Goal: Task Accomplishment & Management: Manage account settings

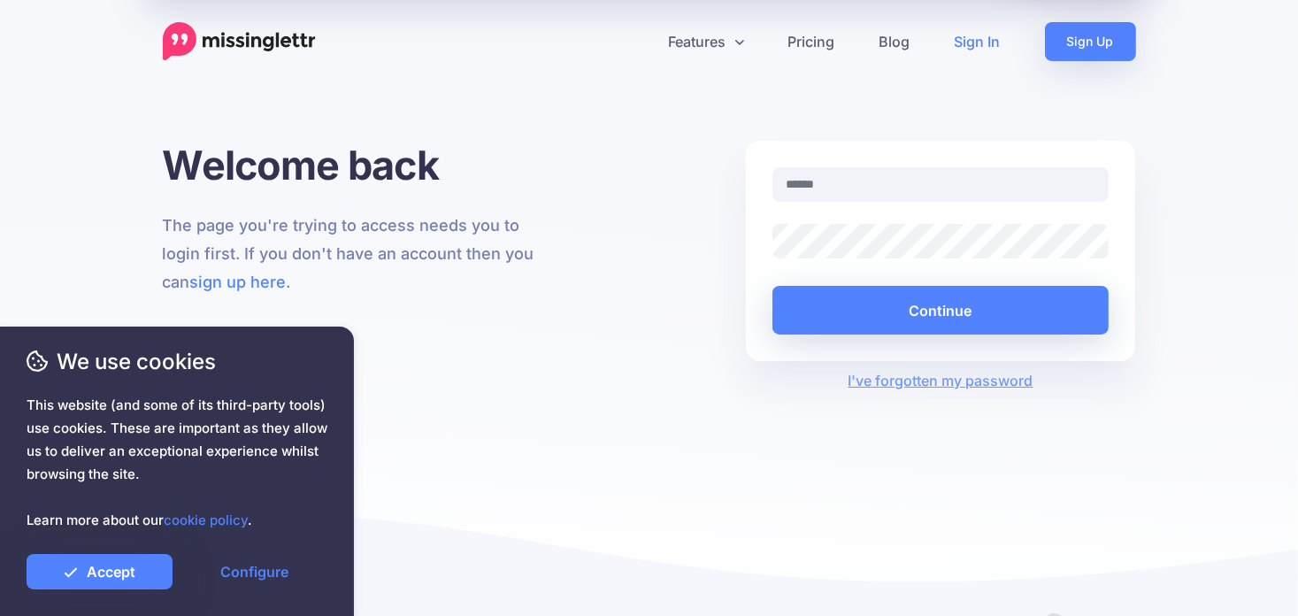
click at [816, 182] on input "text" at bounding box center [940, 184] width 337 height 34
type input "**********"
click at [83, 565] on link "Accept" at bounding box center [100, 571] width 146 height 35
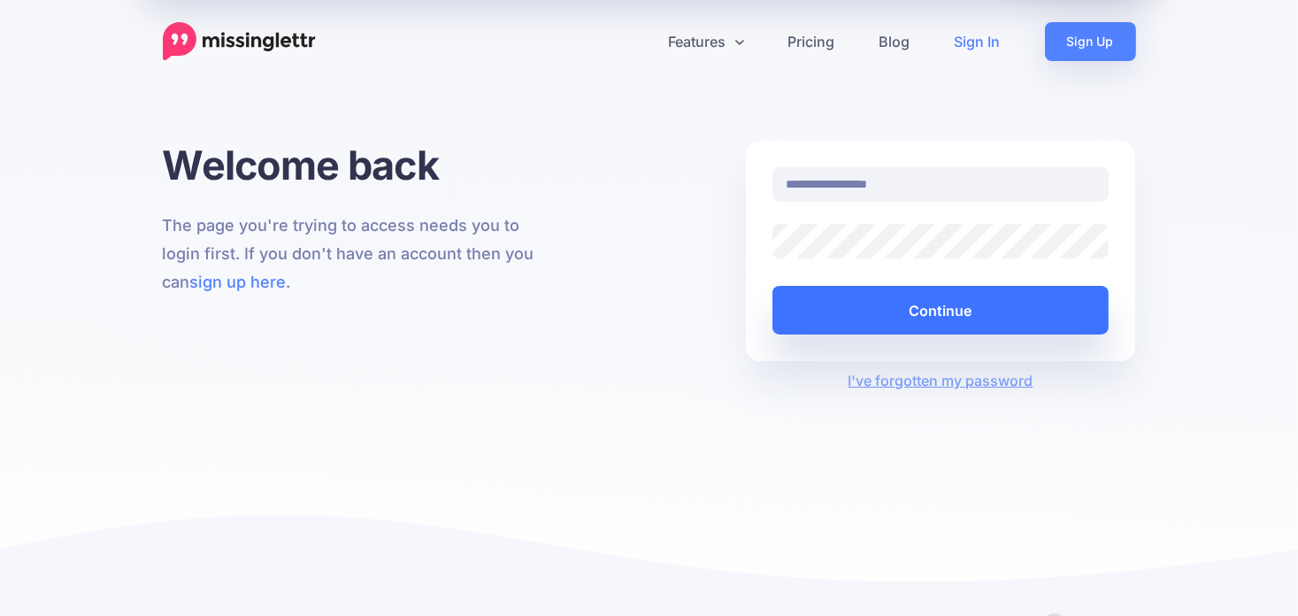
click at [954, 316] on button "Continue" at bounding box center [940, 310] width 337 height 49
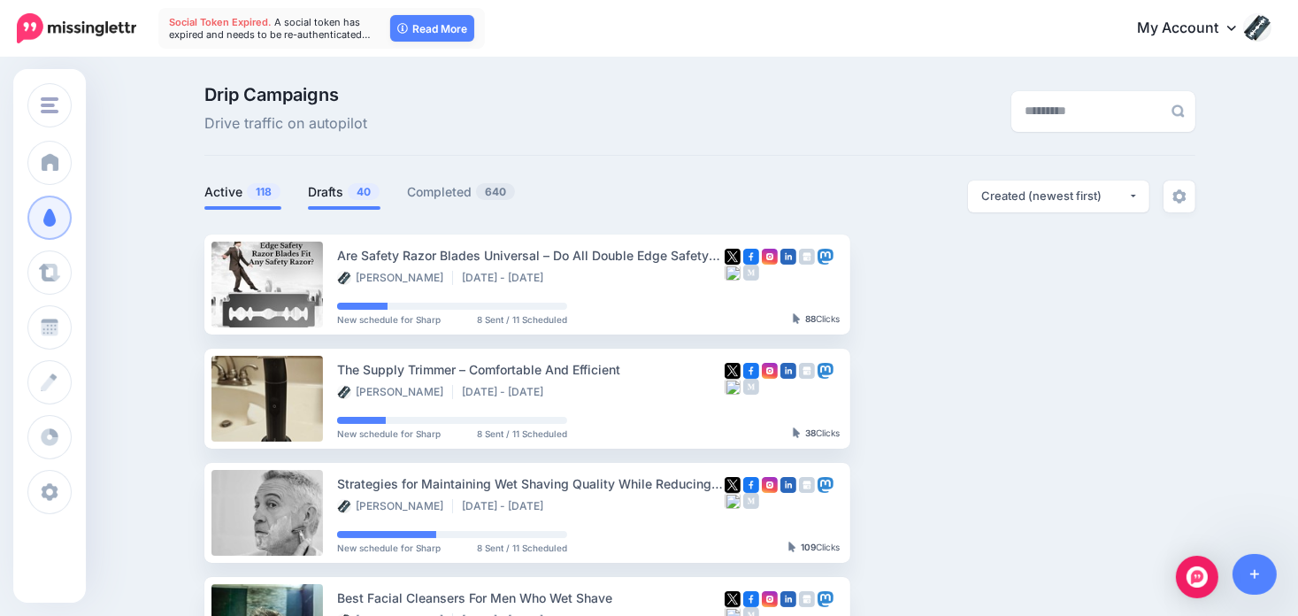
click at [333, 188] on link "Drafts 40" at bounding box center [344, 191] width 73 height 21
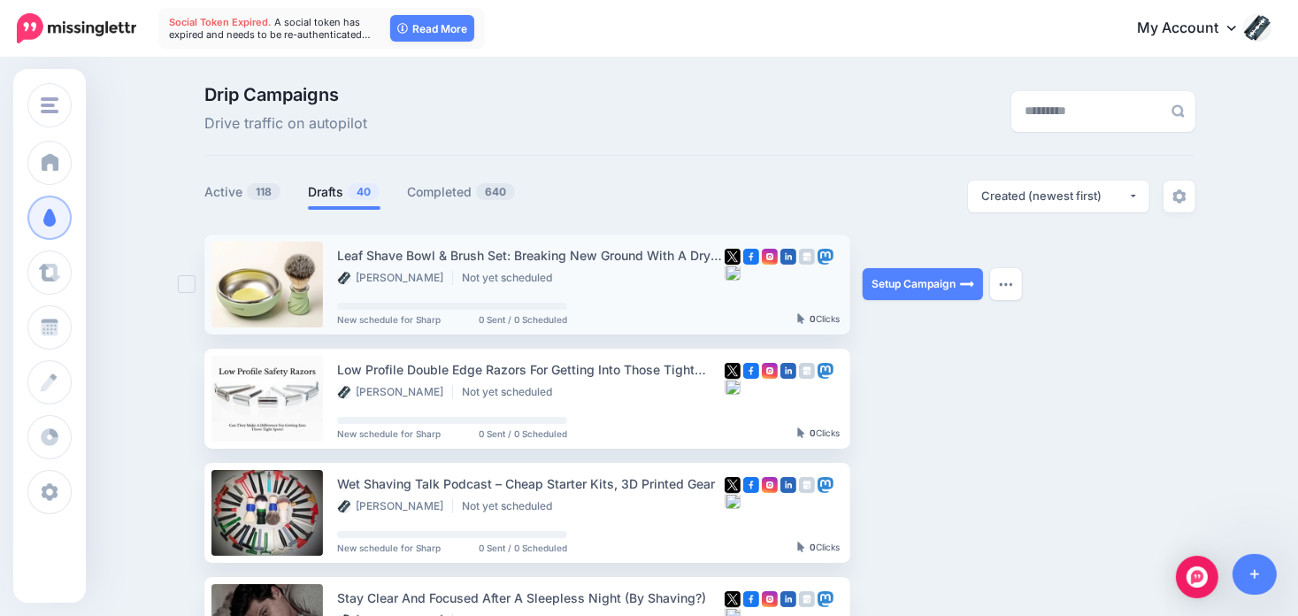
scroll to position [88, 0]
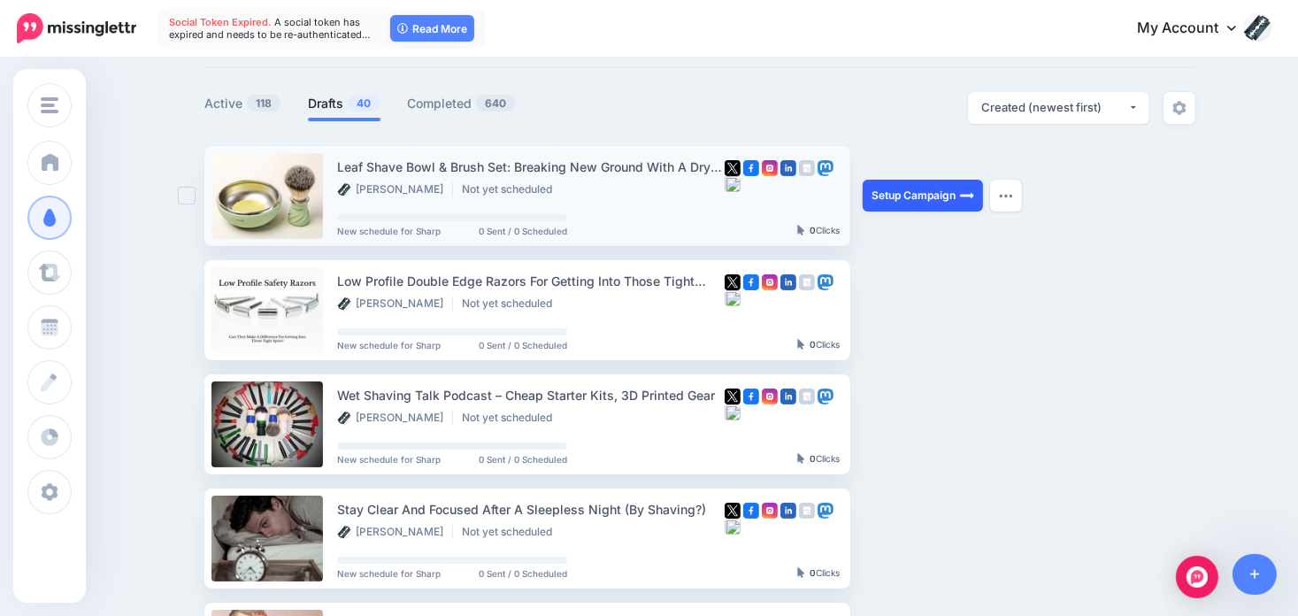
click at [952, 187] on link "Setup Campaign" at bounding box center [922, 196] width 120 height 32
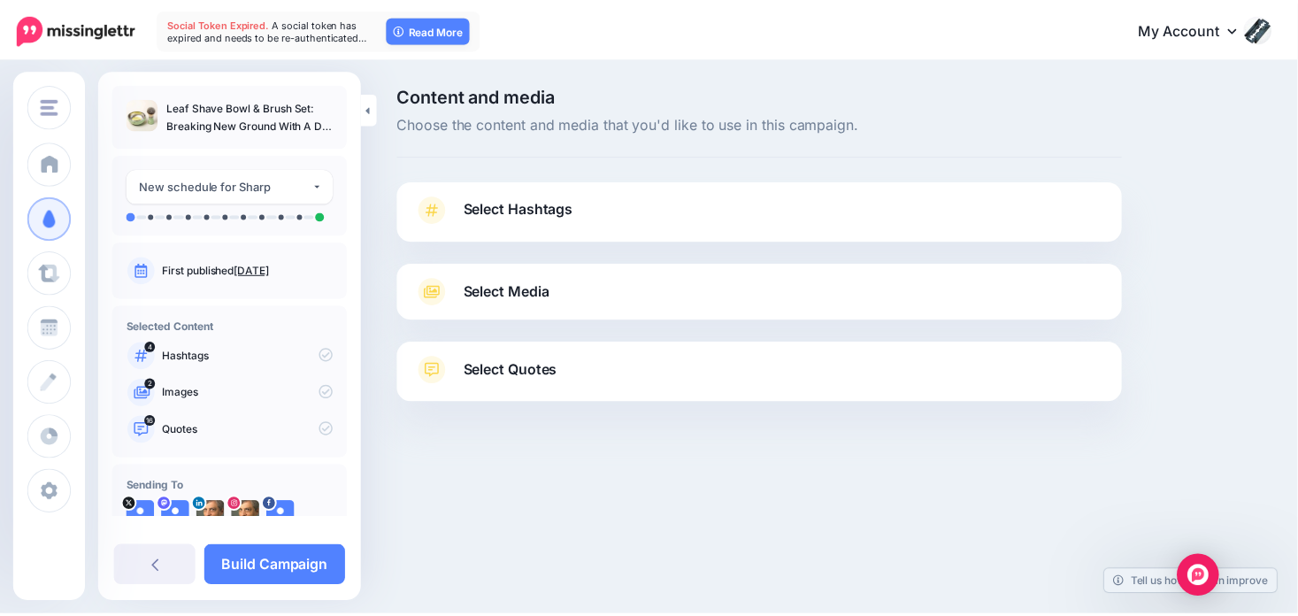
scroll to position [42, 0]
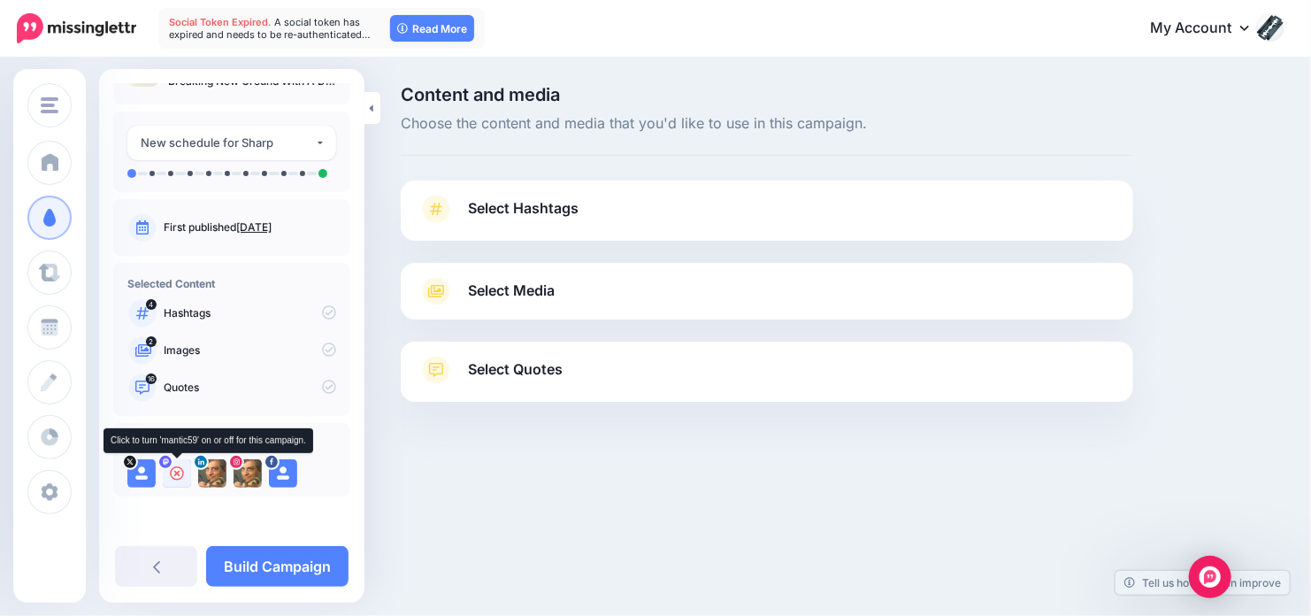
click at [176, 470] on icon at bounding box center [177, 473] width 14 height 14
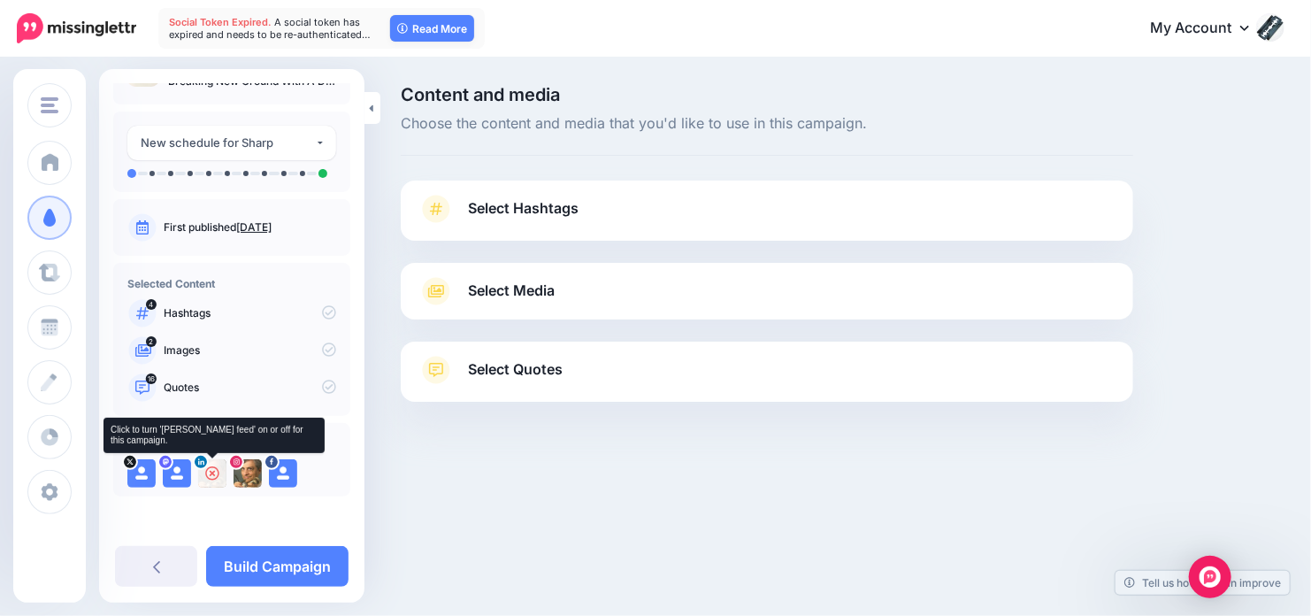
click at [209, 471] on icon at bounding box center [212, 473] width 14 height 14
click at [250, 473] on icon at bounding box center [248, 473] width 14 height 14
click at [287, 475] on icon at bounding box center [283, 473] width 14 height 14
click at [247, 470] on icon at bounding box center [248, 473] width 14 height 14
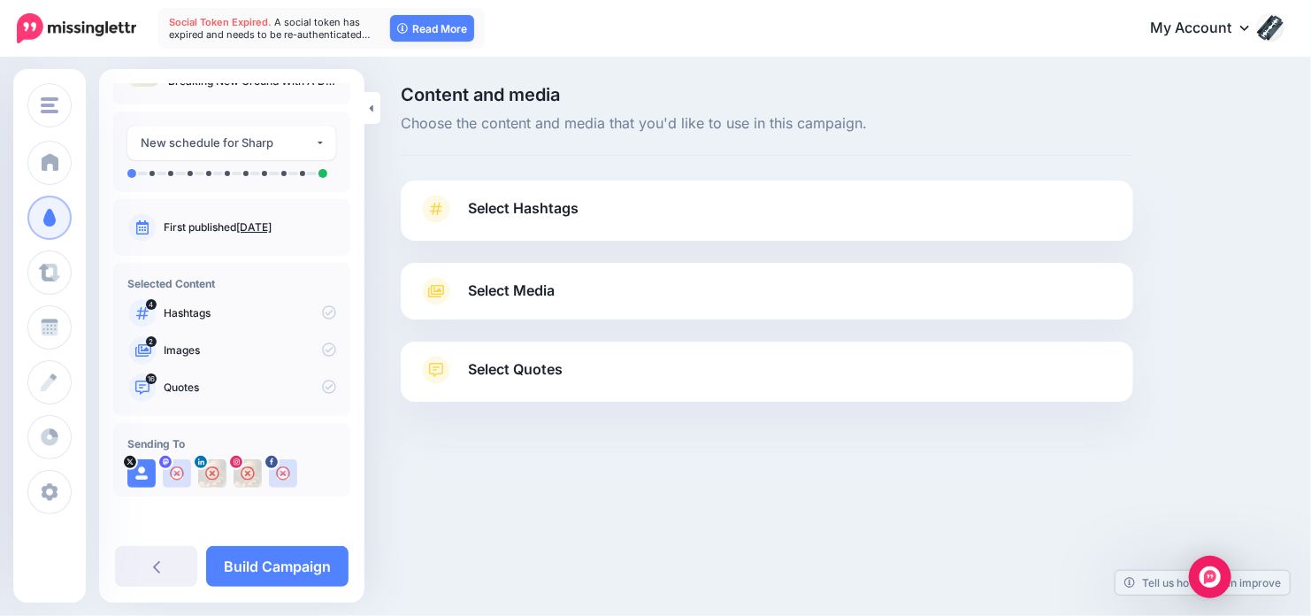
click at [441, 358] on icon at bounding box center [436, 370] width 28 height 28
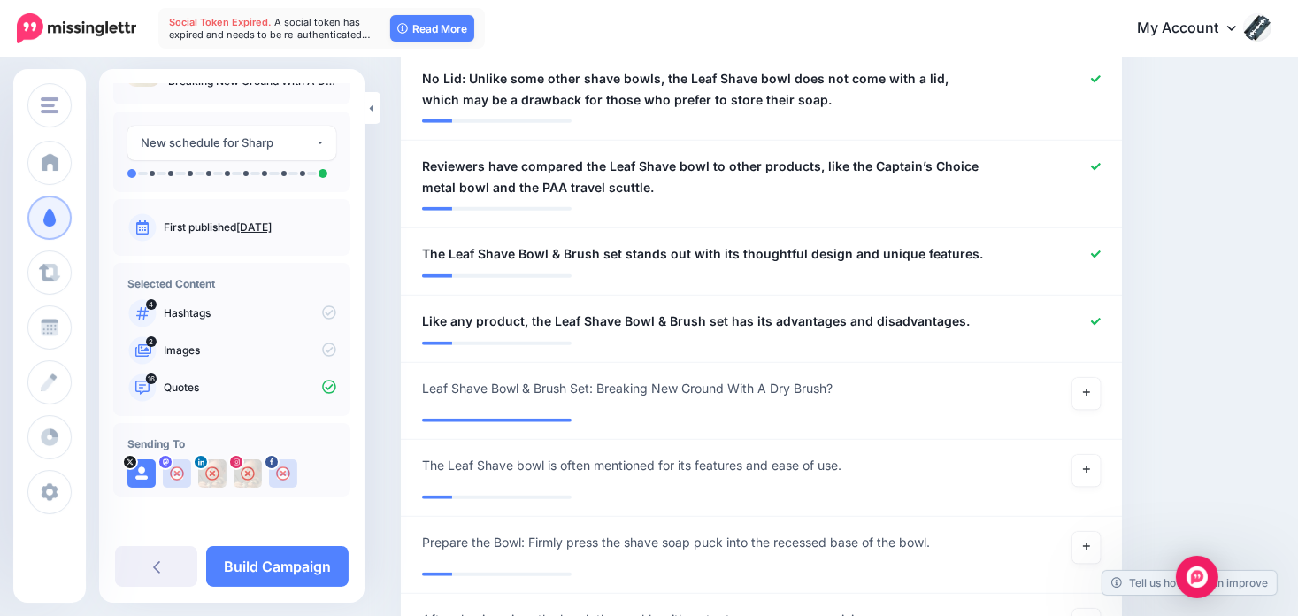
scroll to position [1769, 0]
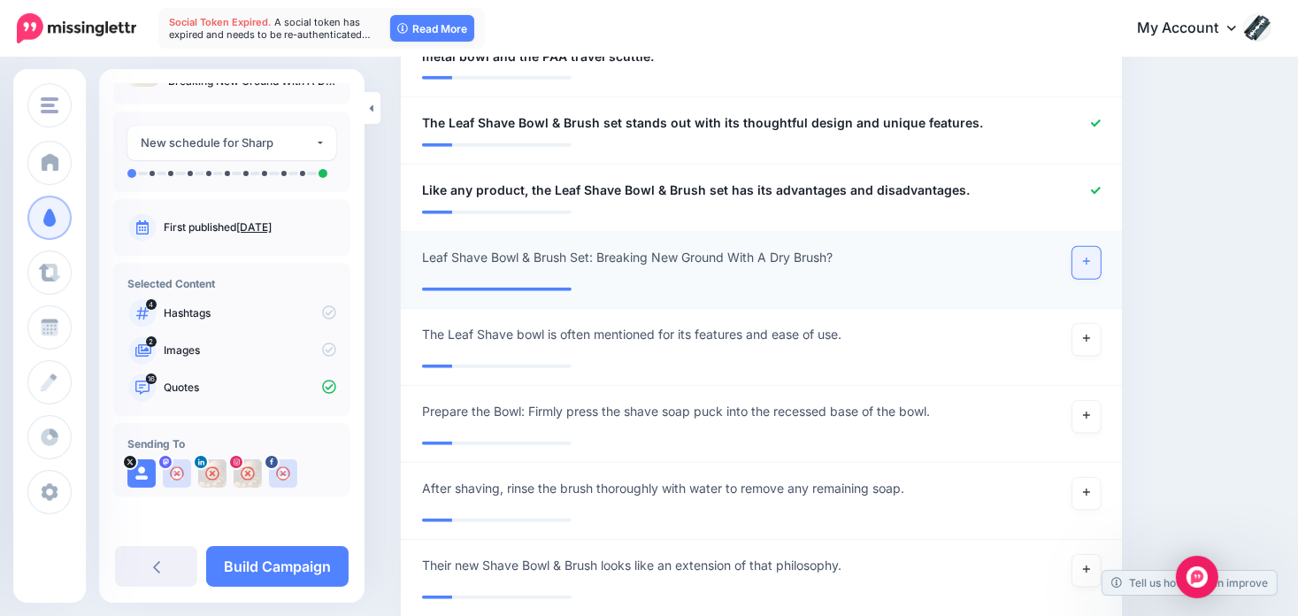
click at [1100, 247] on link at bounding box center [1086, 263] width 28 height 32
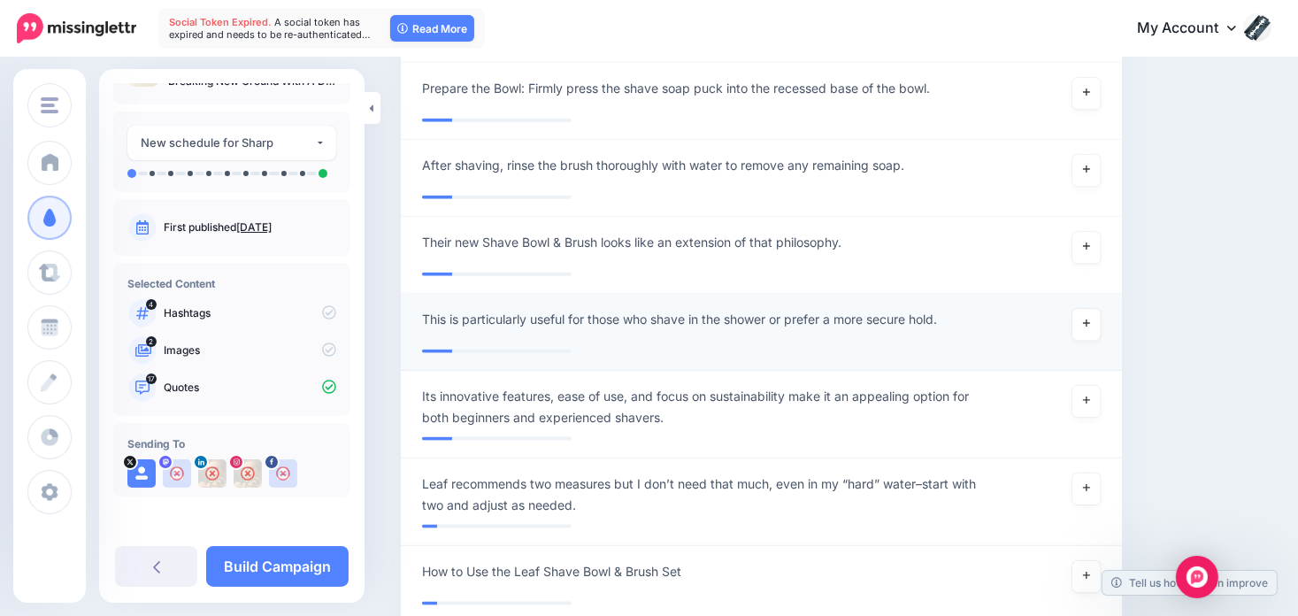
scroll to position [2123, 0]
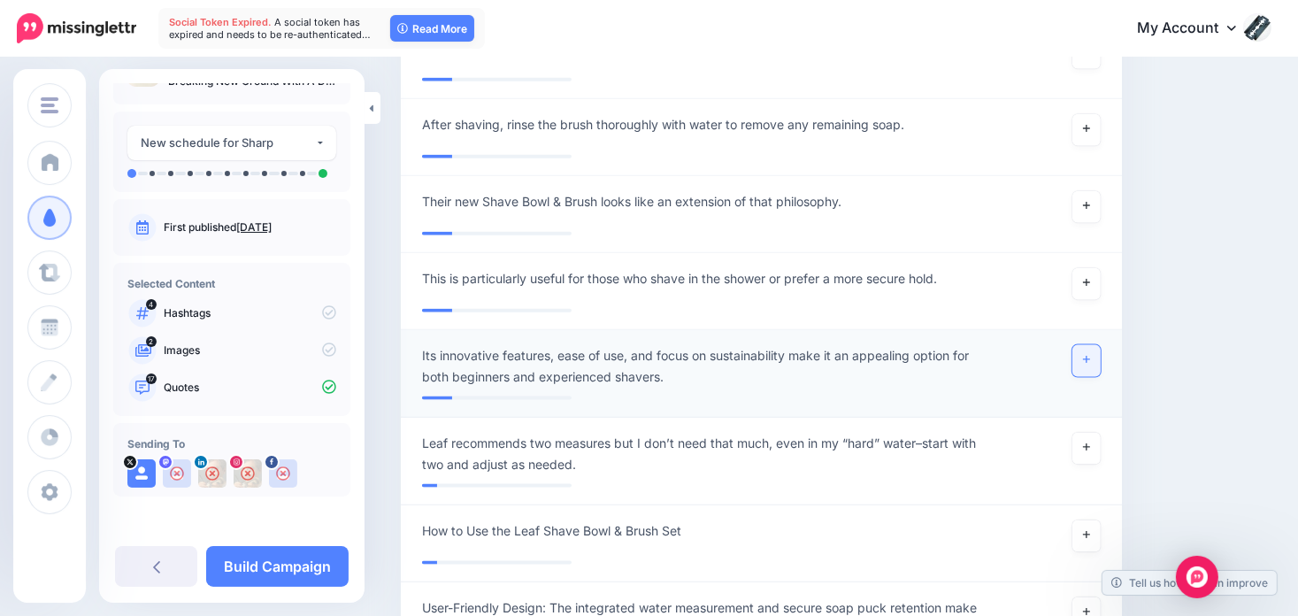
click at [1092, 345] on link at bounding box center [1086, 361] width 28 height 32
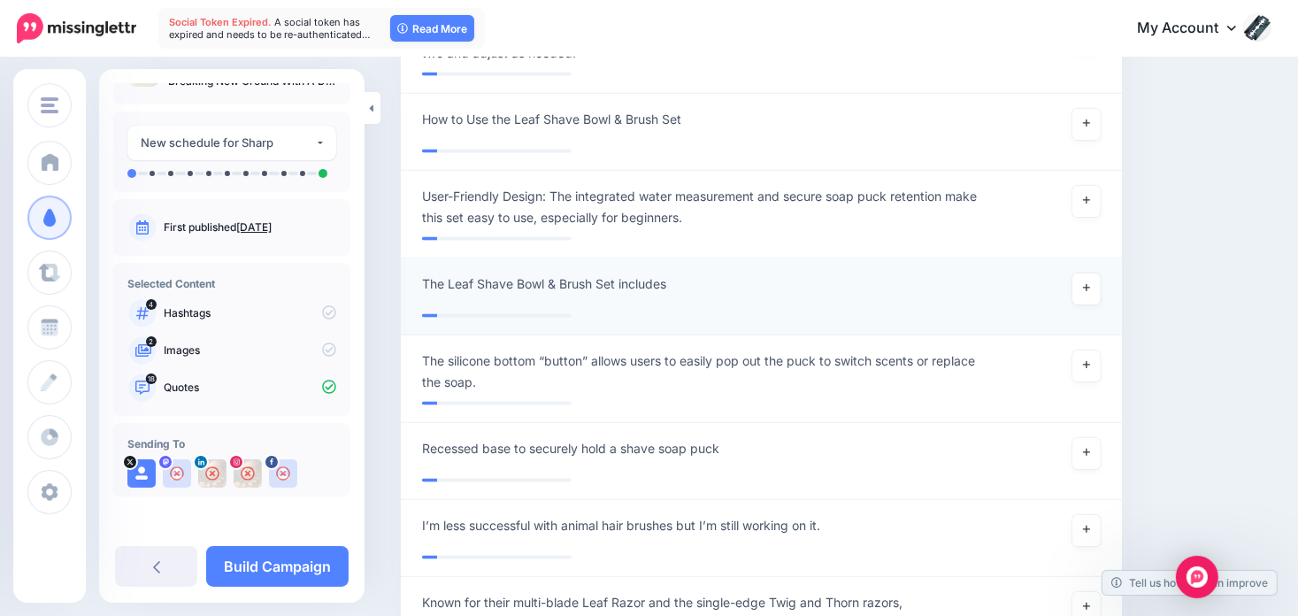
scroll to position [2565, 0]
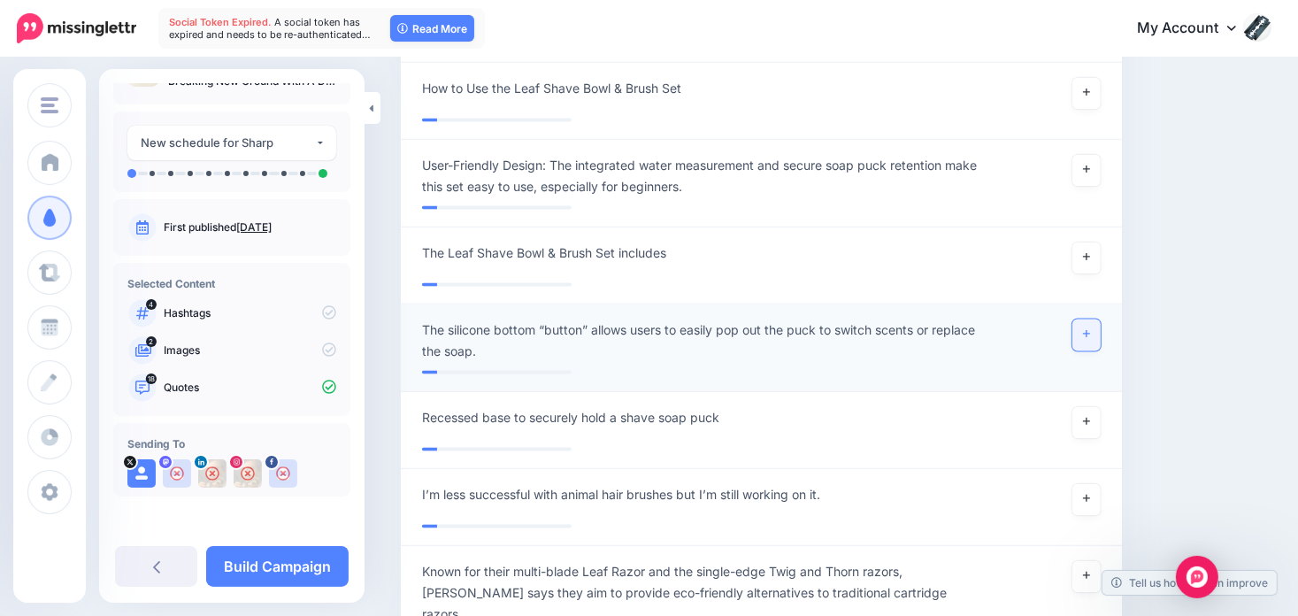
click at [1090, 319] on link at bounding box center [1086, 335] width 28 height 32
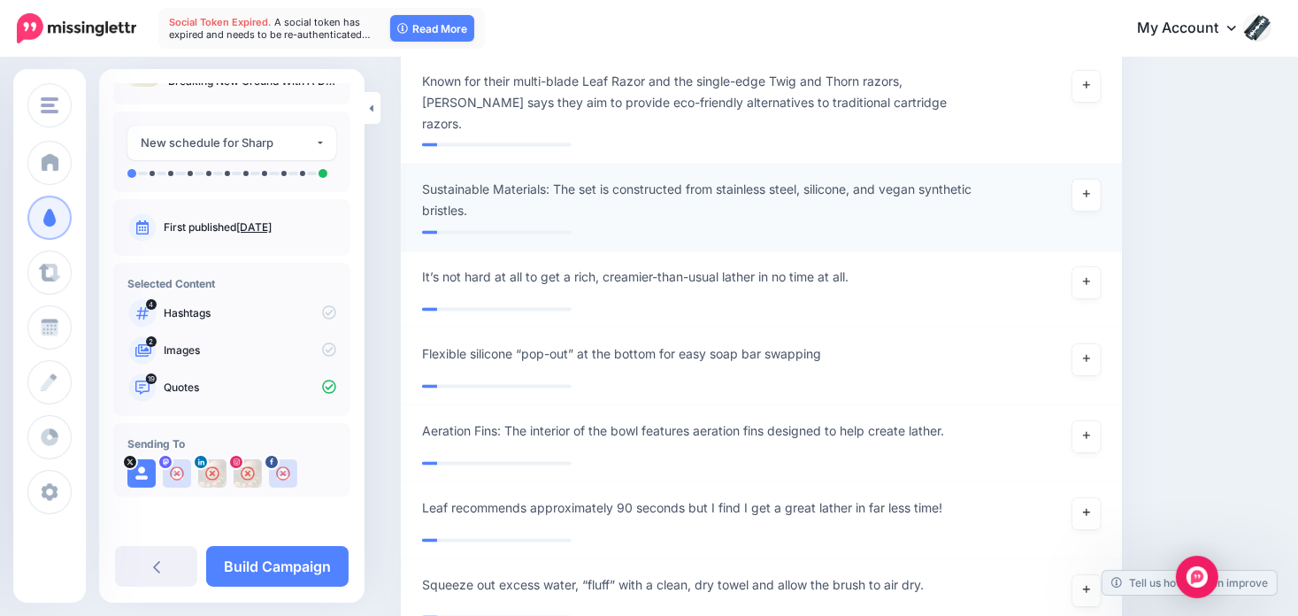
scroll to position [3096, 0]
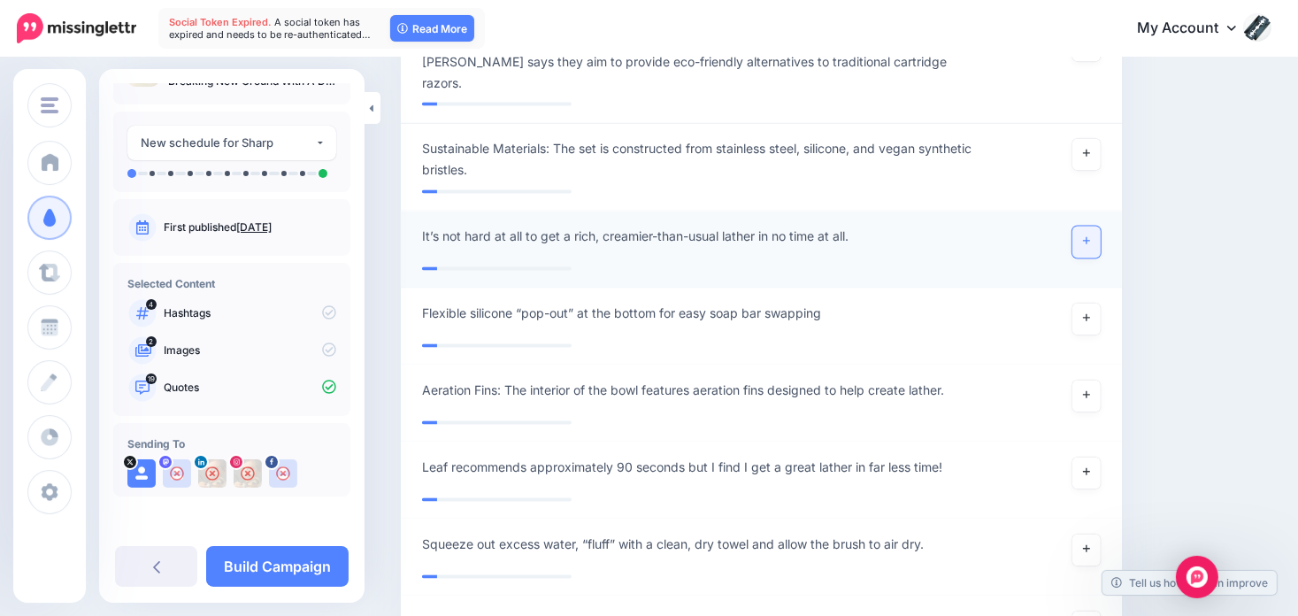
click at [1100, 226] on link at bounding box center [1086, 242] width 28 height 32
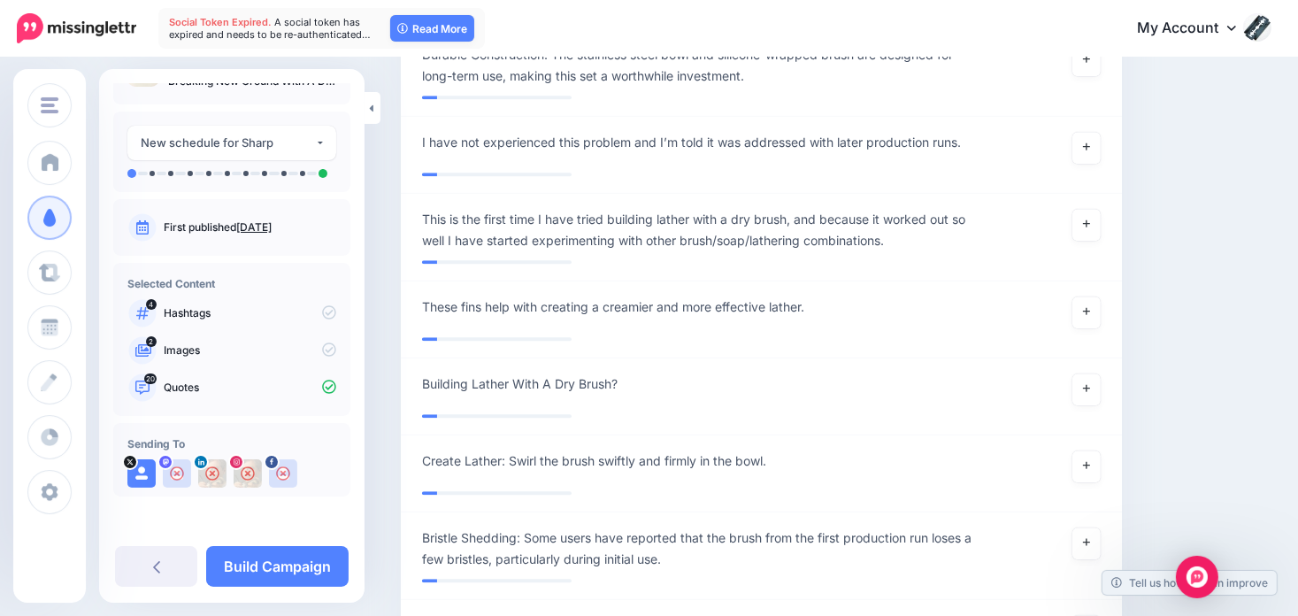
scroll to position [4158, 0]
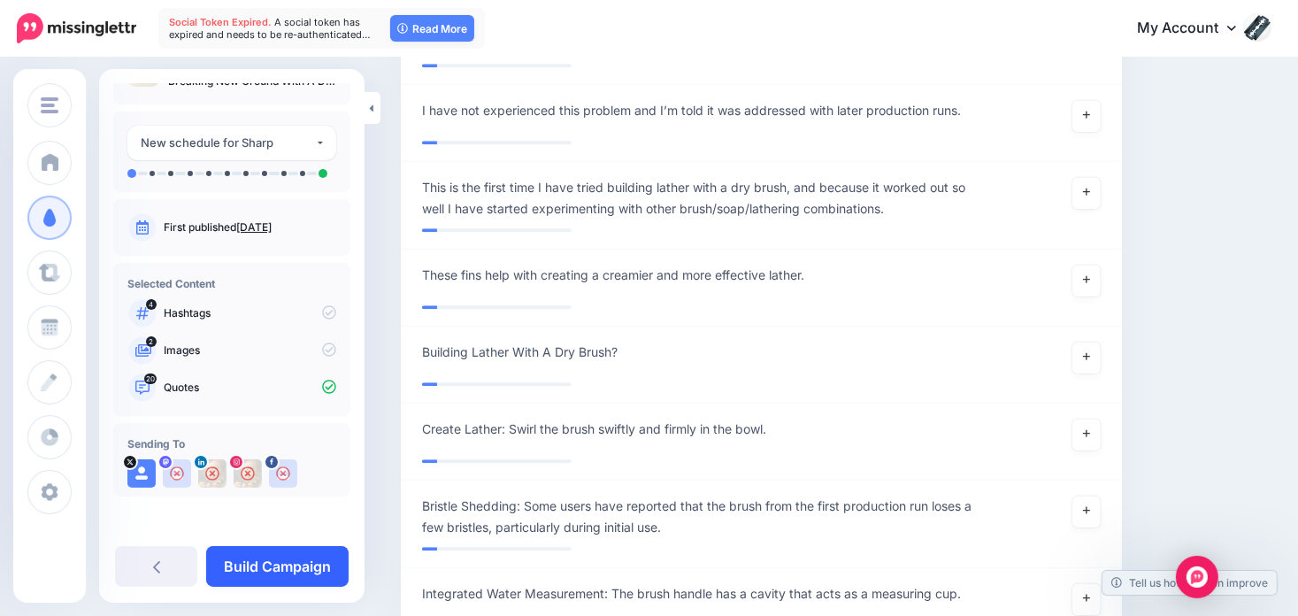
click at [285, 562] on link "Build Campaign" at bounding box center [277, 566] width 142 height 41
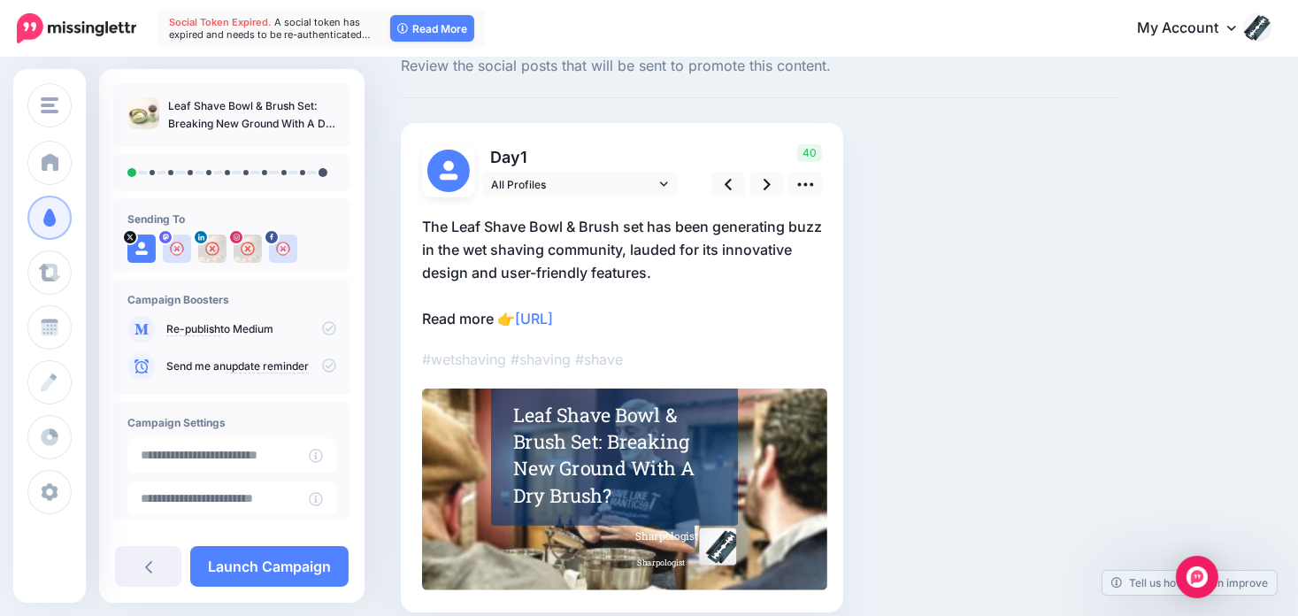
scroll to position [88, 0]
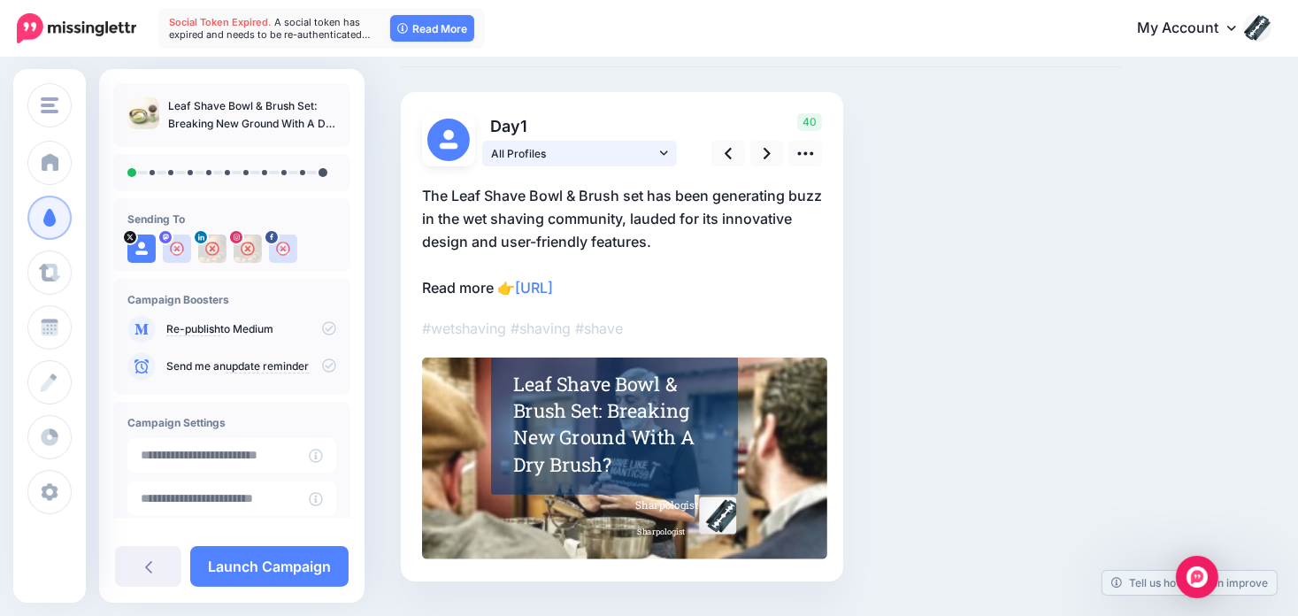
click at [660, 148] on icon at bounding box center [664, 153] width 8 height 12
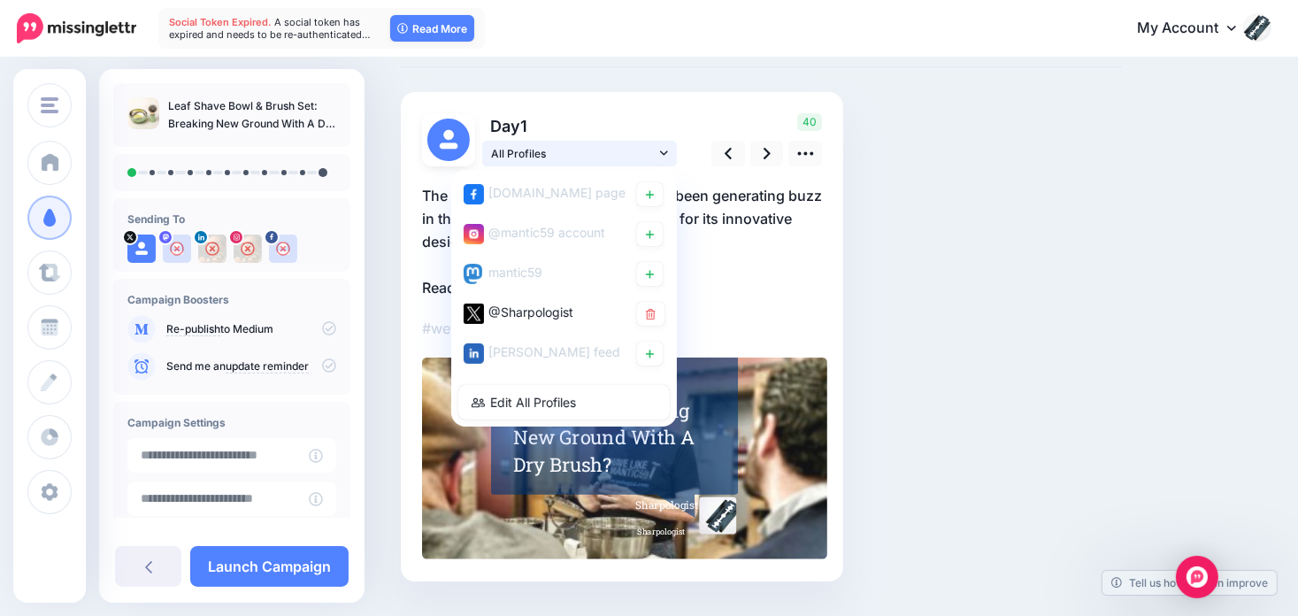
click at [660, 148] on icon at bounding box center [664, 153] width 8 height 12
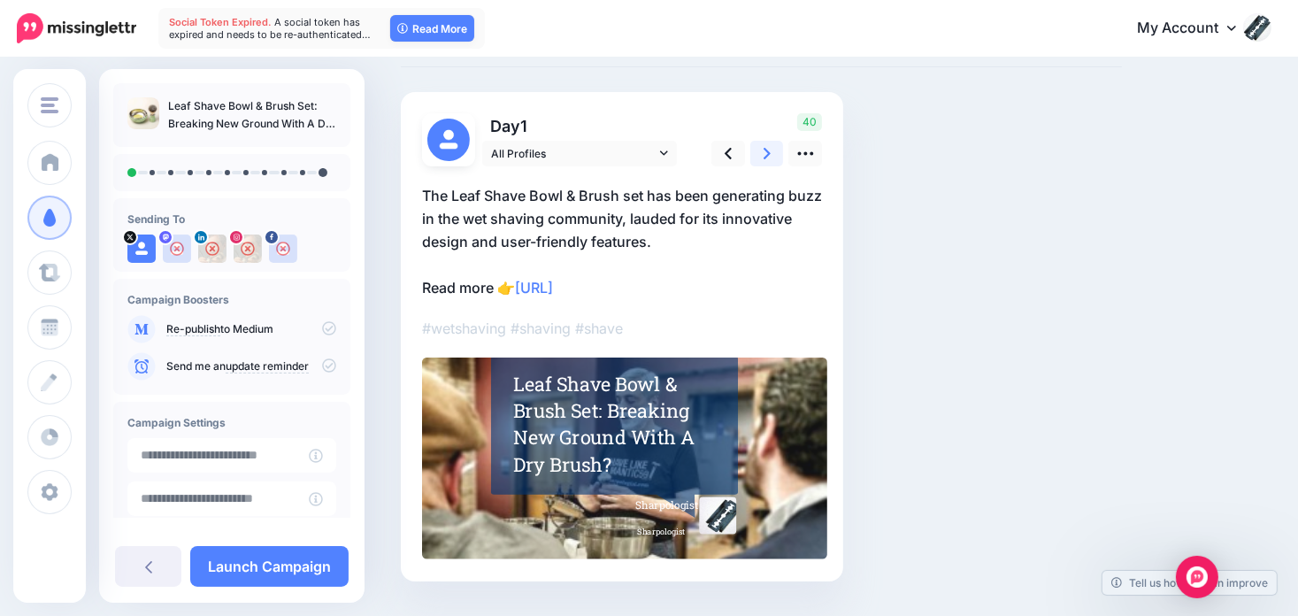
click at [761, 164] on link at bounding box center [767, 154] width 34 height 26
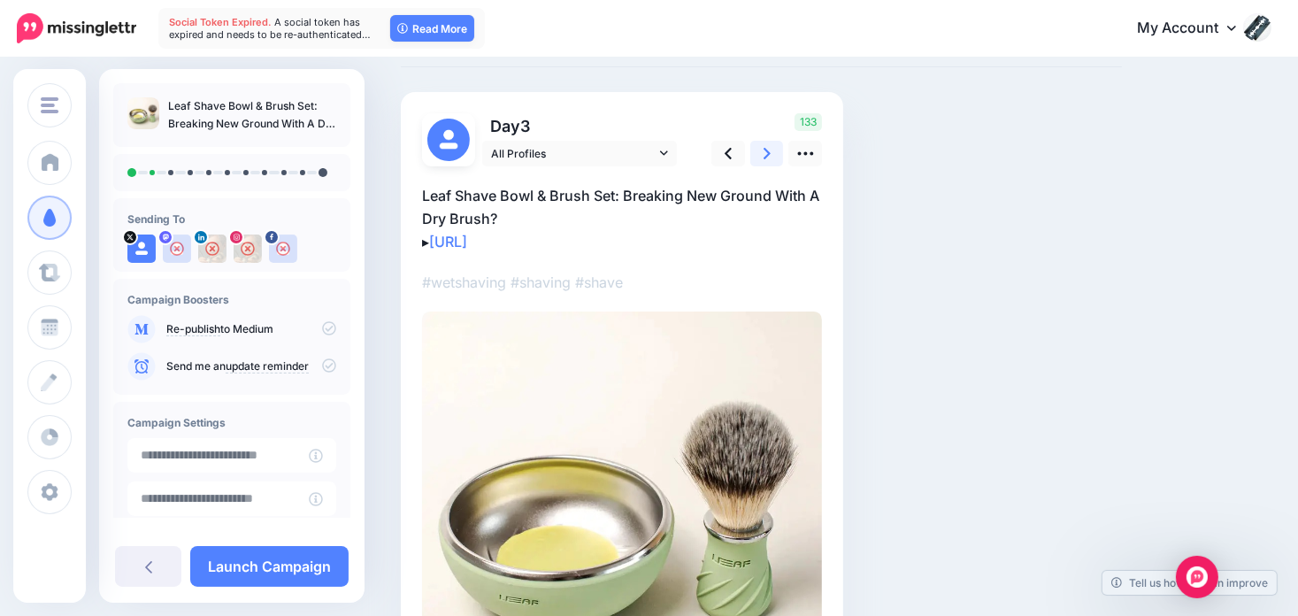
click at [762, 158] on link at bounding box center [767, 154] width 34 height 26
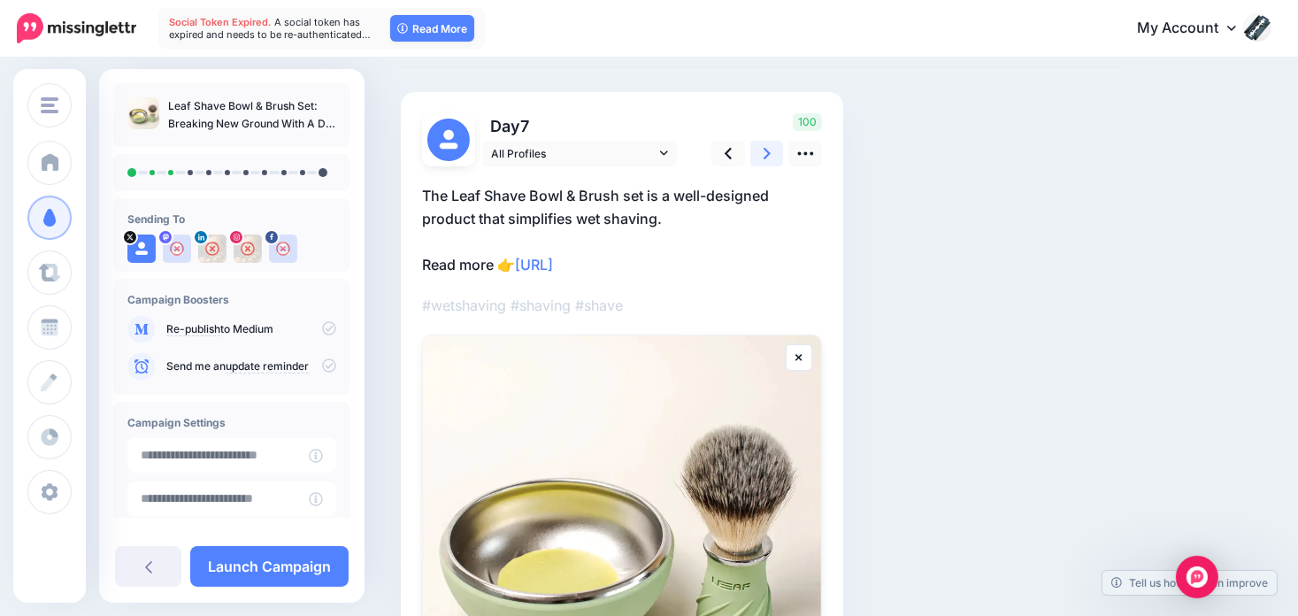
click at [766, 153] on icon at bounding box center [766, 153] width 7 height 19
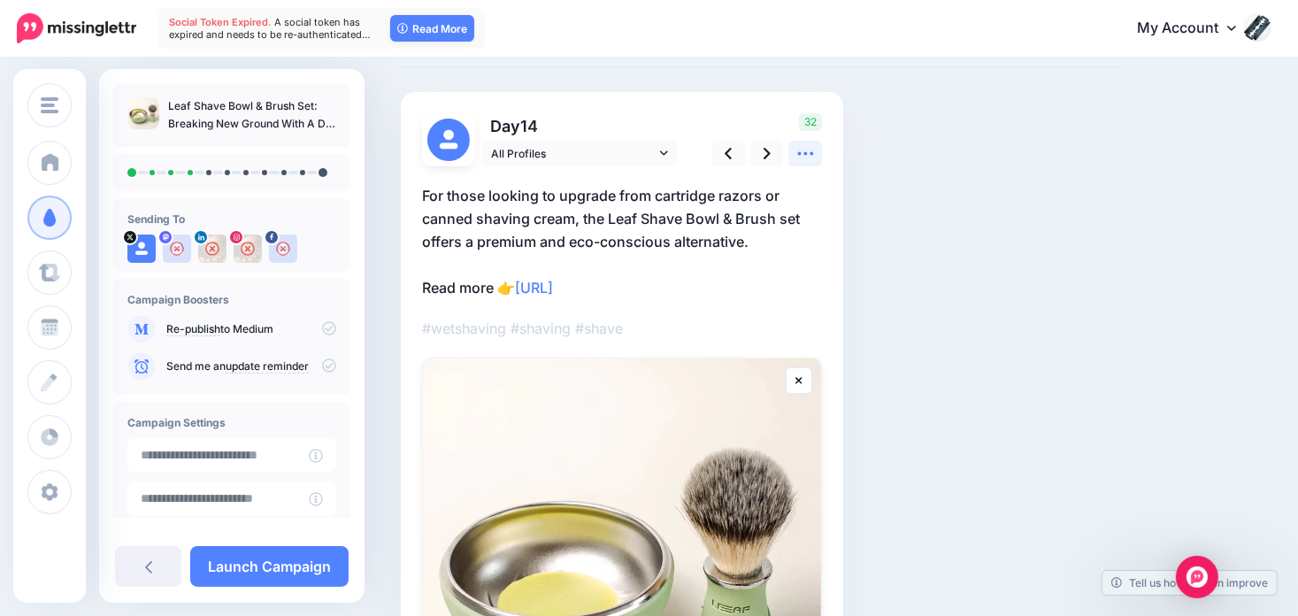
click at [809, 152] on icon at bounding box center [805, 153] width 19 height 19
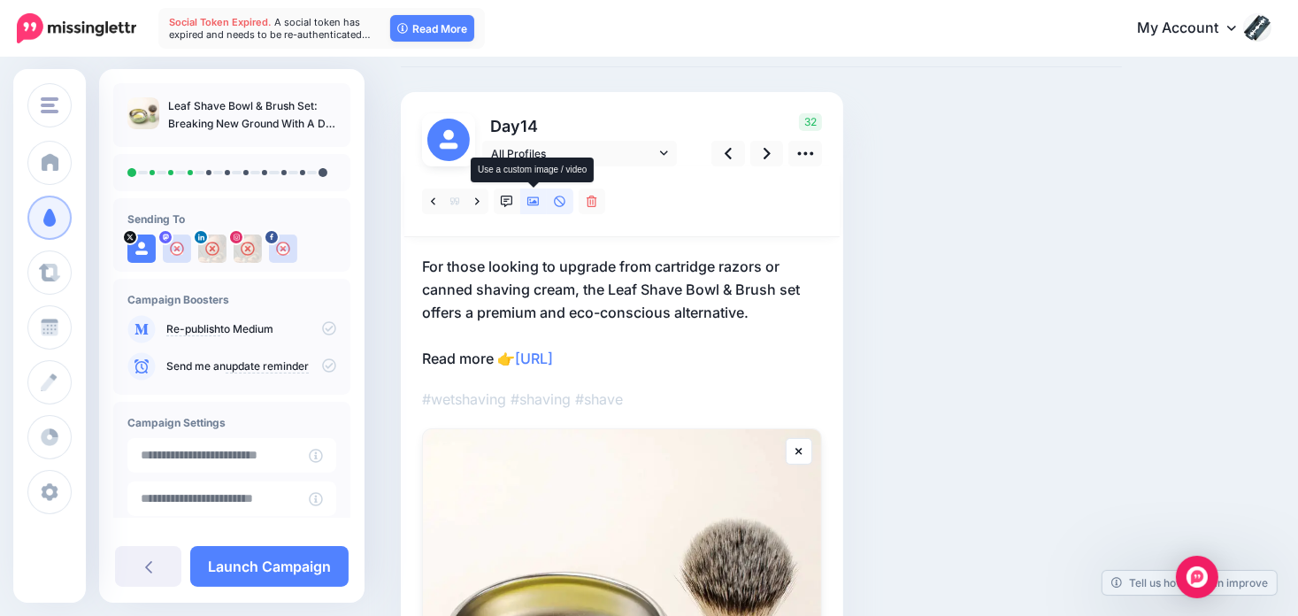
click at [525, 199] on link at bounding box center [533, 201] width 27 height 26
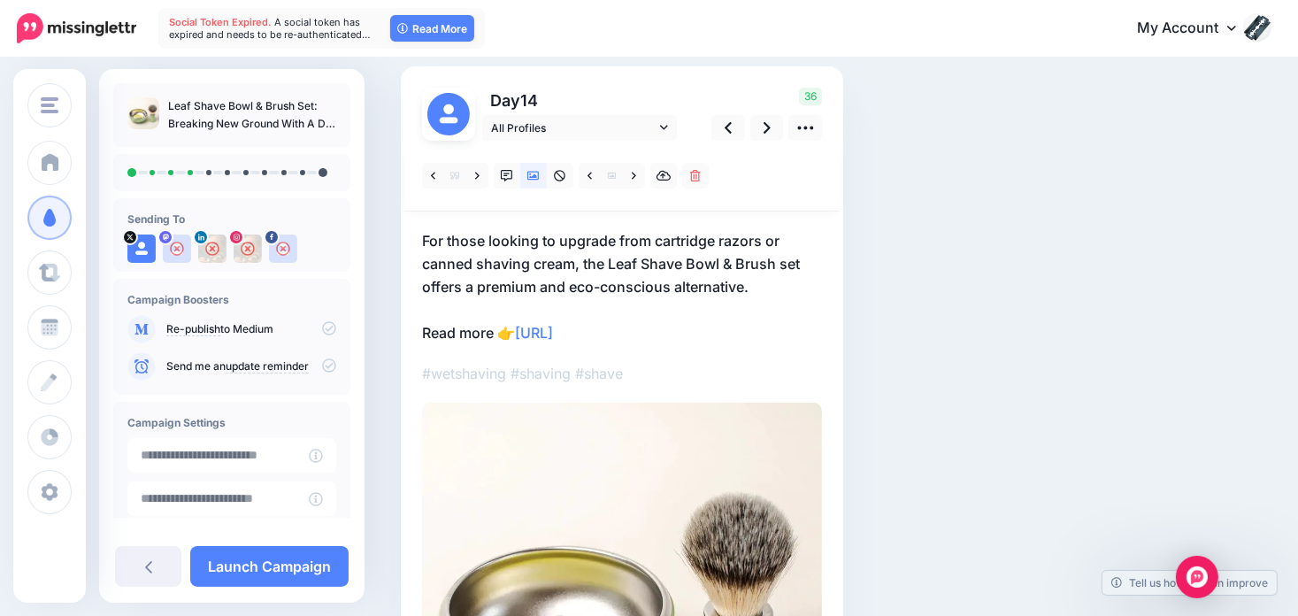
scroll to position [177, 0]
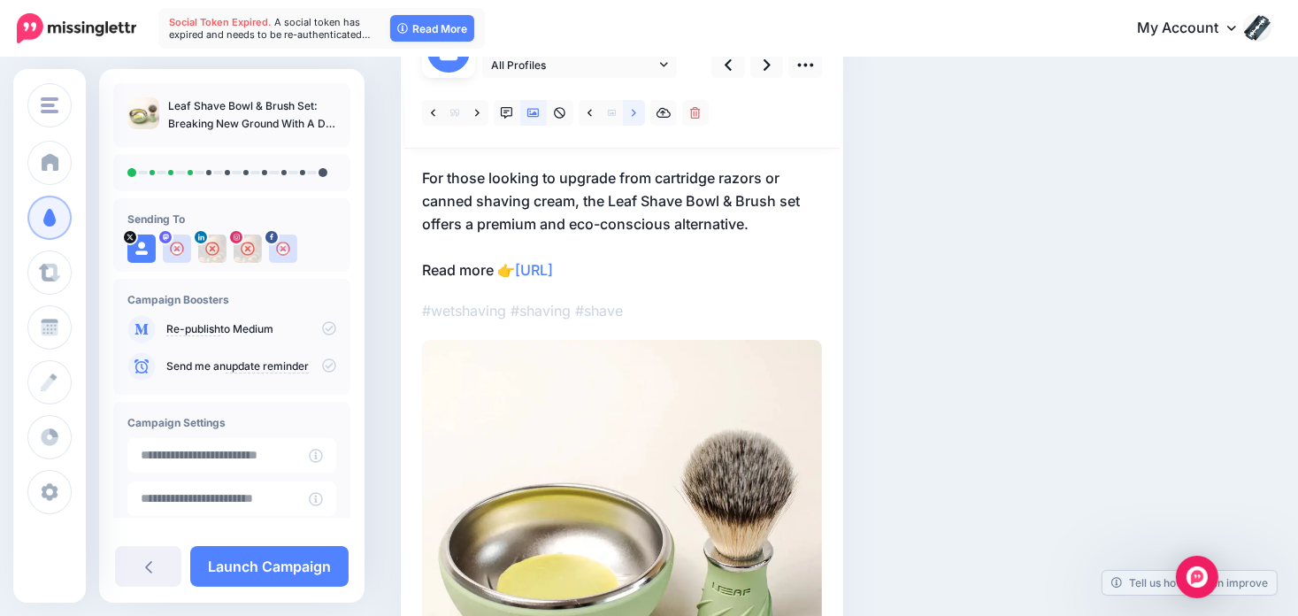
click at [632, 111] on icon at bounding box center [634, 112] width 4 height 7
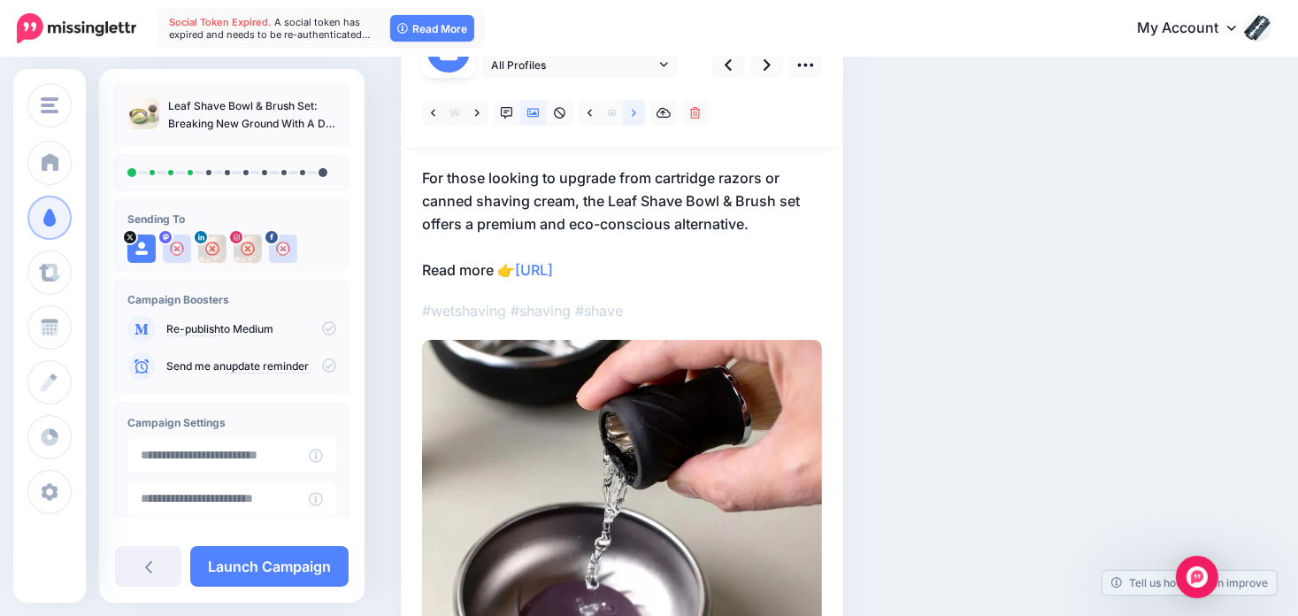
click at [628, 111] on link at bounding box center [634, 113] width 22 height 26
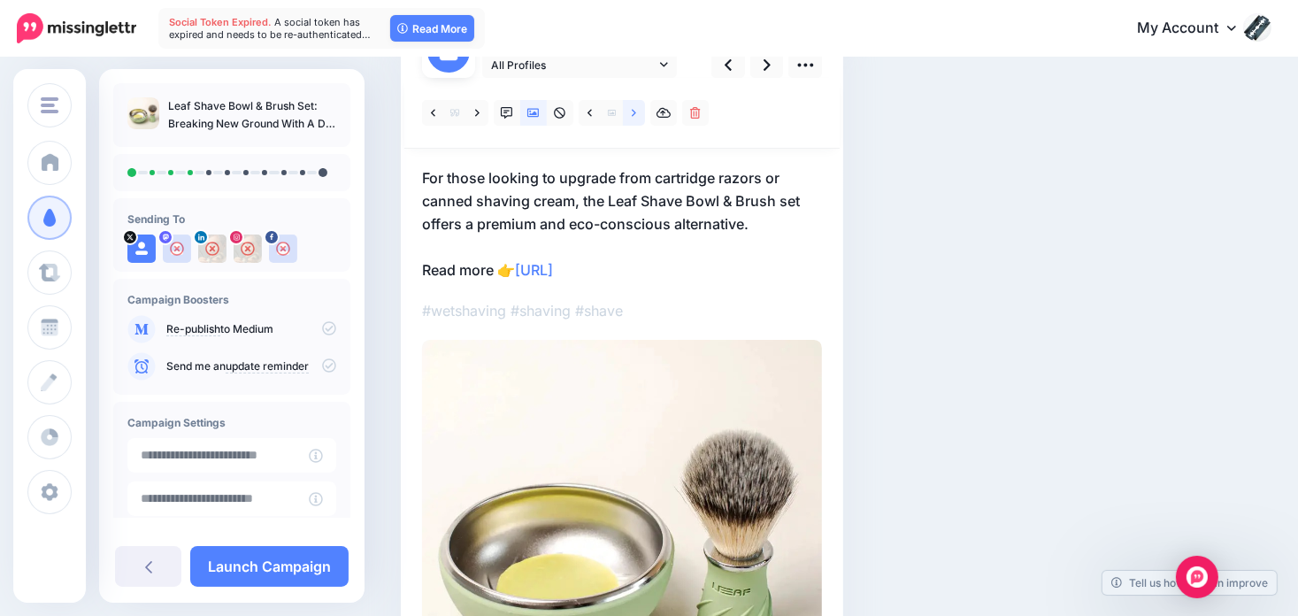
click at [632, 112] on icon at bounding box center [634, 113] width 4 height 12
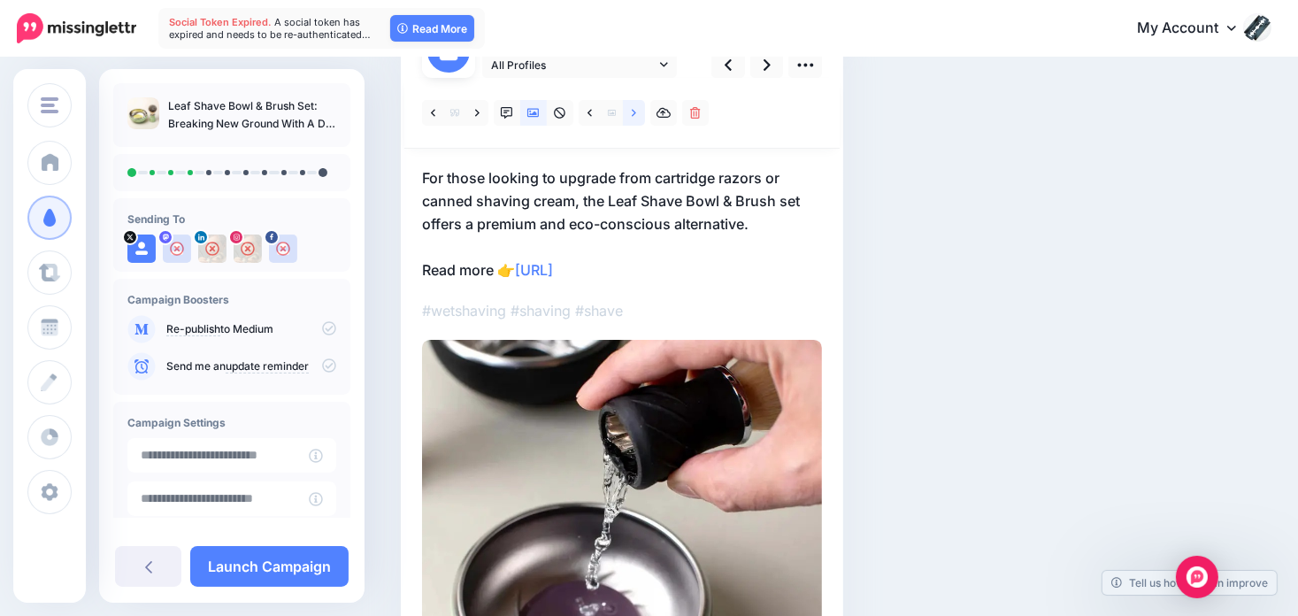
click at [632, 112] on icon at bounding box center [634, 113] width 4 height 12
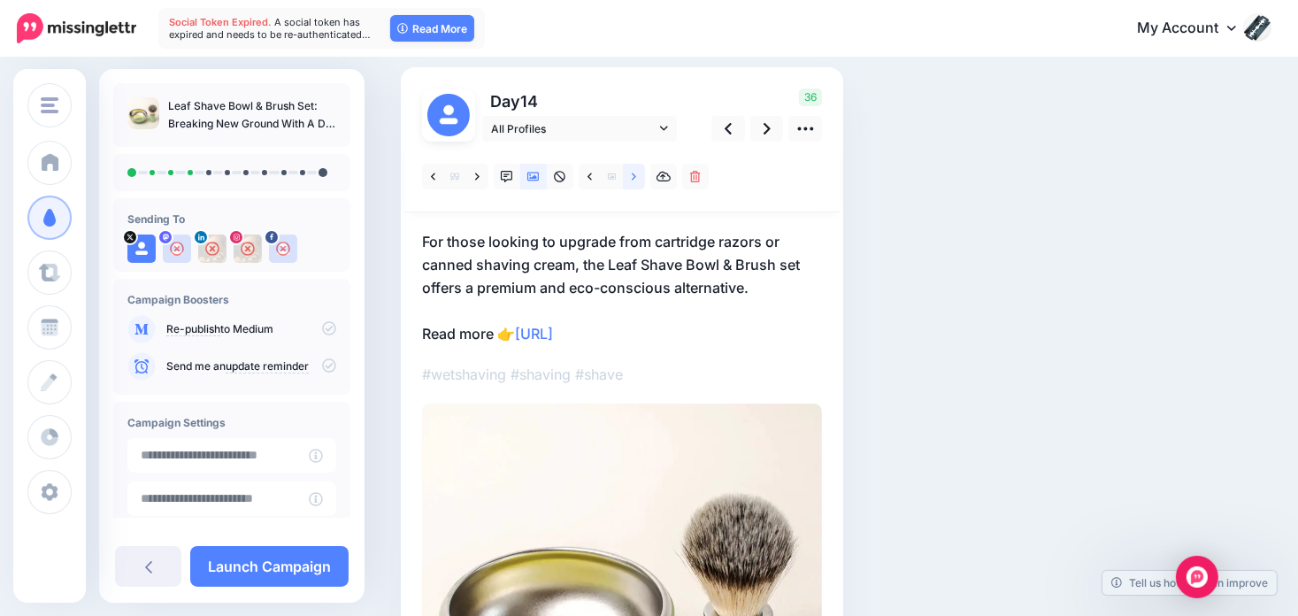
scroll to position [88, 0]
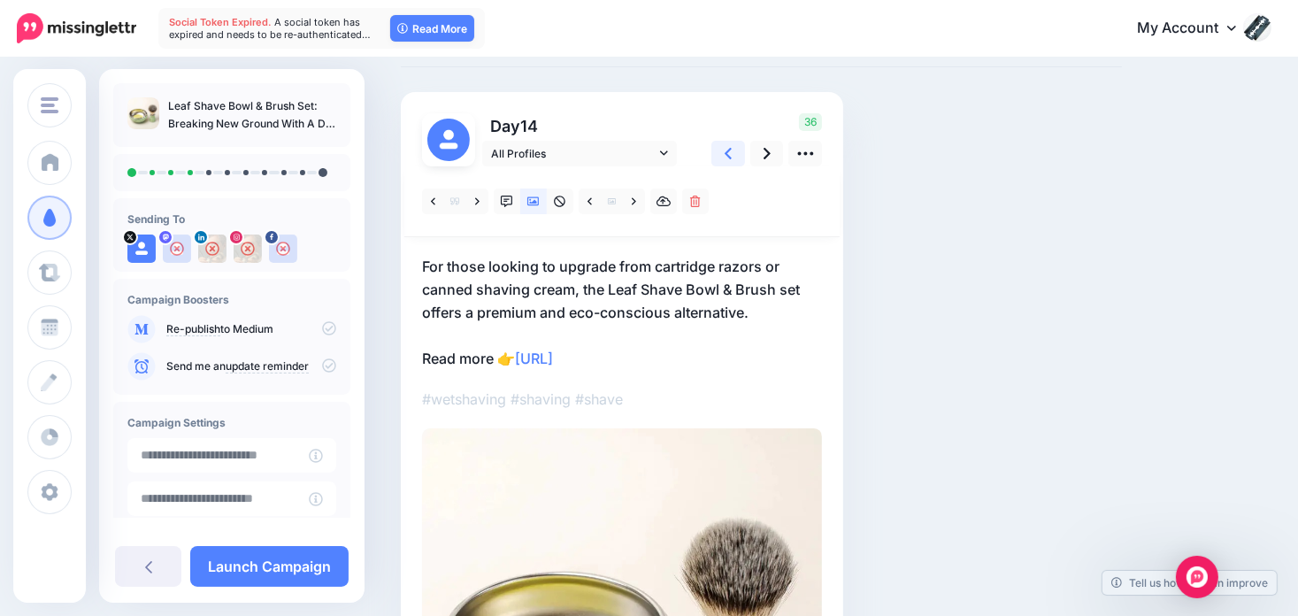
click at [718, 151] on link at bounding box center [728, 154] width 34 height 26
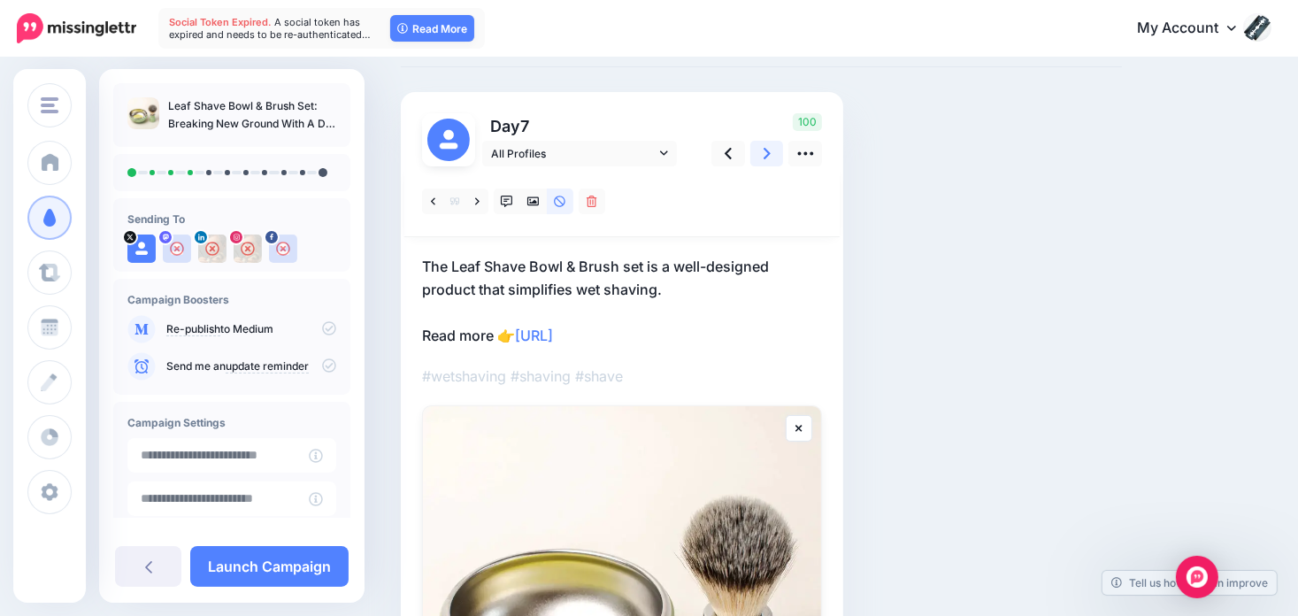
click at [755, 148] on link at bounding box center [767, 154] width 34 height 26
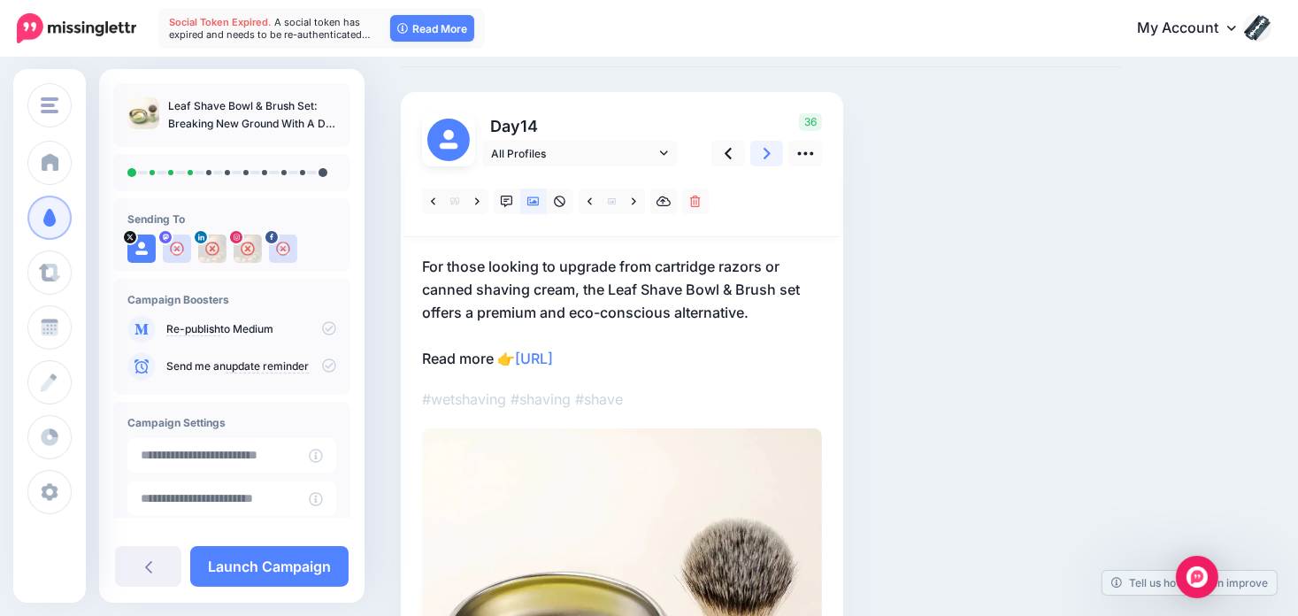
click at [755, 148] on link at bounding box center [767, 154] width 34 height 26
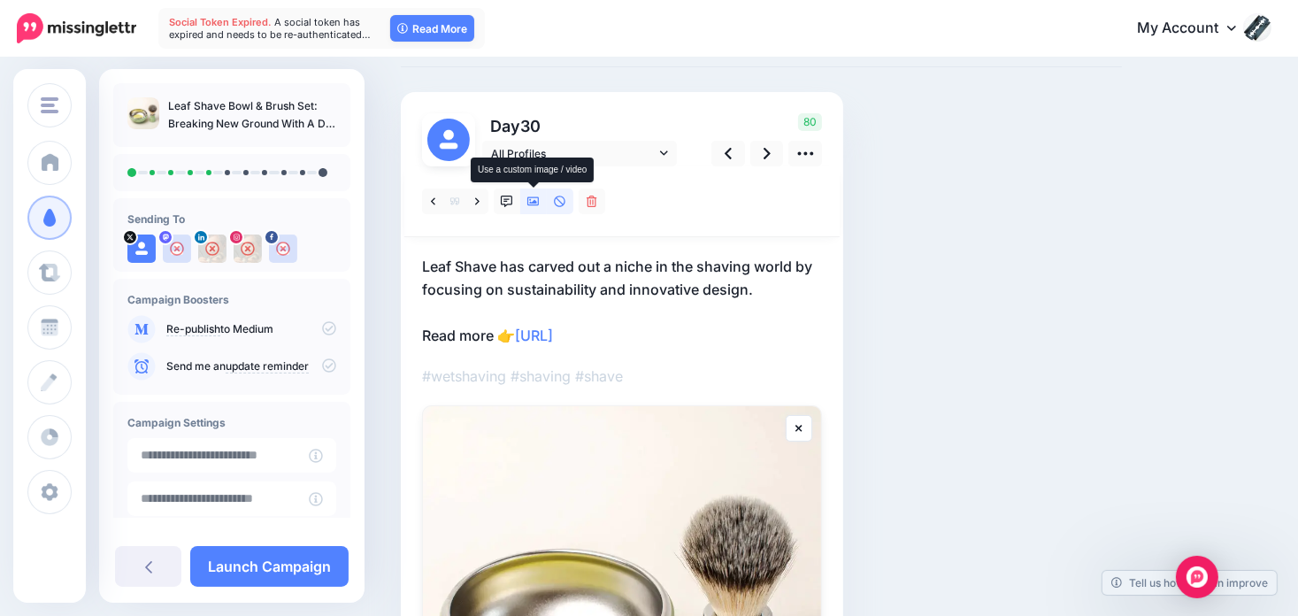
click at [535, 198] on icon at bounding box center [533, 201] width 12 height 12
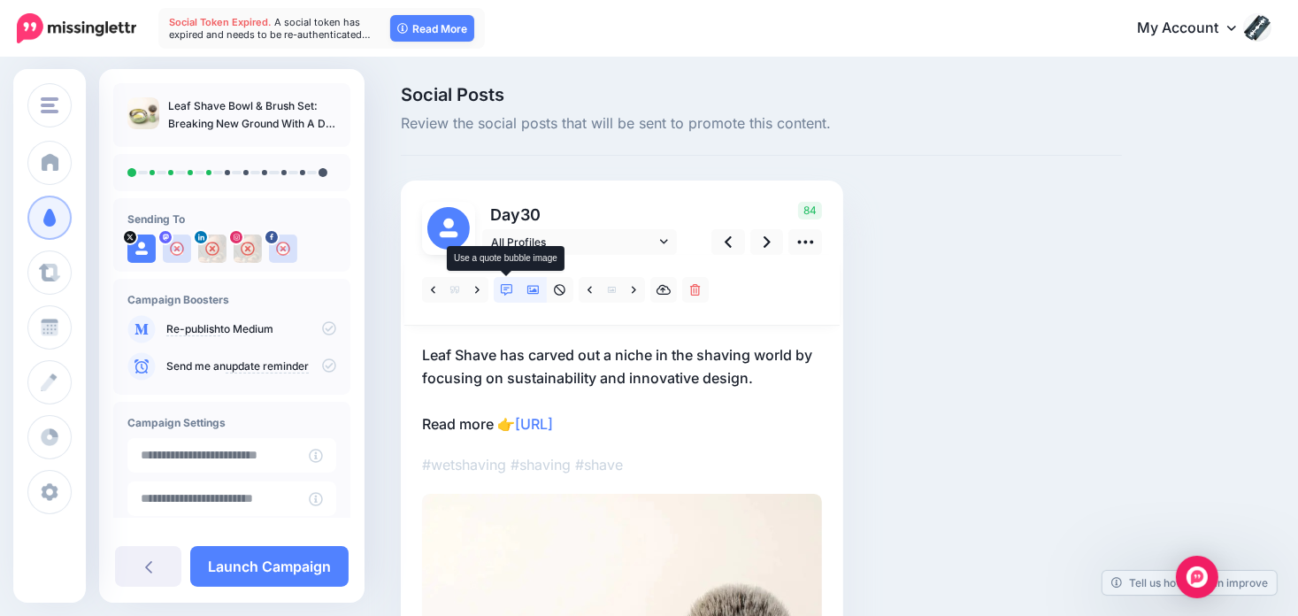
click at [510, 293] on icon at bounding box center [507, 290] width 12 height 12
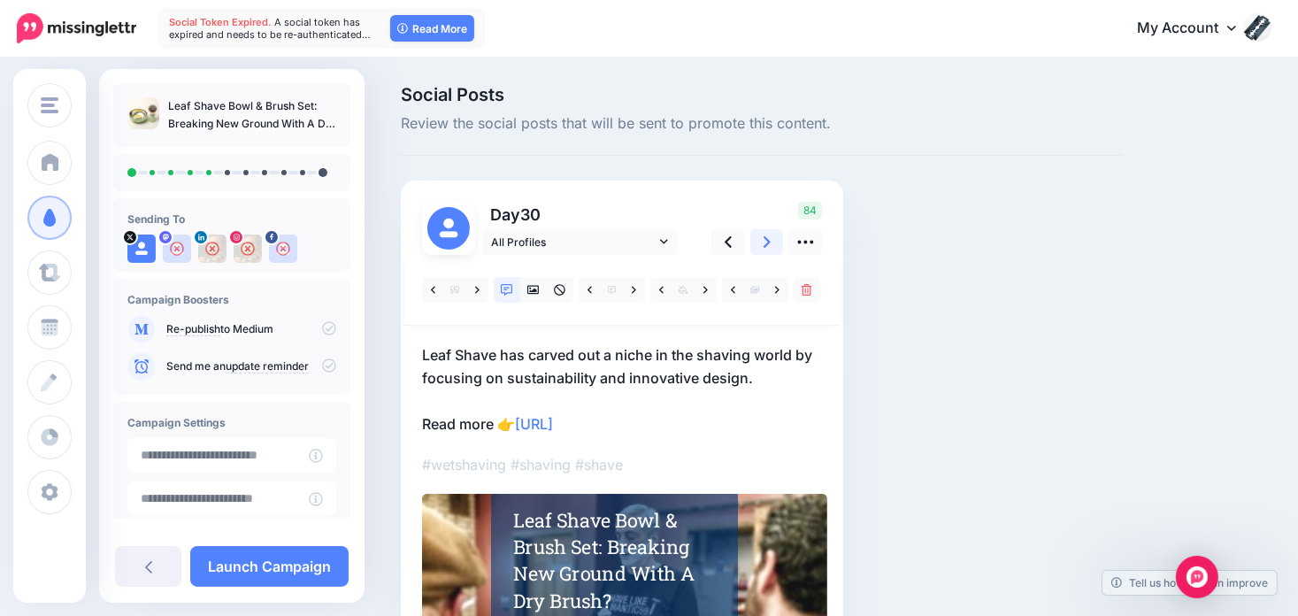
click at [771, 240] on link at bounding box center [767, 242] width 34 height 26
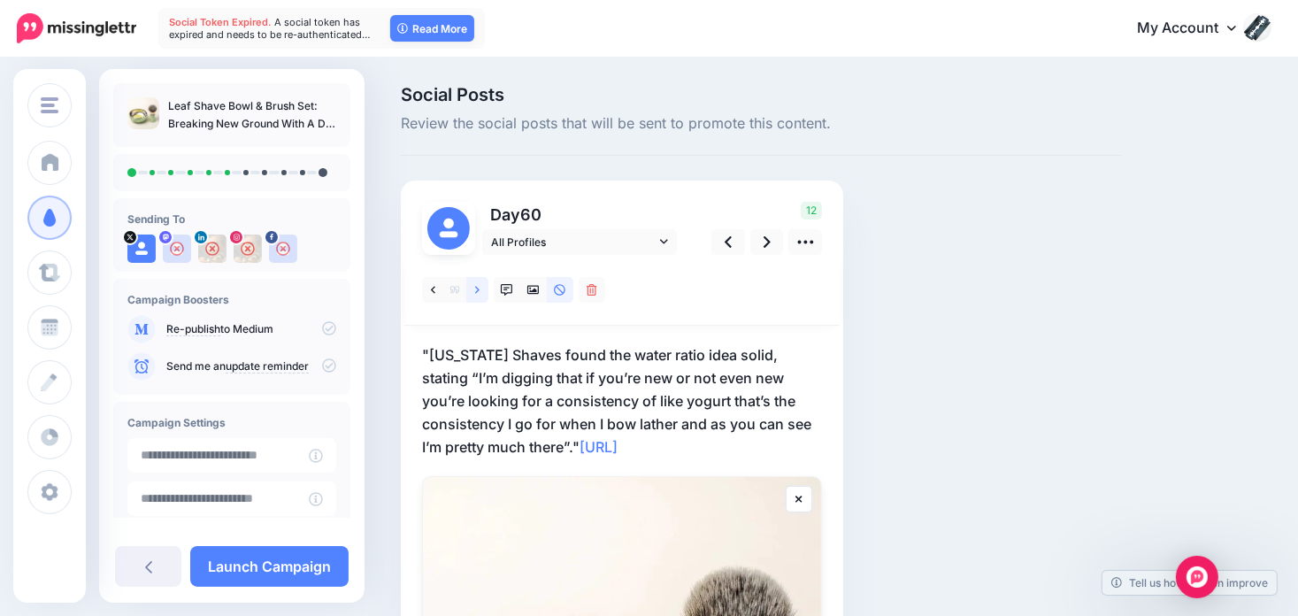
click at [475, 289] on icon at bounding box center [477, 290] width 4 height 12
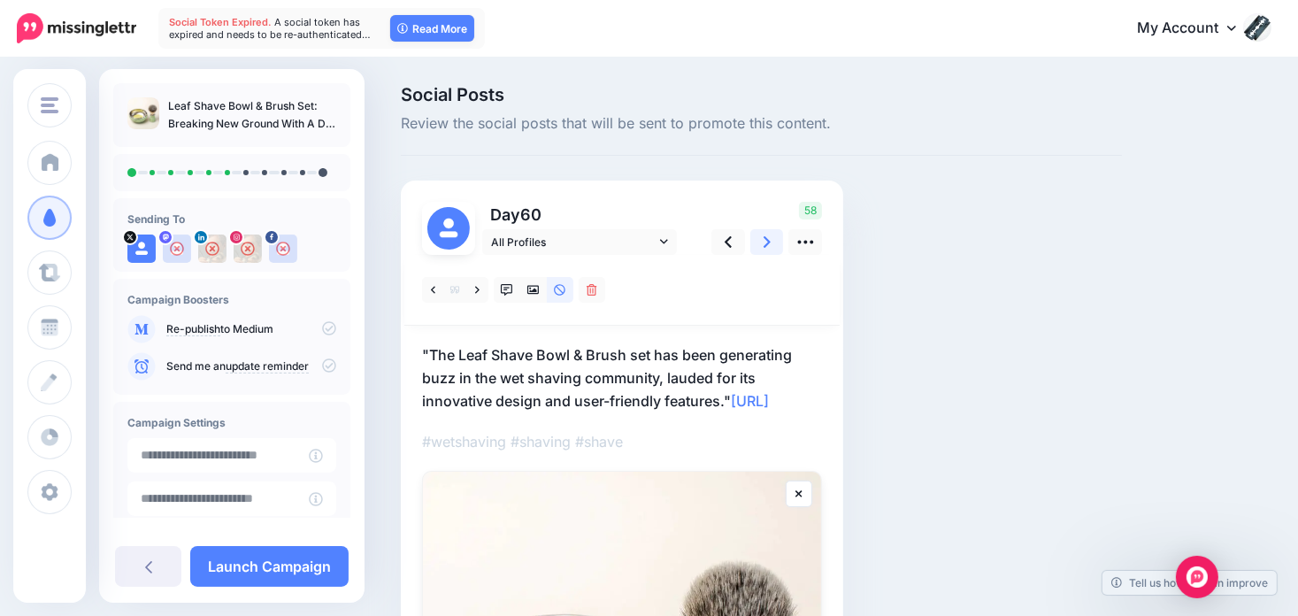
click at [759, 242] on link at bounding box center [767, 242] width 34 height 26
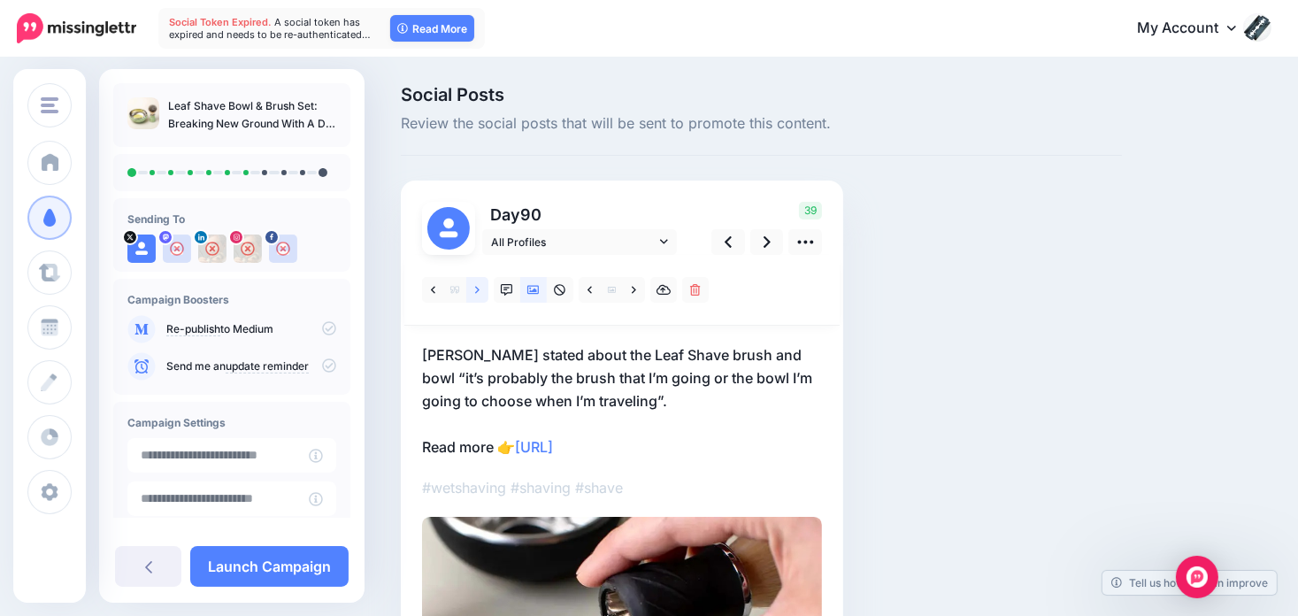
click at [481, 286] on link at bounding box center [477, 290] width 22 height 26
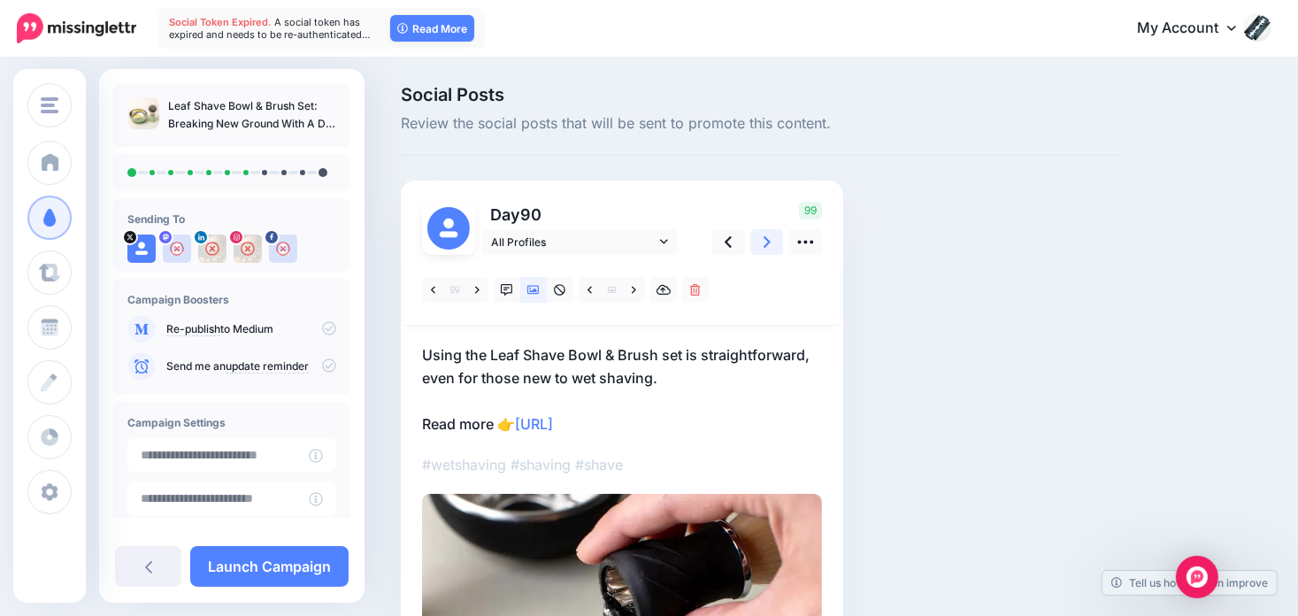
click at [761, 247] on link at bounding box center [767, 242] width 34 height 26
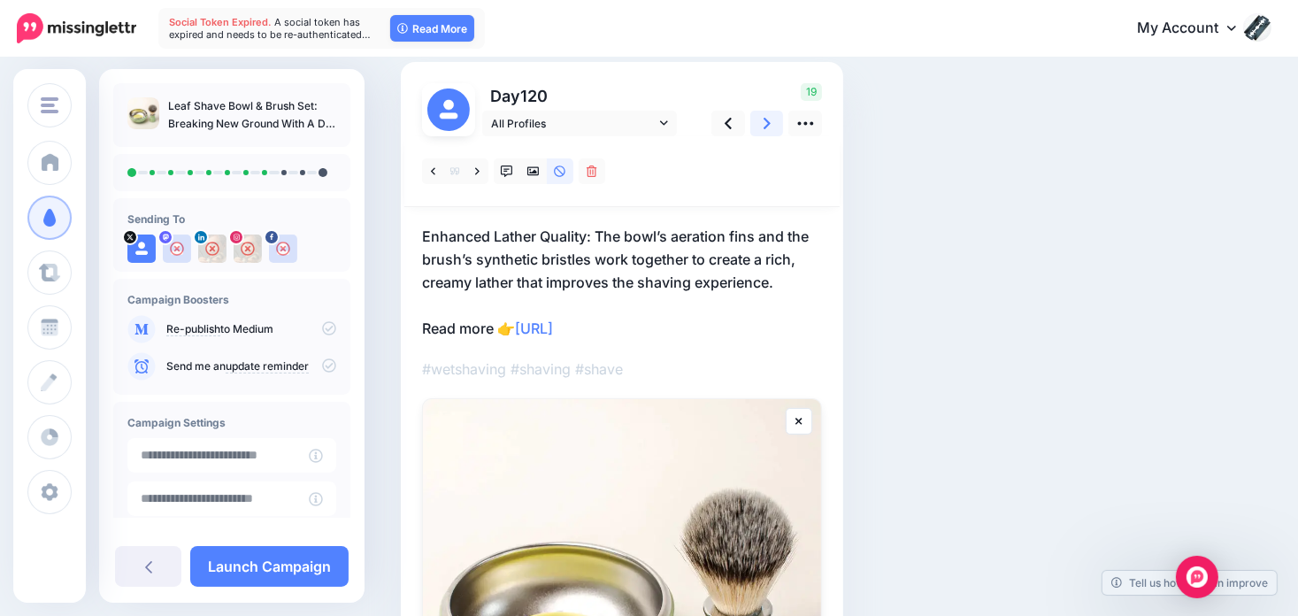
scroll to position [88, 0]
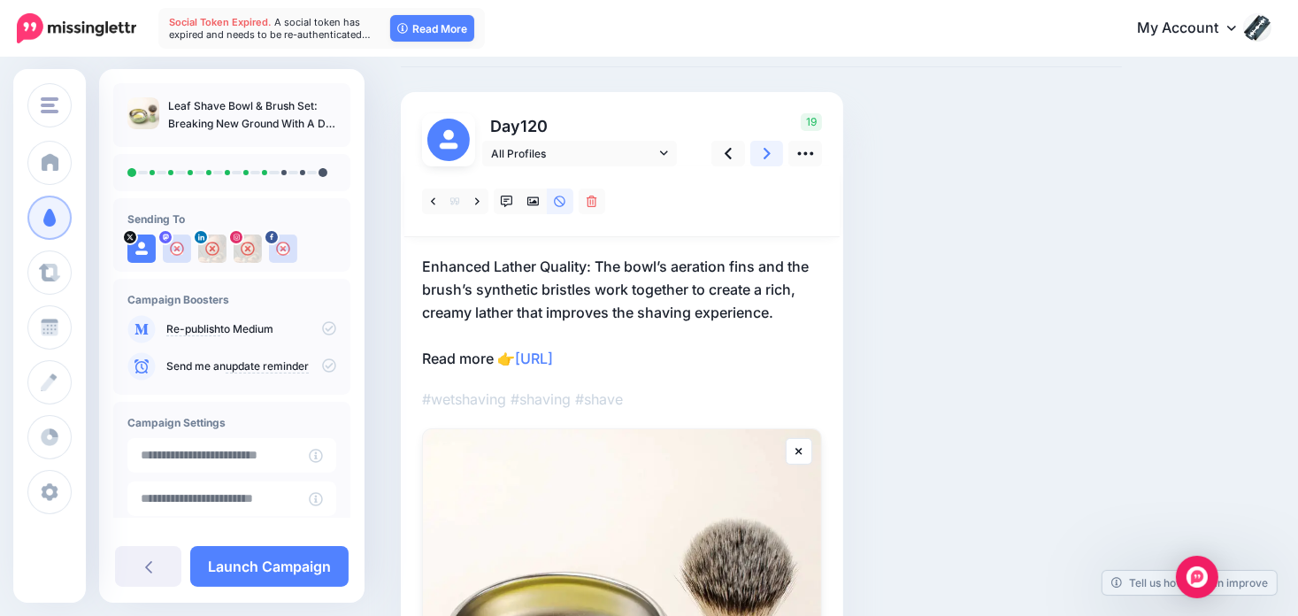
click at [763, 149] on icon at bounding box center [766, 153] width 7 height 19
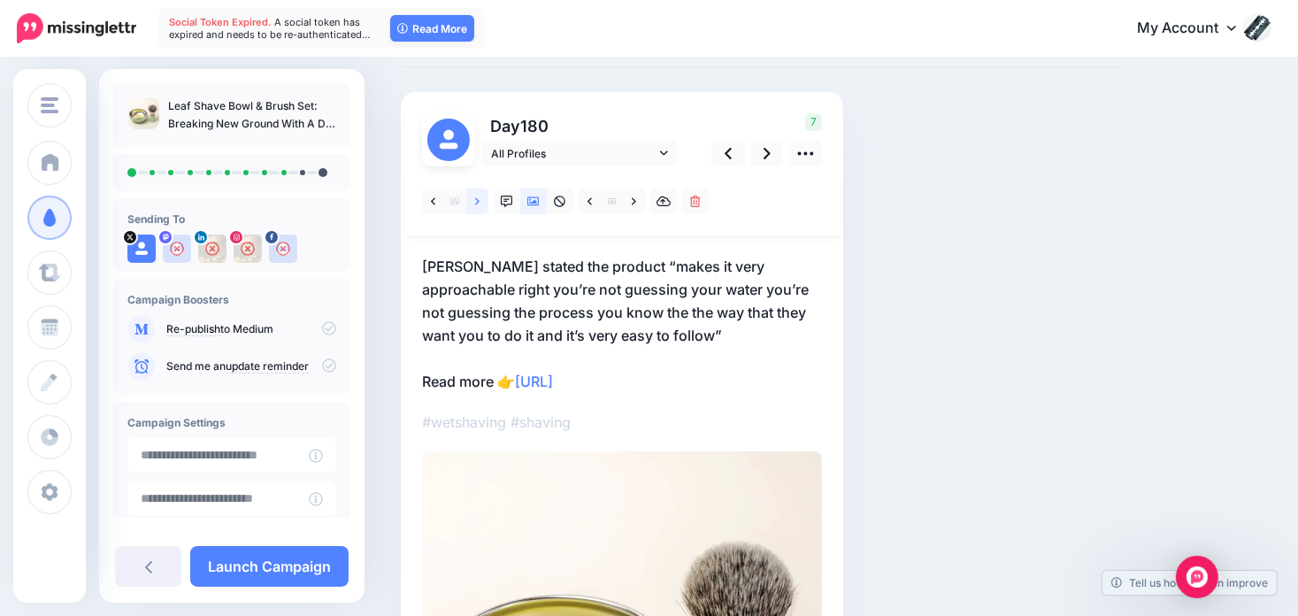
click at [474, 199] on link at bounding box center [477, 201] width 22 height 26
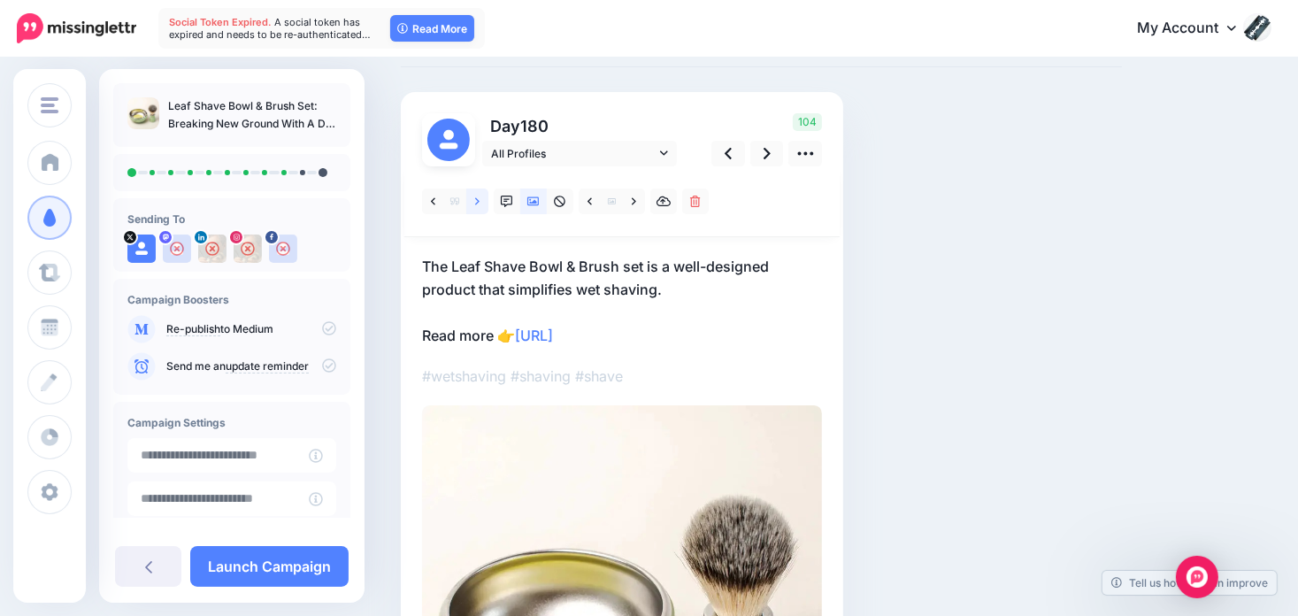
click at [479, 197] on link at bounding box center [477, 201] width 22 height 26
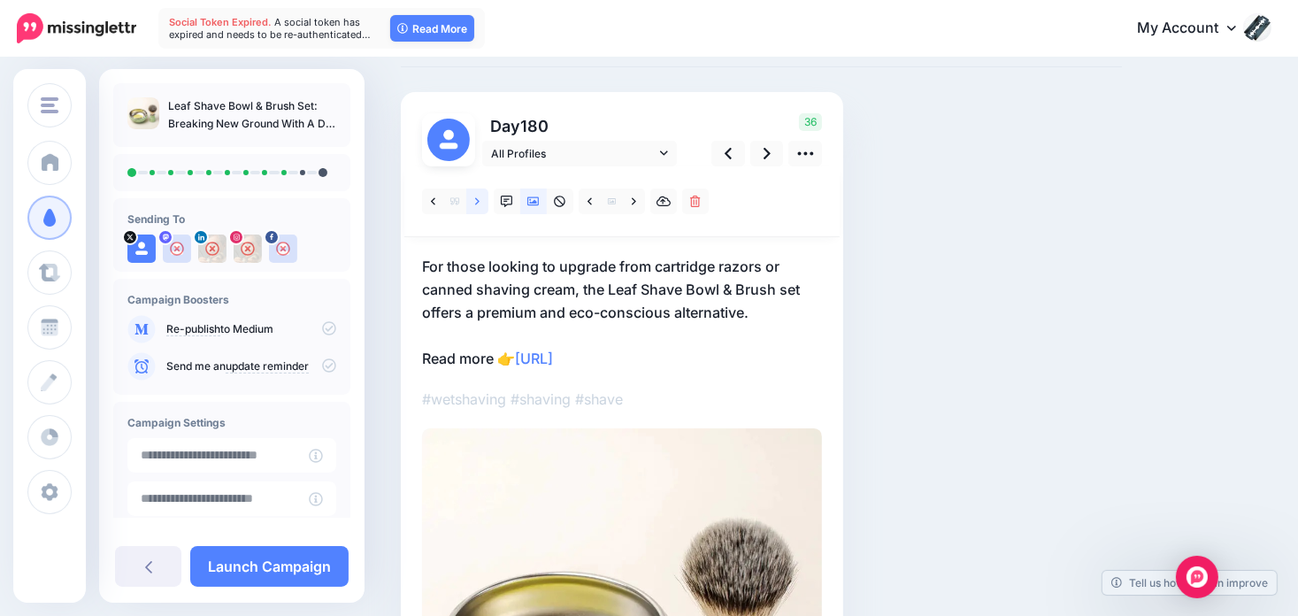
click at [485, 191] on link at bounding box center [477, 201] width 22 height 26
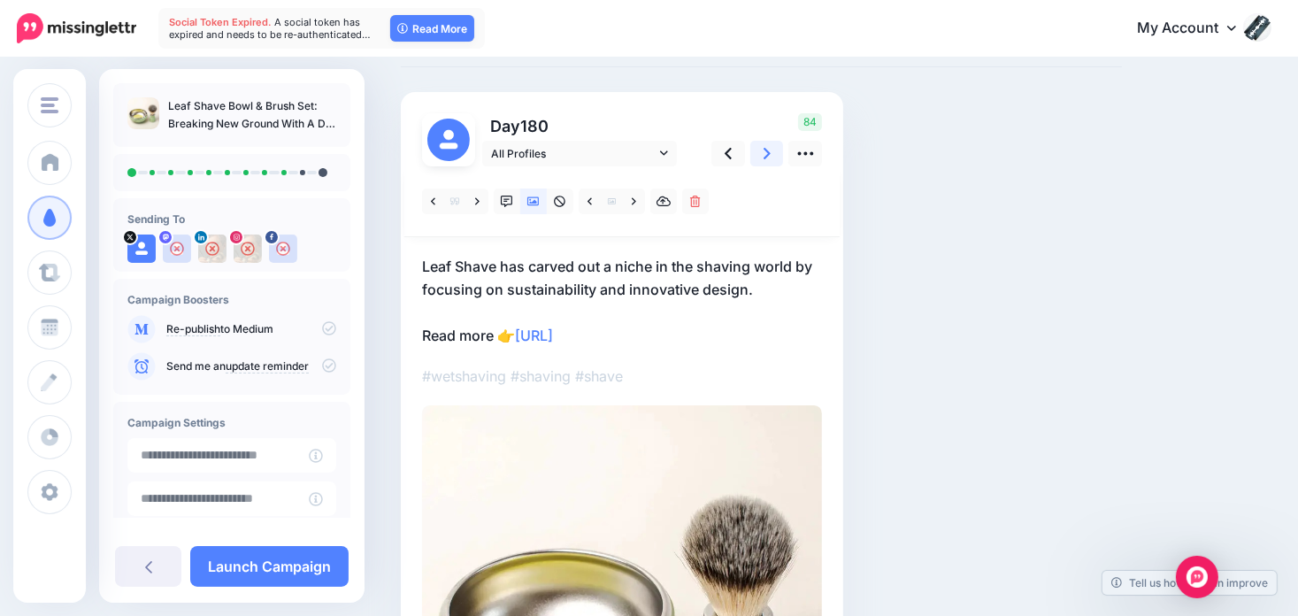
click at [763, 149] on icon at bounding box center [766, 153] width 7 height 11
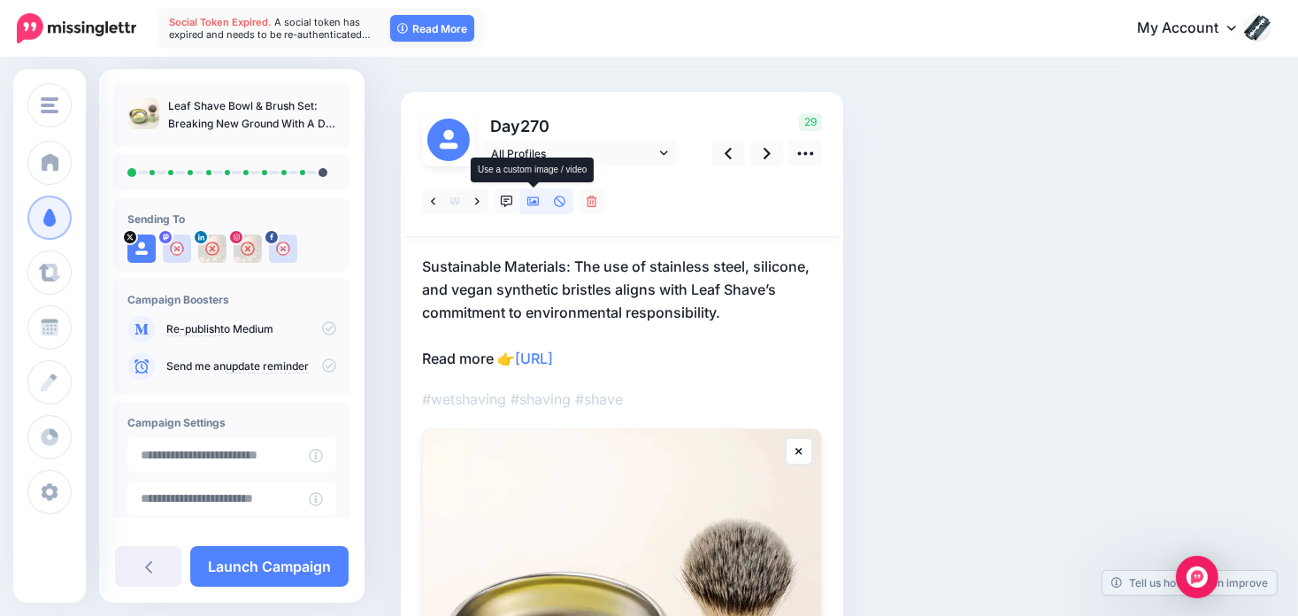
click at [539, 200] on icon at bounding box center [533, 201] width 12 height 9
click at [763, 152] on icon at bounding box center [766, 153] width 7 height 19
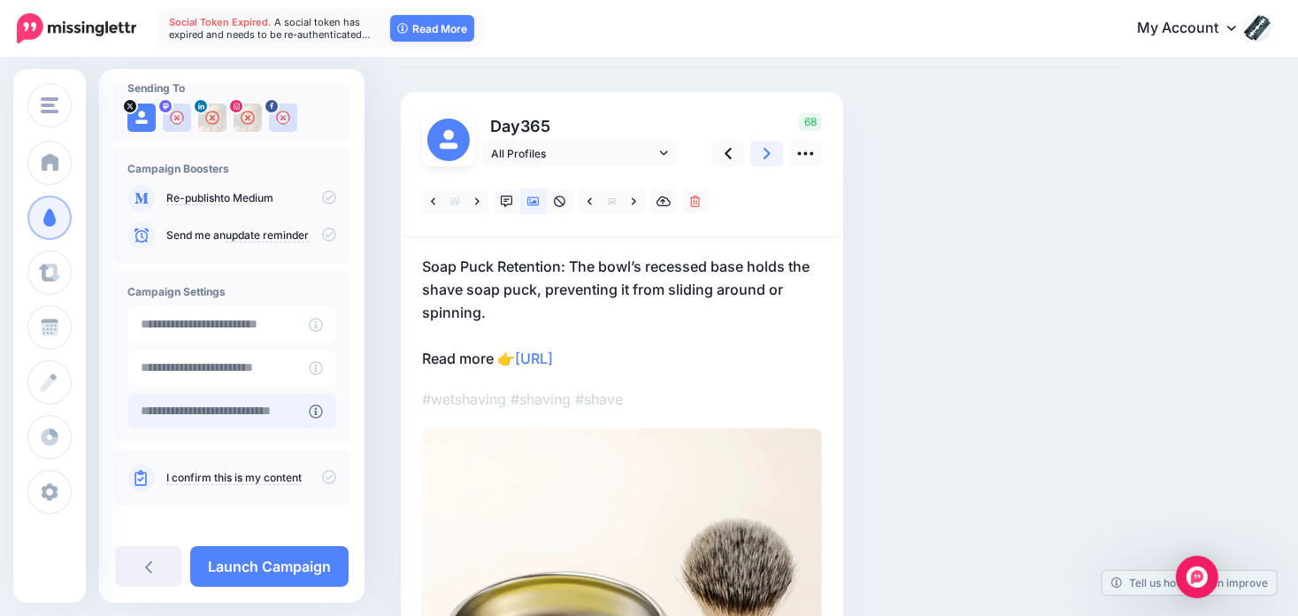
scroll to position [141, 0]
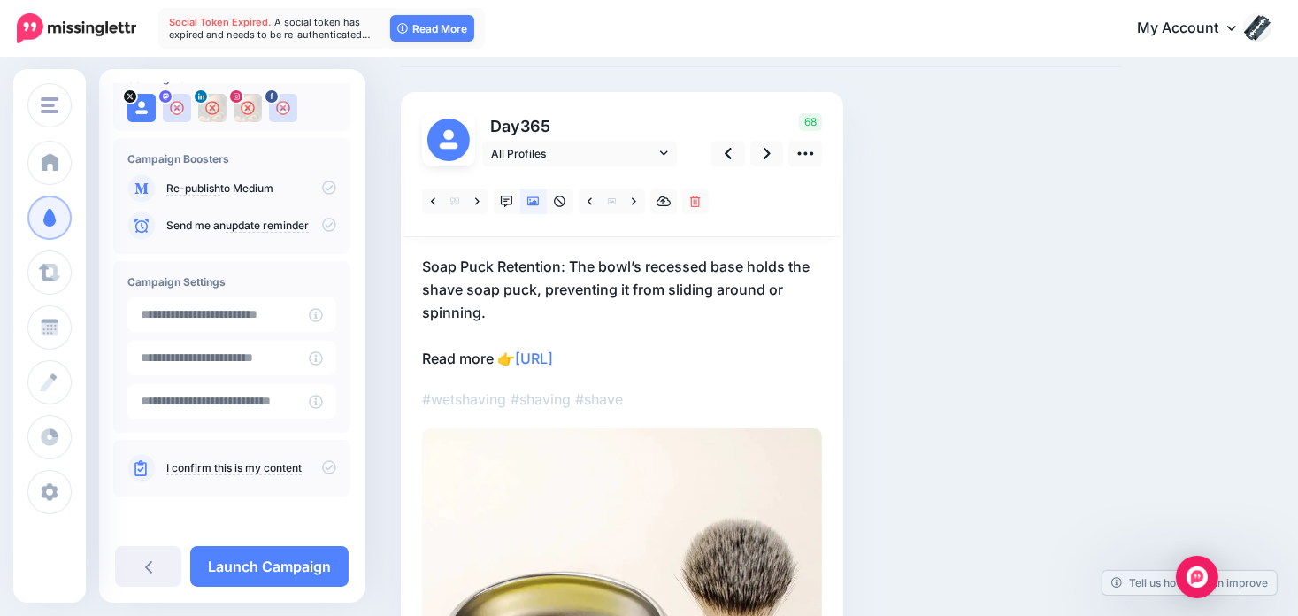
click at [322, 464] on icon at bounding box center [329, 467] width 14 height 14
click at [274, 562] on link "Launch Campaign" at bounding box center [269, 566] width 158 height 41
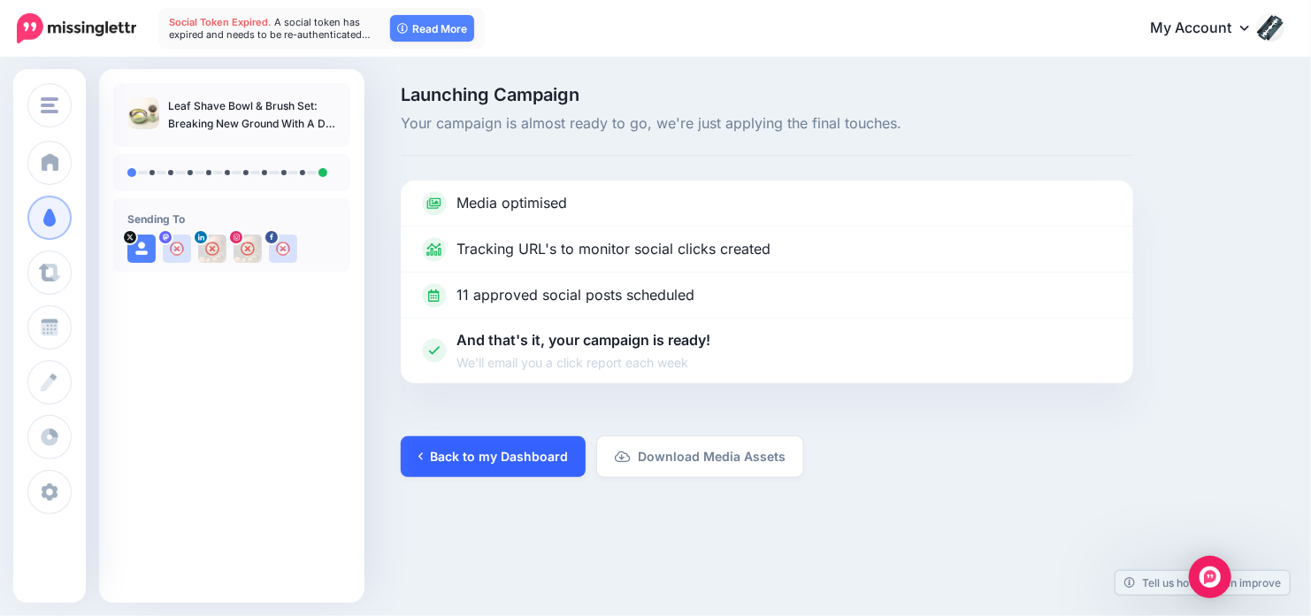
click at [492, 444] on link "Back to my Dashboard" at bounding box center [493, 456] width 185 height 41
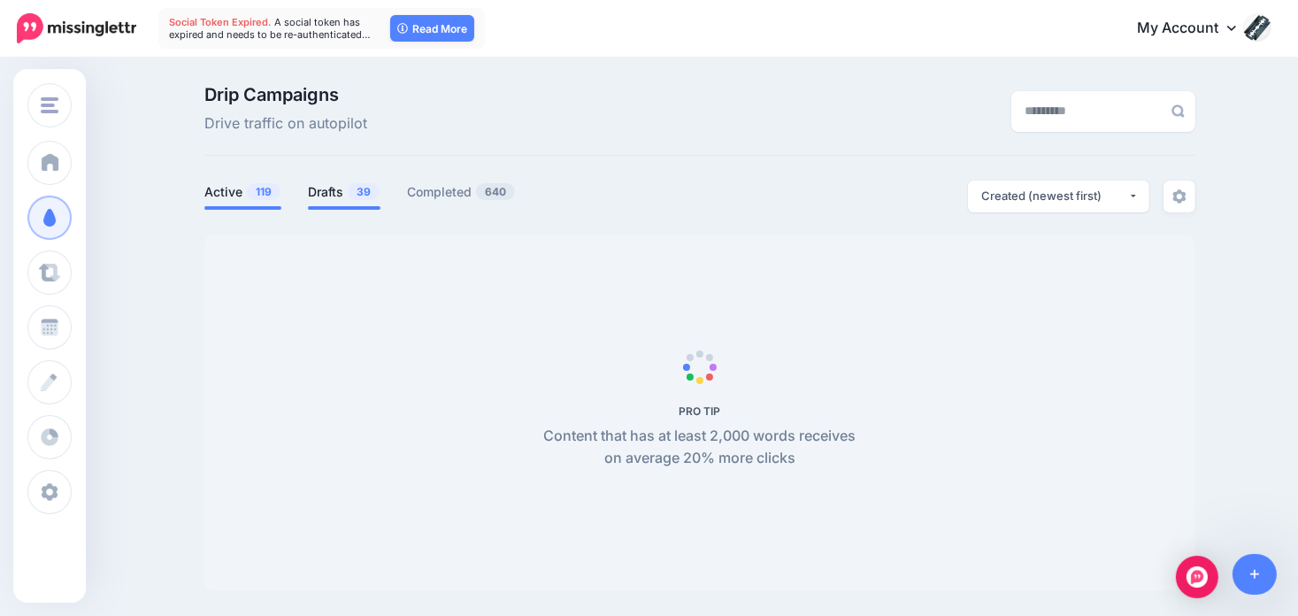
click at [337, 195] on link "Drafts 39" at bounding box center [344, 191] width 73 height 21
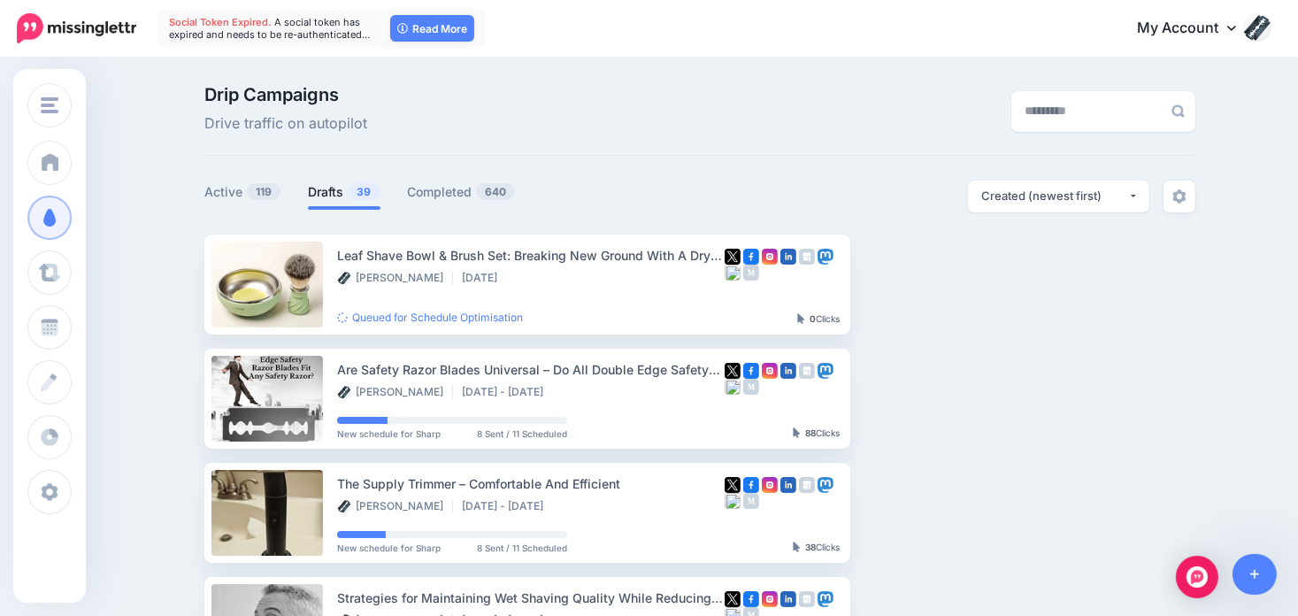
click at [343, 190] on link "Drafts 39" at bounding box center [344, 191] width 73 height 21
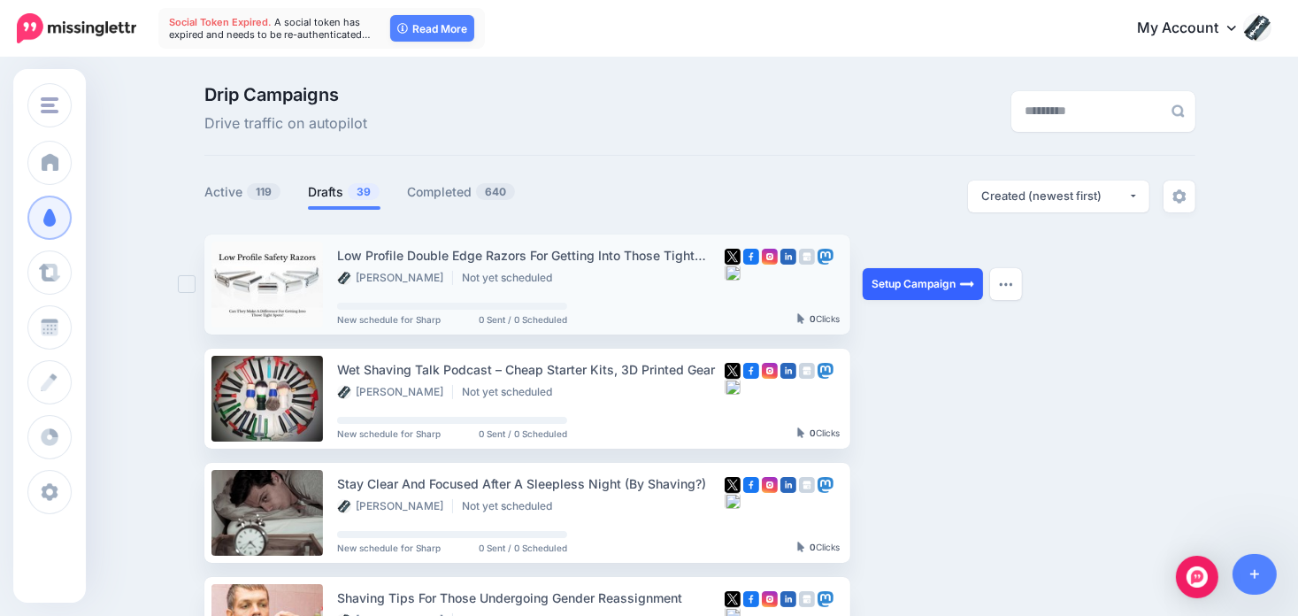
click at [929, 280] on link "Setup Campaign" at bounding box center [922, 284] width 120 height 32
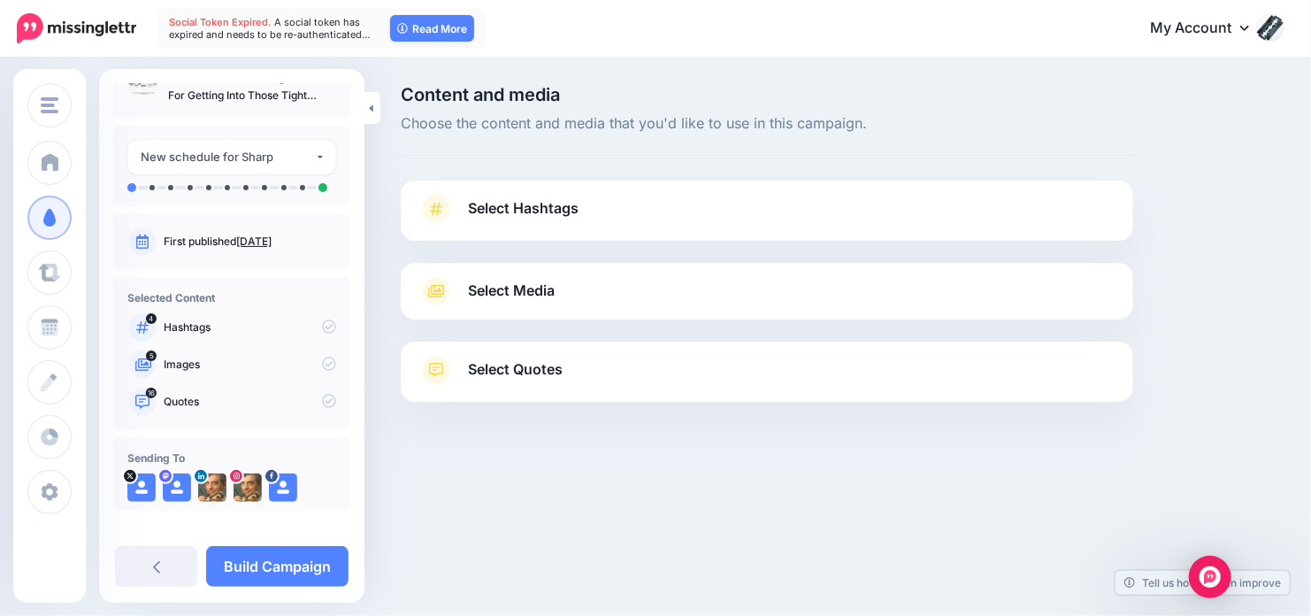
scroll to position [42, 0]
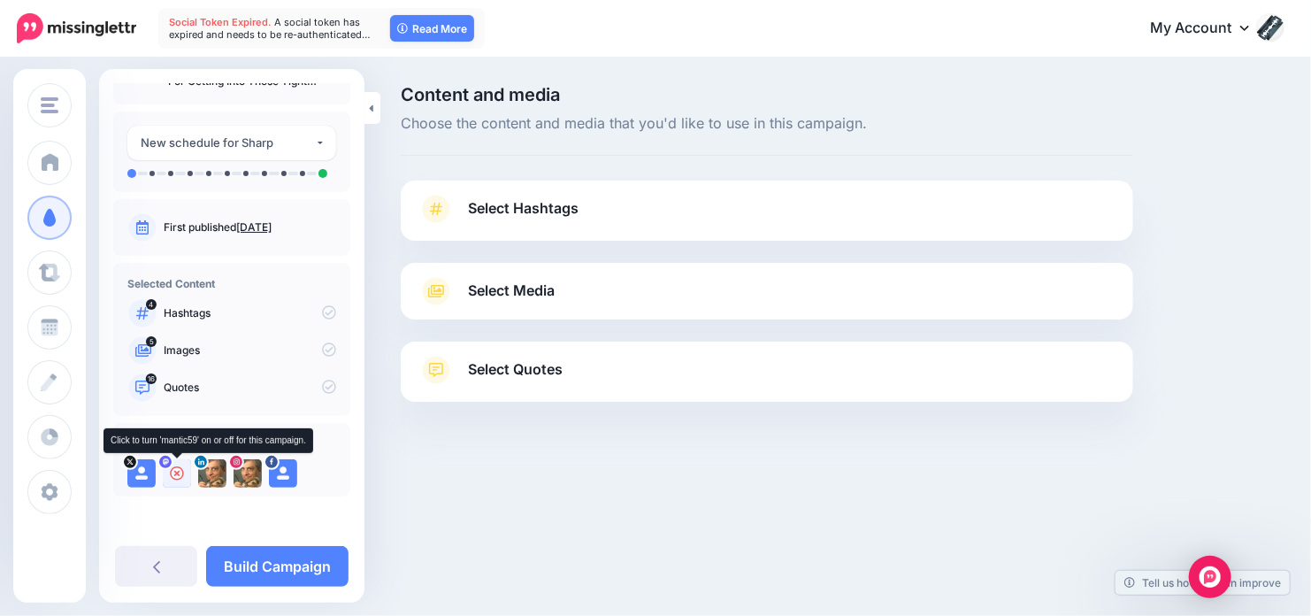
click at [173, 471] on icon at bounding box center [177, 473] width 14 height 14
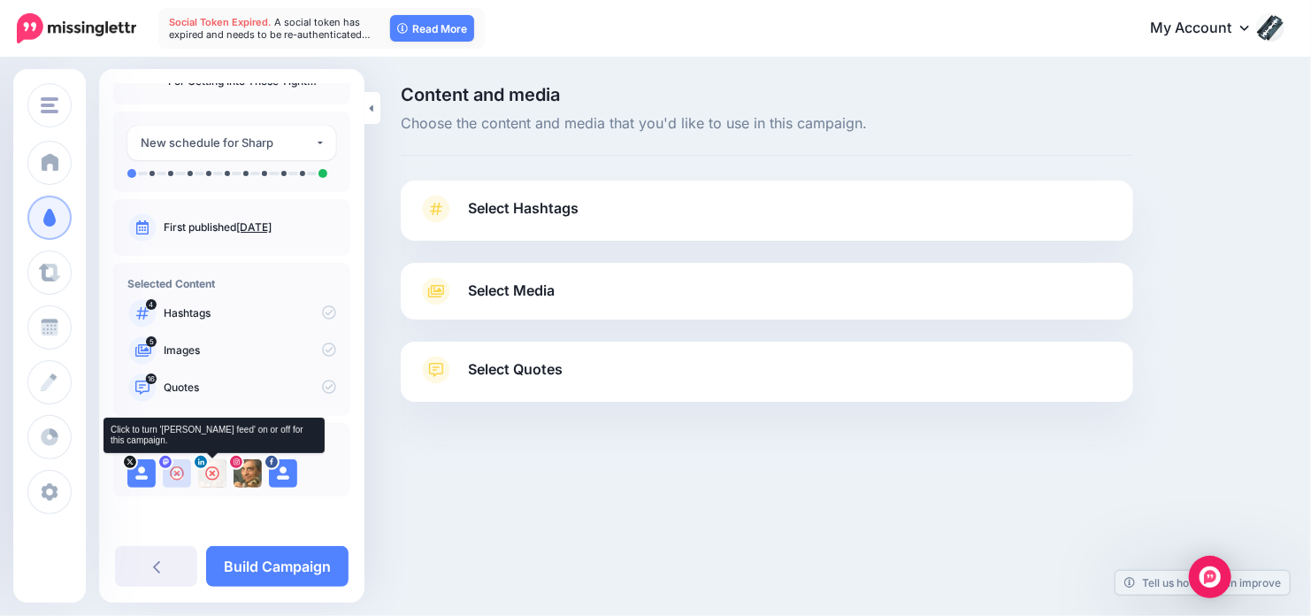
click at [209, 470] on icon at bounding box center [212, 473] width 14 height 14
click at [247, 471] on icon at bounding box center [248, 473] width 14 height 14
click at [282, 472] on icon at bounding box center [283, 473] width 14 height 14
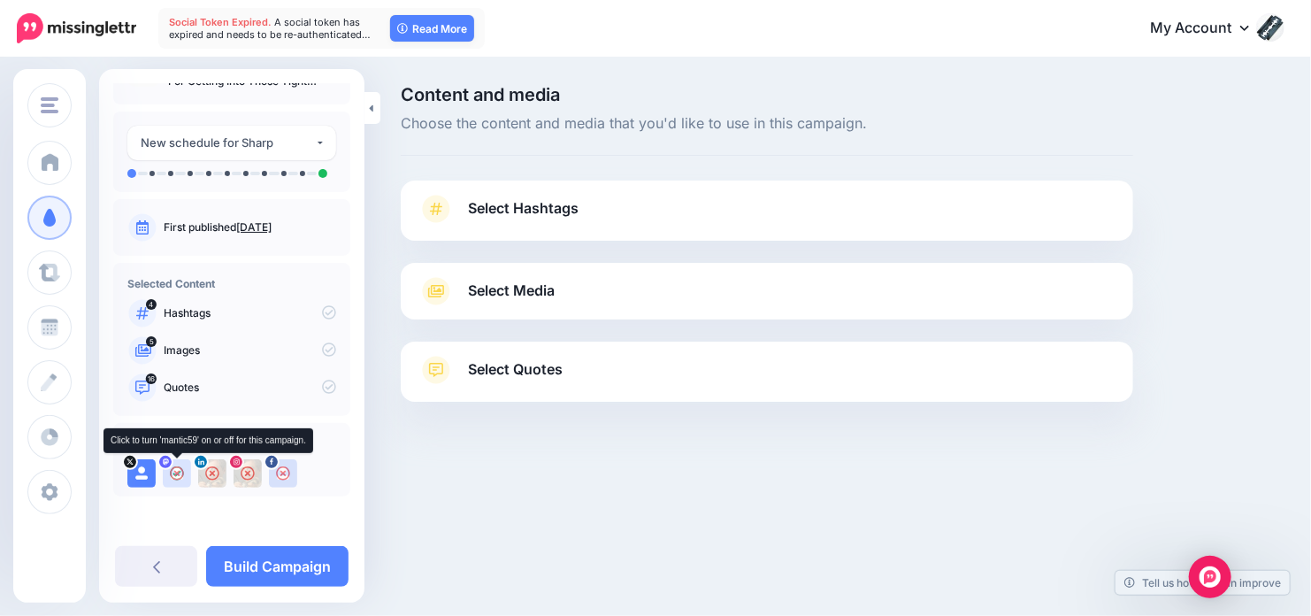
click at [173, 471] on img at bounding box center [177, 473] width 28 height 28
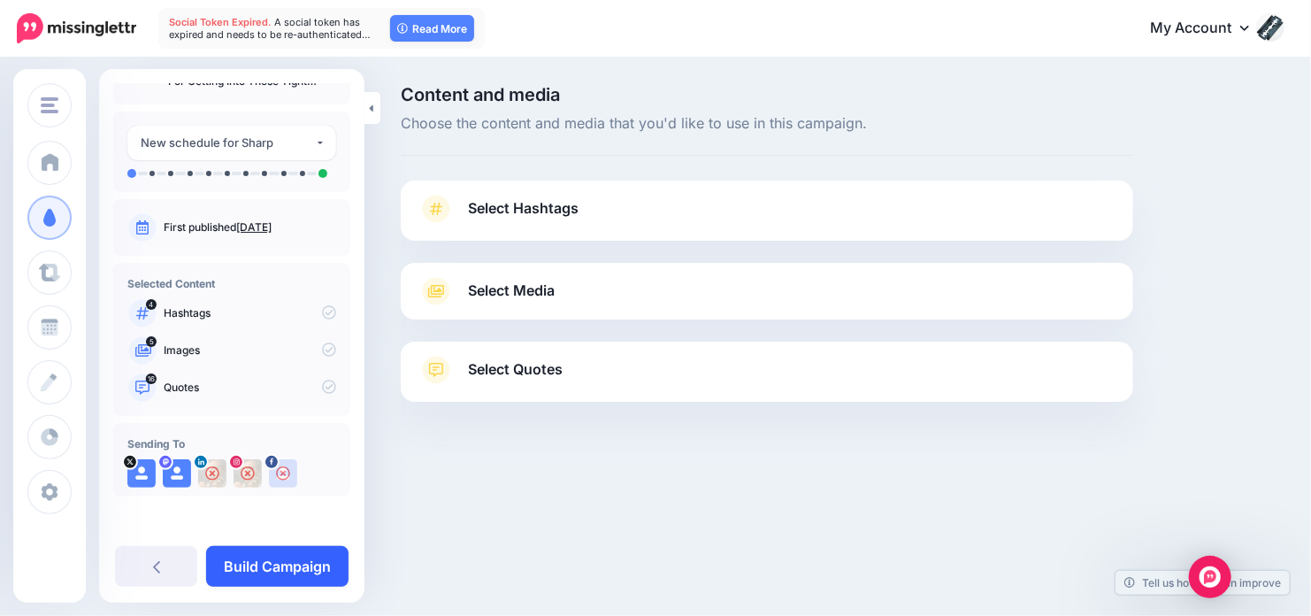
click at [298, 558] on link "Build Campaign" at bounding box center [277, 566] width 142 height 41
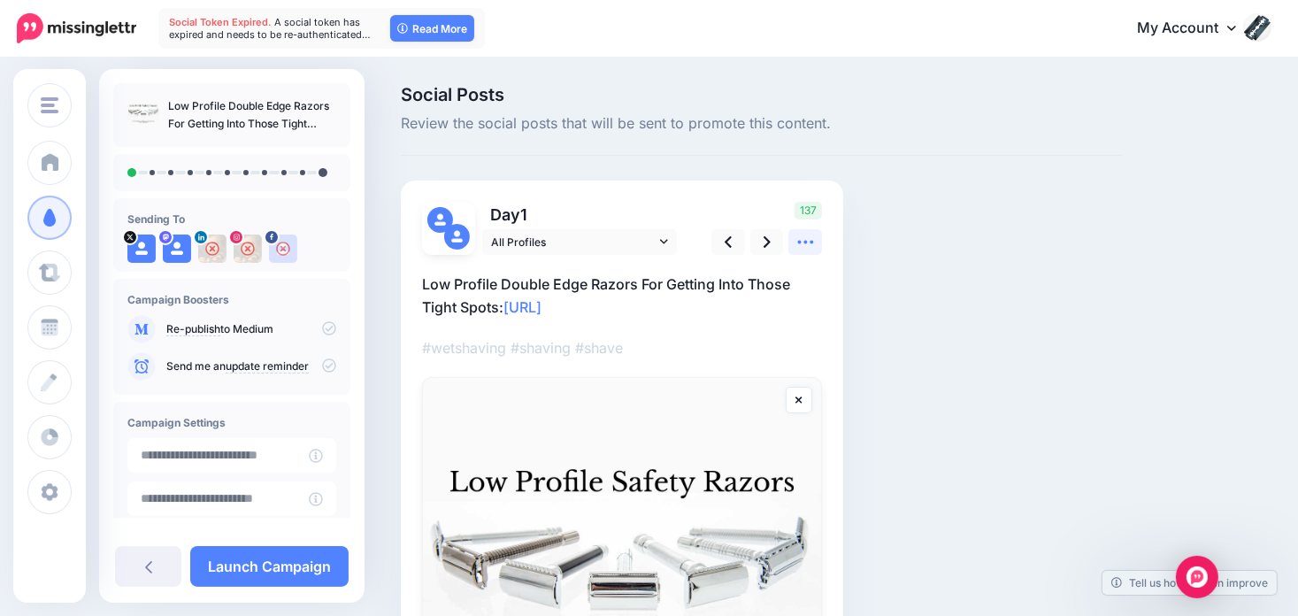
click at [812, 234] on icon at bounding box center [805, 242] width 19 height 19
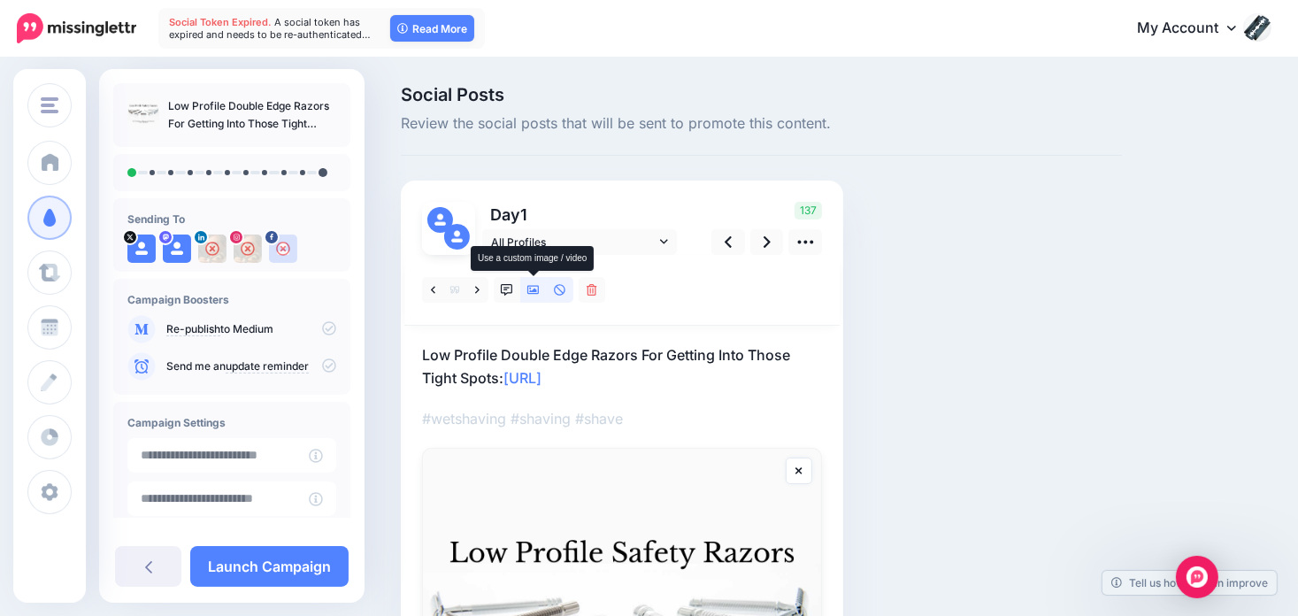
click at [540, 286] on link at bounding box center [533, 290] width 27 height 26
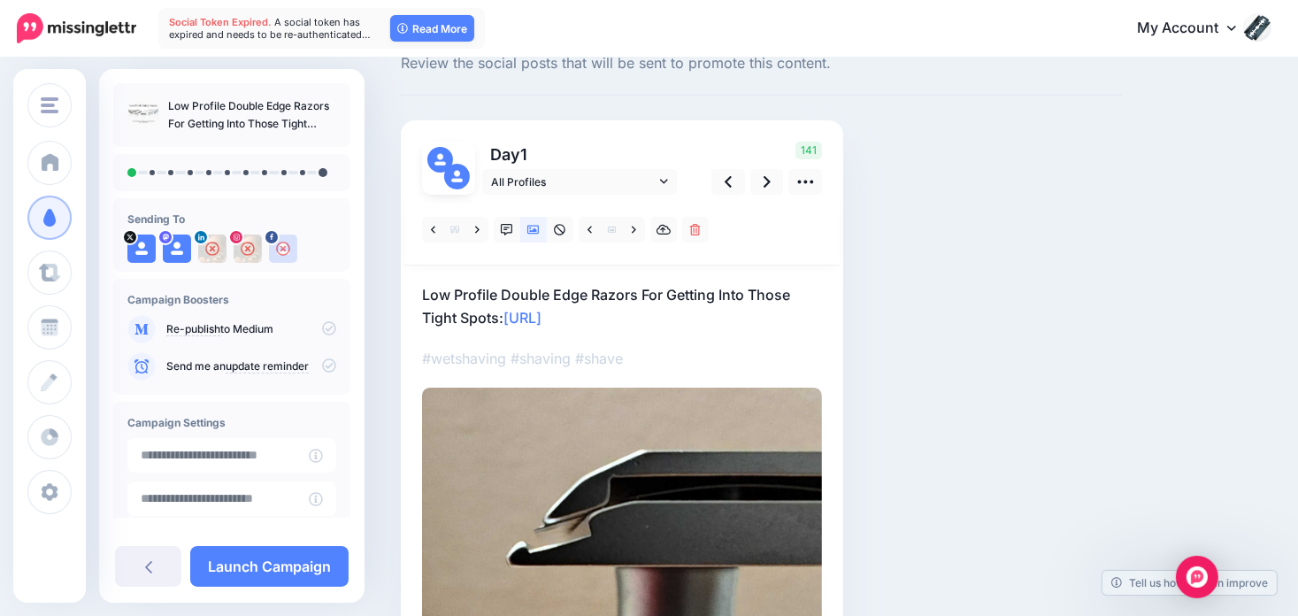
scroll to position [88, 0]
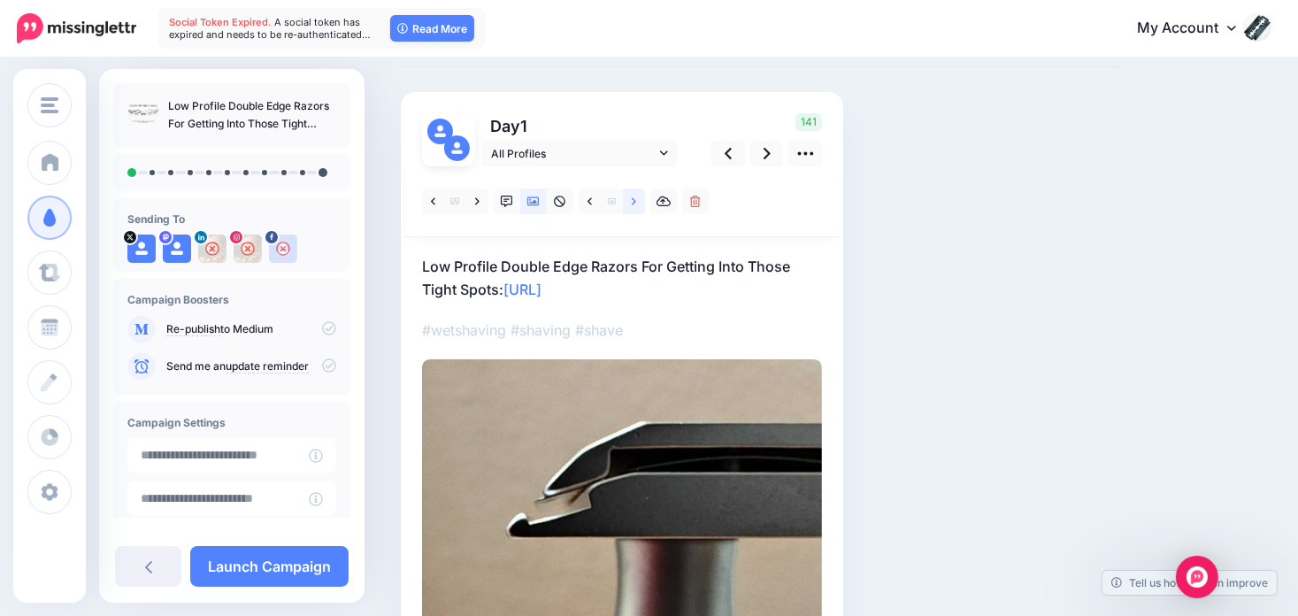
click at [632, 206] on icon at bounding box center [634, 201] width 4 height 12
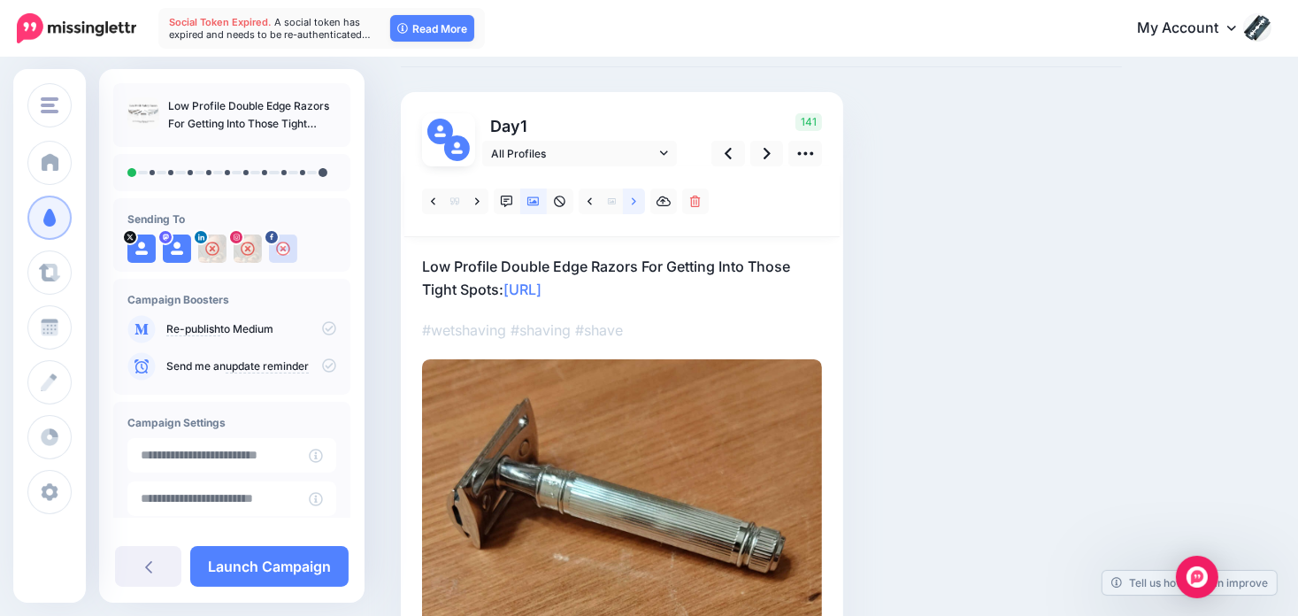
click at [632, 206] on icon at bounding box center [634, 201] width 4 height 12
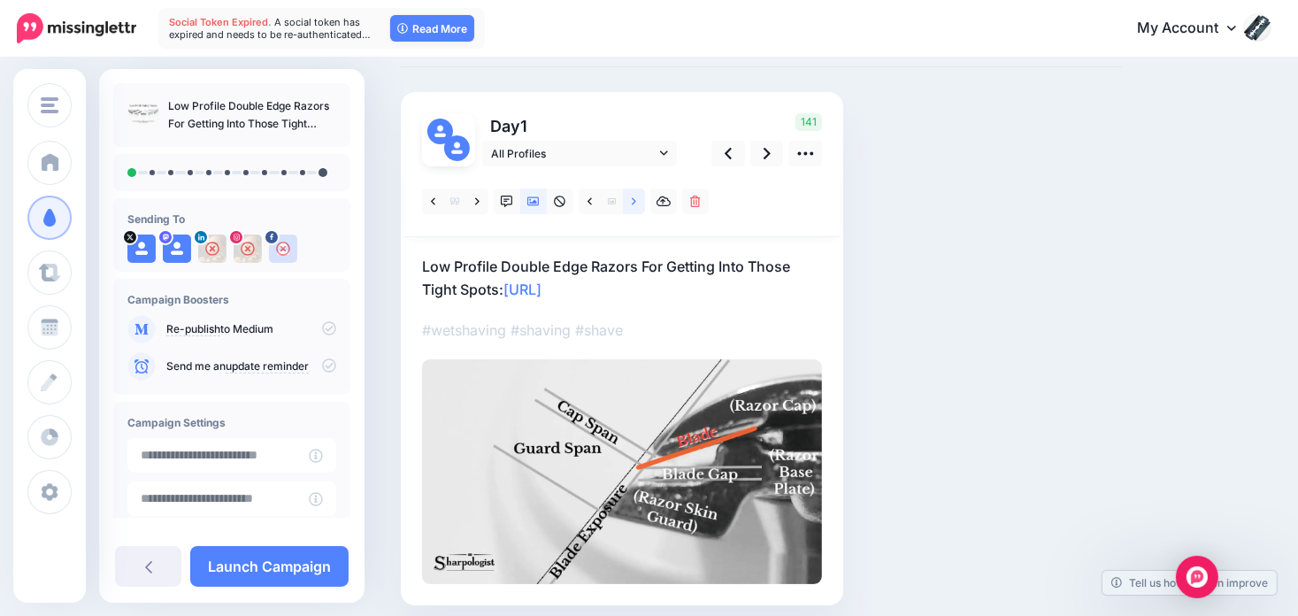
click at [632, 204] on icon at bounding box center [634, 201] width 4 height 12
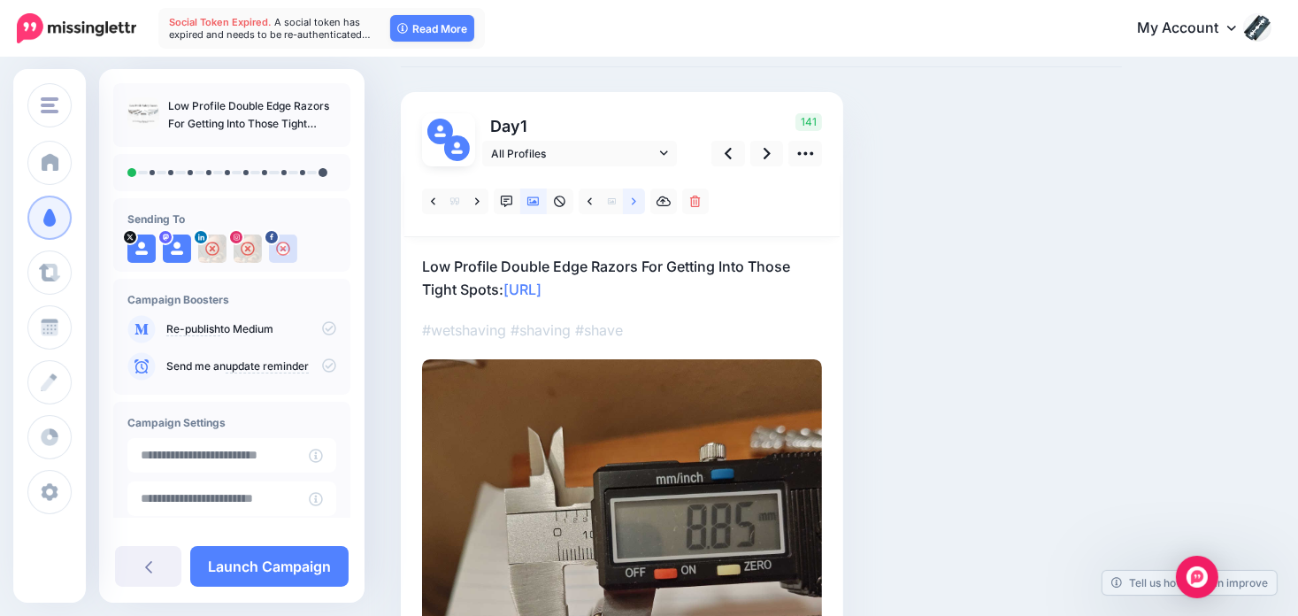
click at [632, 204] on icon at bounding box center [634, 200] width 4 height 7
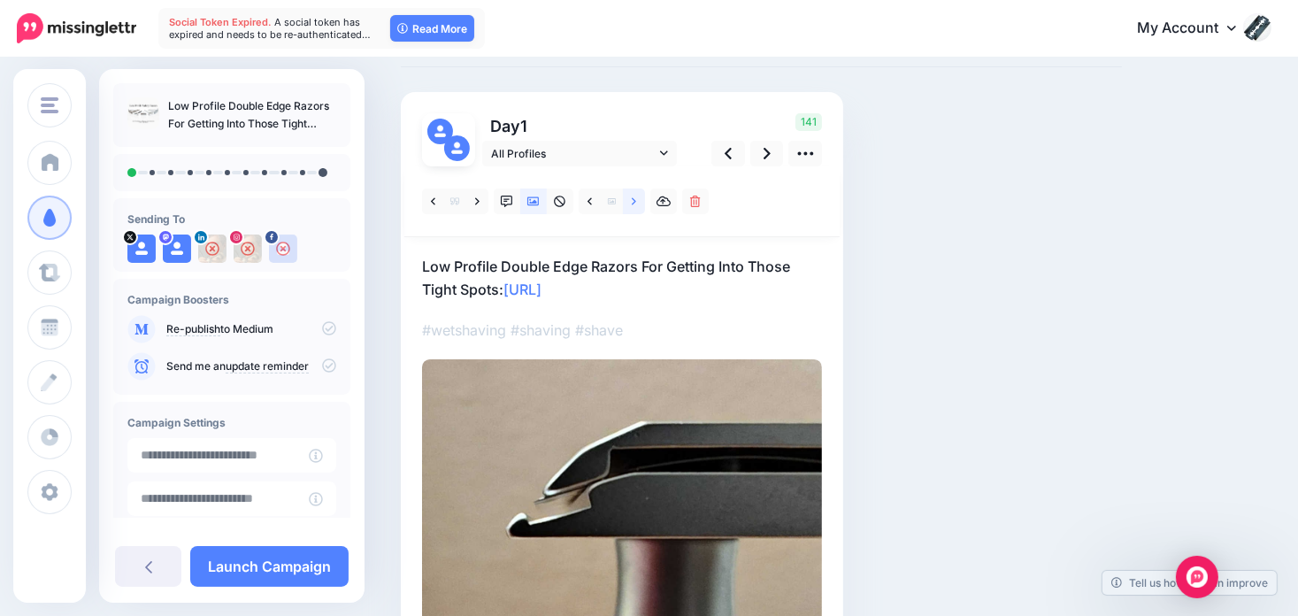
click at [632, 204] on icon at bounding box center [634, 200] width 4 height 7
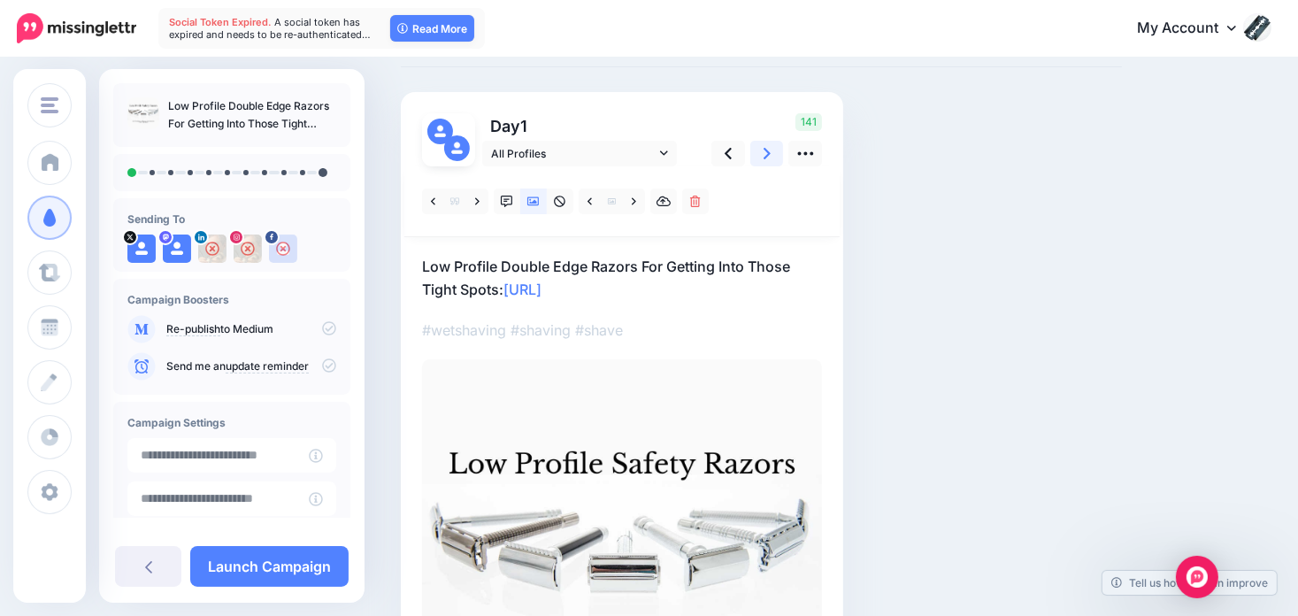
click at [763, 154] on icon at bounding box center [766, 153] width 7 height 19
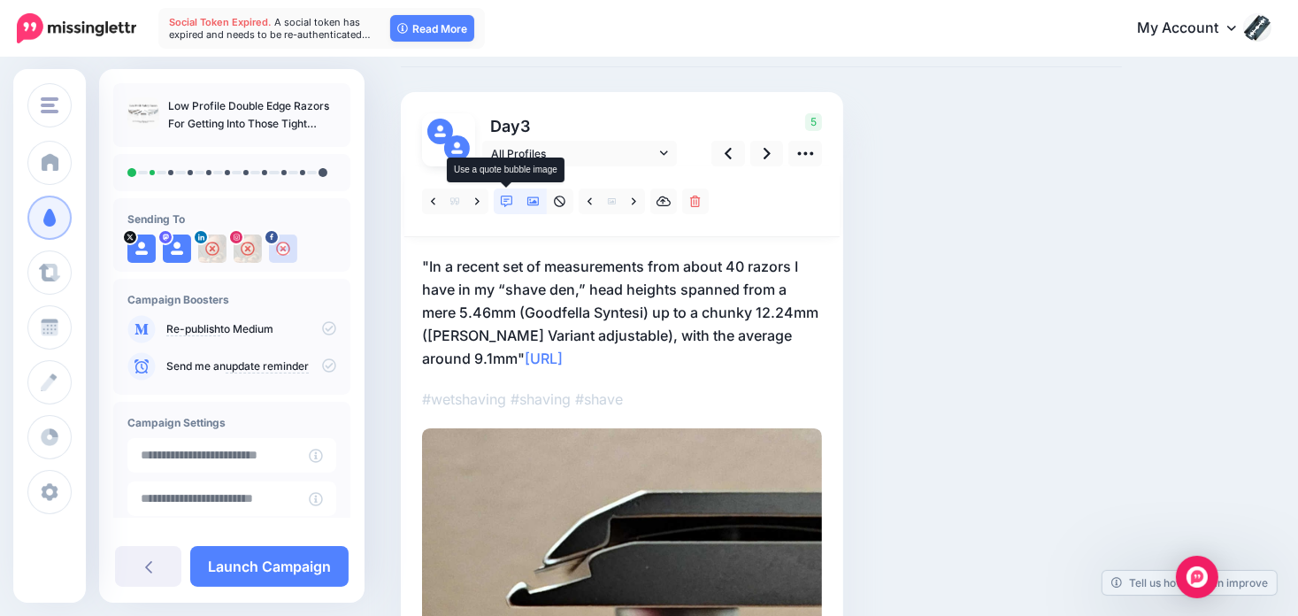
click at [504, 200] on icon at bounding box center [507, 201] width 12 height 12
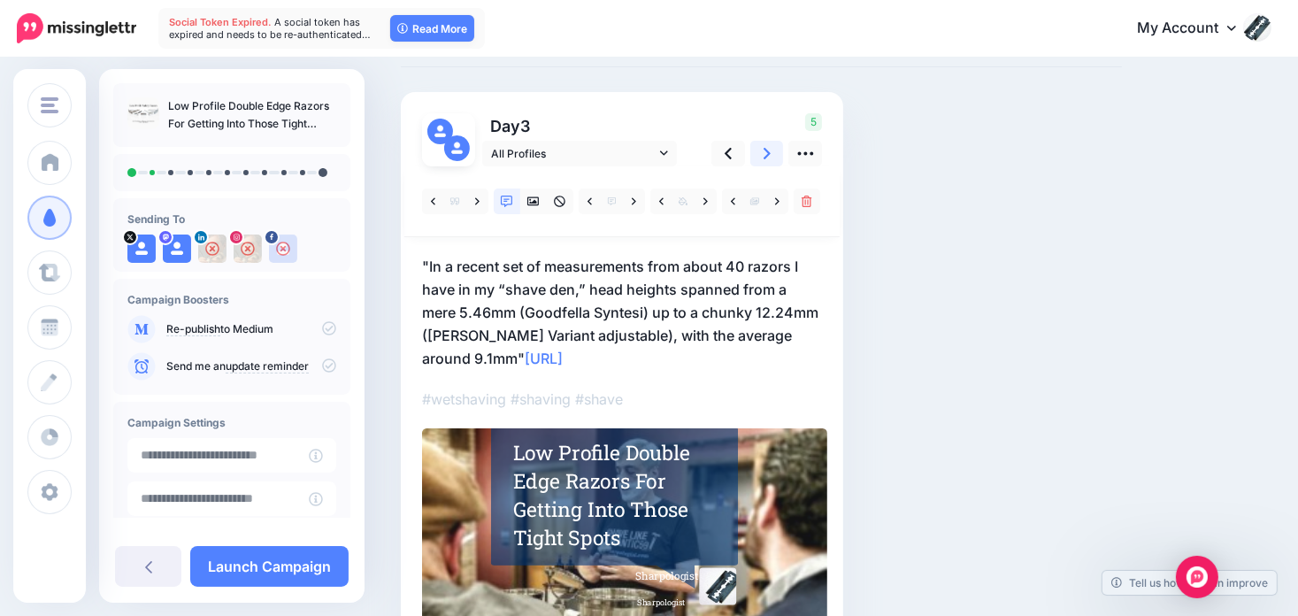
click at [766, 155] on icon at bounding box center [766, 153] width 7 height 11
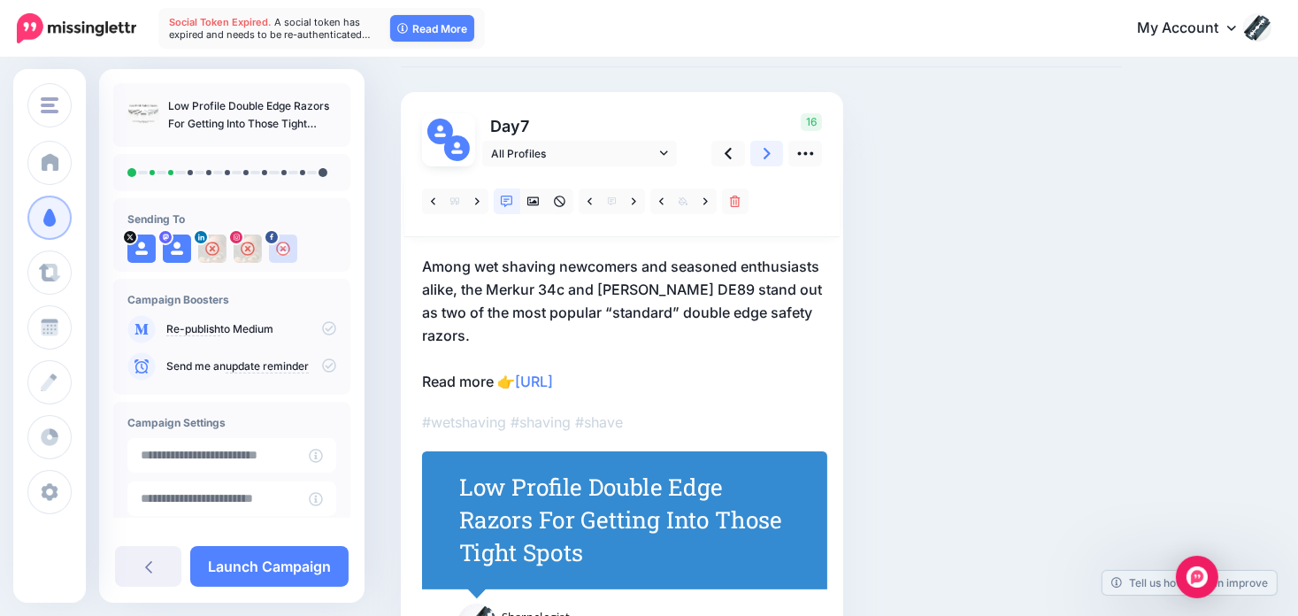
click at [763, 145] on icon at bounding box center [766, 153] width 7 height 19
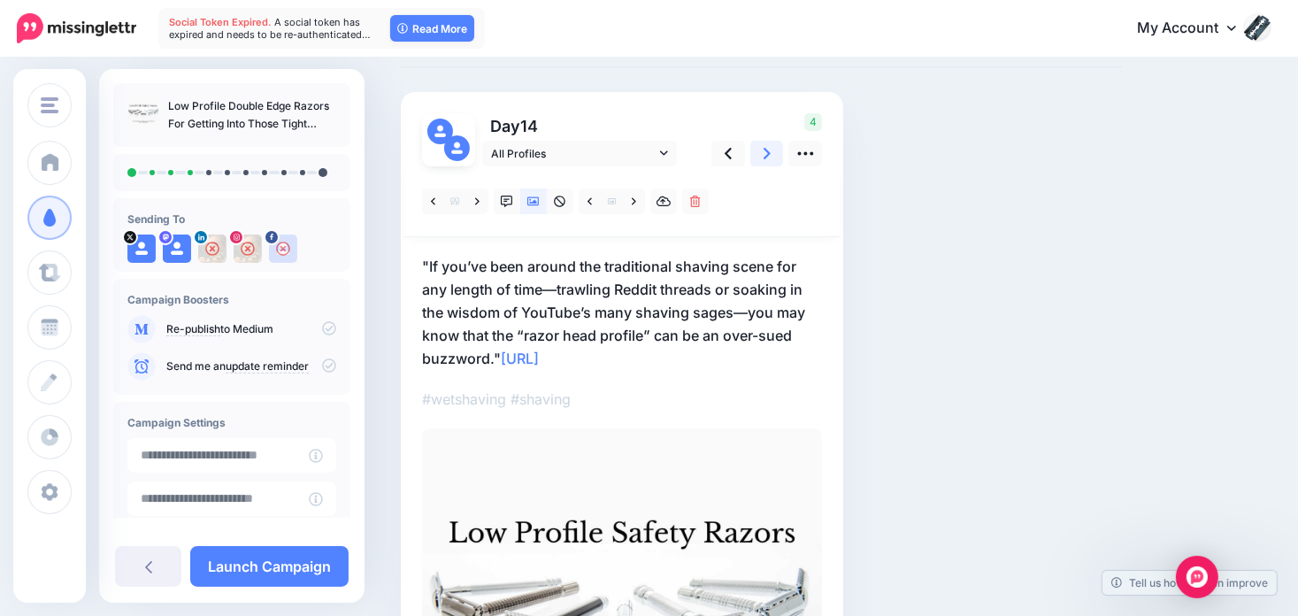
click at [764, 152] on icon at bounding box center [766, 153] width 7 height 19
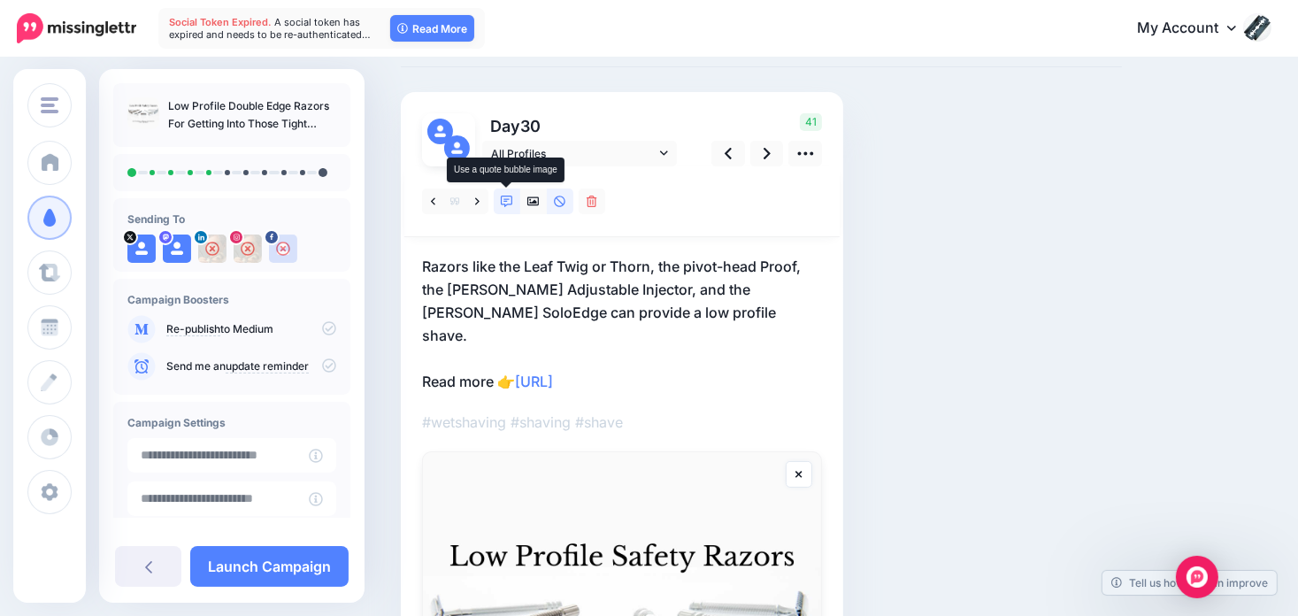
click at [510, 197] on icon at bounding box center [507, 201] width 12 height 12
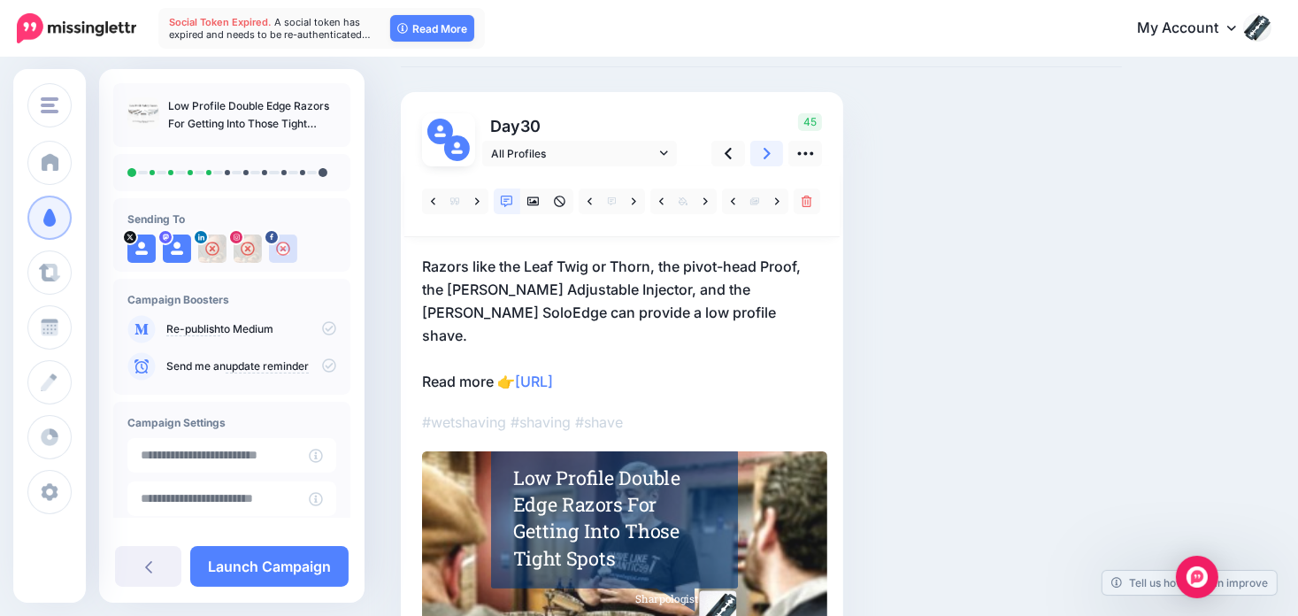
click at [764, 154] on icon at bounding box center [766, 153] width 7 height 19
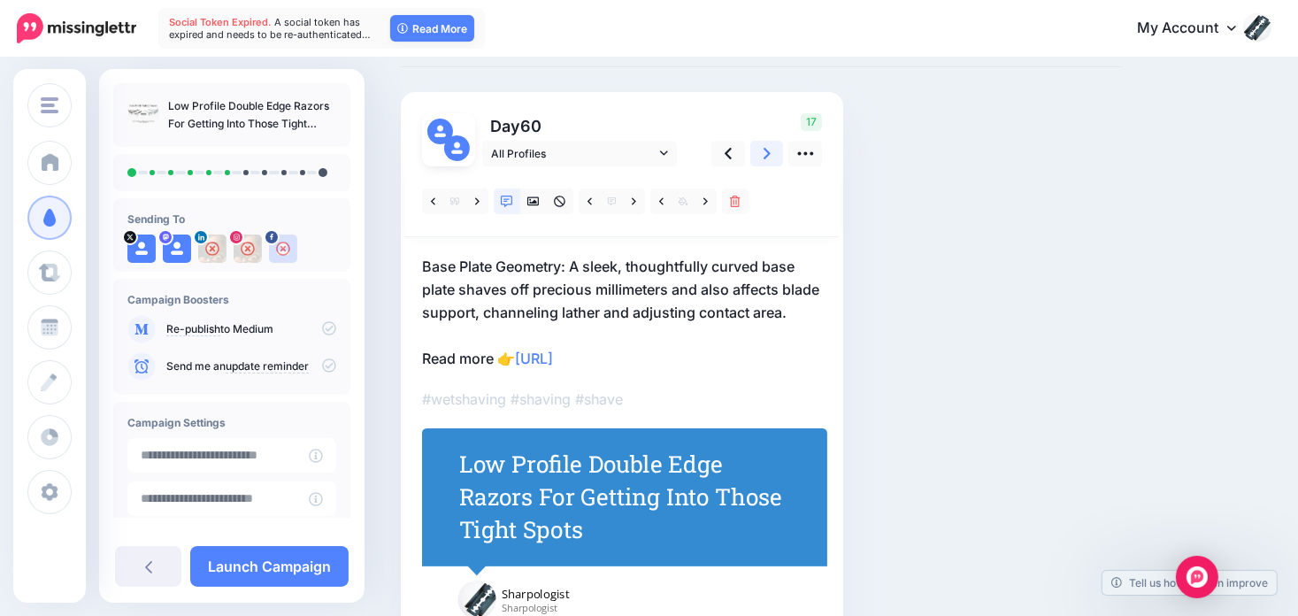
click at [764, 154] on icon at bounding box center [766, 153] width 7 height 19
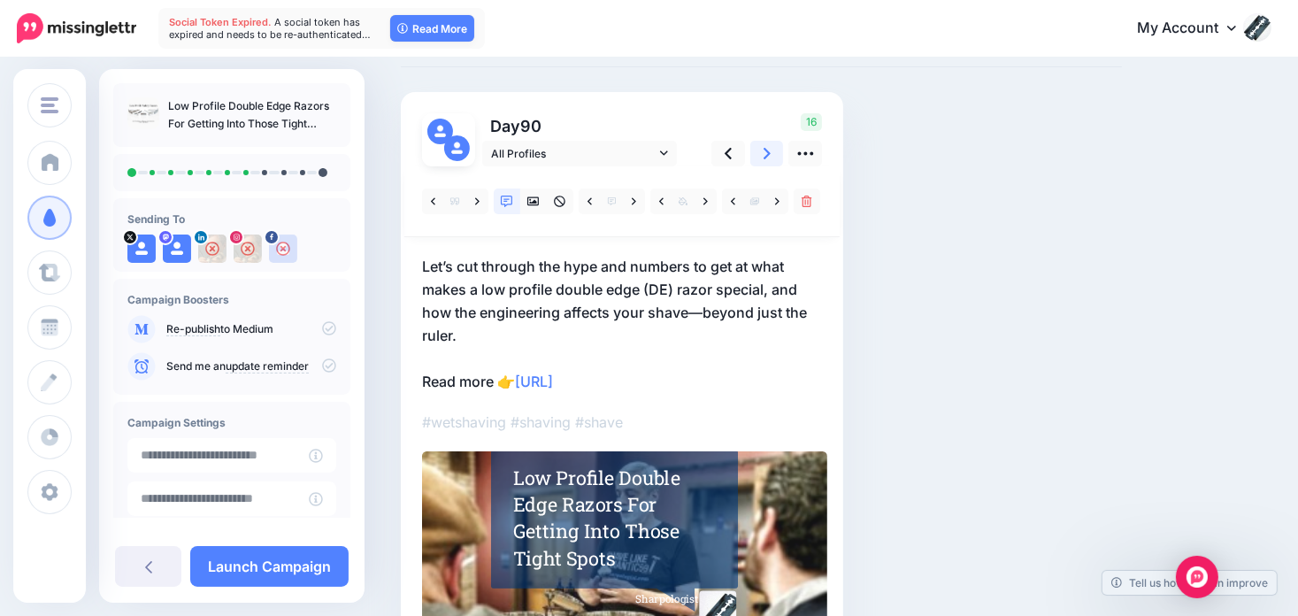
click at [765, 153] on icon at bounding box center [766, 153] width 7 height 19
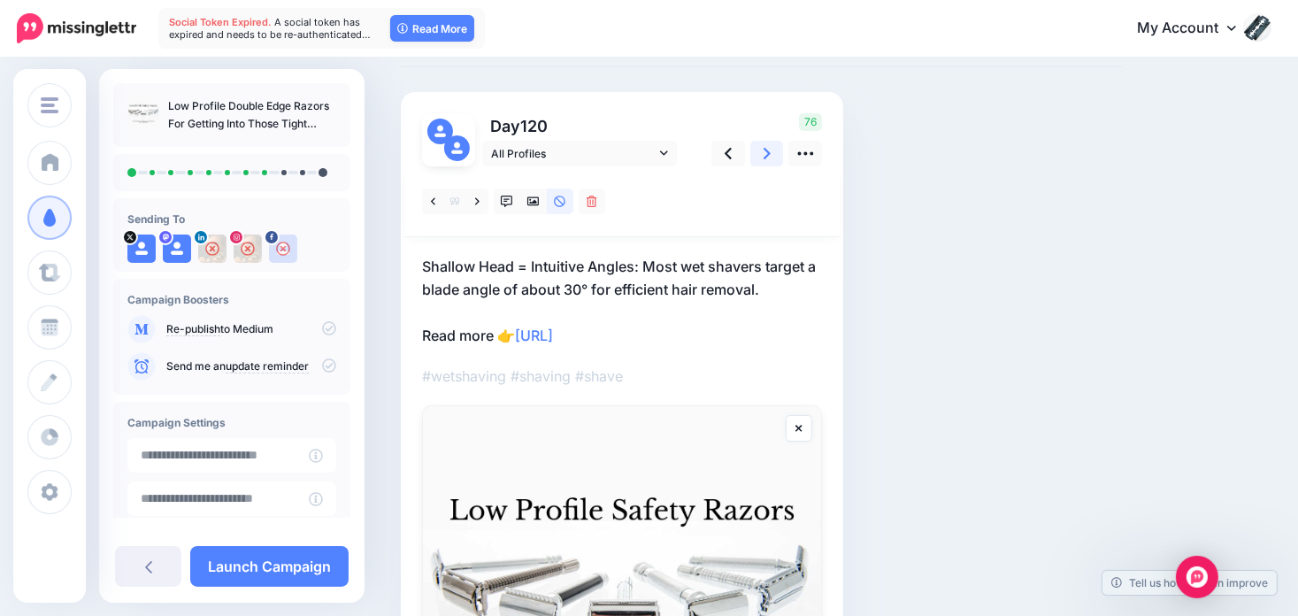
click at [766, 153] on icon at bounding box center [766, 153] width 7 height 19
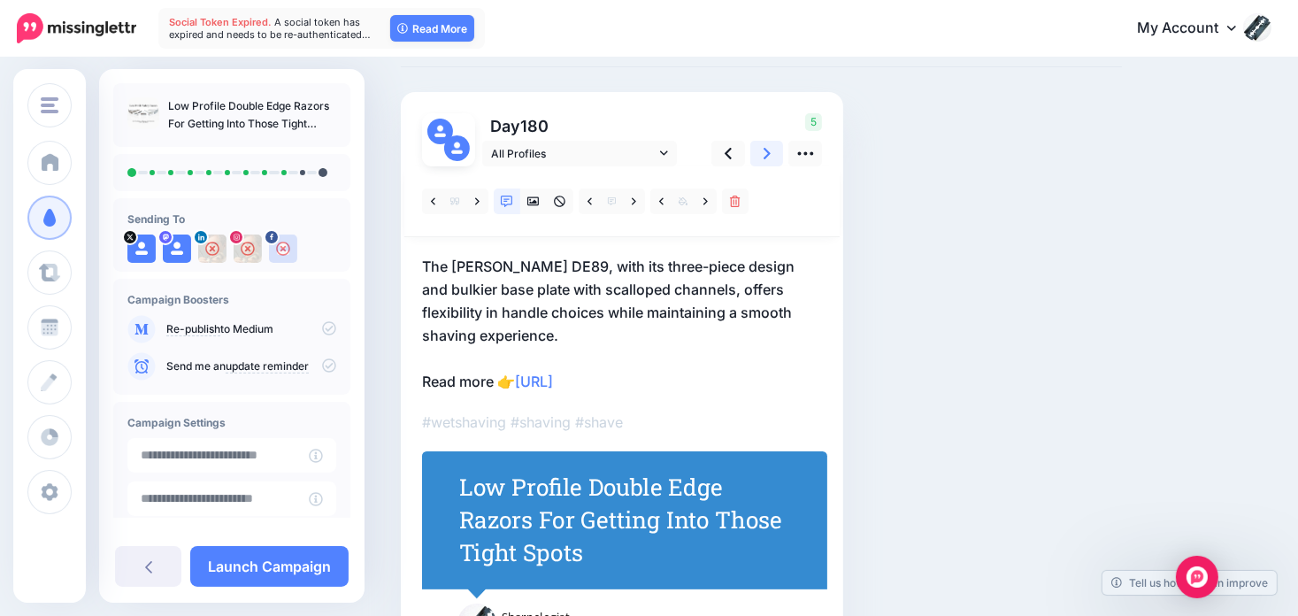
click at [767, 153] on icon at bounding box center [766, 153] width 7 height 19
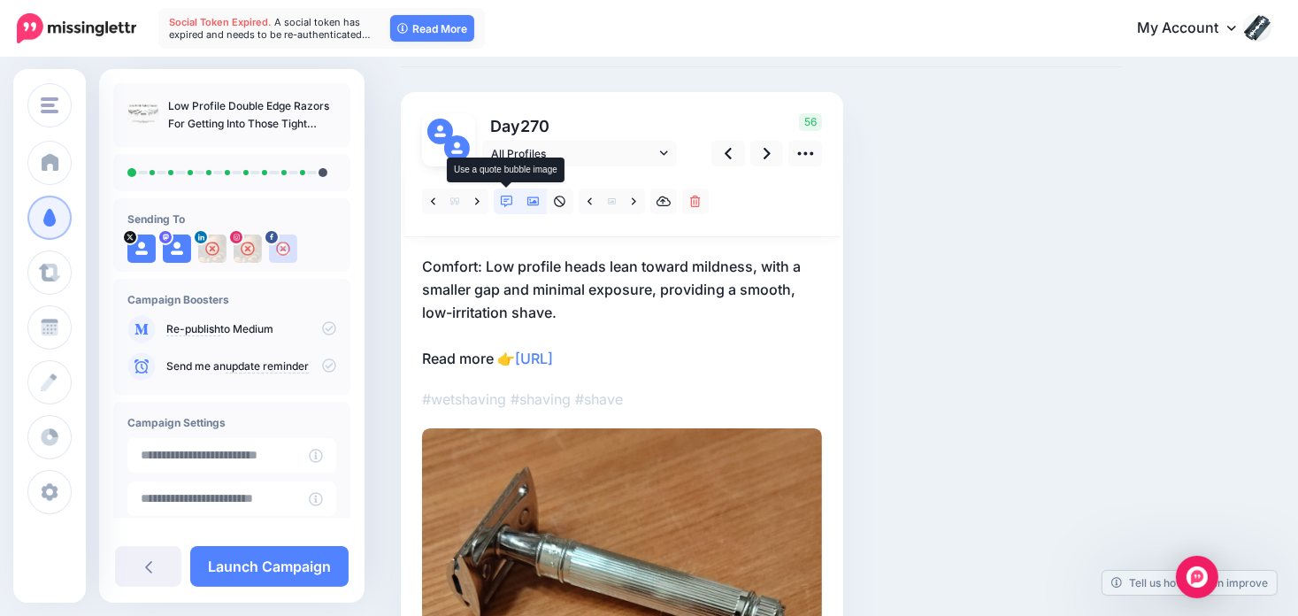
click at [510, 193] on link at bounding box center [507, 201] width 27 height 26
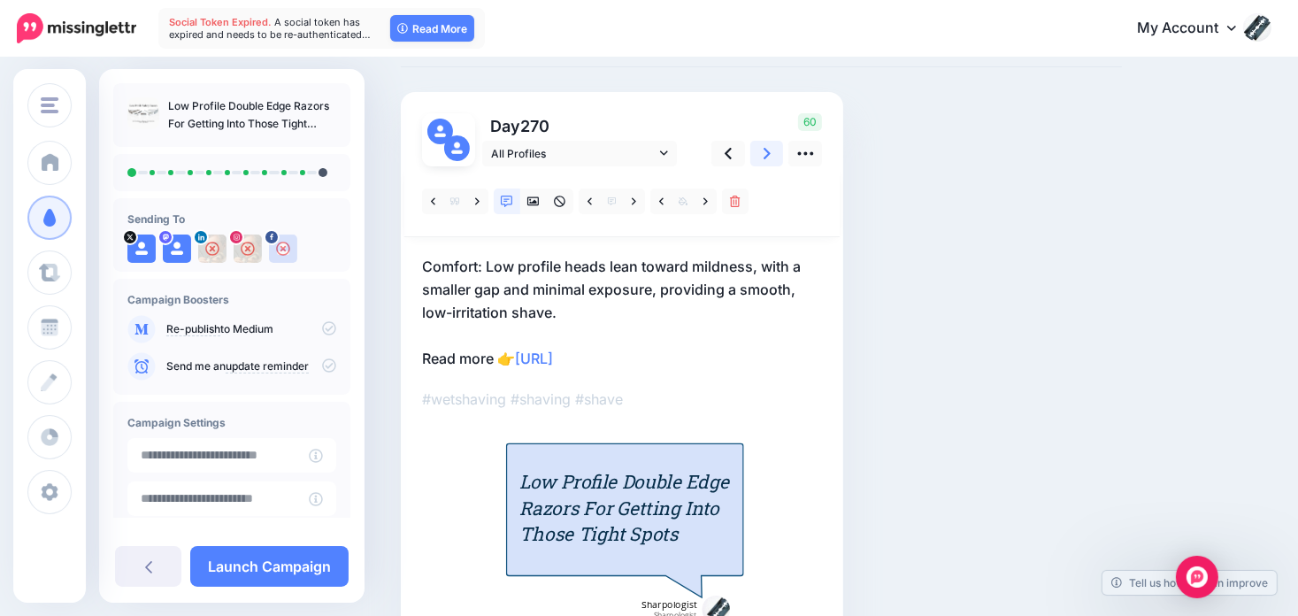
click at [762, 153] on link at bounding box center [767, 154] width 34 height 26
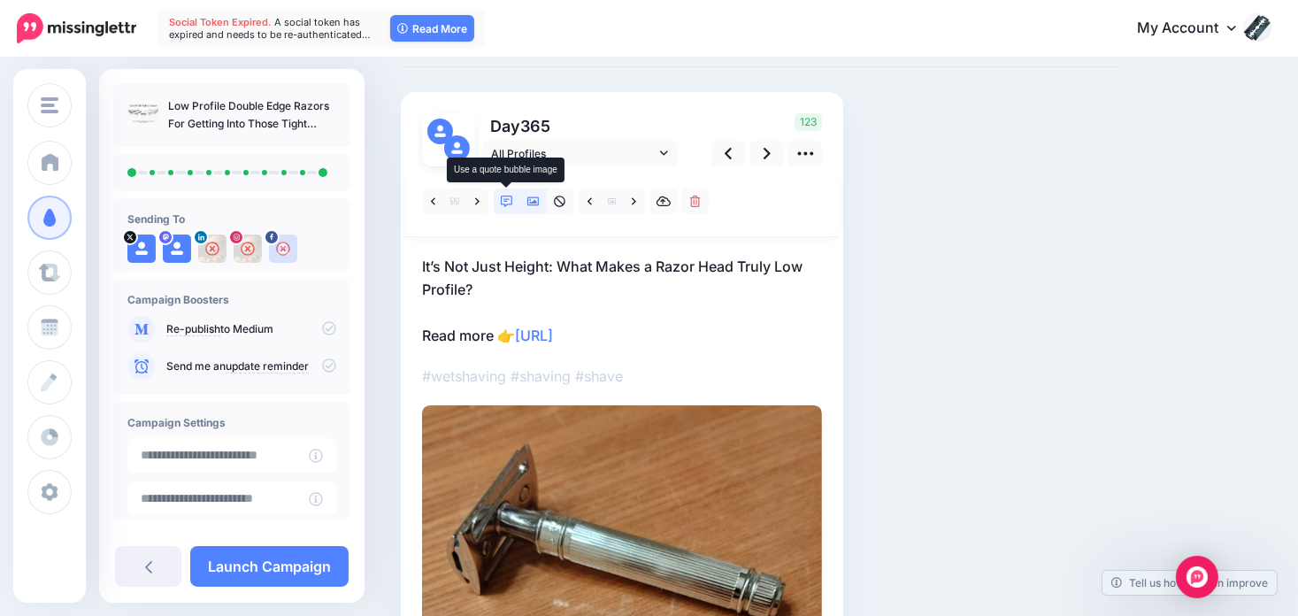
click at [510, 201] on icon at bounding box center [507, 201] width 12 height 12
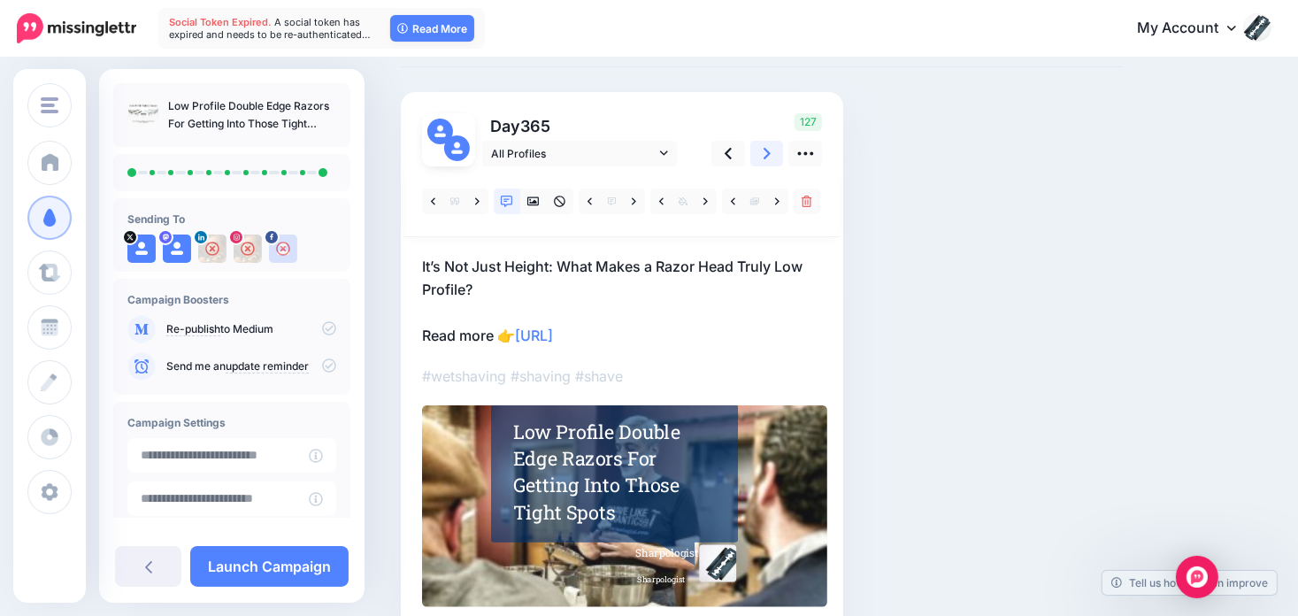
click at [768, 155] on icon at bounding box center [766, 153] width 7 height 19
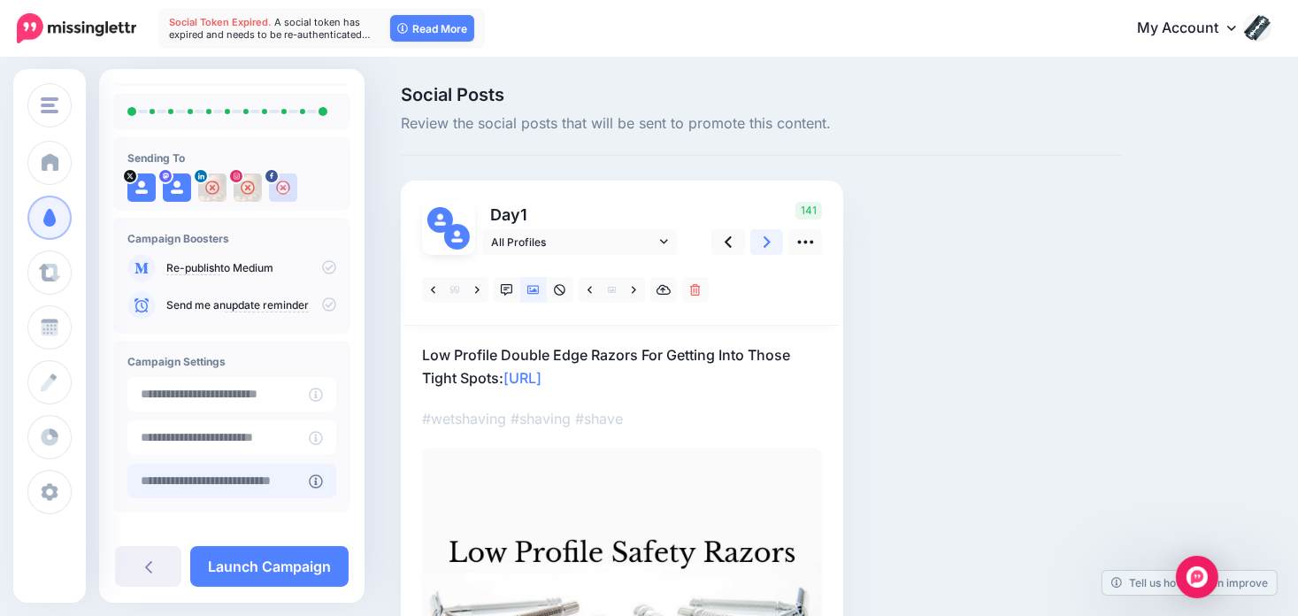
scroll to position [141, 0]
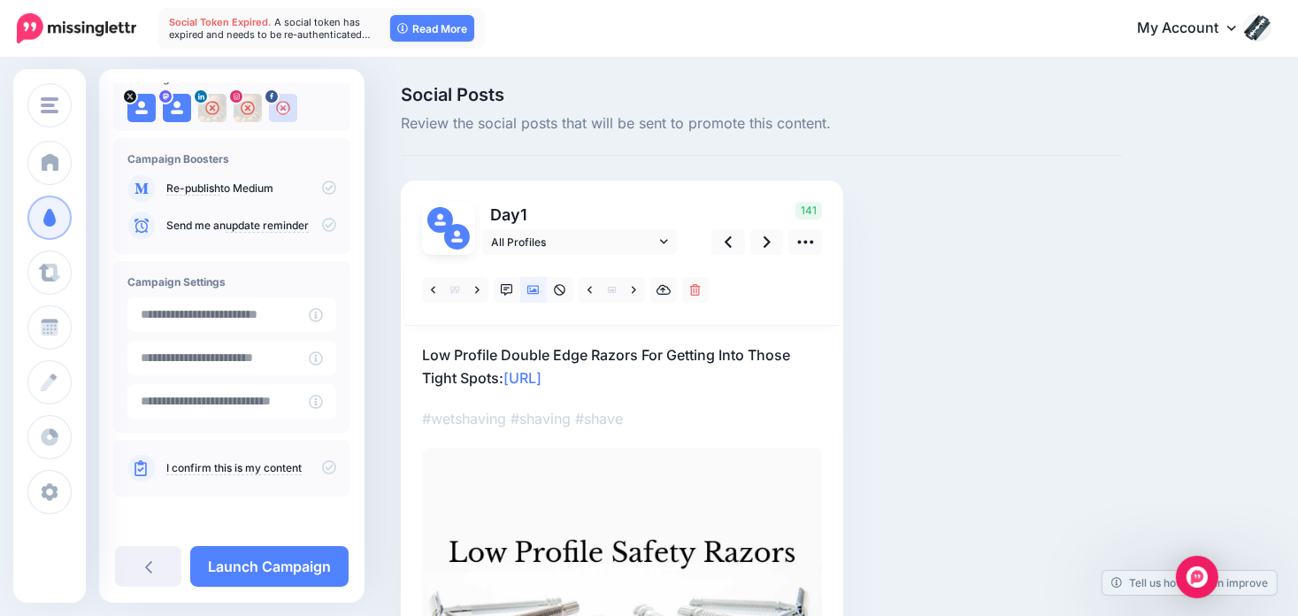
click at [322, 460] on icon at bounding box center [329, 467] width 14 height 14
click at [265, 556] on link "Launch Campaign" at bounding box center [269, 566] width 158 height 41
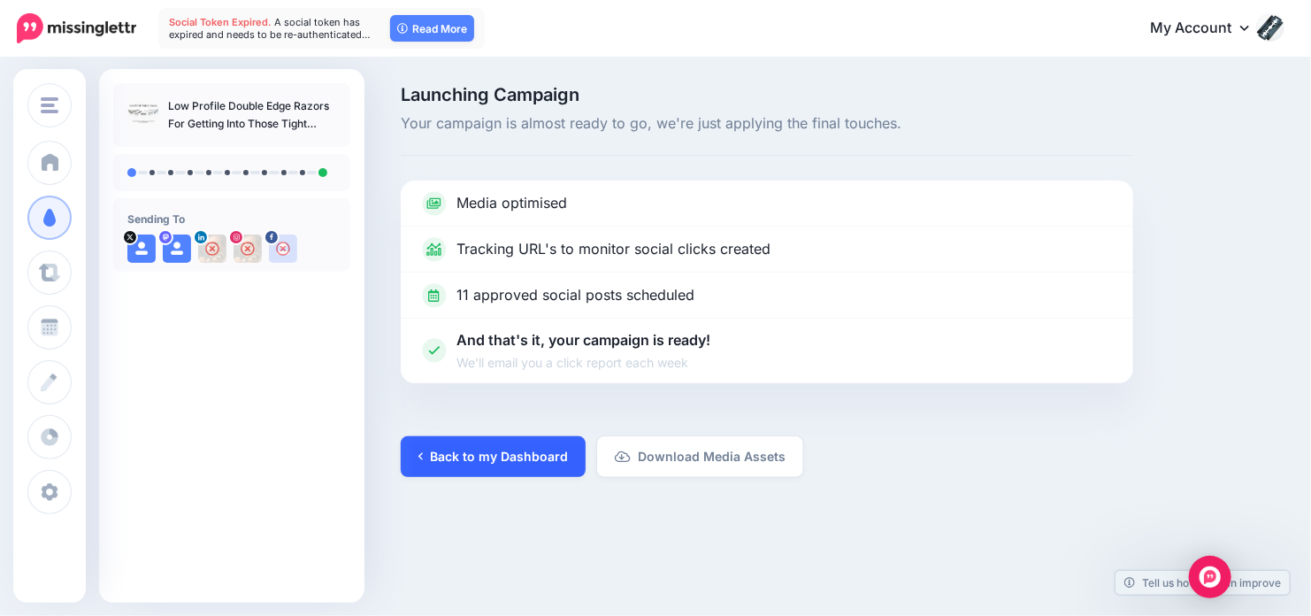
click at [517, 446] on link "Back to my Dashboard" at bounding box center [493, 456] width 185 height 41
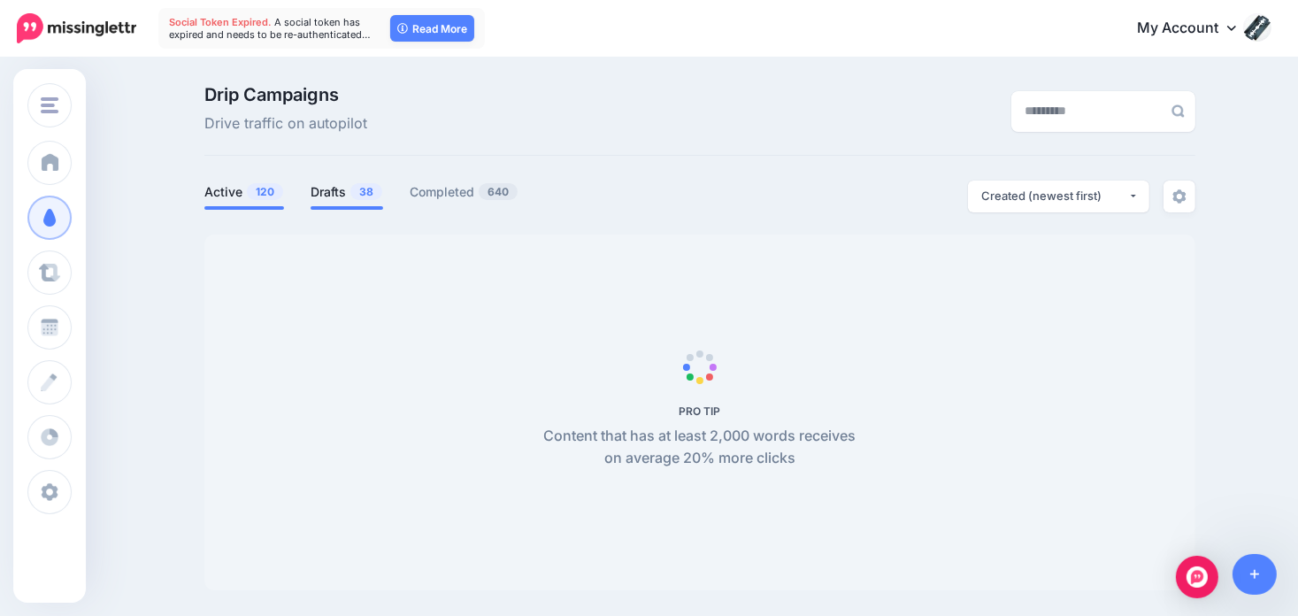
click at [355, 190] on link "Drafts 38" at bounding box center [346, 191] width 73 height 21
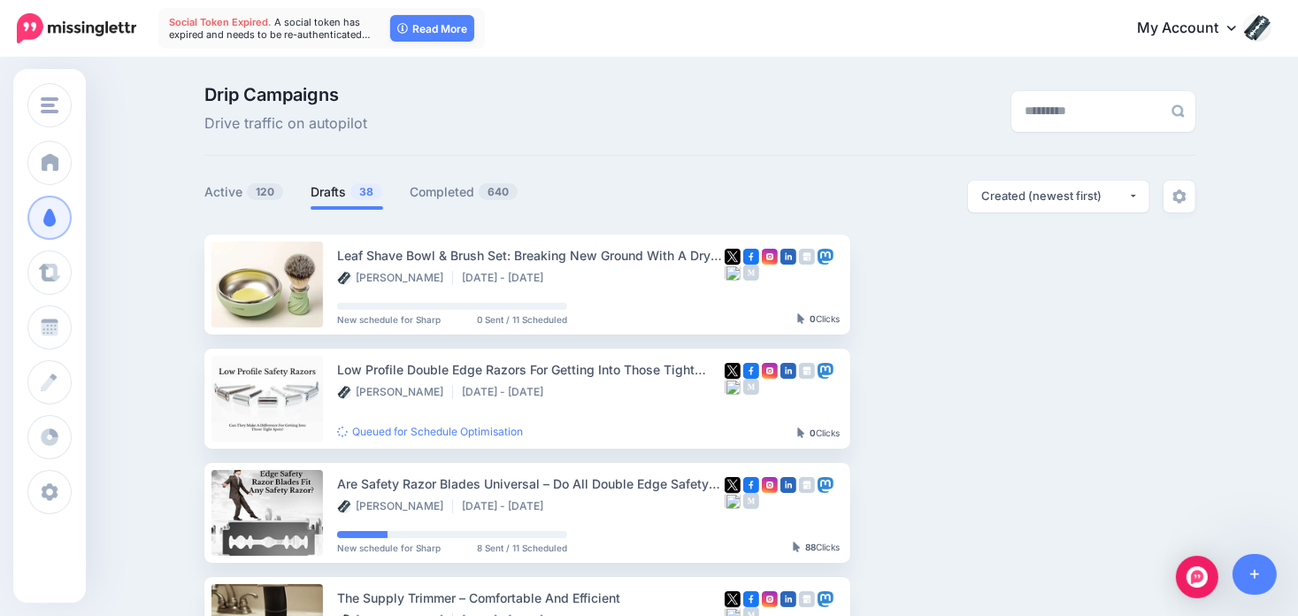
click at [348, 188] on link "Drafts 38" at bounding box center [346, 191] width 73 height 21
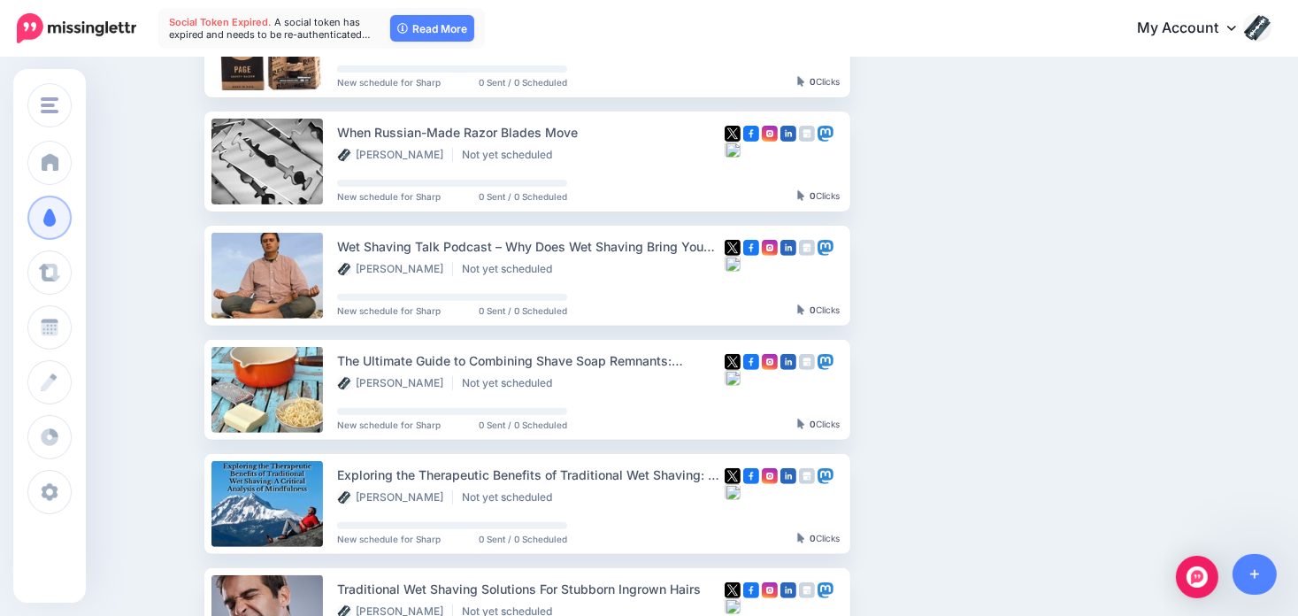
scroll to position [619, 0]
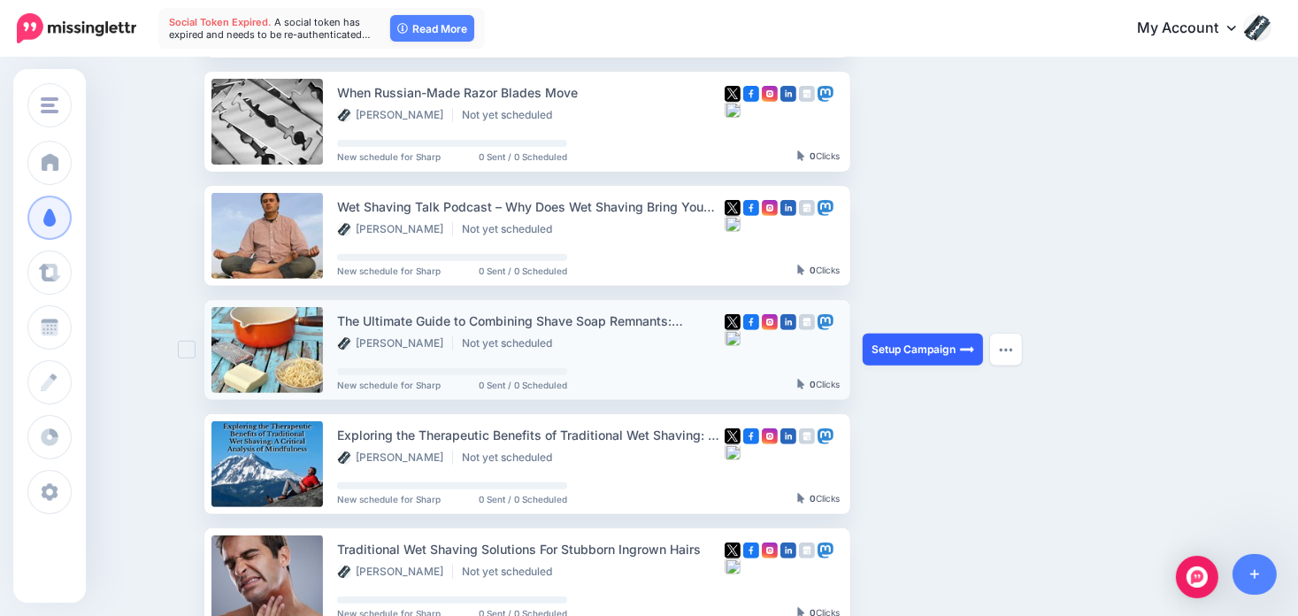
click at [923, 351] on link "Setup Campaign" at bounding box center [922, 349] width 120 height 32
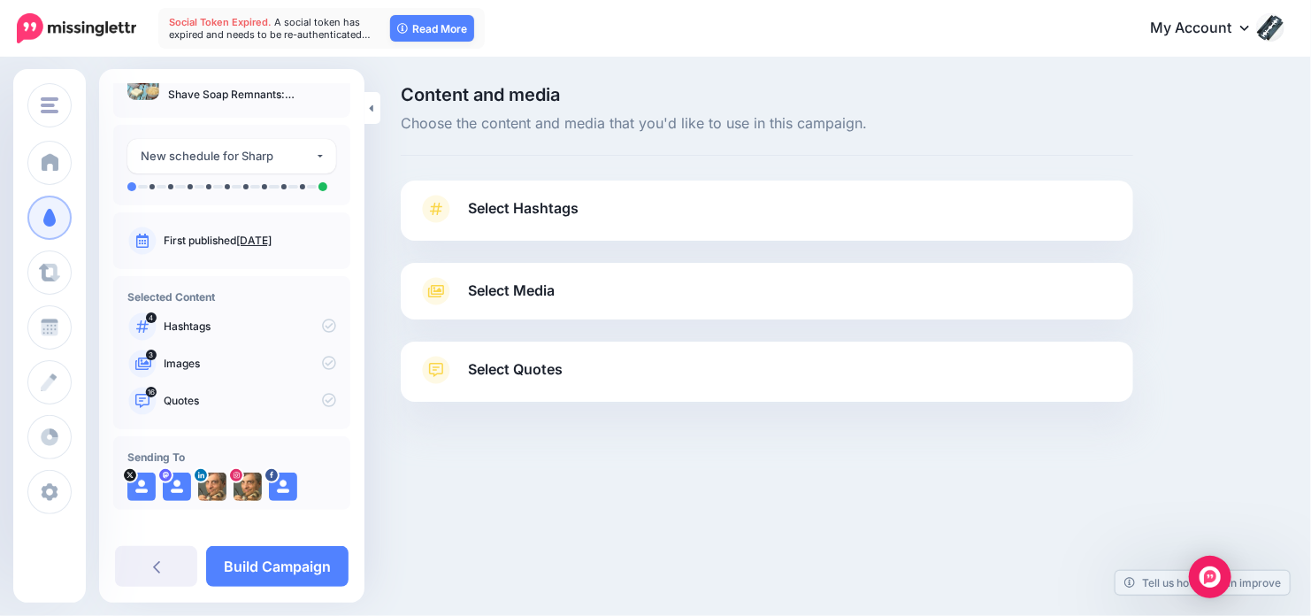
scroll to position [42, 0]
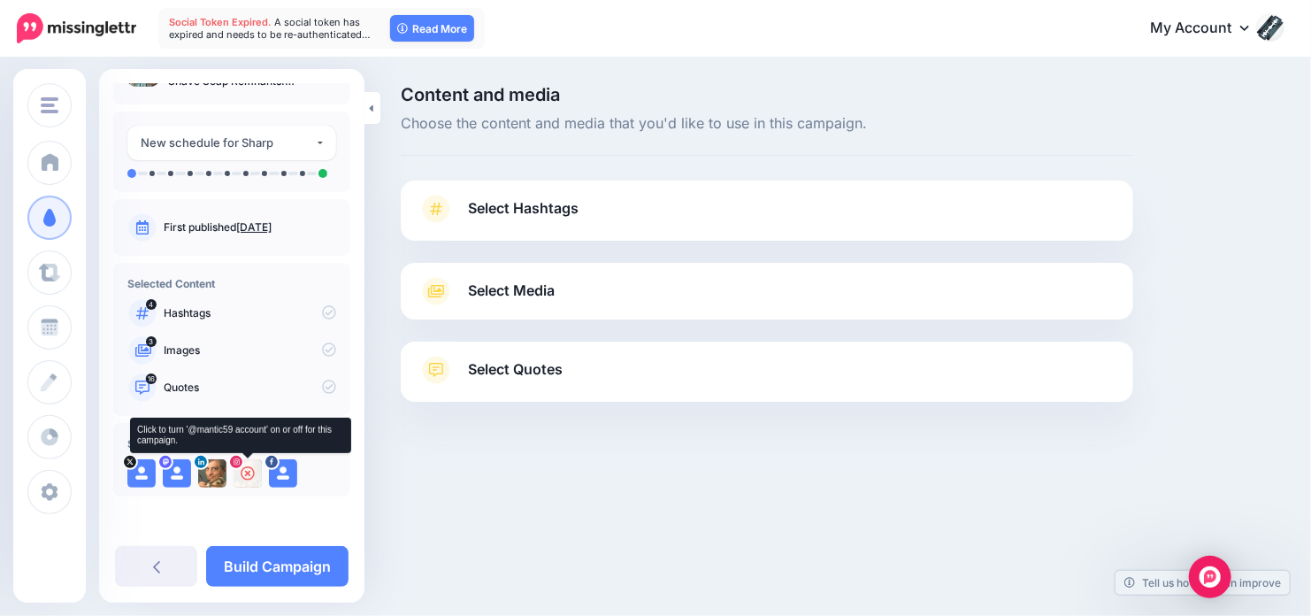
click at [249, 472] on icon at bounding box center [248, 473] width 14 height 14
click at [282, 472] on icon at bounding box center [283, 473] width 14 height 14
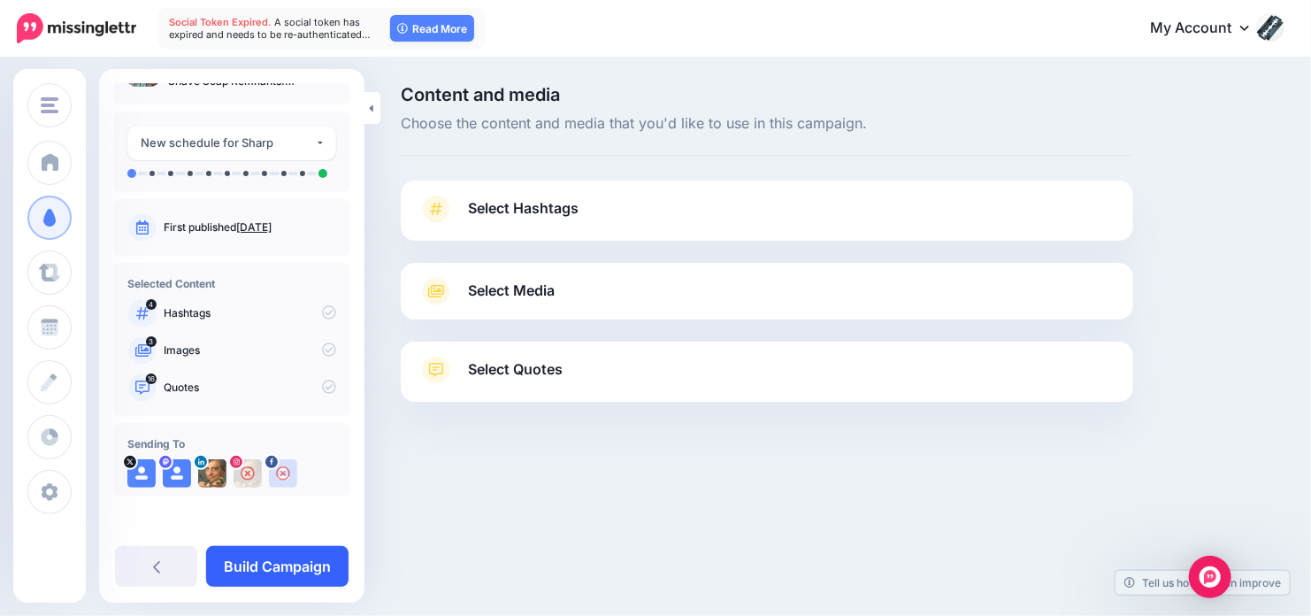
click at [272, 564] on link "Build Campaign" at bounding box center [277, 566] width 142 height 41
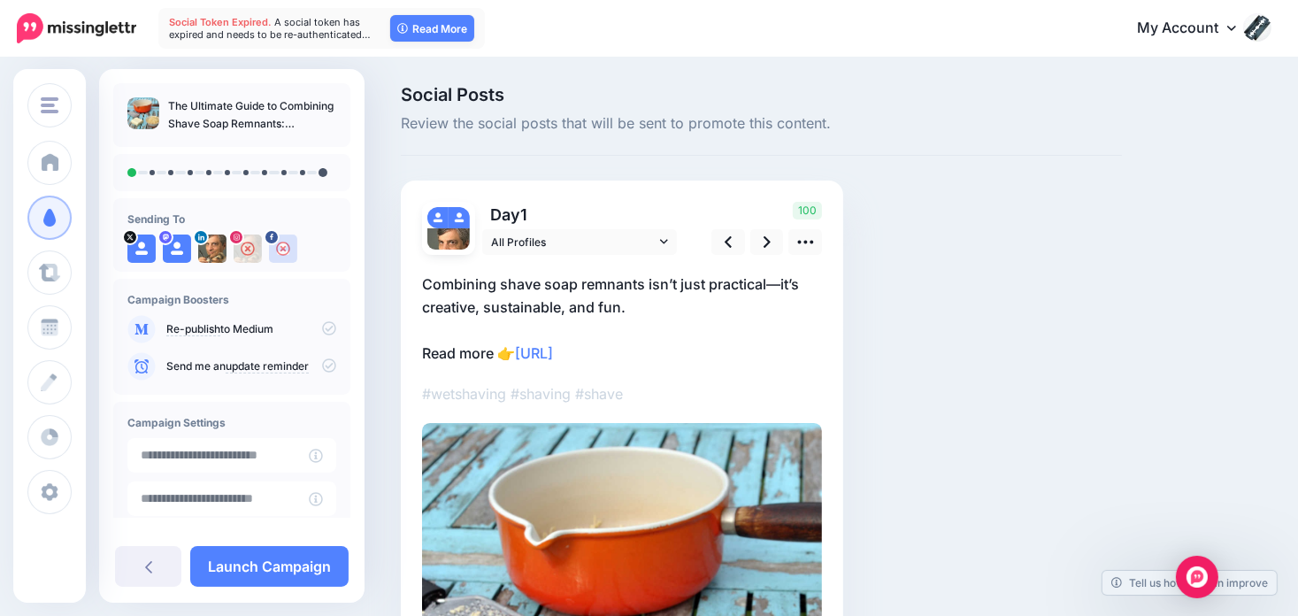
scroll to position [88, 0]
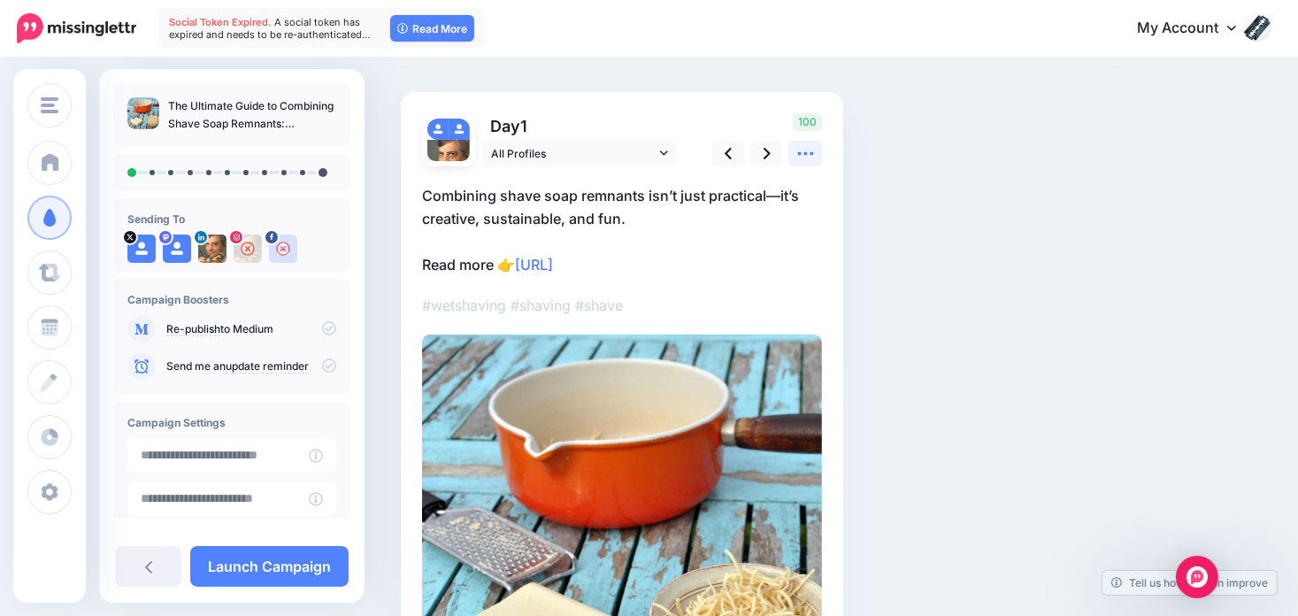
click at [813, 158] on icon at bounding box center [805, 153] width 19 height 19
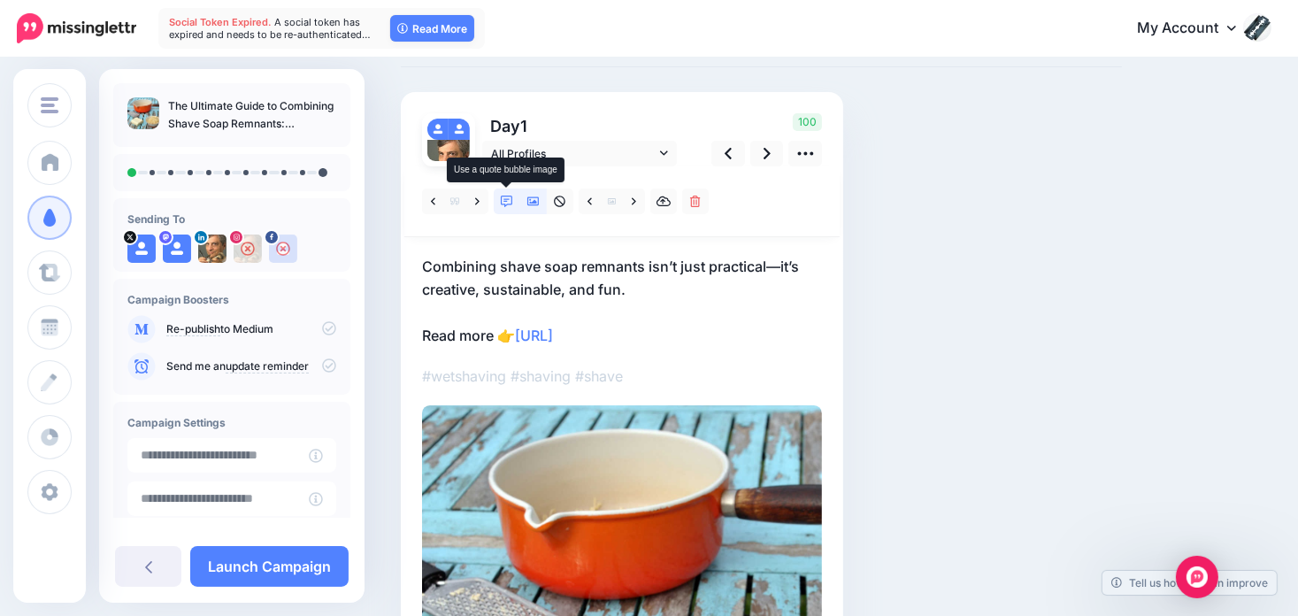
click at [510, 202] on icon at bounding box center [507, 201] width 12 height 12
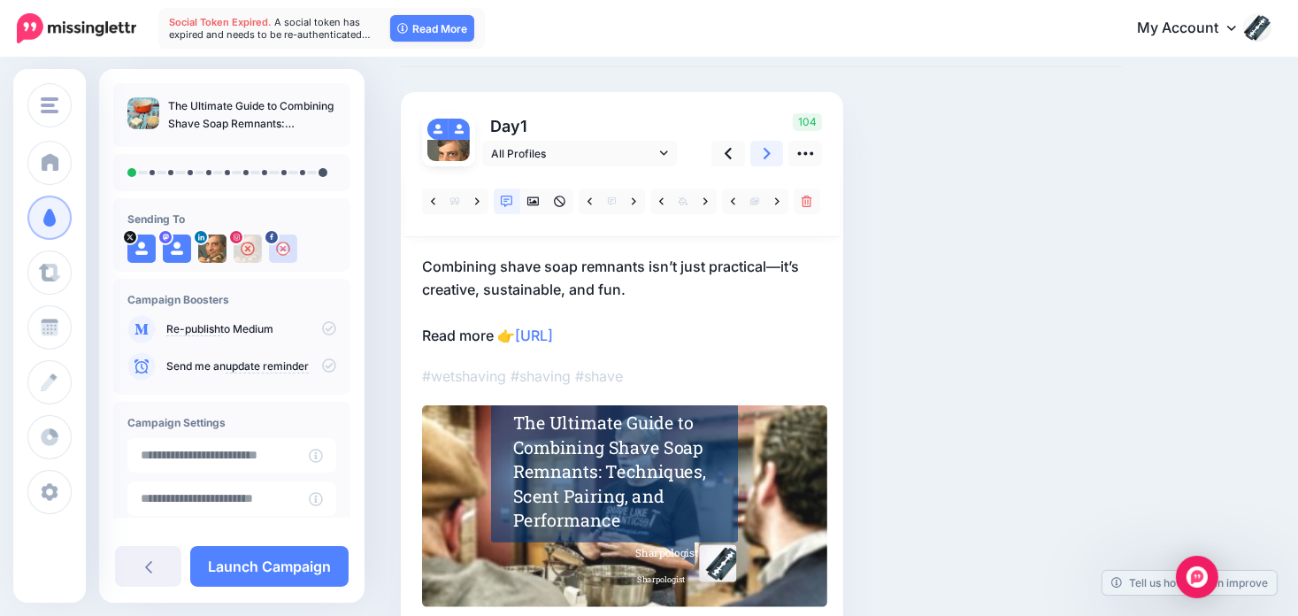
click at [770, 153] on link at bounding box center [767, 154] width 34 height 26
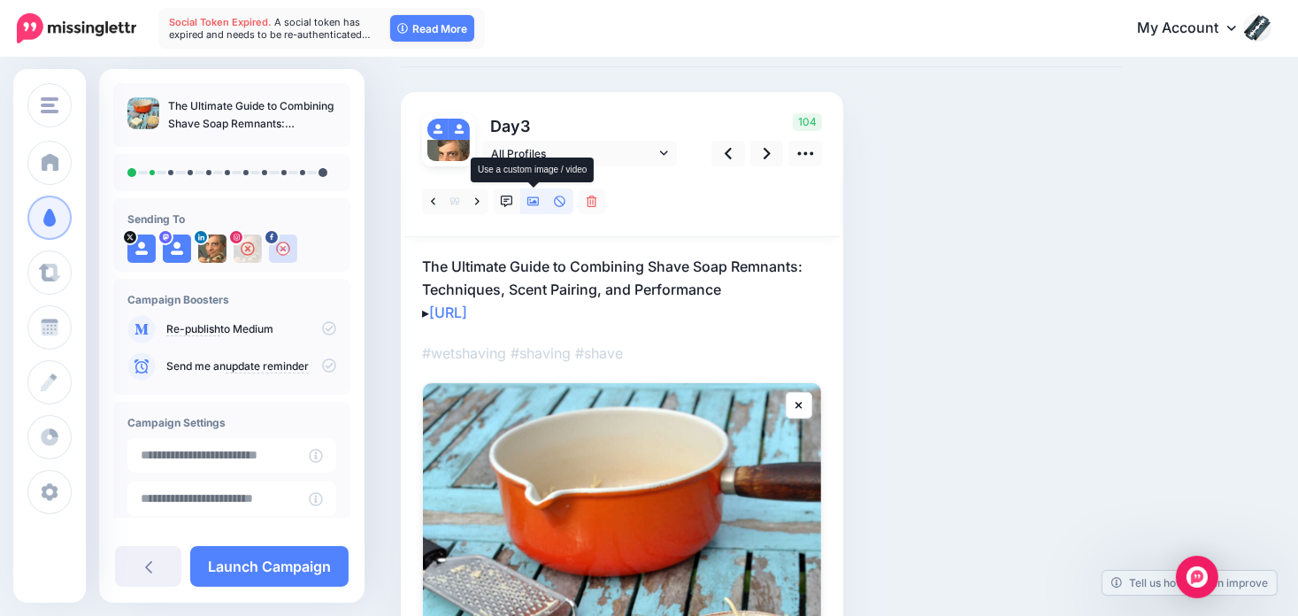
click at [527, 201] on icon at bounding box center [533, 201] width 12 height 12
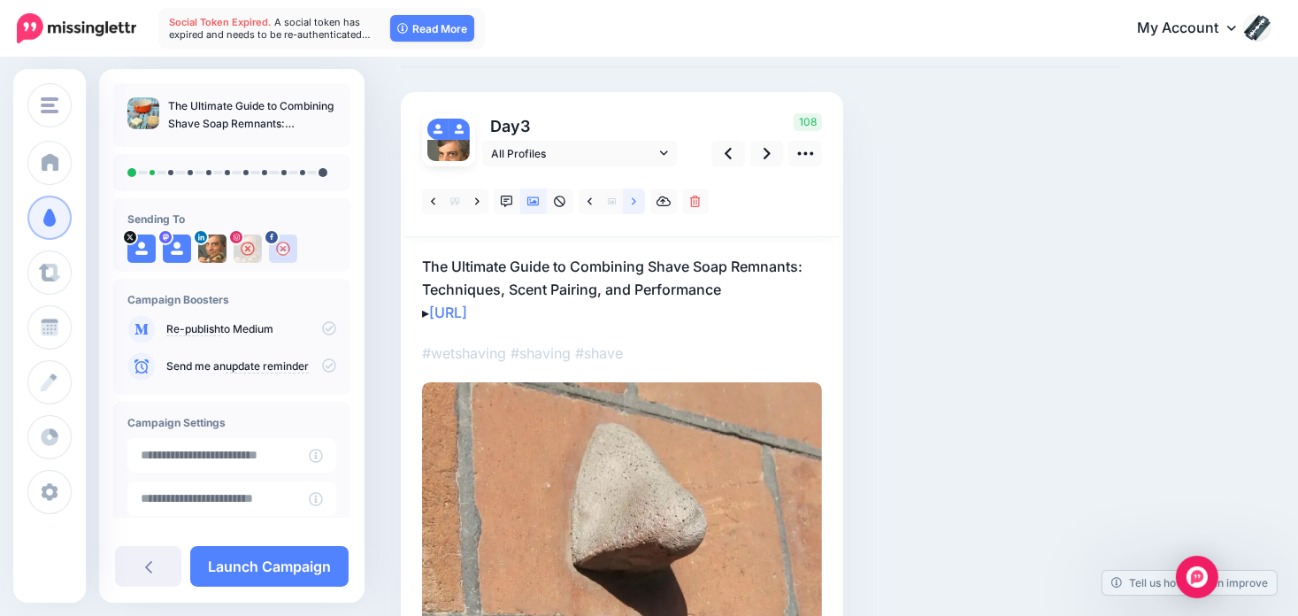
click at [634, 197] on icon at bounding box center [634, 201] width 4 height 12
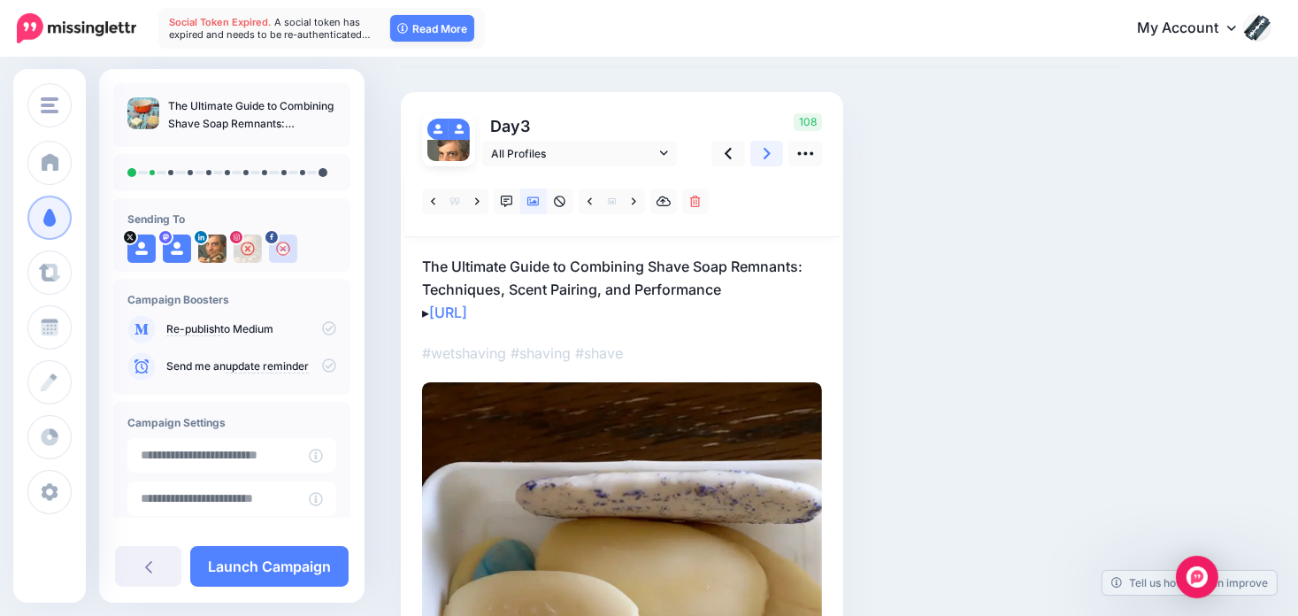
click at [762, 152] on link at bounding box center [767, 154] width 34 height 26
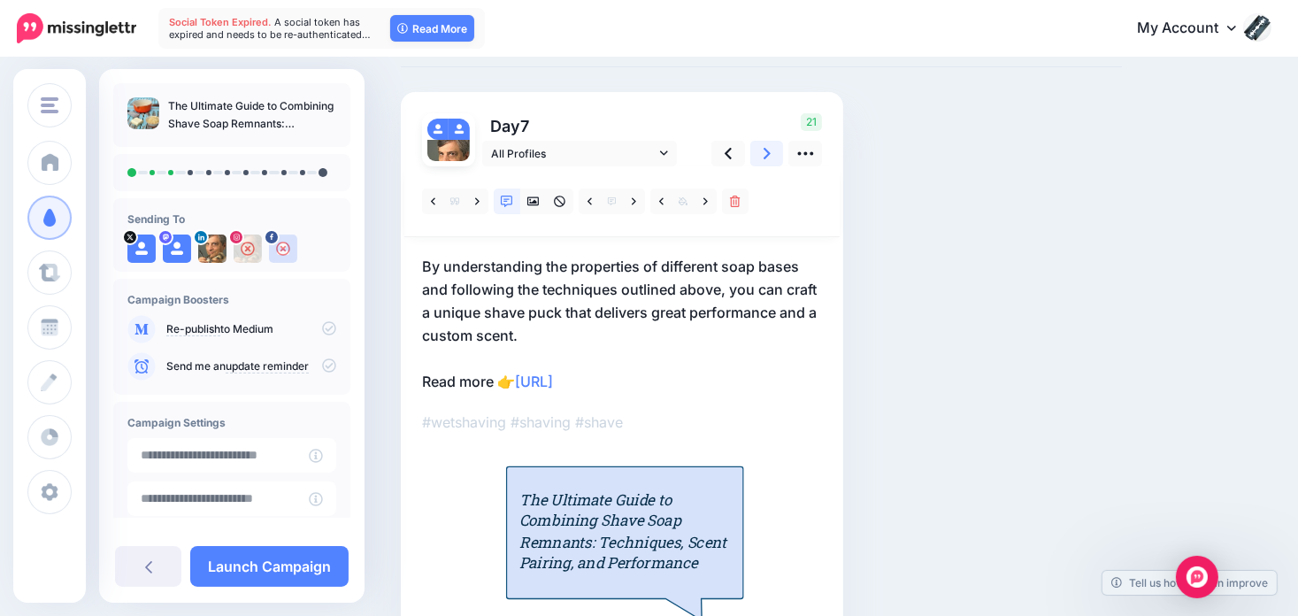
click at [769, 155] on icon at bounding box center [766, 153] width 7 height 19
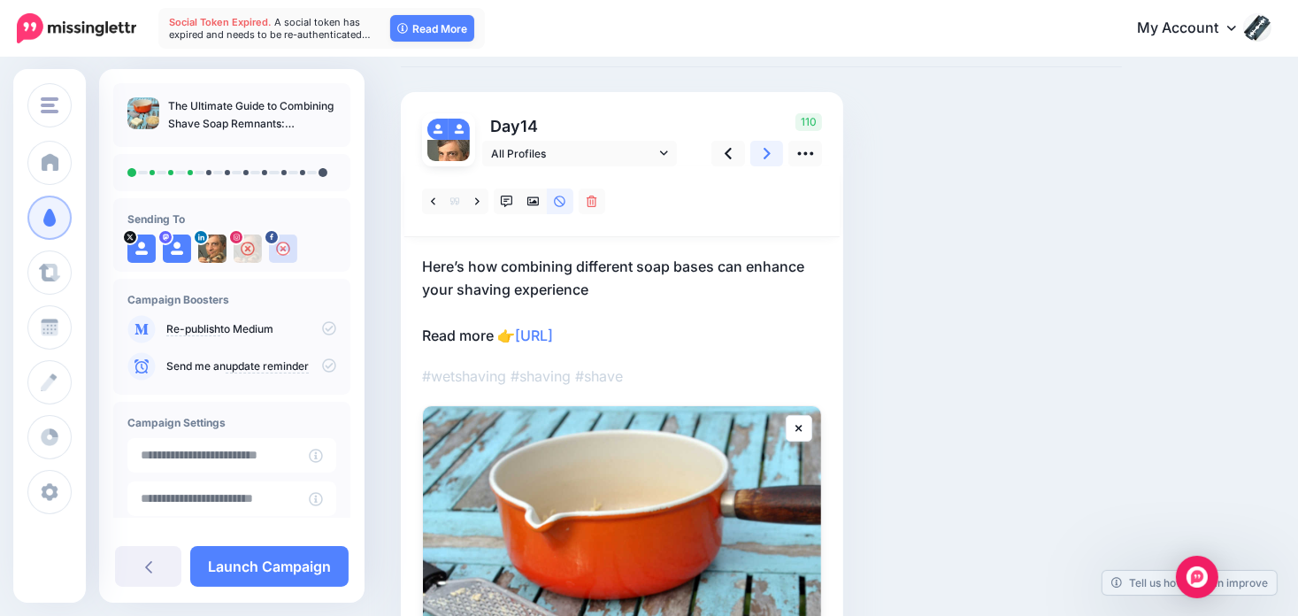
click at [761, 157] on link at bounding box center [767, 154] width 34 height 26
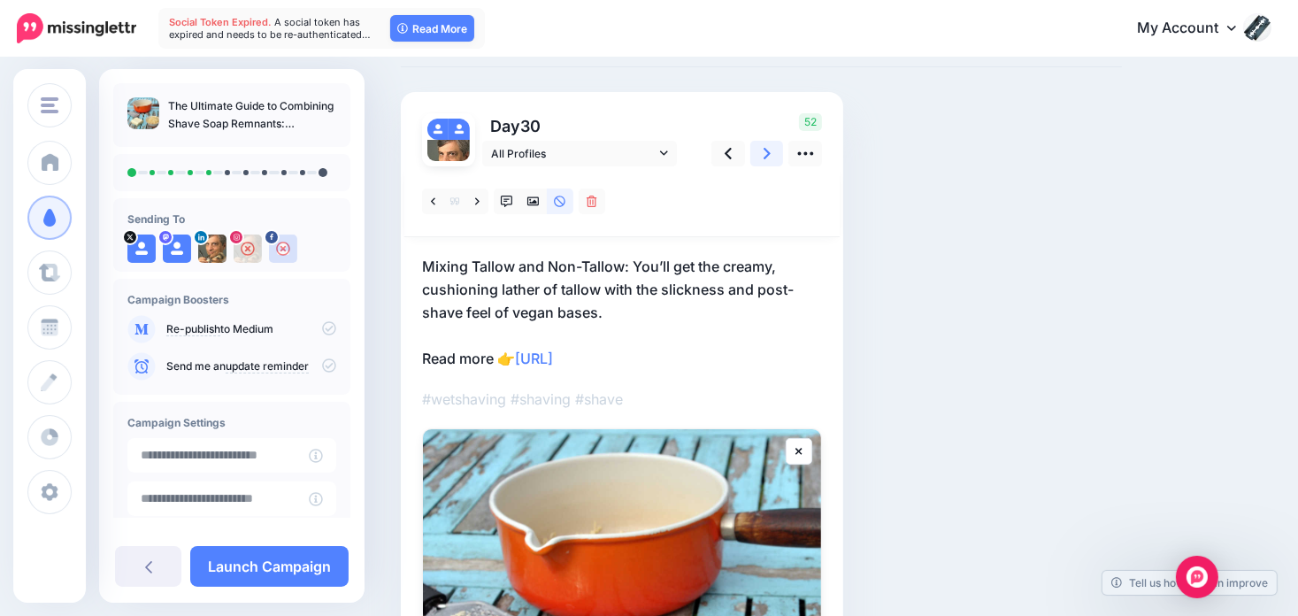
click at [760, 160] on link at bounding box center [767, 154] width 34 height 26
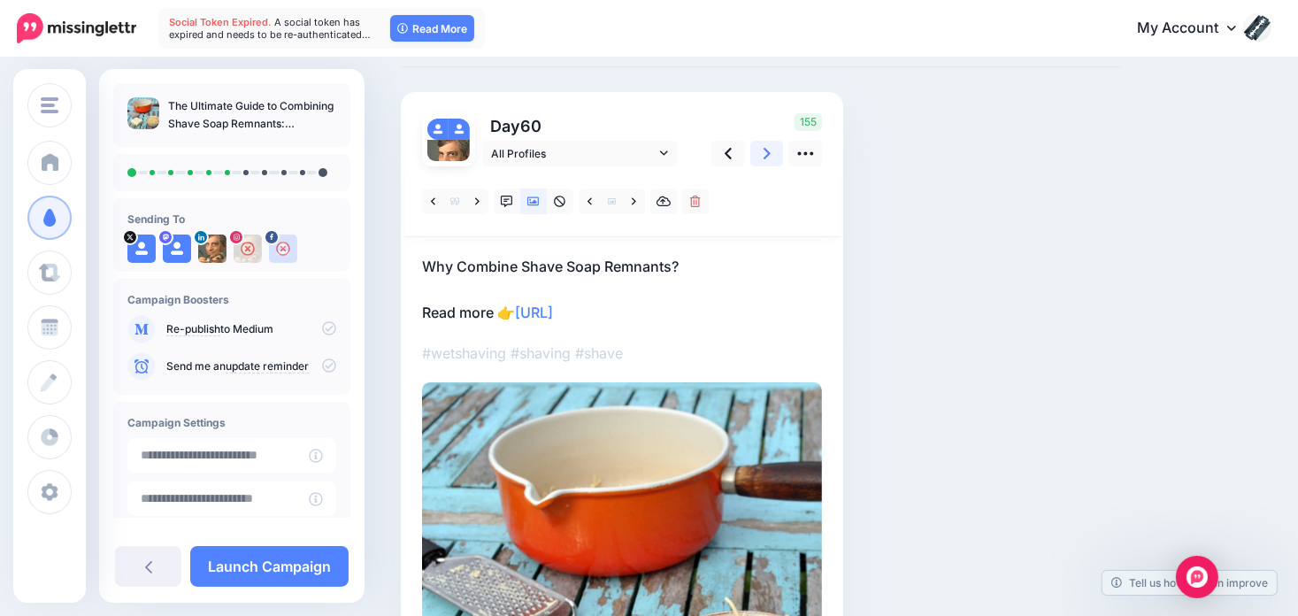
scroll to position [0, 0]
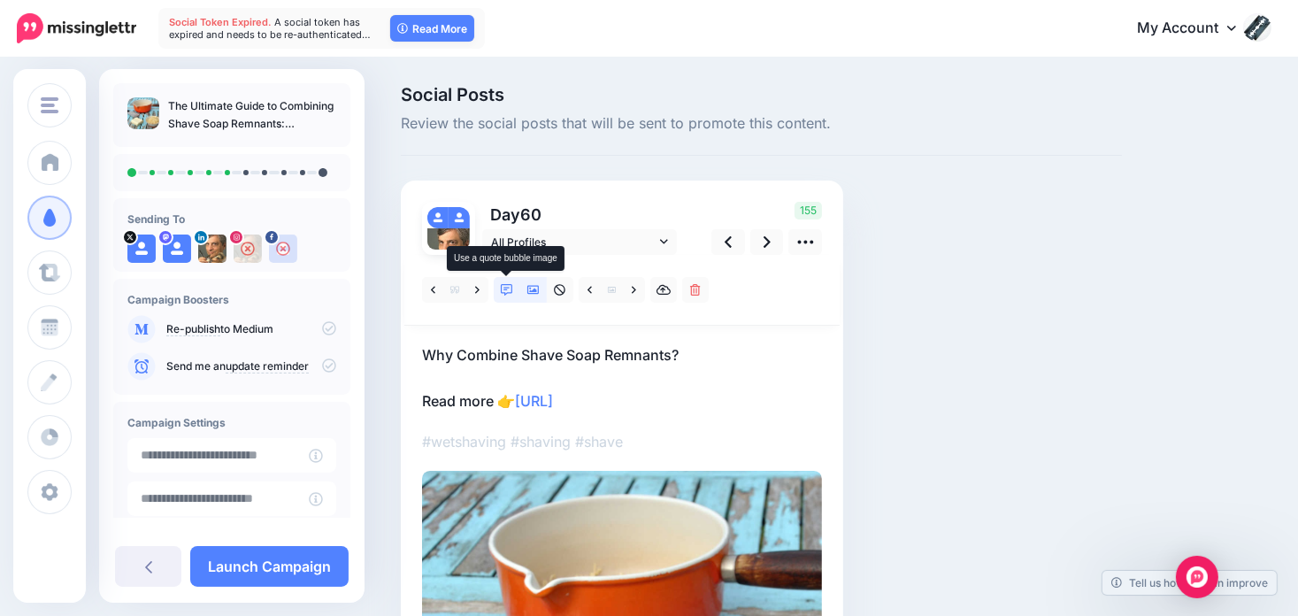
click at [513, 288] on link at bounding box center [507, 290] width 27 height 26
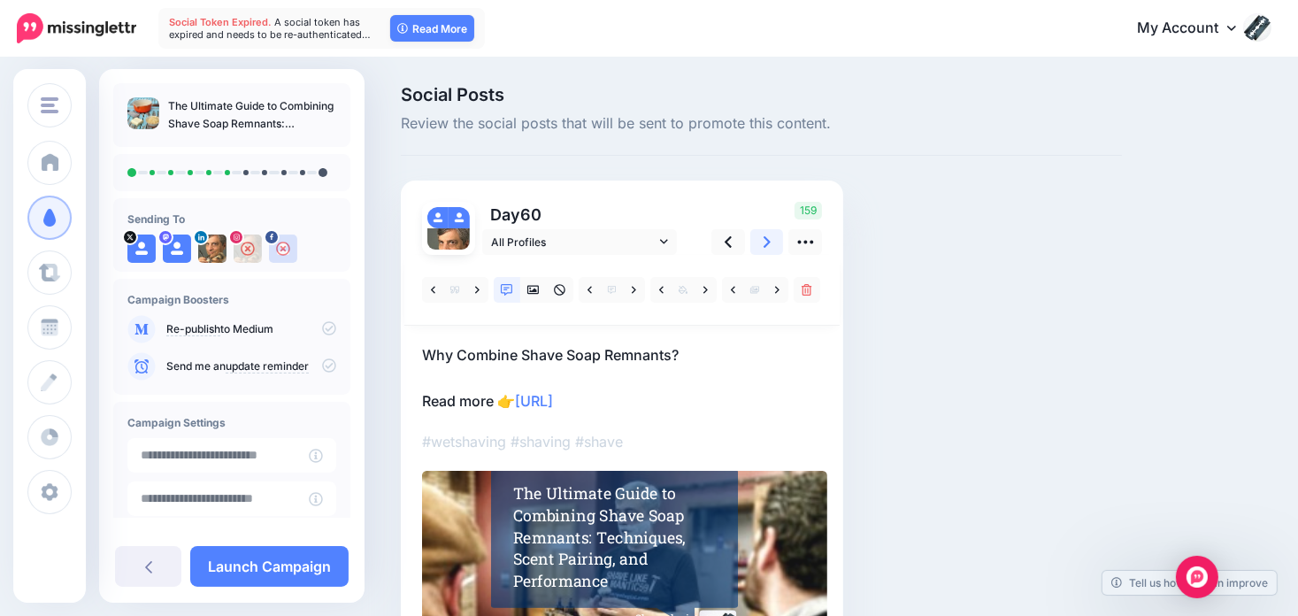
click at [767, 239] on icon at bounding box center [766, 241] width 7 height 11
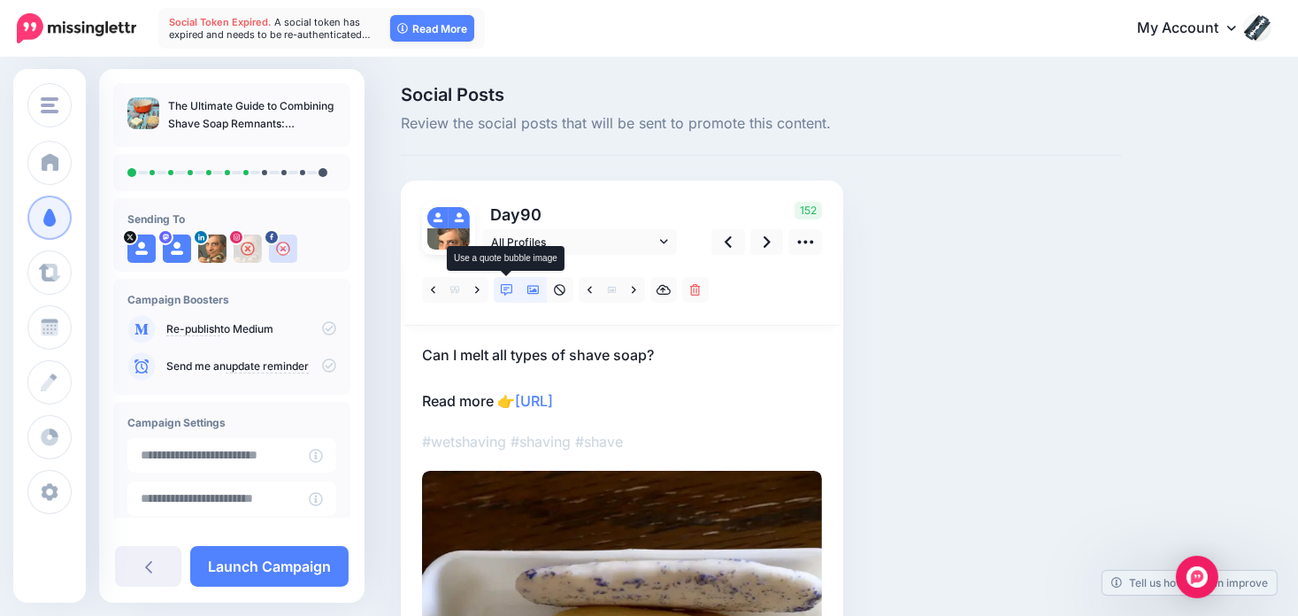
click at [504, 286] on icon at bounding box center [507, 290] width 12 height 12
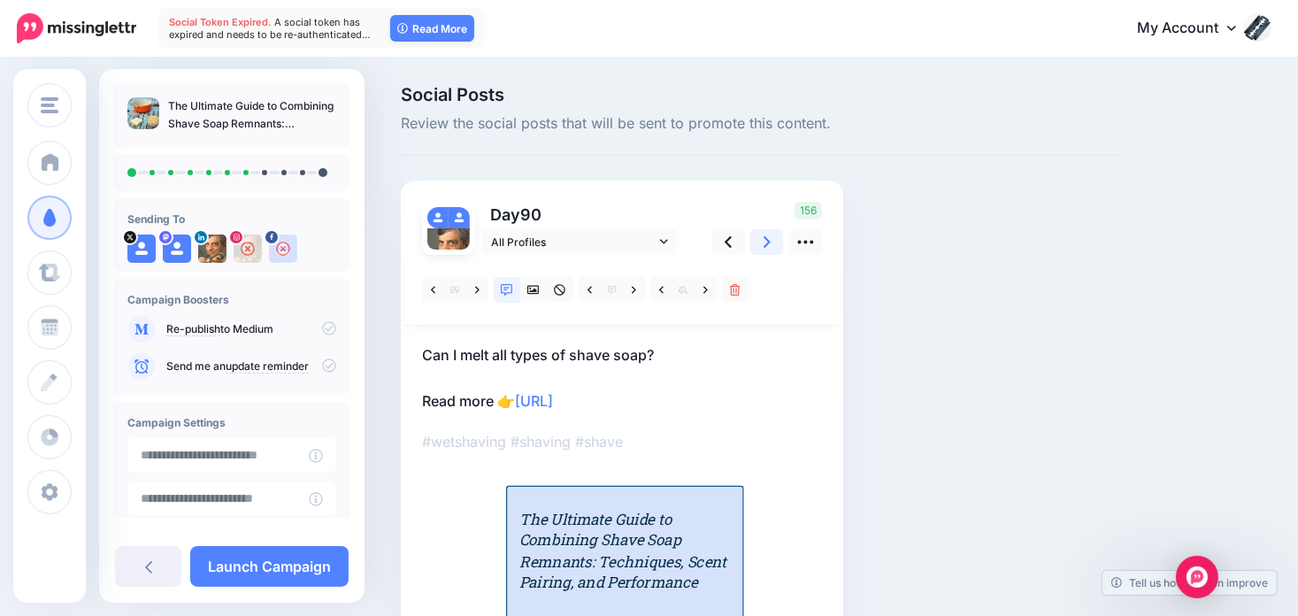
click at [770, 242] on link at bounding box center [767, 242] width 34 height 26
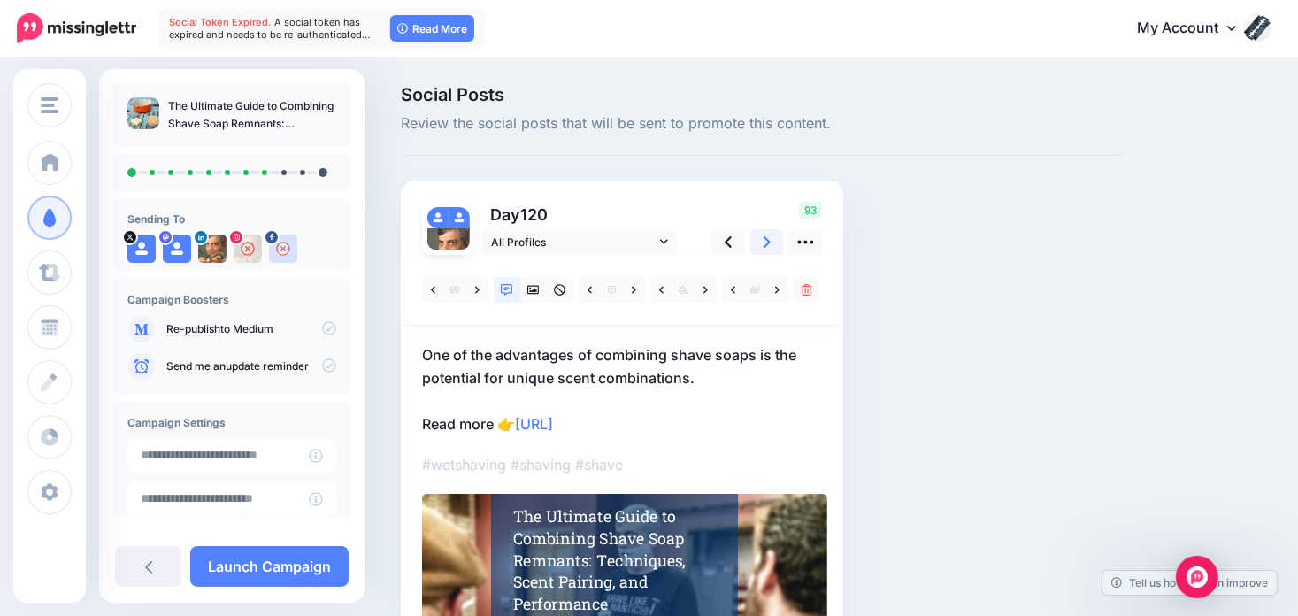
click at [764, 244] on icon at bounding box center [766, 241] width 7 height 11
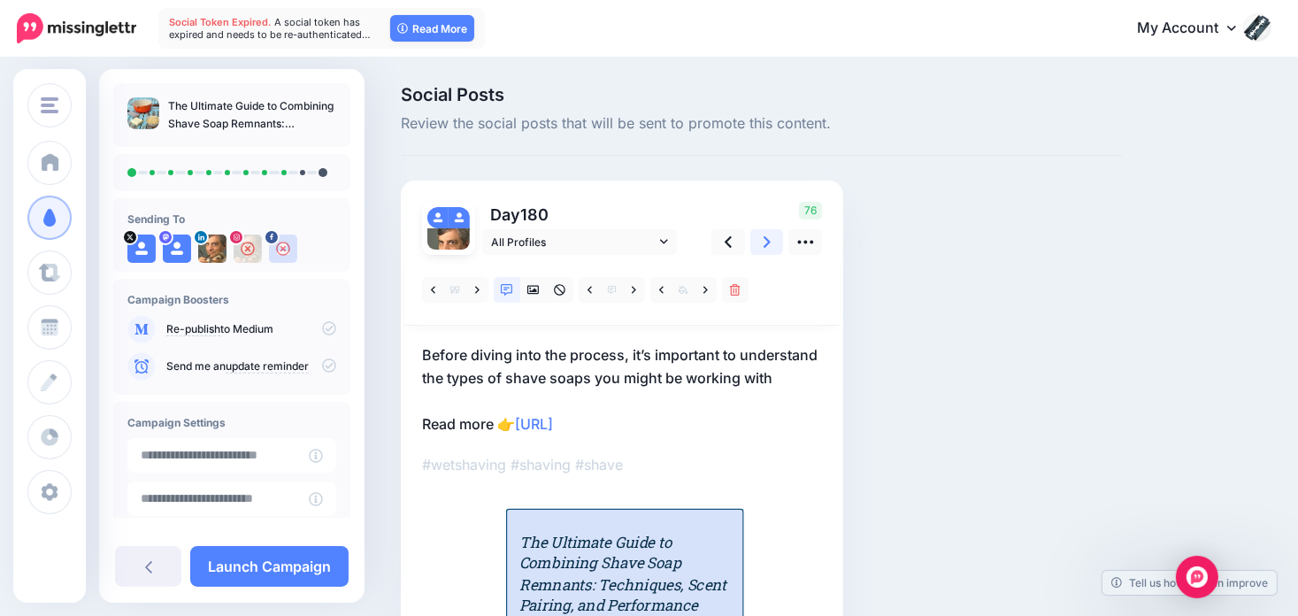
click at [764, 244] on icon at bounding box center [766, 242] width 7 height 19
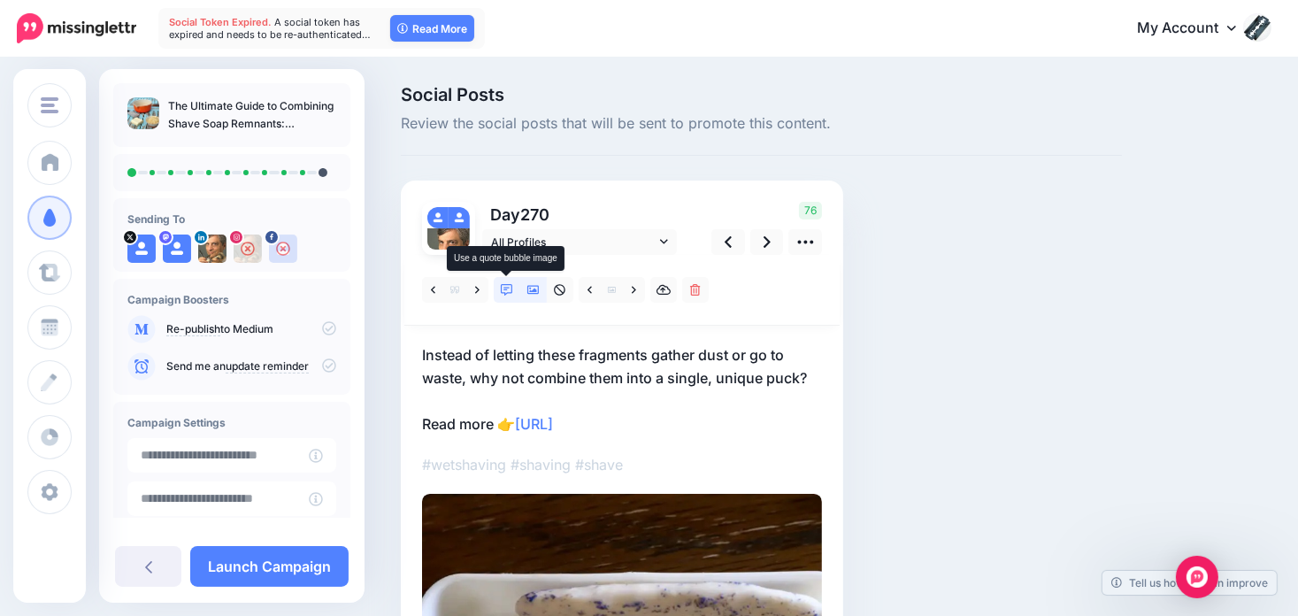
click at [510, 288] on icon at bounding box center [507, 290] width 12 height 12
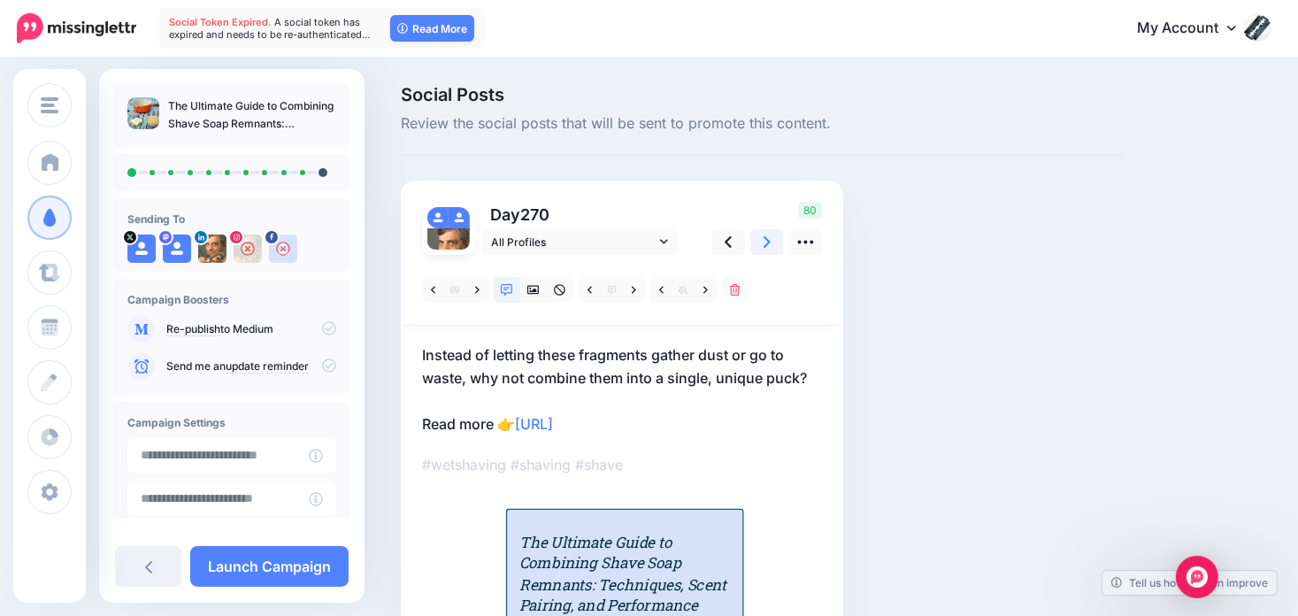
click at [764, 244] on icon at bounding box center [766, 241] width 7 height 11
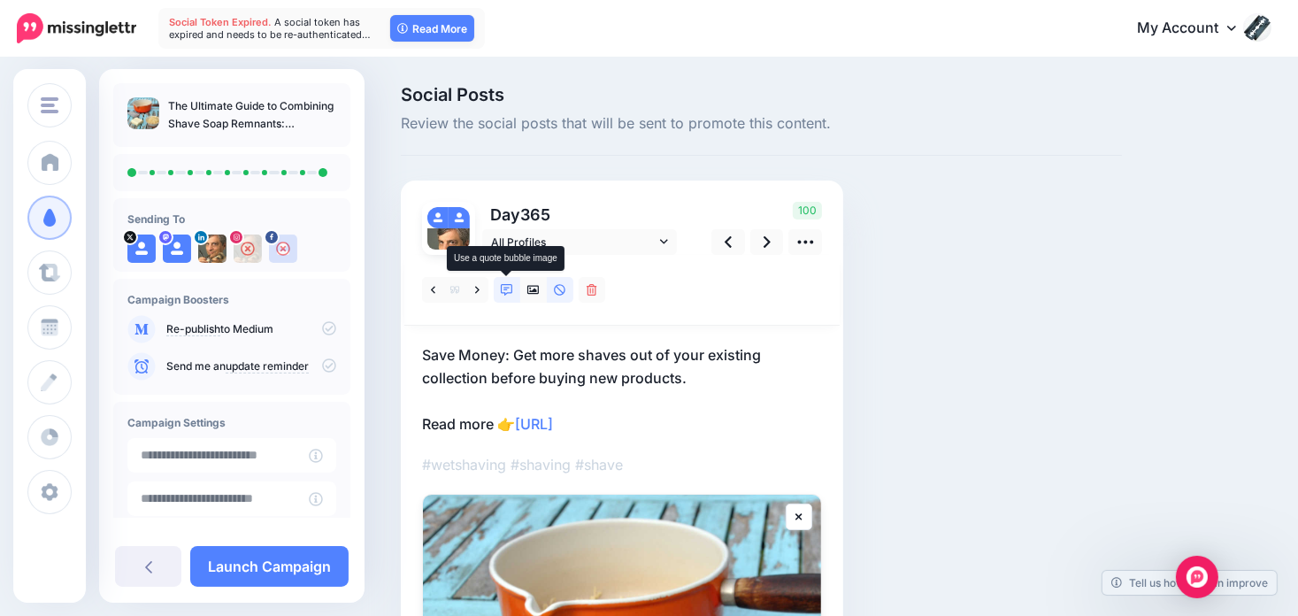
click at [510, 285] on icon at bounding box center [507, 290] width 12 height 12
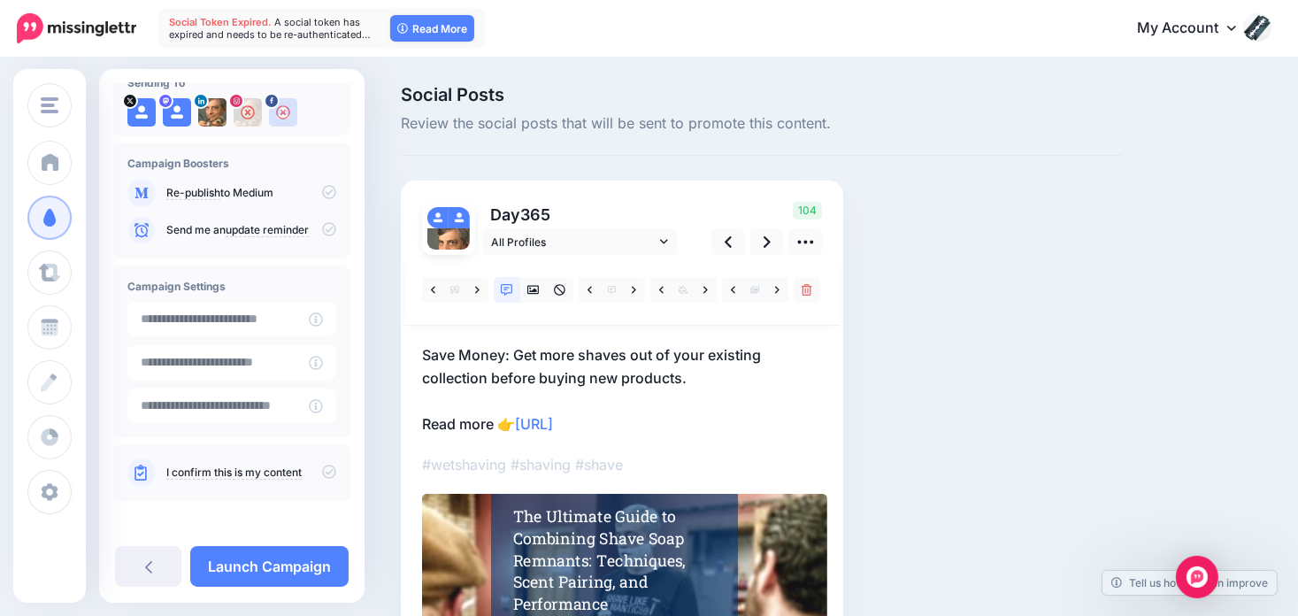
scroll to position [141, 0]
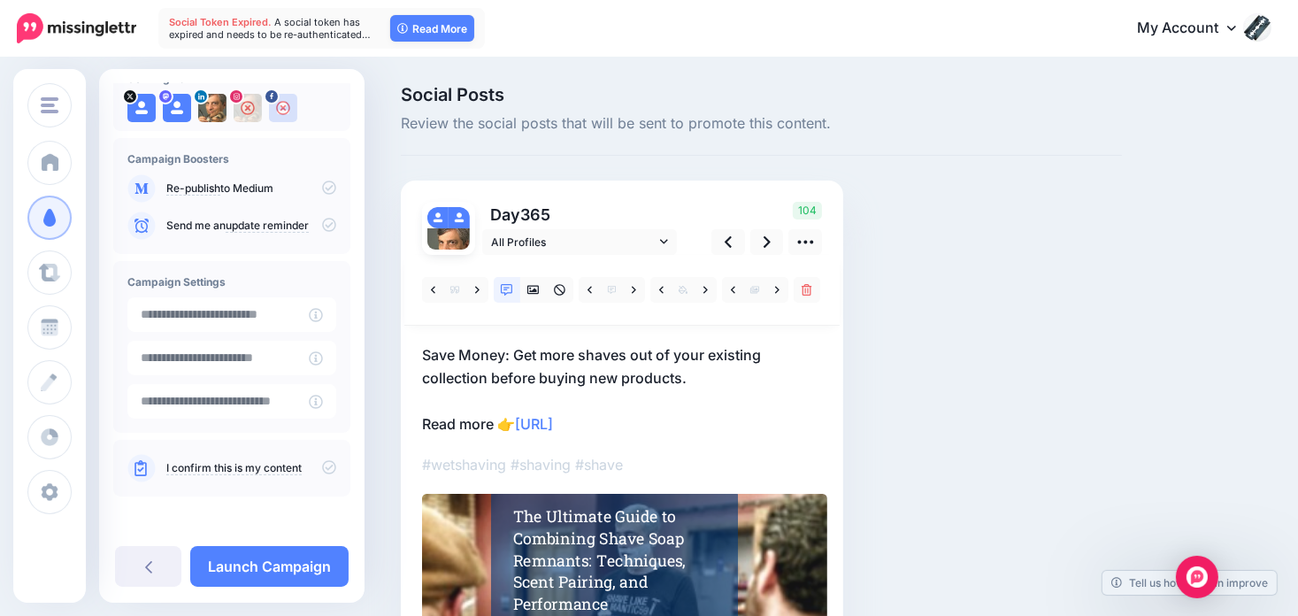
click at [322, 469] on icon at bounding box center [329, 467] width 14 height 14
click at [280, 567] on link "Launch Campaign" at bounding box center [269, 566] width 158 height 41
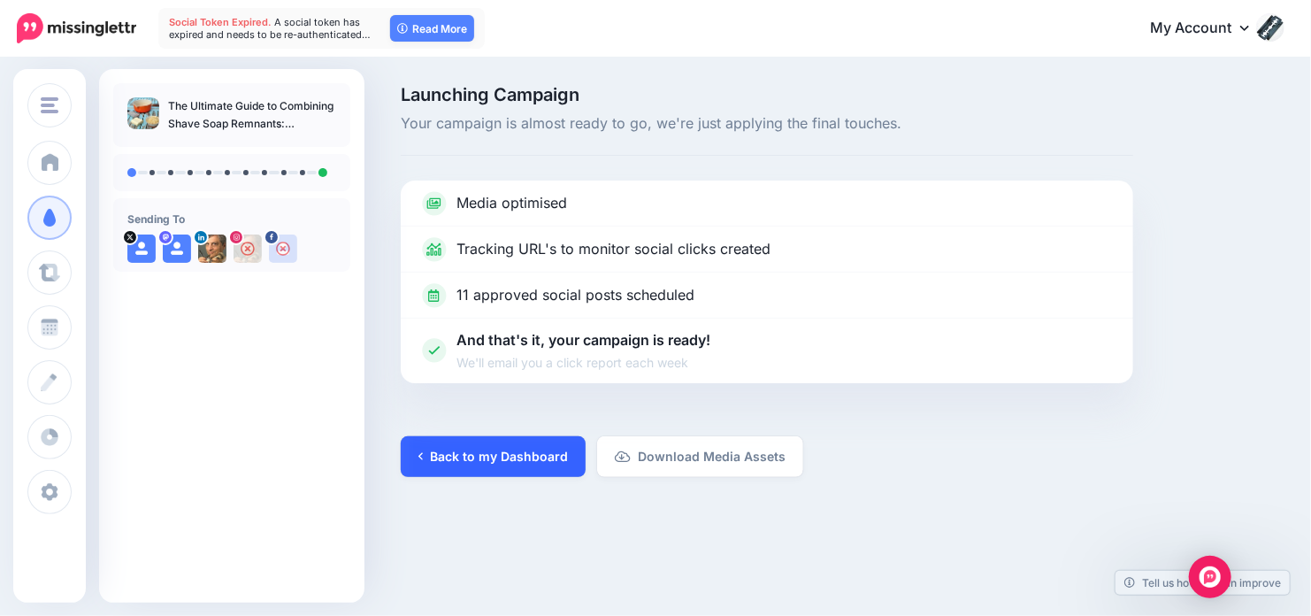
click at [459, 456] on link "Back to my Dashboard" at bounding box center [493, 456] width 185 height 41
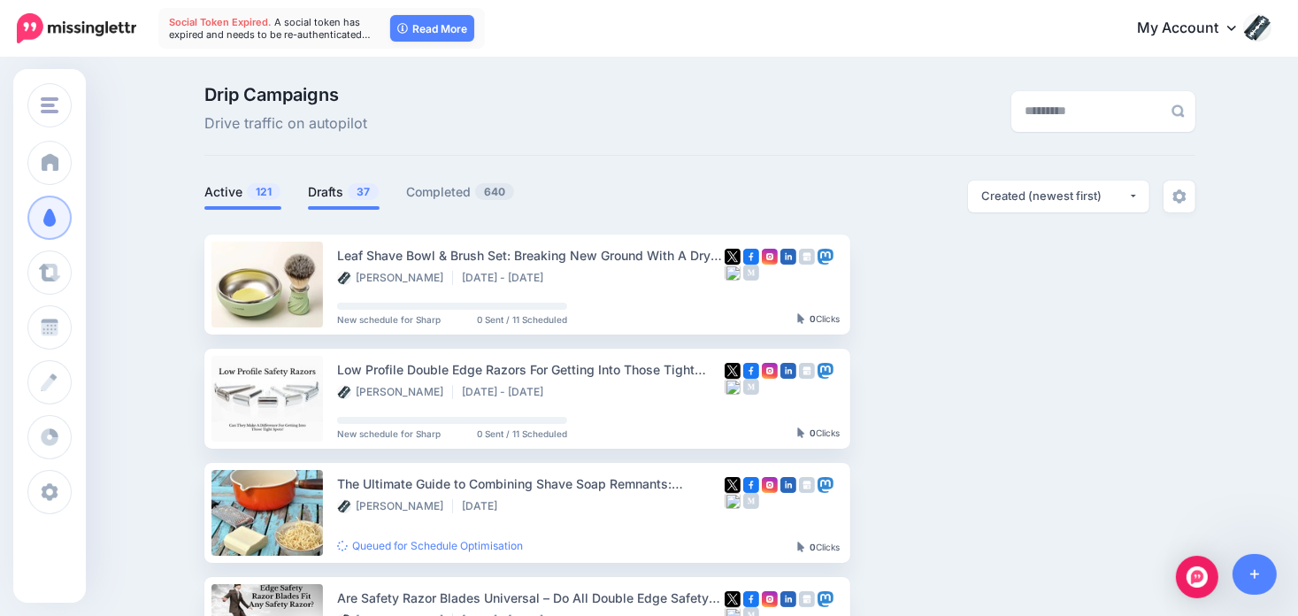
click at [354, 192] on span "37" at bounding box center [363, 191] width 31 height 17
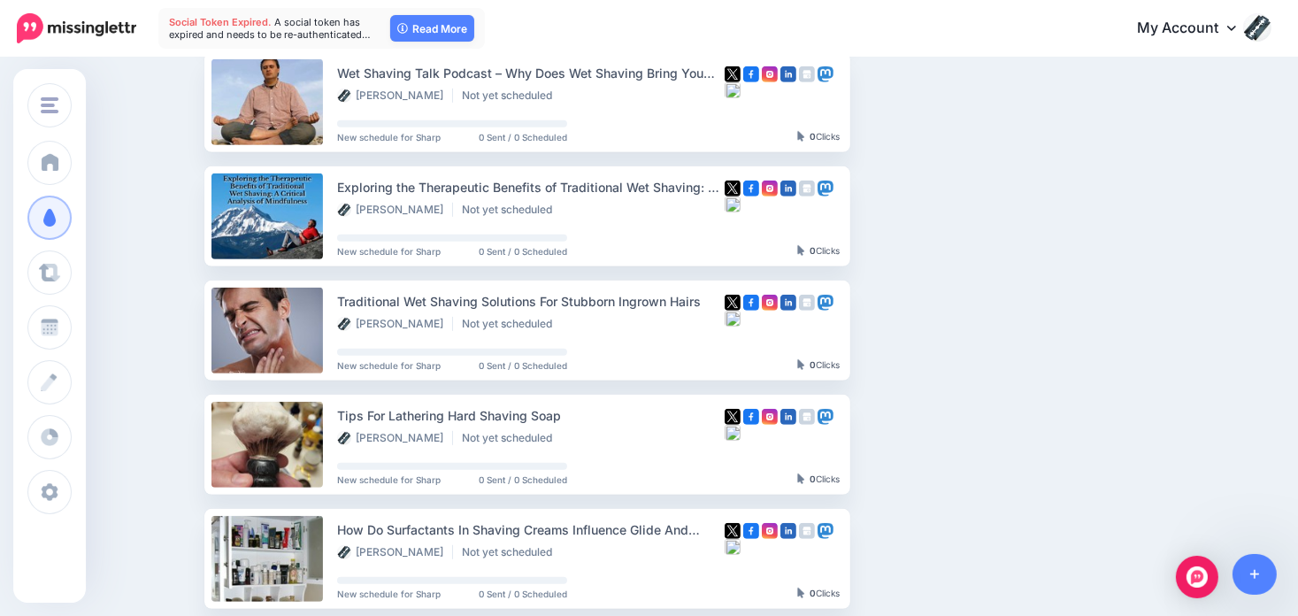
scroll to position [796, 0]
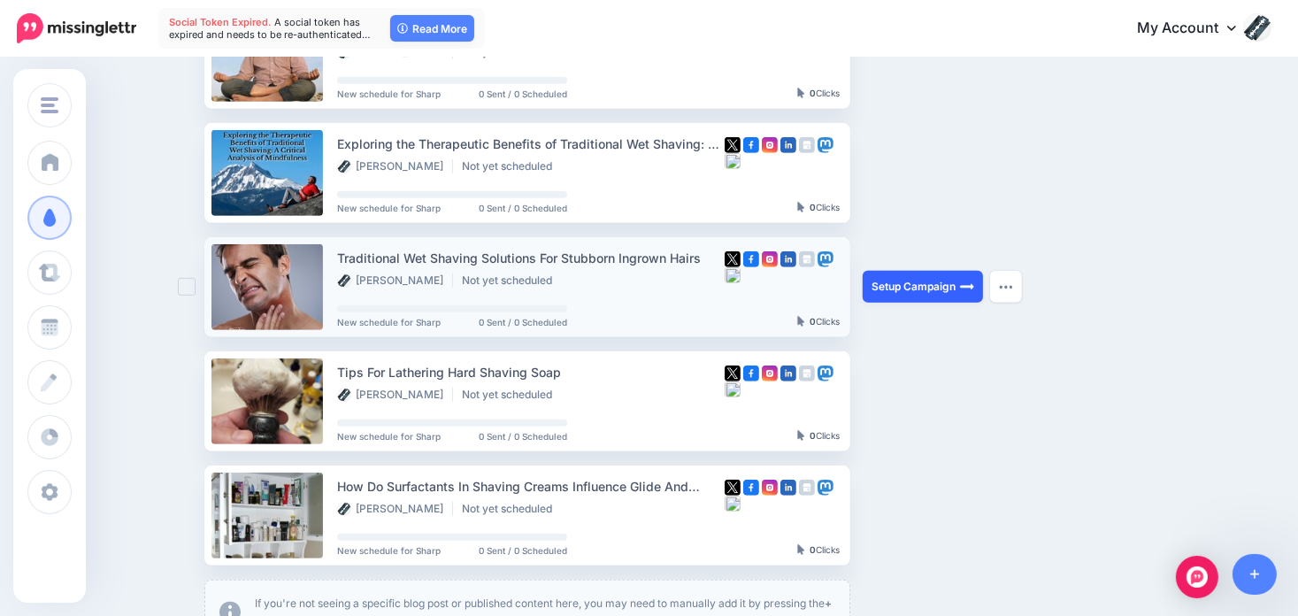
click at [929, 279] on link "Setup Campaign" at bounding box center [922, 287] width 120 height 32
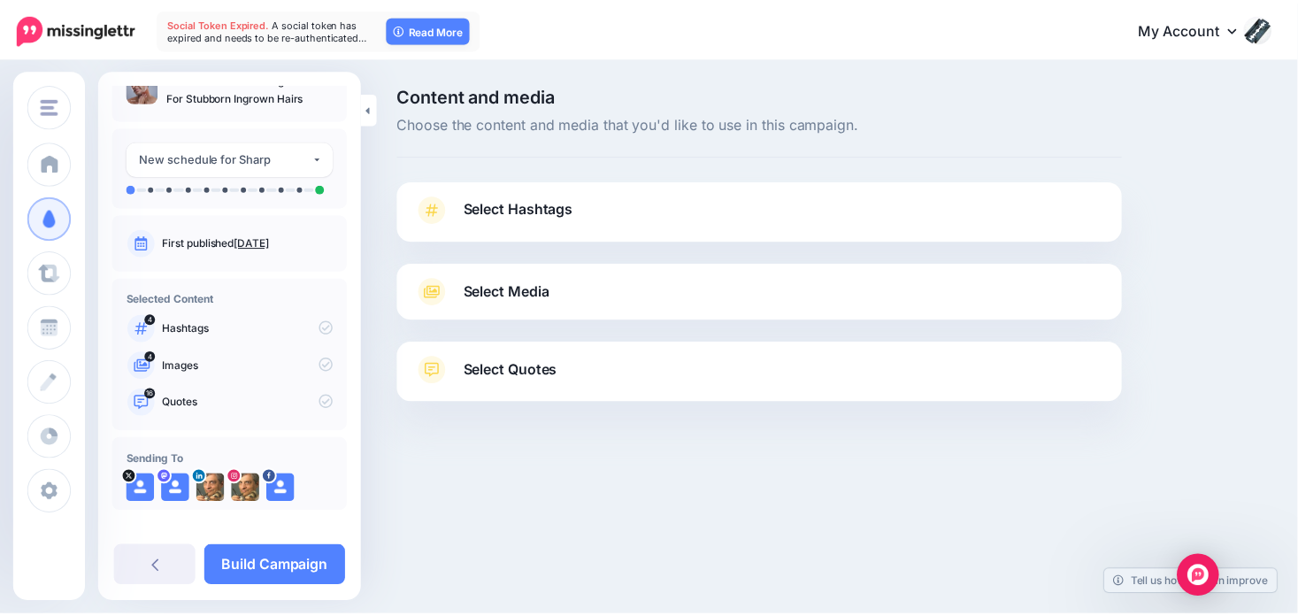
scroll to position [42, 0]
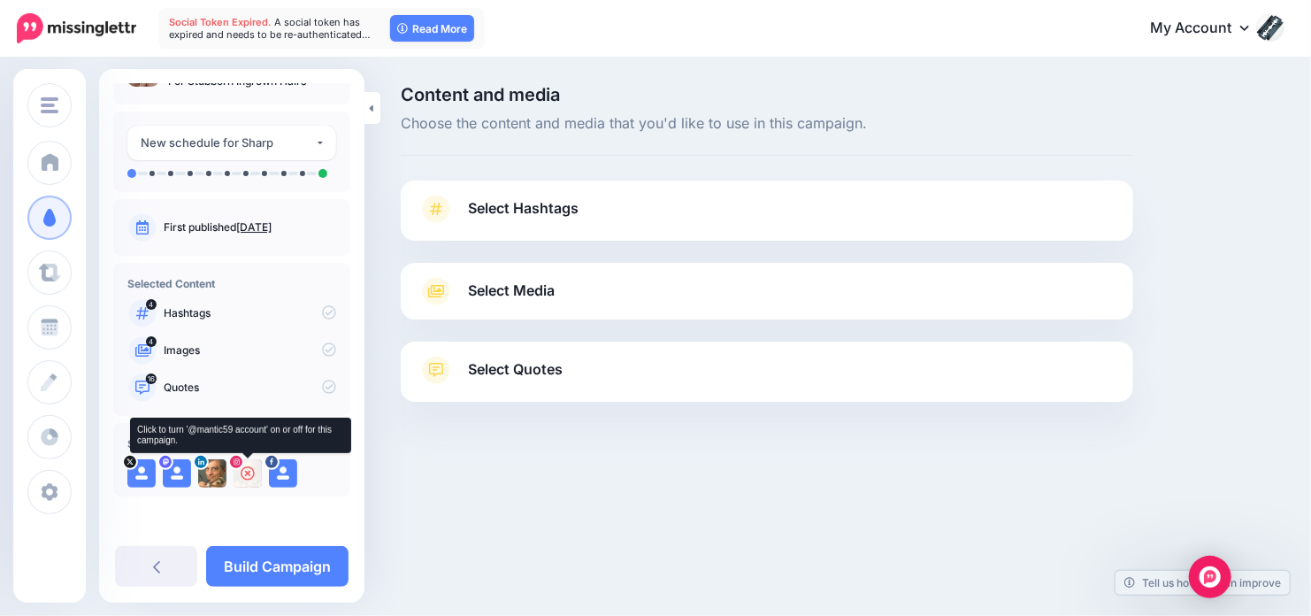
click at [250, 470] on icon at bounding box center [248, 473] width 14 height 14
click at [278, 466] on icon at bounding box center [283, 473] width 14 height 14
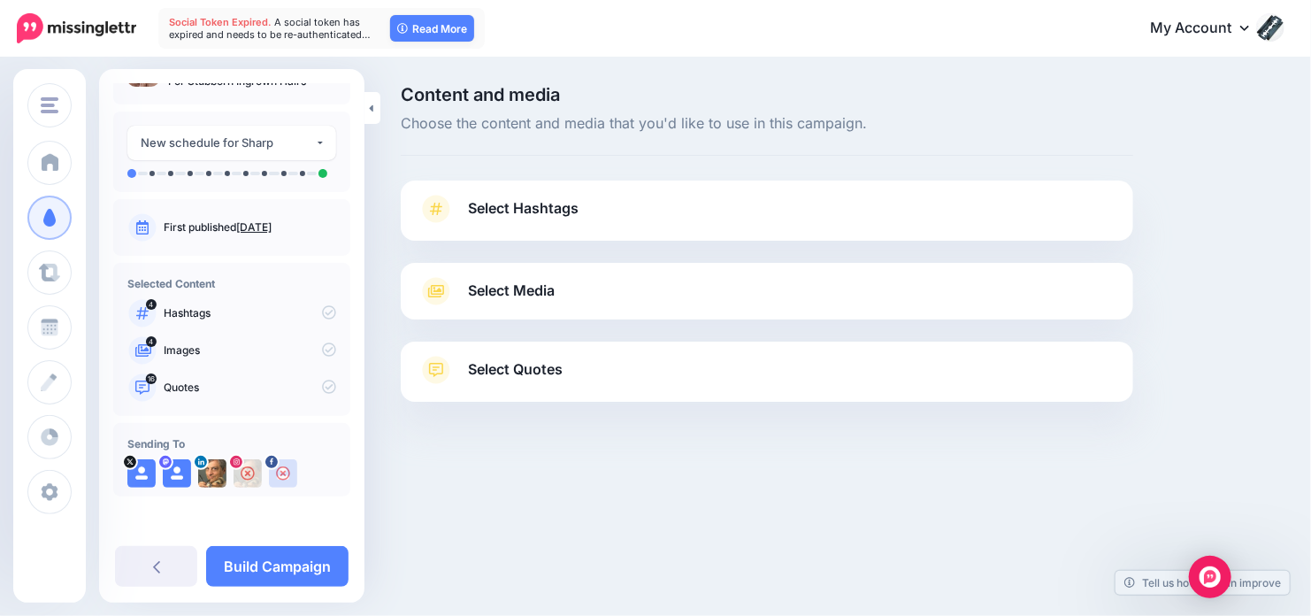
click at [543, 362] on span "Select Quotes" at bounding box center [515, 369] width 95 height 24
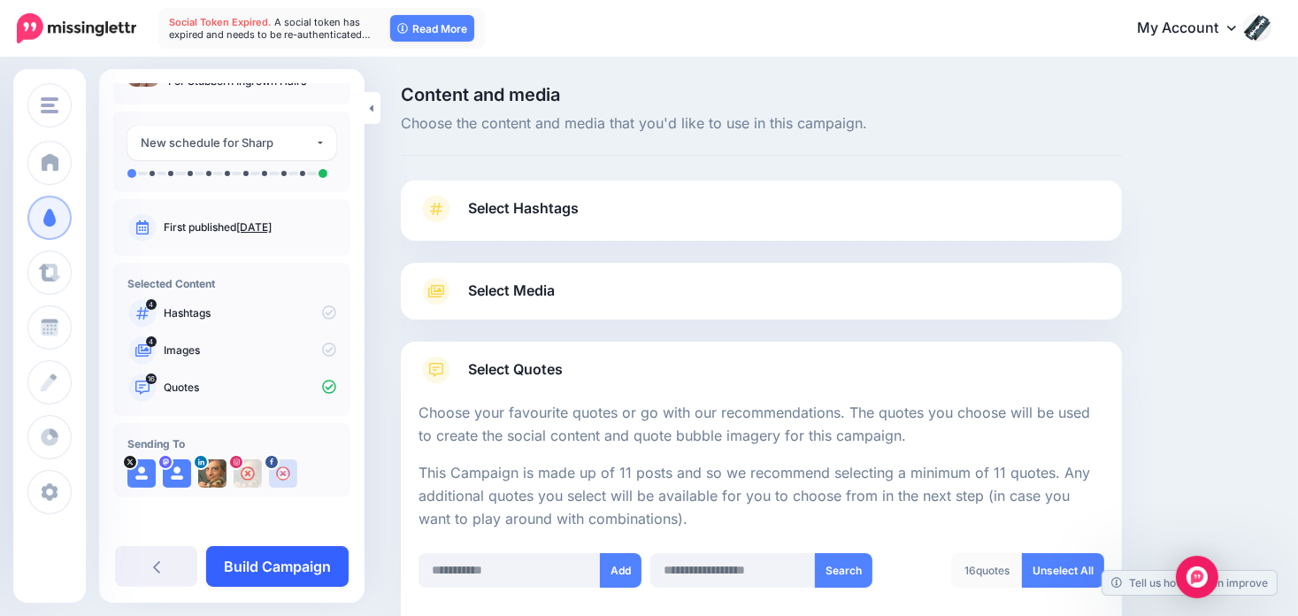
click at [276, 568] on link "Build Campaign" at bounding box center [277, 566] width 142 height 41
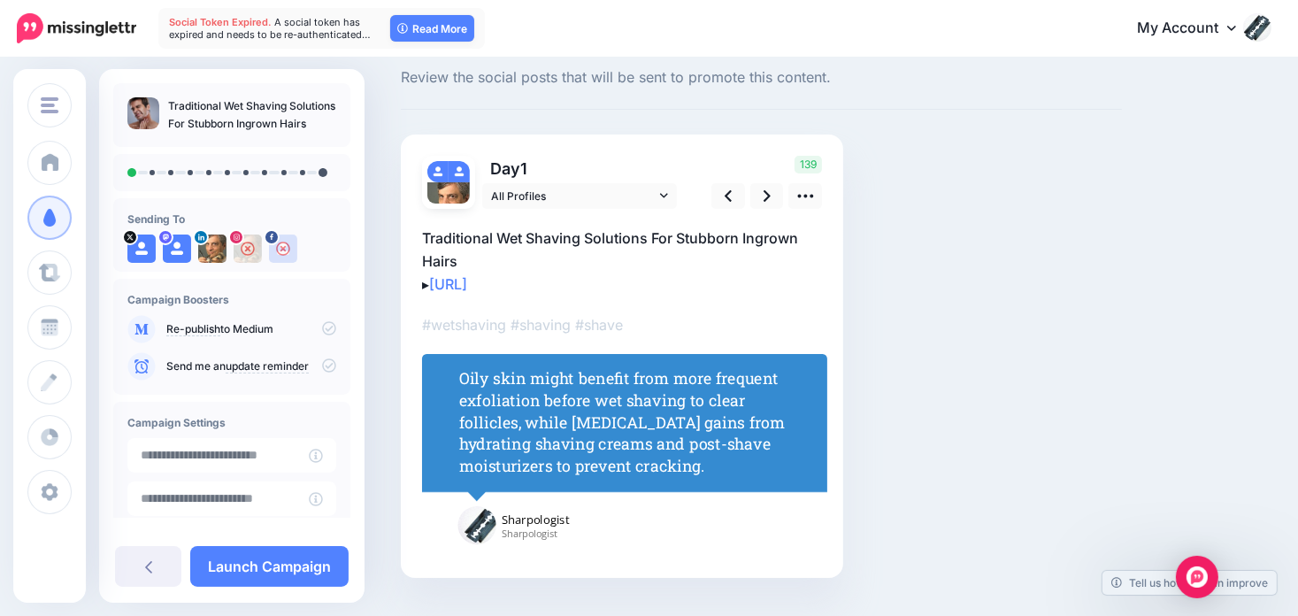
scroll to position [88, 0]
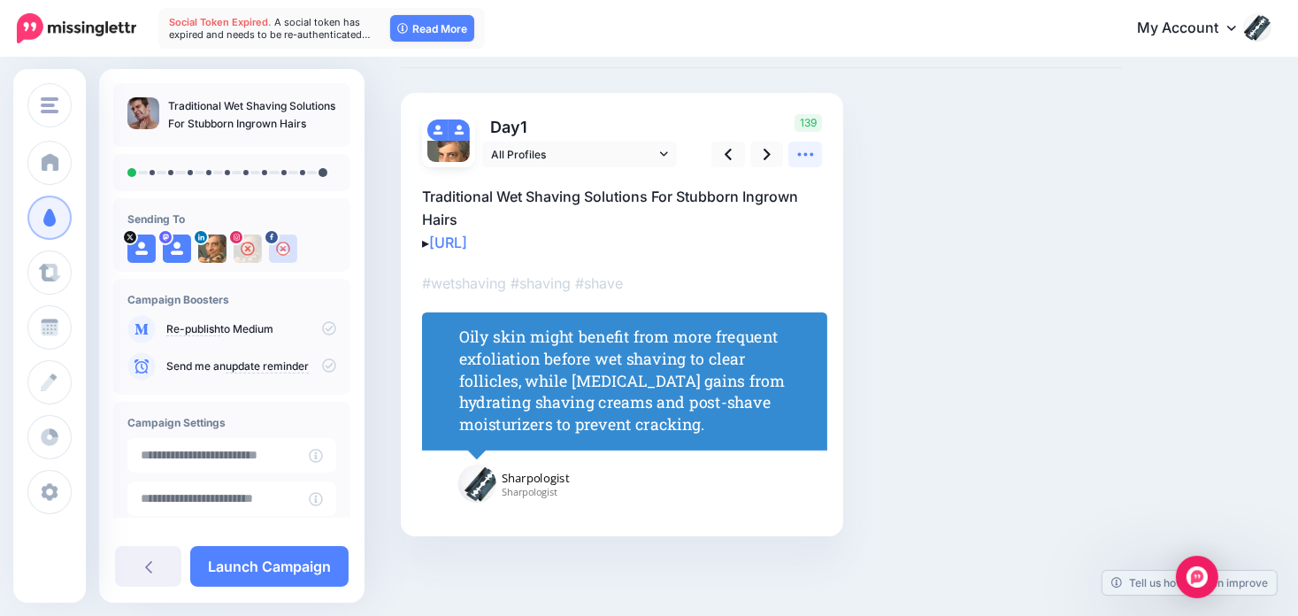
click at [802, 152] on icon at bounding box center [805, 154] width 19 height 19
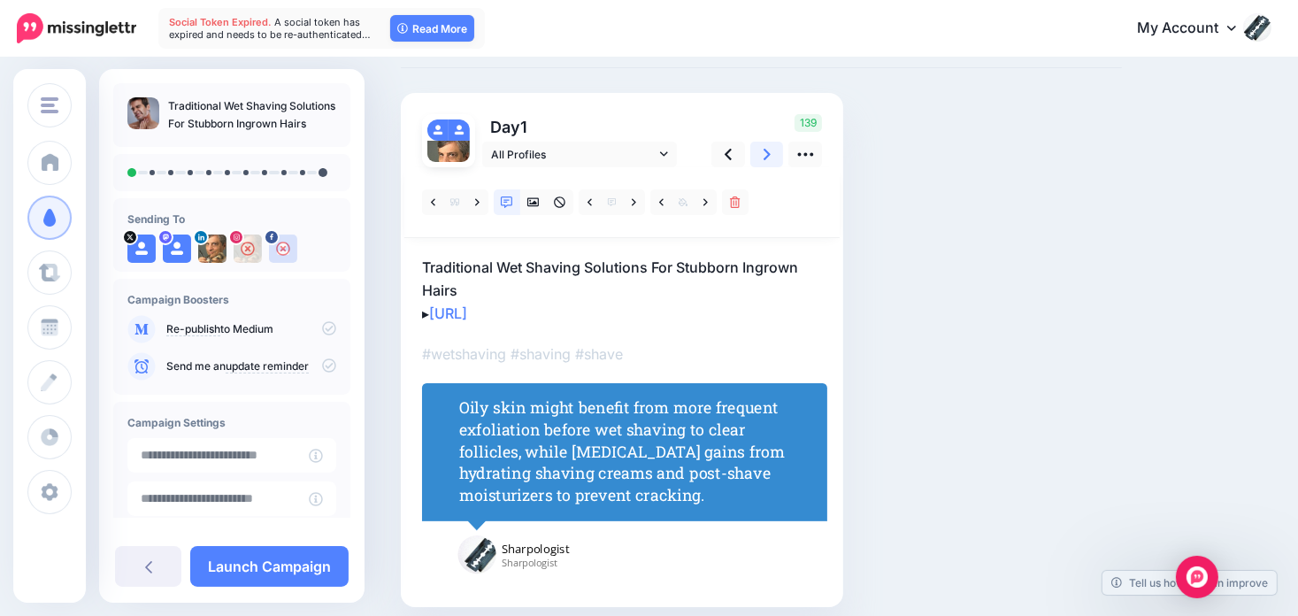
click at [765, 151] on icon at bounding box center [766, 154] width 7 height 11
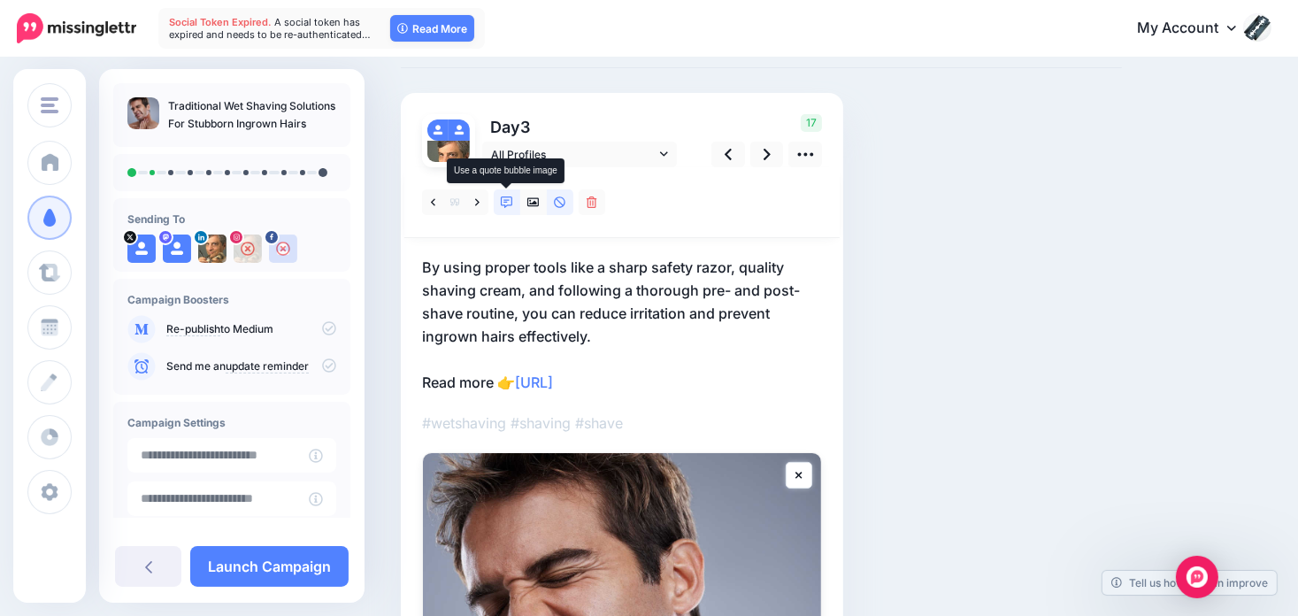
click at [502, 203] on icon at bounding box center [507, 202] width 12 height 12
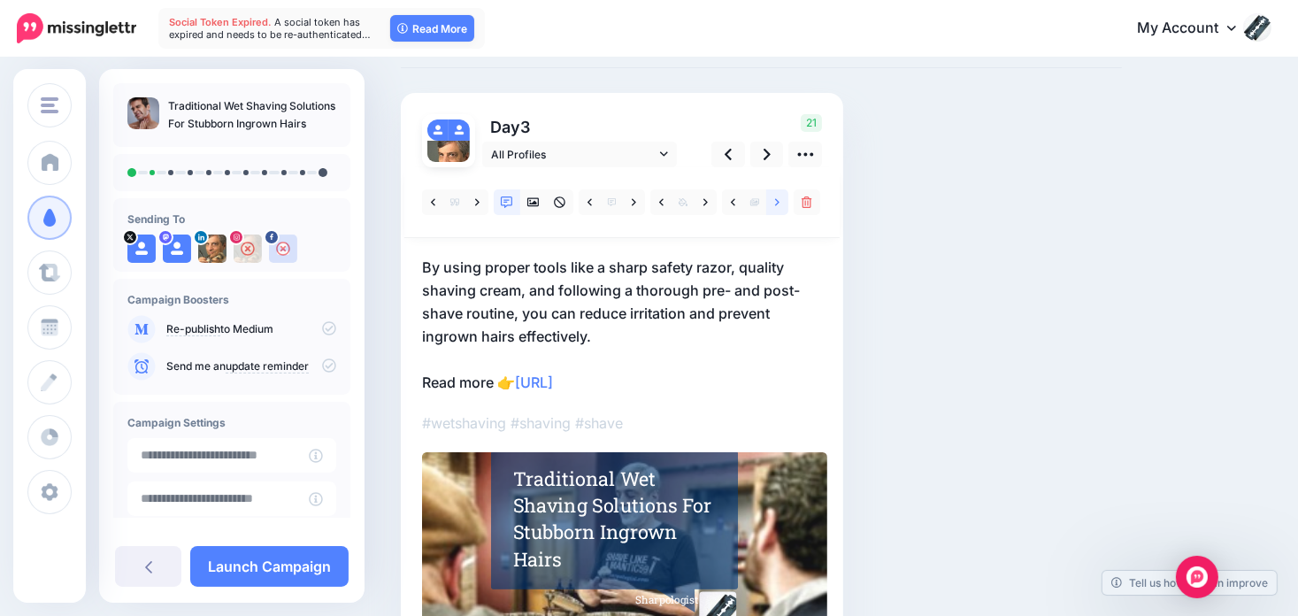
click at [775, 196] on icon at bounding box center [777, 202] width 4 height 12
click at [769, 151] on icon at bounding box center [766, 154] width 7 height 19
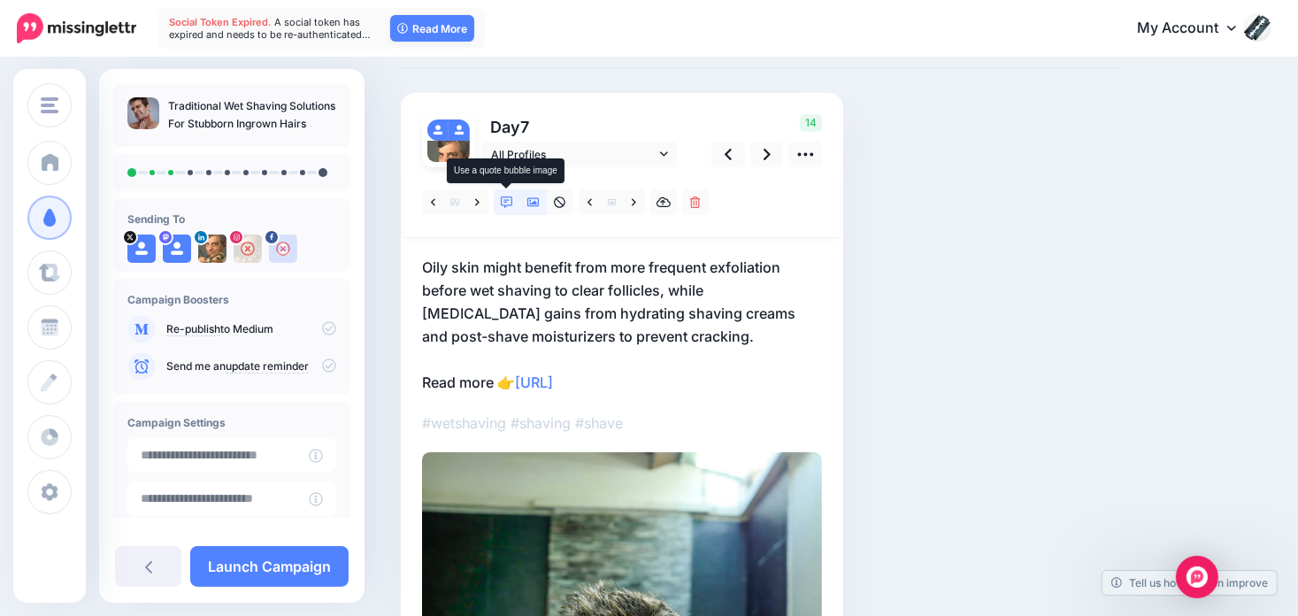
click at [510, 202] on icon at bounding box center [507, 202] width 12 height 12
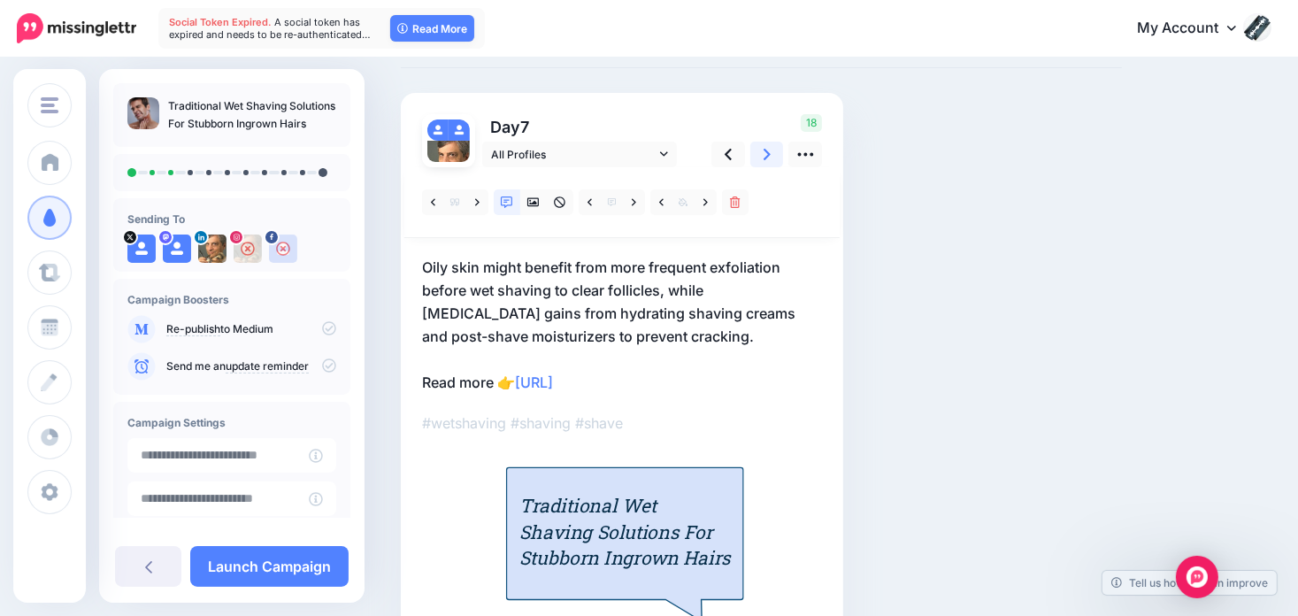
click at [768, 151] on icon at bounding box center [766, 154] width 7 height 11
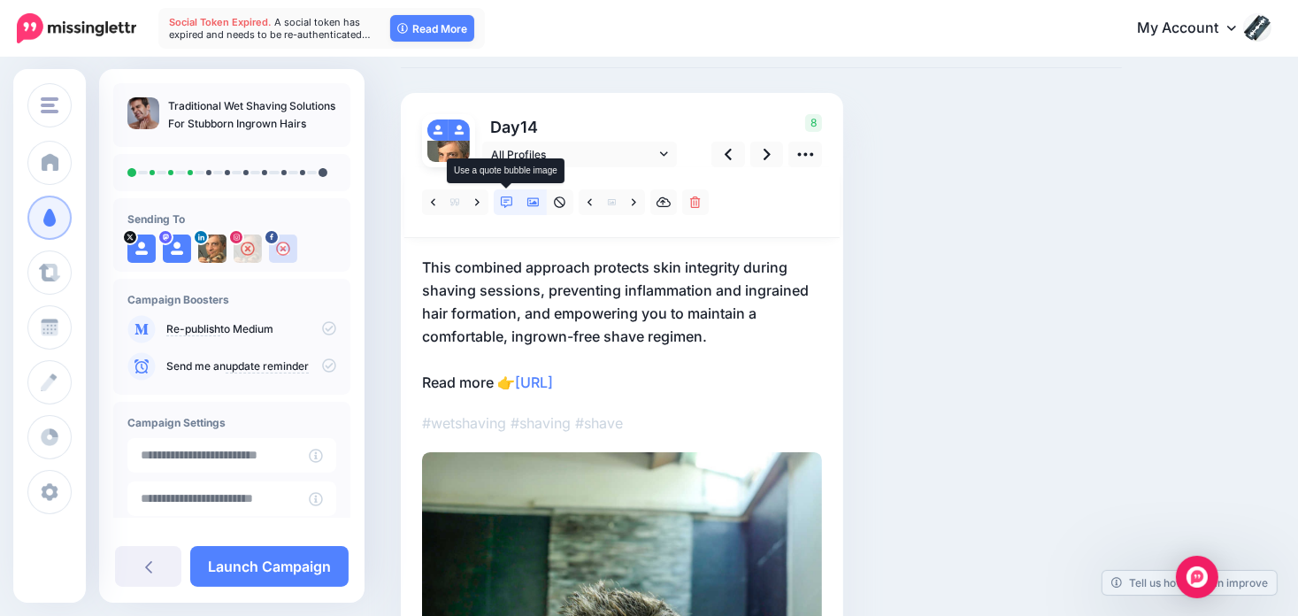
click at [503, 198] on icon at bounding box center [507, 202] width 12 height 12
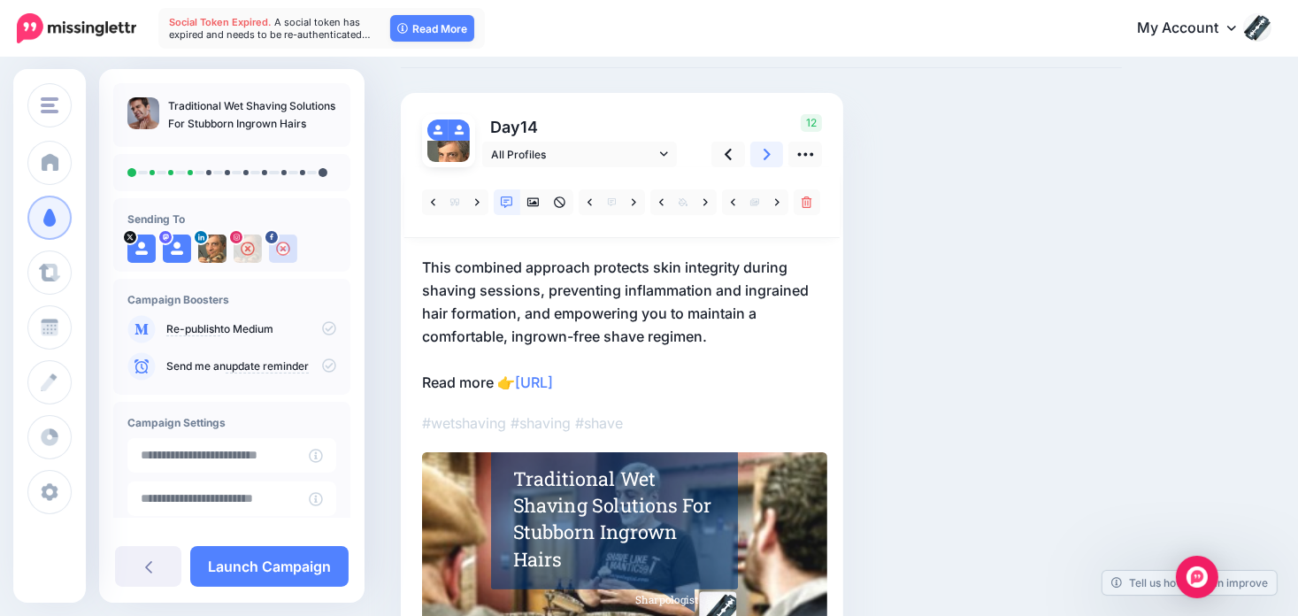
click at [767, 155] on icon at bounding box center [766, 154] width 7 height 11
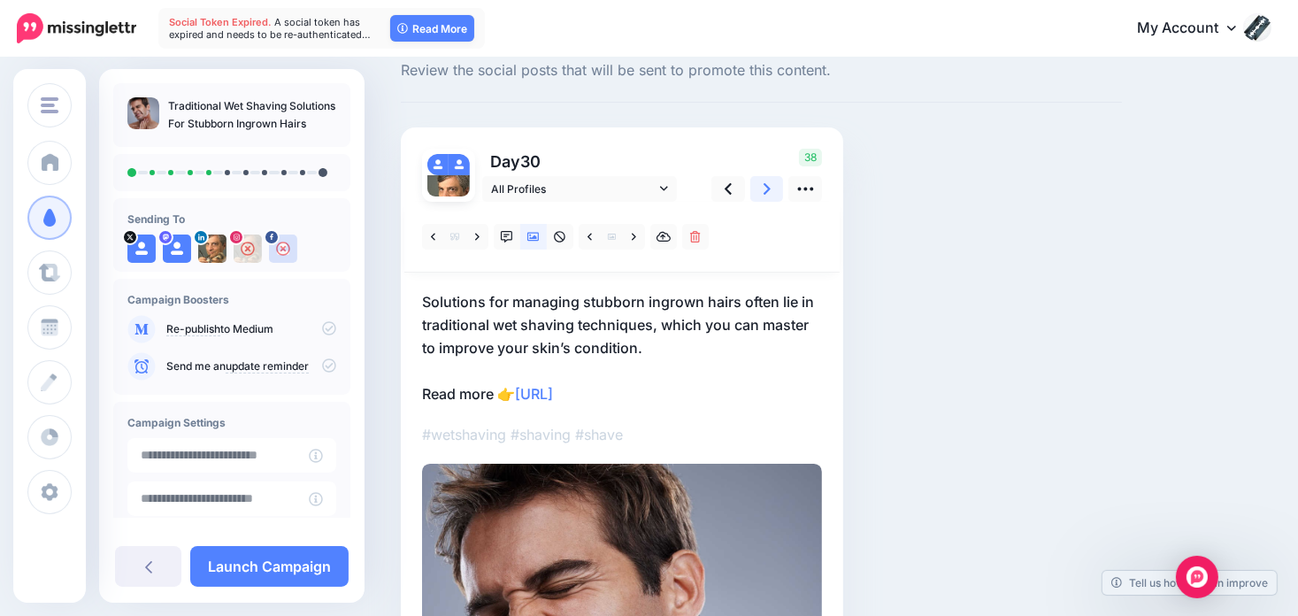
scroll to position [0, 0]
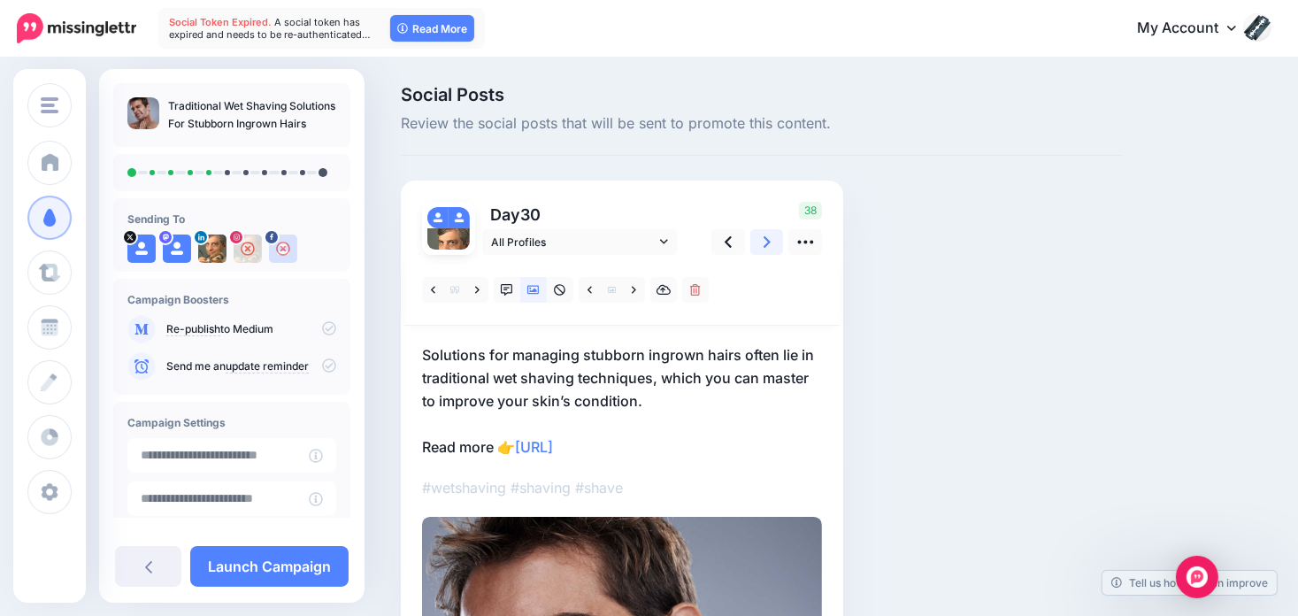
click at [776, 237] on link at bounding box center [767, 242] width 34 height 26
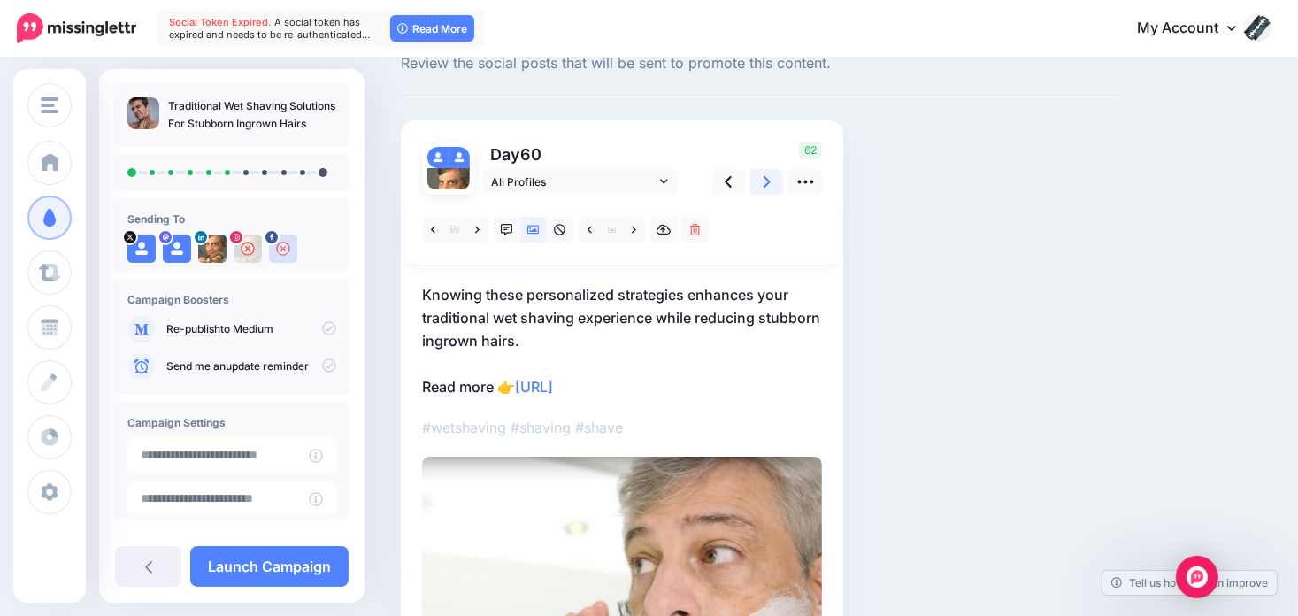
scroll to position [88, 0]
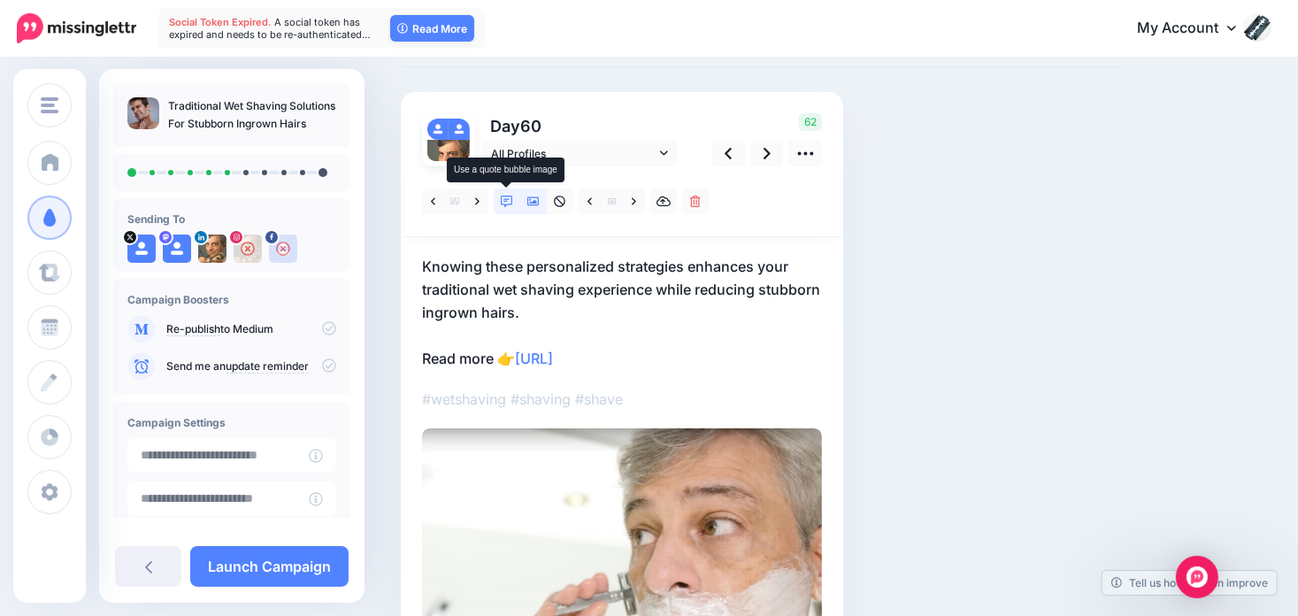
click at [501, 203] on icon at bounding box center [507, 201] width 12 height 12
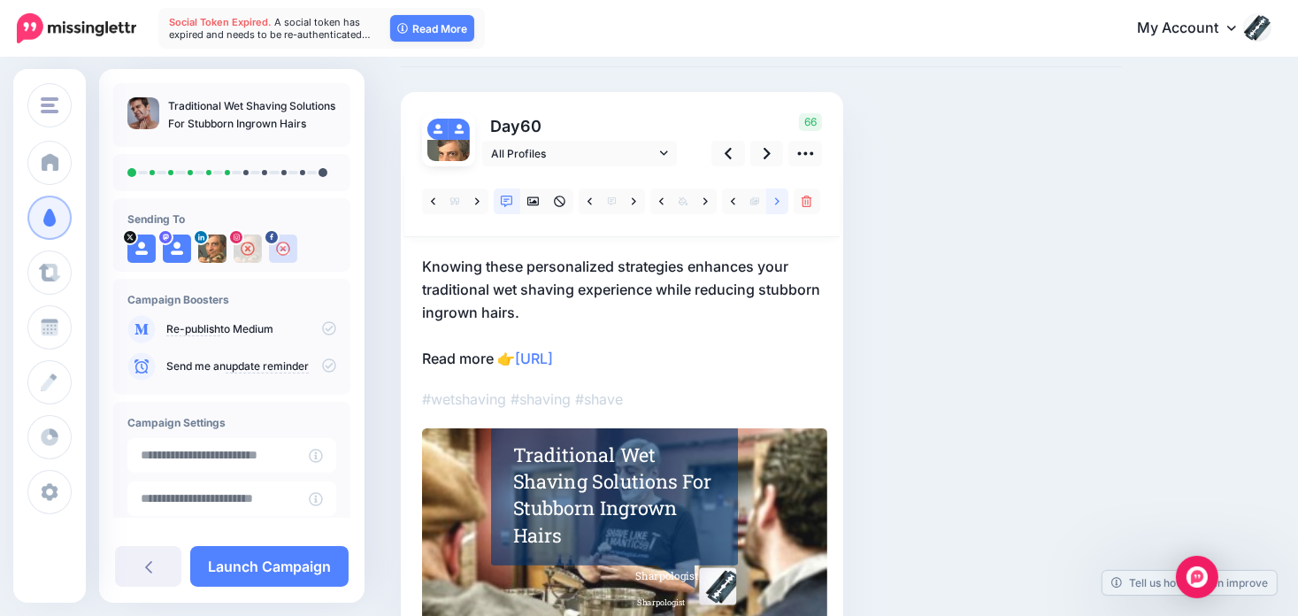
click at [782, 203] on link at bounding box center [777, 201] width 22 height 26
click at [775, 155] on link at bounding box center [767, 154] width 34 height 26
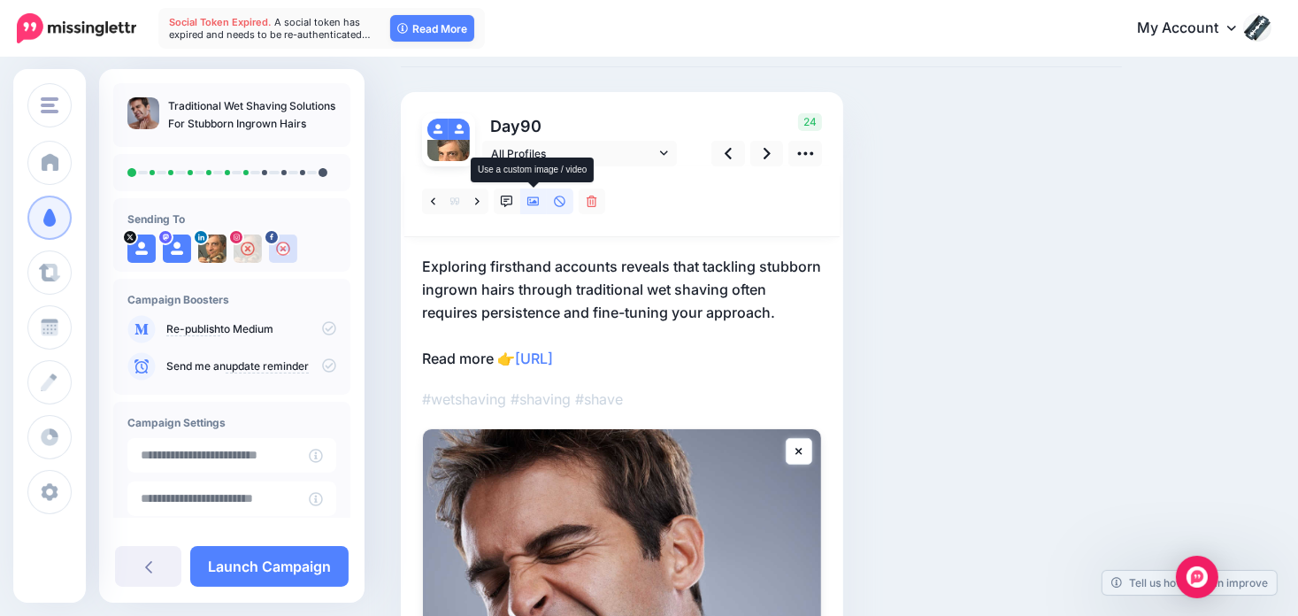
click at [531, 197] on icon at bounding box center [533, 201] width 12 height 12
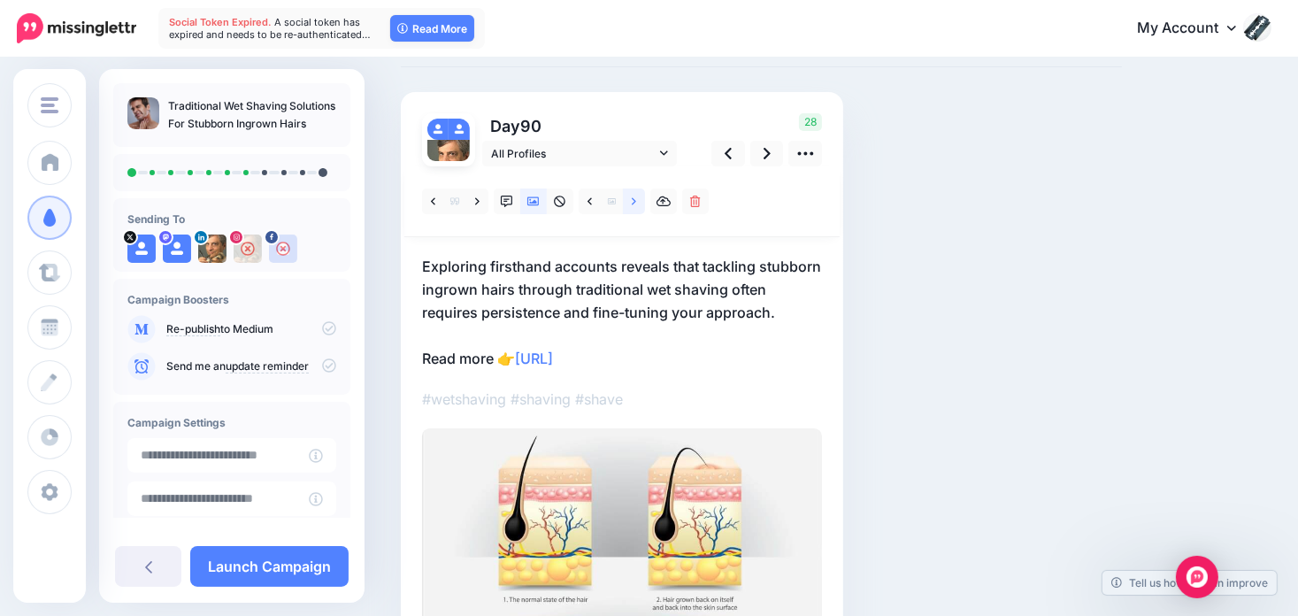
click at [635, 201] on icon at bounding box center [634, 200] width 4 height 7
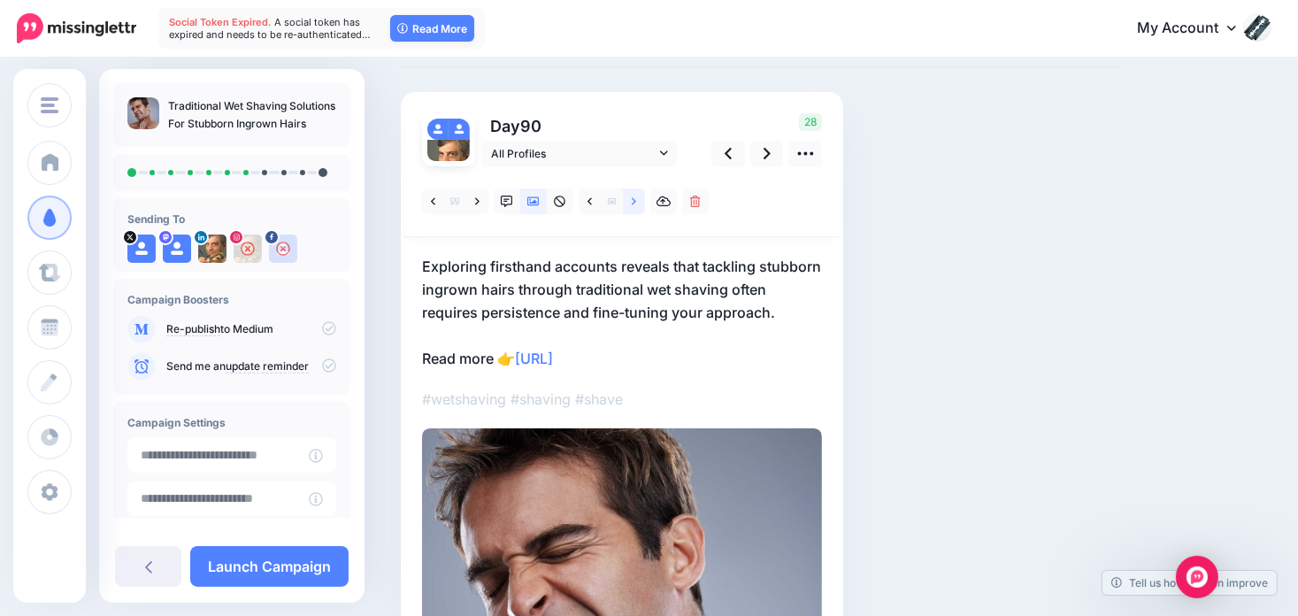
click at [635, 201] on icon at bounding box center [634, 200] width 4 height 7
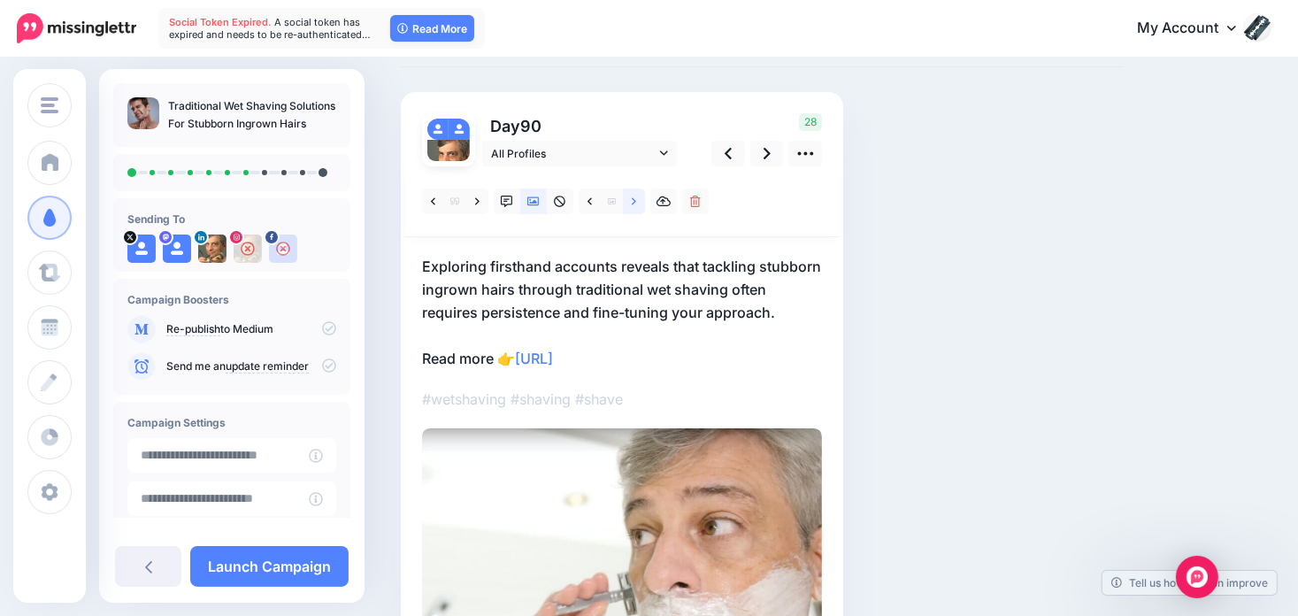
click at [633, 201] on icon at bounding box center [634, 201] width 4 height 12
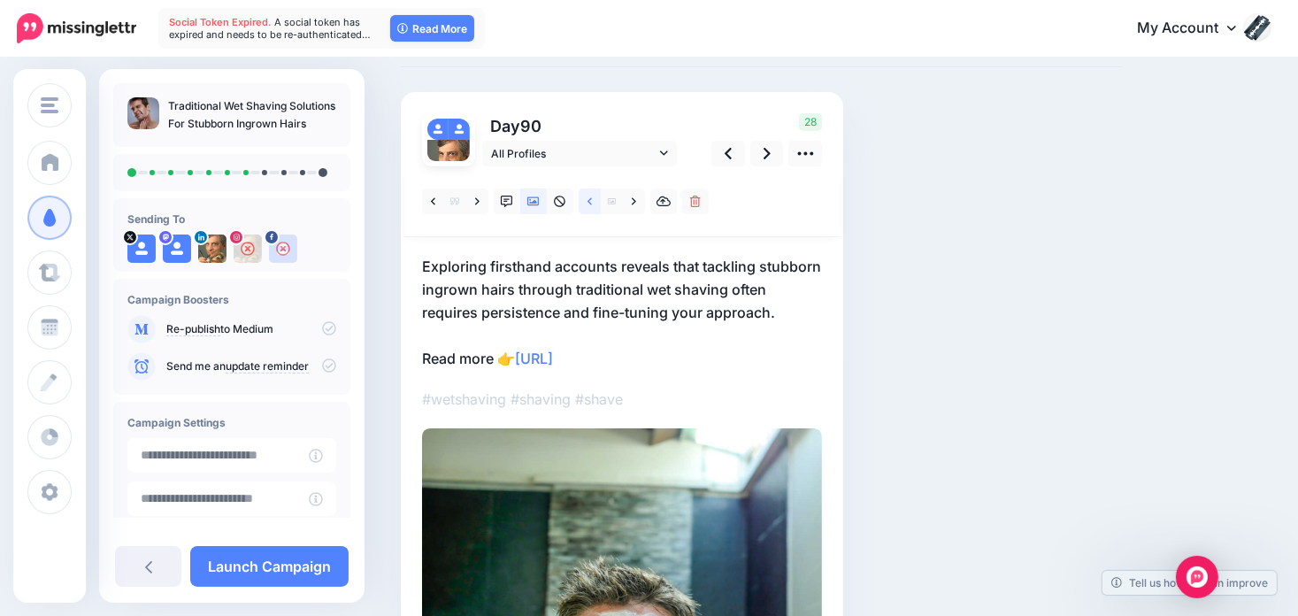
click at [590, 195] on icon at bounding box center [589, 201] width 4 height 12
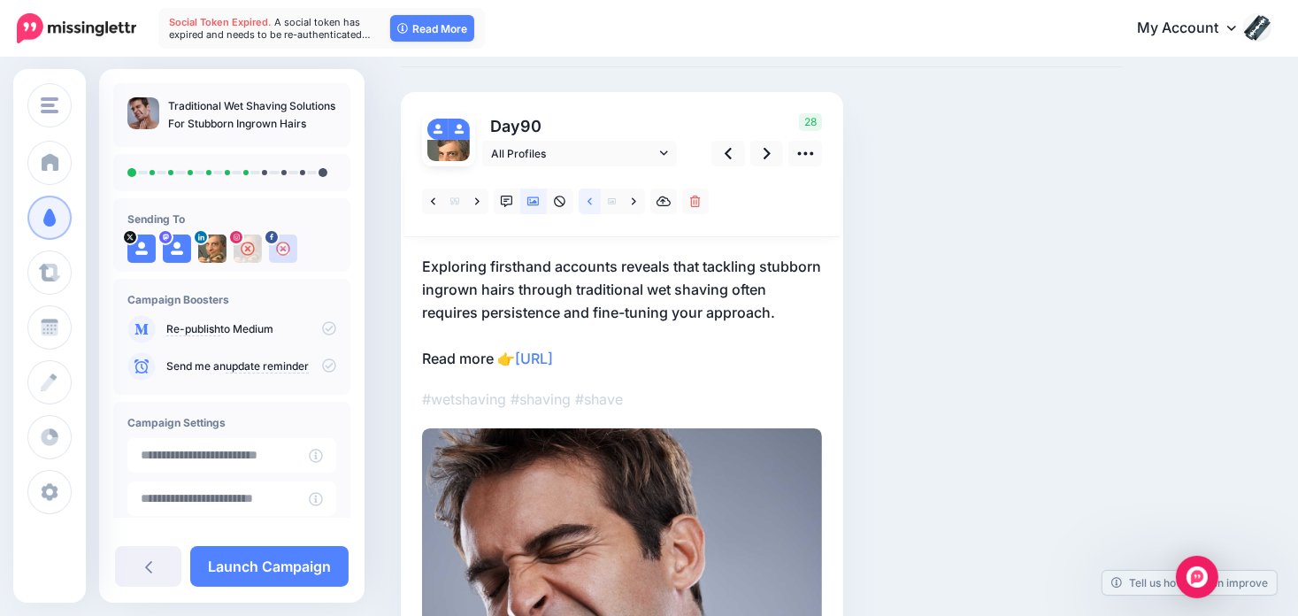
click at [594, 203] on link at bounding box center [590, 201] width 22 height 26
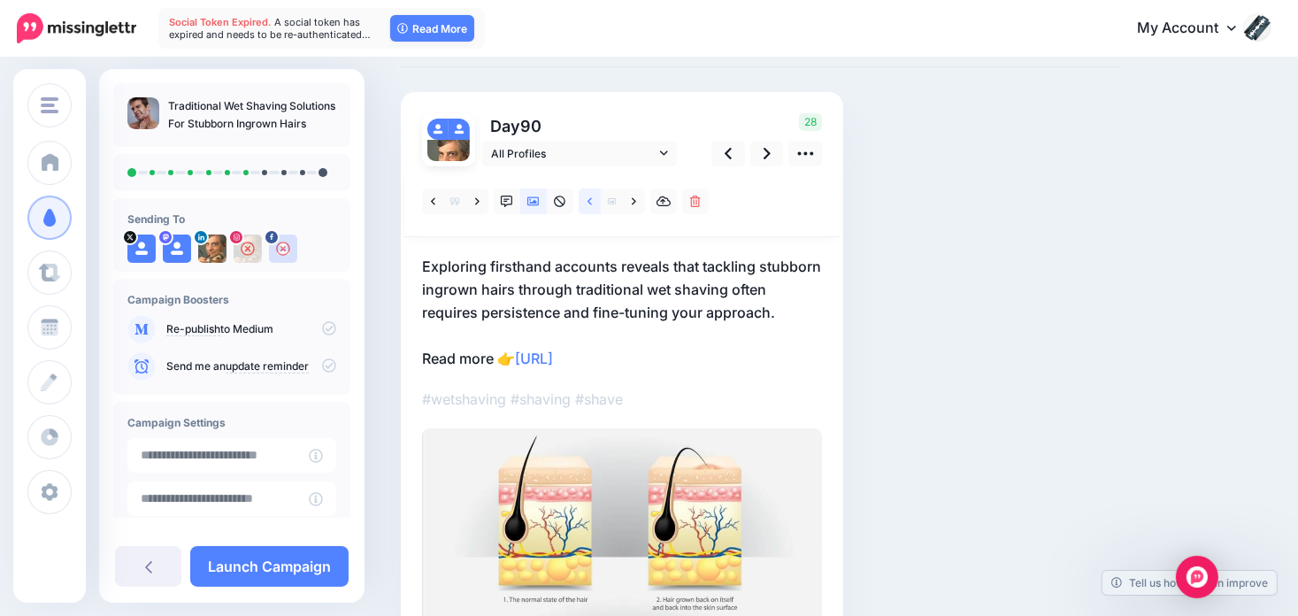
click at [594, 203] on link at bounding box center [590, 201] width 22 height 26
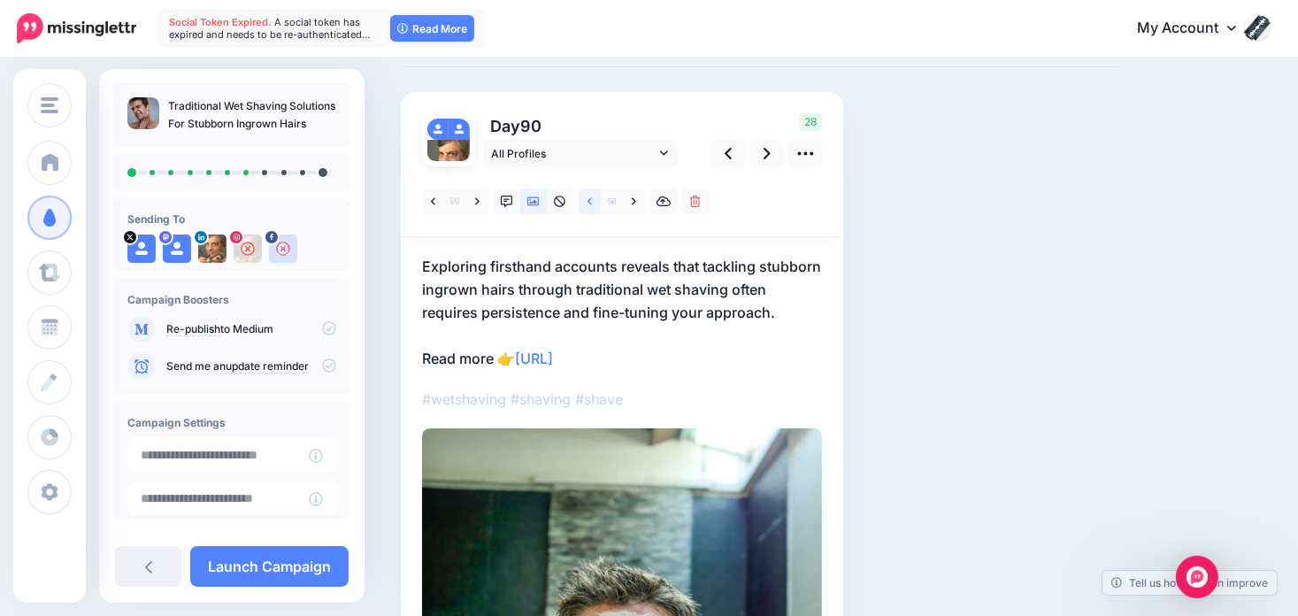
click at [594, 203] on link at bounding box center [590, 201] width 22 height 26
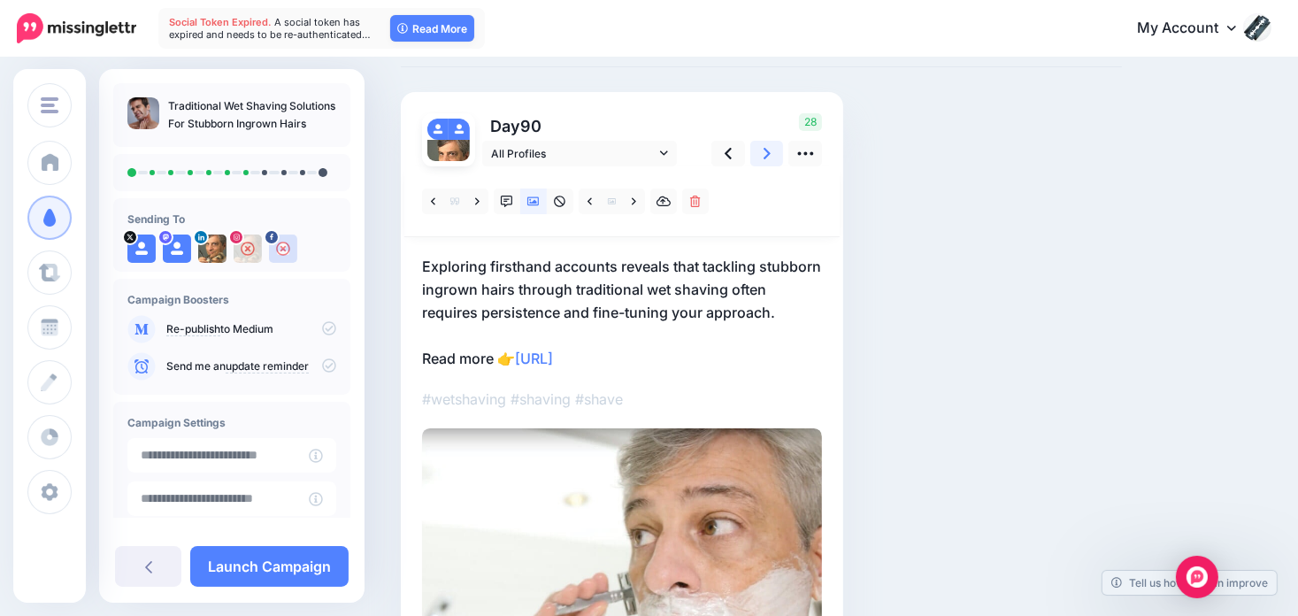
click at [764, 156] on icon at bounding box center [766, 153] width 7 height 19
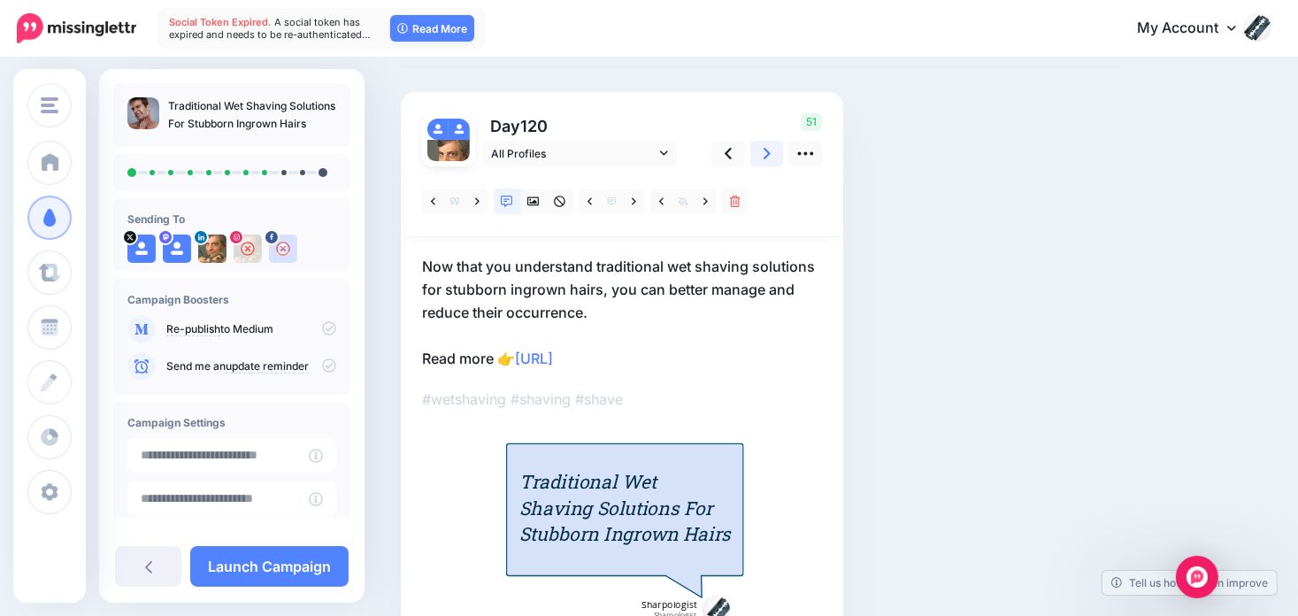
click at [764, 156] on icon at bounding box center [766, 153] width 7 height 19
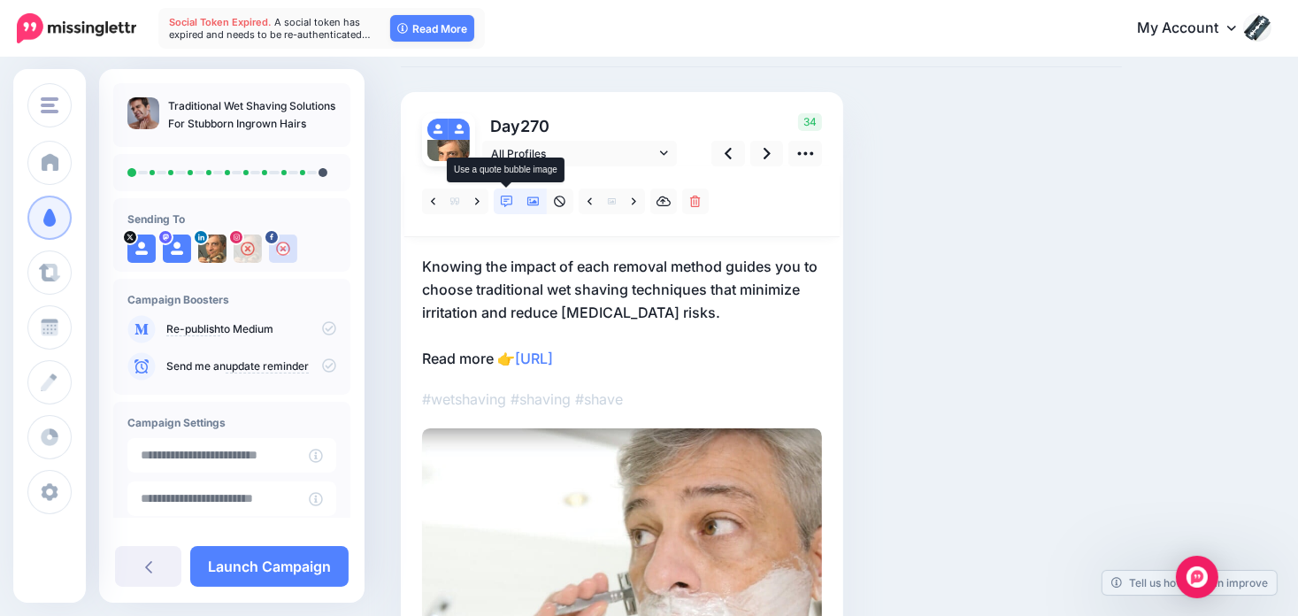
click at [510, 203] on icon at bounding box center [507, 201] width 12 height 12
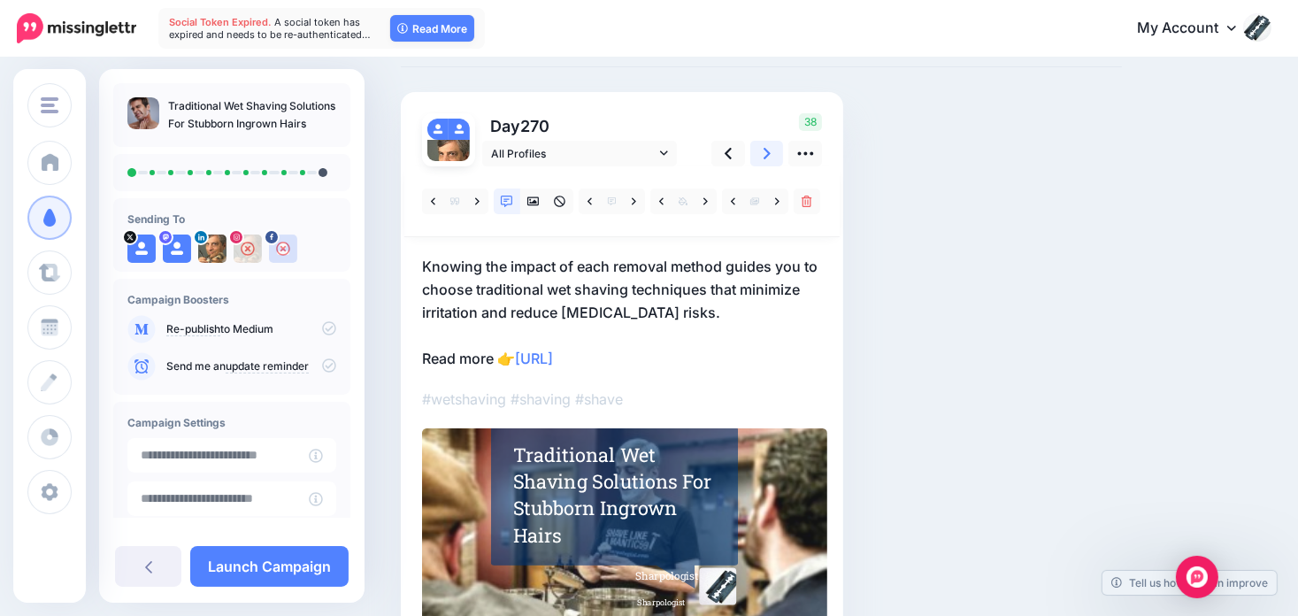
click at [771, 158] on link at bounding box center [767, 154] width 34 height 26
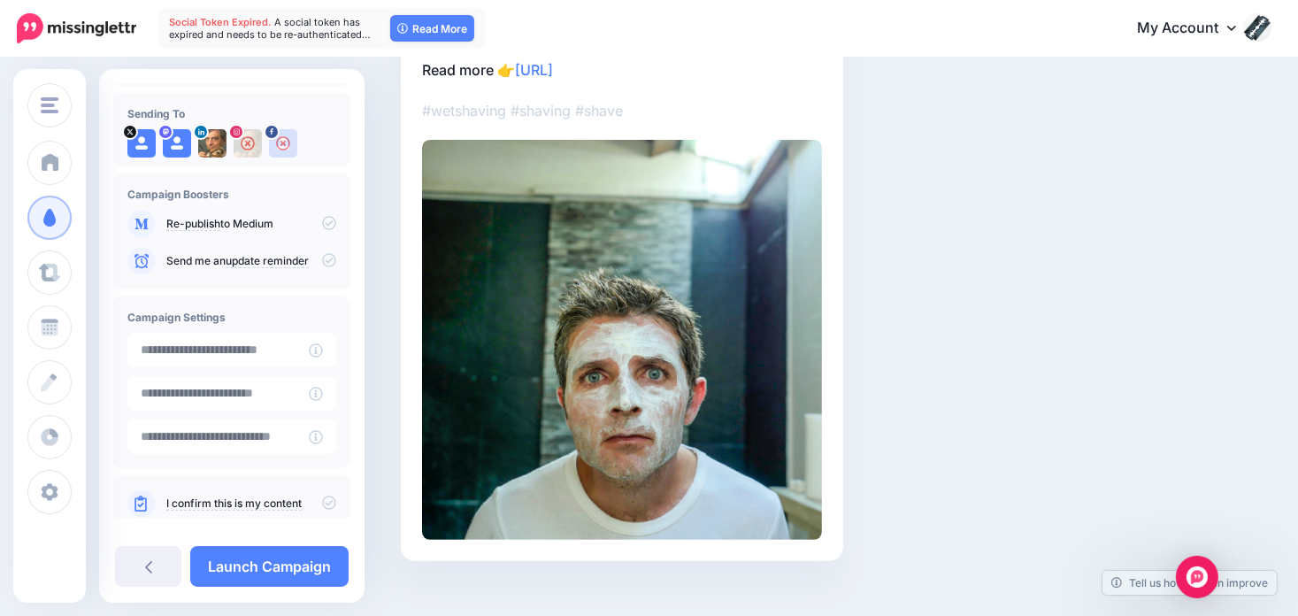
scroll to position [141, 0]
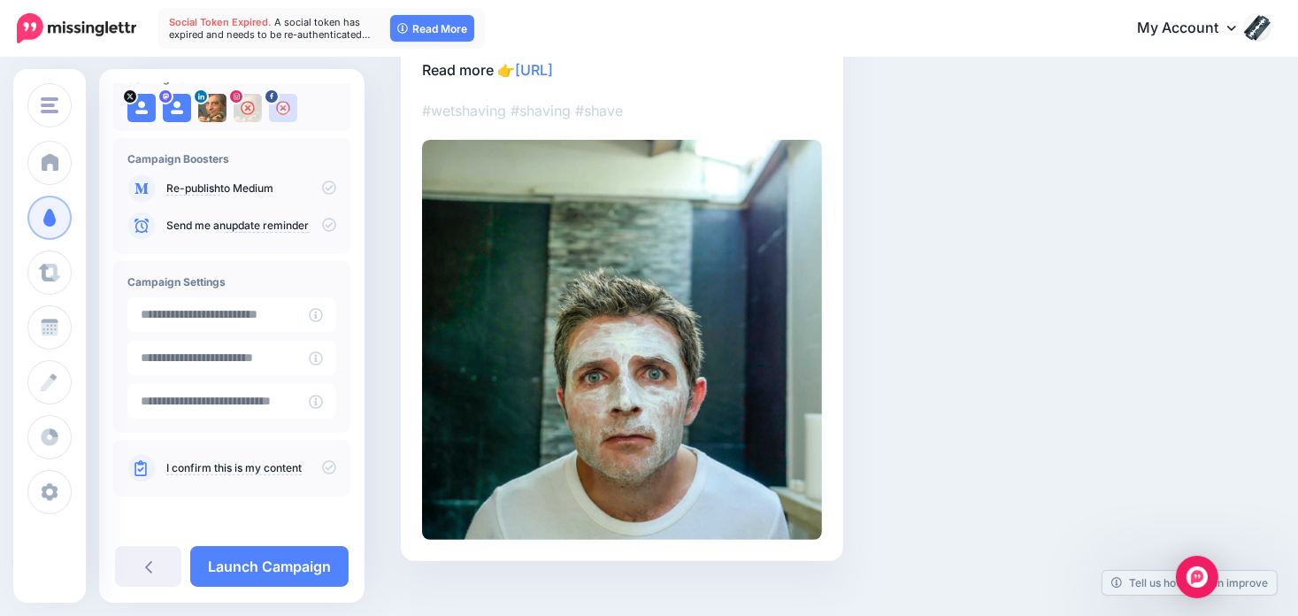
drag, startPoint x: 322, startPoint y: 468, endPoint x: 317, endPoint y: 480, distance: 13.5
click at [322, 468] on icon at bounding box center [329, 467] width 14 height 14
click at [297, 557] on link "Launch Campaign" at bounding box center [269, 566] width 158 height 41
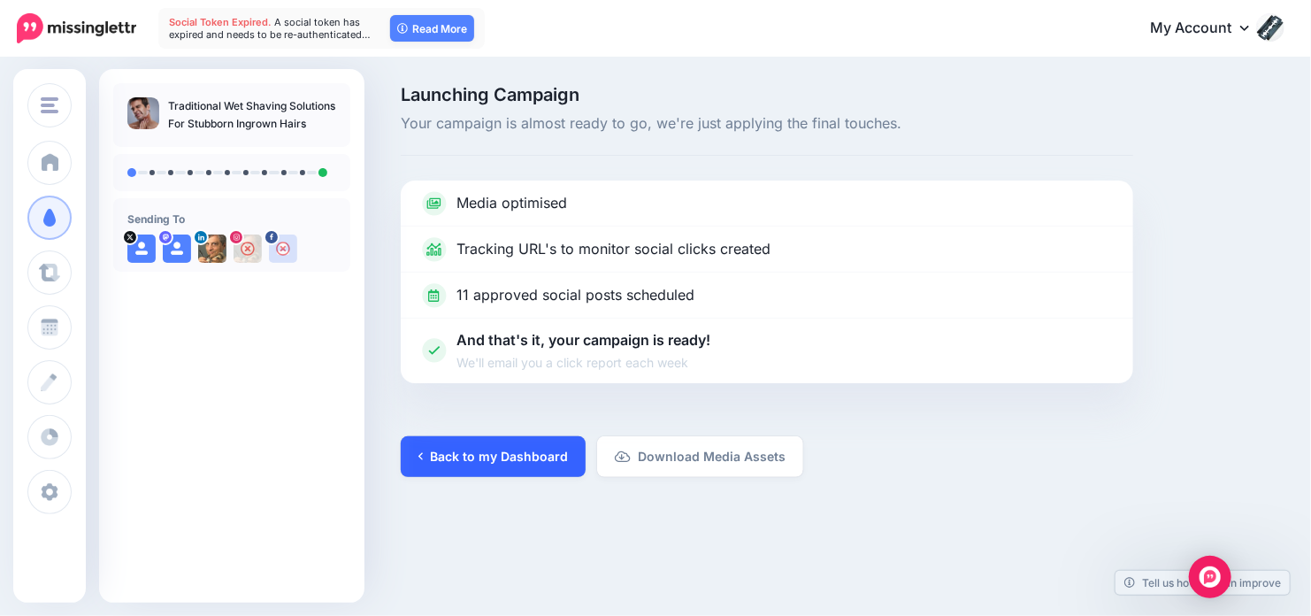
click at [474, 455] on link "Back to my Dashboard" at bounding box center [493, 456] width 185 height 41
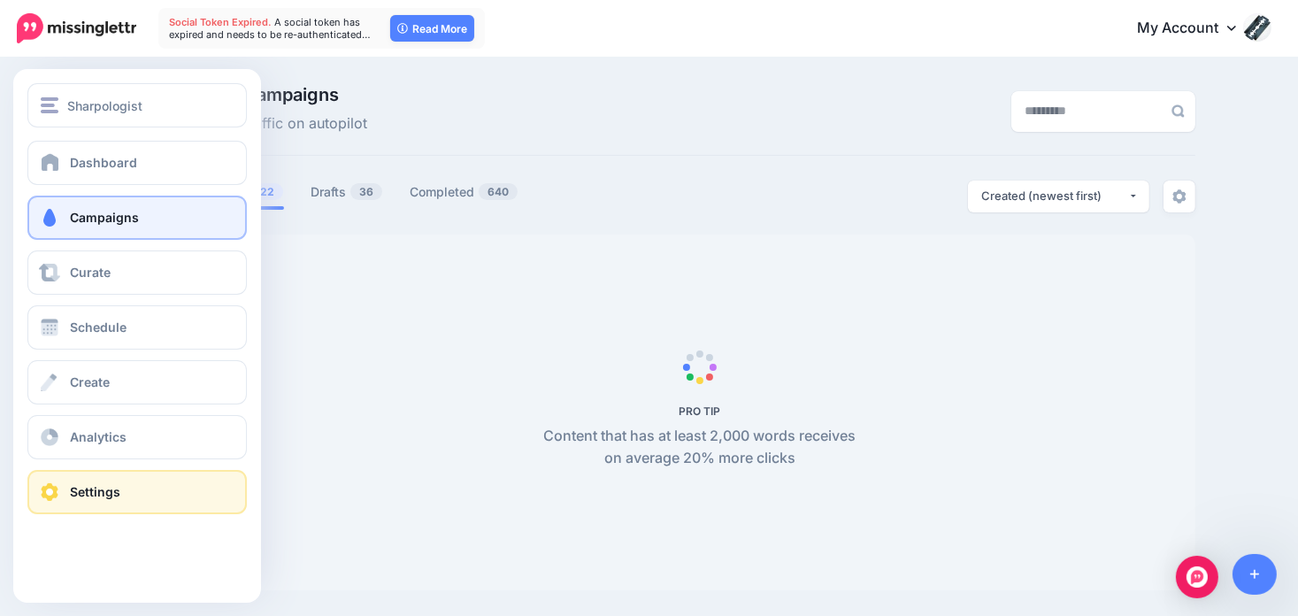
click at [58, 495] on span at bounding box center [49, 492] width 23 height 18
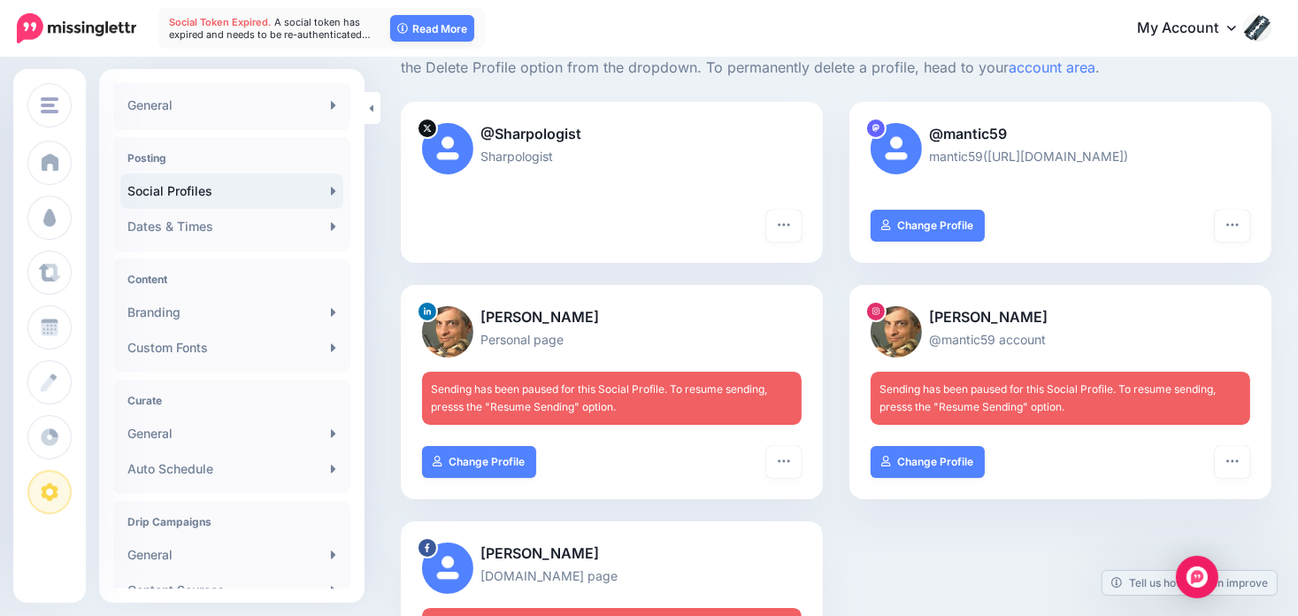
scroll to position [177, 0]
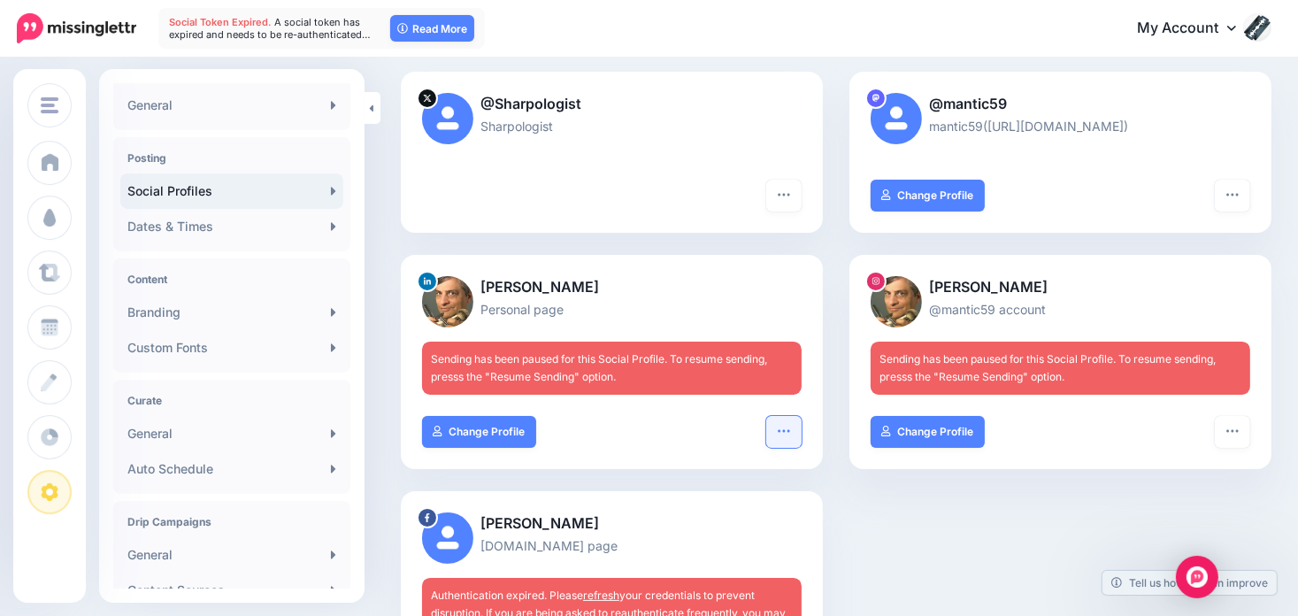
click at [788, 427] on icon "button" at bounding box center [784, 431] width 14 height 14
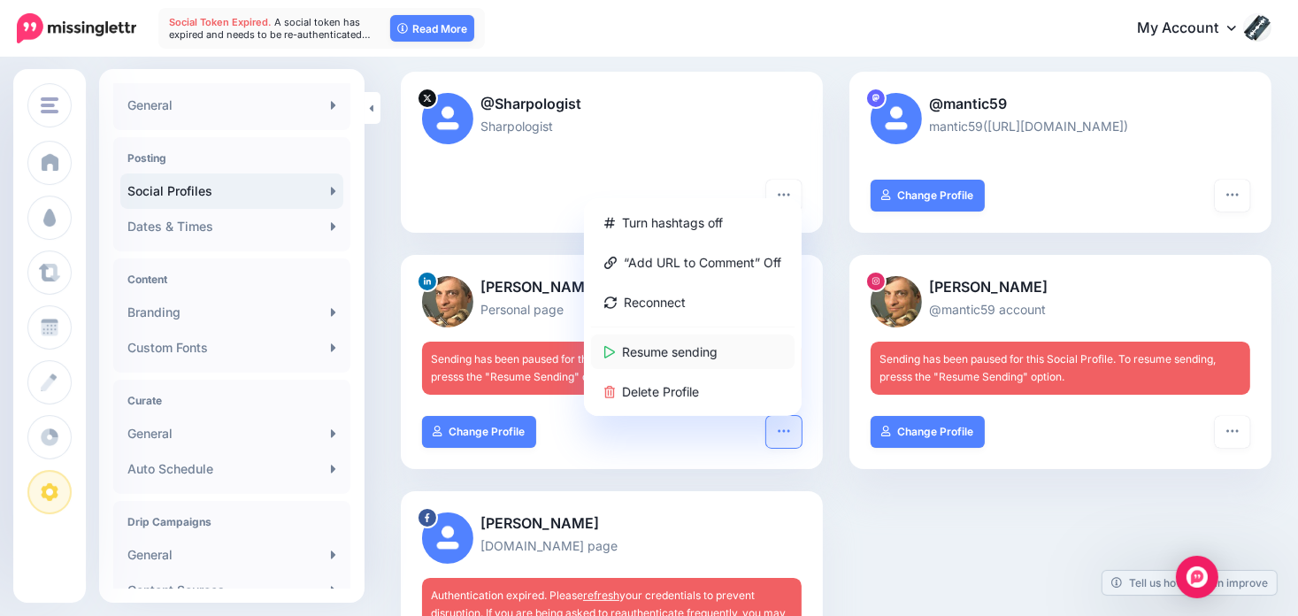
click at [671, 346] on link "Resume sending" at bounding box center [692, 351] width 203 height 34
click at [1239, 430] on icon "button" at bounding box center [1232, 431] width 14 height 14
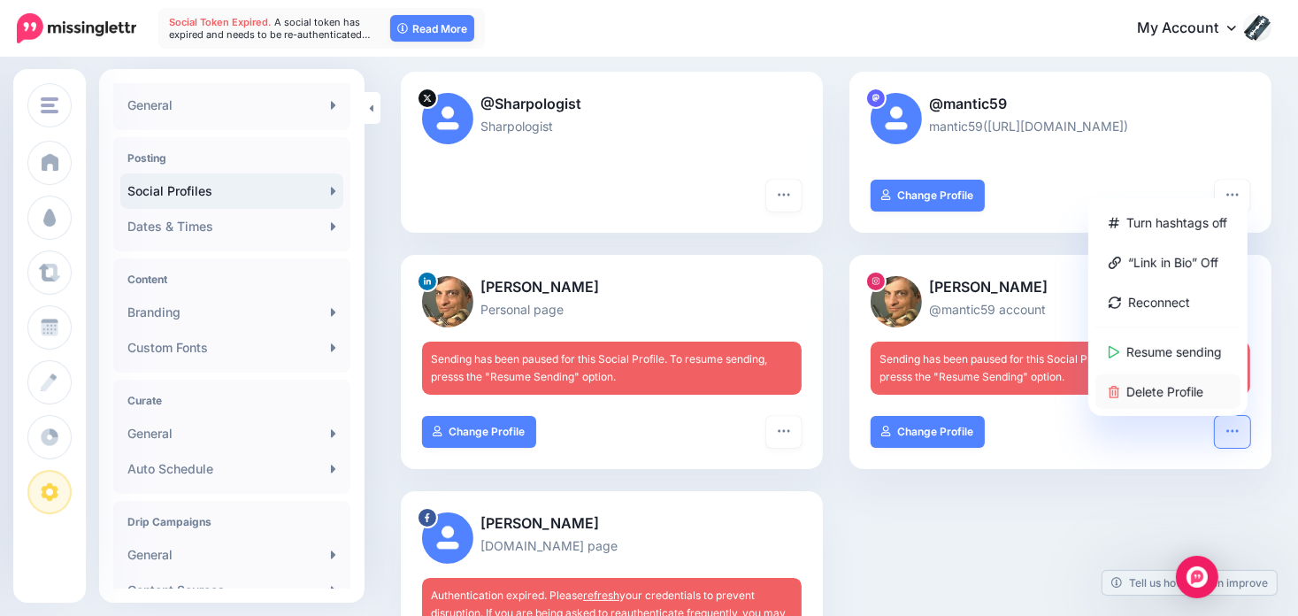
click at [1185, 384] on link "Delete Profile" at bounding box center [1167, 391] width 145 height 34
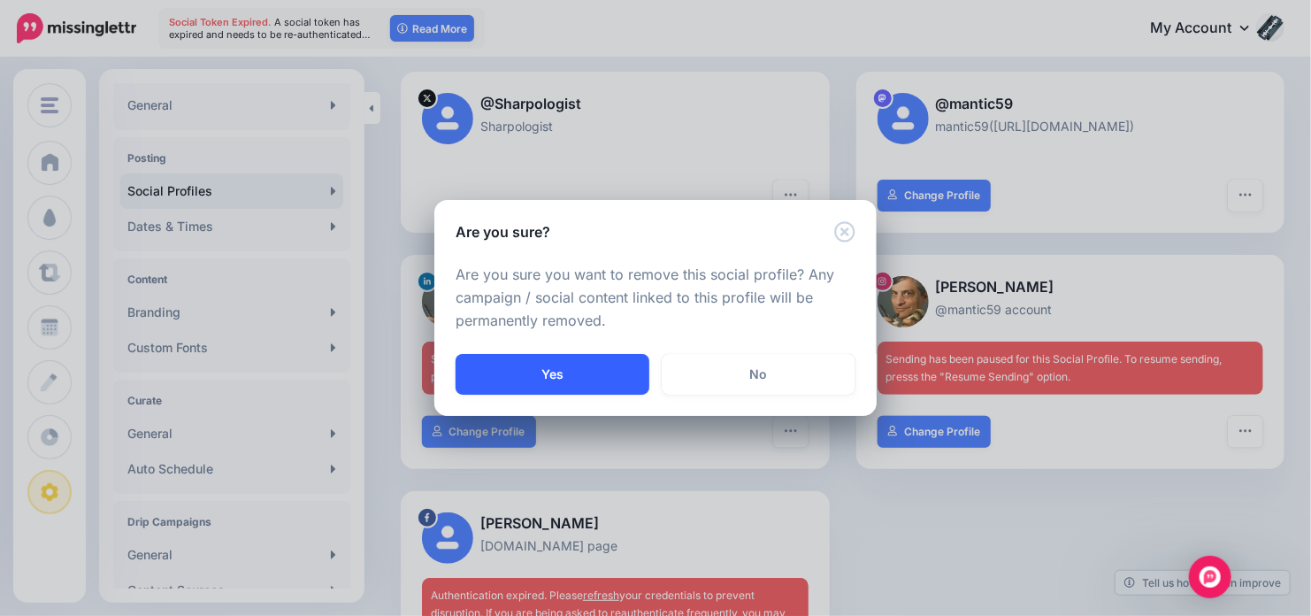
click at [594, 369] on button "Yes" at bounding box center [553, 374] width 194 height 41
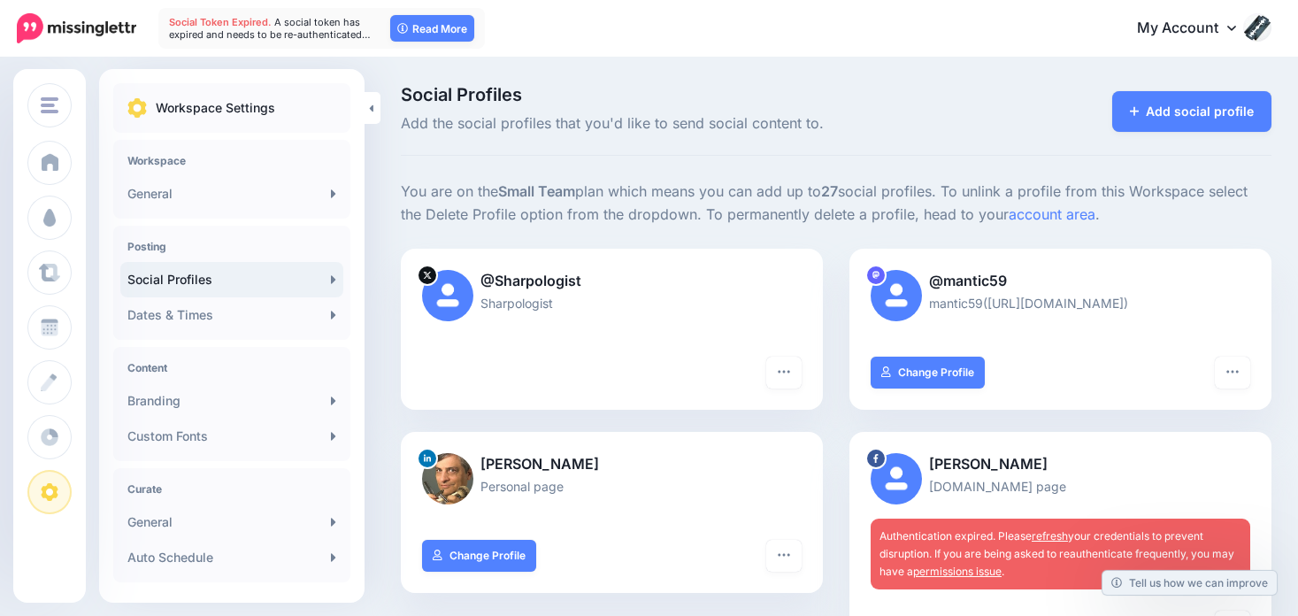
scroll to position [177, 0]
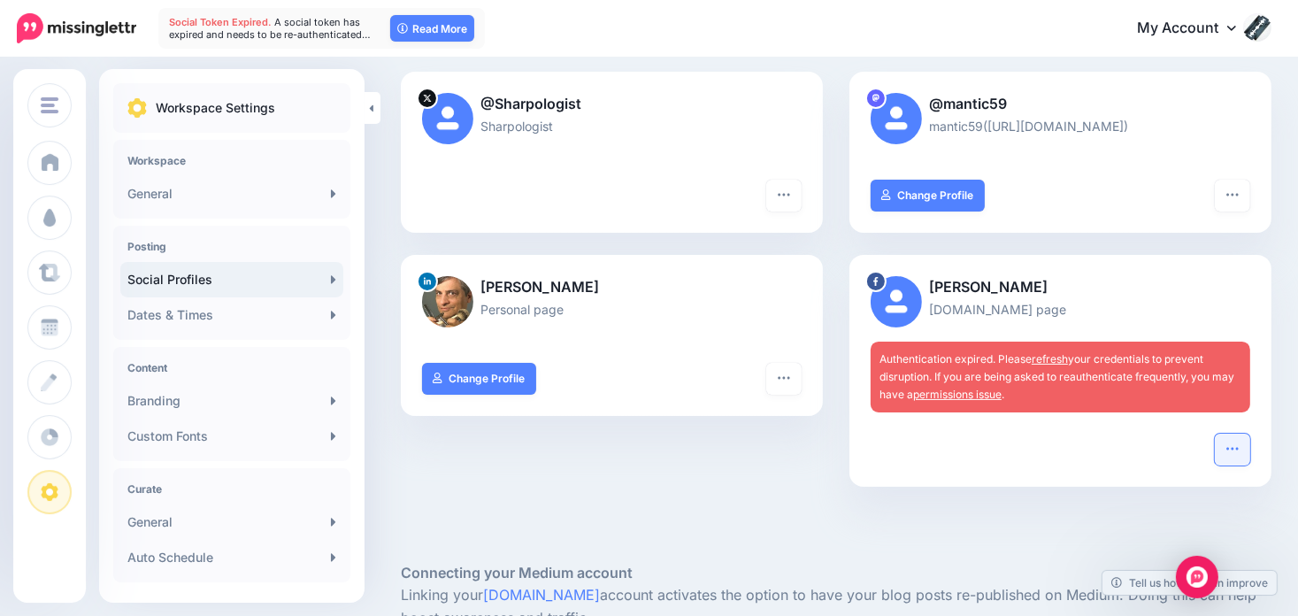
click at [1239, 447] on icon "button" at bounding box center [1232, 448] width 14 height 14
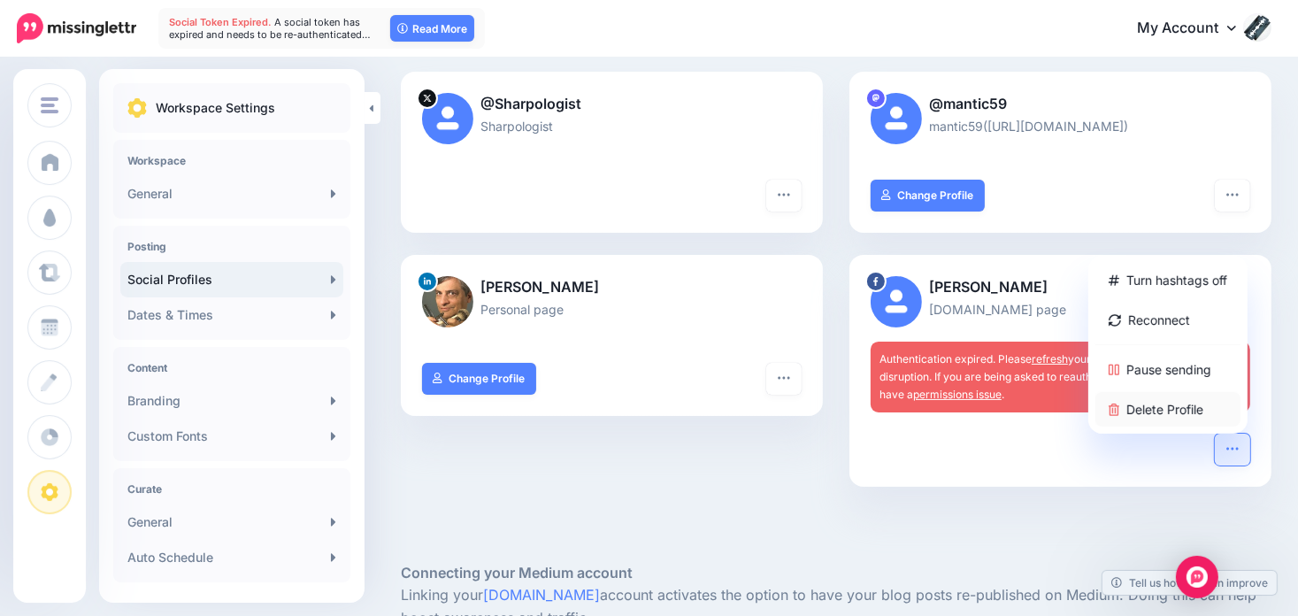
click at [1186, 412] on link "Delete Profile" at bounding box center [1167, 409] width 145 height 34
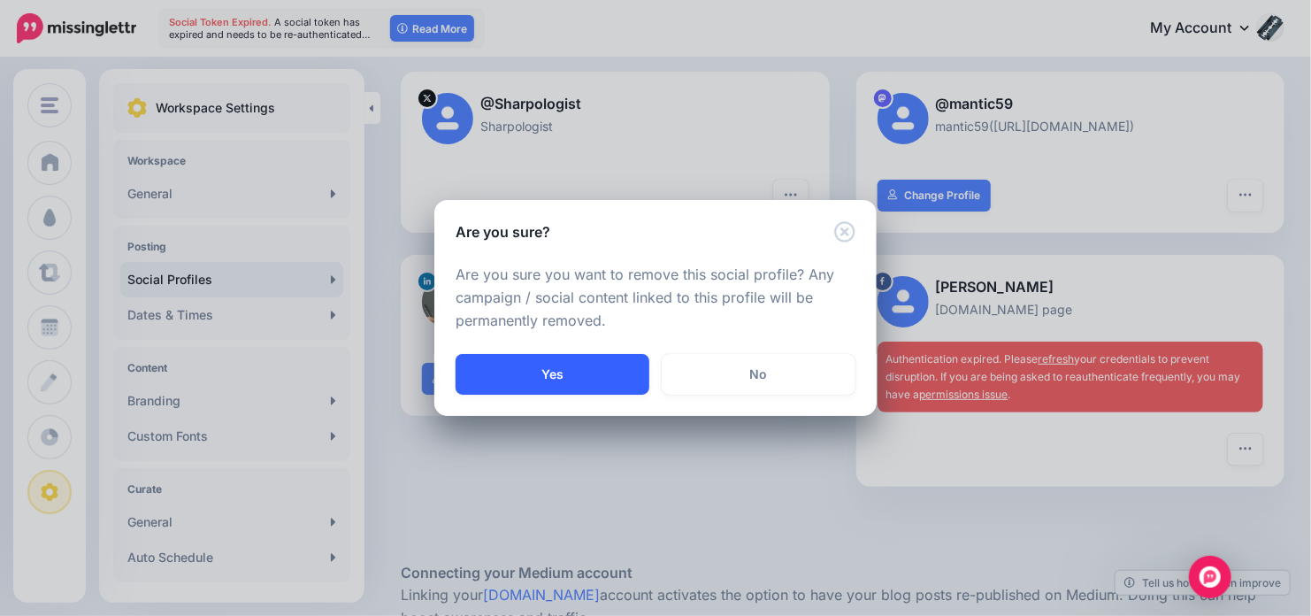
click at [568, 374] on button "Yes" at bounding box center [553, 374] width 194 height 41
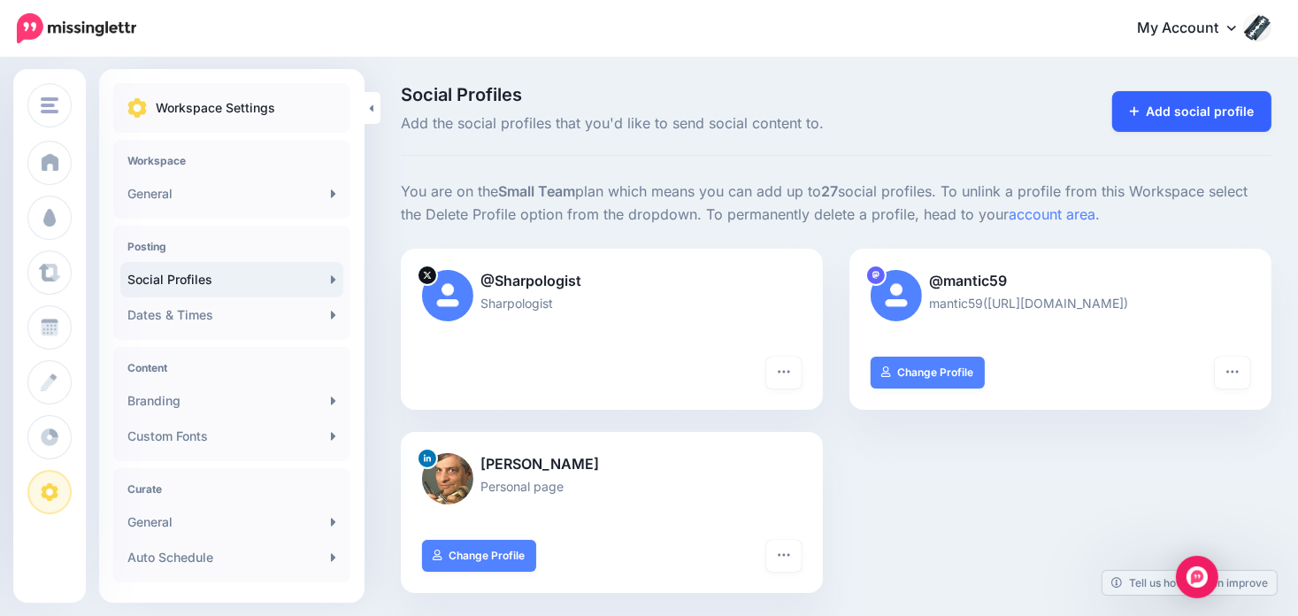
click at [1194, 109] on link "Add social profile" at bounding box center [1192, 111] width 160 height 41
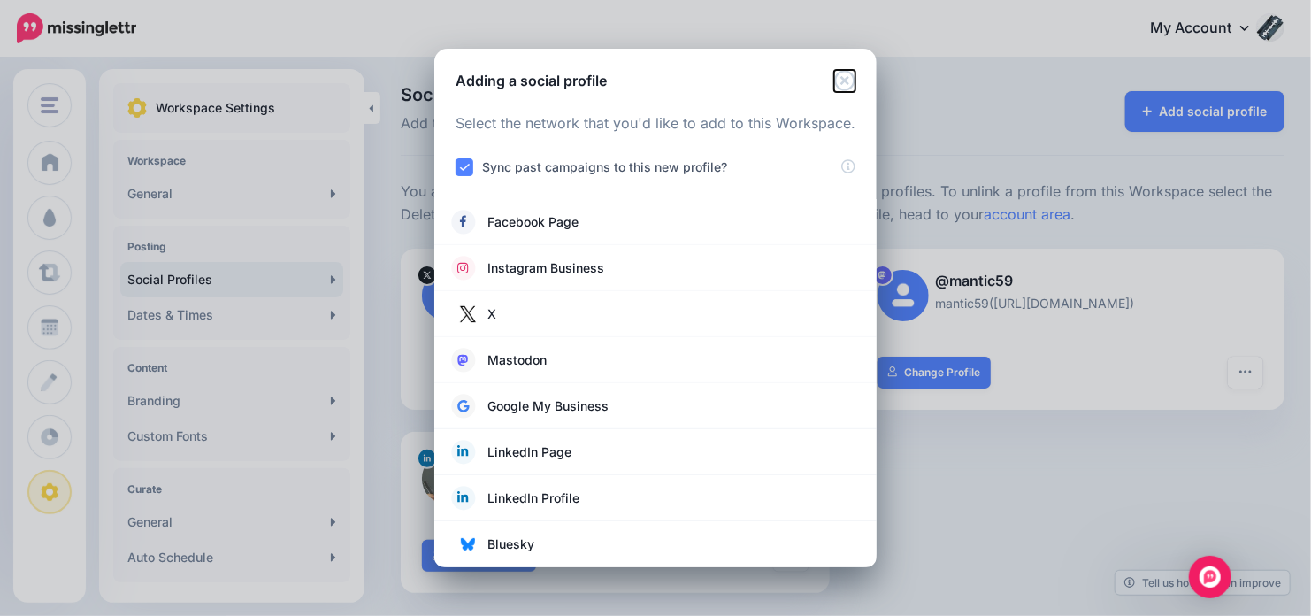
click at [845, 80] on icon "Close" at bounding box center [844, 80] width 20 height 20
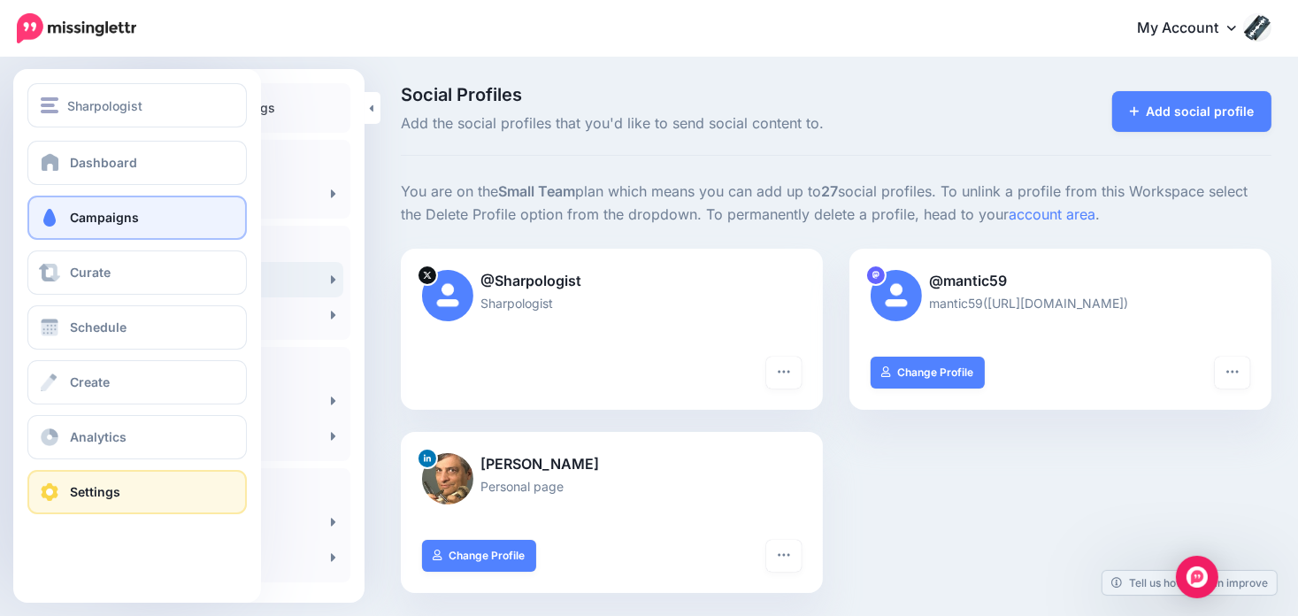
click at [67, 204] on link "Campaigns" at bounding box center [136, 217] width 219 height 44
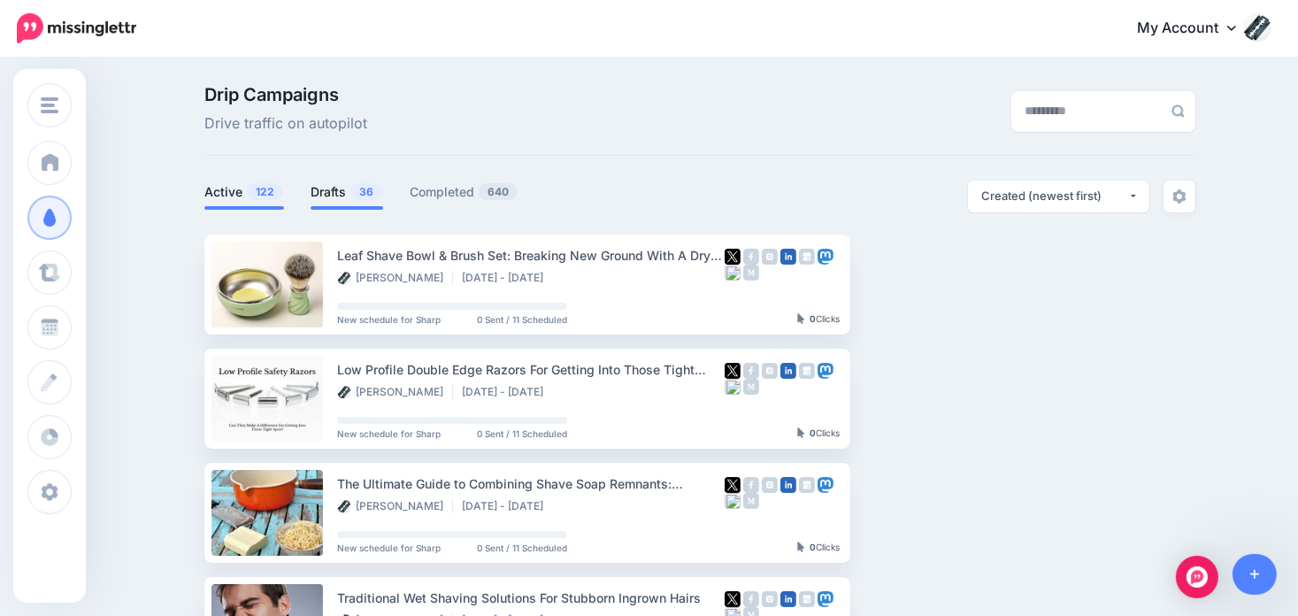
click at [350, 195] on link "Drafts 36" at bounding box center [346, 191] width 73 height 21
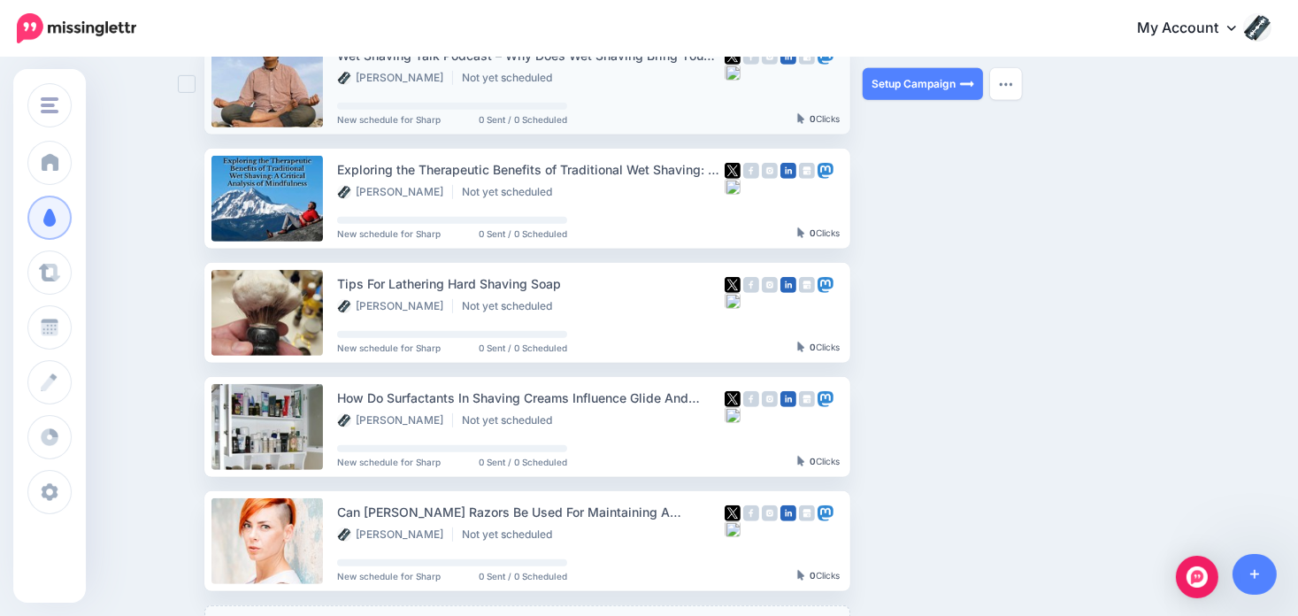
scroll to position [796, 0]
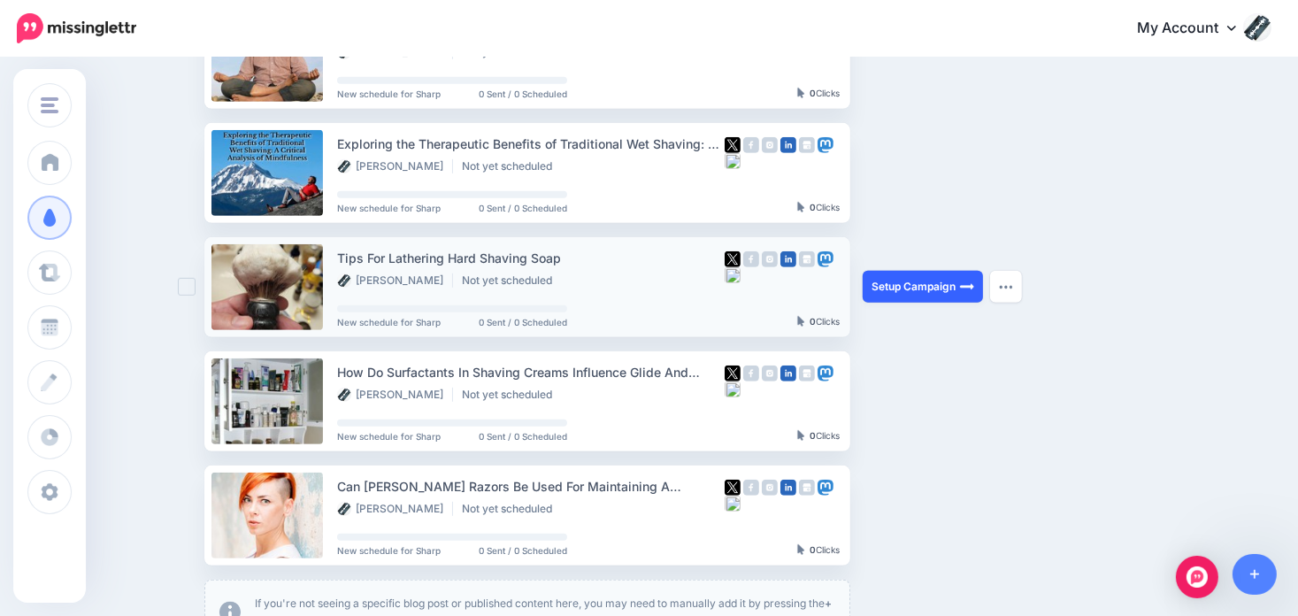
click at [939, 282] on link "Setup Campaign" at bounding box center [922, 287] width 120 height 32
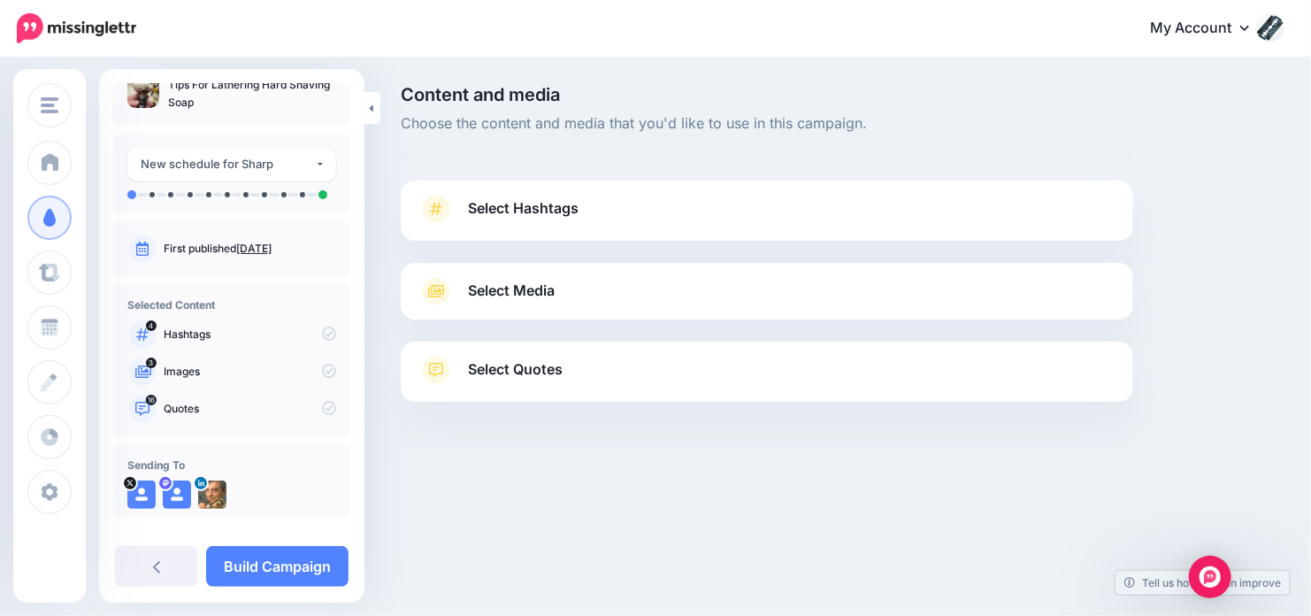
scroll to position [42, 0]
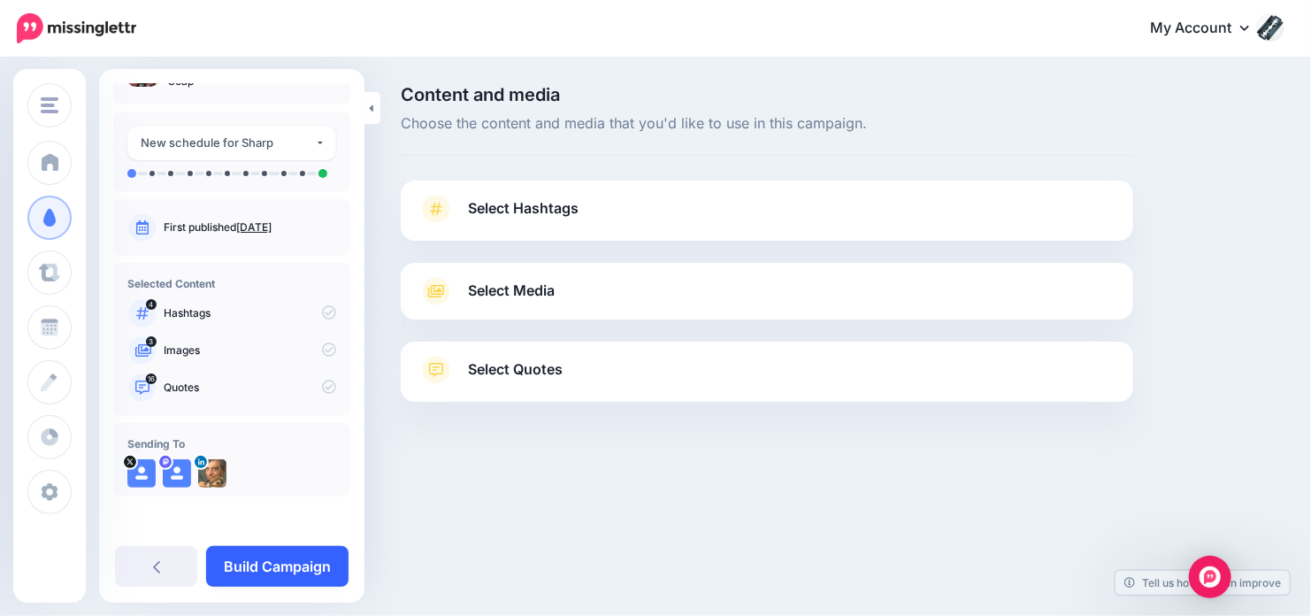
click at [263, 558] on link "Build Campaign" at bounding box center [277, 566] width 142 height 41
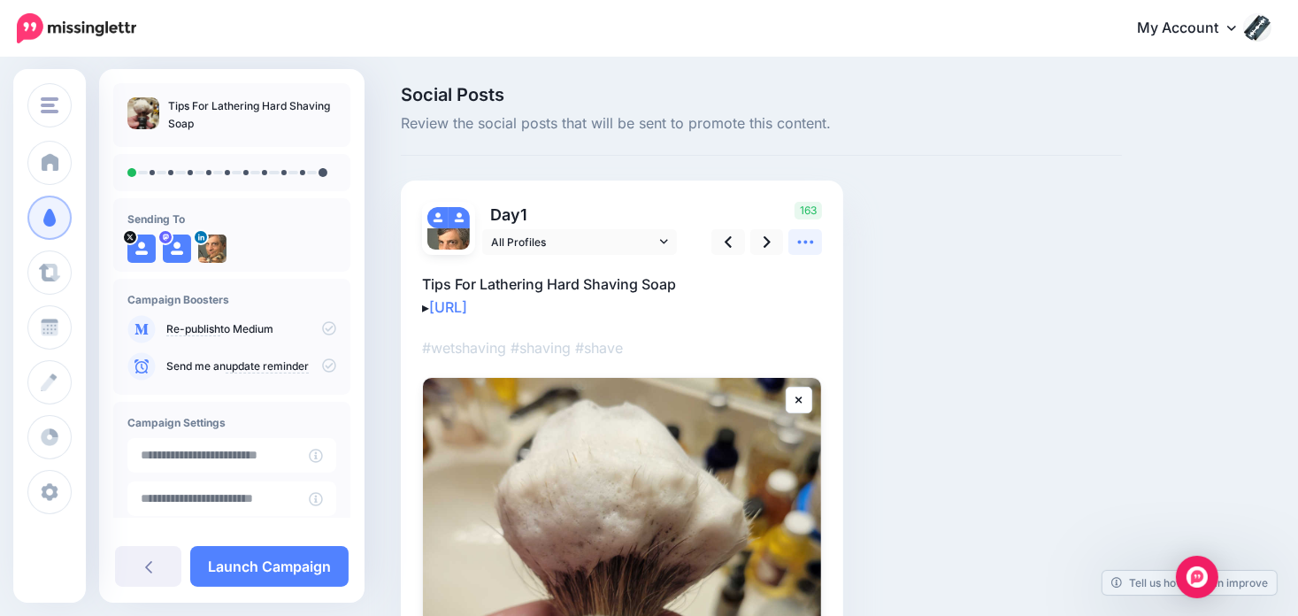
click at [810, 233] on icon at bounding box center [805, 242] width 19 height 19
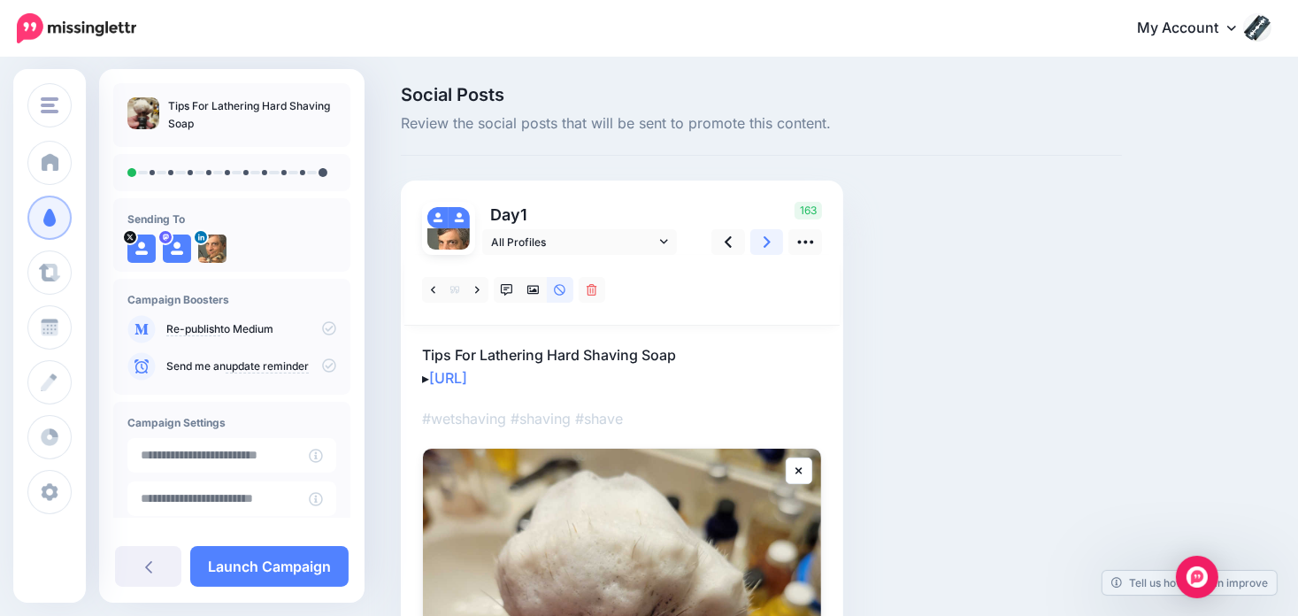
click at [761, 238] on link at bounding box center [767, 242] width 34 height 26
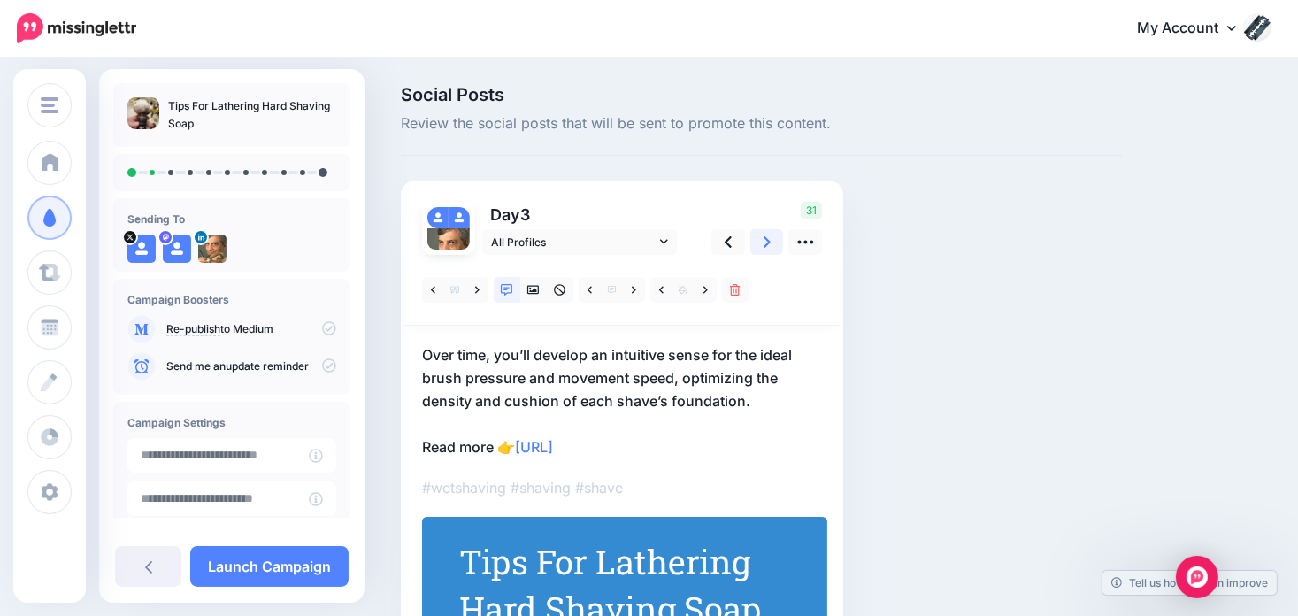
click at [755, 242] on link at bounding box center [767, 242] width 34 height 26
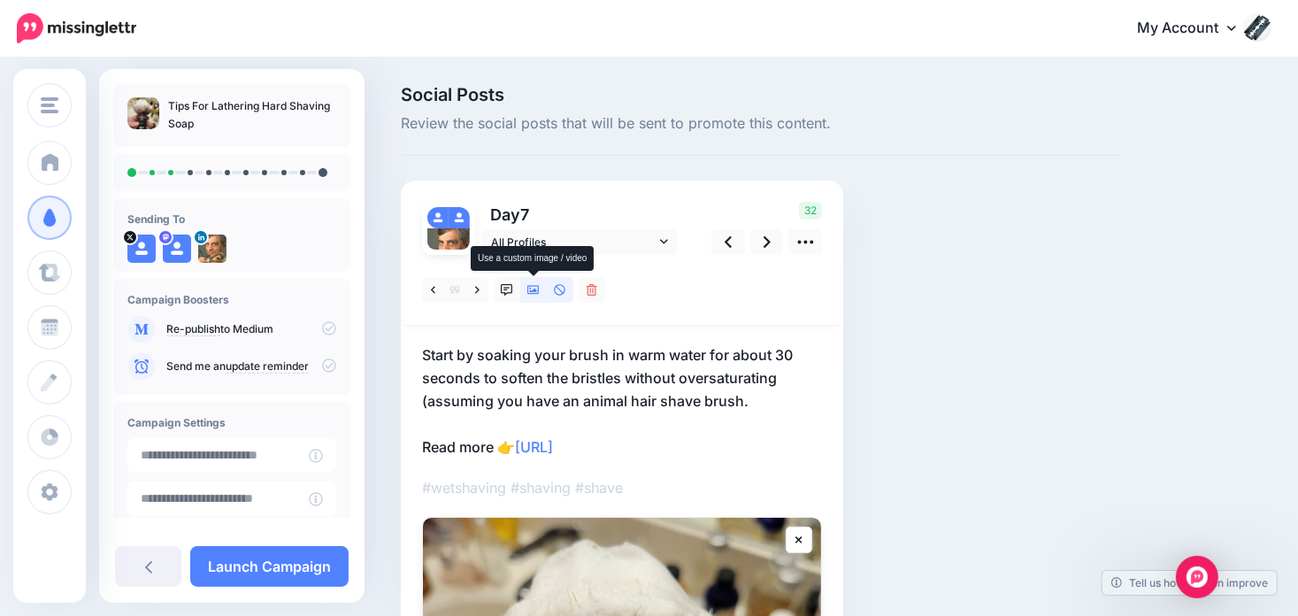
click at [531, 285] on icon at bounding box center [533, 290] width 12 height 12
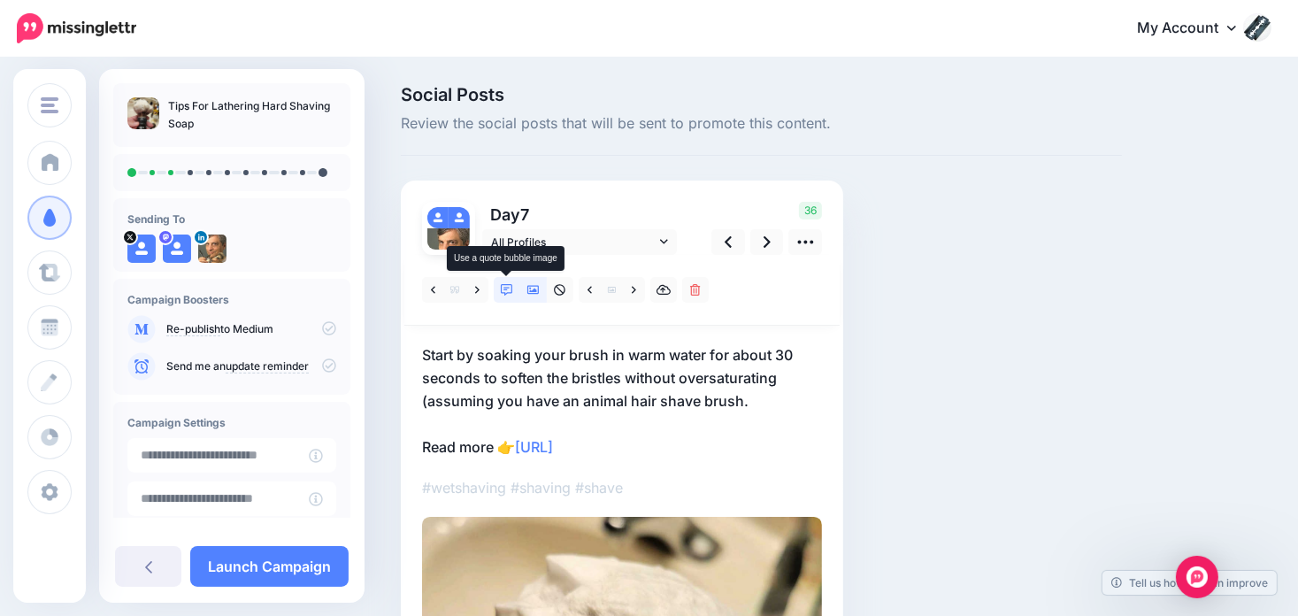
click at [504, 289] on icon at bounding box center [507, 290] width 12 height 12
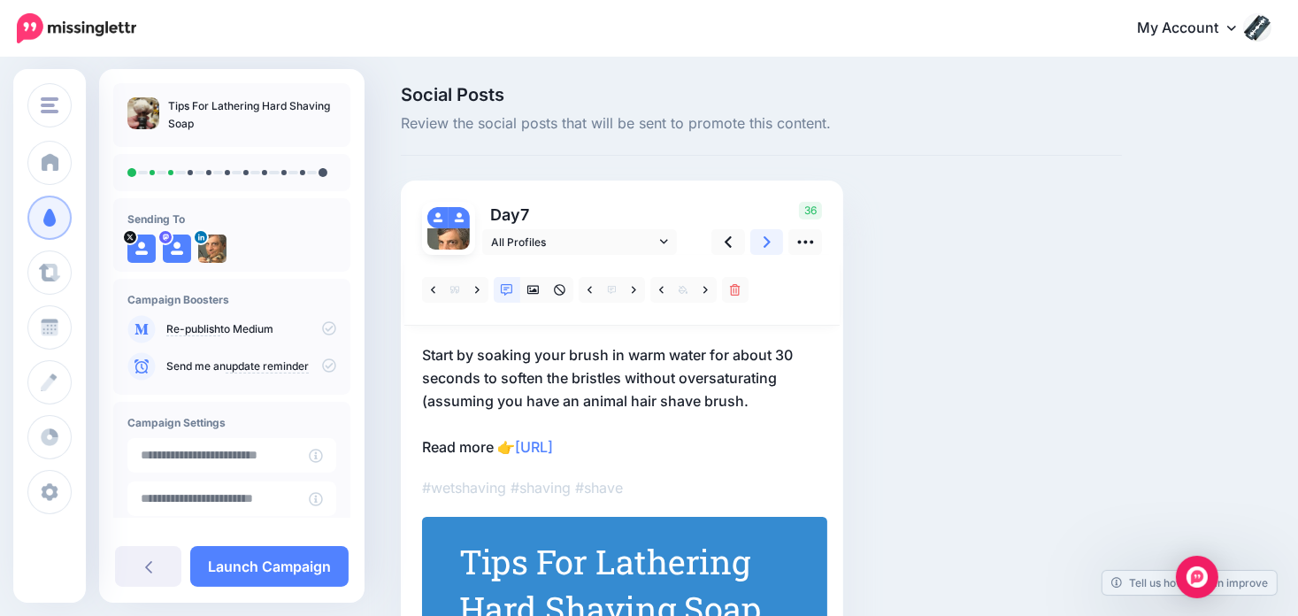
click at [774, 247] on link at bounding box center [767, 242] width 34 height 26
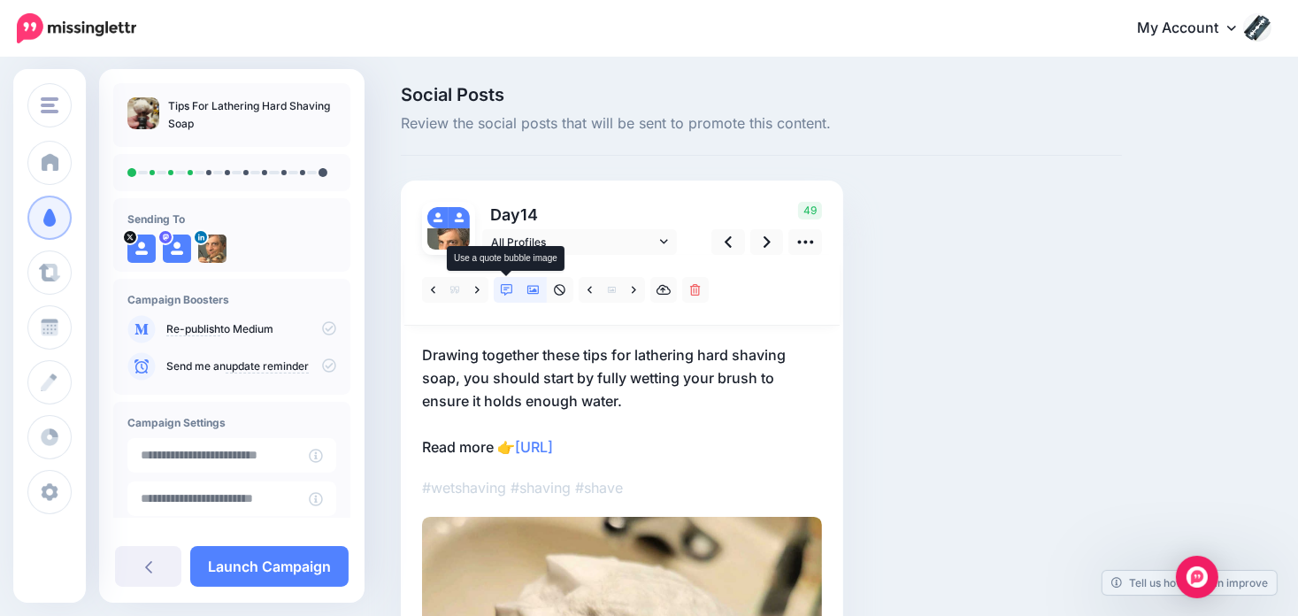
click at [502, 292] on icon at bounding box center [507, 290] width 12 height 12
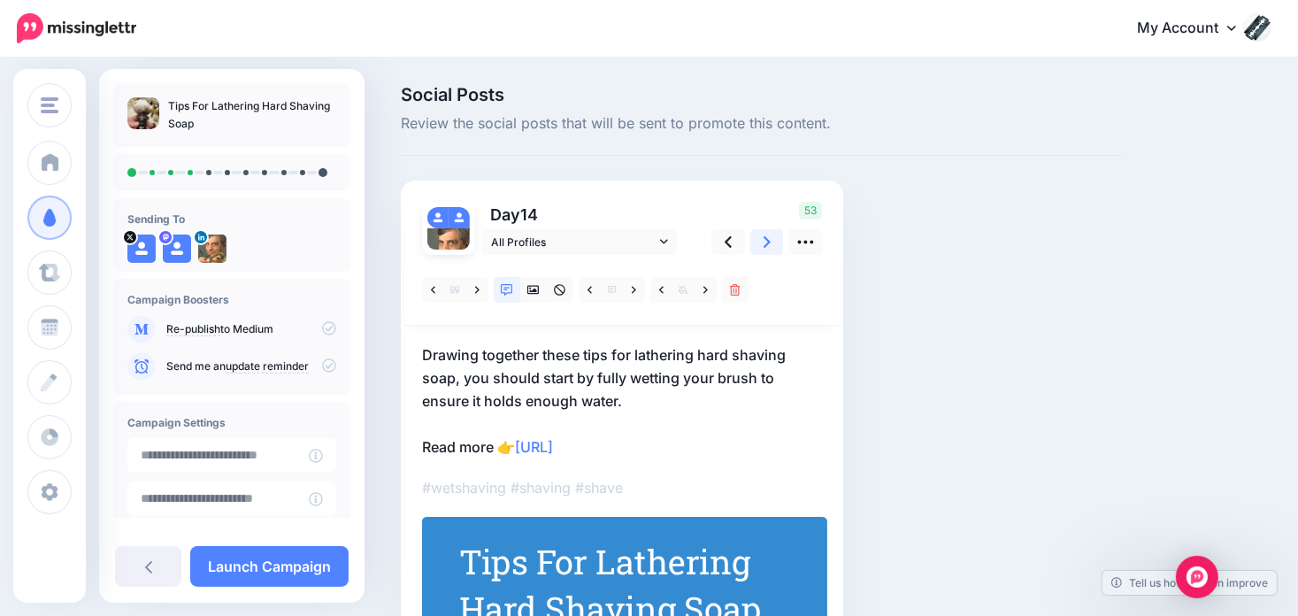
click at [762, 244] on link at bounding box center [767, 242] width 34 height 26
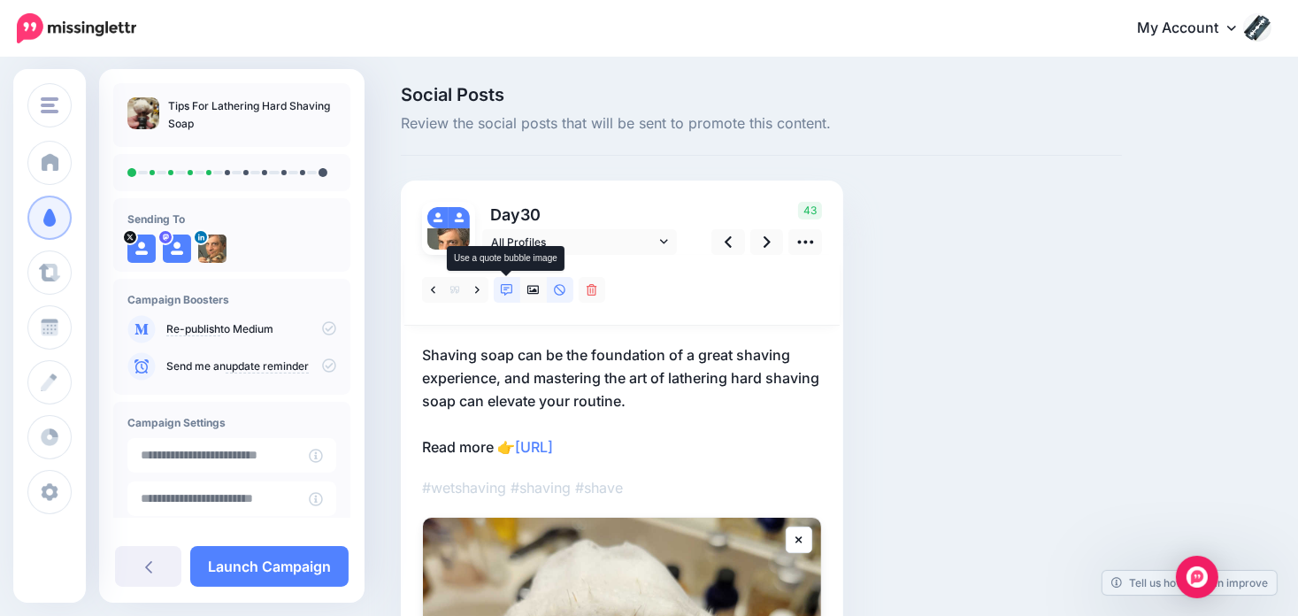
click at [505, 286] on icon at bounding box center [507, 290] width 12 height 12
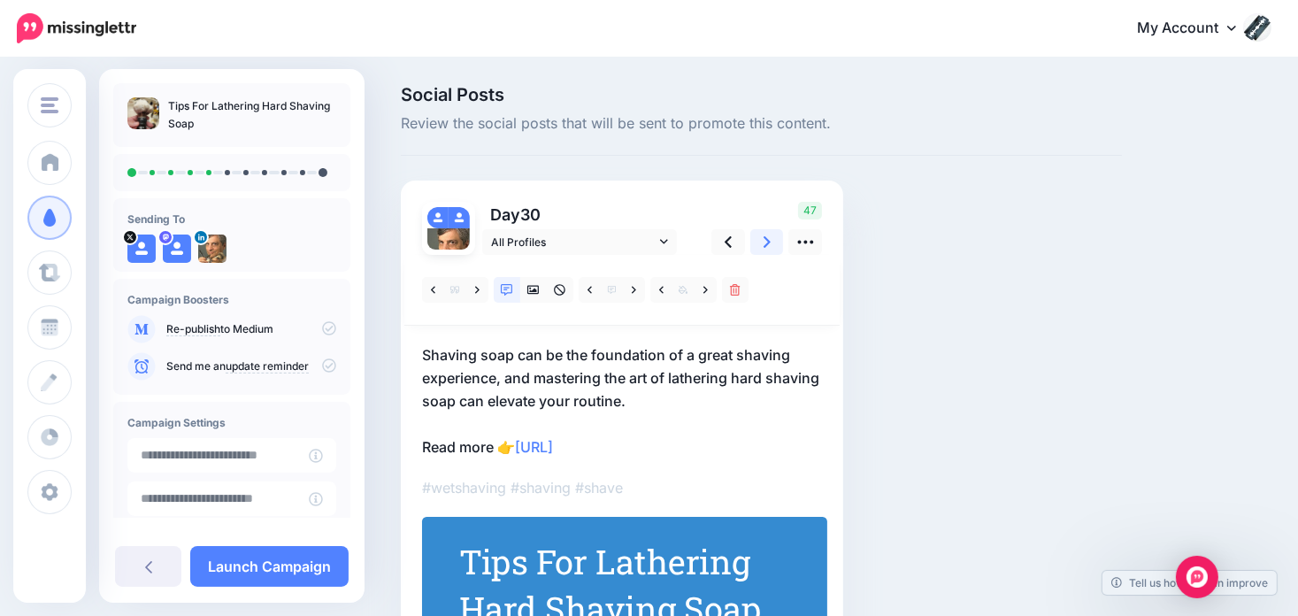
click at [764, 244] on icon at bounding box center [766, 241] width 7 height 11
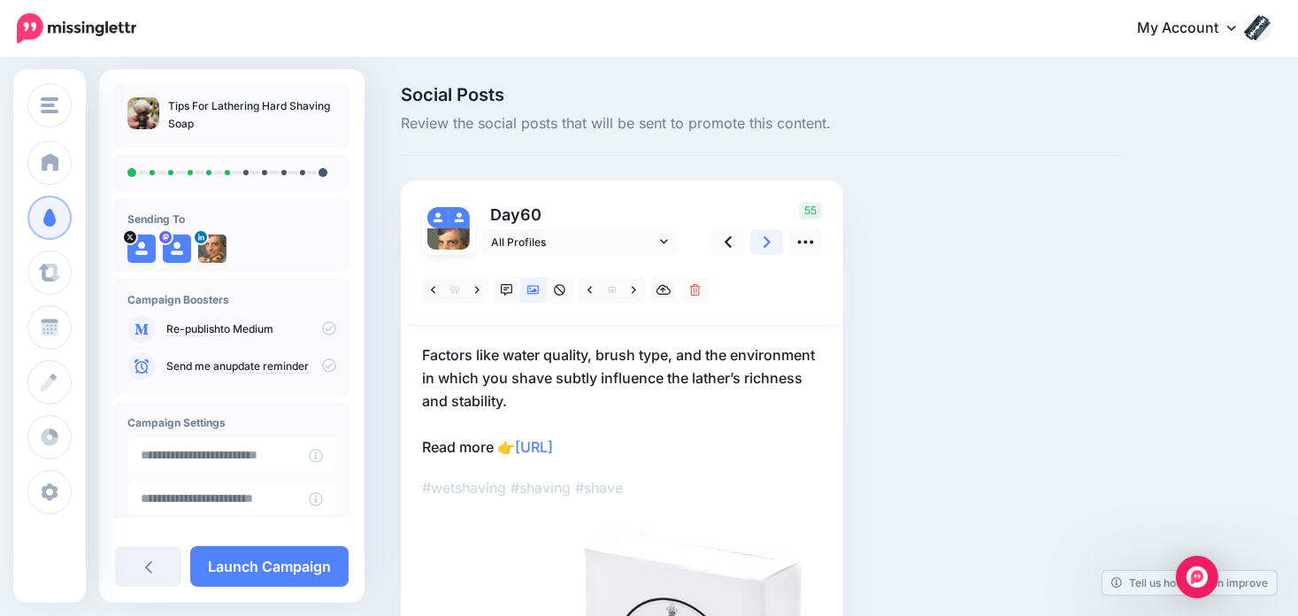
click at [764, 236] on icon at bounding box center [766, 242] width 7 height 19
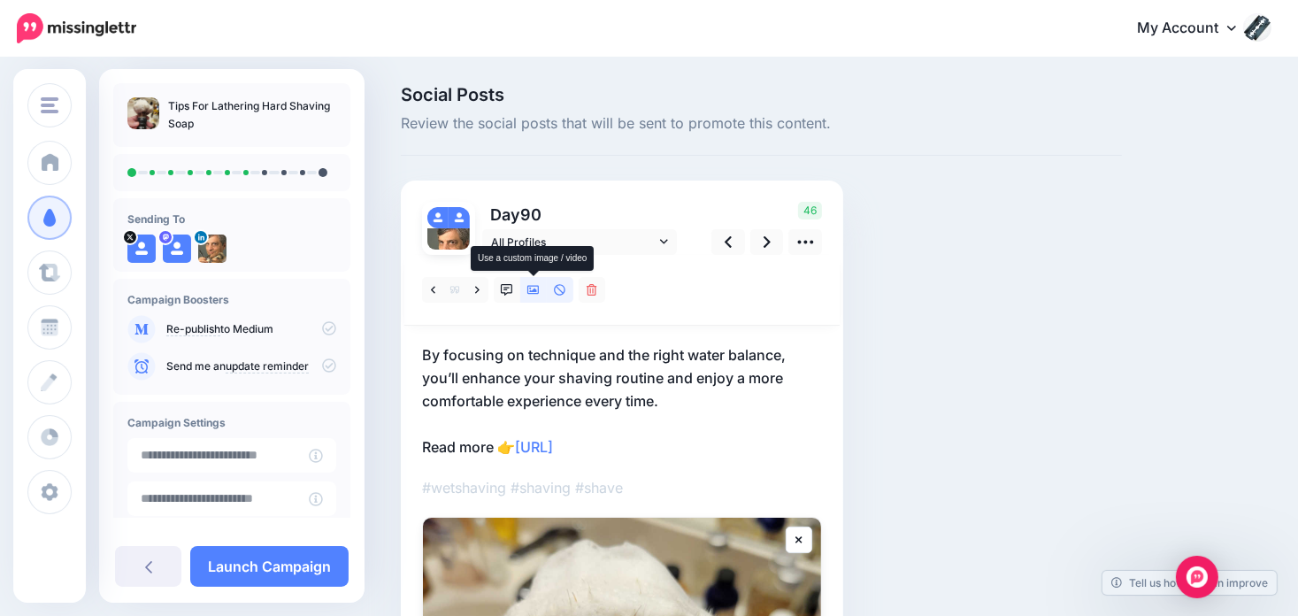
click at [538, 289] on link at bounding box center [533, 290] width 27 height 26
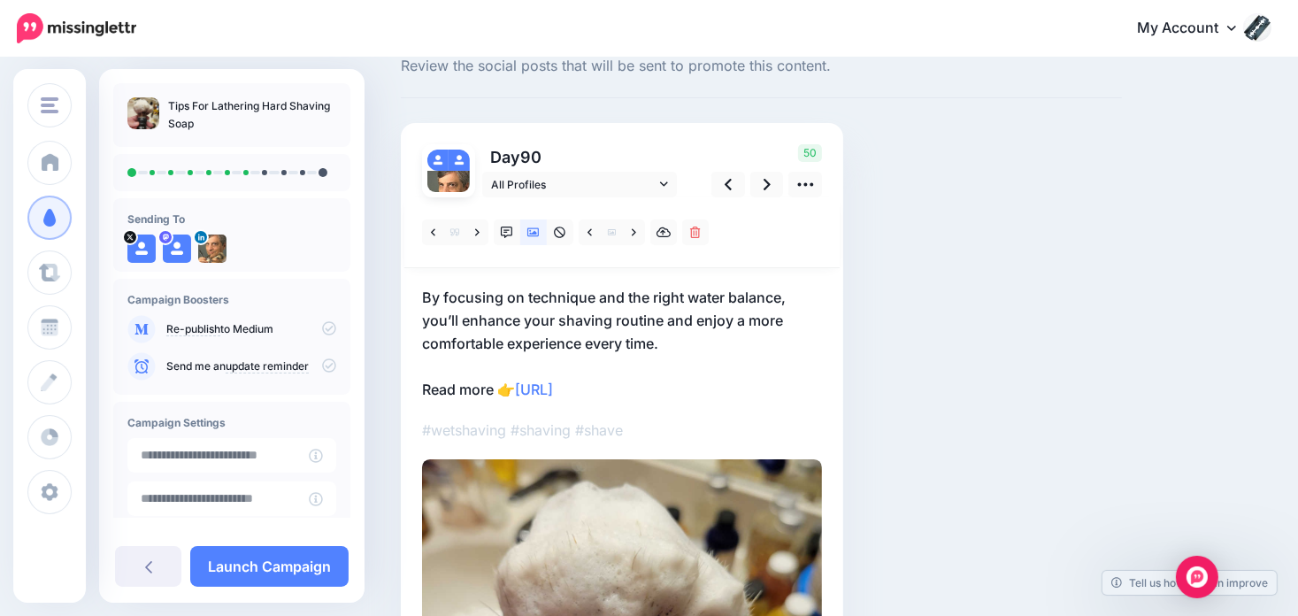
scroll to position [88, 0]
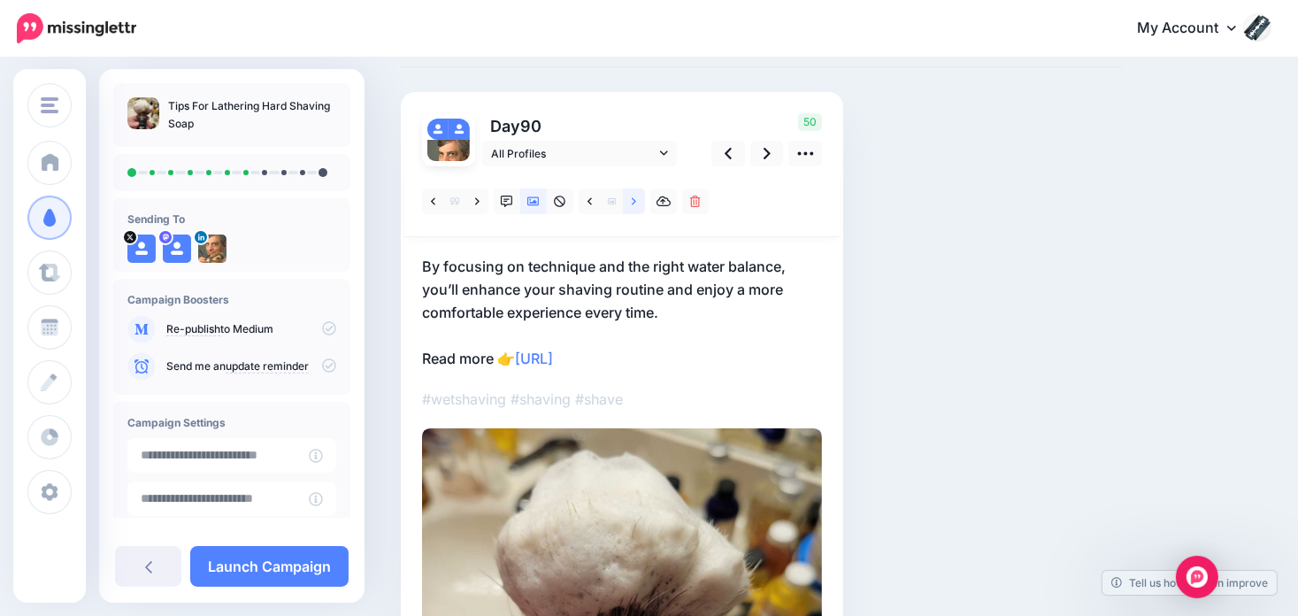
click at [633, 204] on icon at bounding box center [634, 201] width 4 height 12
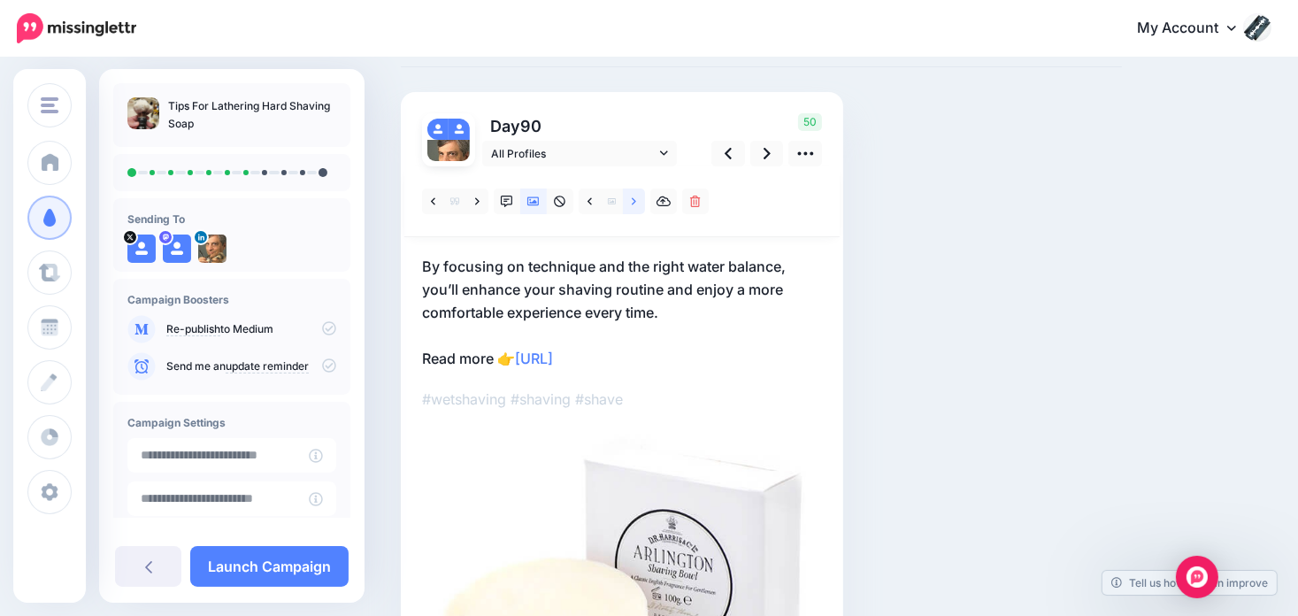
click at [633, 204] on icon at bounding box center [634, 201] width 4 height 12
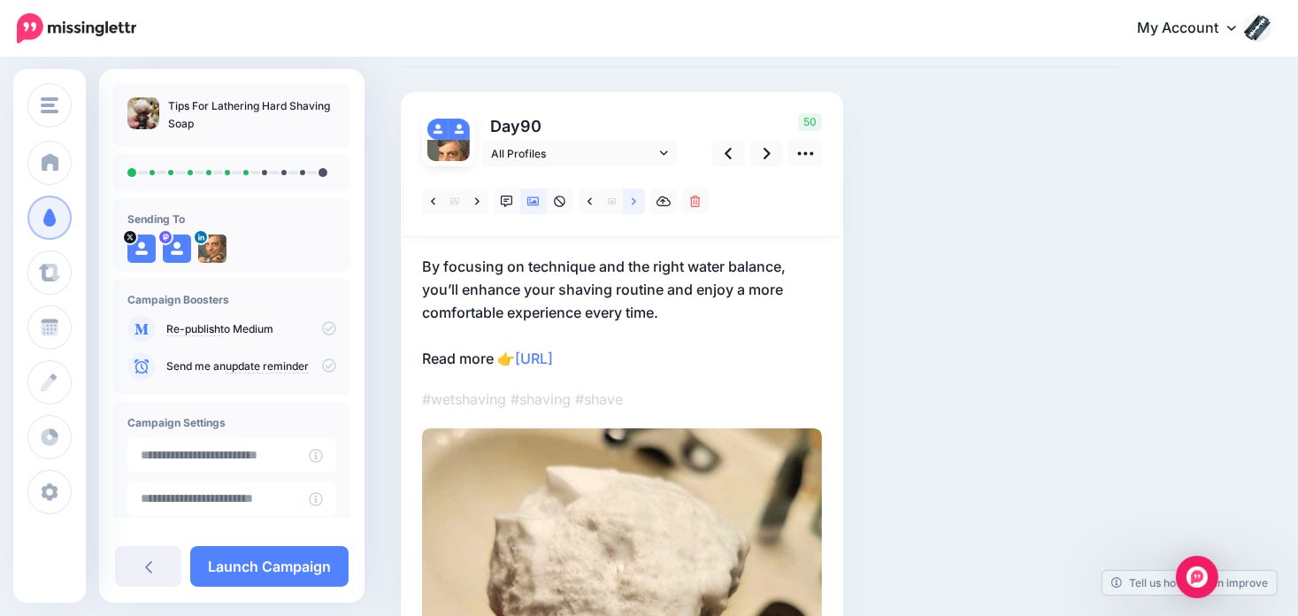
click at [633, 204] on icon at bounding box center [634, 201] width 4 height 12
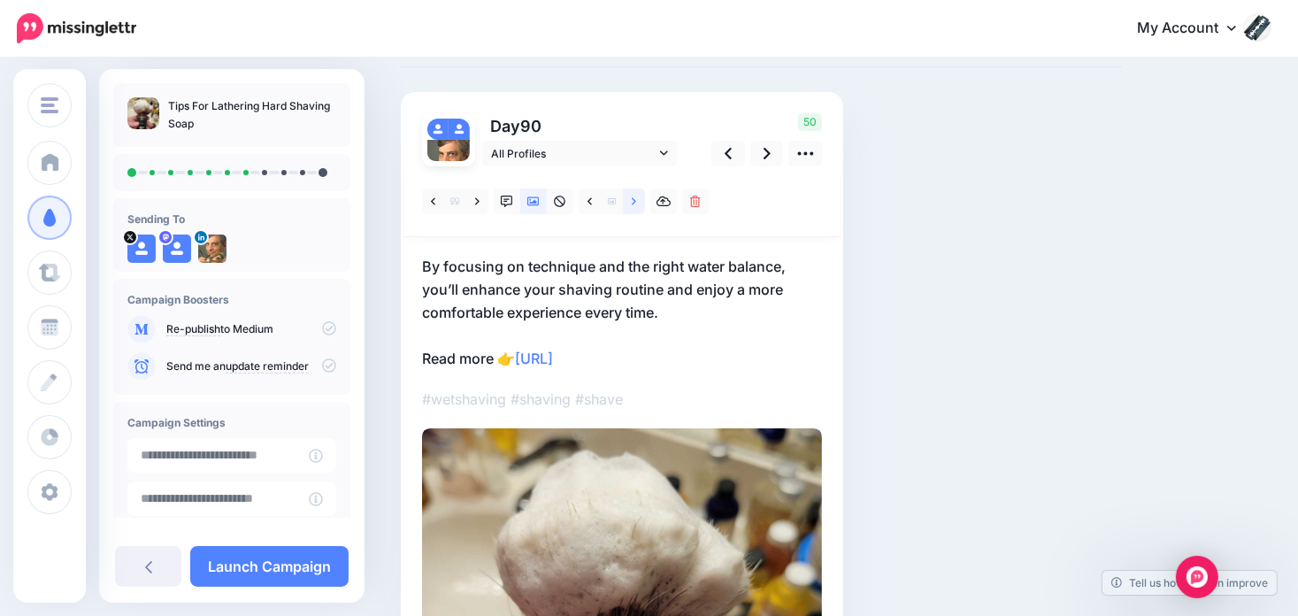
click at [633, 204] on icon at bounding box center [634, 201] width 4 height 12
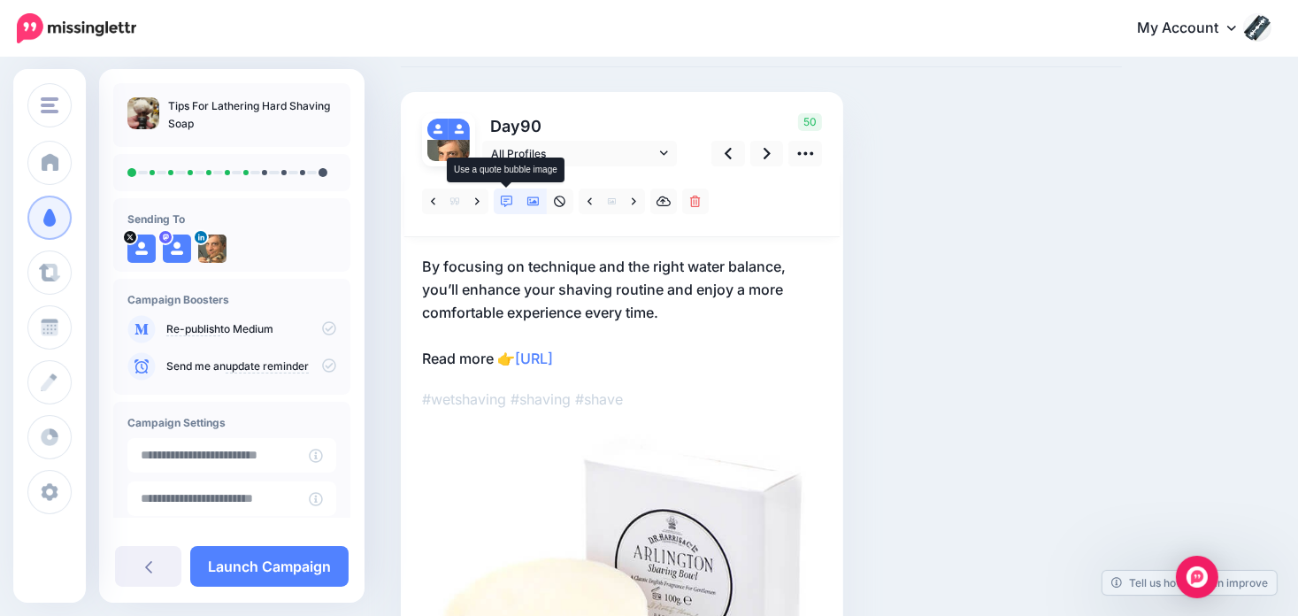
click at [502, 193] on link at bounding box center [507, 201] width 27 height 26
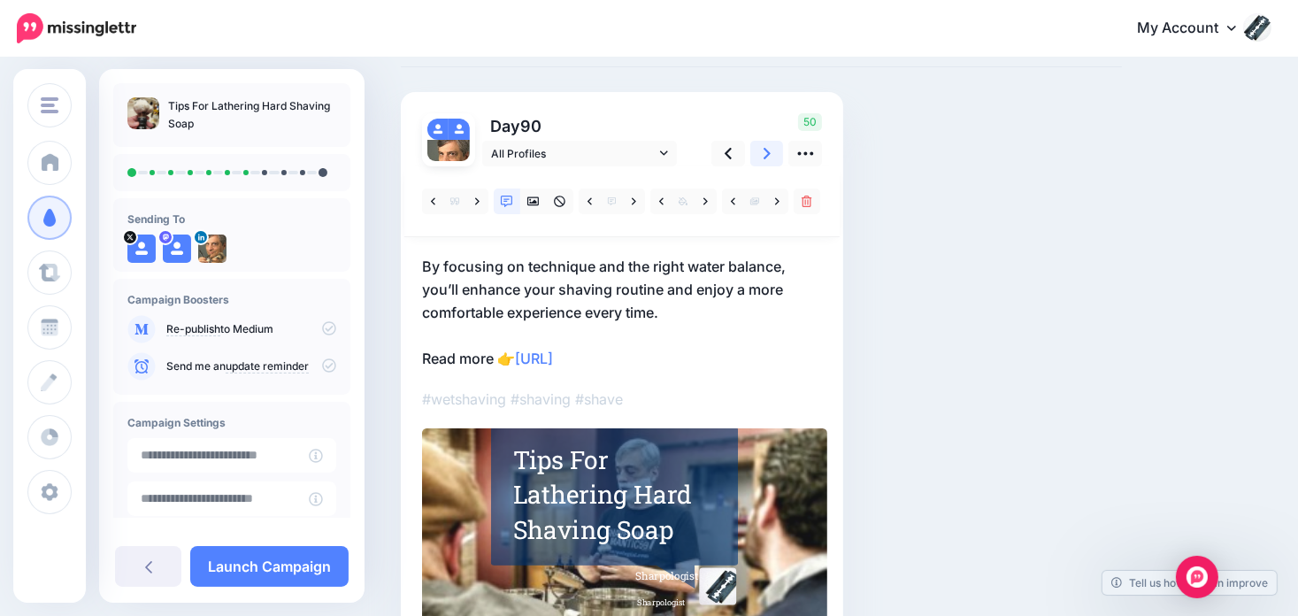
click at [765, 155] on icon at bounding box center [766, 153] width 7 height 19
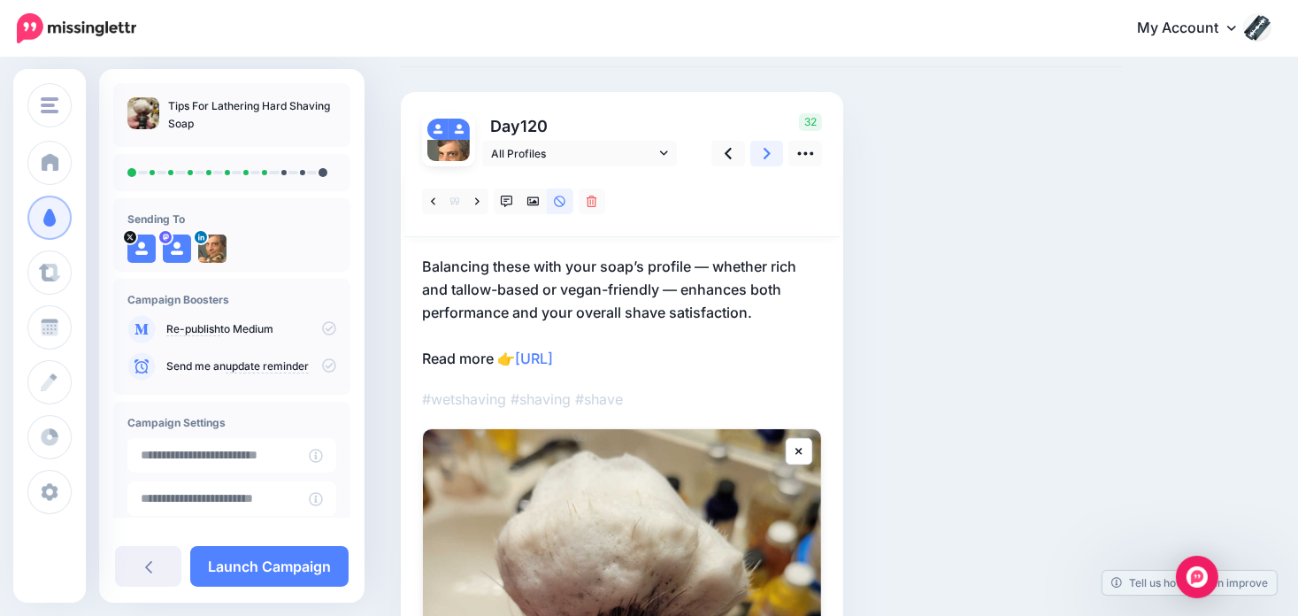
click at [765, 155] on icon at bounding box center [766, 153] width 7 height 19
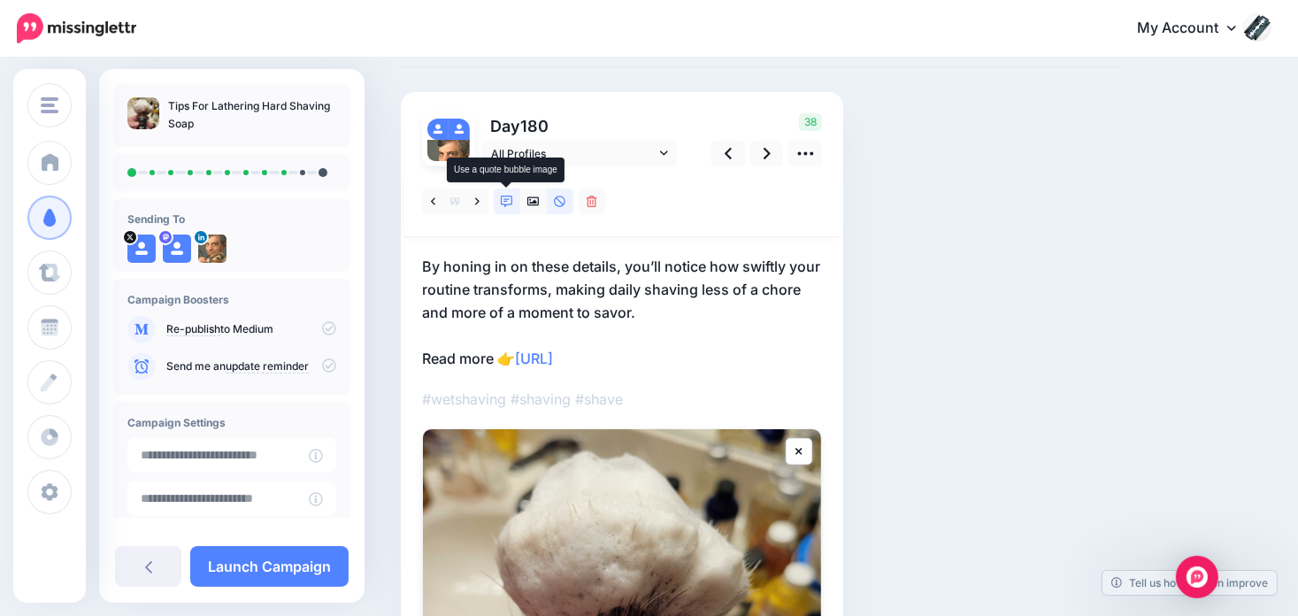
click at [502, 195] on icon at bounding box center [507, 201] width 12 height 12
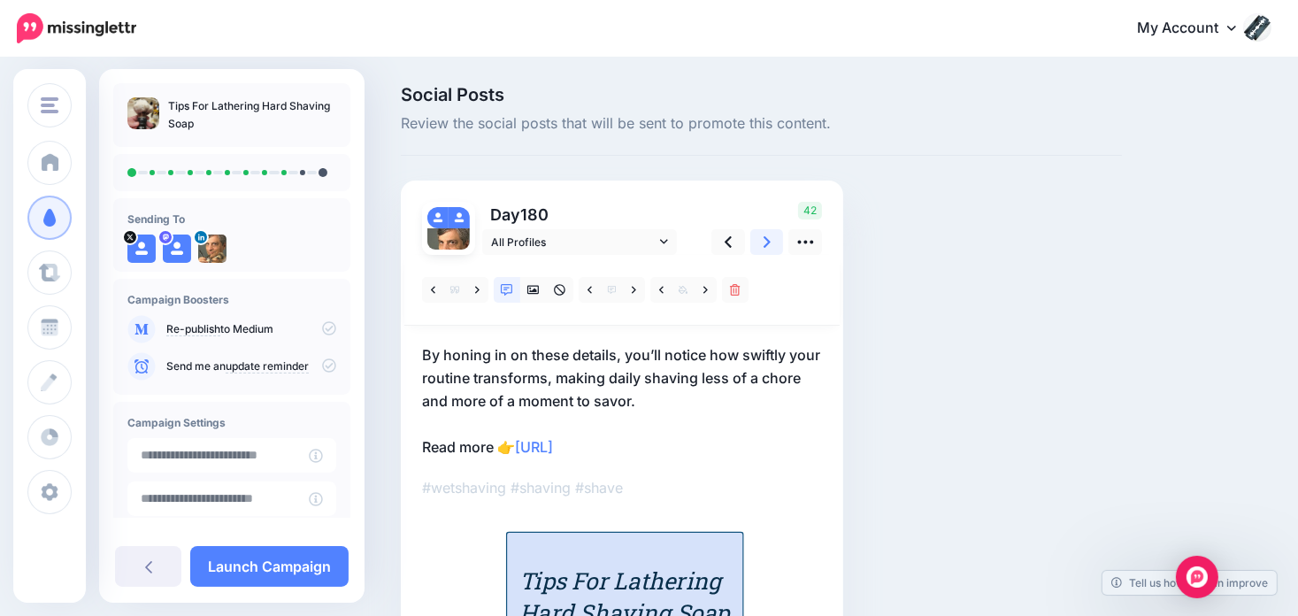
click at [760, 241] on link at bounding box center [767, 242] width 34 height 26
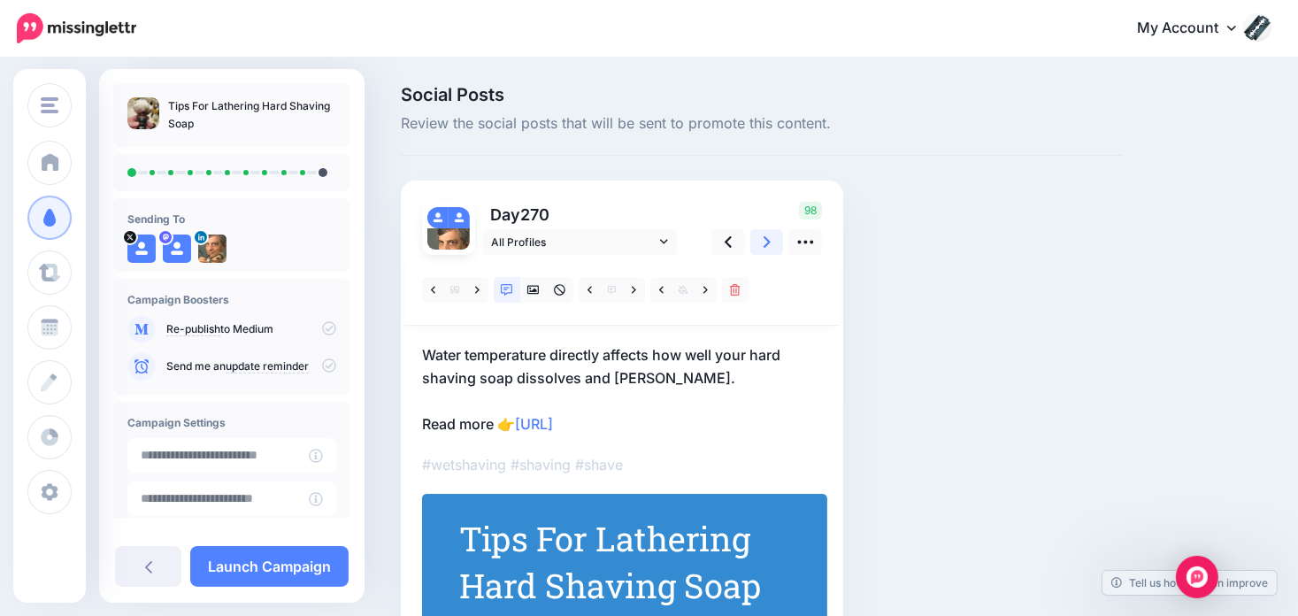
click at [757, 237] on link at bounding box center [767, 242] width 34 height 26
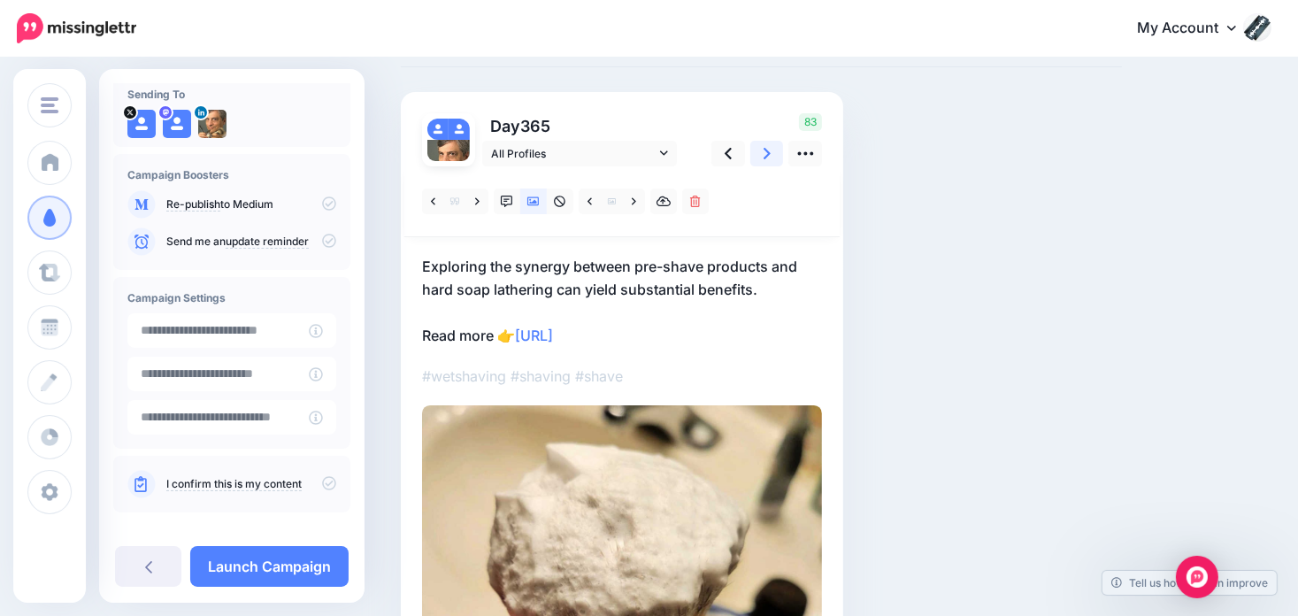
scroll to position [141, 0]
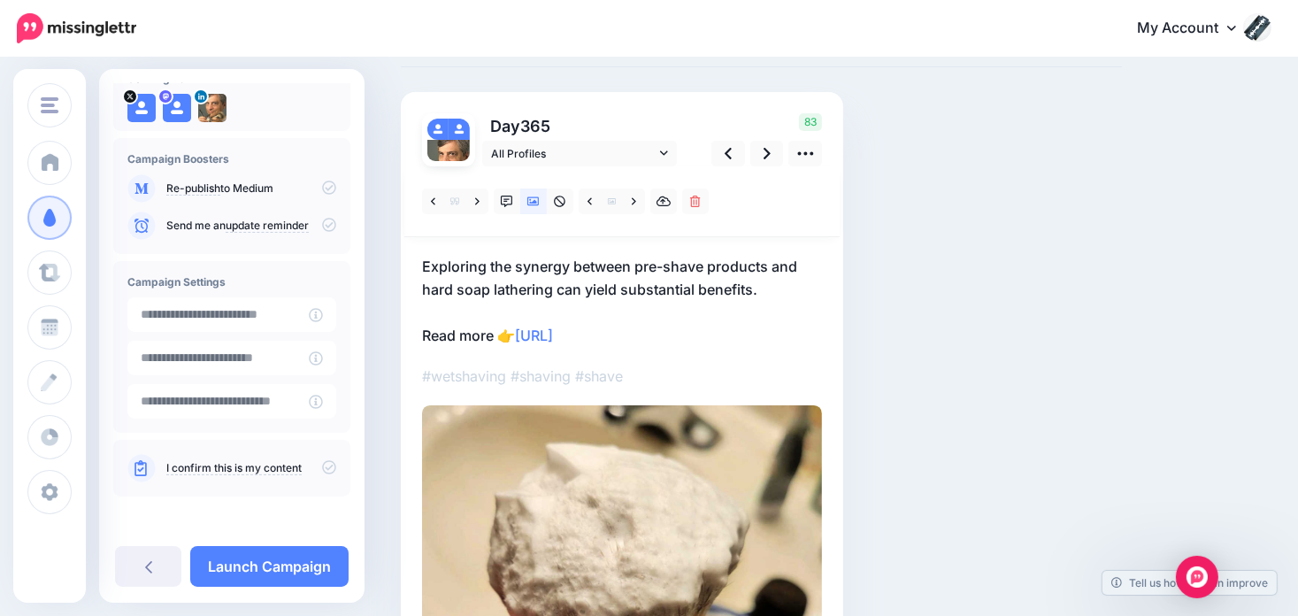
click at [322, 470] on icon at bounding box center [329, 467] width 14 height 14
click at [284, 558] on link "Launch Campaign" at bounding box center [269, 566] width 158 height 41
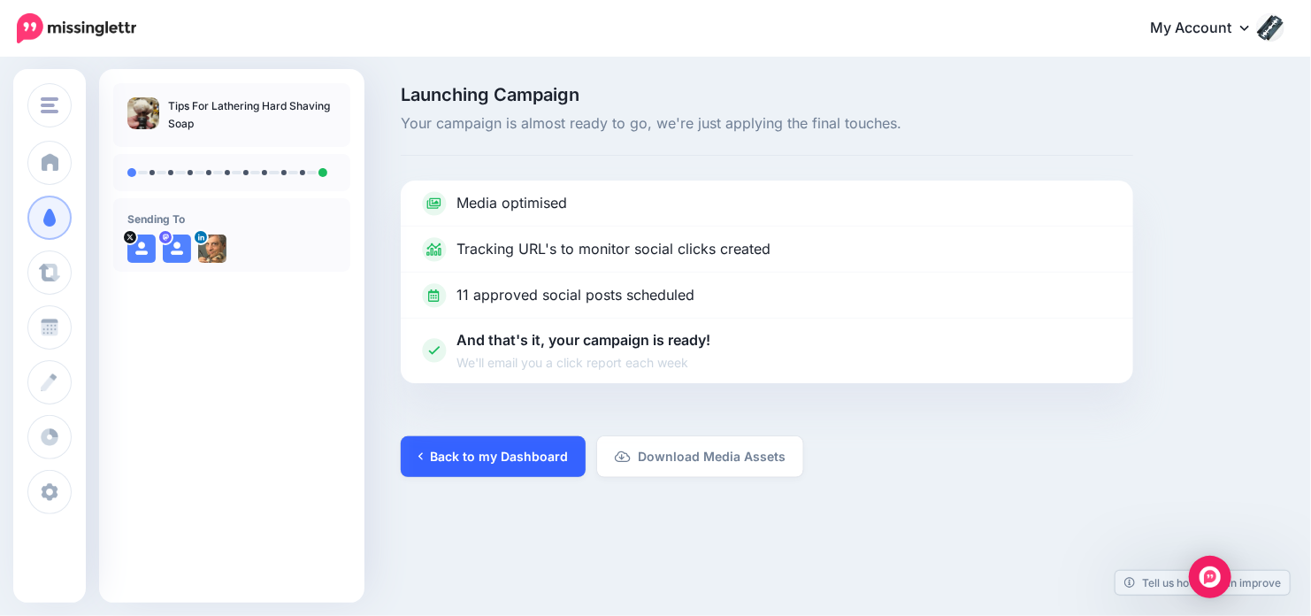
click at [512, 456] on link "Back to my Dashboard" at bounding box center [493, 456] width 185 height 41
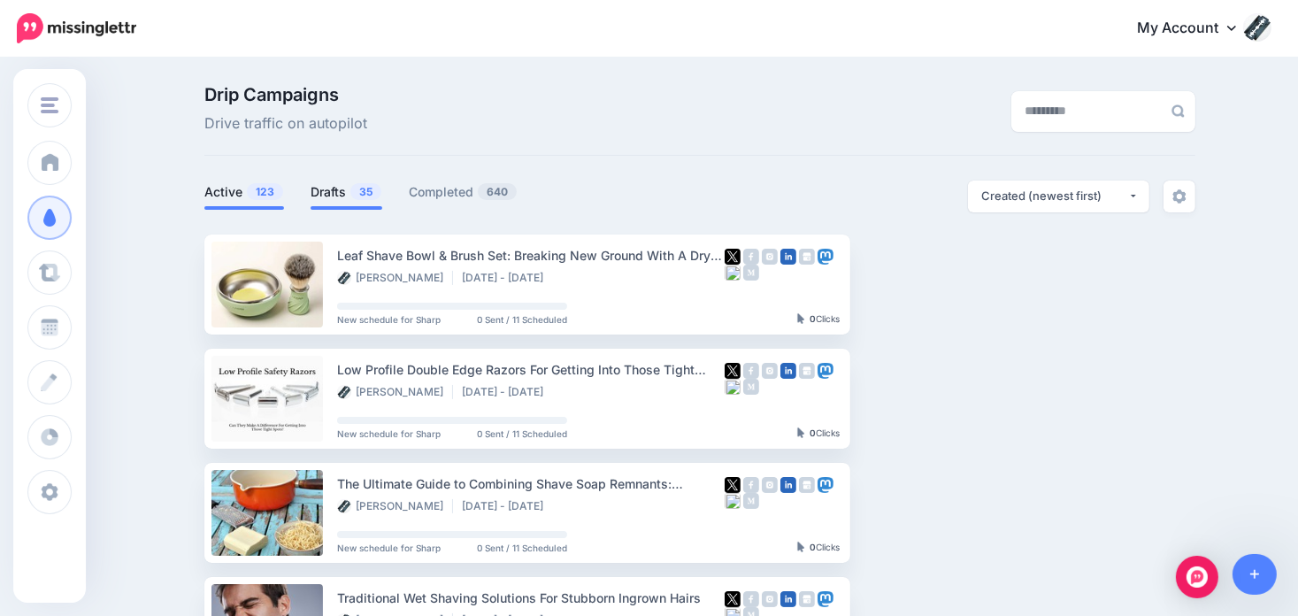
click at [341, 192] on link "Drafts 35" at bounding box center [346, 191] width 72 height 21
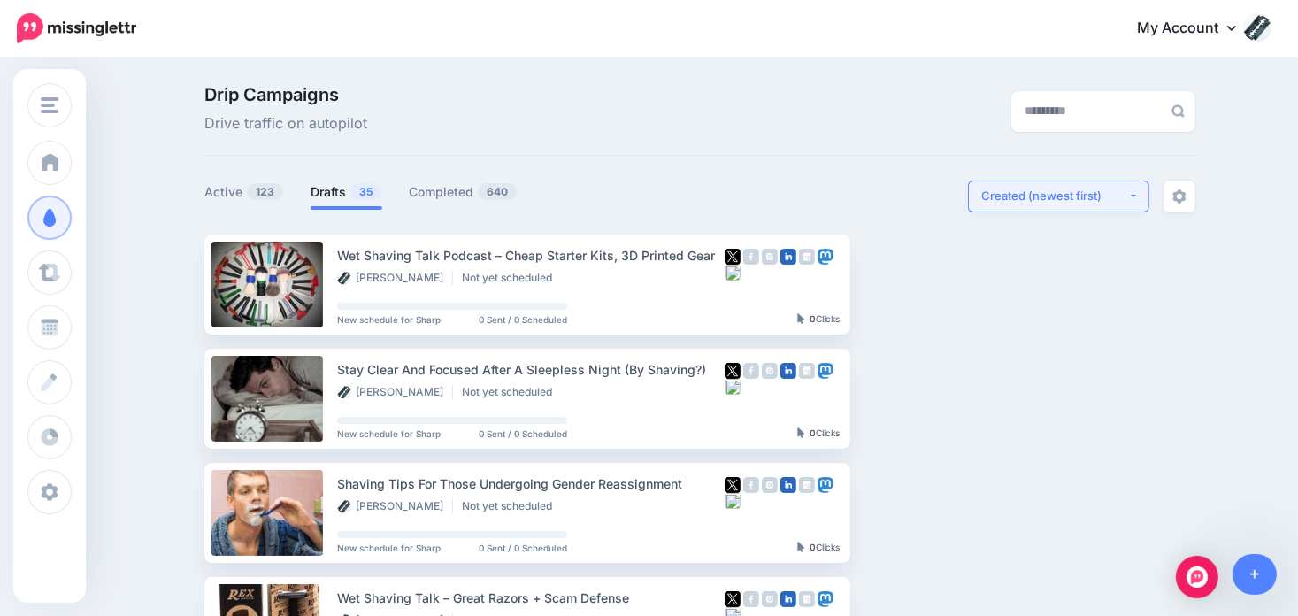
click at [1146, 193] on button "Created (newest first)" at bounding box center [1058, 196] width 181 height 32
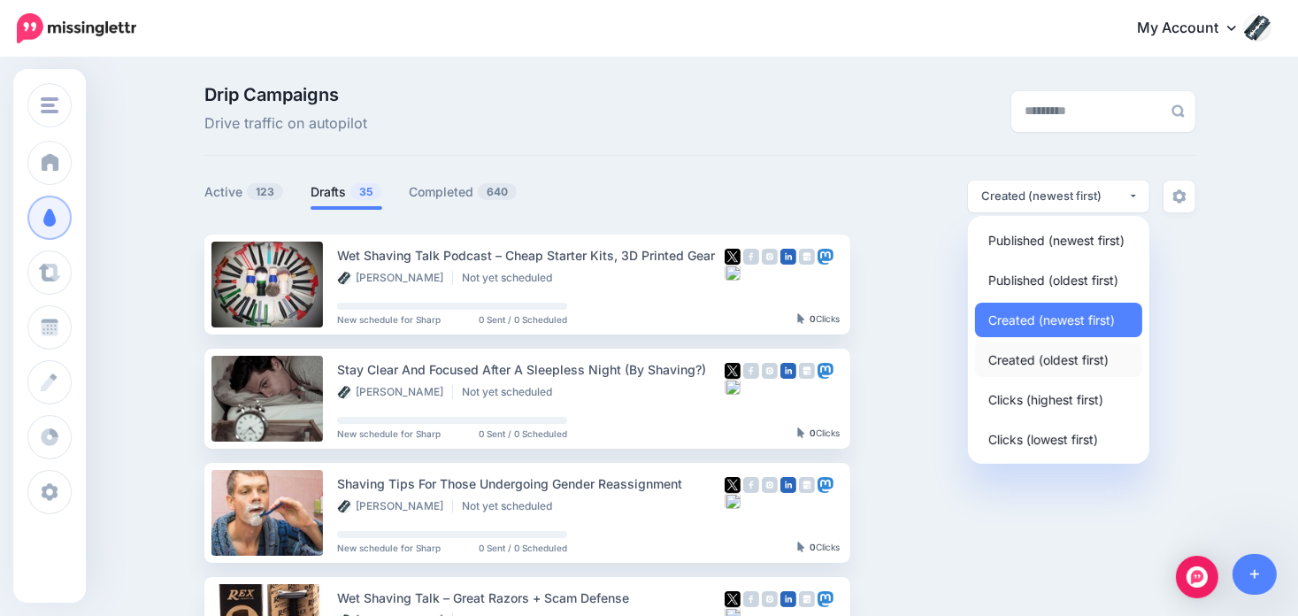
click at [1060, 364] on span "Created (oldest first)" at bounding box center [1048, 359] width 120 height 21
select select "**********"
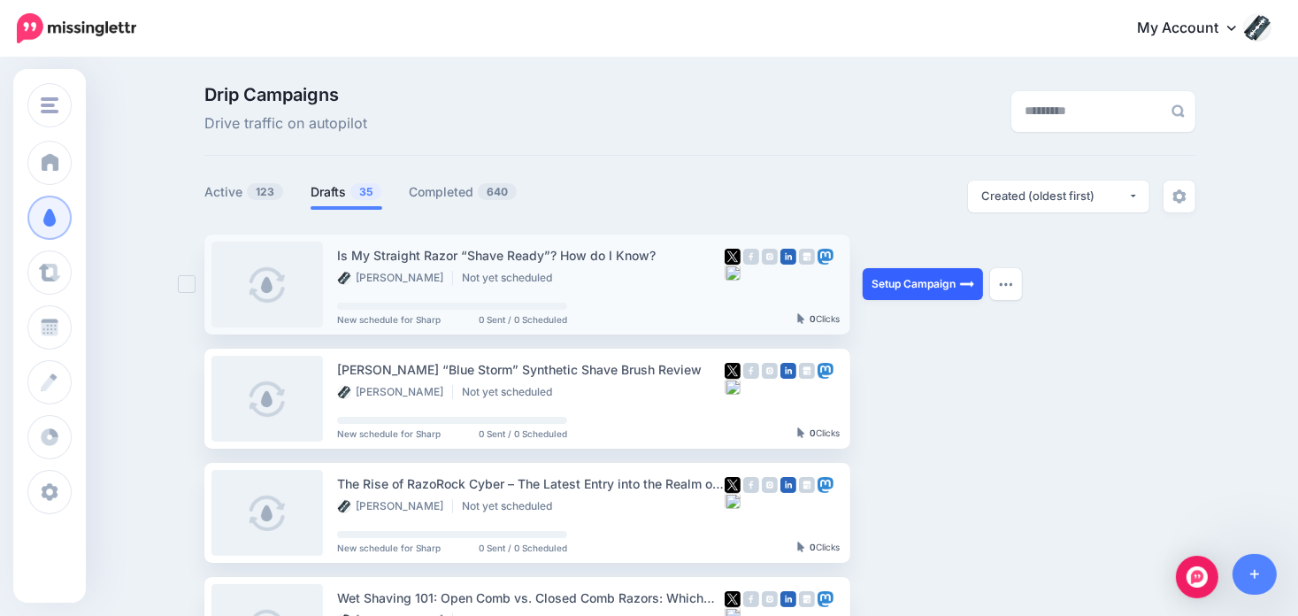
click at [929, 282] on link "Setup Campaign" at bounding box center [922, 284] width 120 height 32
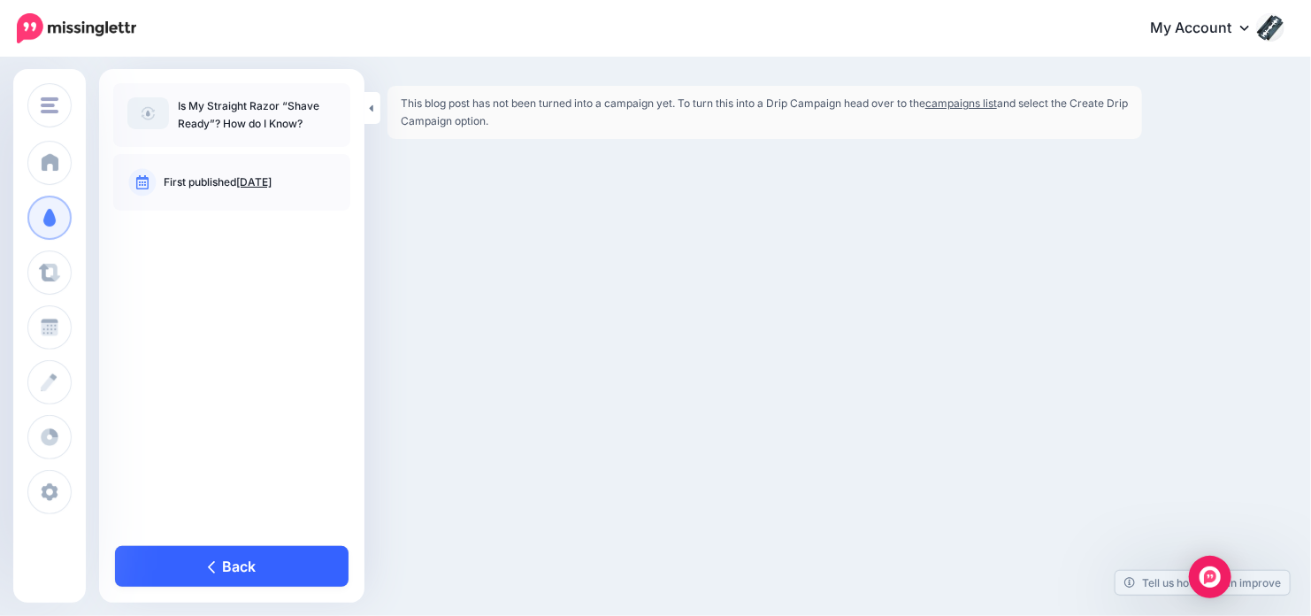
click at [224, 554] on link "Back" at bounding box center [232, 566] width 234 height 41
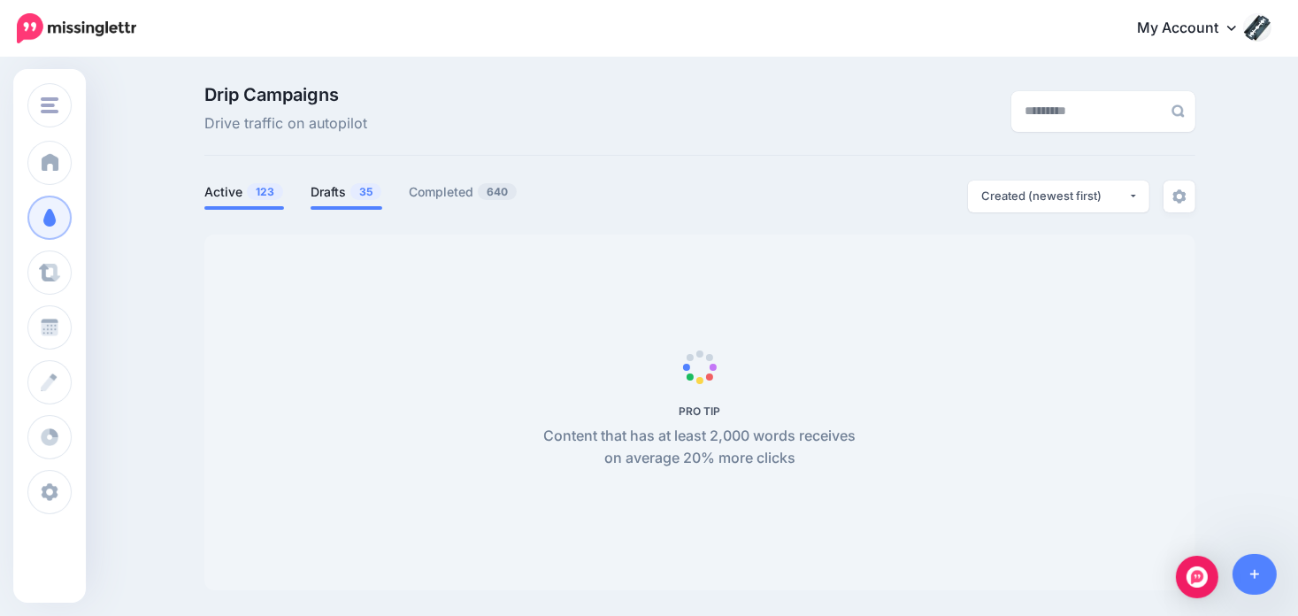
click at [326, 181] on link "Drafts 35" at bounding box center [346, 191] width 72 height 21
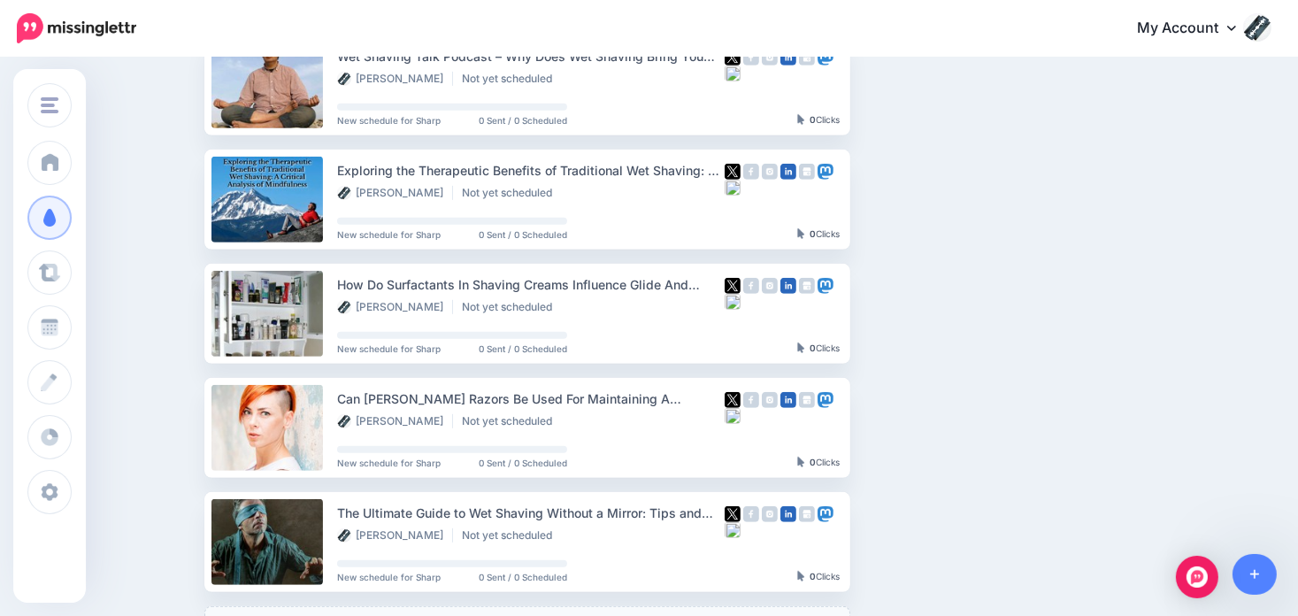
scroll to position [796, 0]
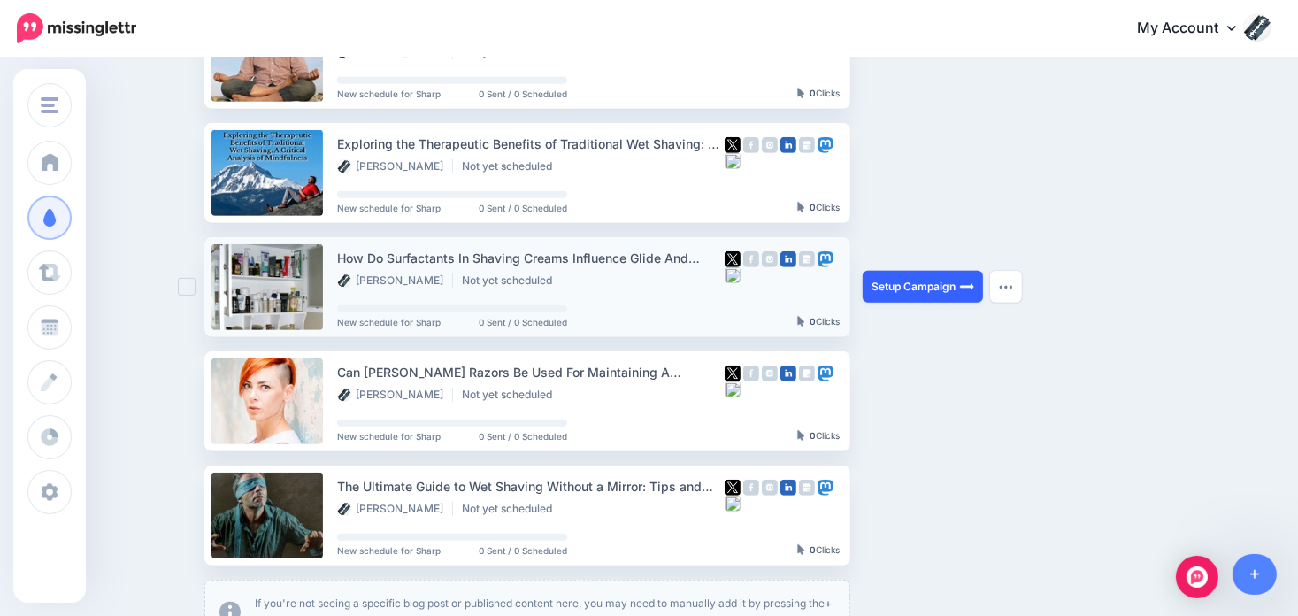
click at [914, 289] on link "Setup Campaign" at bounding box center [922, 287] width 120 height 32
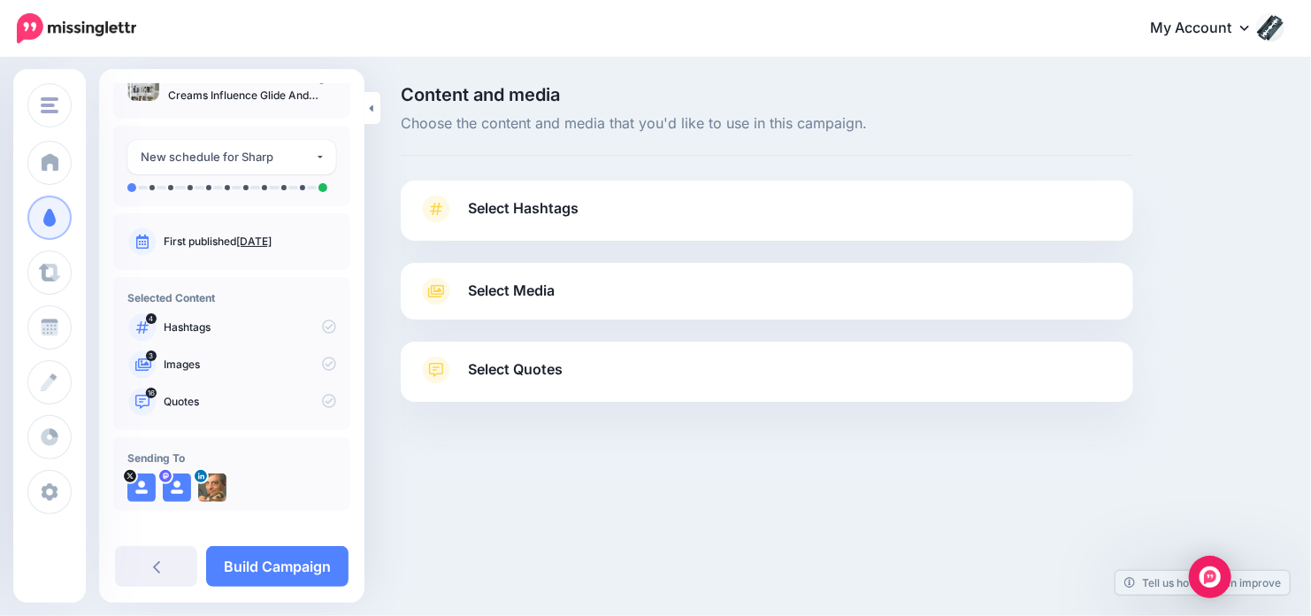
scroll to position [42, 0]
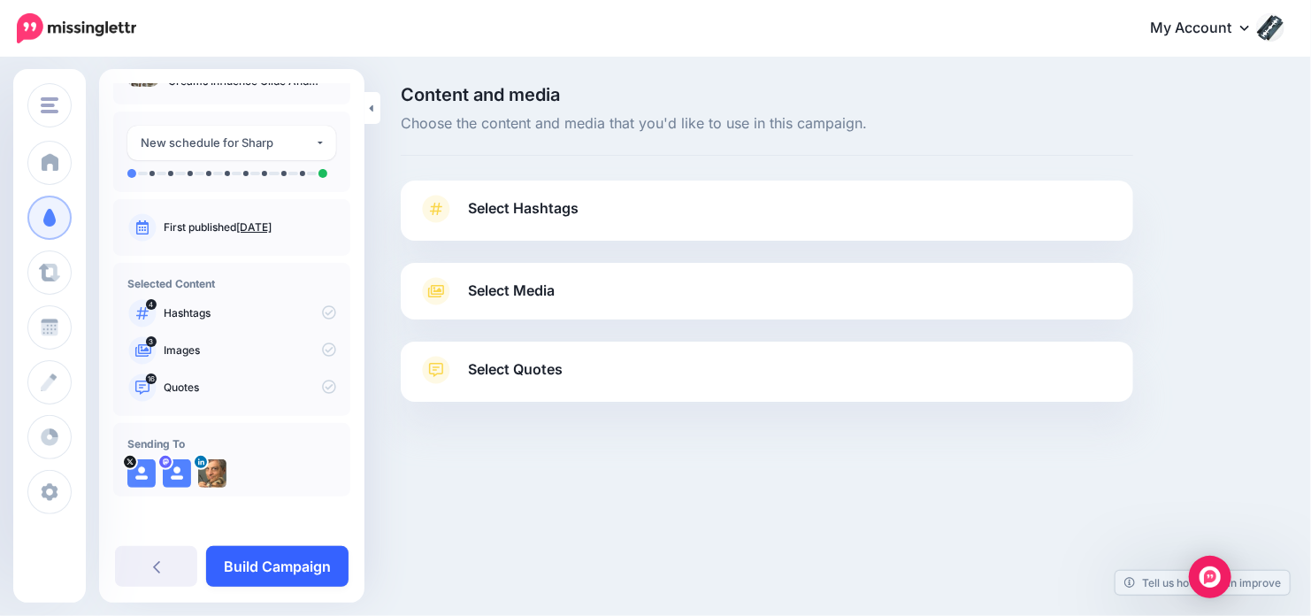
click at [285, 562] on link "Build Campaign" at bounding box center [277, 566] width 142 height 41
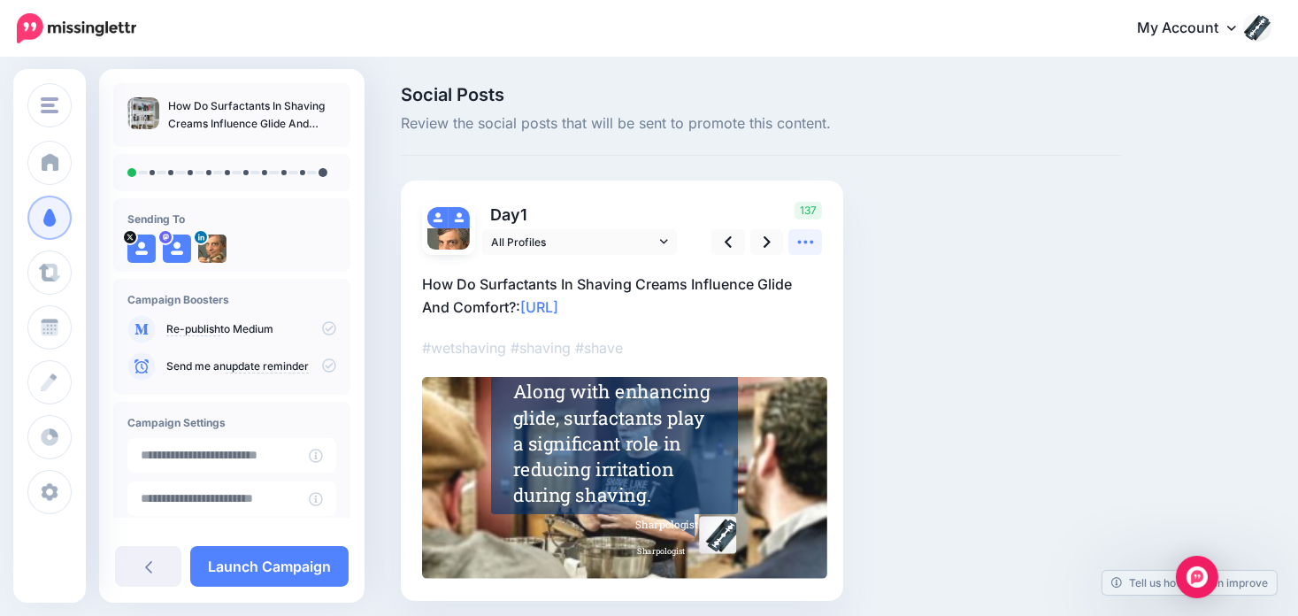
click at [808, 241] on icon at bounding box center [805, 242] width 19 height 19
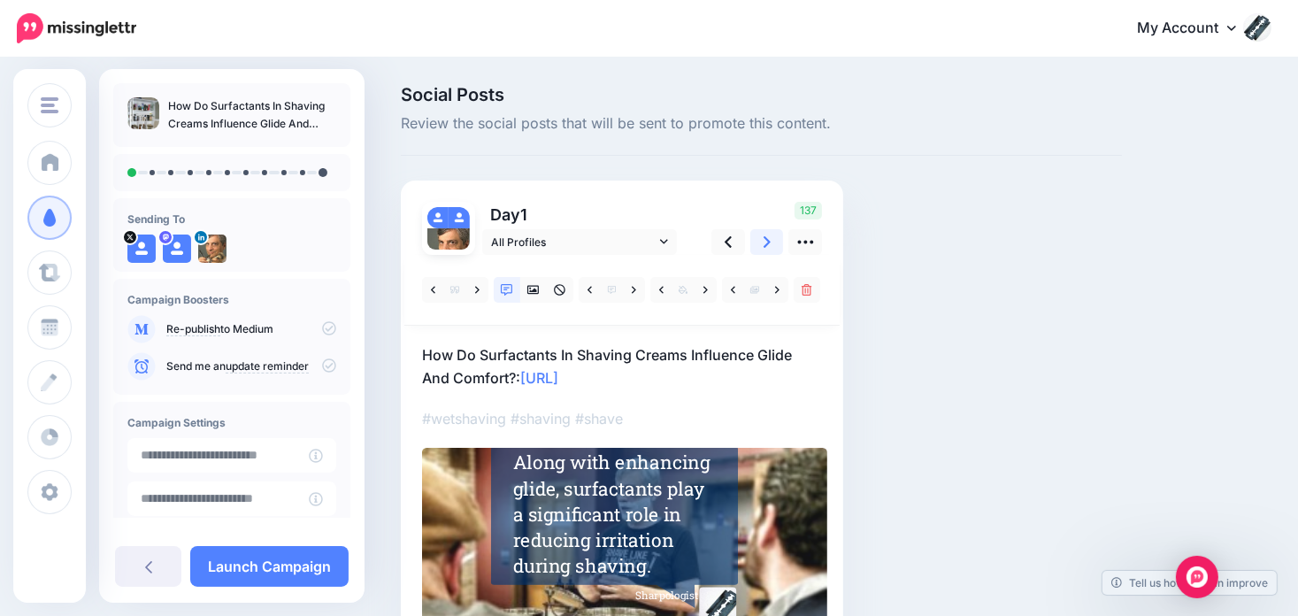
click at [768, 240] on icon at bounding box center [766, 241] width 7 height 11
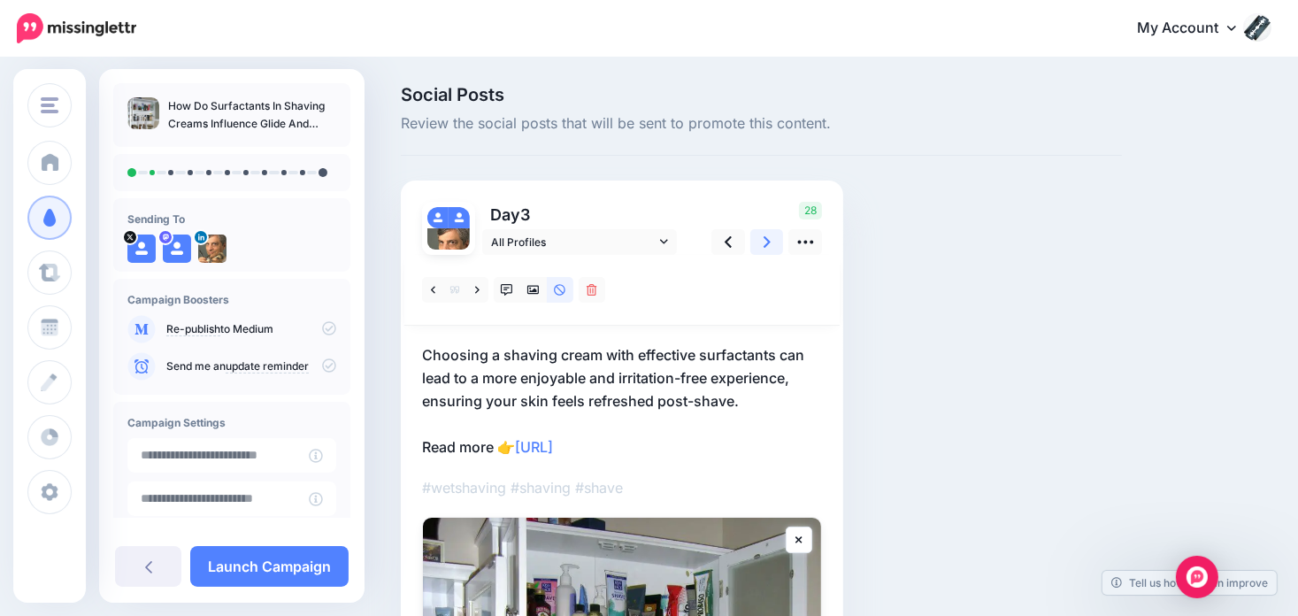
click at [765, 240] on icon at bounding box center [766, 241] width 7 height 11
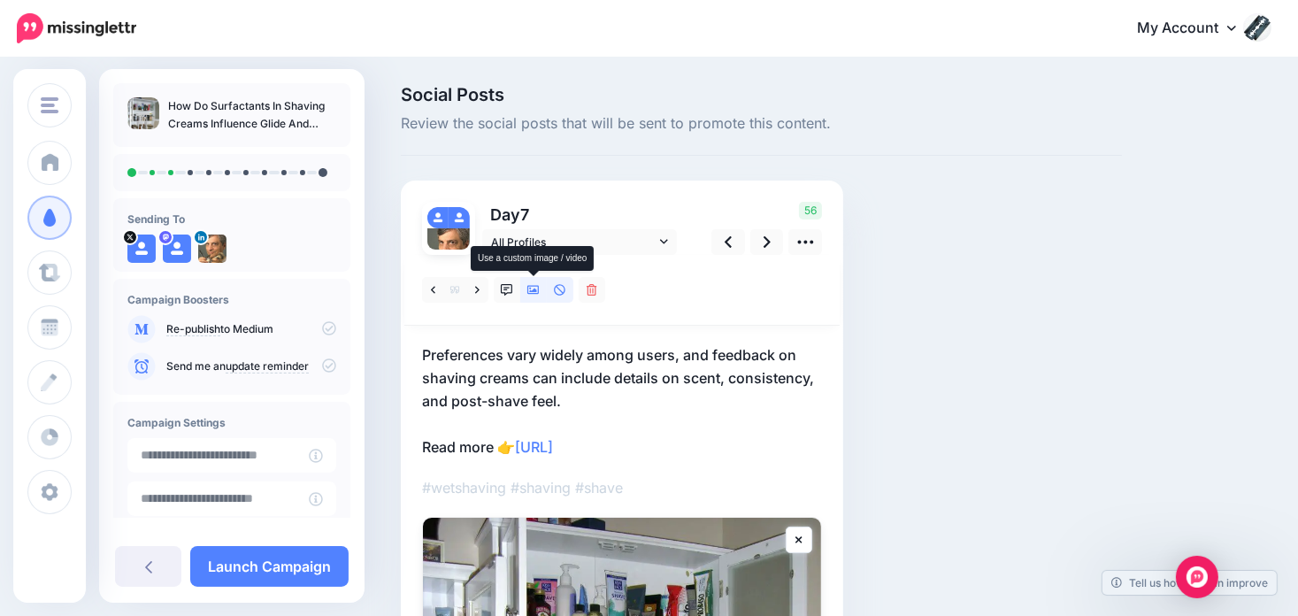
click at [533, 289] on icon at bounding box center [533, 290] width 12 height 9
click at [637, 284] on link at bounding box center [634, 290] width 22 height 26
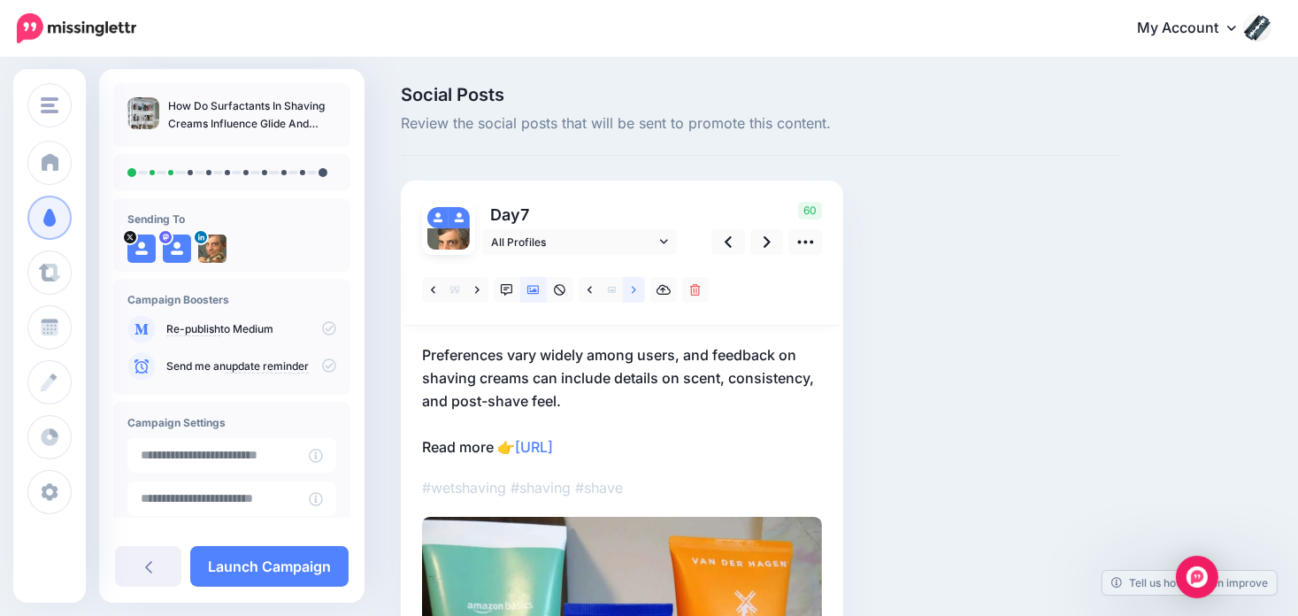
click at [635, 284] on icon at bounding box center [634, 290] width 4 height 12
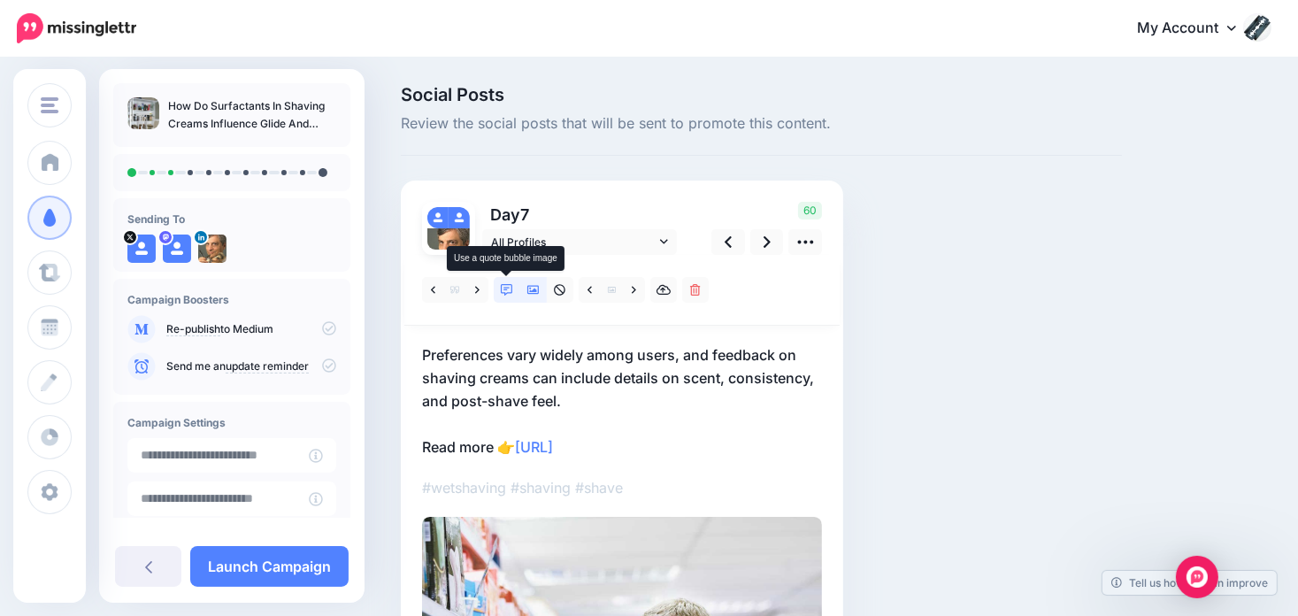
click at [507, 293] on icon at bounding box center [507, 290] width 12 height 12
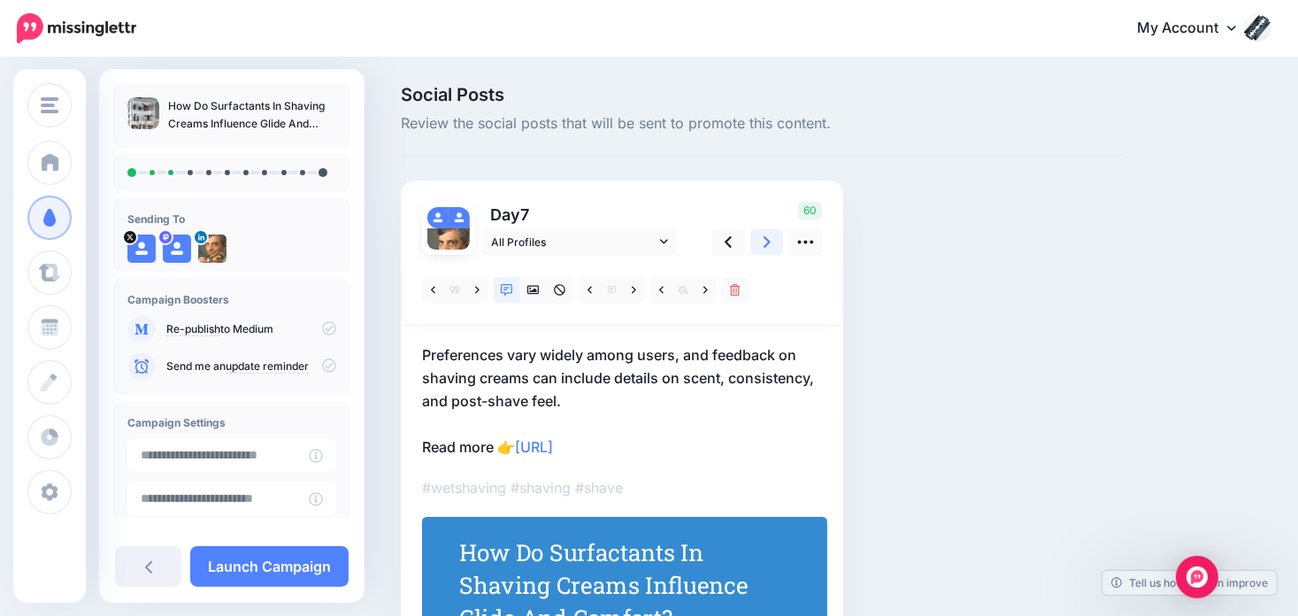
click at [764, 244] on icon at bounding box center [766, 241] width 7 height 11
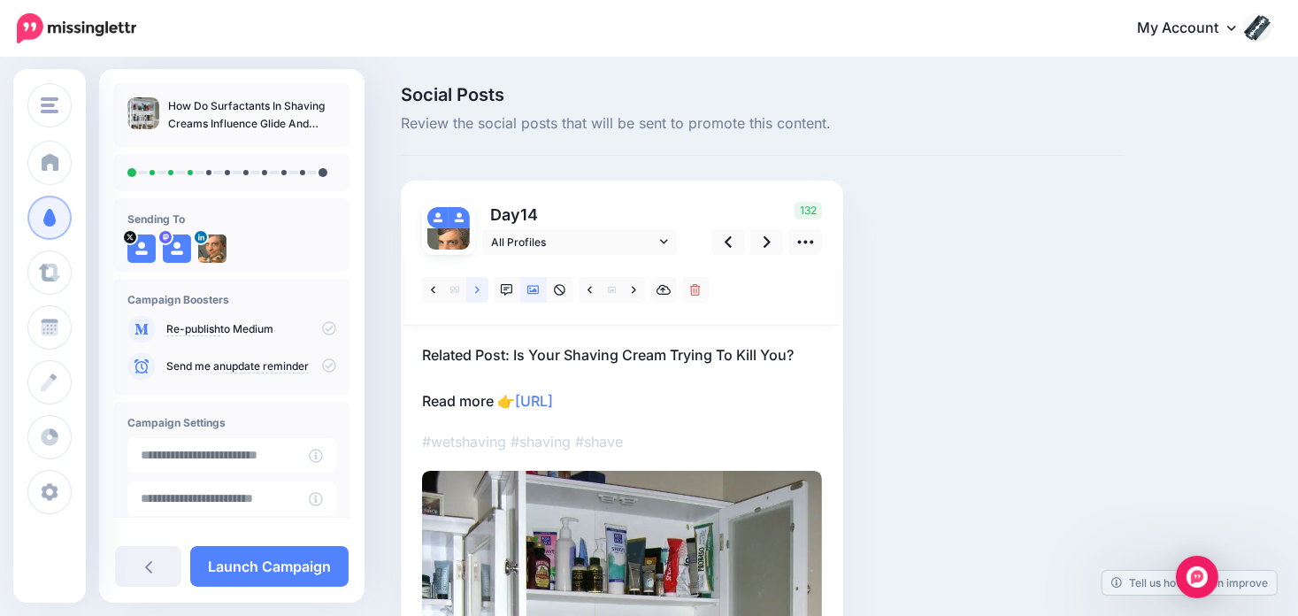
click at [475, 287] on icon at bounding box center [477, 290] width 4 height 12
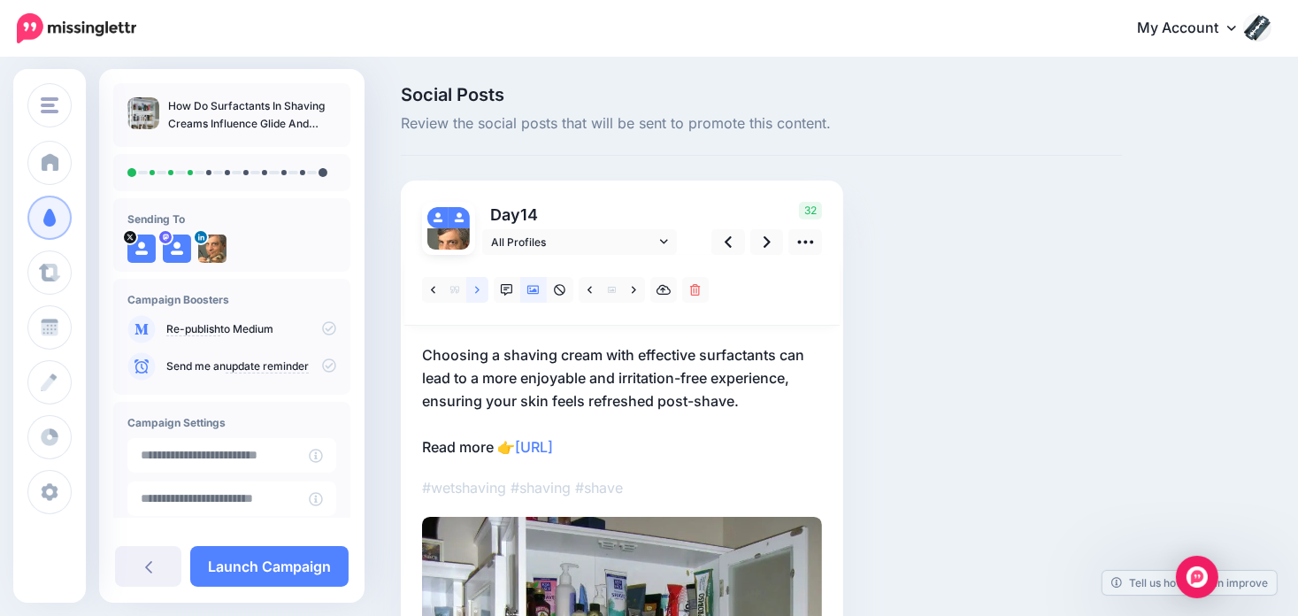
click at [475, 287] on icon at bounding box center [477, 290] width 4 height 12
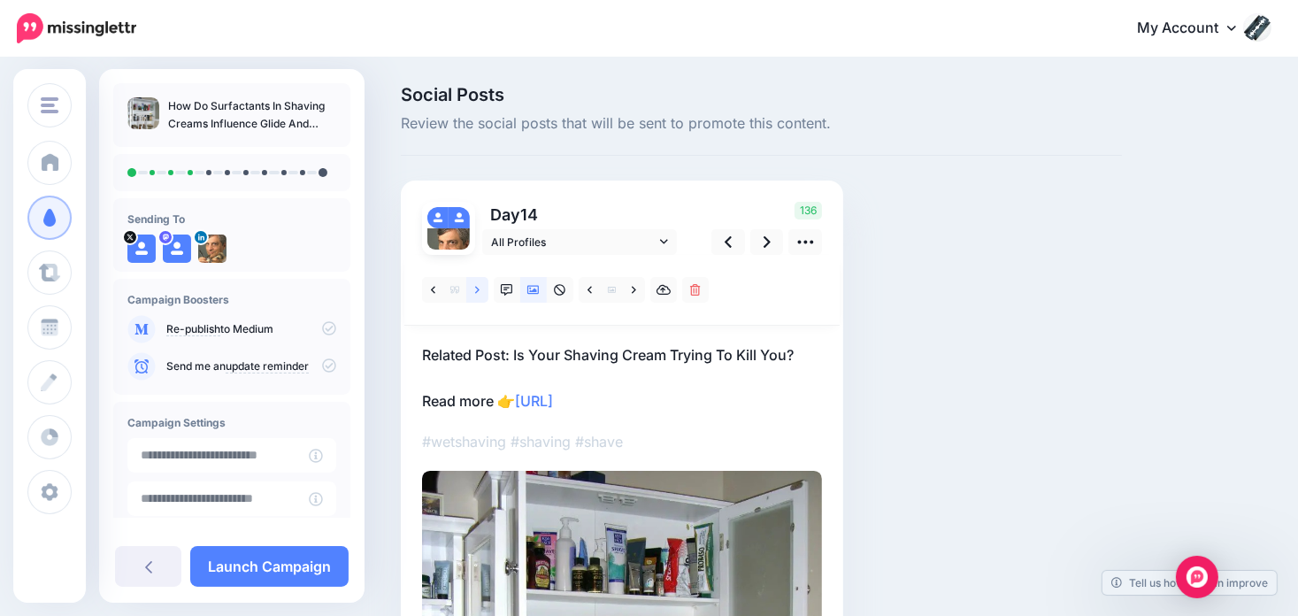
click at [474, 287] on link at bounding box center [477, 290] width 22 height 26
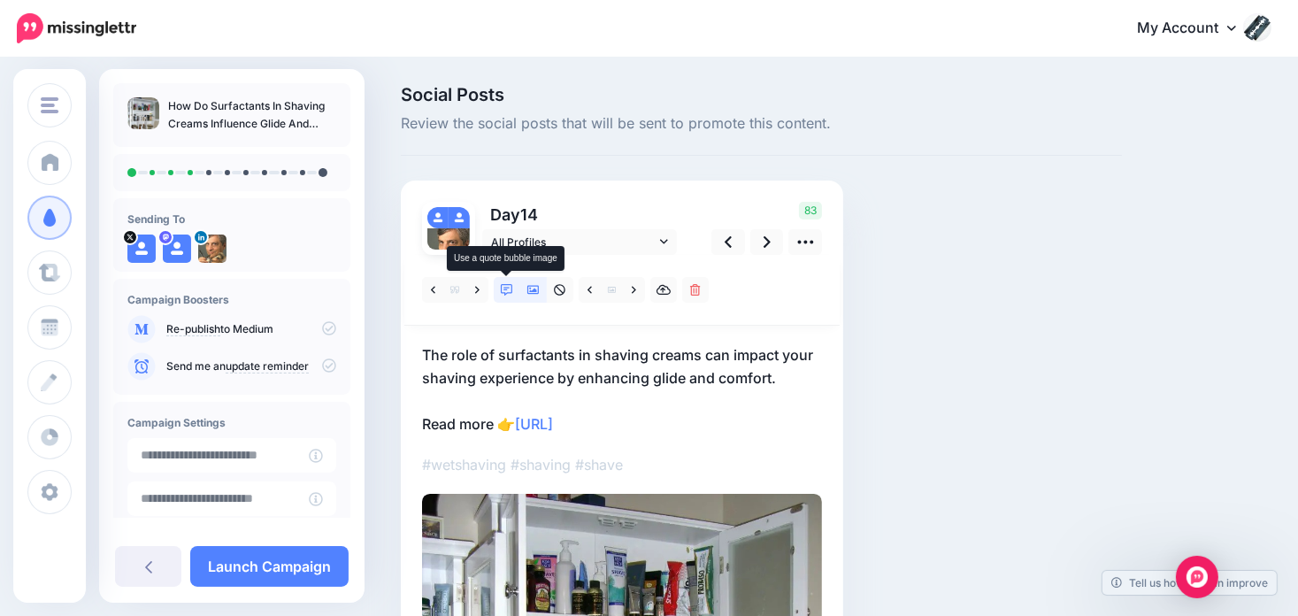
click at [507, 284] on icon at bounding box center [507, 290] width 12 height 12
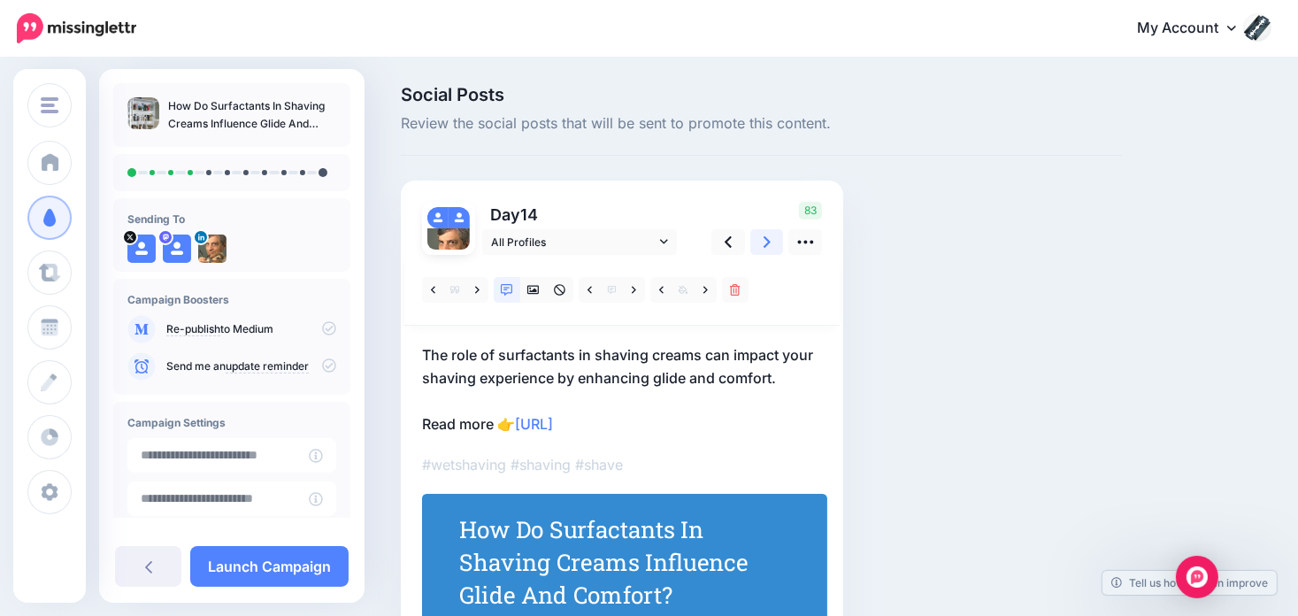
click at [768, 247] on icon at bounding box center [766, 242] width 7 height 19
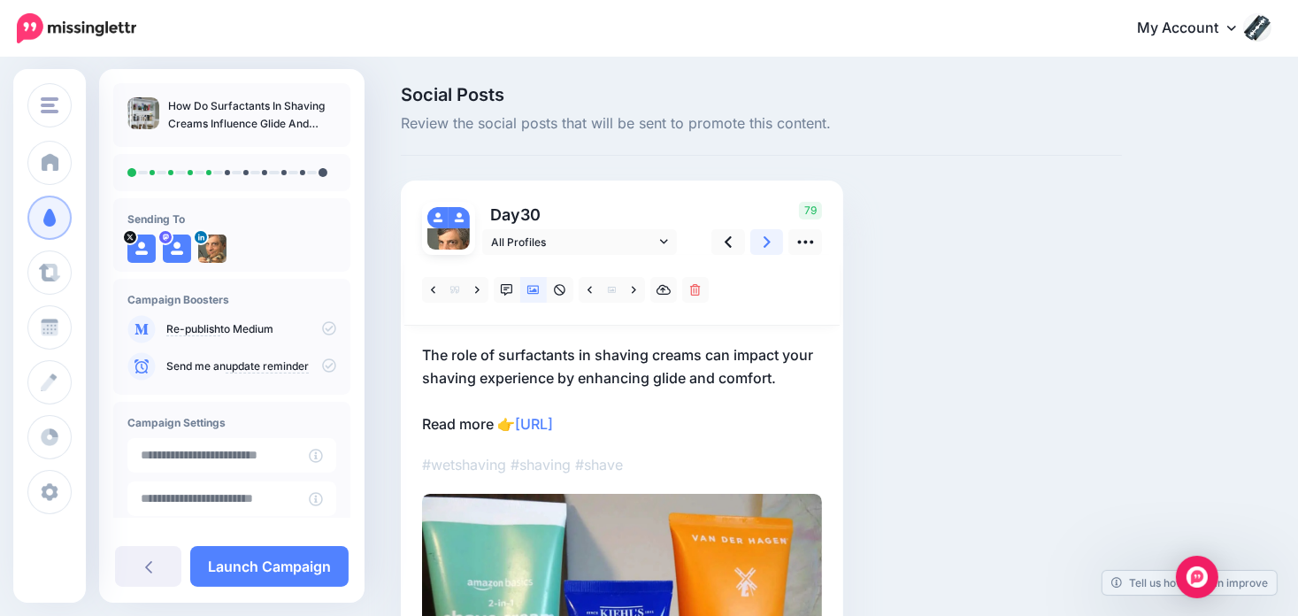
click at [770, 236] on link at bounding box center [767, 242] width 34 height 26
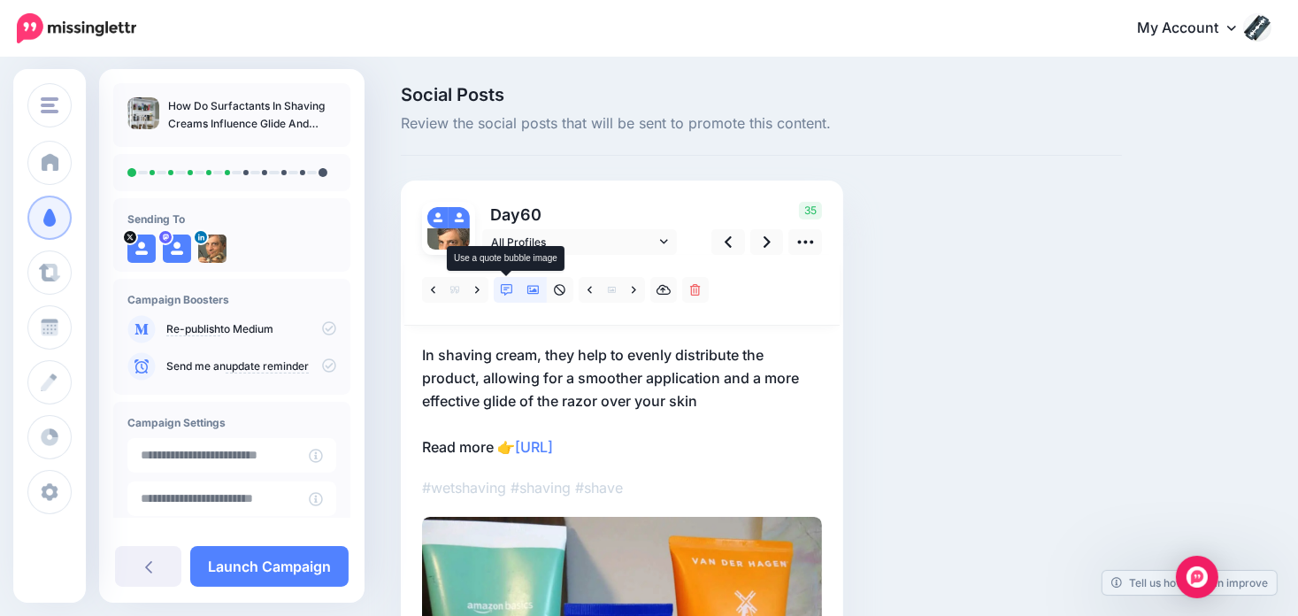
click at [508, 284] on icon at bounding box center [507, 290] width 12 height 12
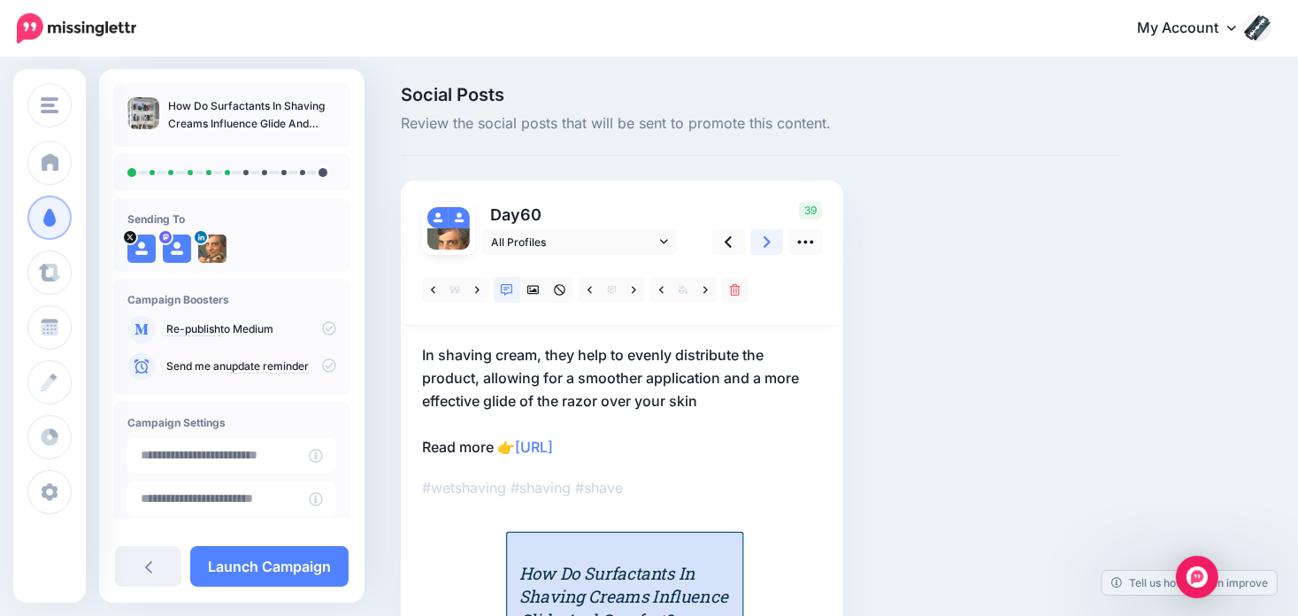
click at [768, 245] on icon at bounding box center [766, 242] width 7 height 19
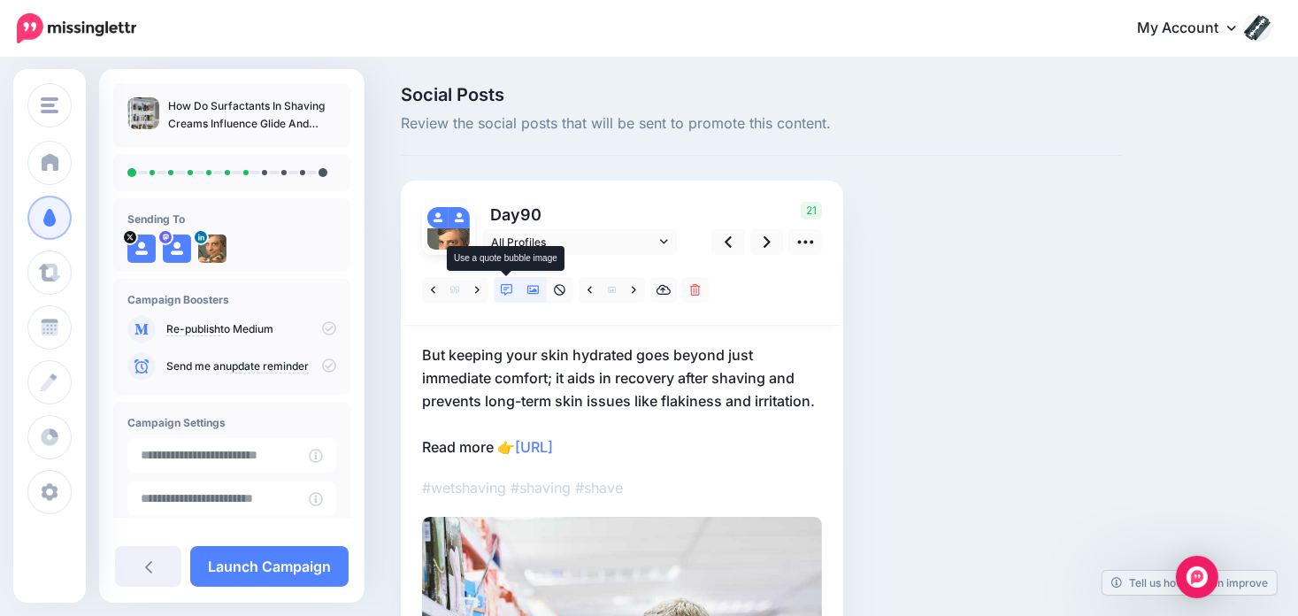
click at [512, 287] on icon at bounding box center [507, 290] width 12 height 12
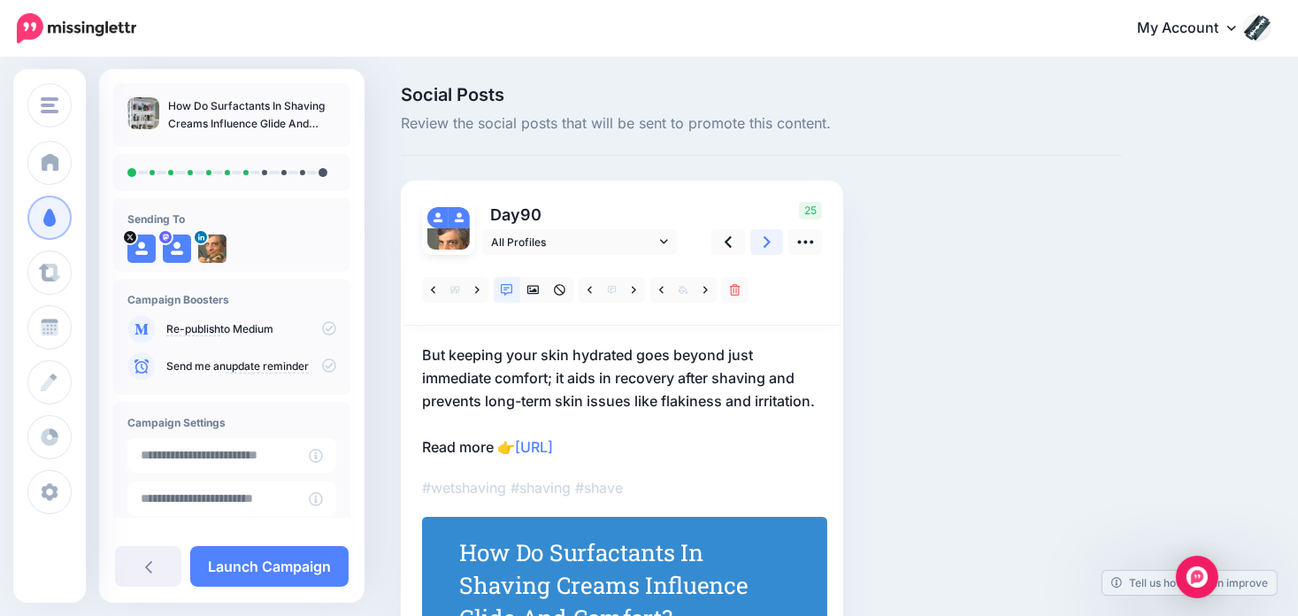
click at [777, 236] on link at bounding box center [767, 242] width 34 height 26
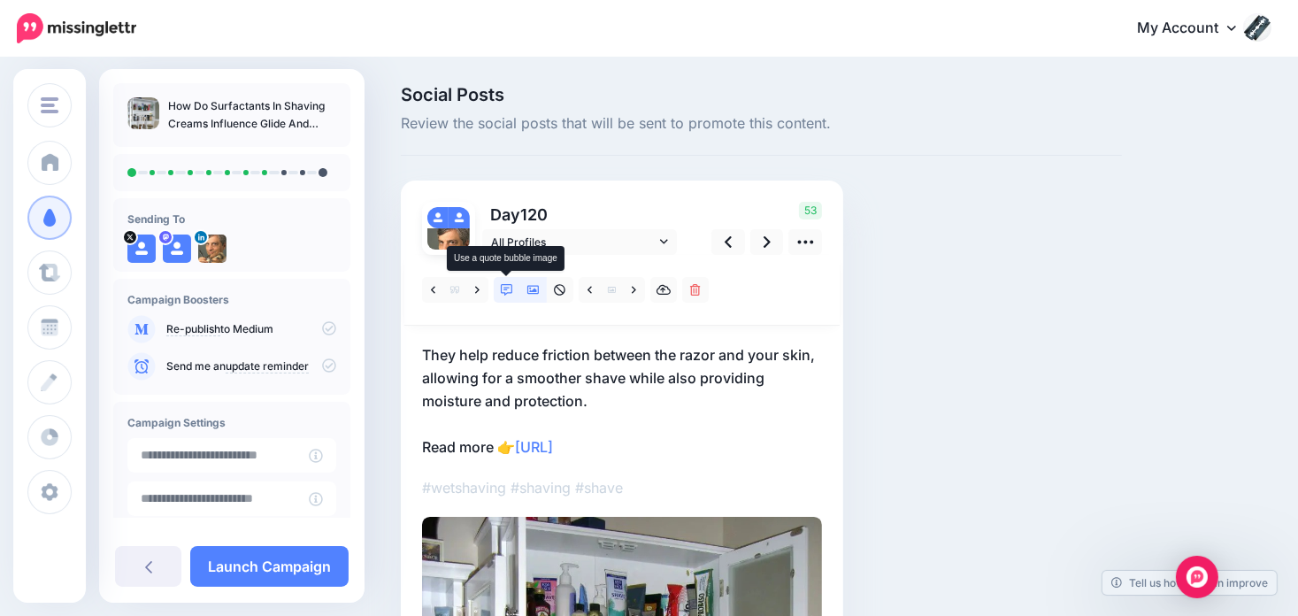
click at [510, 289] on icon at bounding box center [507, 290] width 12 height 12
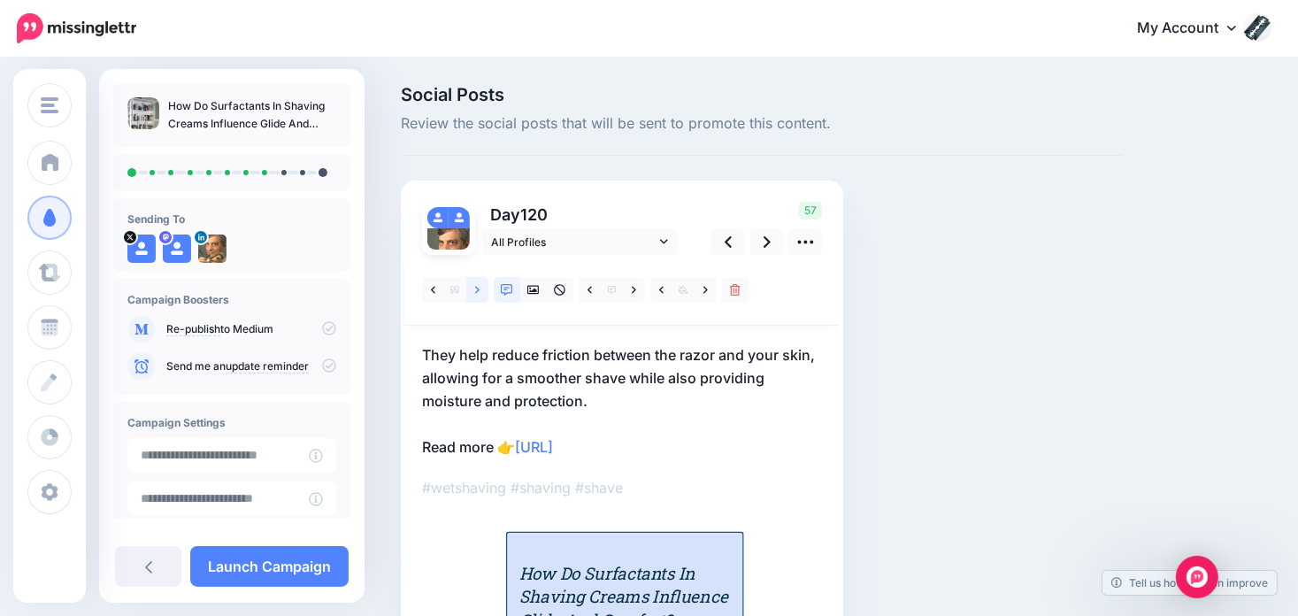
click at [482, 289] on link at bounding box center [477, 290] width 22 height 26
click at [761, 244] on link at bounding box center [767, 242] width 34 height 26
click at [761, 243] on link at bounding box center [767, 242] width 34 height 26
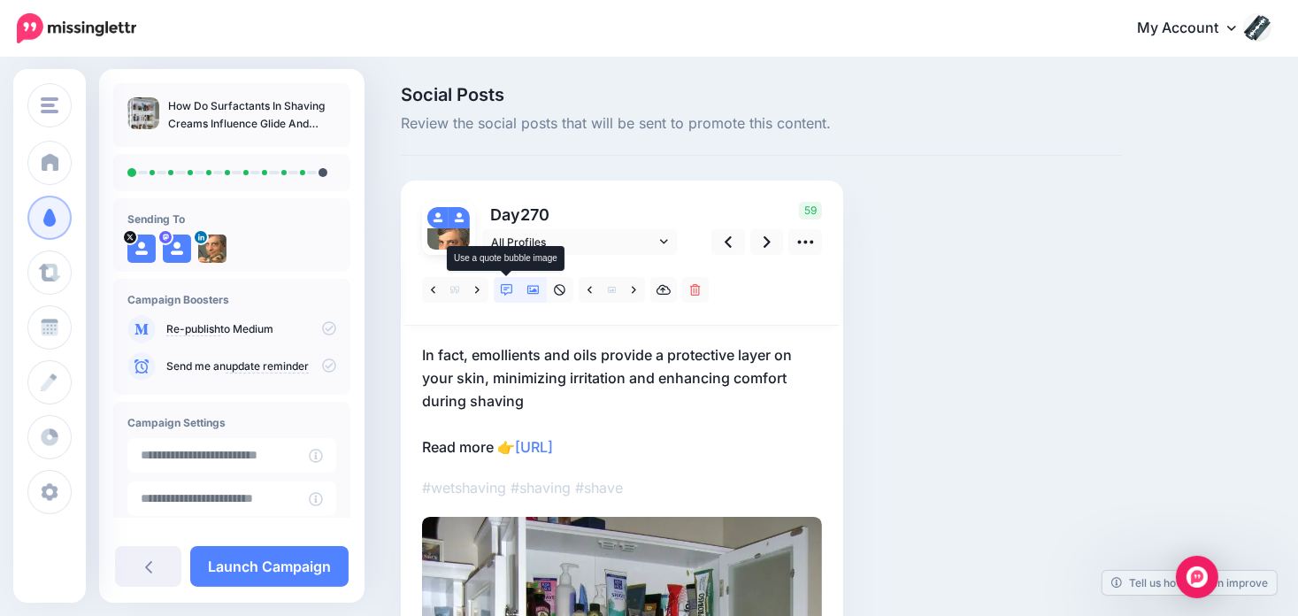
click at [507, 287] on icon at bounding box center [507, 290] width 12 height 12
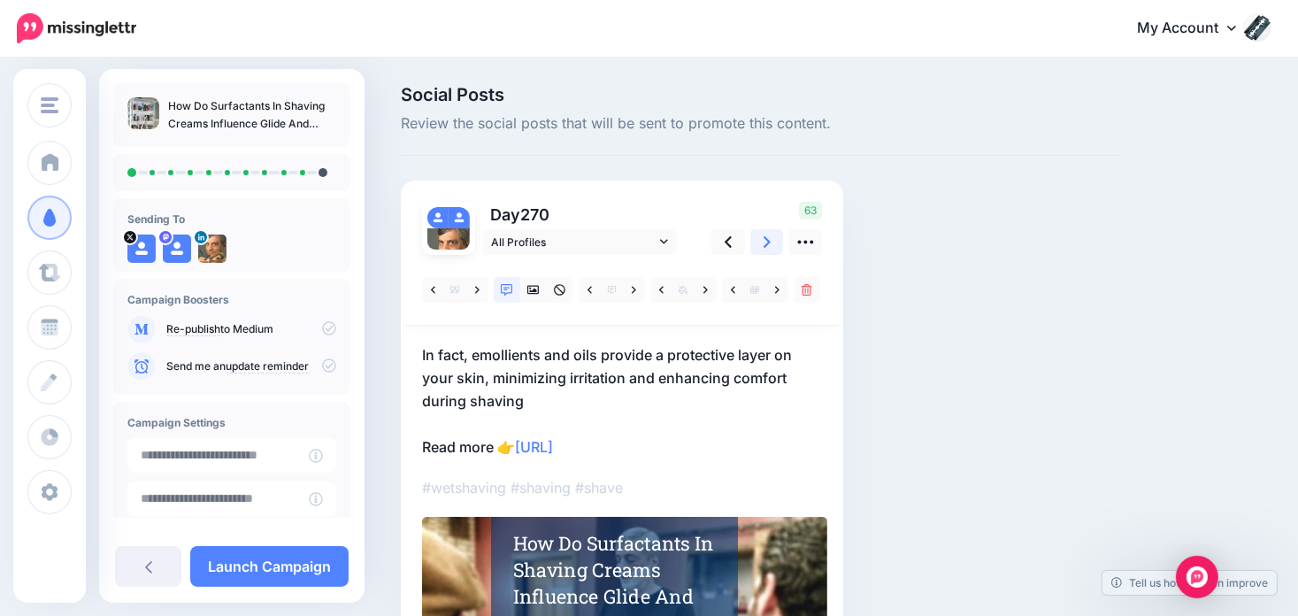
click at [766, 243] on icon at bounding box center [766, 241] width 7 height 11
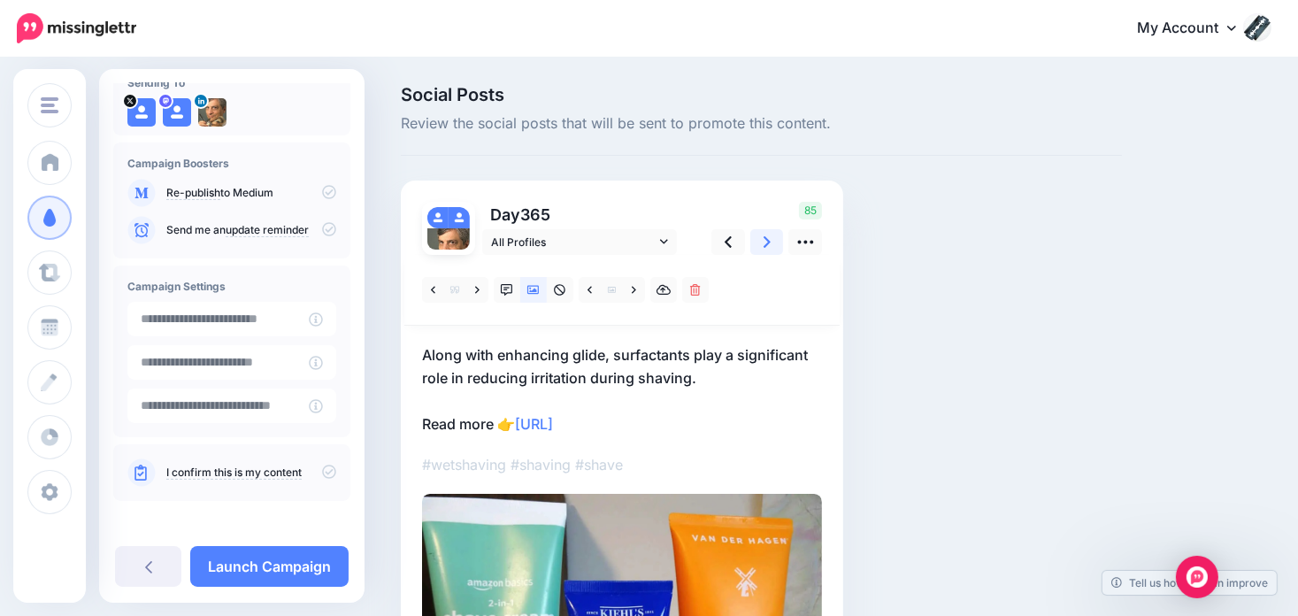
scroll to position [141, 0]
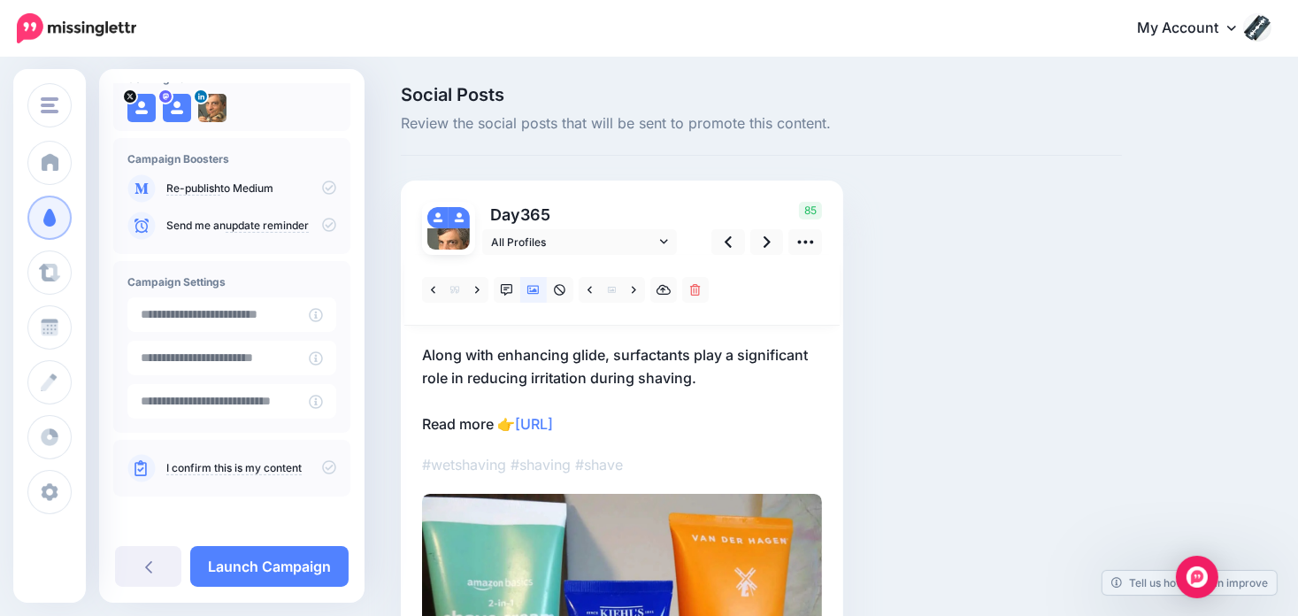
click at [322, 462] on icon at bounding box center [329, 467] width 14 height 14
click at [280, 553] on link "Launch Campaign" at bounding box center [269, 566] width 158 height 41
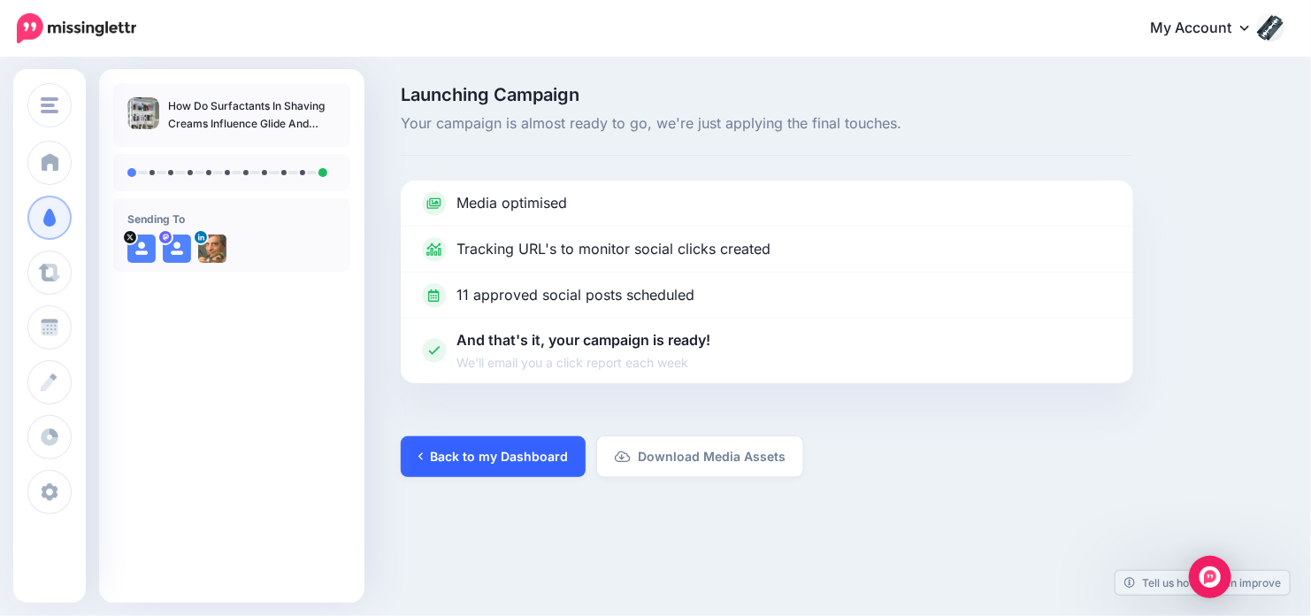
click at [473, 446] on link "Back to my Dashboard" at bounding box center [493, 456] width 185 height 41
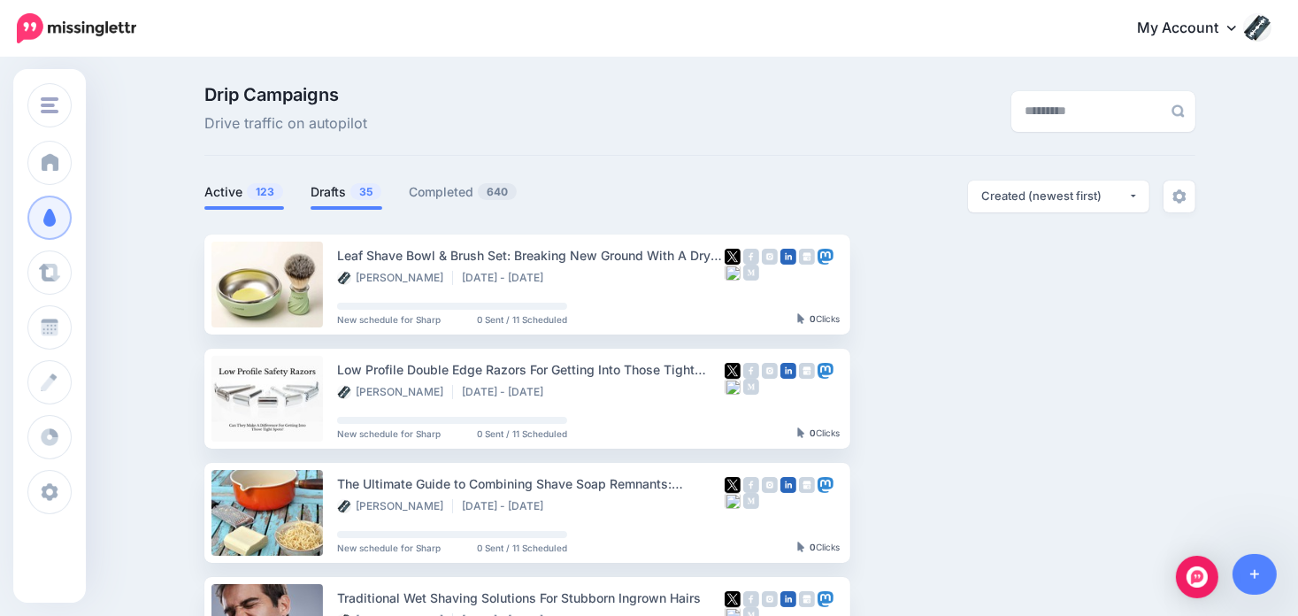
click at [356, 191] on span "35" at bounding box center [365, 191] width 31 height 17
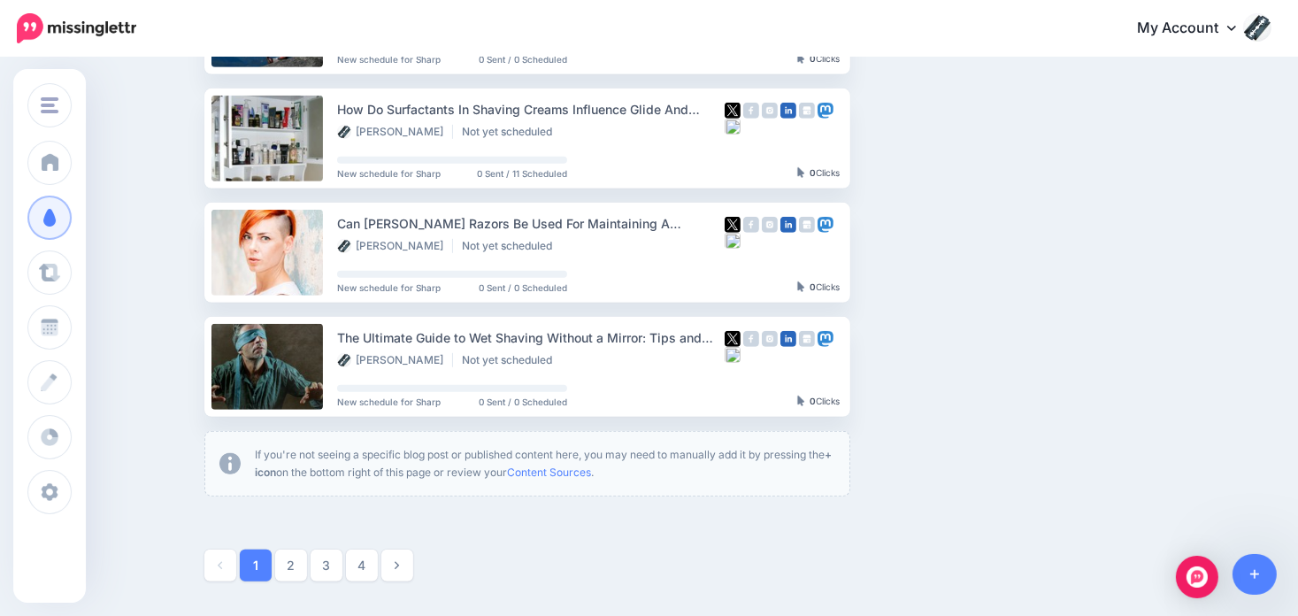
scroll to position [973, 0]
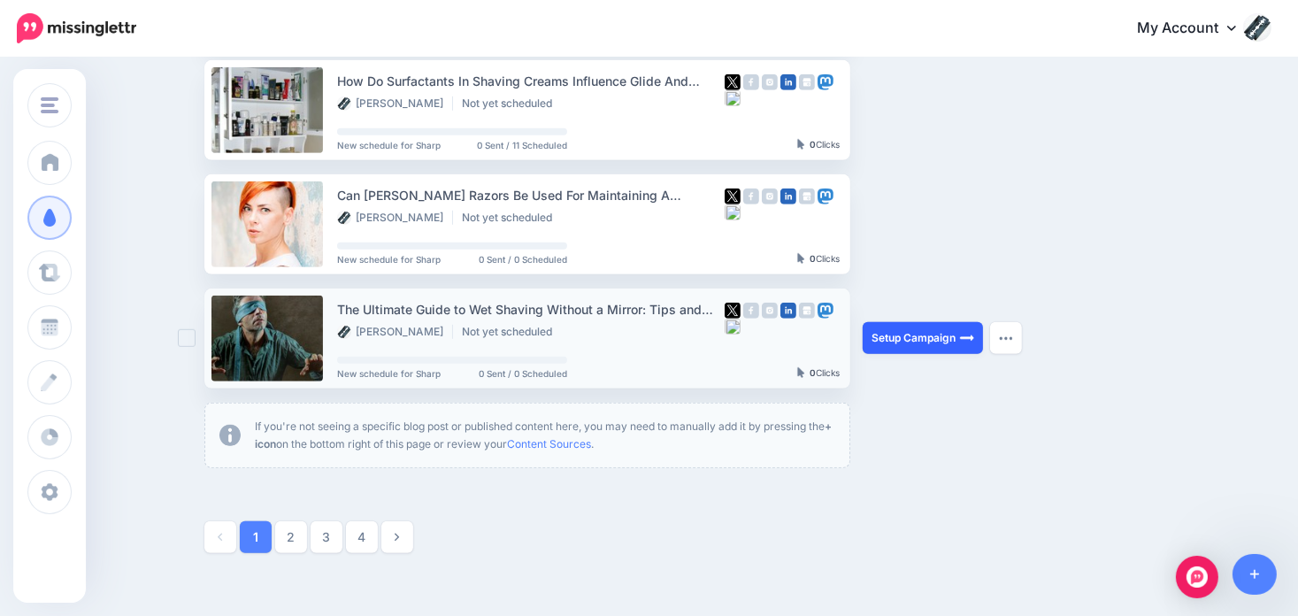
click at [924, 337] on link "Setup Campaign" at bounding box center [922, 338] width 120 height 32
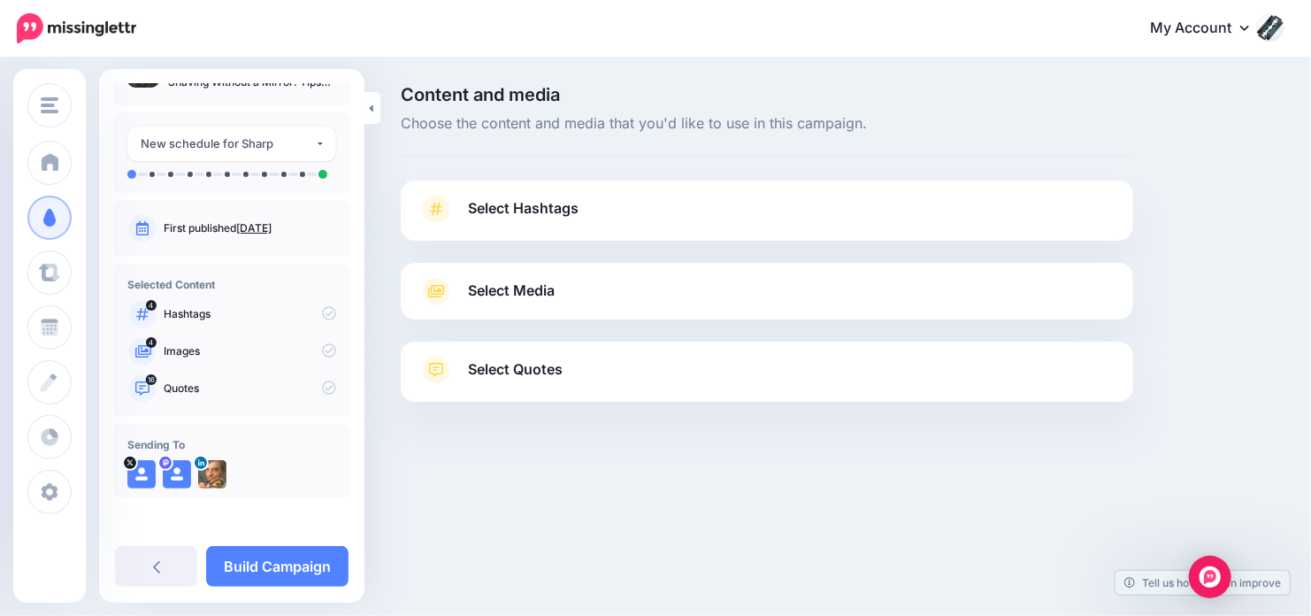
scroll to position [42, 0]
click at [256, 560] on link "Build Campaign" at bounding box center [277, 566] width 142 height 41
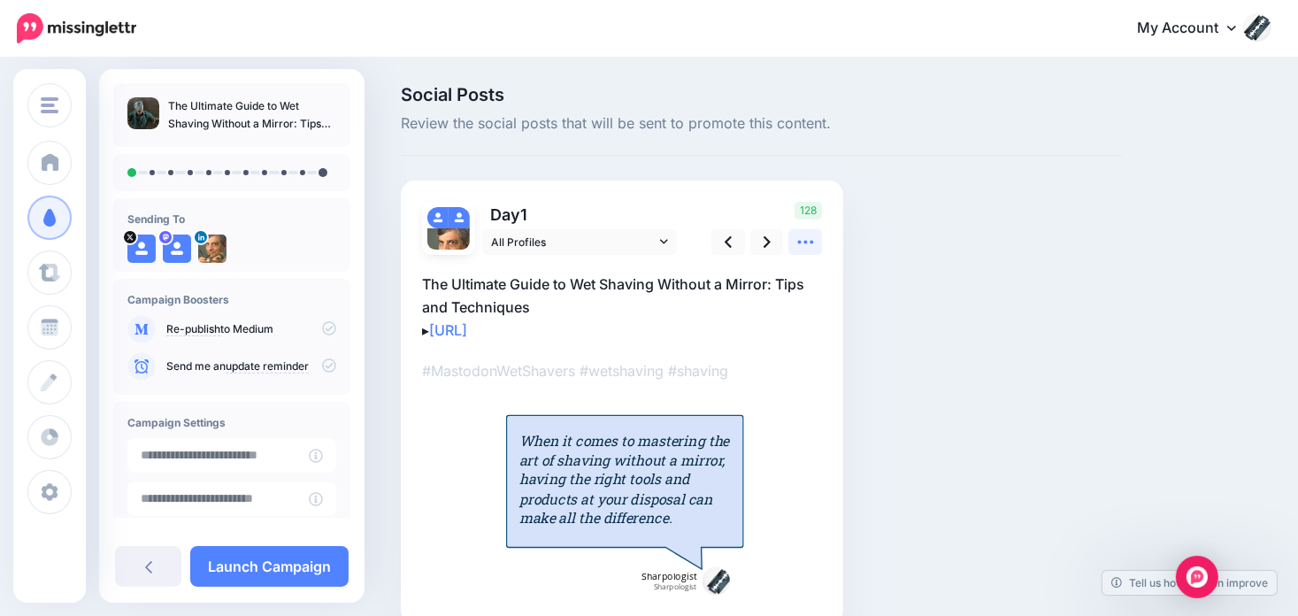
click at [812, 236] on icon at bounding box center [805, 242] width 19 height 19
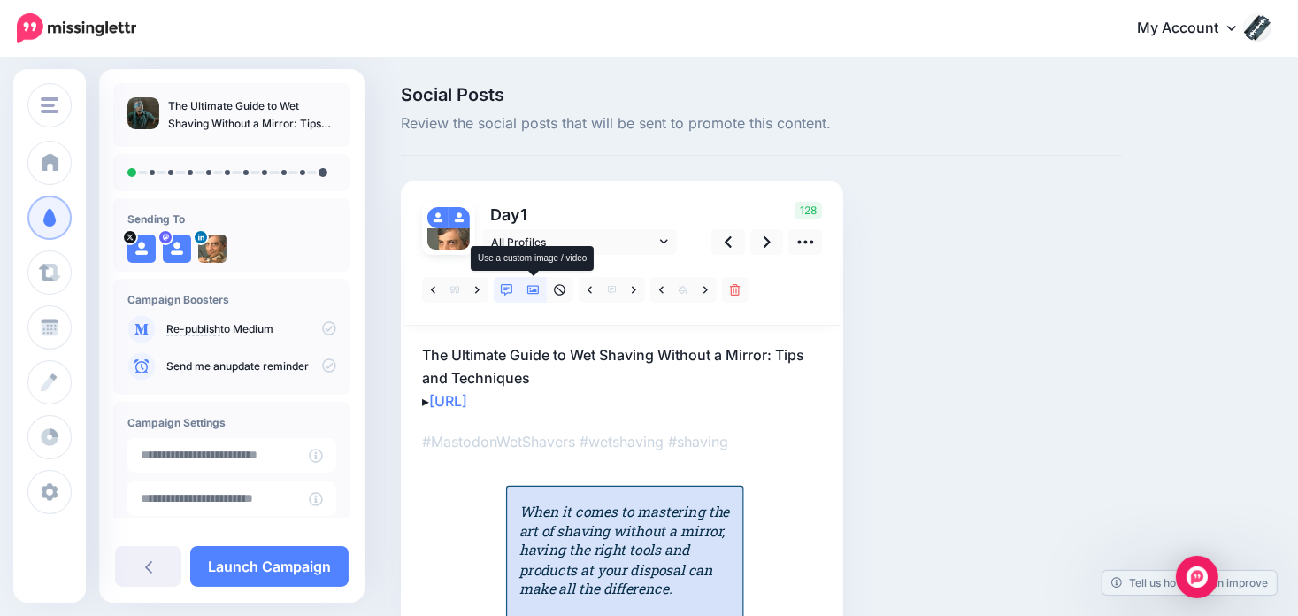
click at [538, 286] on icon at bounding box center [533, 290] width 12 height 9
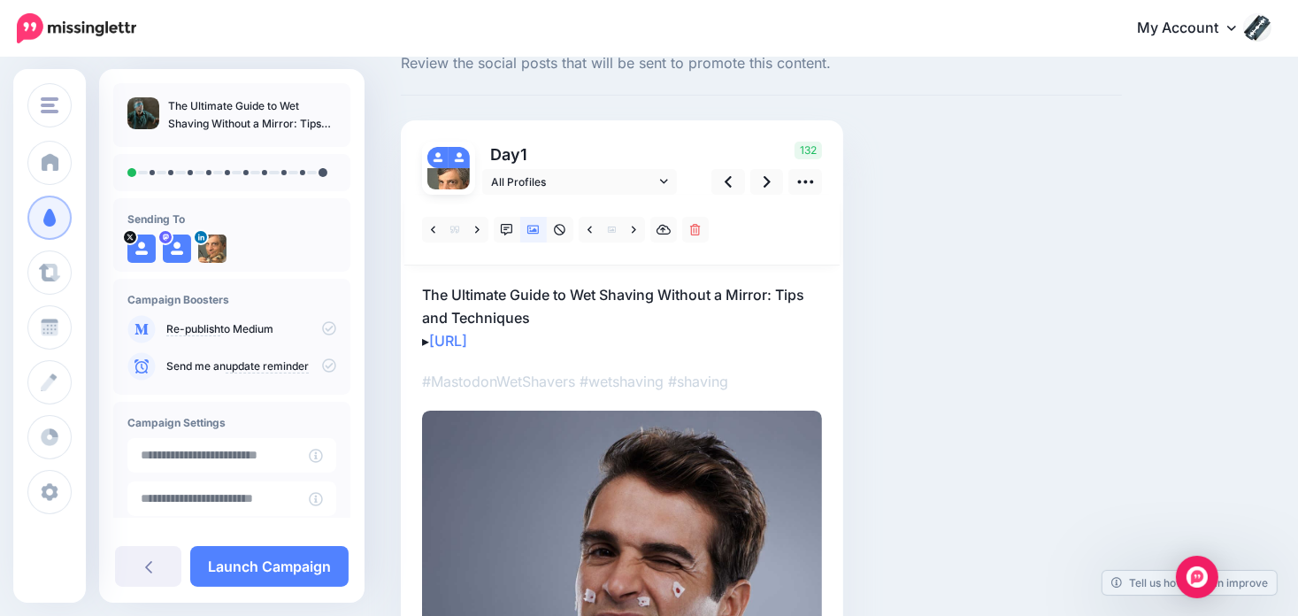
scroll to position [88, 0]
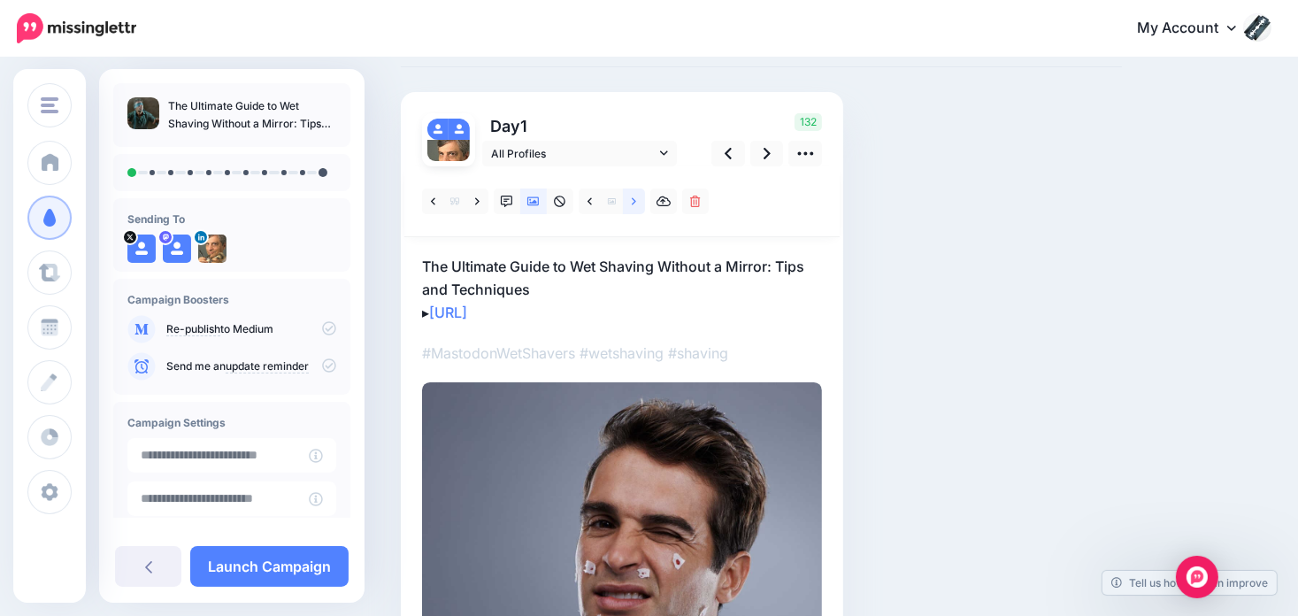
click at [630, 199] on link at bounding box center [634, 201] width 22 height 26
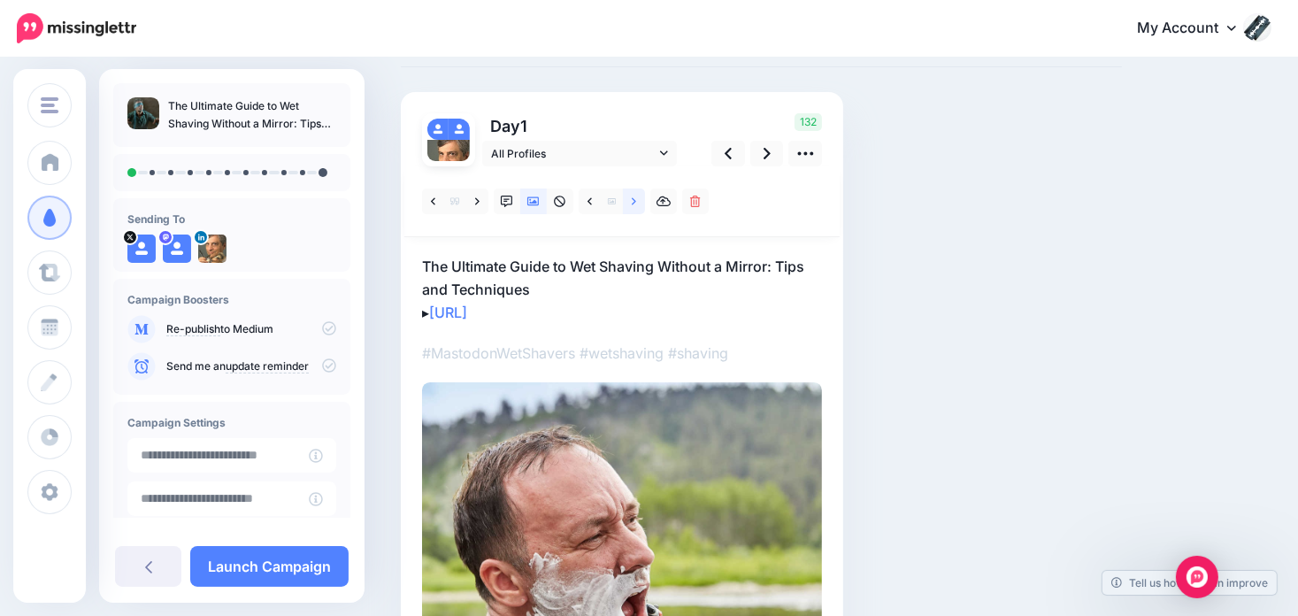
click at [630, 199] on link at bounding box center [634, 201] width 22 height 26
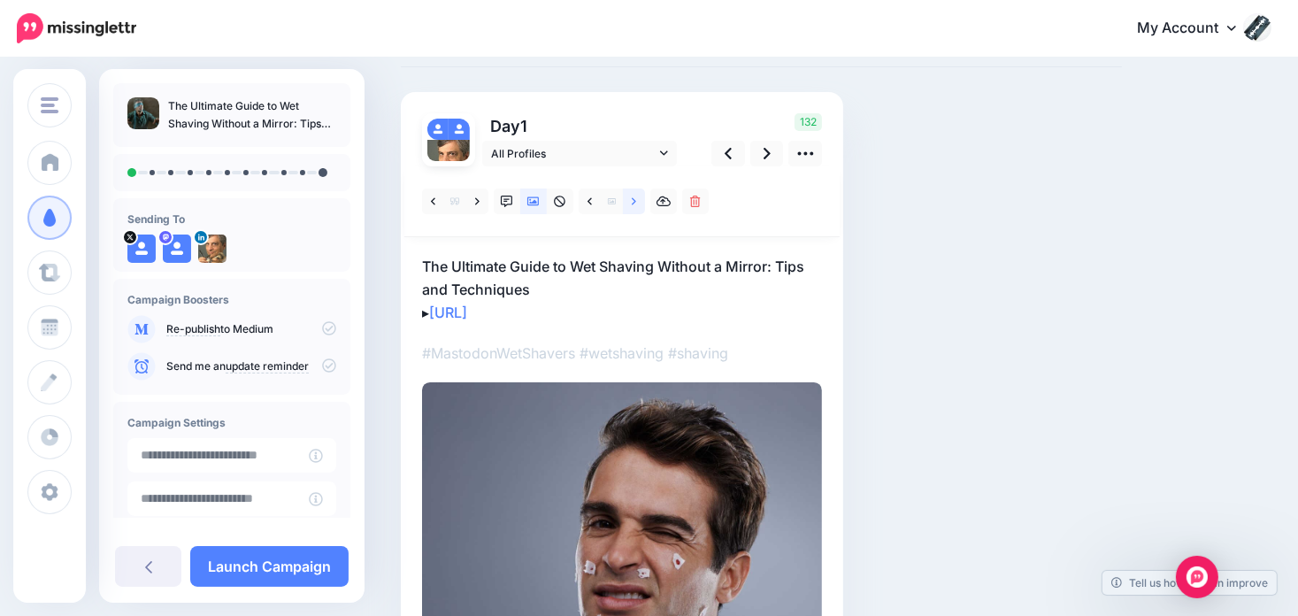
click at [630, 200] on link at bounding box center [634, 201] width 22 height 26
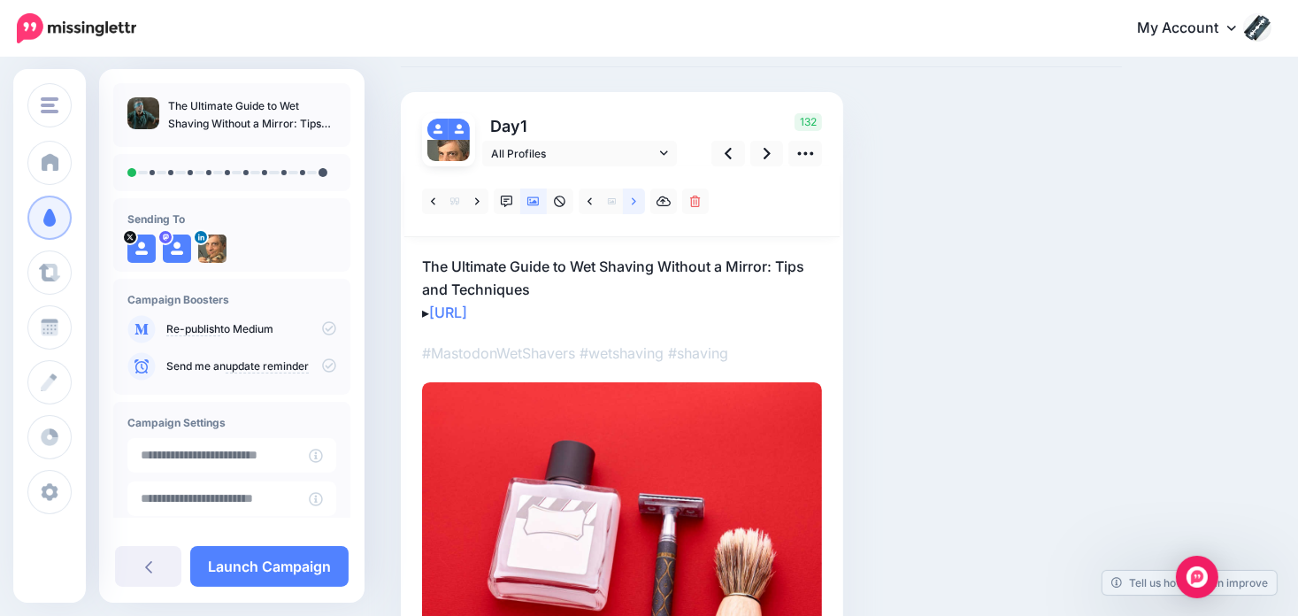
click at [630, 200] on link at bounding box center [634, 201] width 22 height 26
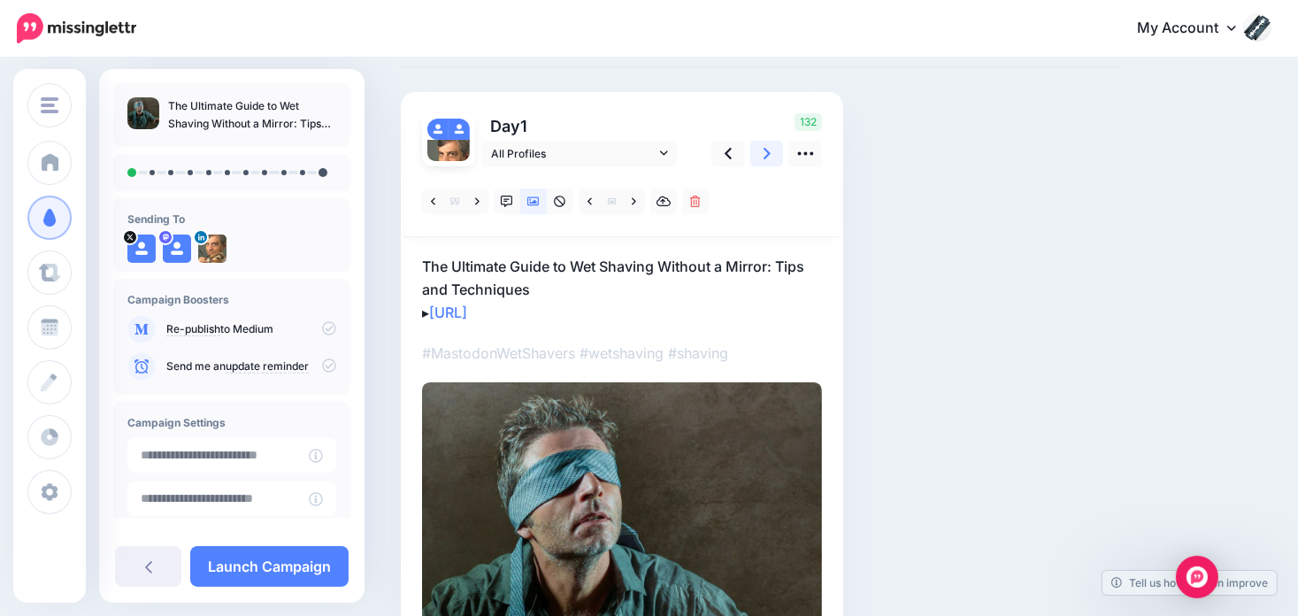
click at [764, 149] on icon at bounding box center [766, 153] width 7 height 11
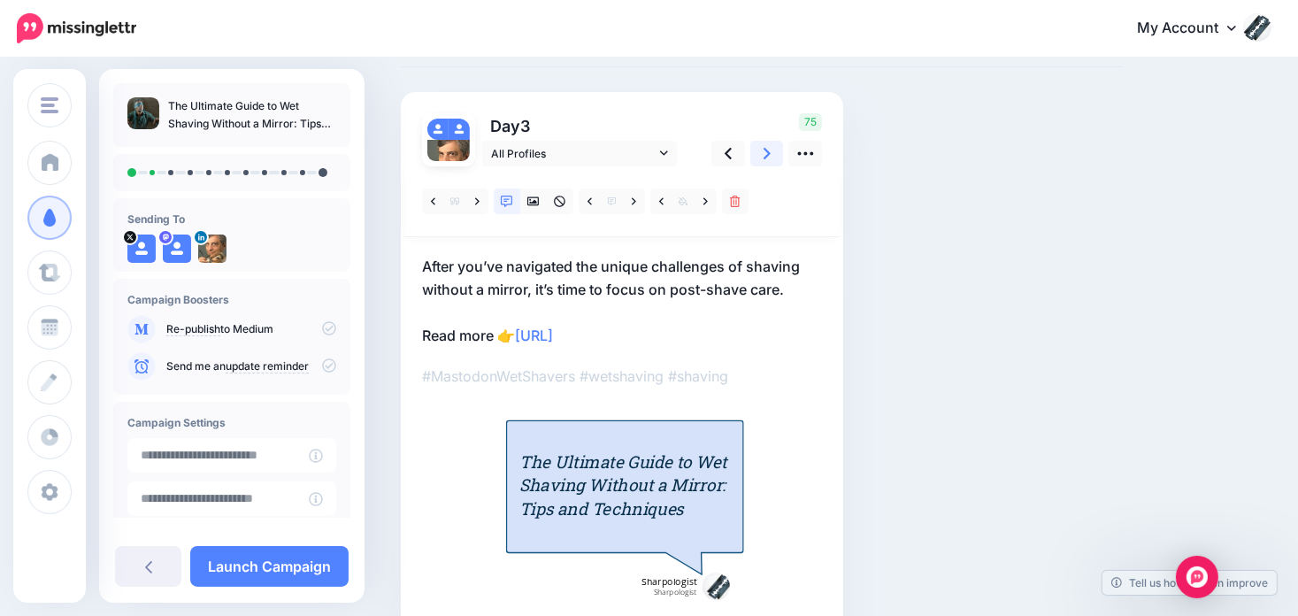
click at [768, 157] on icon at bounding box center [766, 153] width 7 height 19
click at [699, 198] on link at bounding box center [705, 201] width 22 height 26
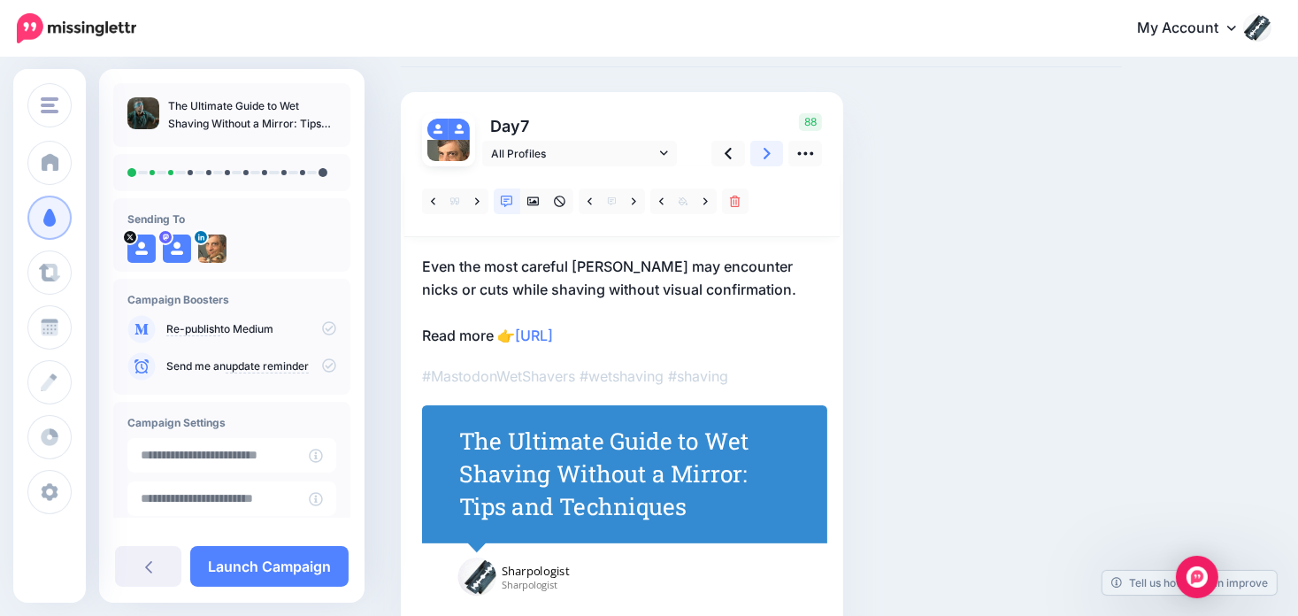
click at [766, 151] on icon at bounding box center [766, 153] width 7 height 11
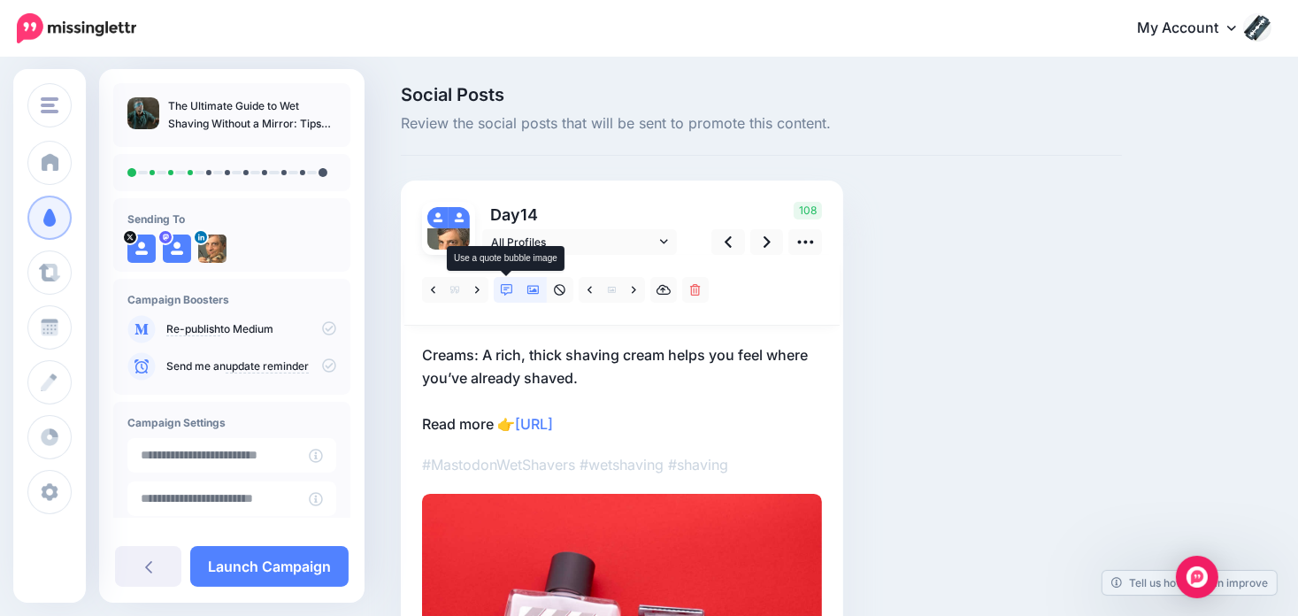
click at [504, 290] on icon at bounding box center [507, 290] width 12 height 12
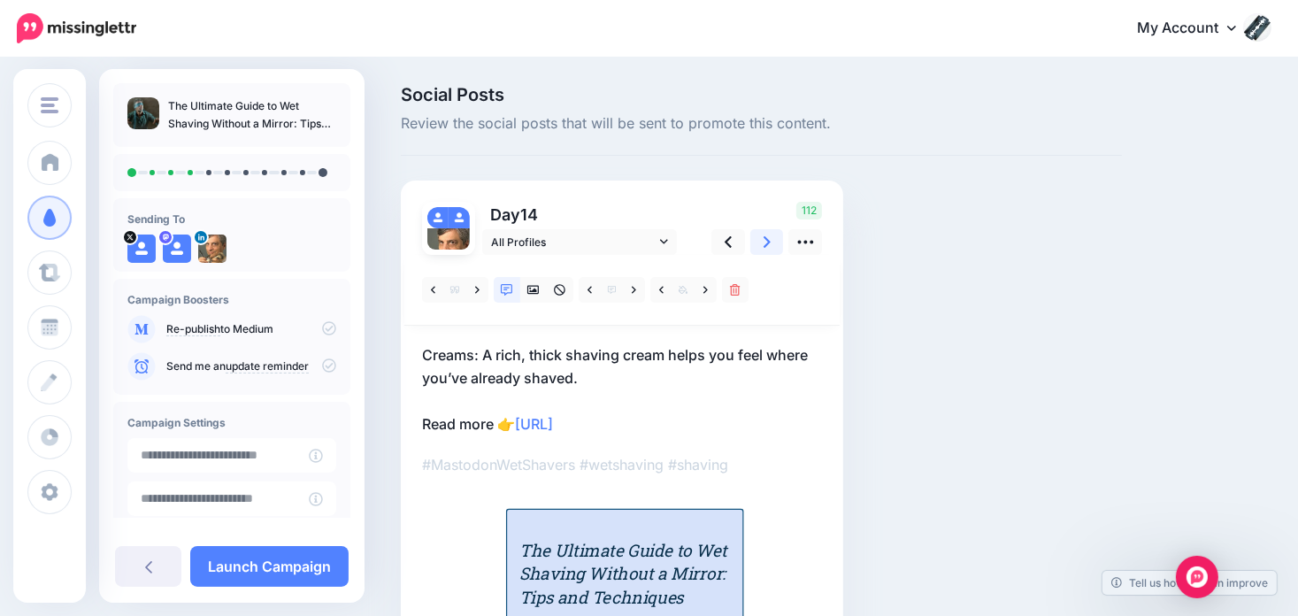
click at [778, 237] on link at bounding box center [767, 242] width 34 height 26
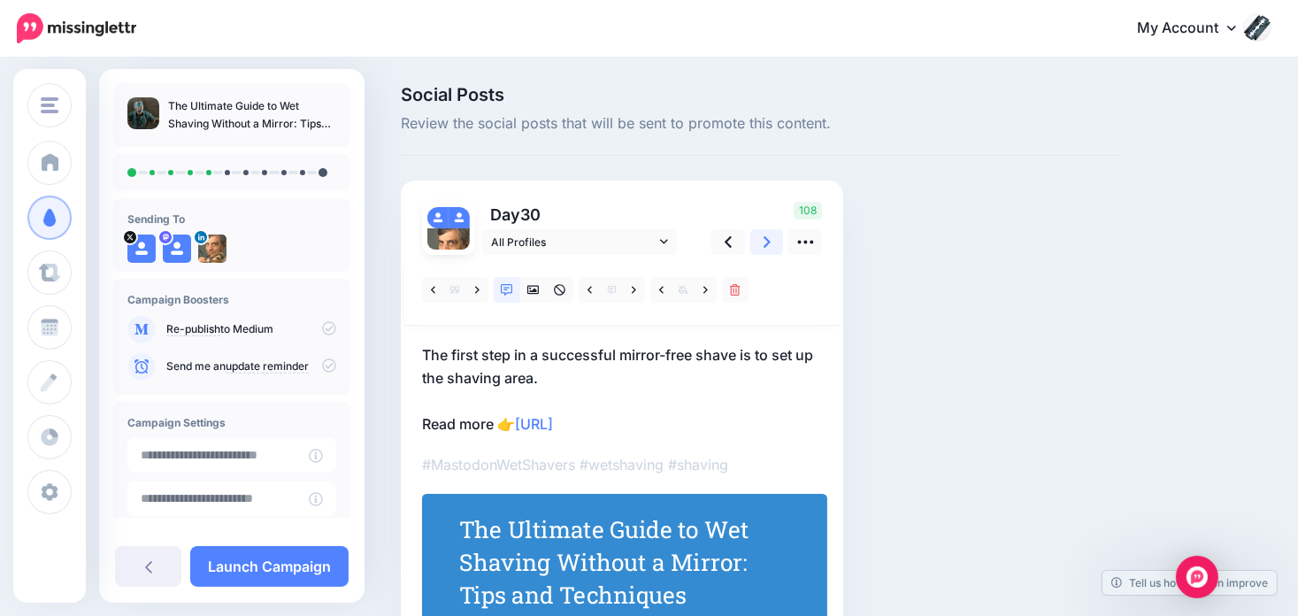
click at [768, 236] on icon at bounding box center [766, 242] width 7 height 19
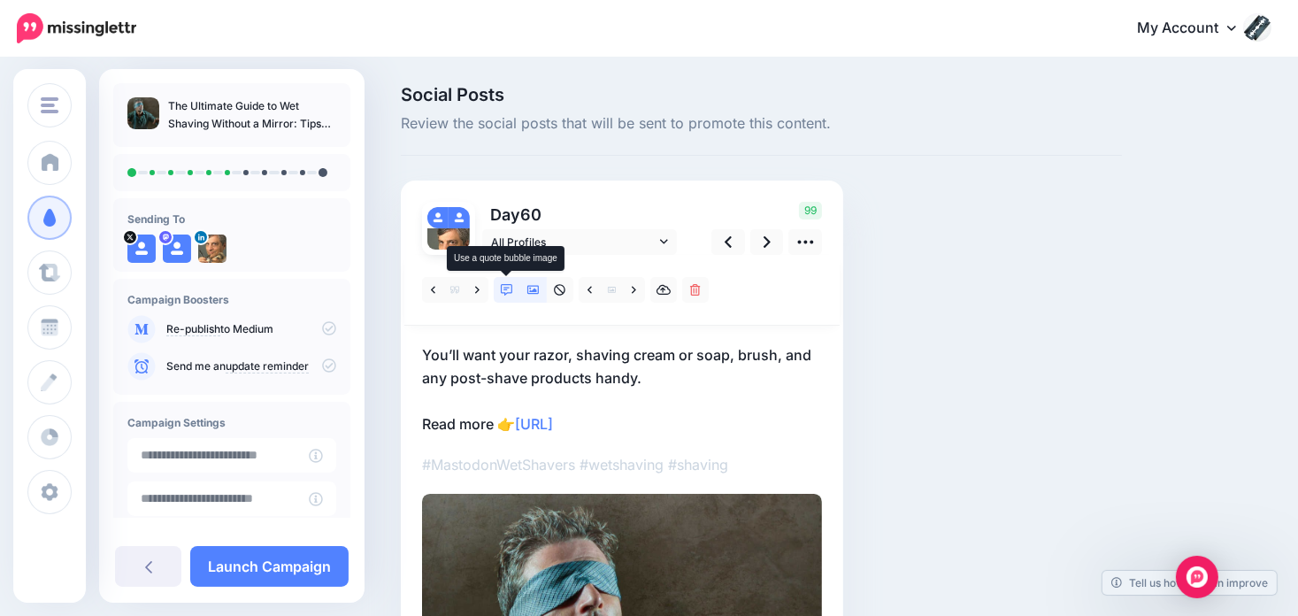
click at [499, 289] on link at bounding box center [507, 290] width 27 height 26
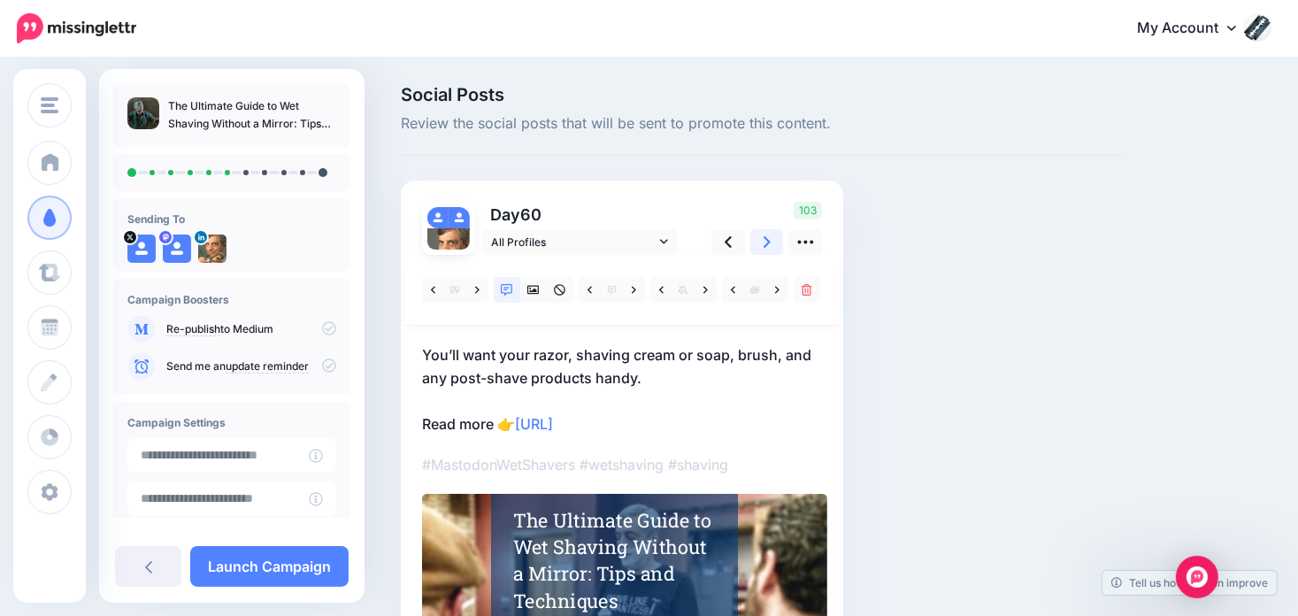
click at [768, 245] on icon at bounding box center [766, 242] width 7 height 19
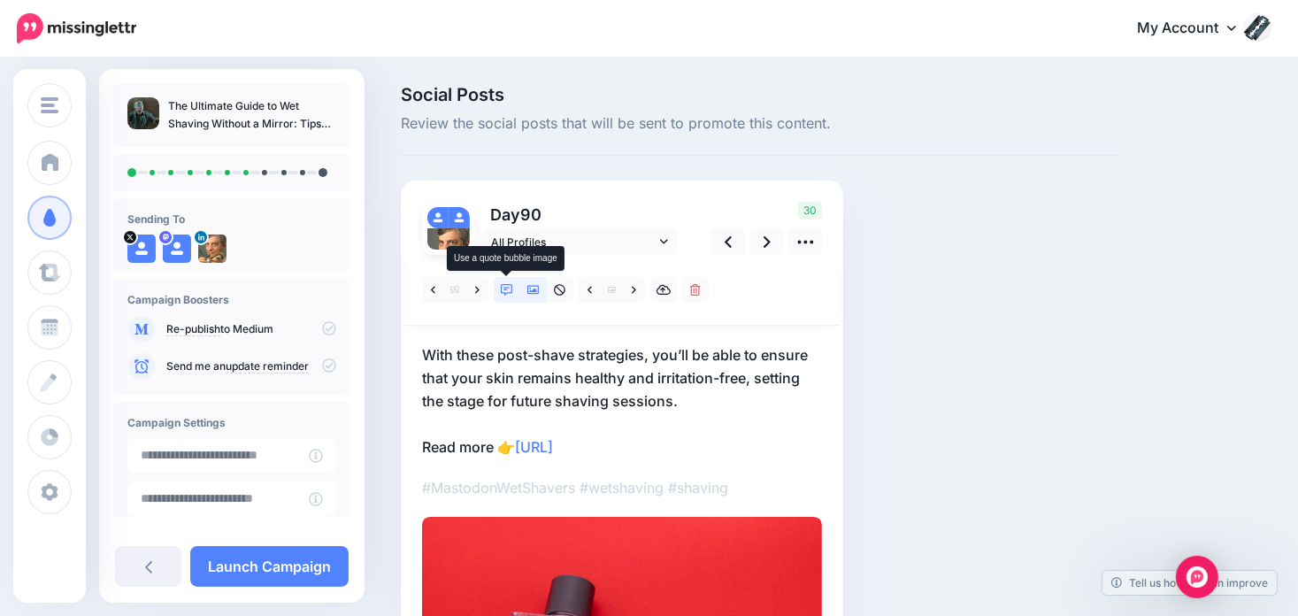
click at [507, 287] on icon at bounding box center [507, 290] width 12 height 12
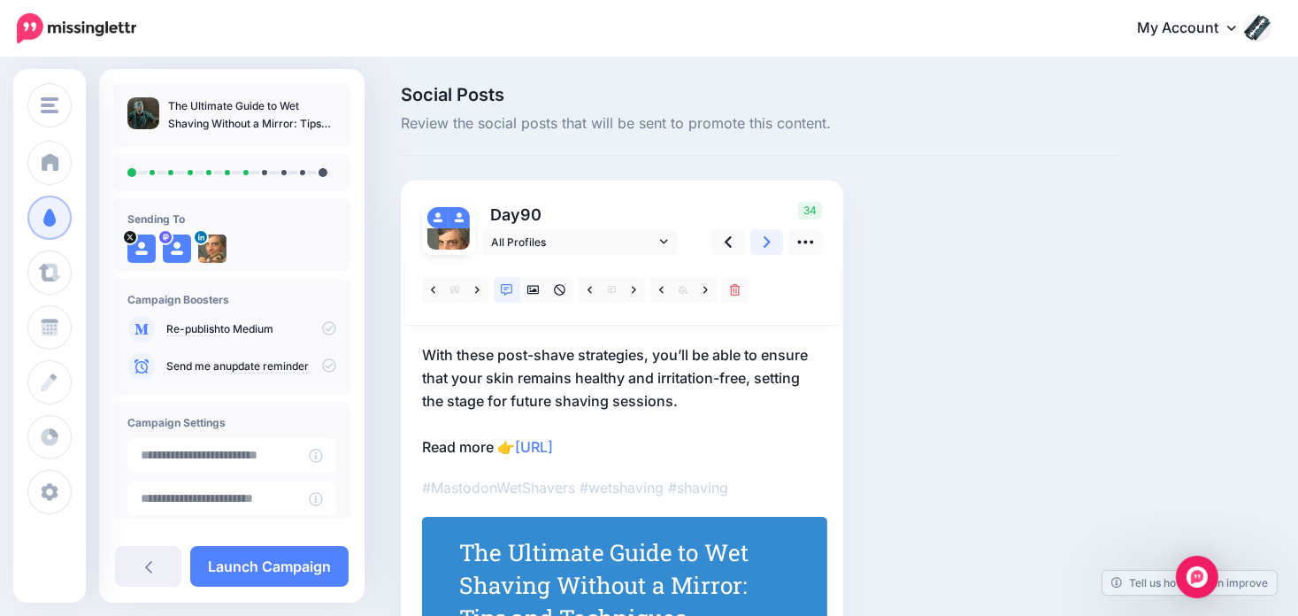
click at [773, 233] on link at bounding box center [767, 242] width 34 height 26
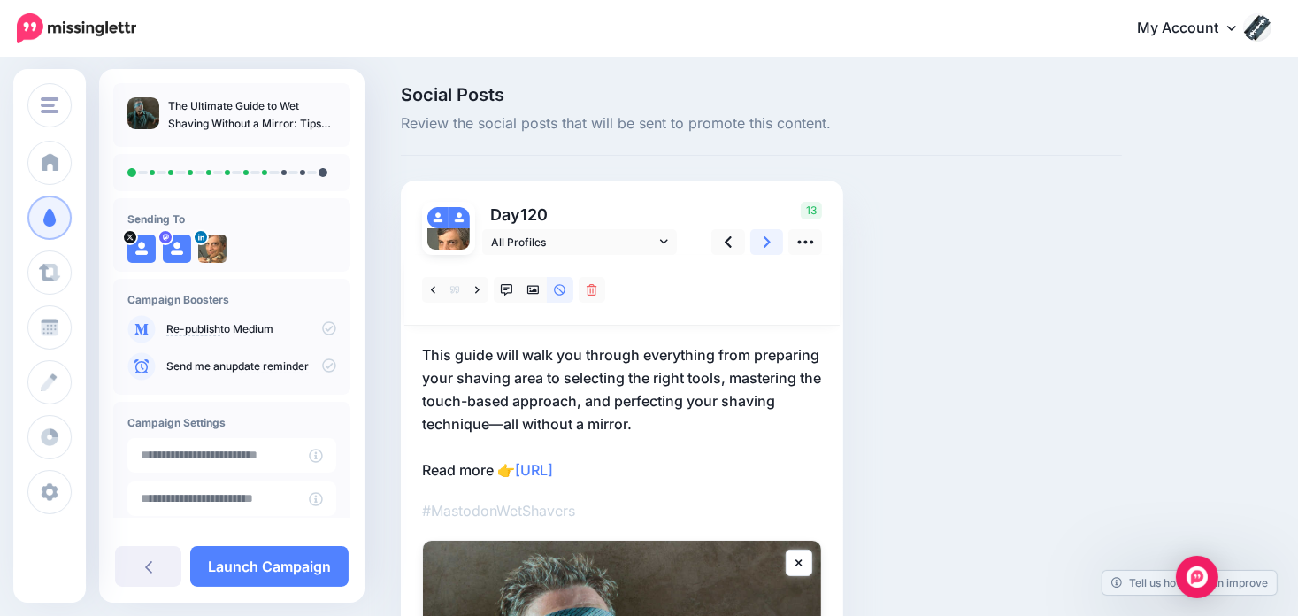
click at [765, 240] on icon at bounding box center [766, 242] width 7 height 19
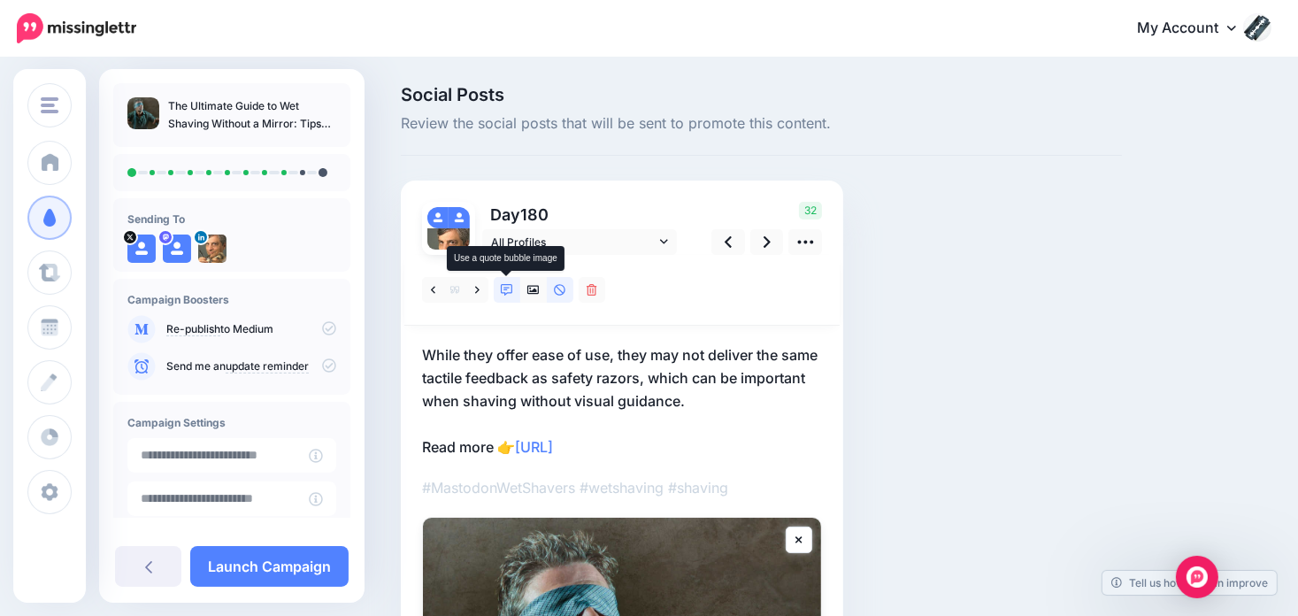
click at [508, 286] on icon at bounding box center [507, 290] width 12 height 12
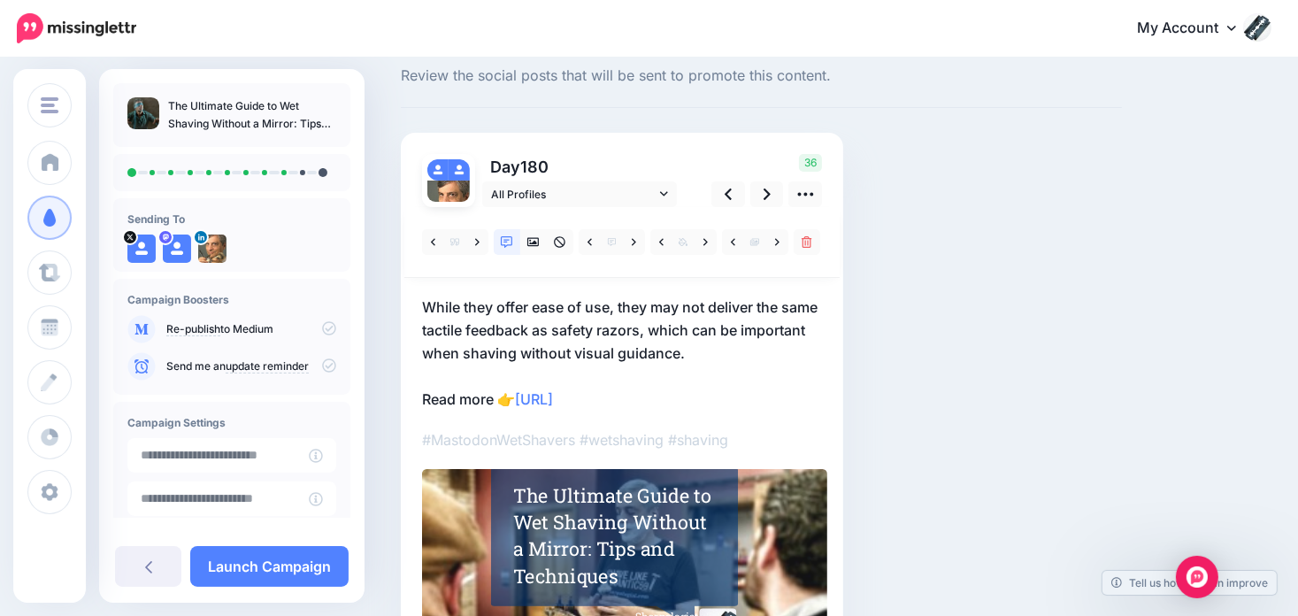
scroll to position [88, 0]
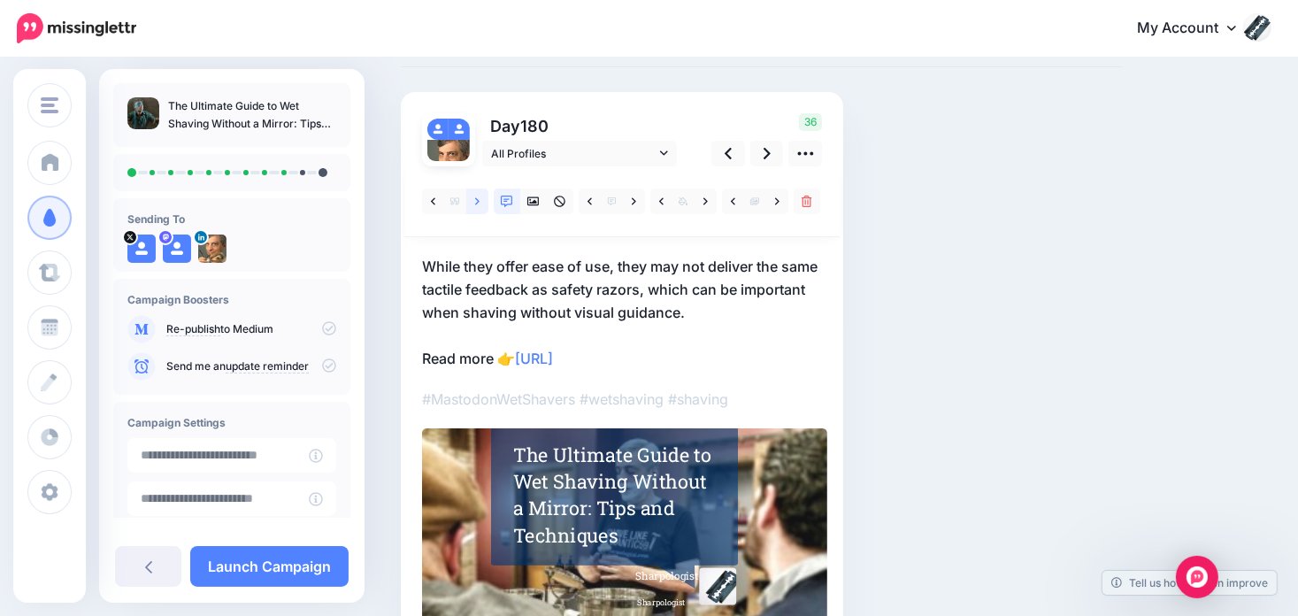
click at [475, 203] on icon at bounding box center [477, 201] width 4 height 12
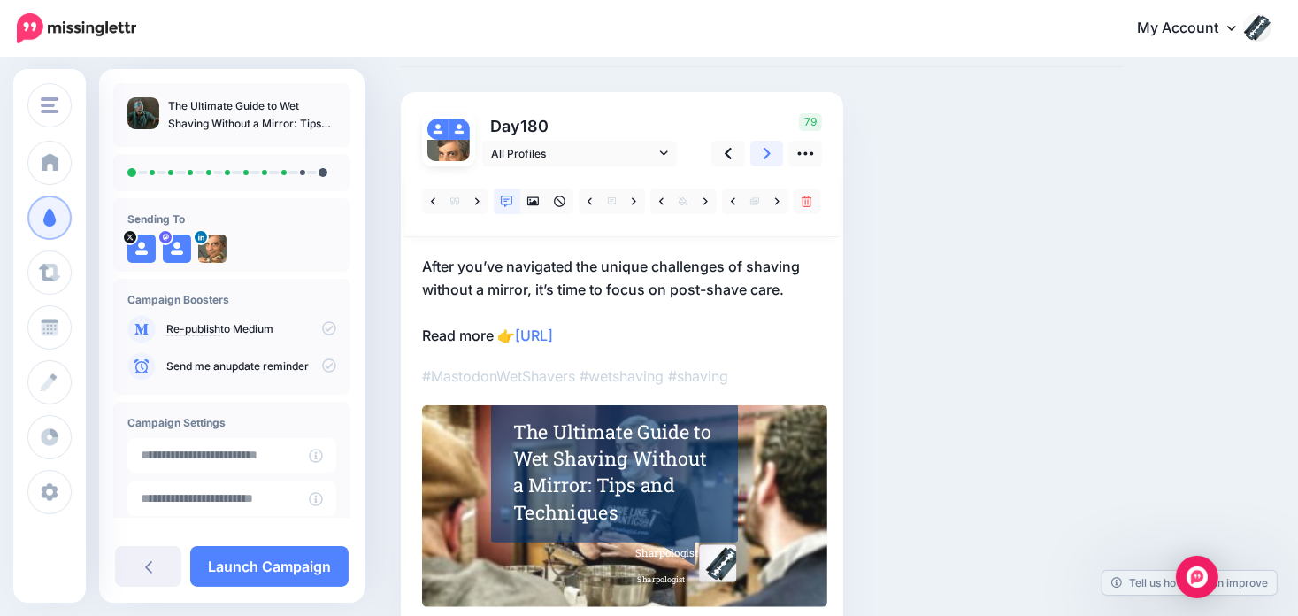
click at [768, 159] on icon at bounding box center [766, 153] width 7 height 19
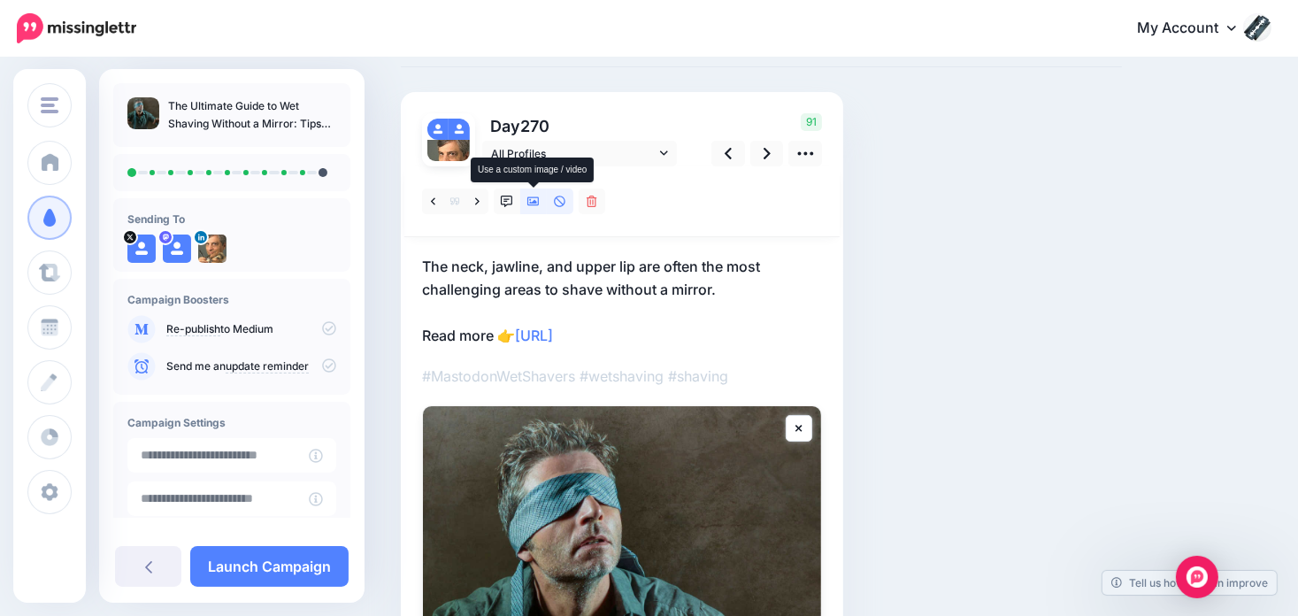
click at [528, 201] on icon at bounding box center [533, 201] width 12 height 12
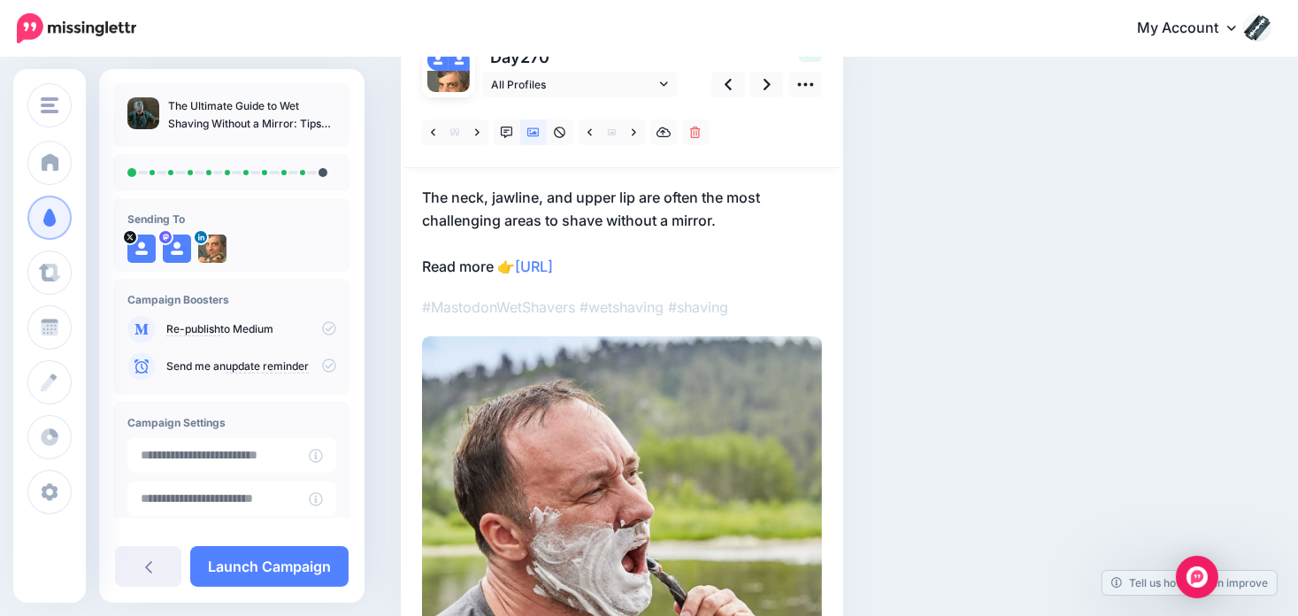
scroll to position [0, 0]
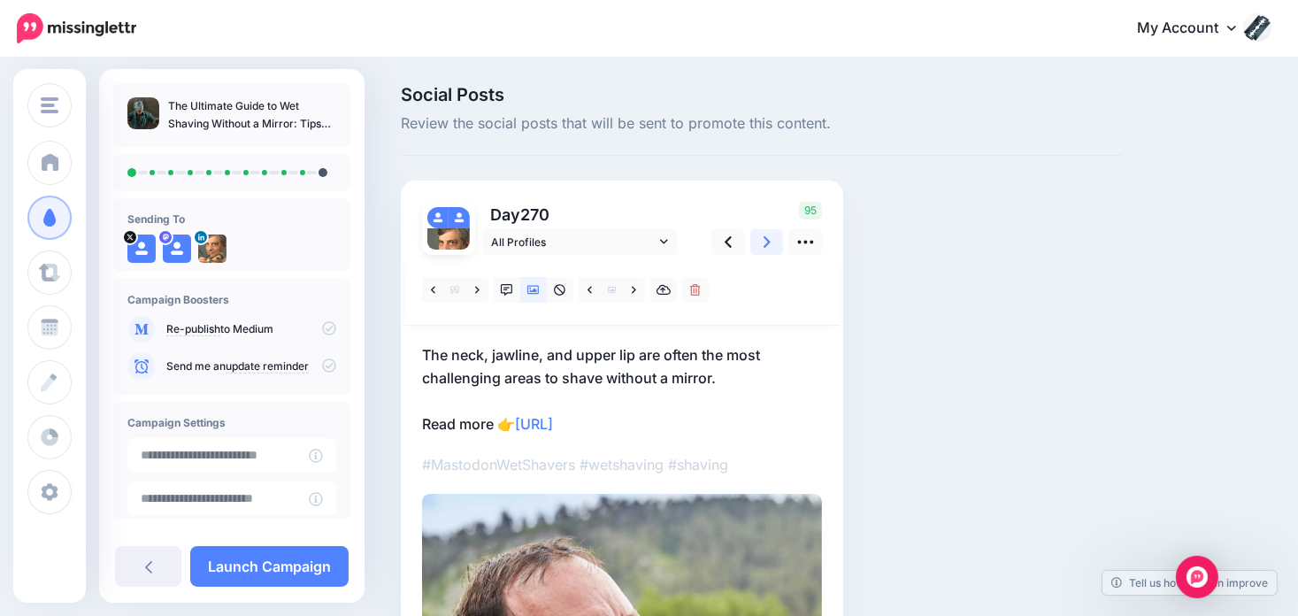
click at [772, 238] on link at bounding box center [767, 242] width 34 height 26
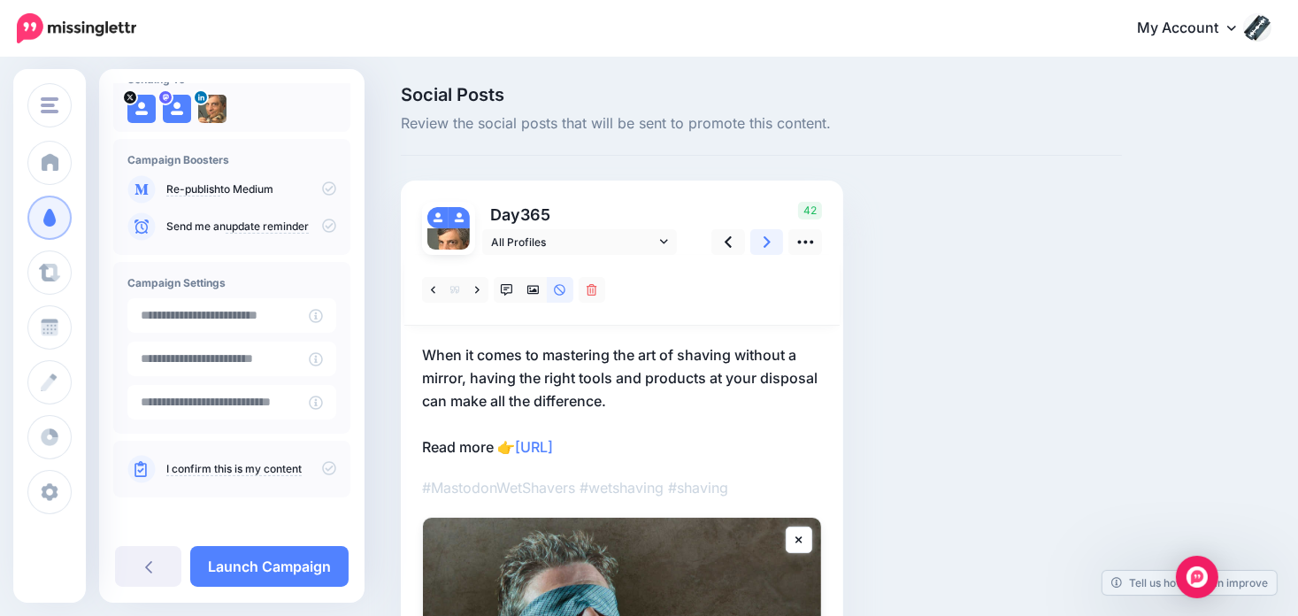
scroll to position [141, 0]
click at [322, 467] on icon at bounding box center [329, 467] width 14 height 14
click at [264, 569] on link "Launch Campaign" at bounding box center [269, 566] width 158 height 41
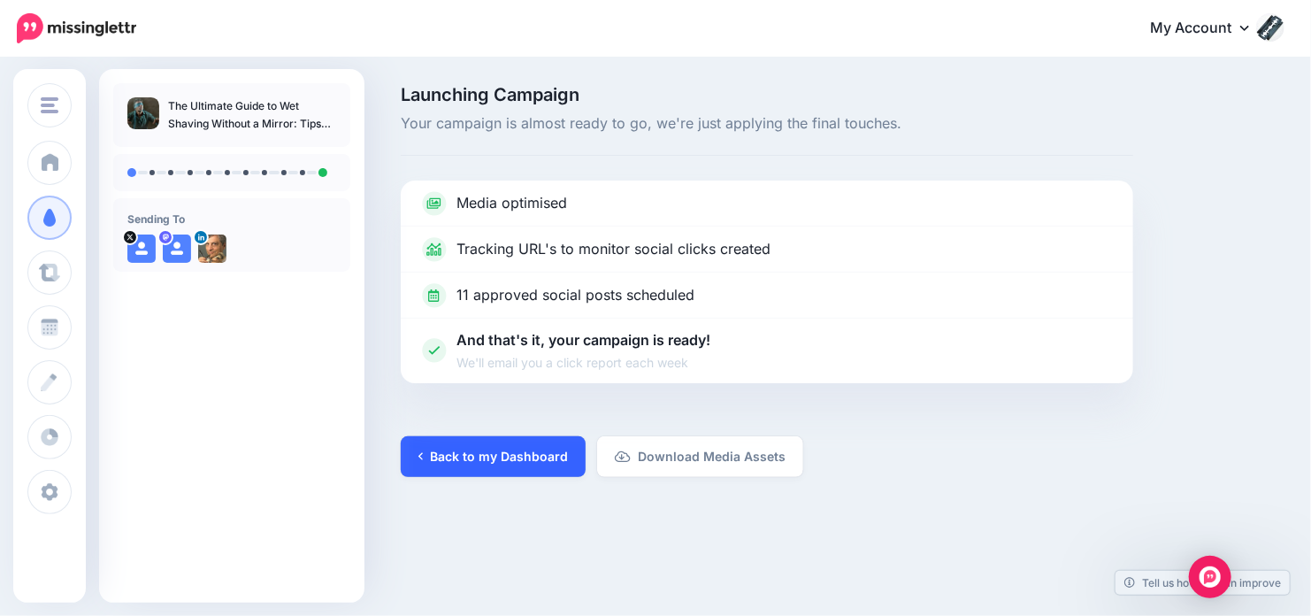
click at [524, 453] on link "Back to my Dashboard" at bounding box center [493, 456] width 185 height 41
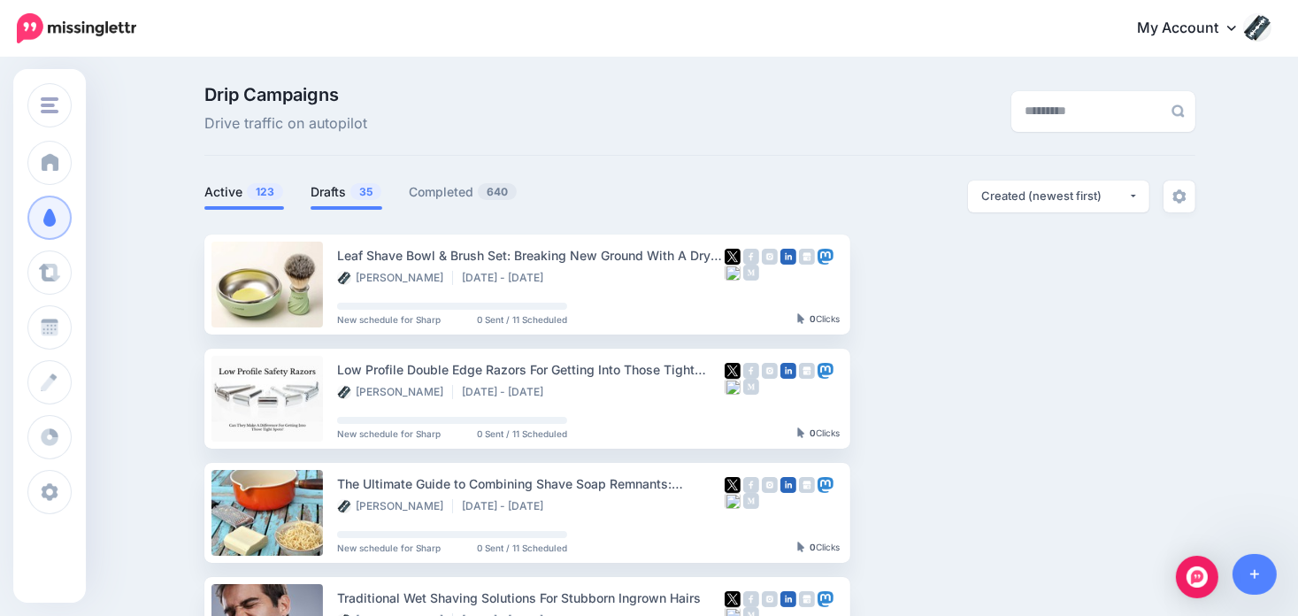
click at [345, 196] on link "Drafts 35" at bounding box center [346, 191] width 72 height 21
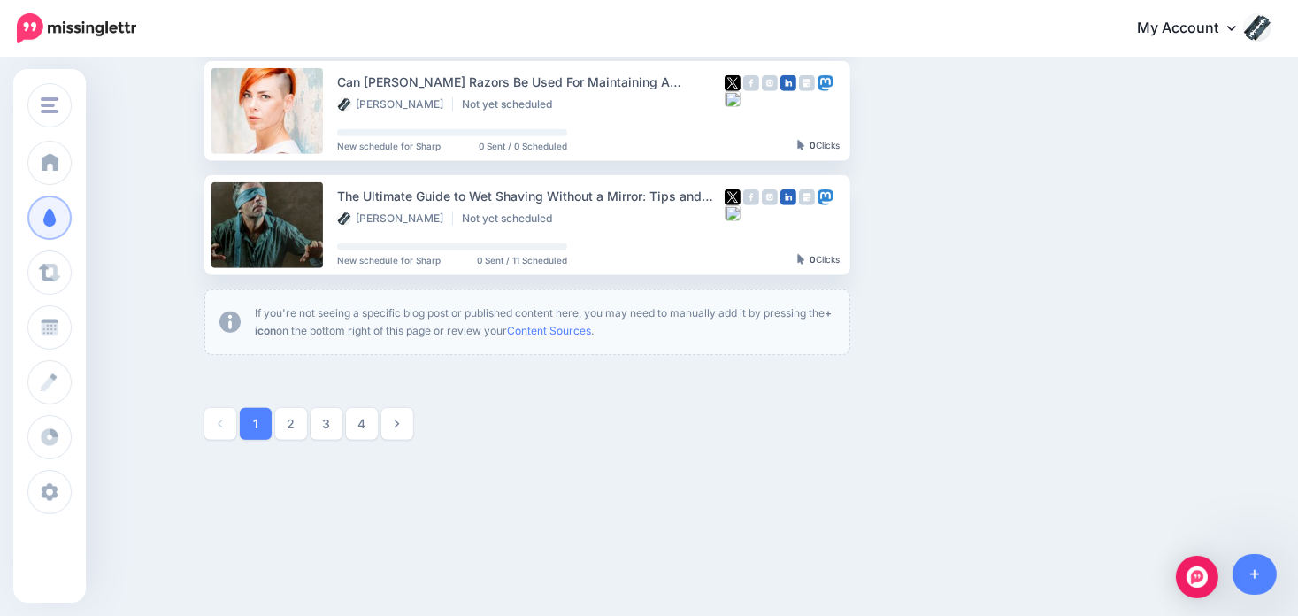
scroll to position [1087, 0]
click at [287, 426] on link "2" at bounding box center [291, 423] width 32 height 32
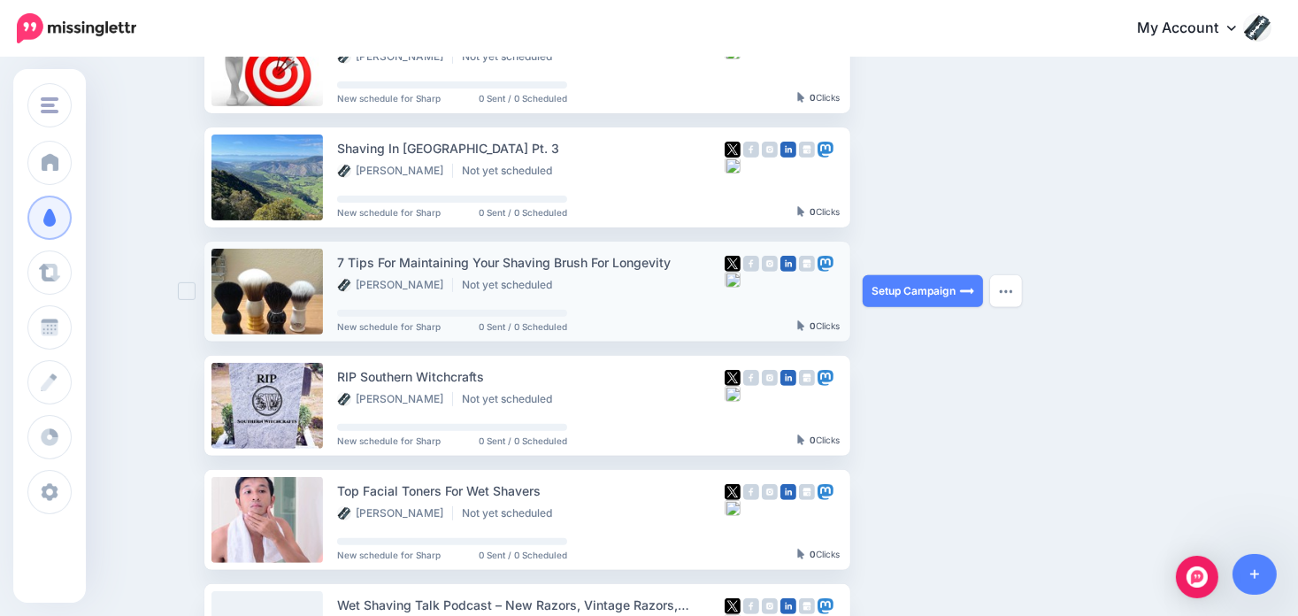
scroll to position [594, 0]
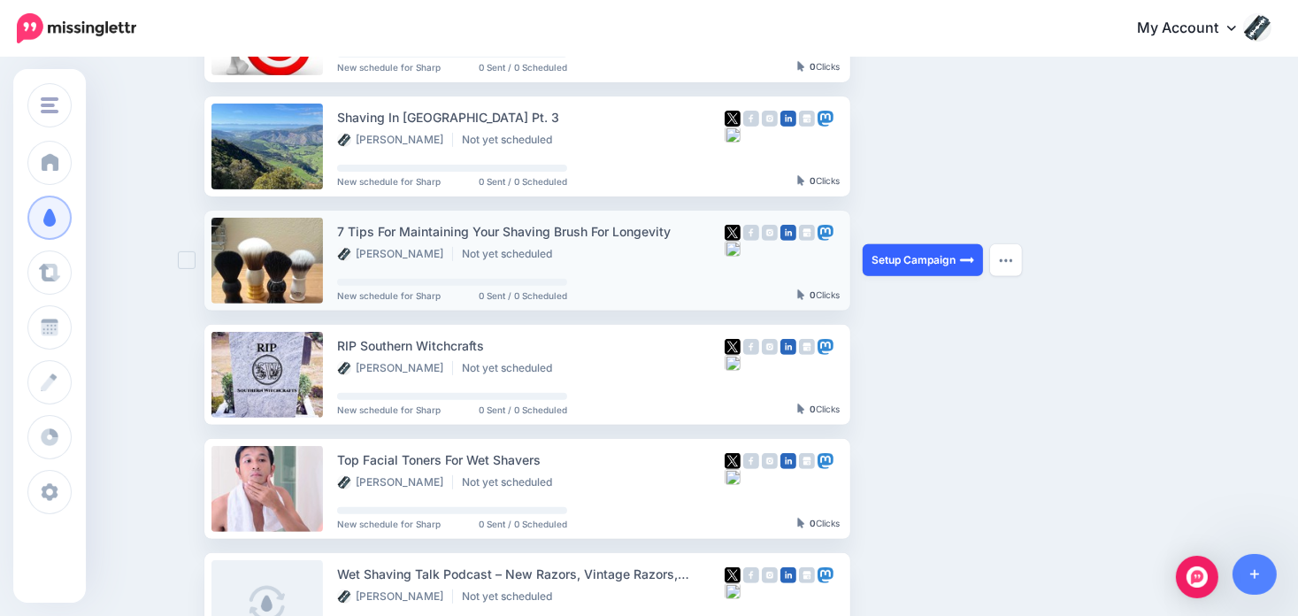
click at [914, 257] on link "Setup Campaign" at bounding box center [922, 260] width 120 height 32
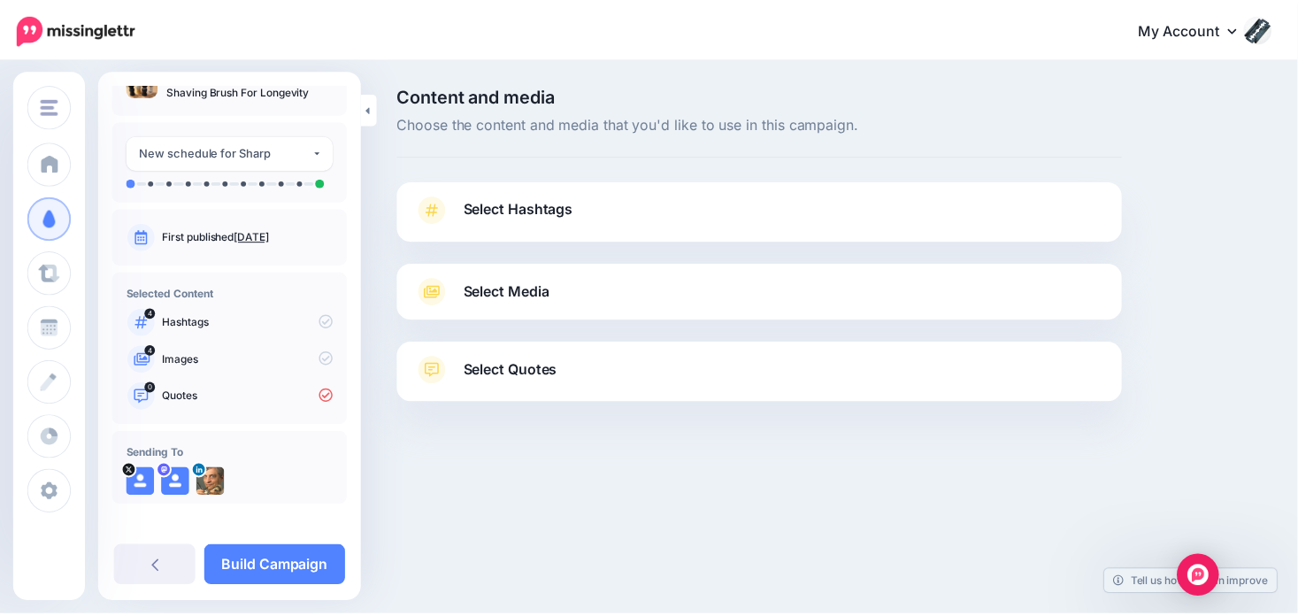
scroll to position [42, 0]
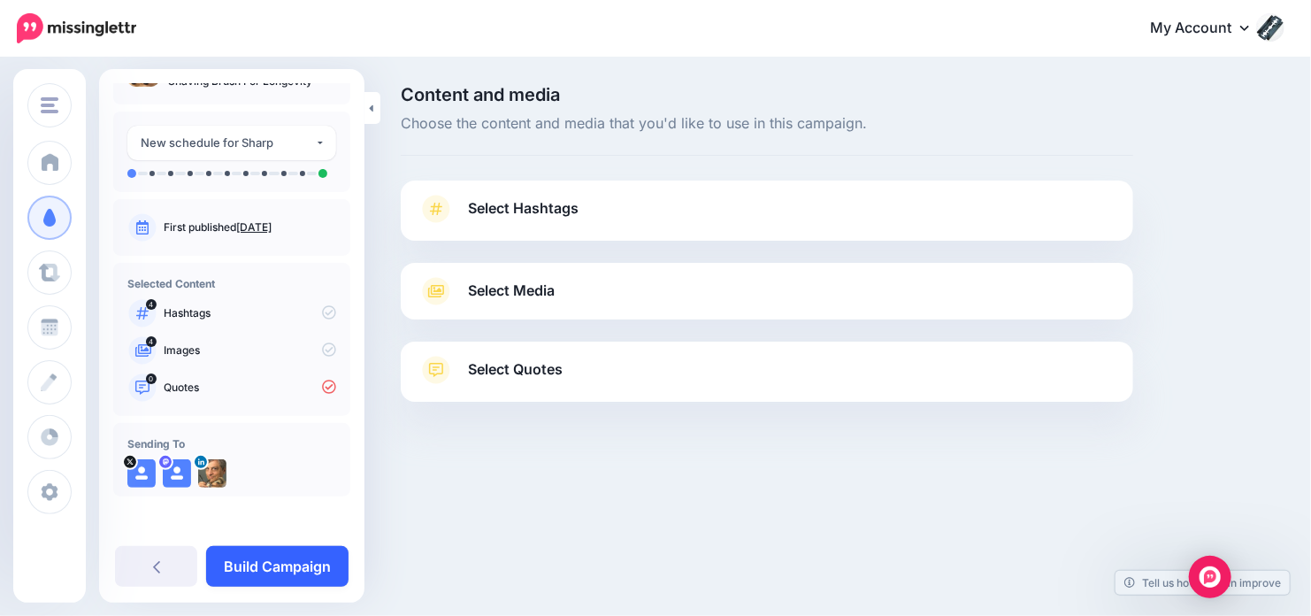
click at [286, 563] on link "Build Campaign" at bounding box center [277, 566] width 142 height 41
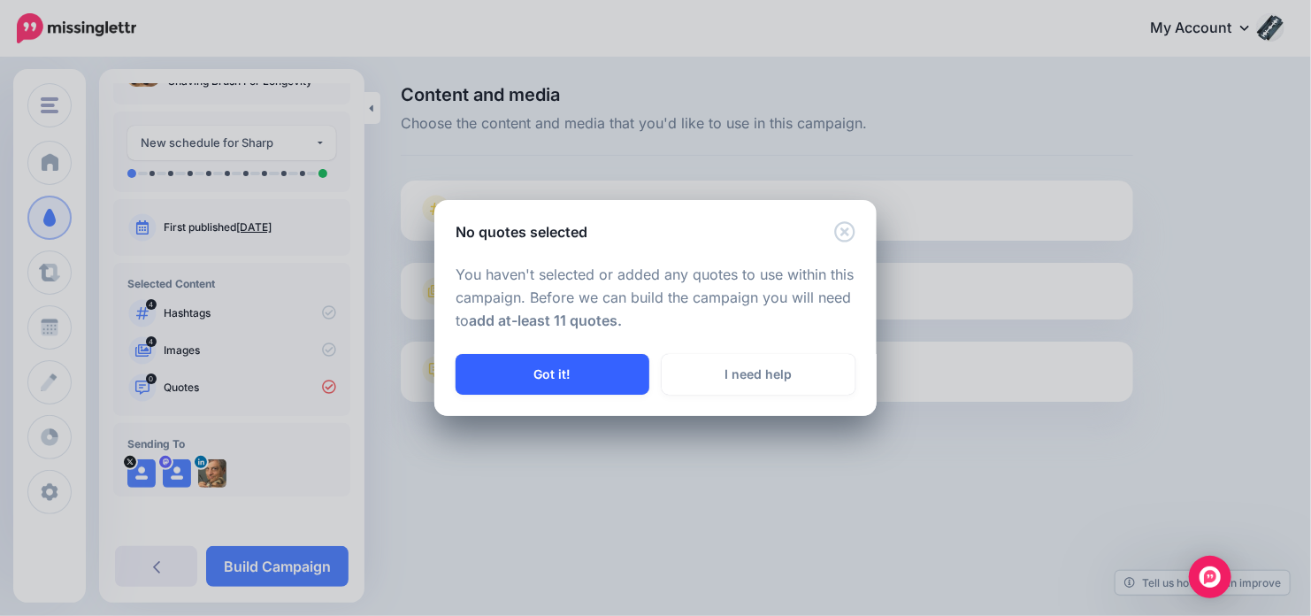
click at [569, 374] on button "Got it!" at bounding box center [553, 374] width 194 height 41
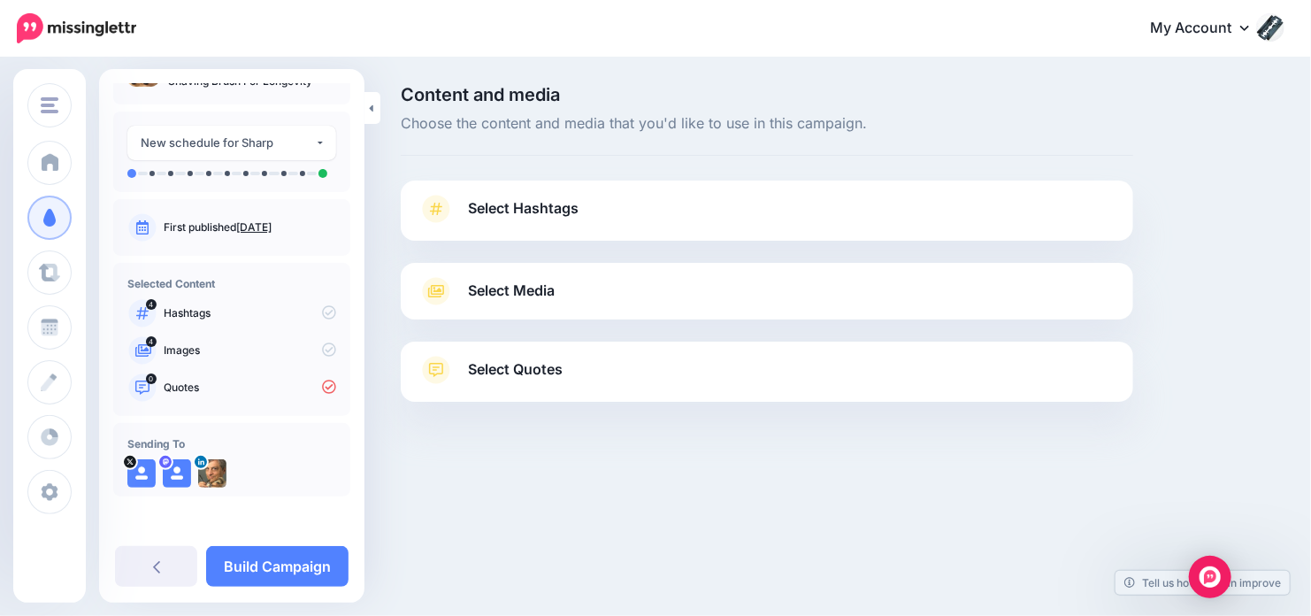
click at [519, 360] on span "Select Quotes" at bounding box center [515, 369] width 95 height 24
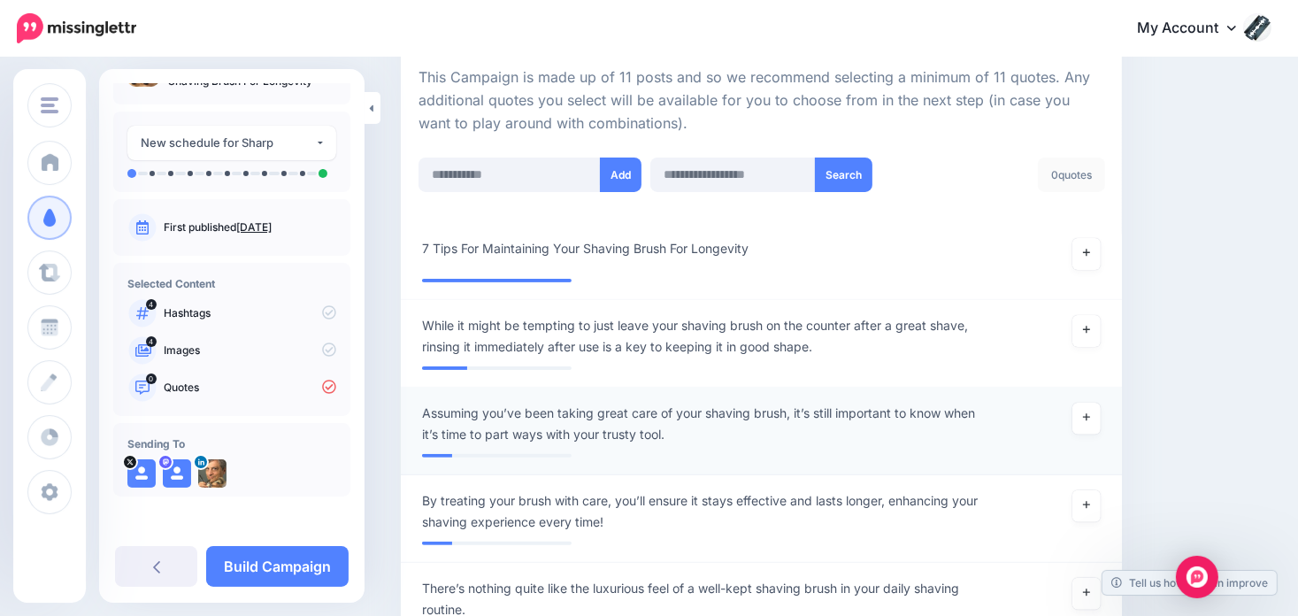
scroll to position [442, 0]
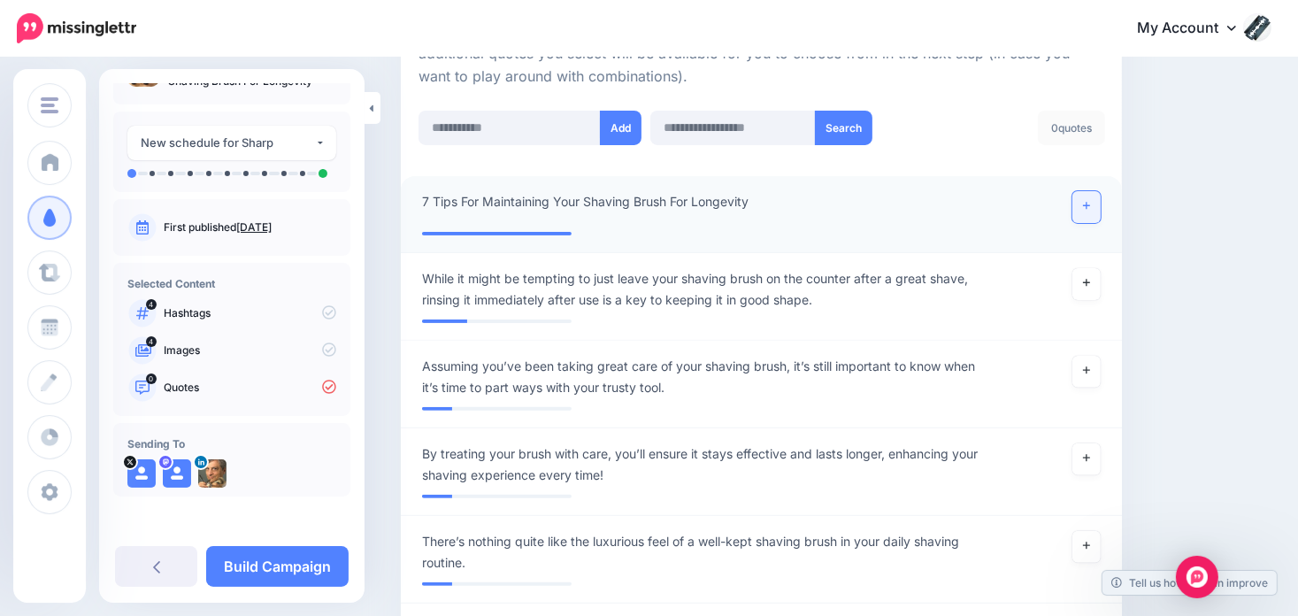
click at [1100, 205] on link at bounding box center [1086, 207] width 28 height 32
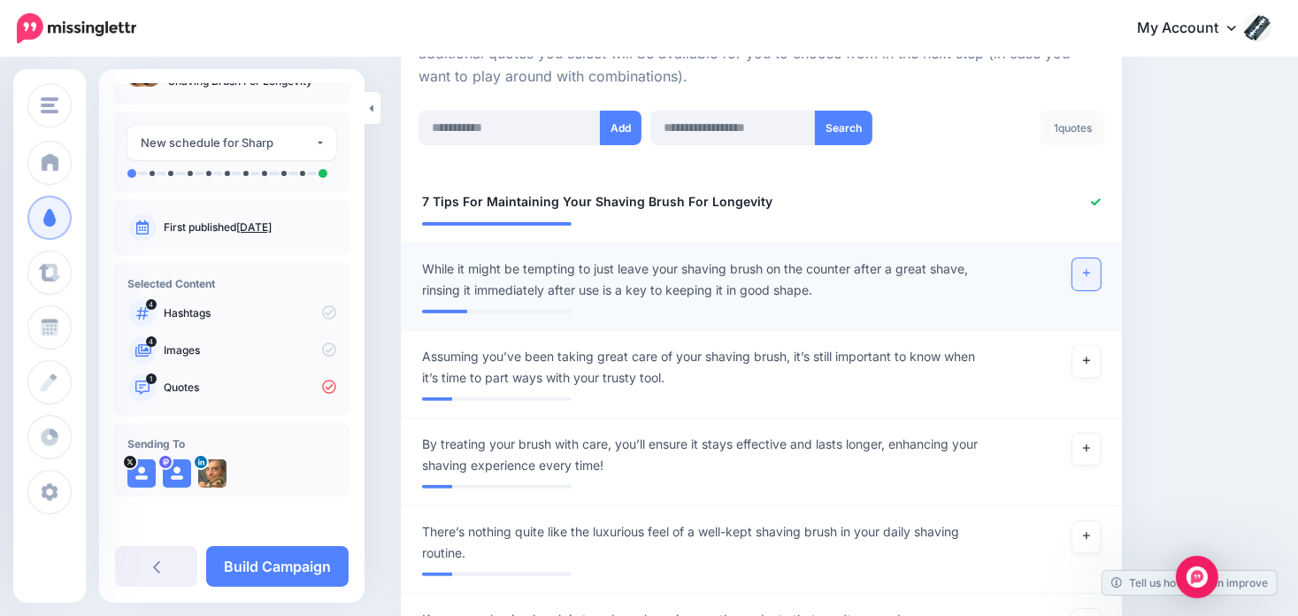
click at [1090, 275] on icon at bounding box center [1086, 273] width 7 height 10
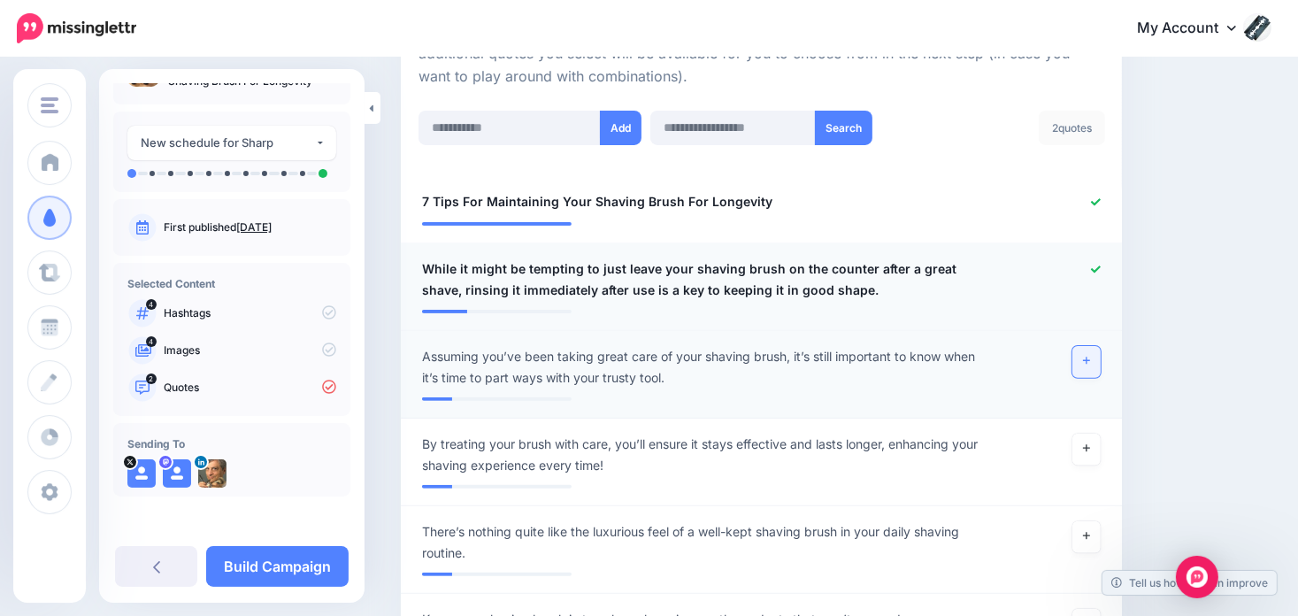
click at [1097, 353] on link at bounding box center [1086, 362] width 28 height 32
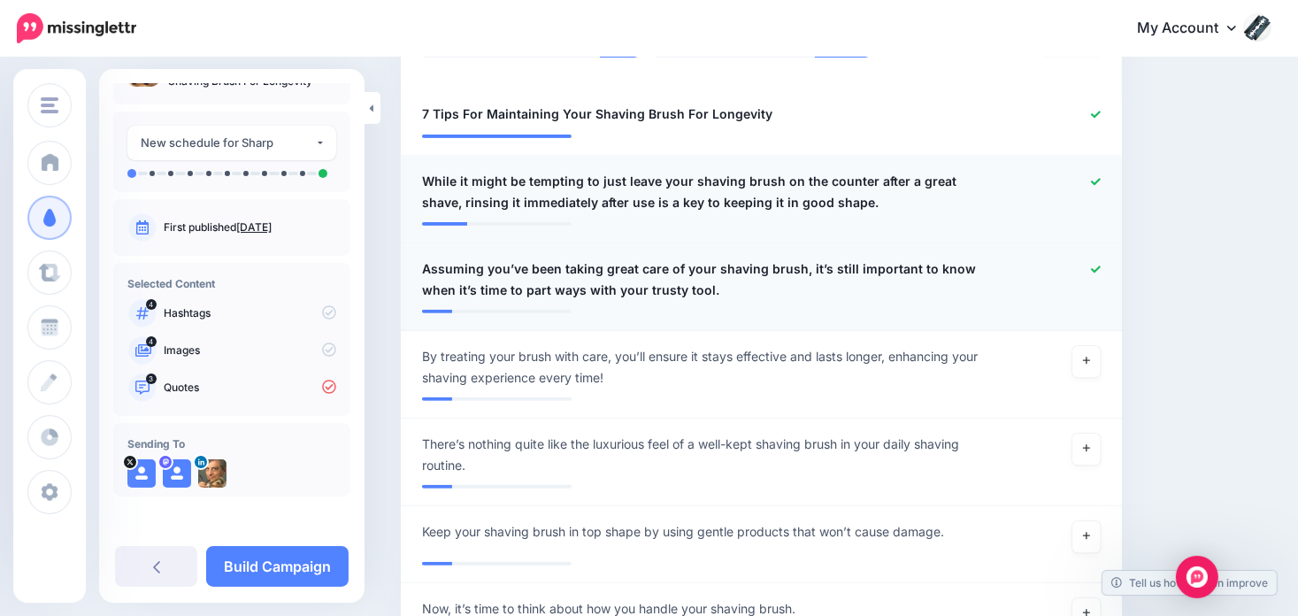
scroll to position [531, 0]
click at [1089, 356] on link at bounding box center [1086, 361] width 28 height 32
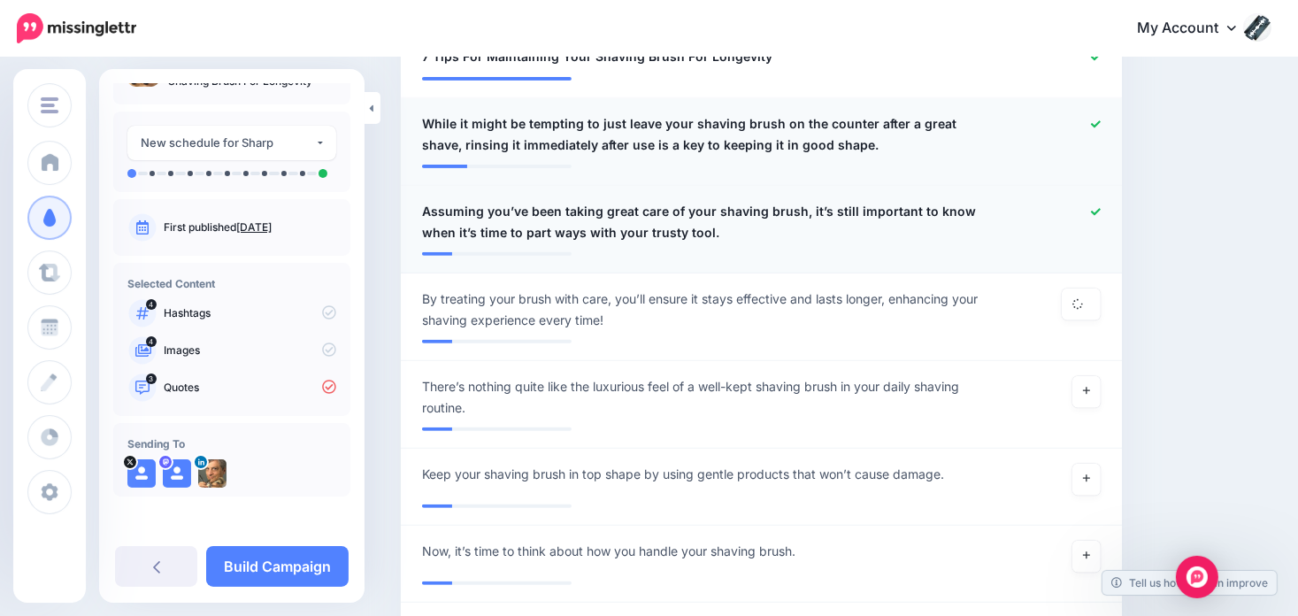
scroll to position [619, 0]
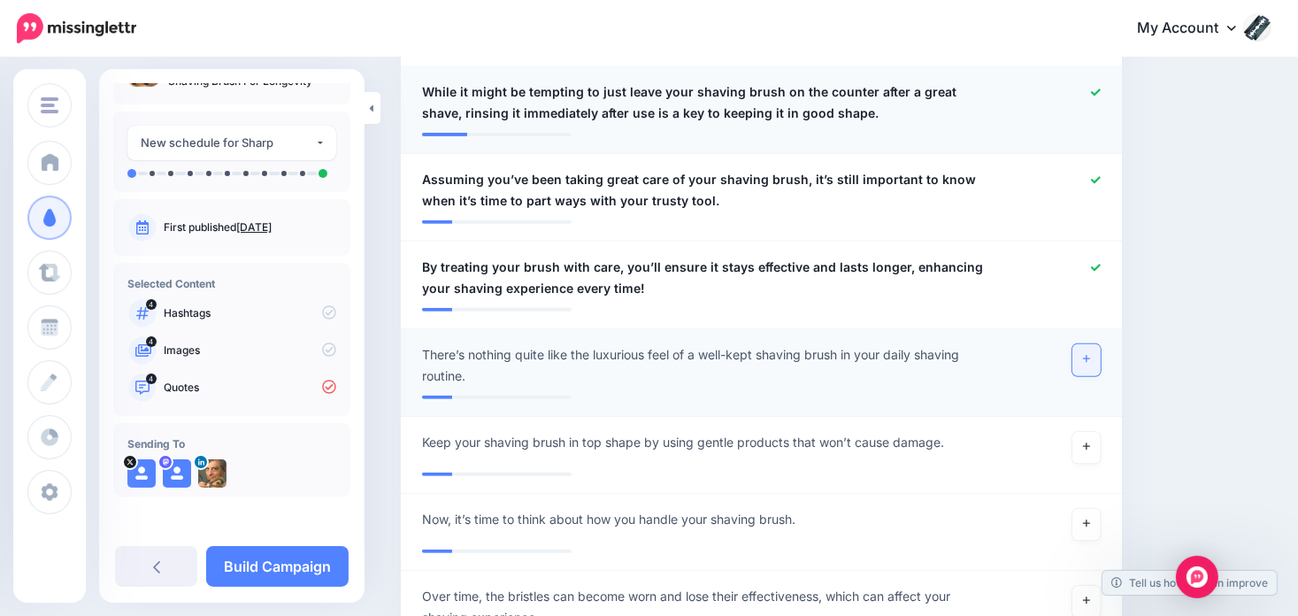
click at [1090, 356] on icon at bounding box center [1086, 359] width 7 height 10
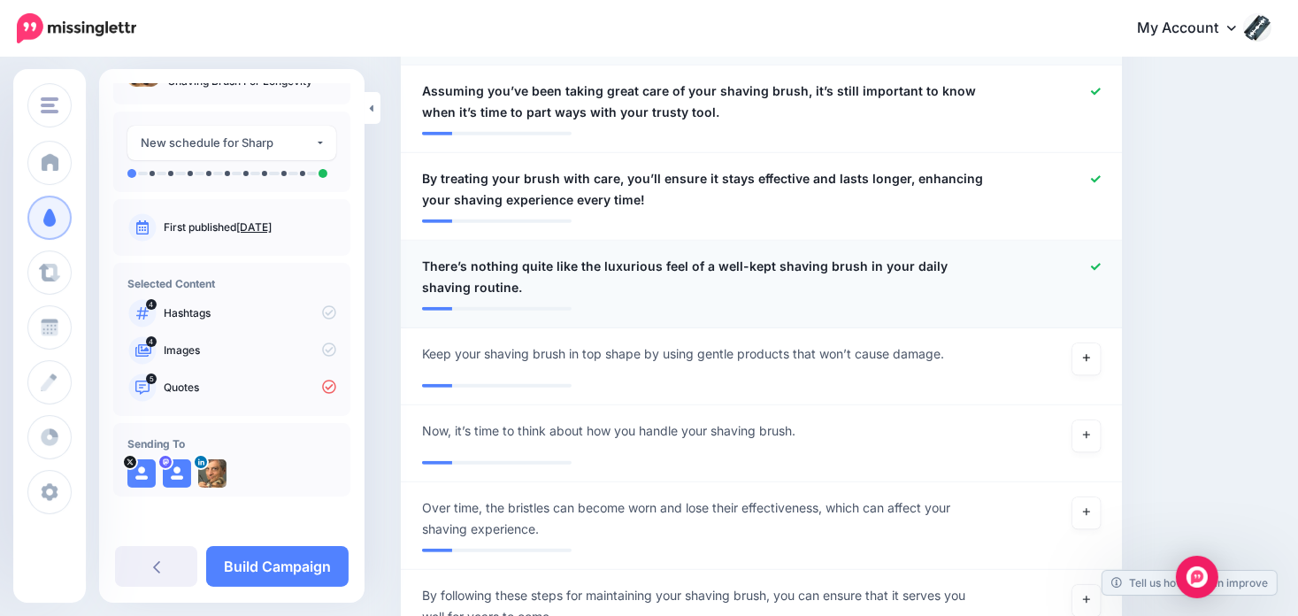
click at [1090, 356] on icon at bounding box center [1086, 358] width 7 height 7
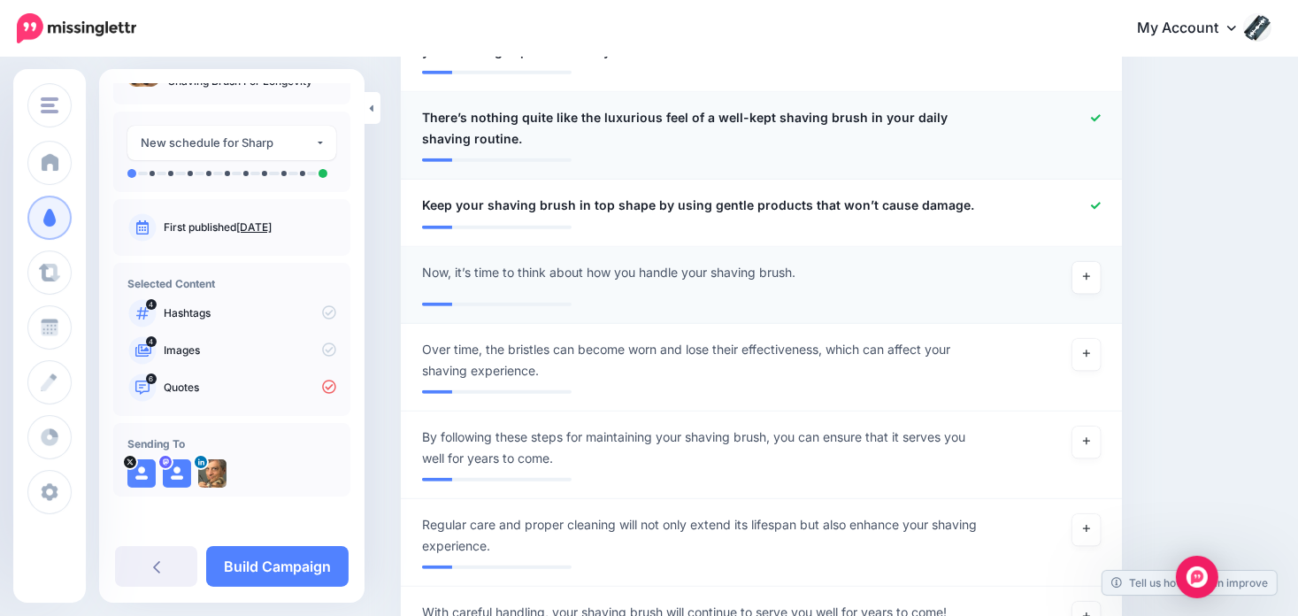
scroll to position [885, 0]
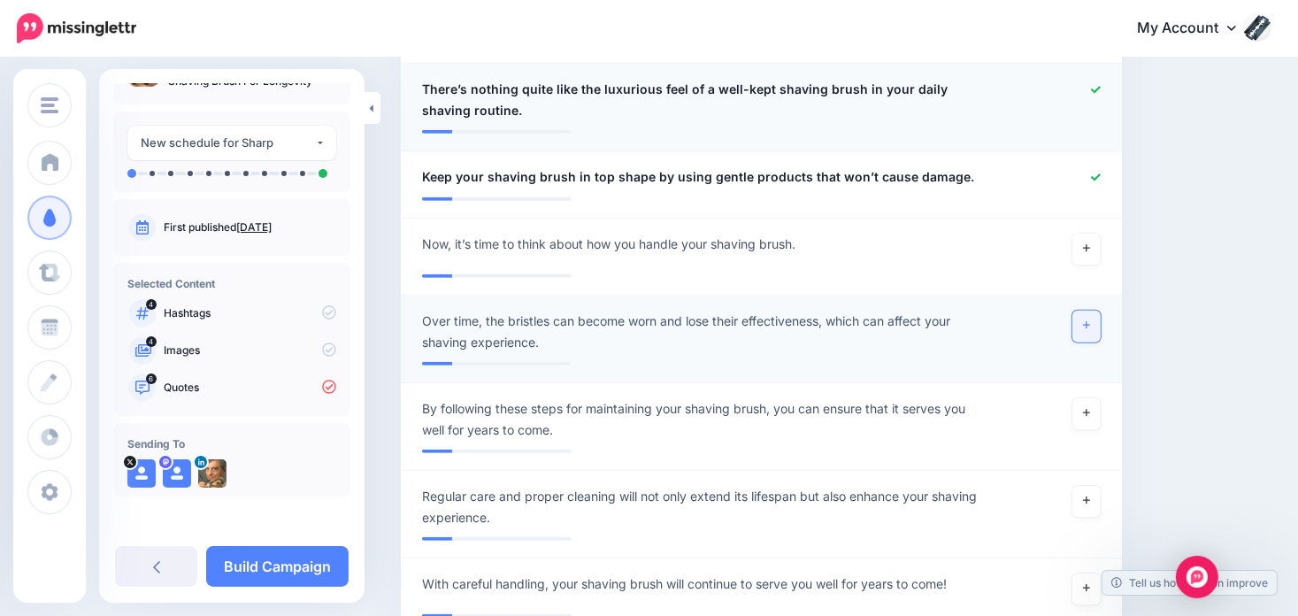
click at [1090, 326] on icon at bounding box center [1086, 325] width 7 height 10
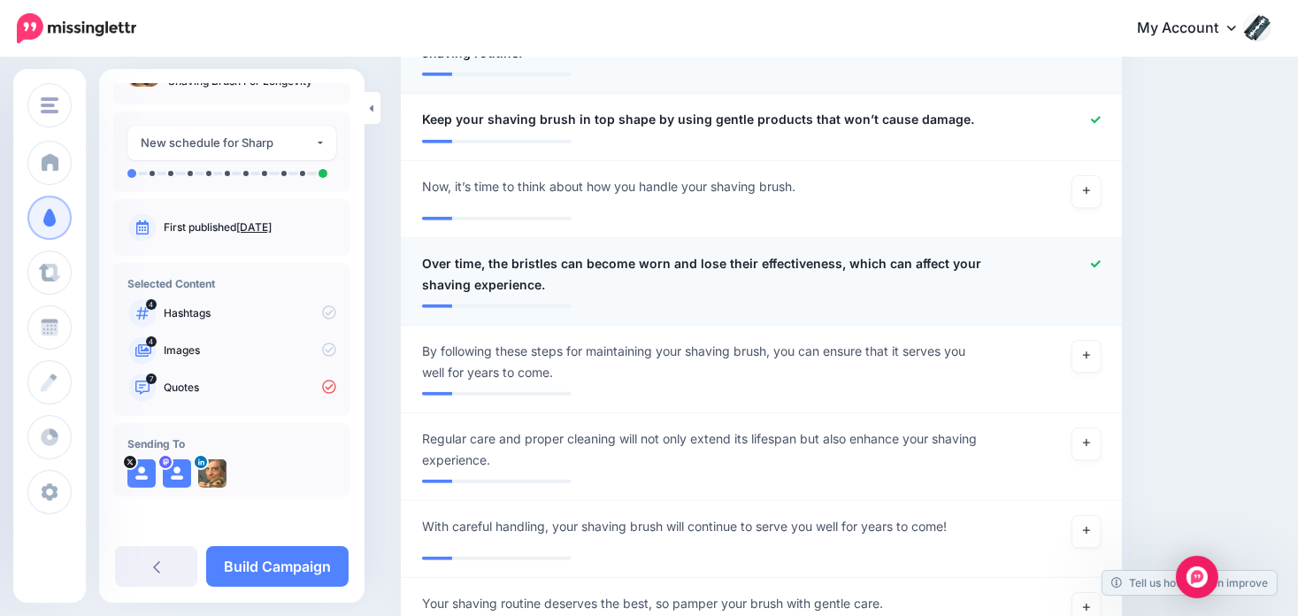
scroll to position [973, 0]
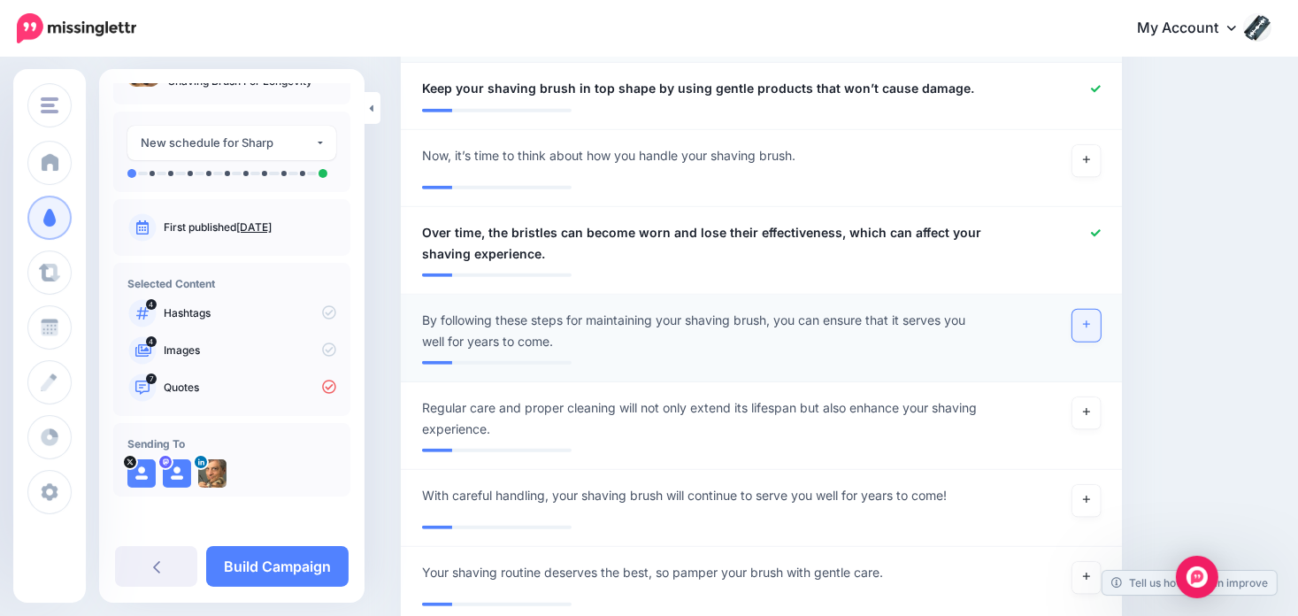
click at [1090, 320] on icon at bounding box center [1086, 324] width 7 height 10
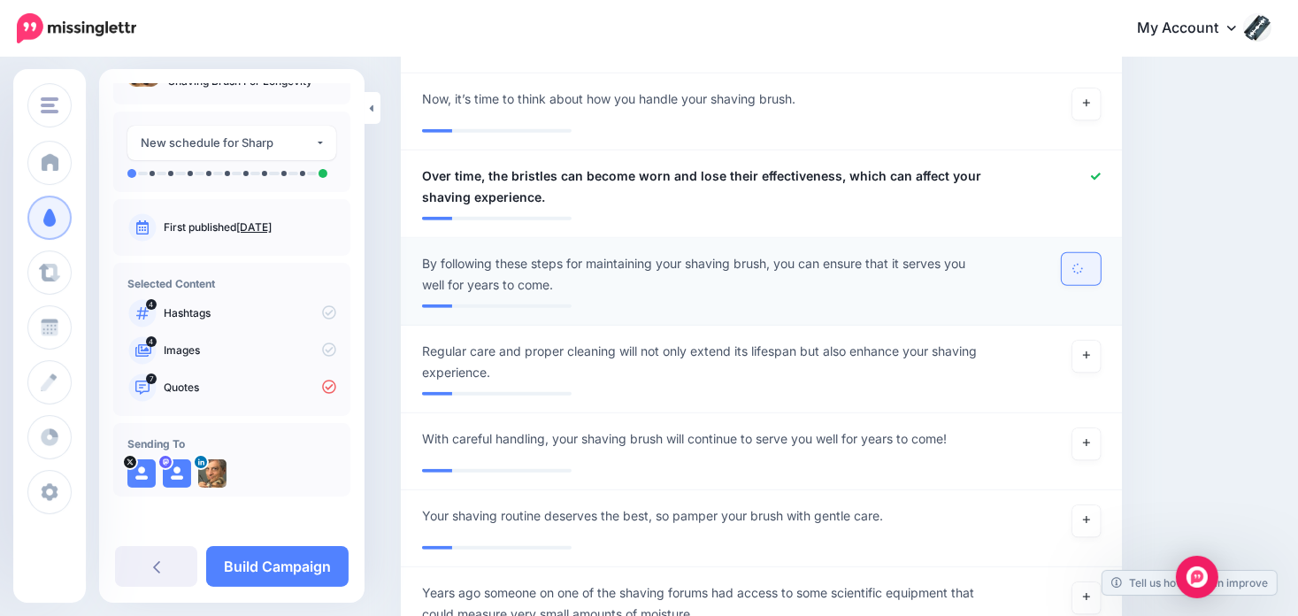
scroll to position [1062, 0]
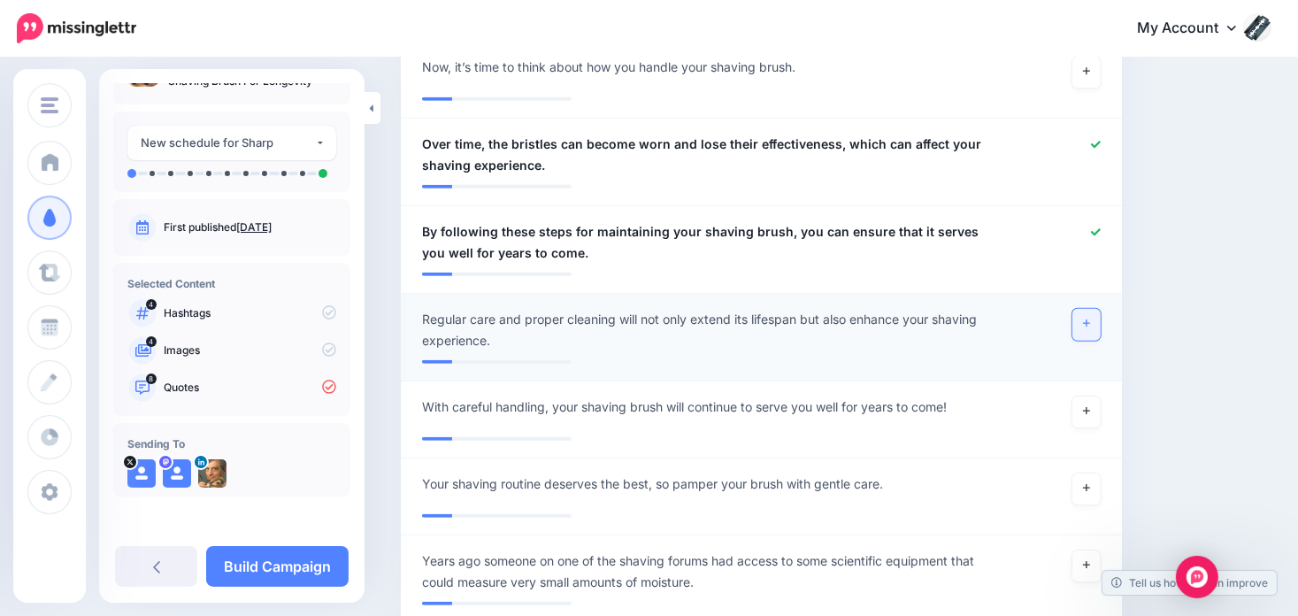
click at [1100, 325] on link at bounding box center [1086, 325] width 28 height 32
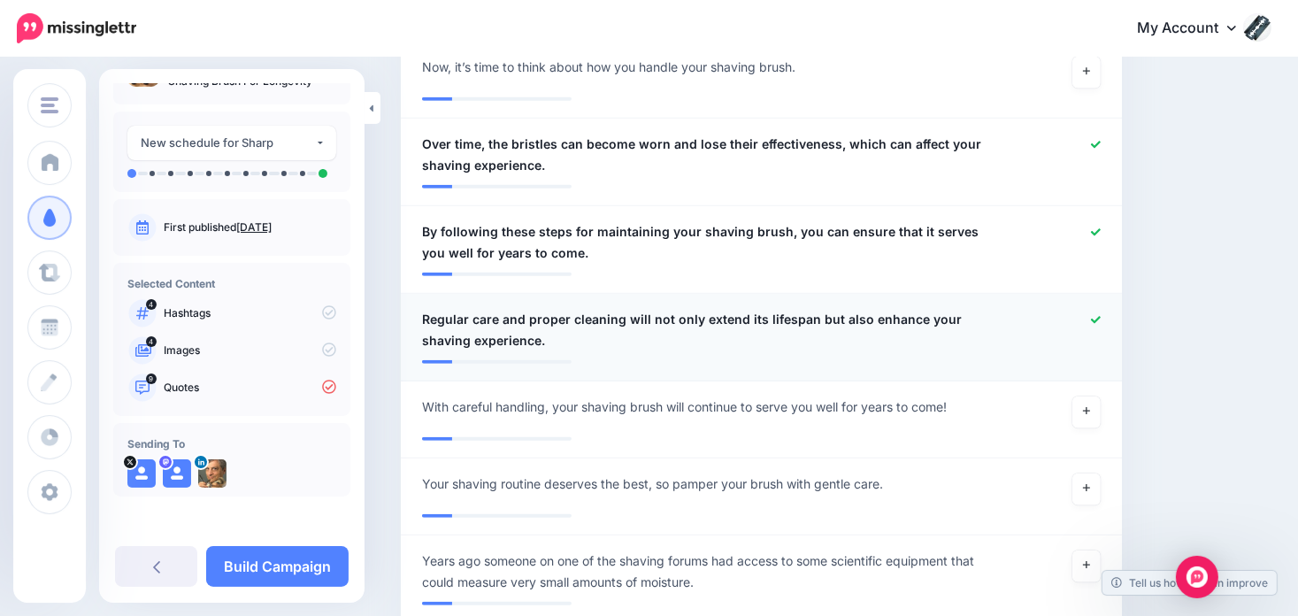
scroll to position [1150, 0]
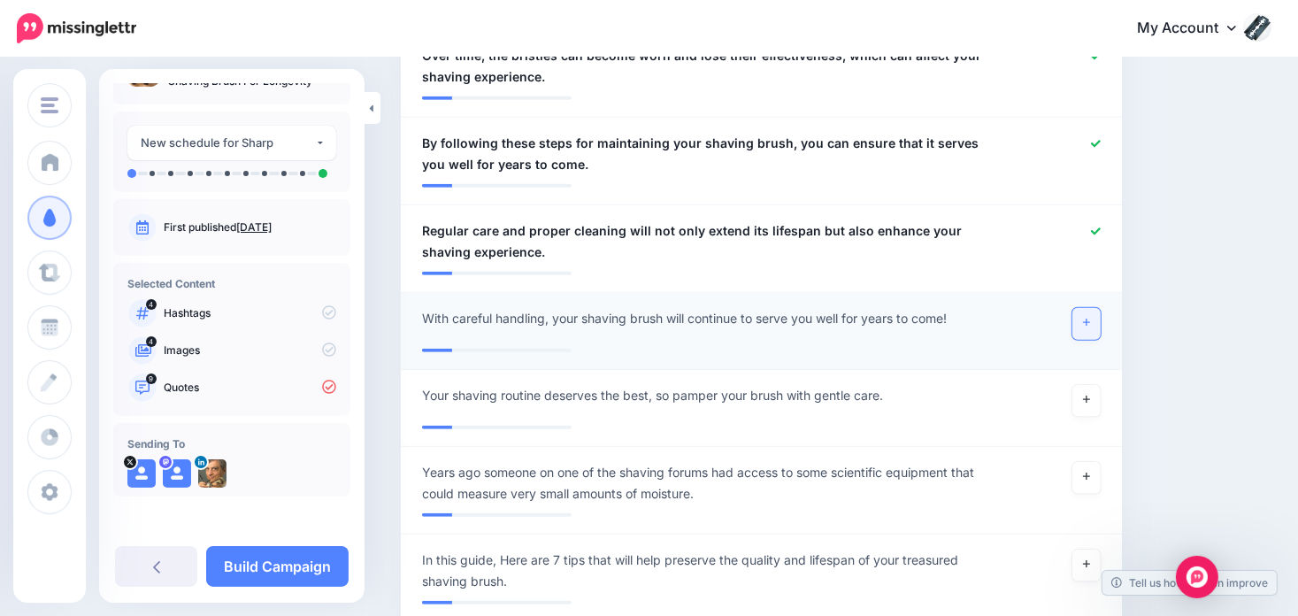
click at [1100, 318] on link at bounding box center [1086, 324] width 28 height 32
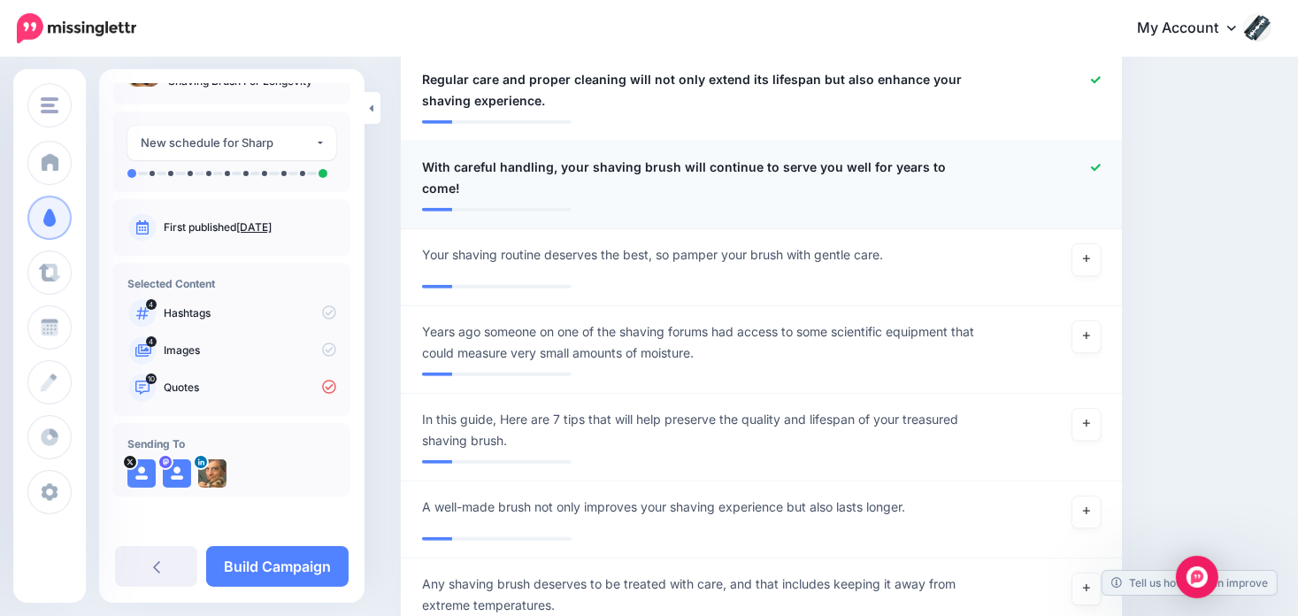
scroll to position [1327, 0]
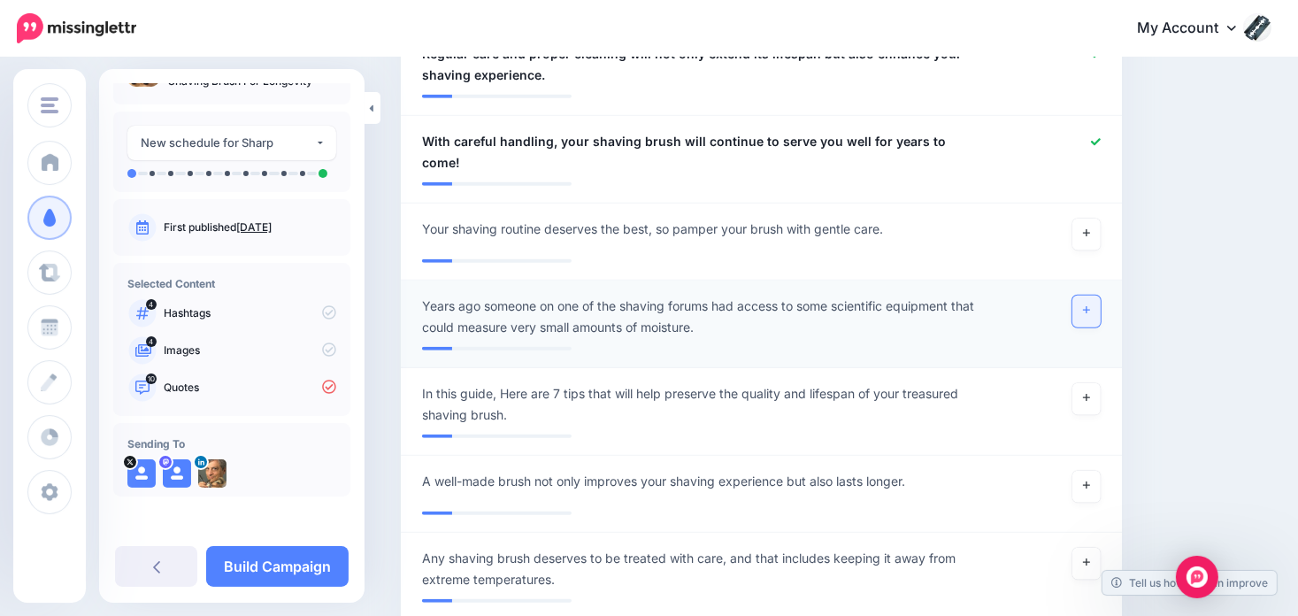
click at [1093, 295] on link at bounding box center [1086, 311] width 28 height 32
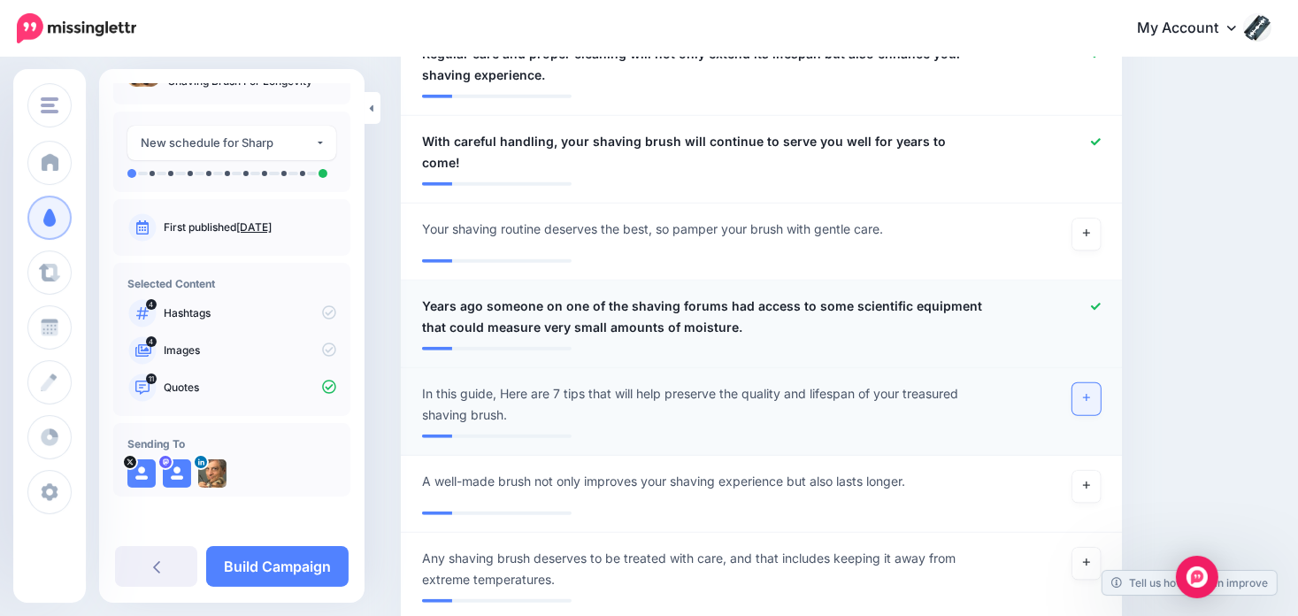
click at [1092, 383] on link at bounding box center [1086, 399] width 28 height 32
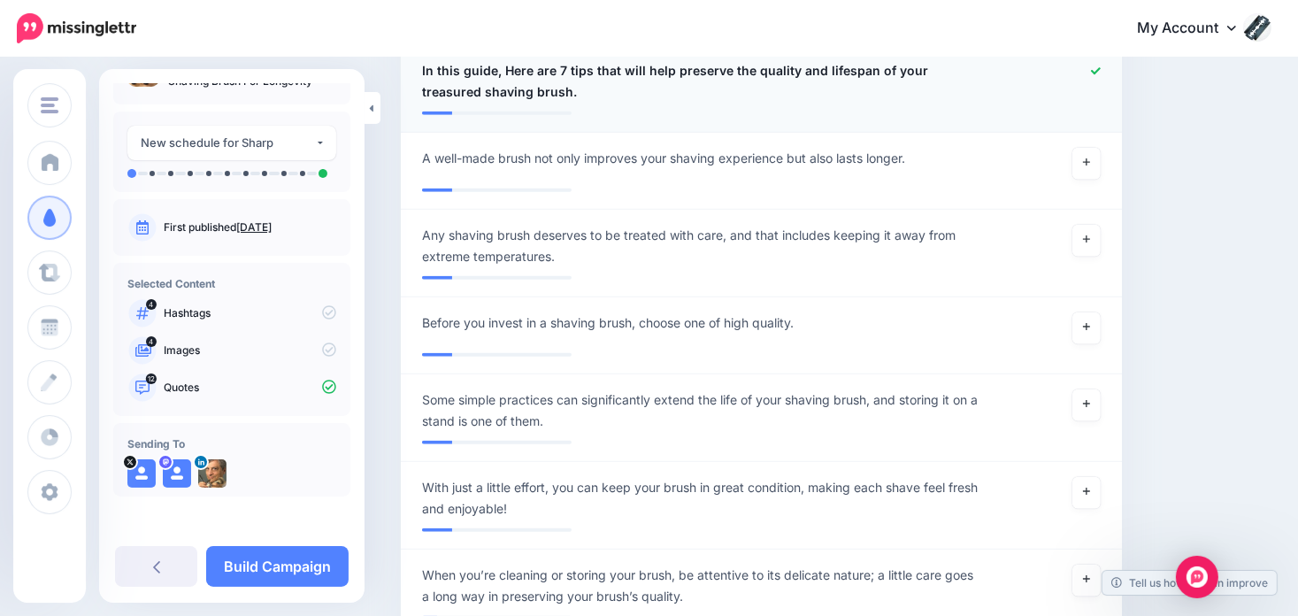
scroll to position [1681, 0]
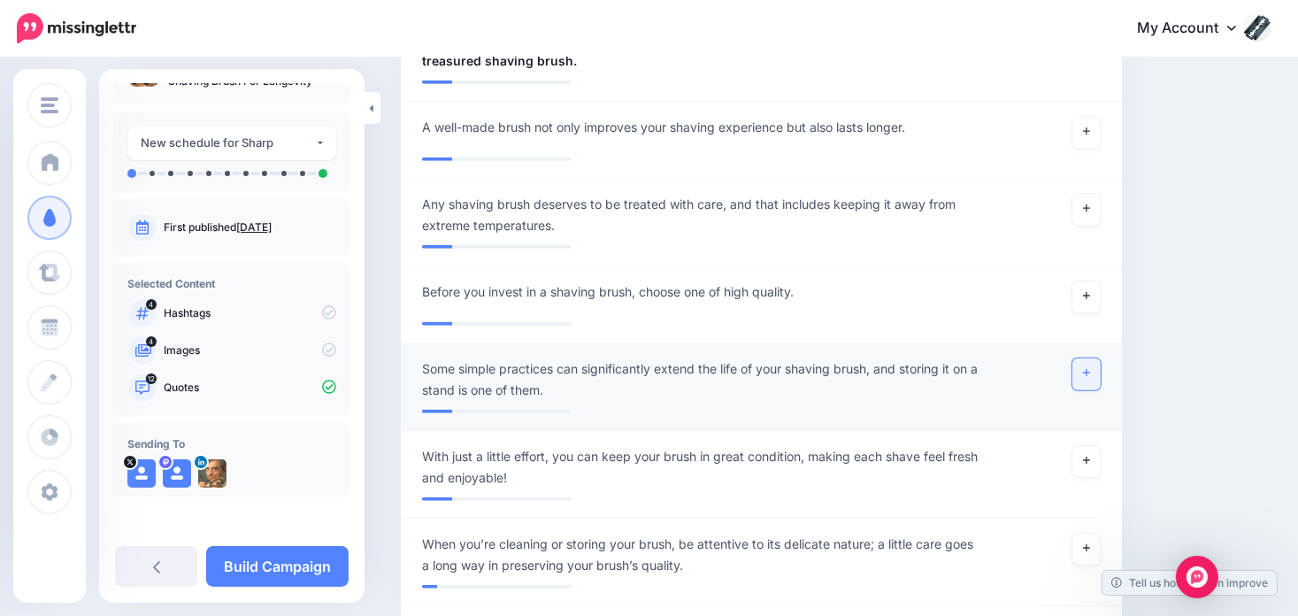
click at [1097, 362] on link at bounding box center [1086, 374] width 28 height 32
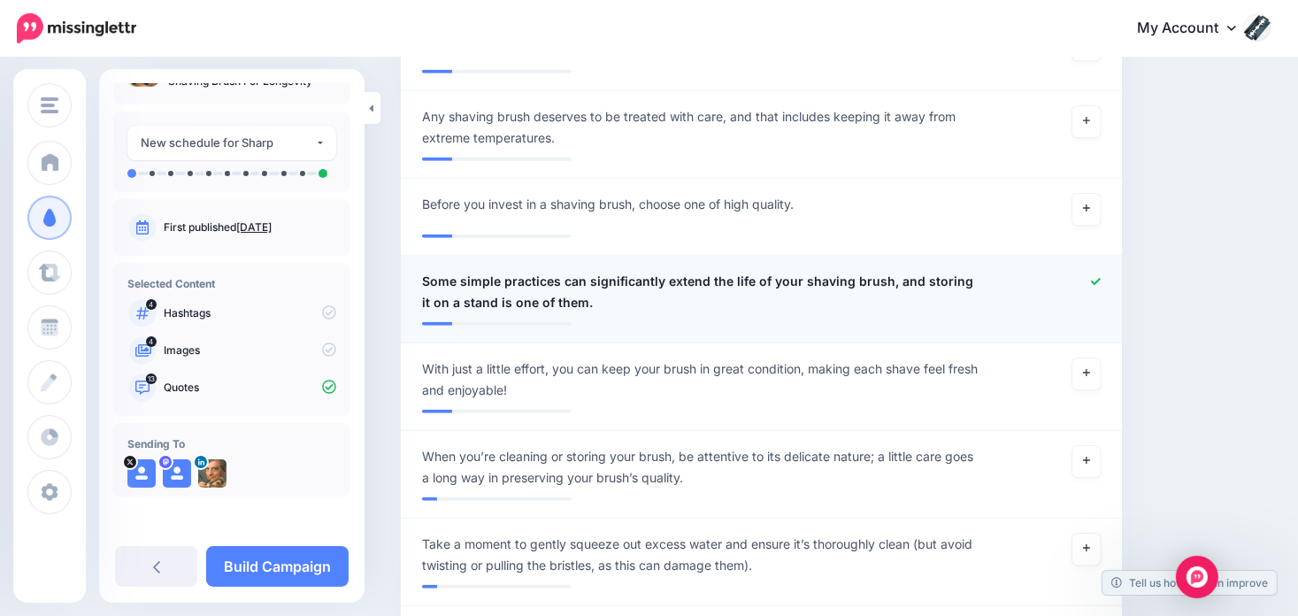
scroll to position [1769, 0]
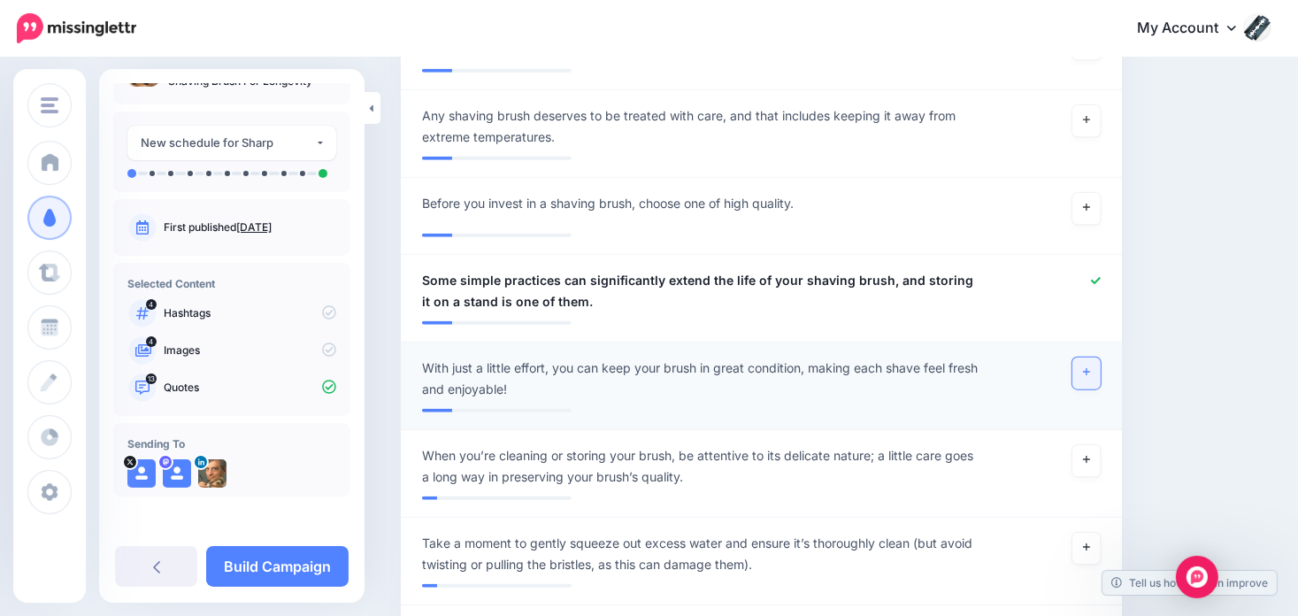
click at [1092, 357] on link at bounding box center [1086, 373] width 28 height 32
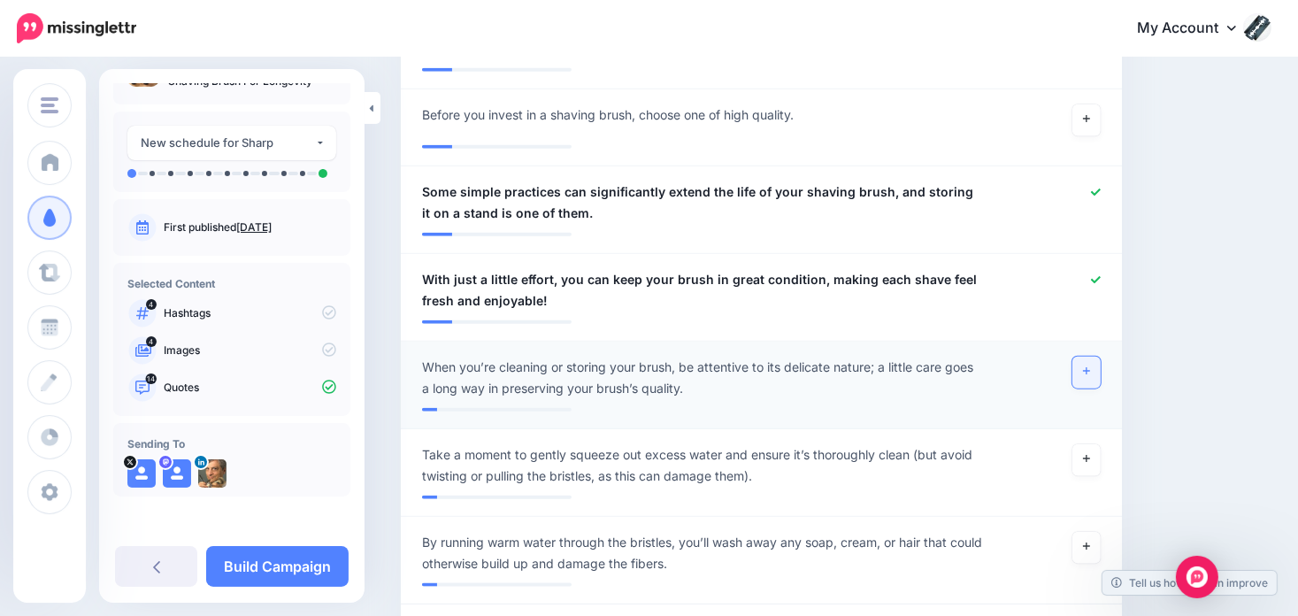
click at [1090, 366] on icon at bounding box center [1086, 371] width 7 height 10
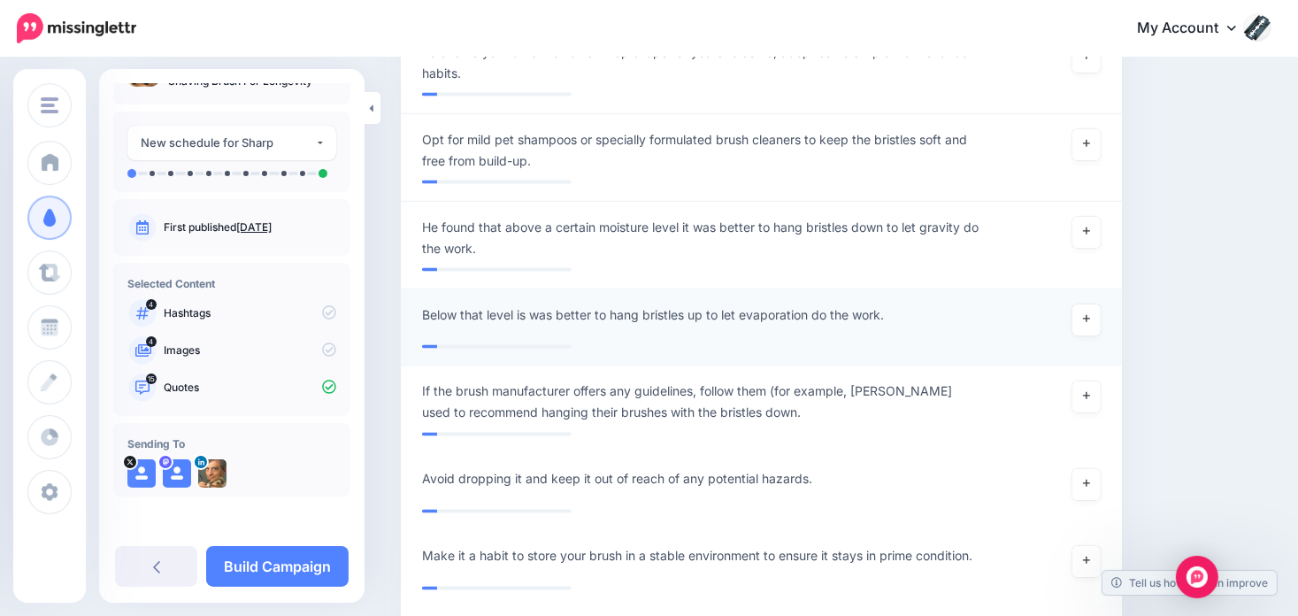
scroll to position [2919, 0]
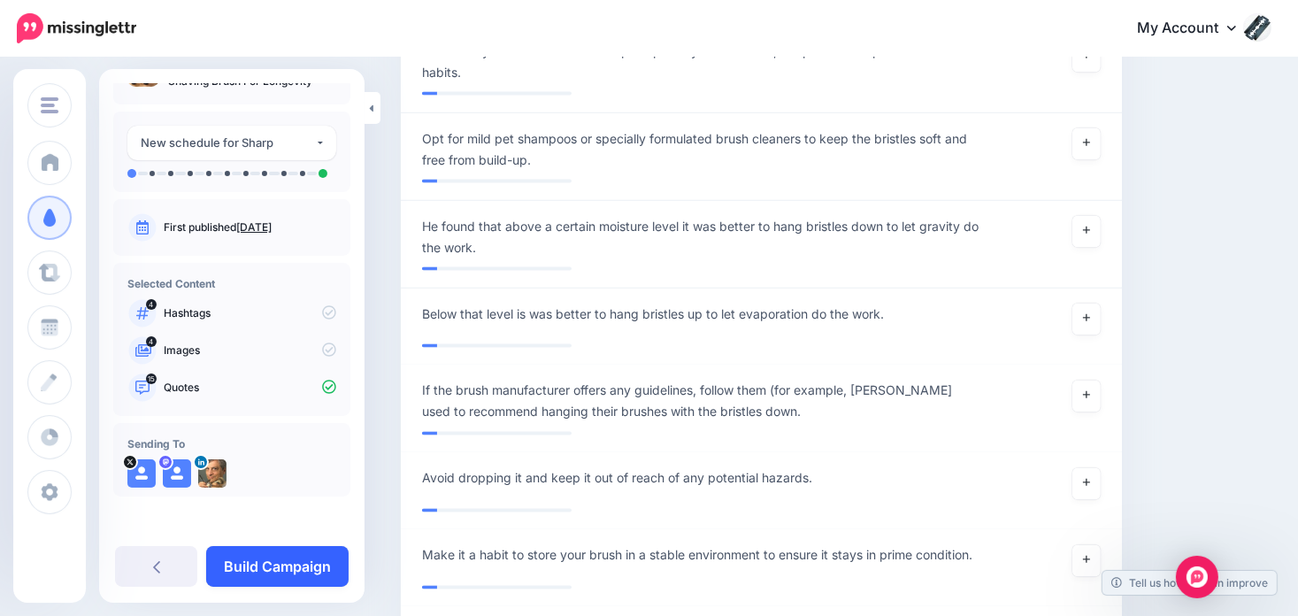
click at [291, 559] on link "Build Campaign" at bounding box center [277, 566] width 142 height 41
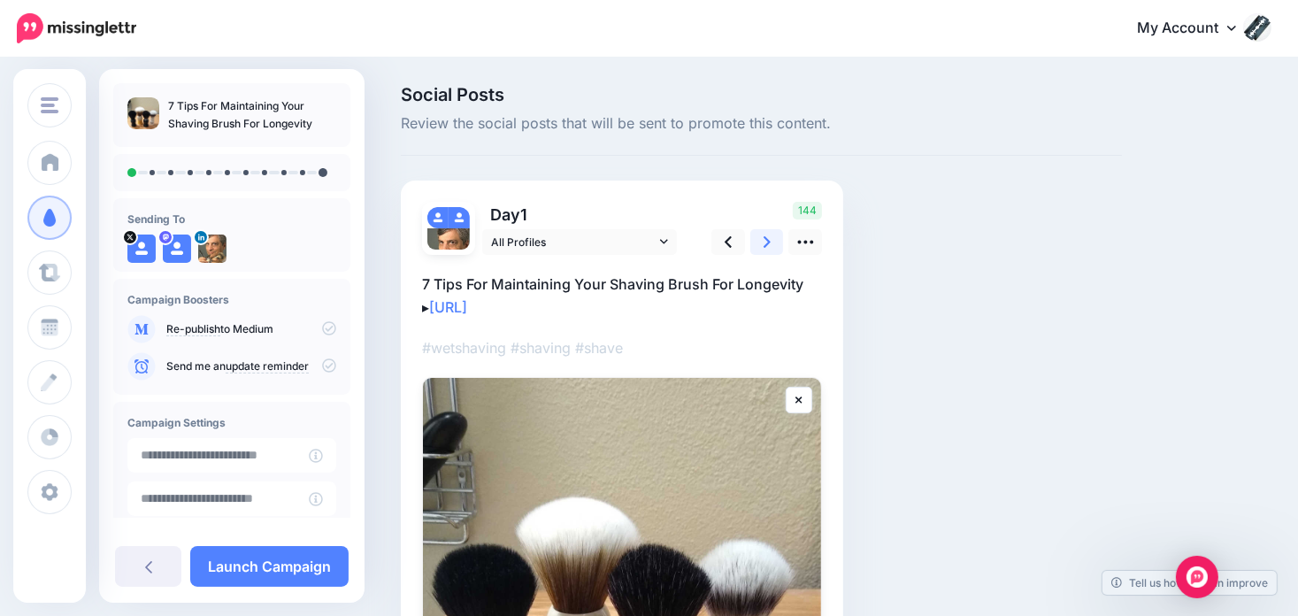
click at [763, 237] on icon at bounding box center [766, 241] width 7 height 11
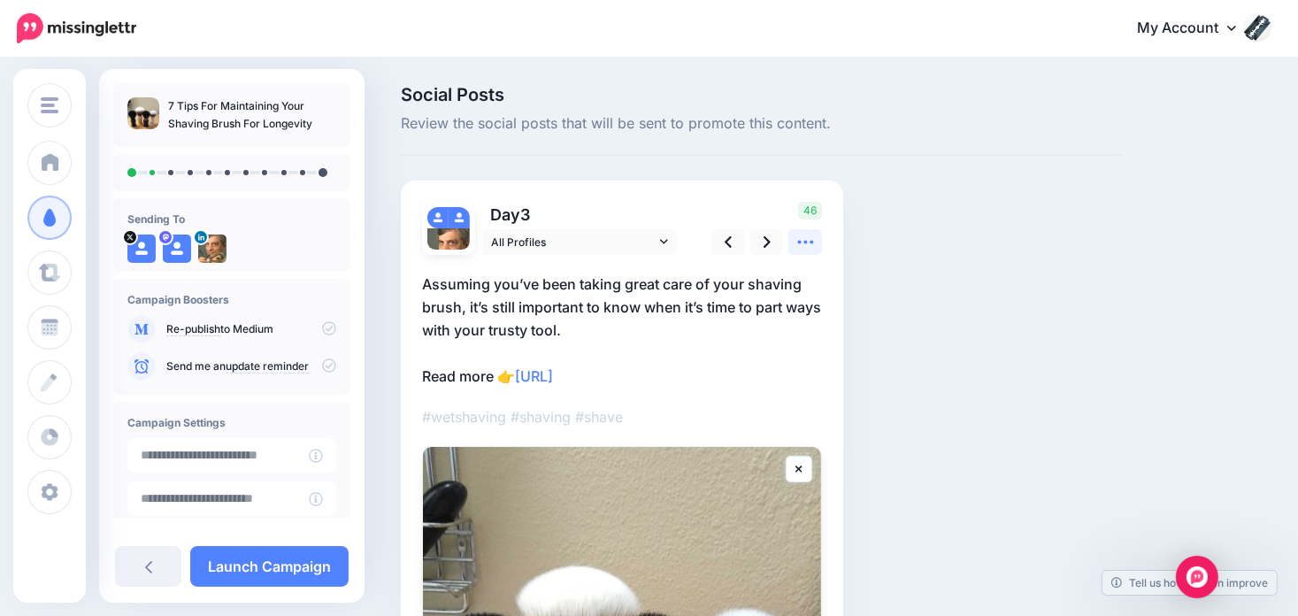
click at [800, 250] on icon at bounding box center [805, 242] width 19 height 19
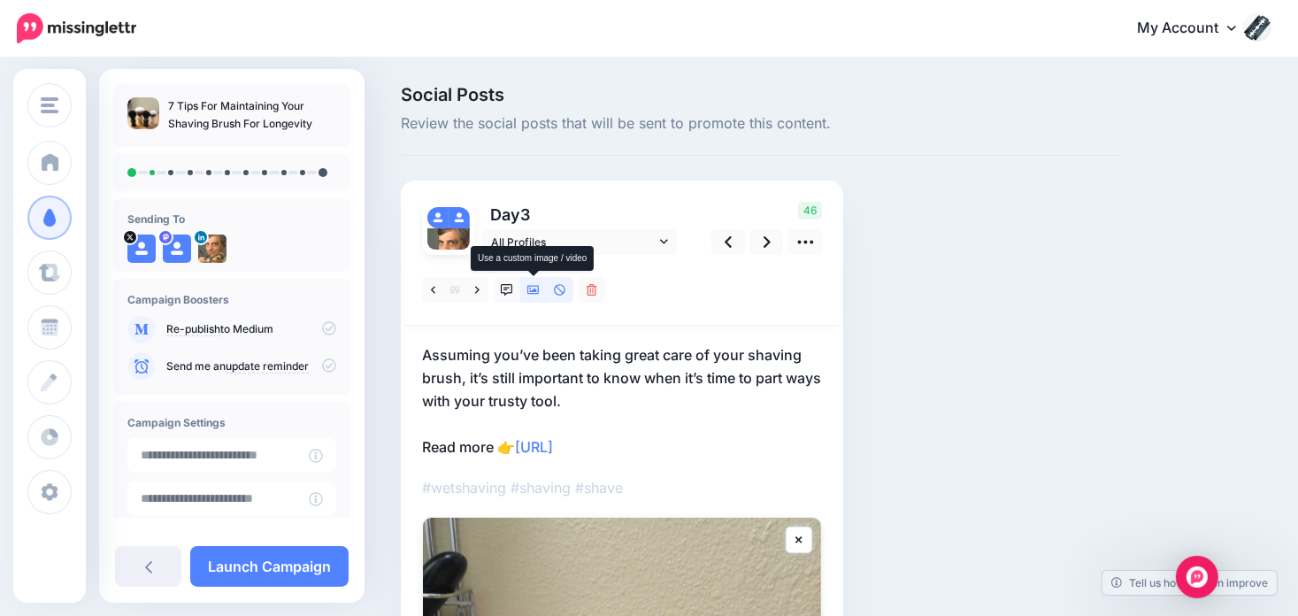
click at [525, 287] on link at bounding box center [533, 290] width 27 height 26
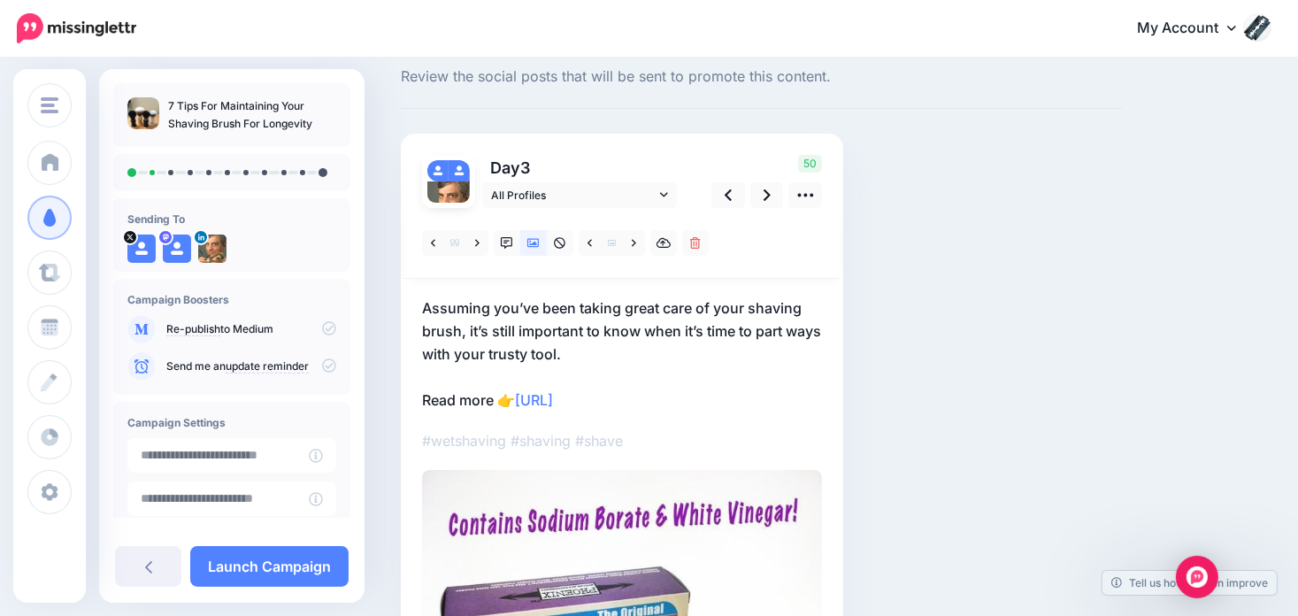
scroll to position [88, 0]
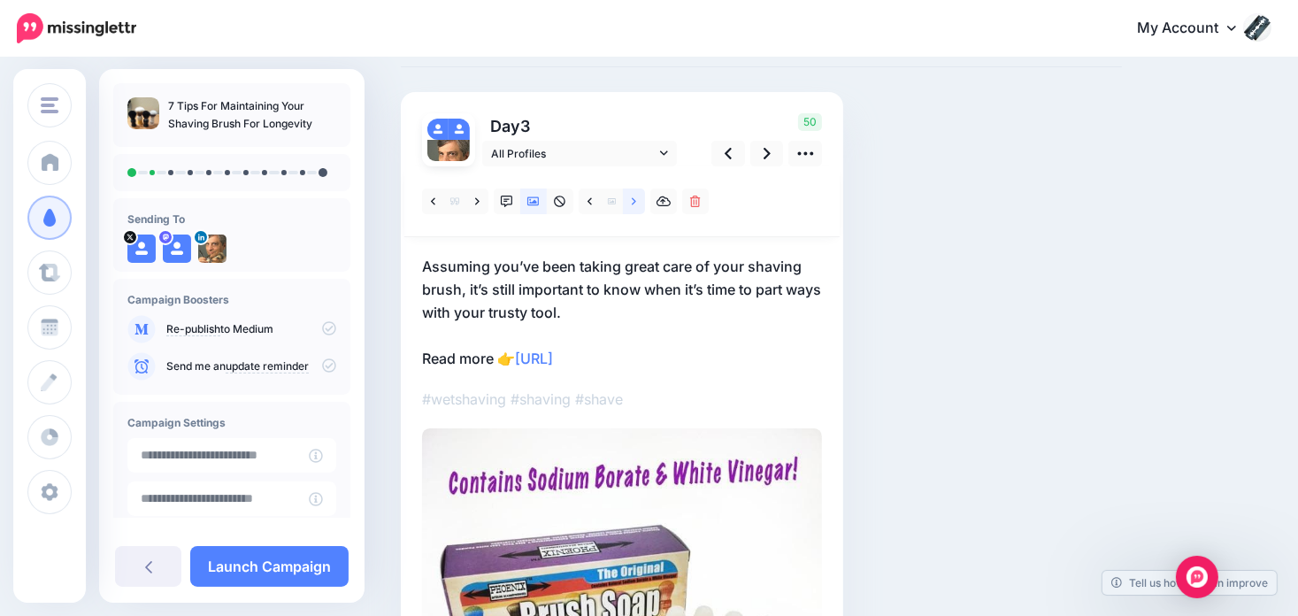
click at [628, 209] on link at bounding box center [634, 201] width 22 height 26
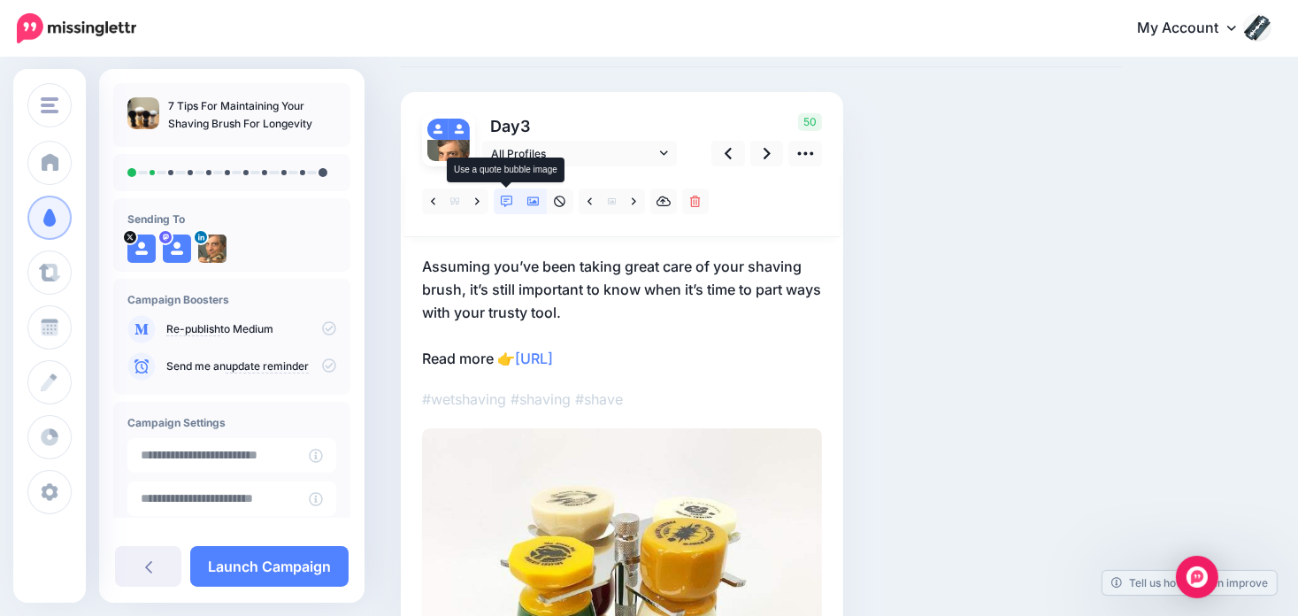
click at [506, 203] on icon at bounding box center [507, 201] width 12 height 12
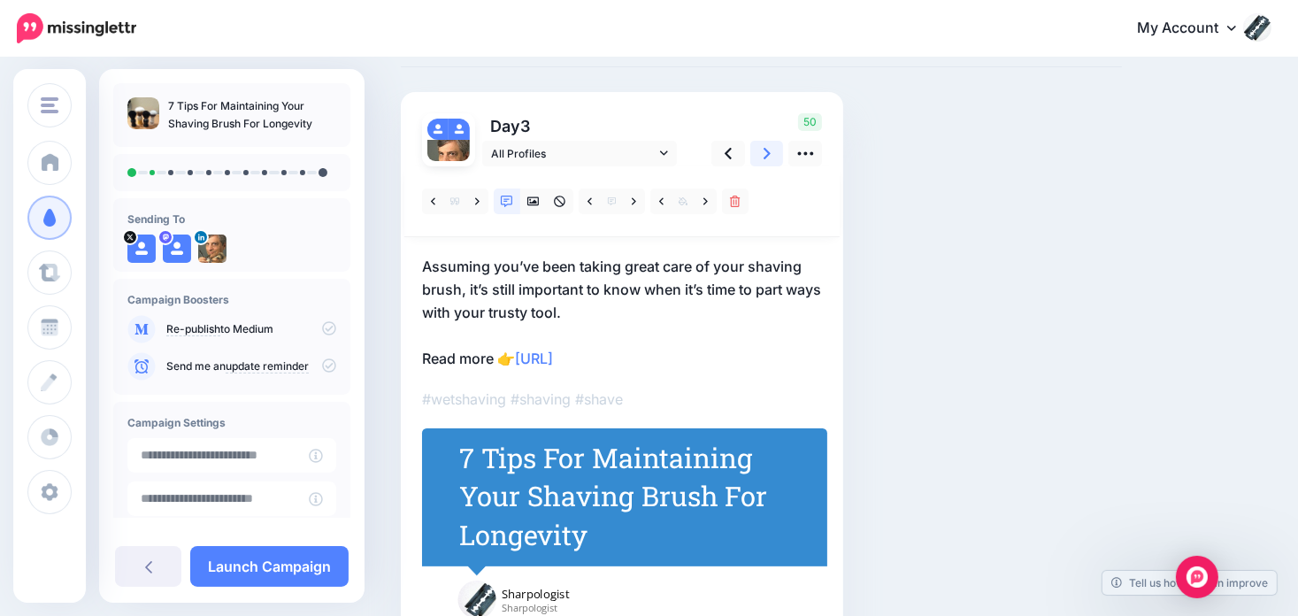
click at [767, 148] on icon at bounding box center [766, 153] width 7 height 19
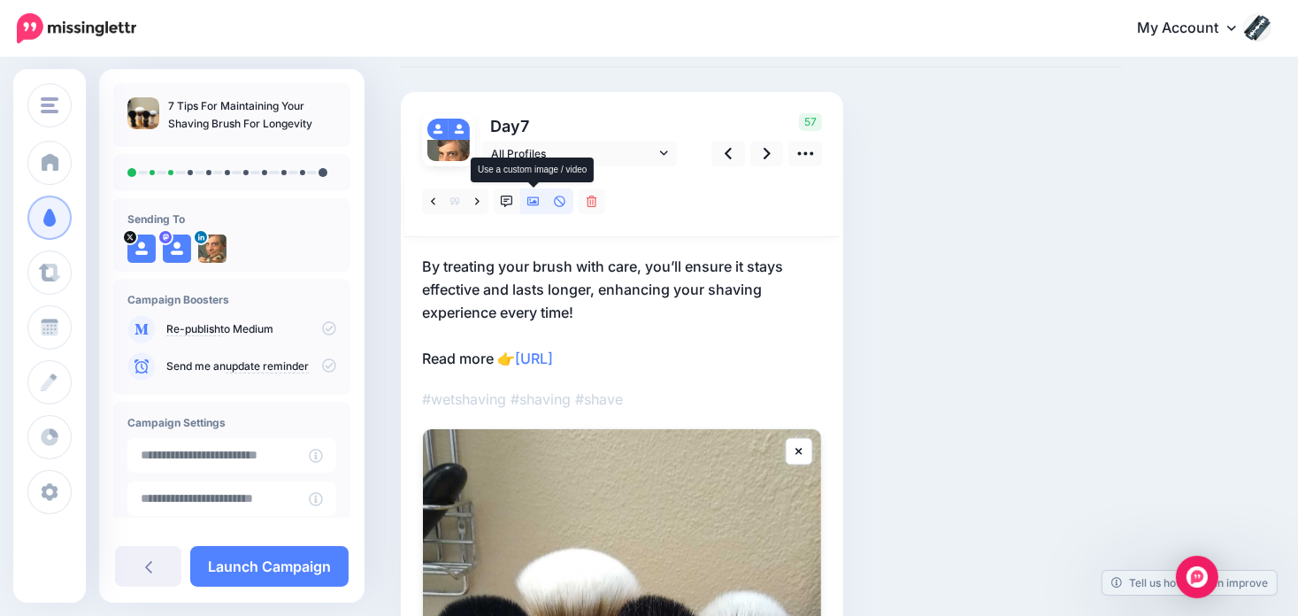
click at [537, 200] on icon at bounding box center [533, 201] width 12 height 12
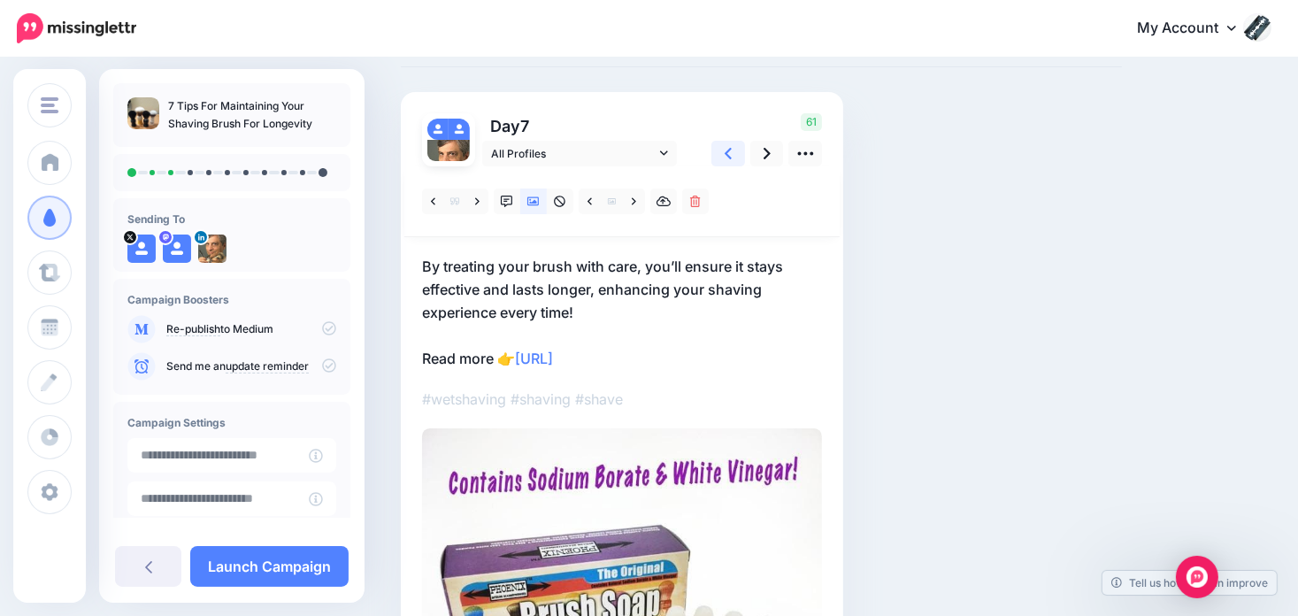
click at [722, 157] on link at bounding box center [728, 154] width 34 height 26
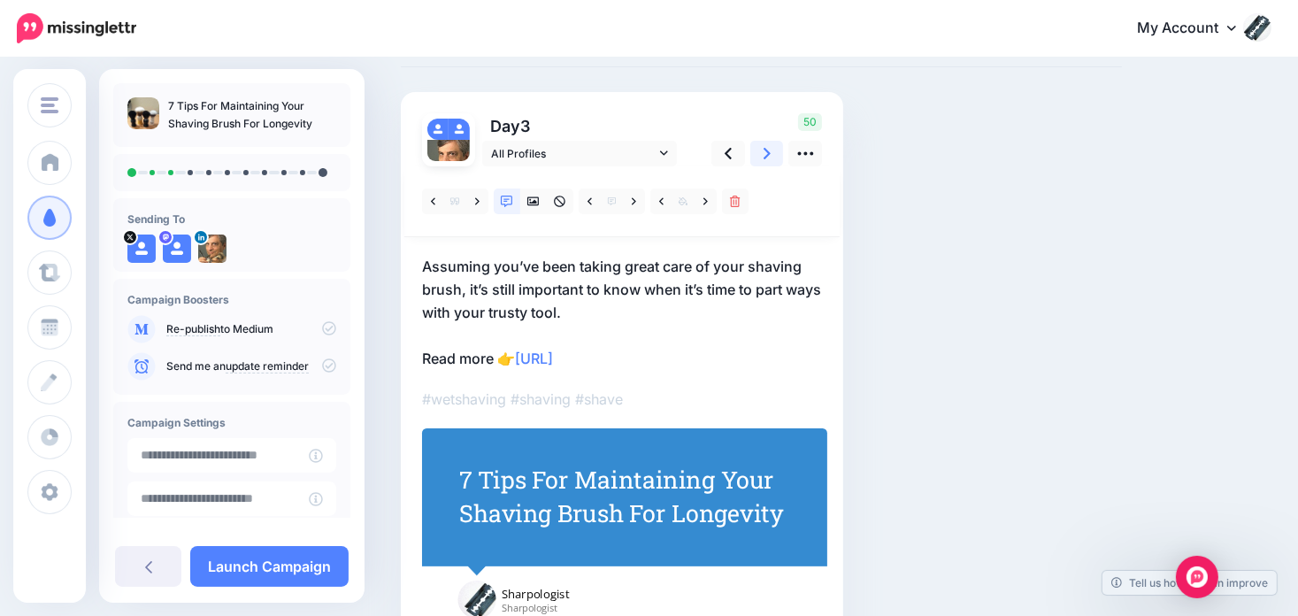
click at [775, 153] on link at bounding box center [767, 154] width 34 height 26
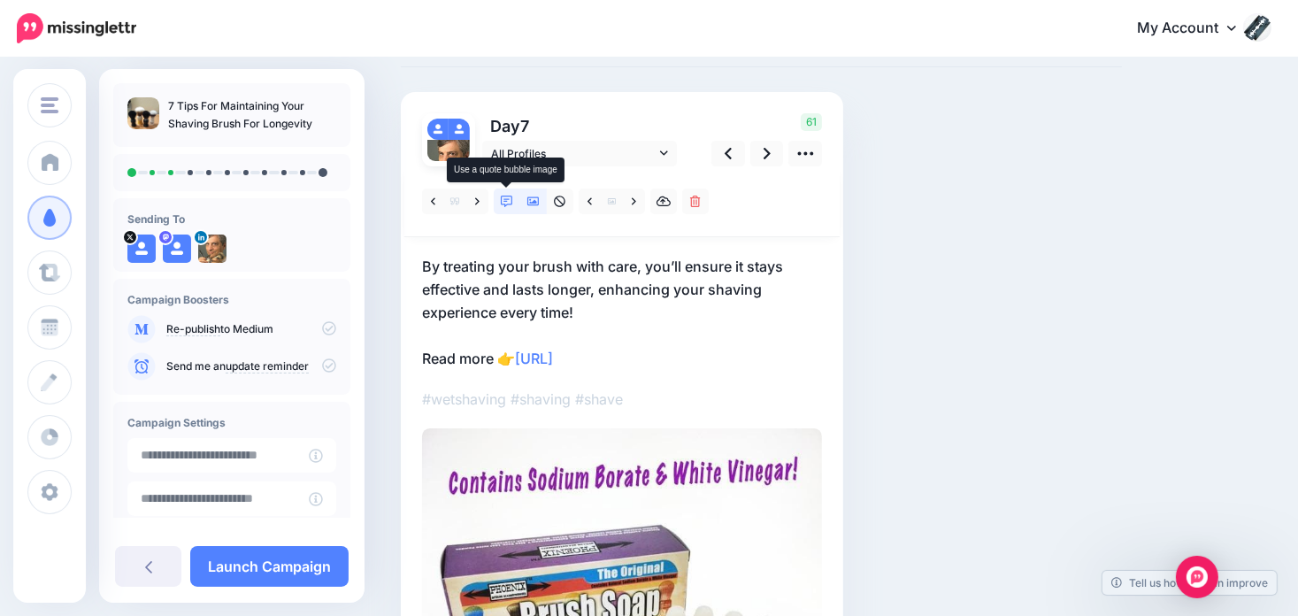
click at [503, 198] on icon at bounding box center [507, 201] width 12 height 12
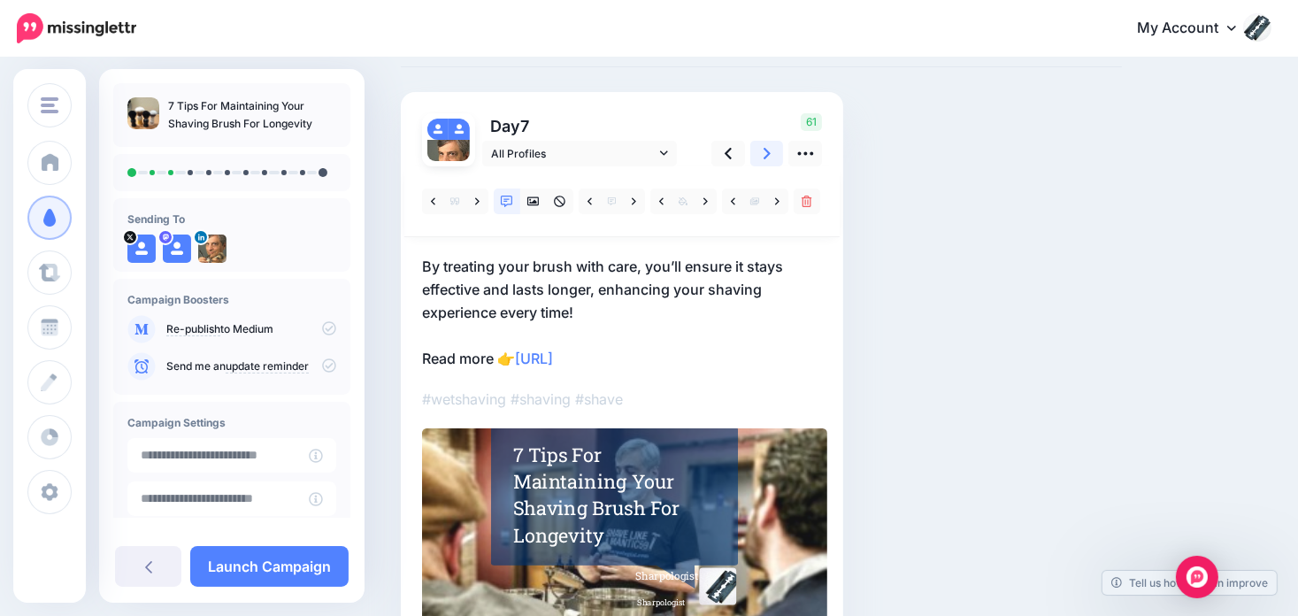
click at [766, 153] on icon at bounding box center [766, 153] width 7 height 19
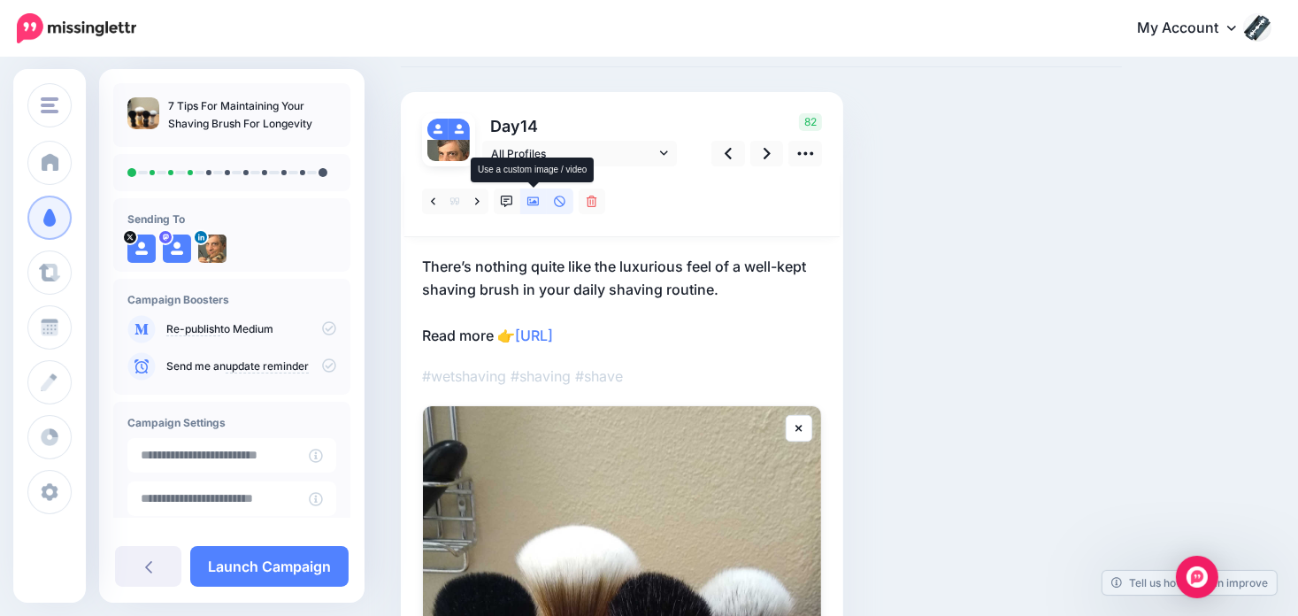
click at [537, 198] on icon at bounding box center [533, 201] width 12 height 12
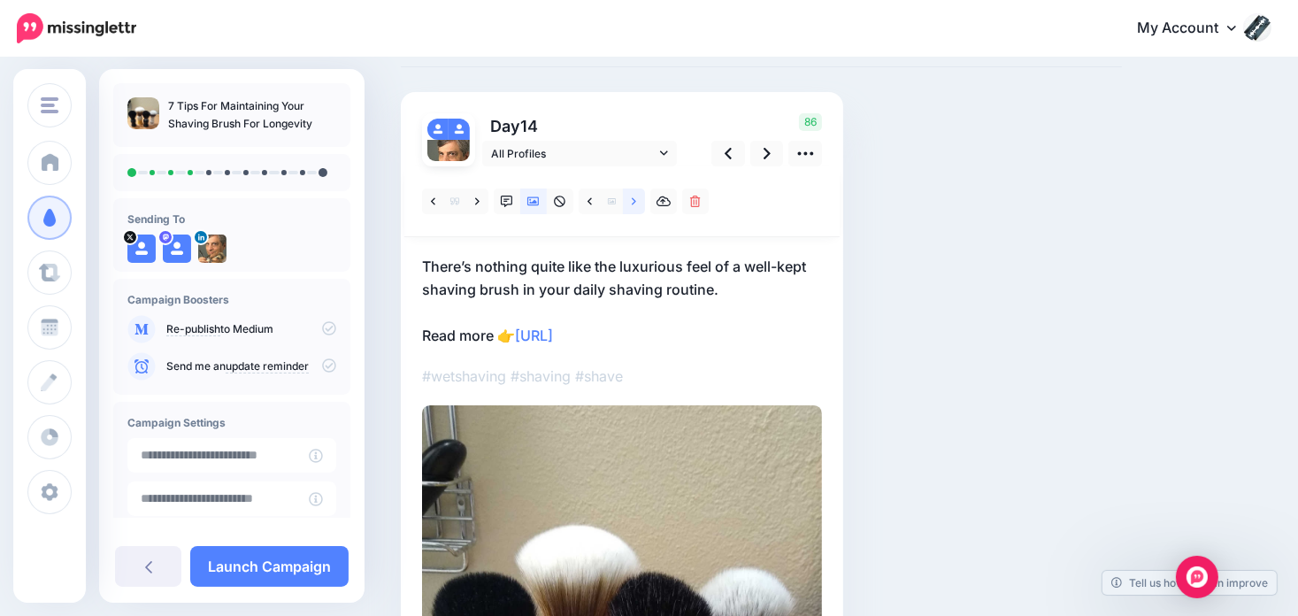
click at [638, 198] on link at bounding box center [634, 201] width 22 height 26
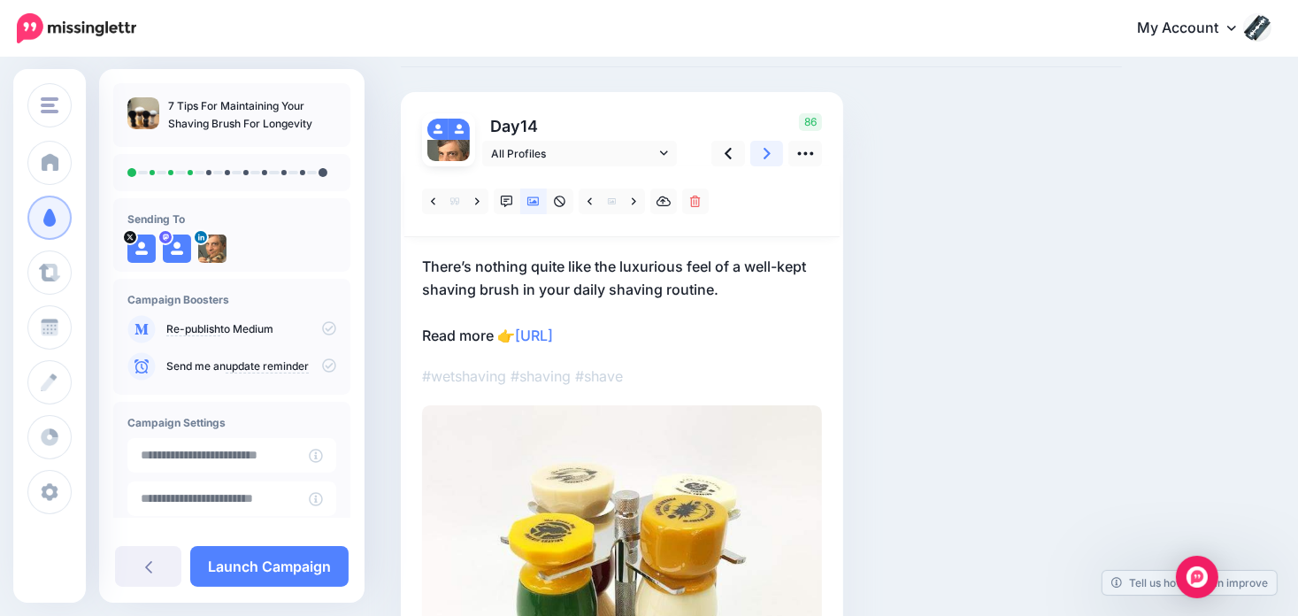
click at [766, 149] on icon at bounding box center [766, 153] width 7 height 19
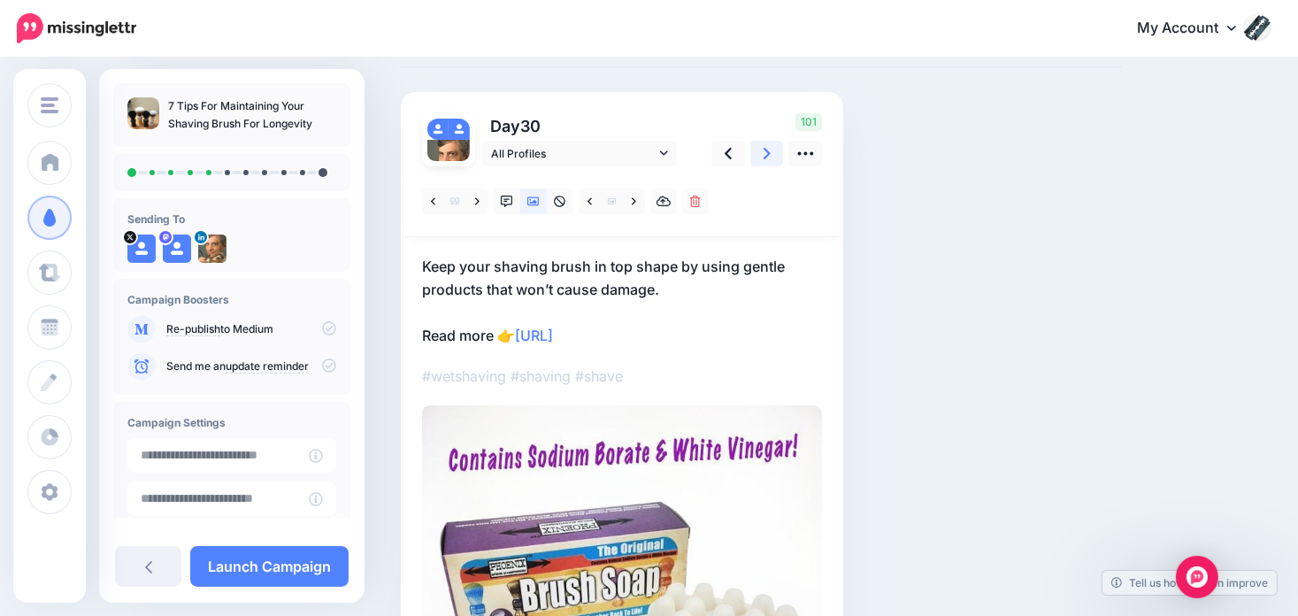
click at [768, 144] on icon at bounding box center [766, 153] width 7 height 19
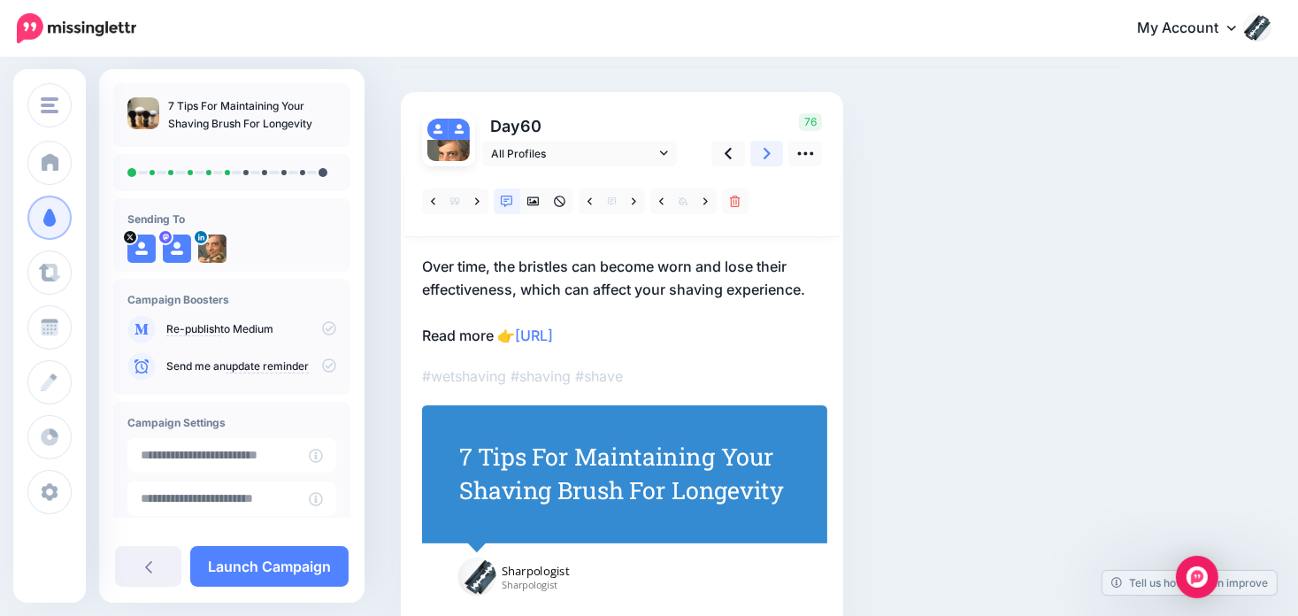
click at [764, 148] on icon at bounding box center [766, 153] width 7 height 19
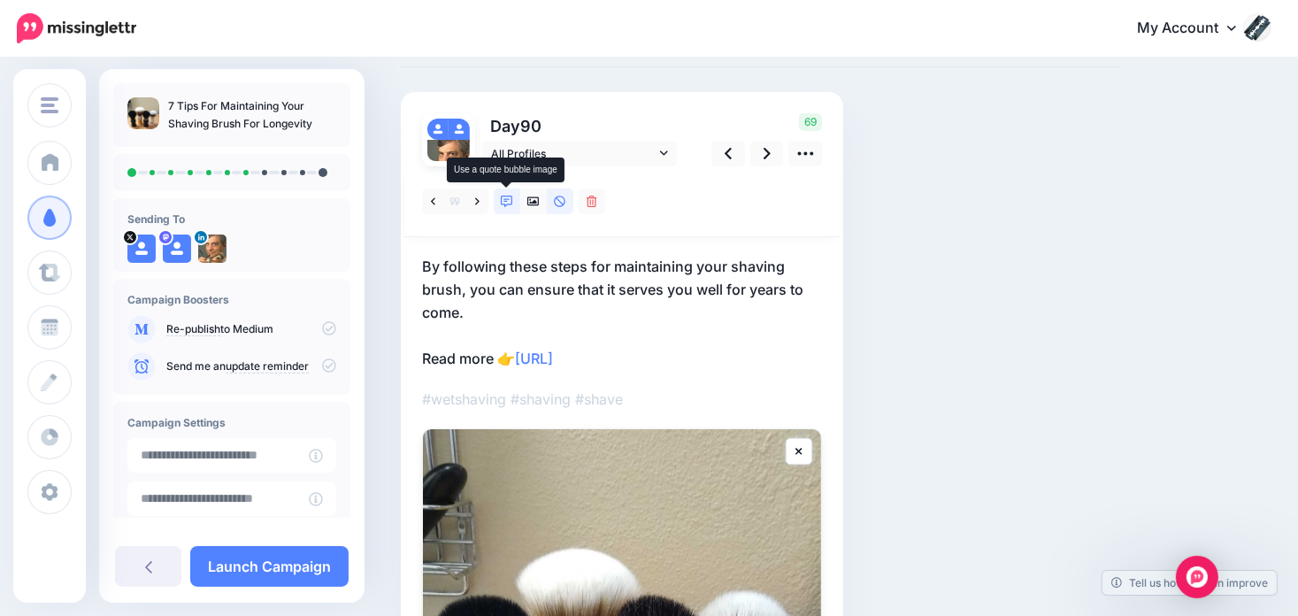
click at [510, 196] on icon at bounding box center [507, 201] width 12 height 12
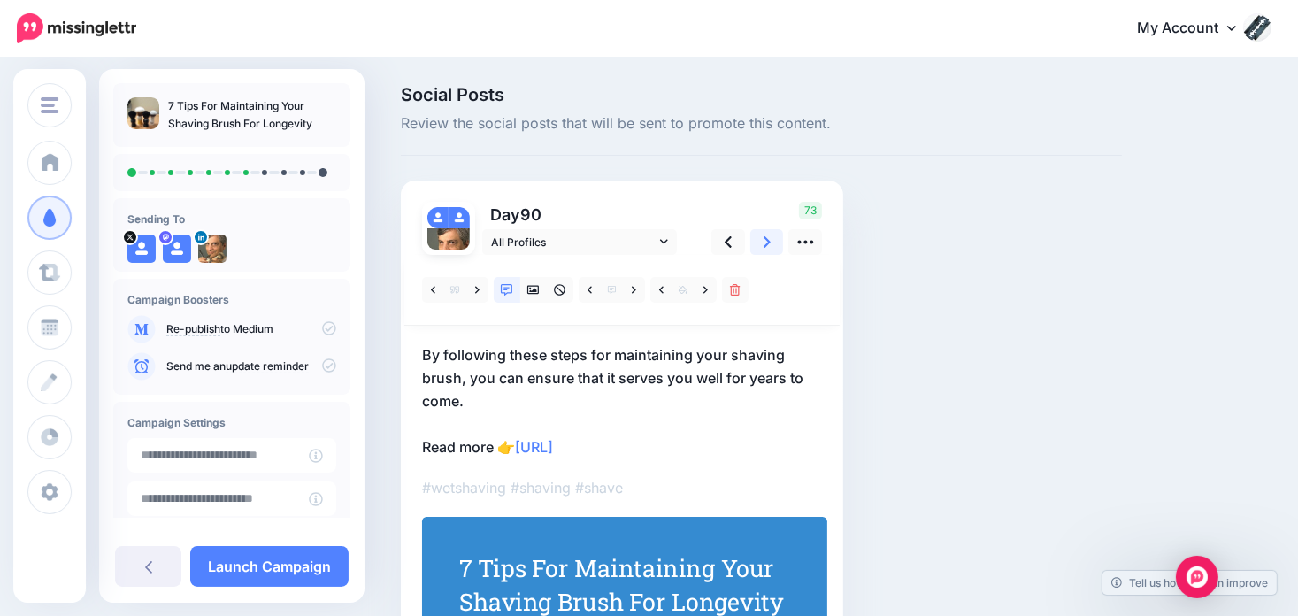
click at [768, 241] on icon at bounding box center [766, 241] width 7 height 11
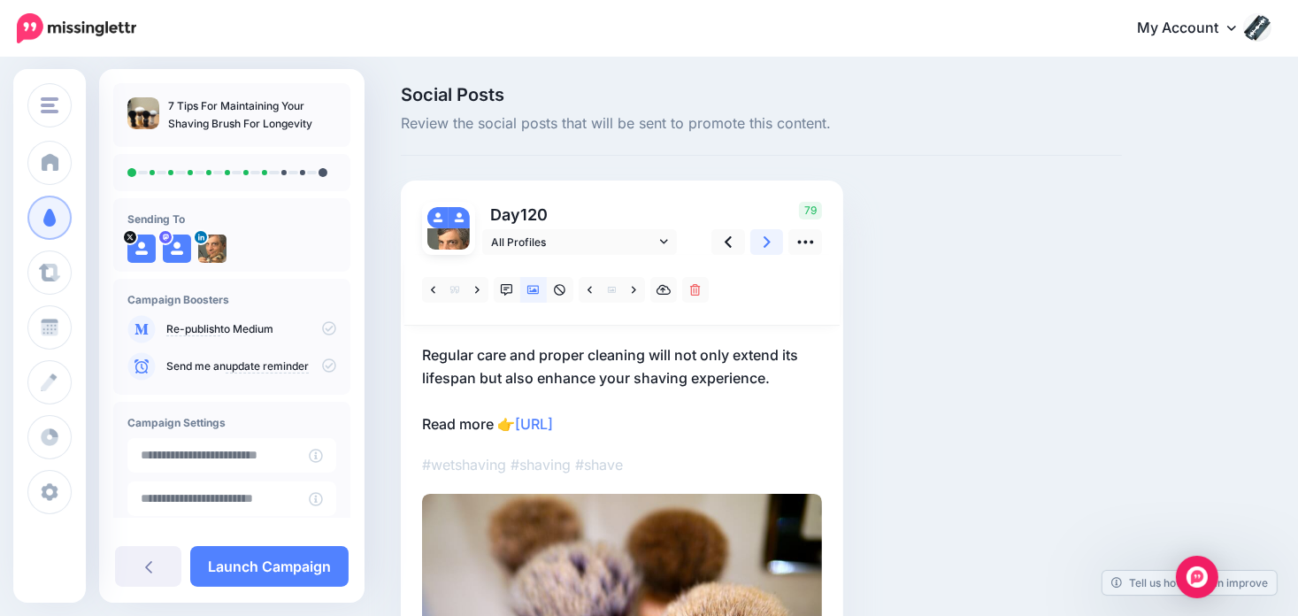
click at [768, 241] on icon at bounding box center [766, 241] width 7 height 11
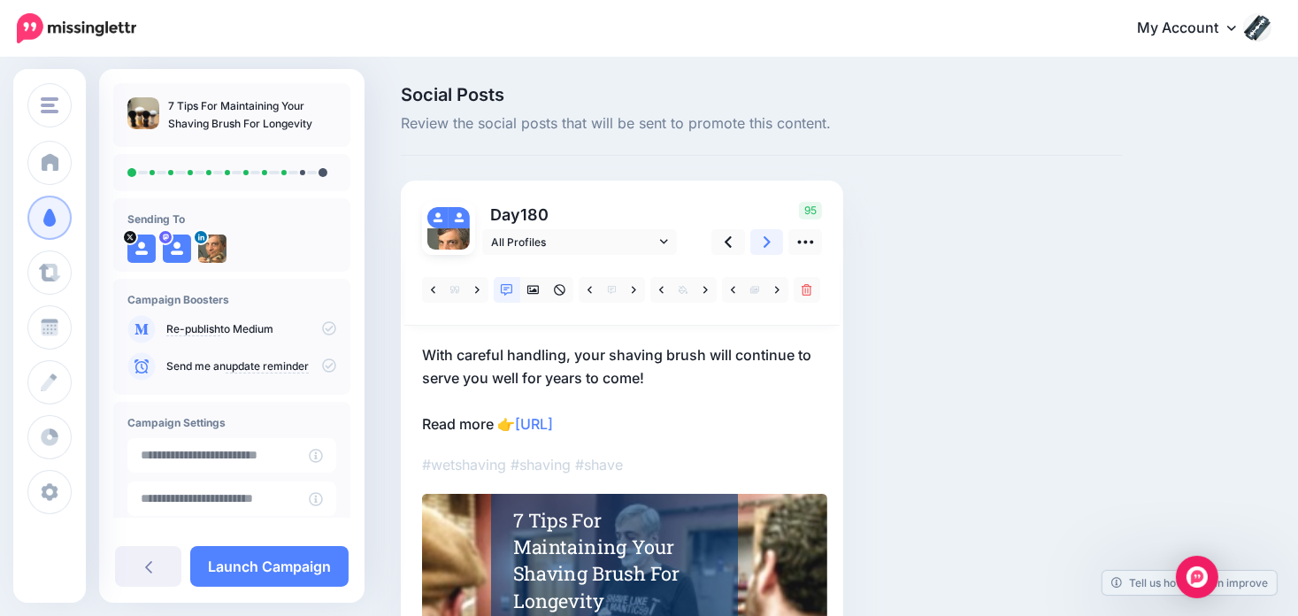
click at [768, 241] on icon at bounding box center [766, 241] width 7 height 11
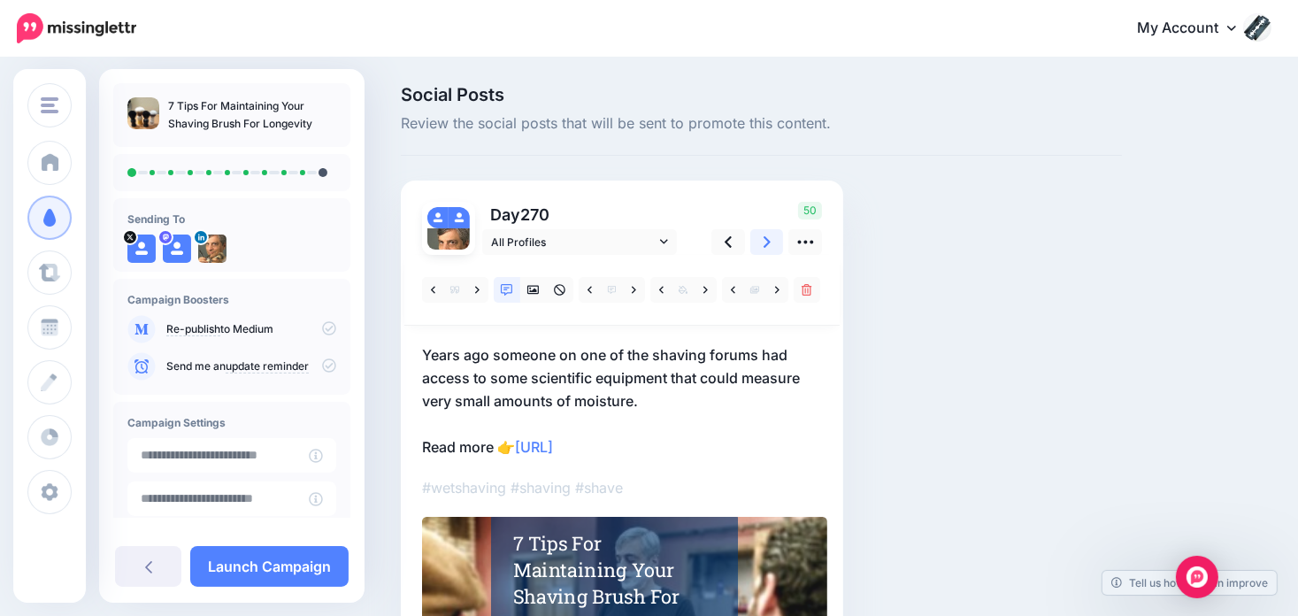
click at [768, 240] on icon at bounding box center [766, 241] width 7 height 11
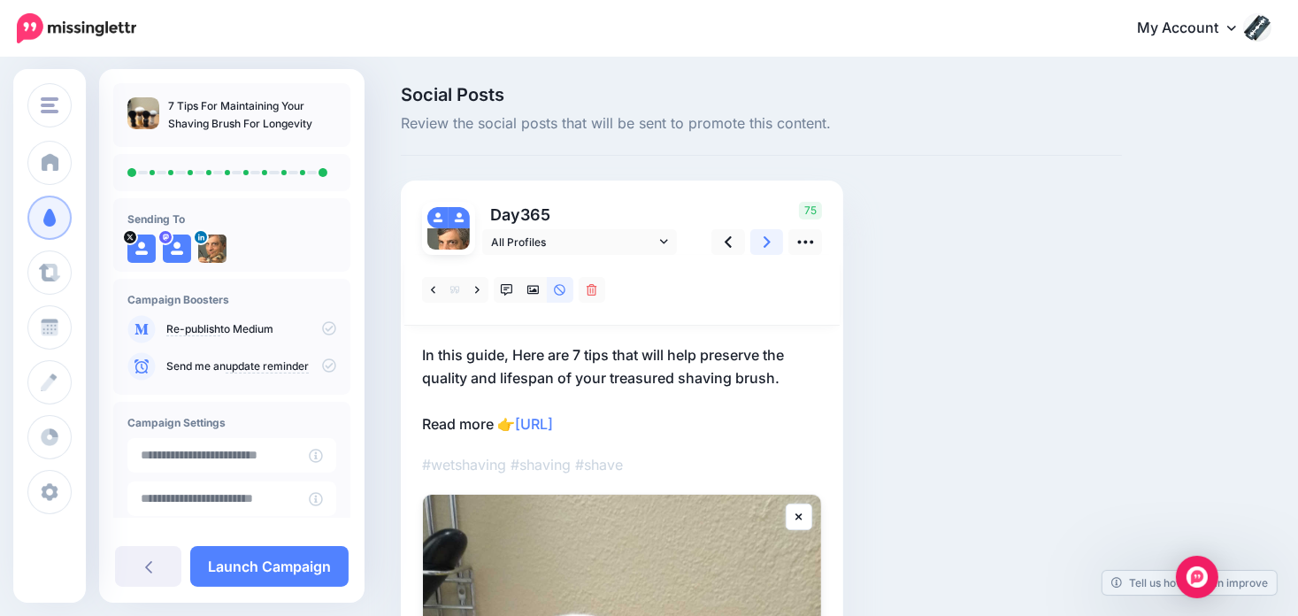
scroll to position [88, 0]
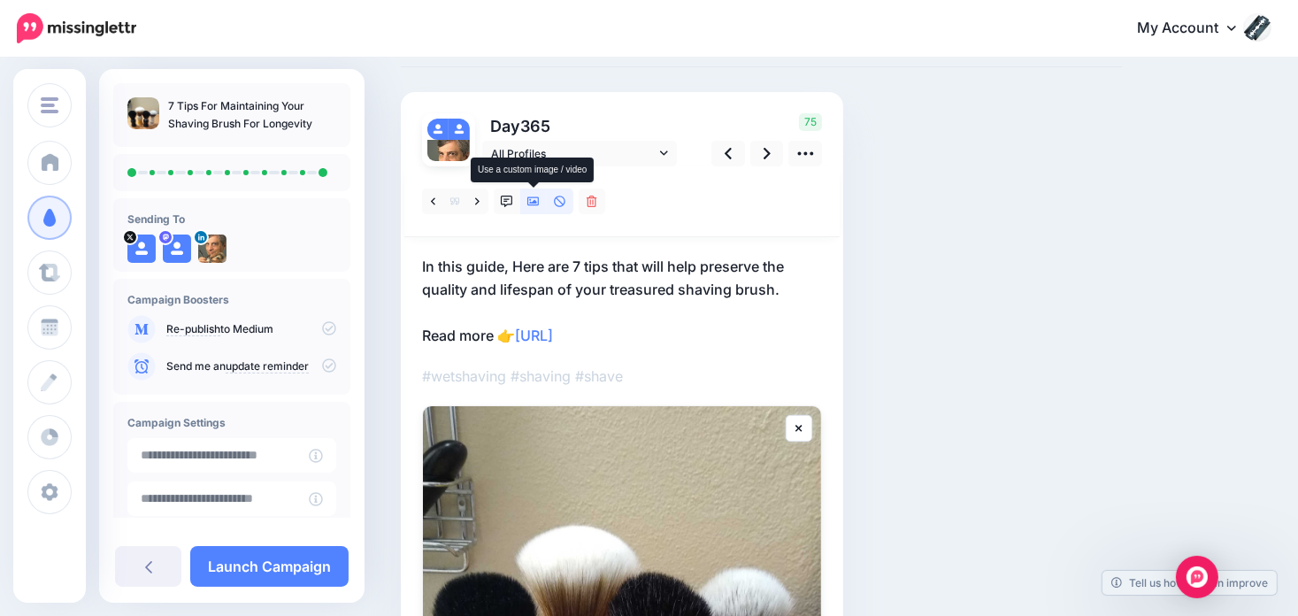
click at [534, 205] on icon at bounding box center [533, 201] width 12 height 12
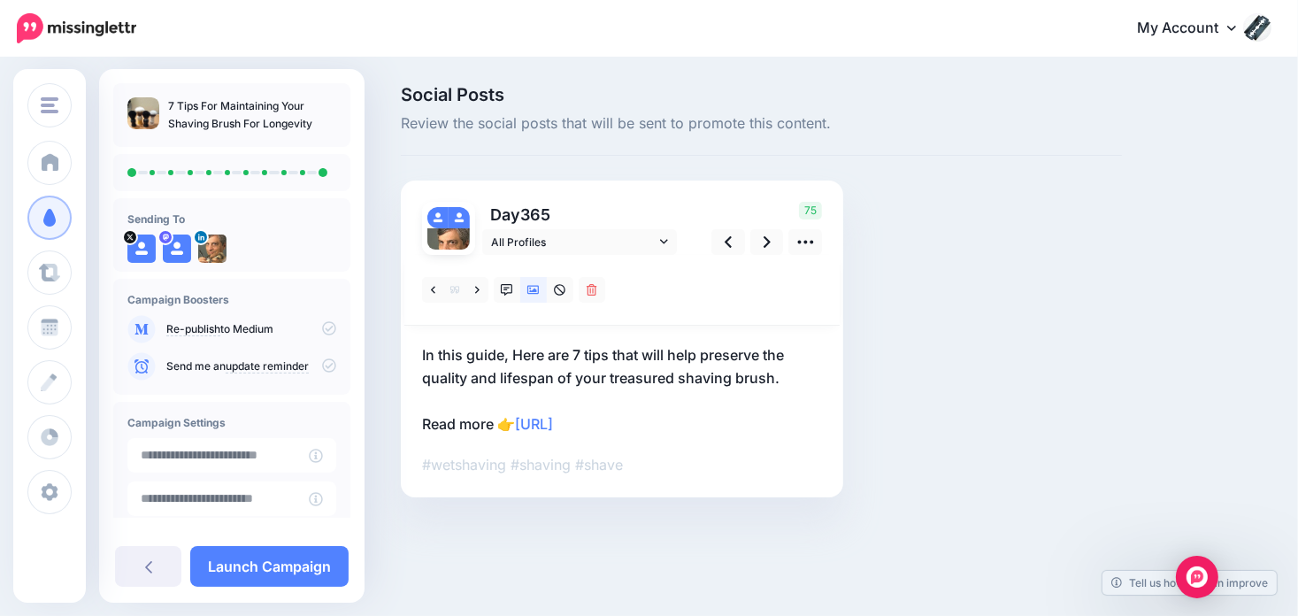
scroll to position [0, 0]
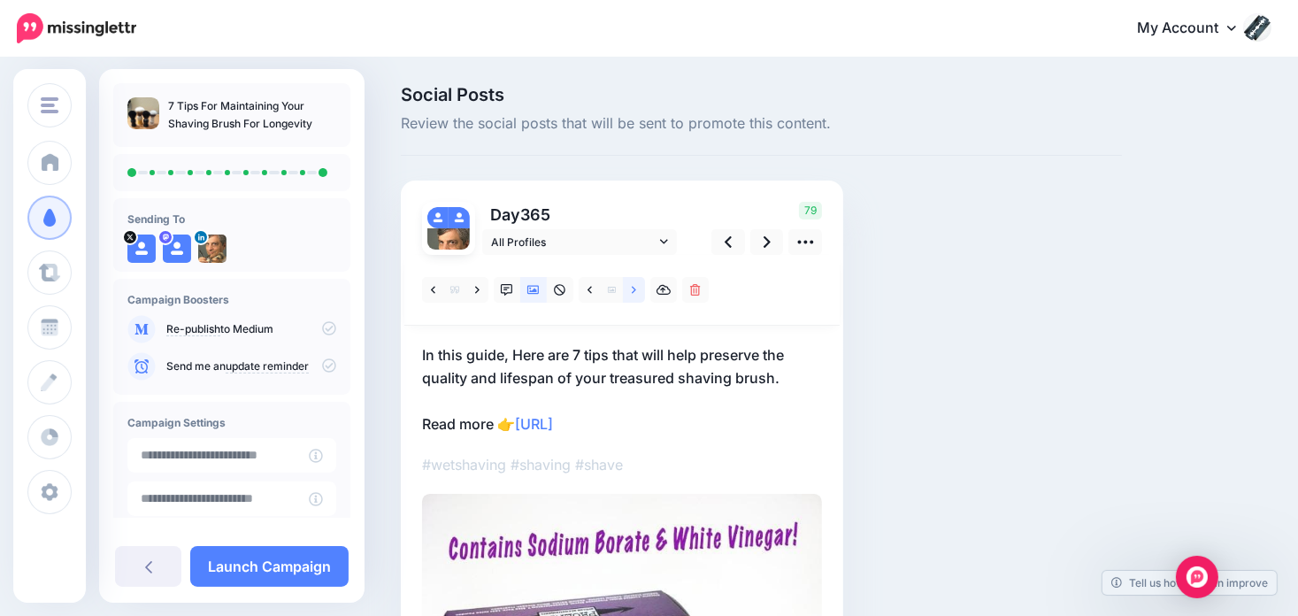
click at [627, 289] on link at bounding box center [634, 290] width 22 height 26
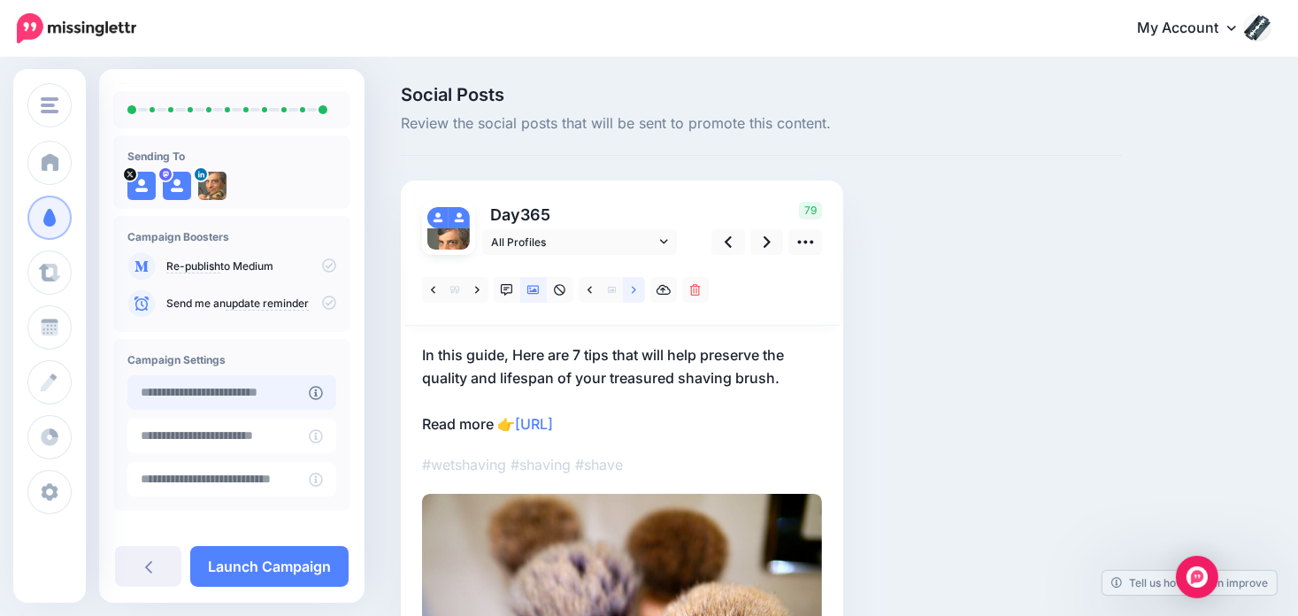
scroll to position [141, 0]
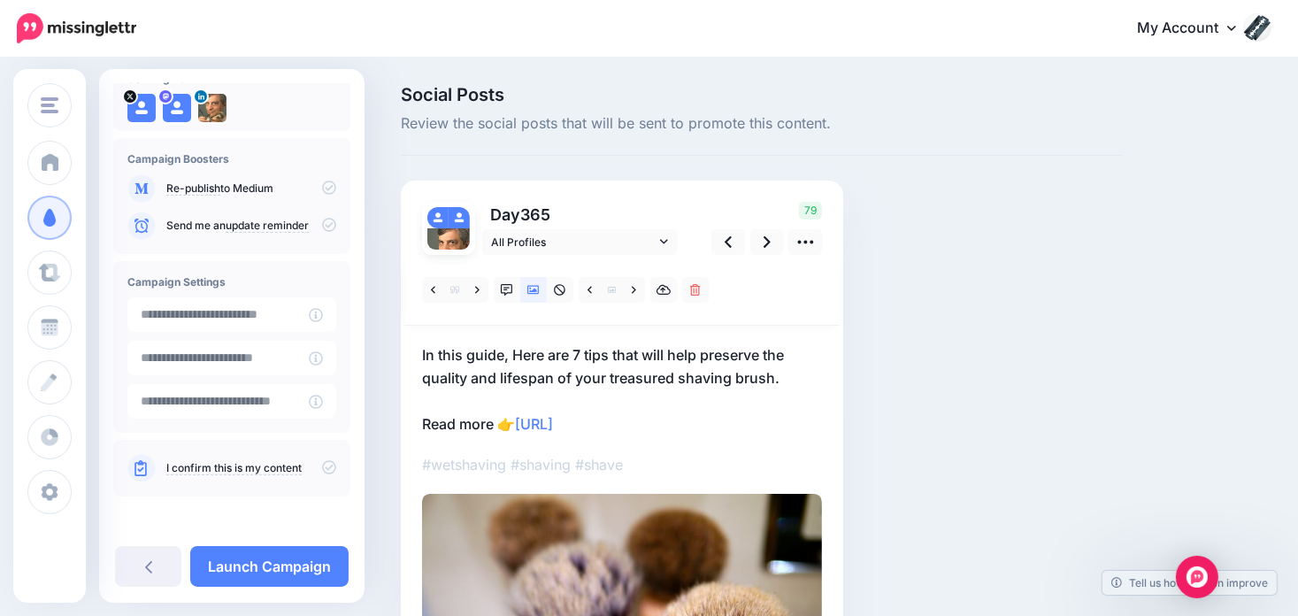
click at [322, 466] on icon at bounding box center [329, 467] width 14 height 14
click at [300, 564] on link "Launch Campaign" at bounding box center [269, 566] width 158 height 41
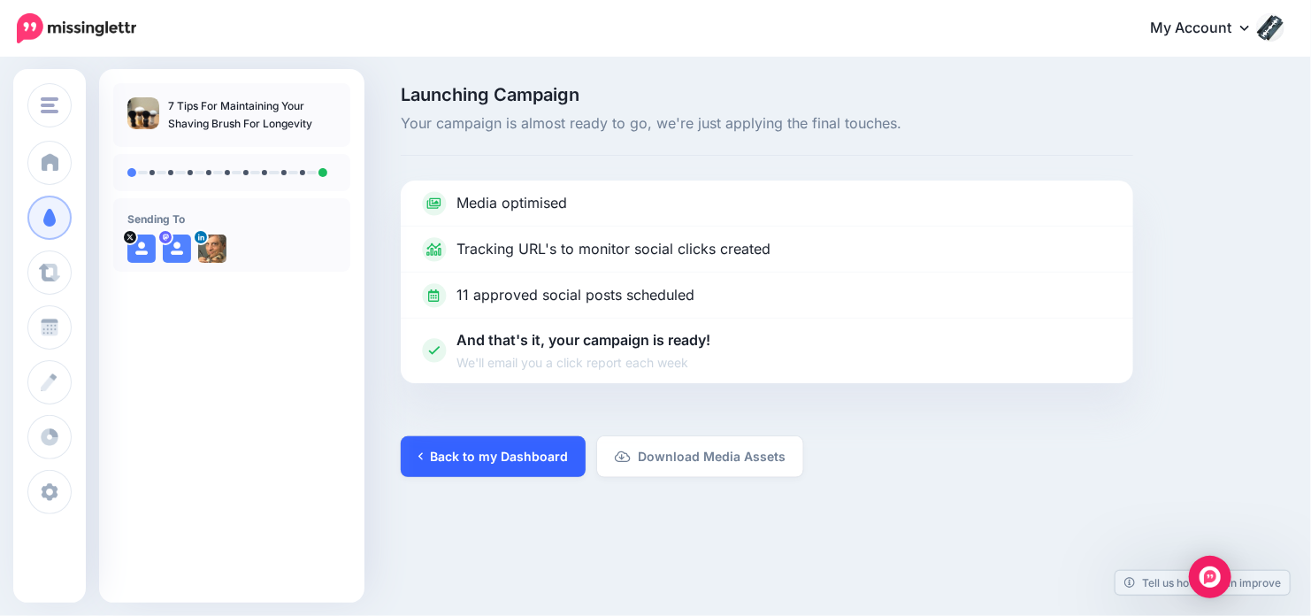
click at [476, 446] on link "Back to my Dashboard" at bounding box center [493, 456] width 185 height 41
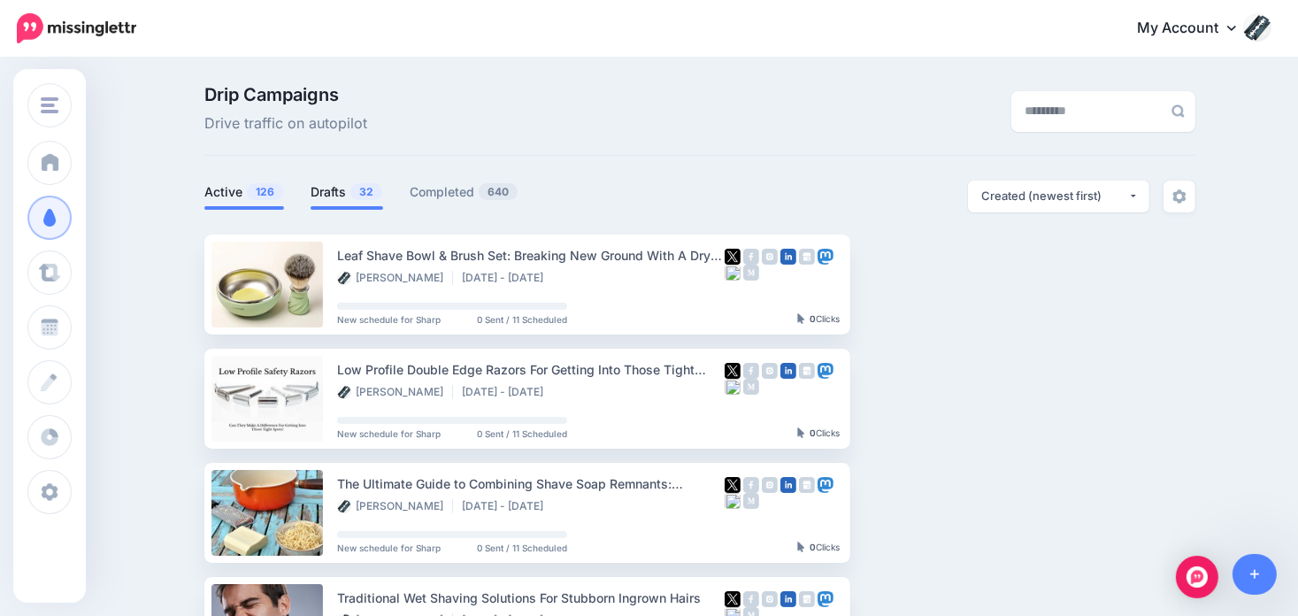
click at [332, 192] on link "Drafts 32" at bounding box center [346, 191] width 73 height 21
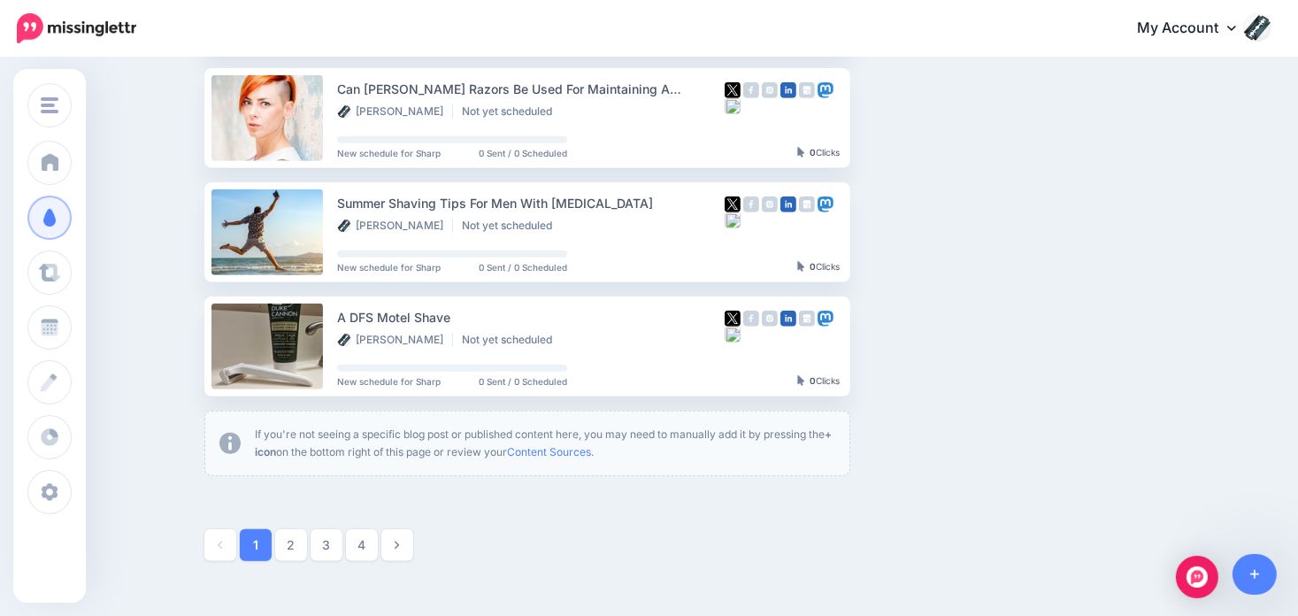
scroll to position [973, 0]
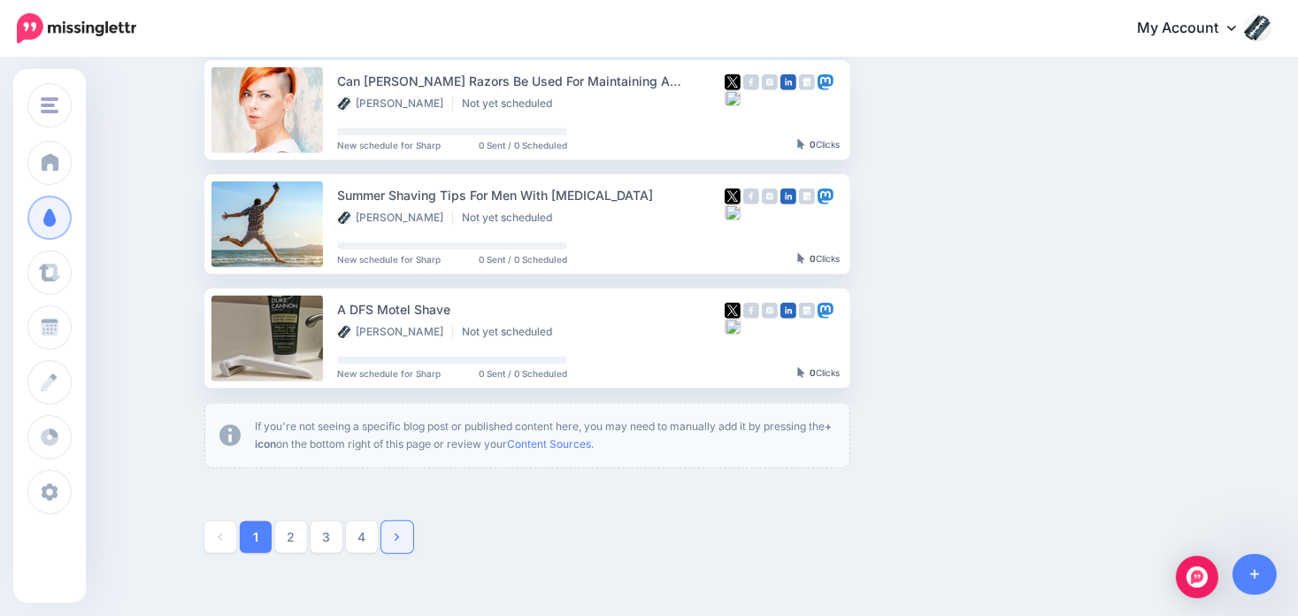
click at [399, 538] on icon at bounding box center [397, 537] width 4 height 8
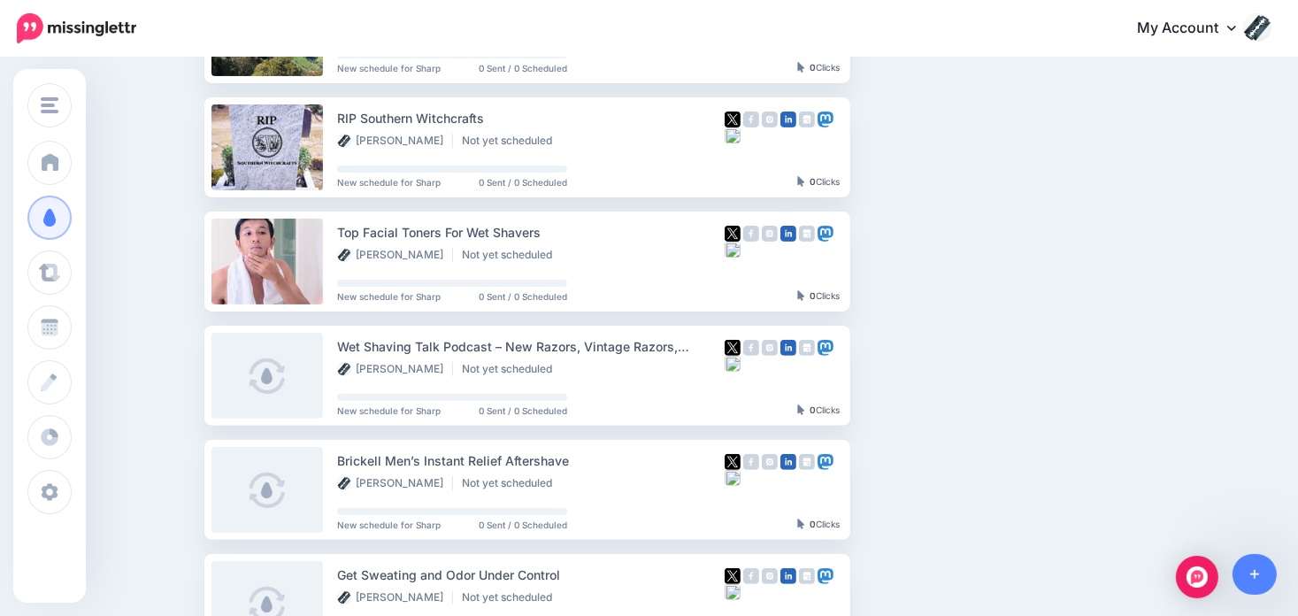
scroll to position [506, 0]
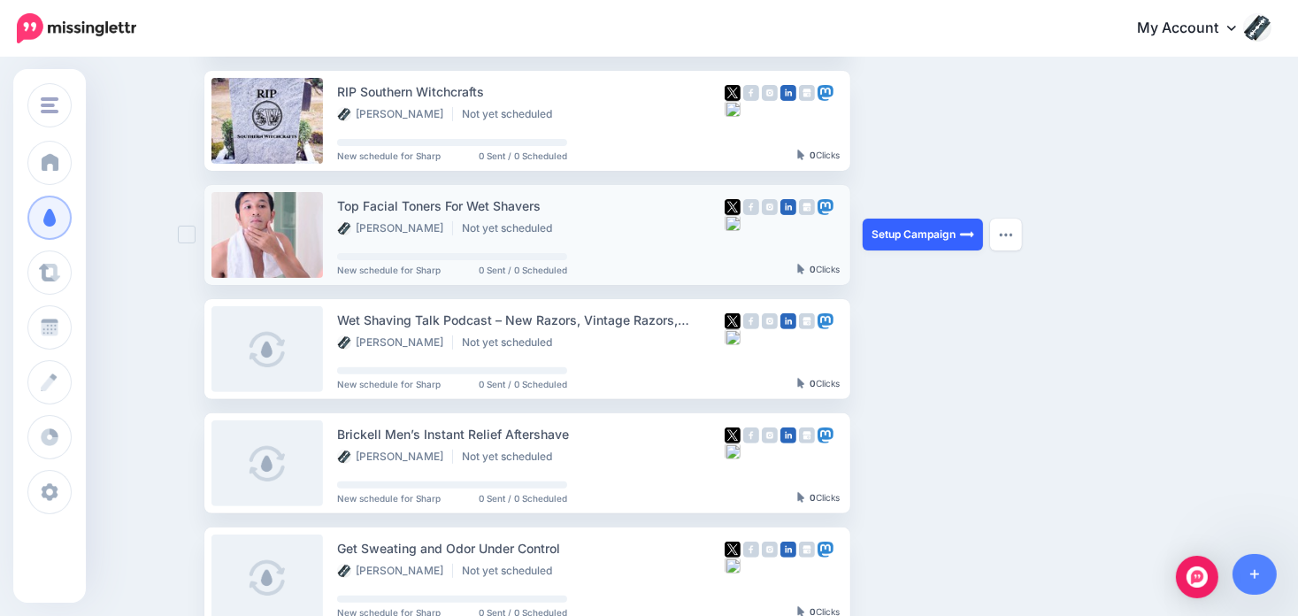
click at [933, 234] on link "Setup Campaign" at bounding box center [922, 234] width 120 height 32
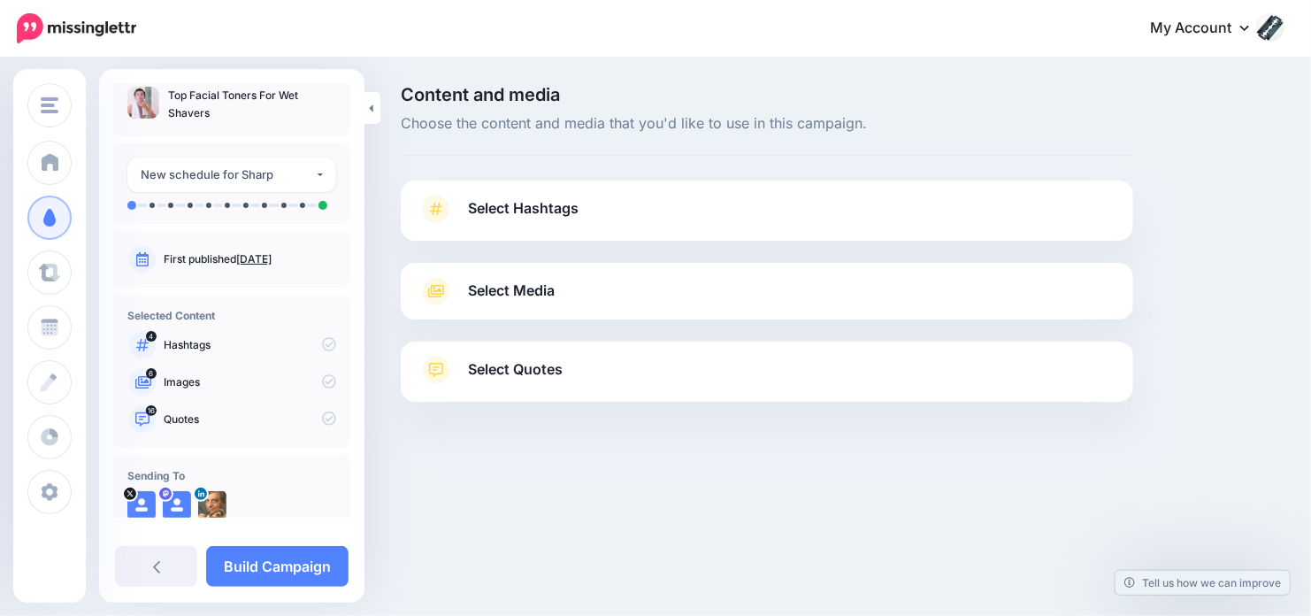
scroll to position [42, 0]
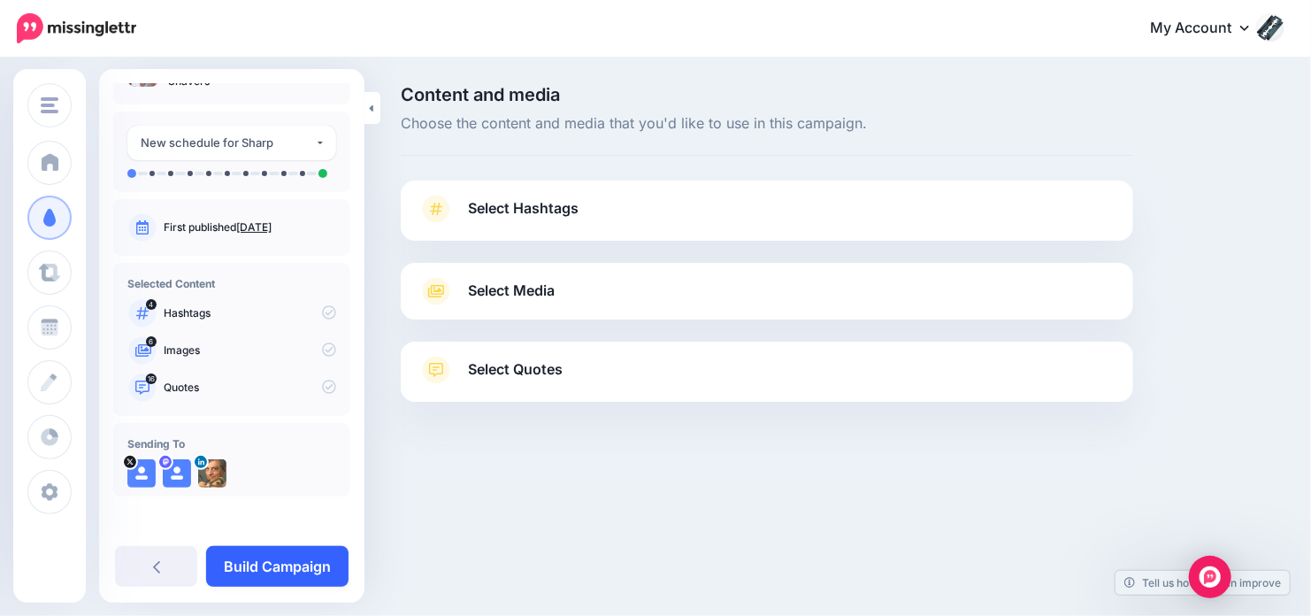
click at [286, 560] on link "Build Campaign" at bounding box center [277, 566] width 142 height 41
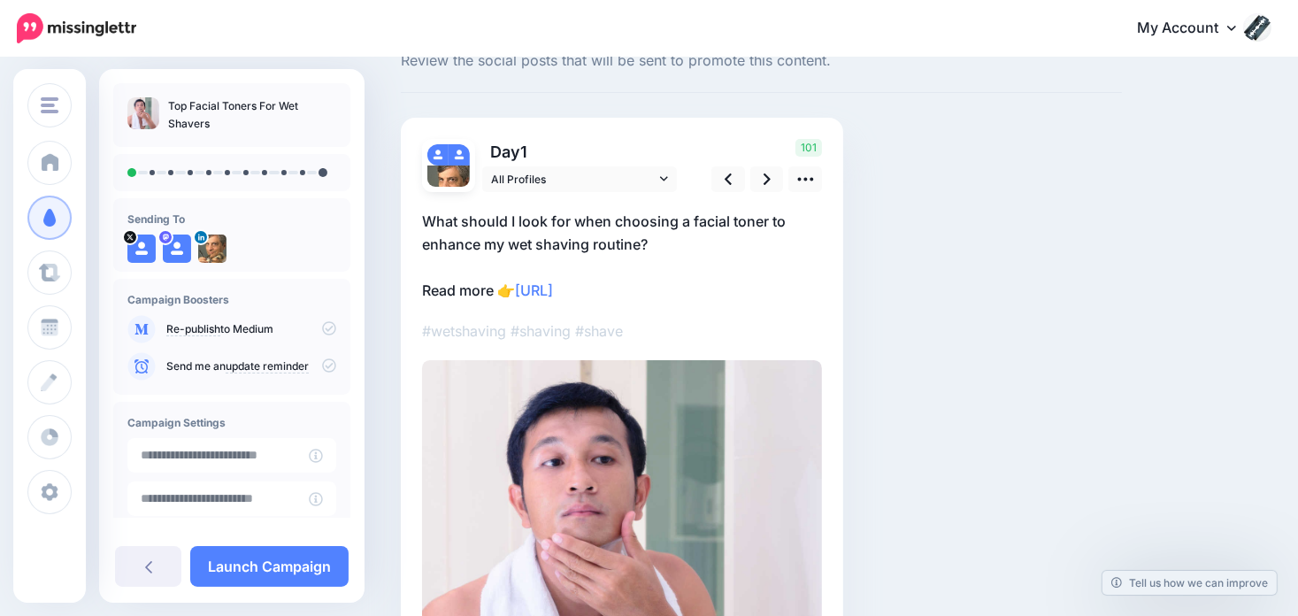
scroll to position [88, 0]
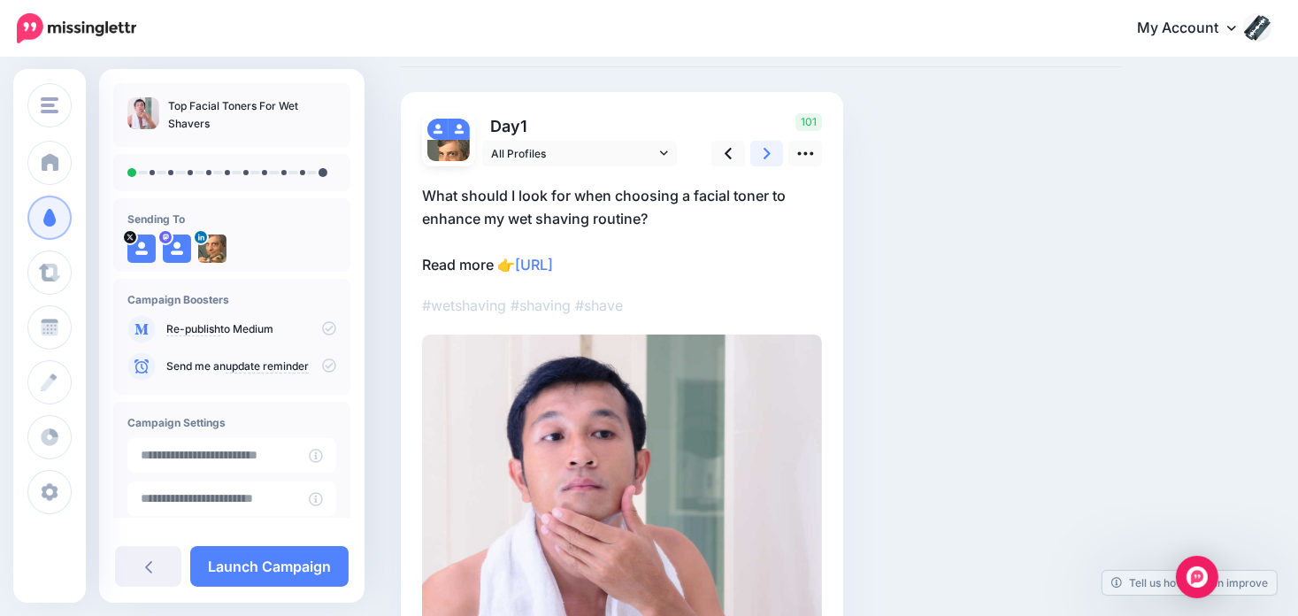
click at [772, 151] on link at bounding box center [767, 154] width 34 height 26
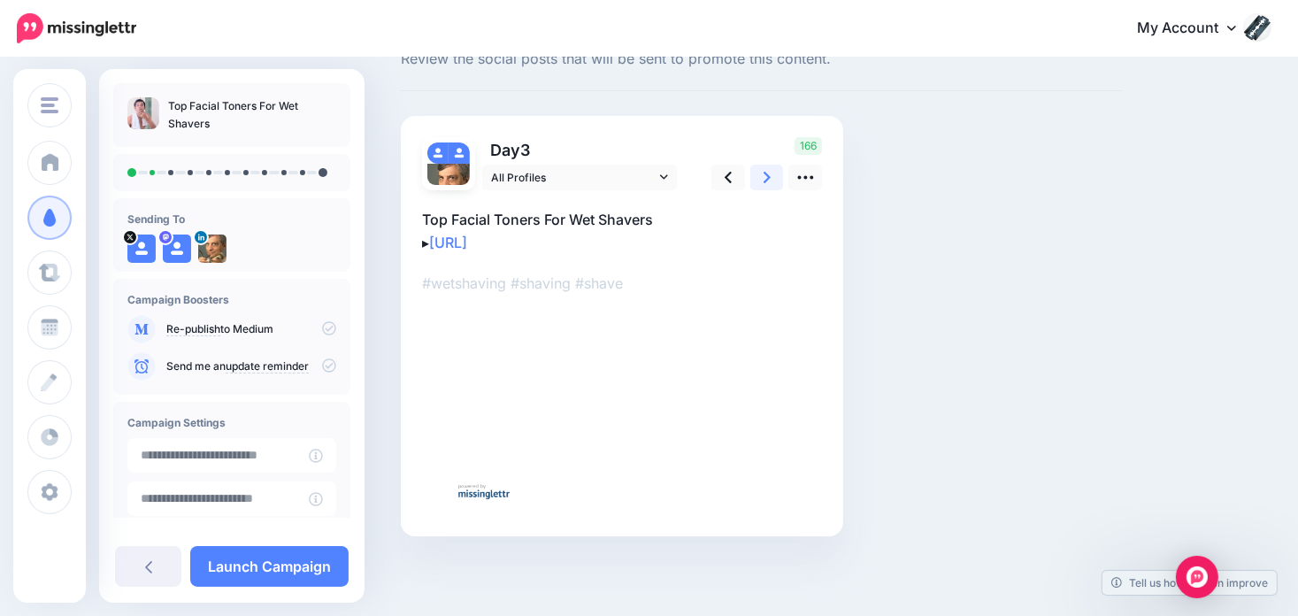
scroll to position [64, 0]
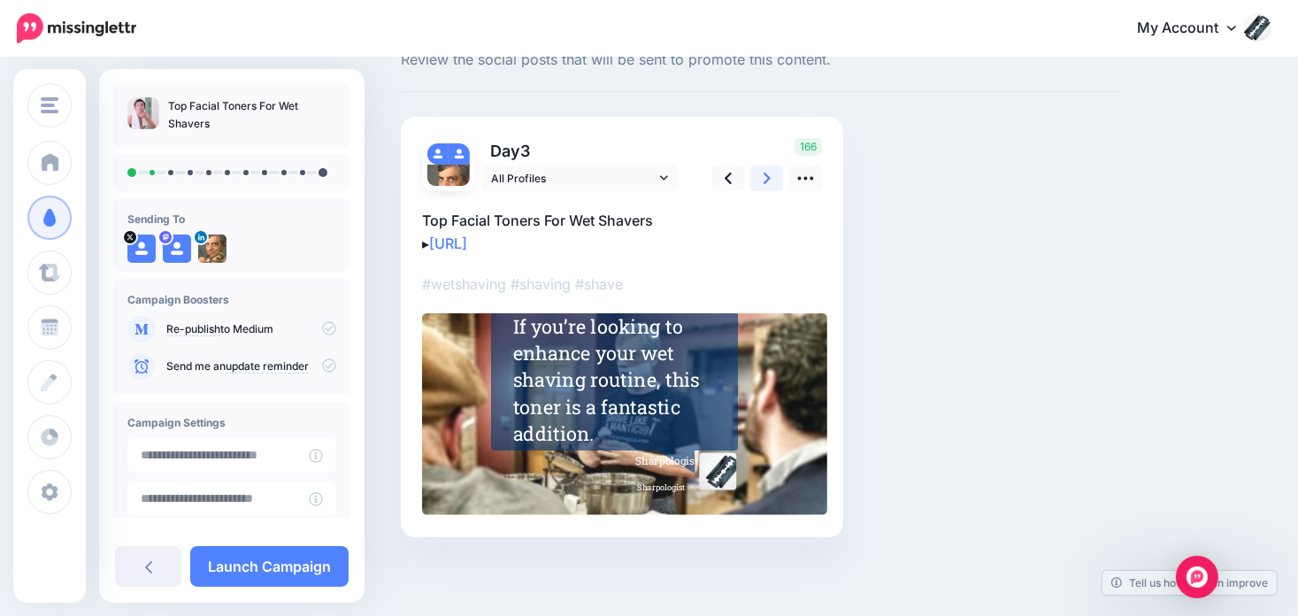
click at [769, 176] on icon at bounding box center [766, 178] width 7 height 19
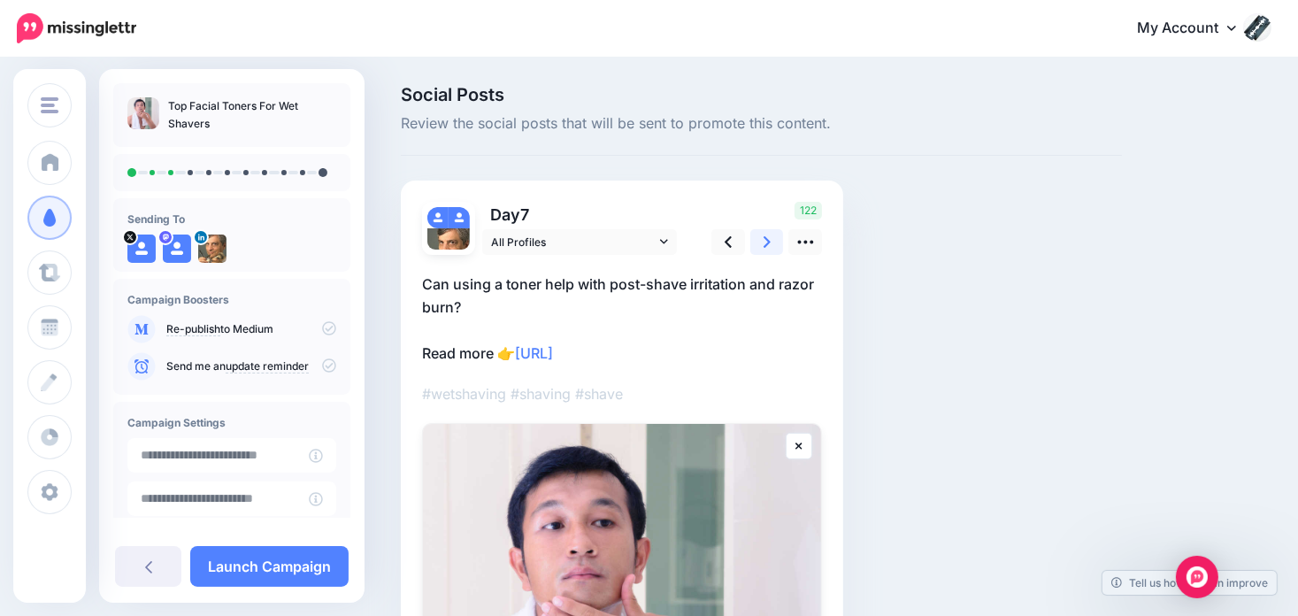
scroll to position [88, 0]
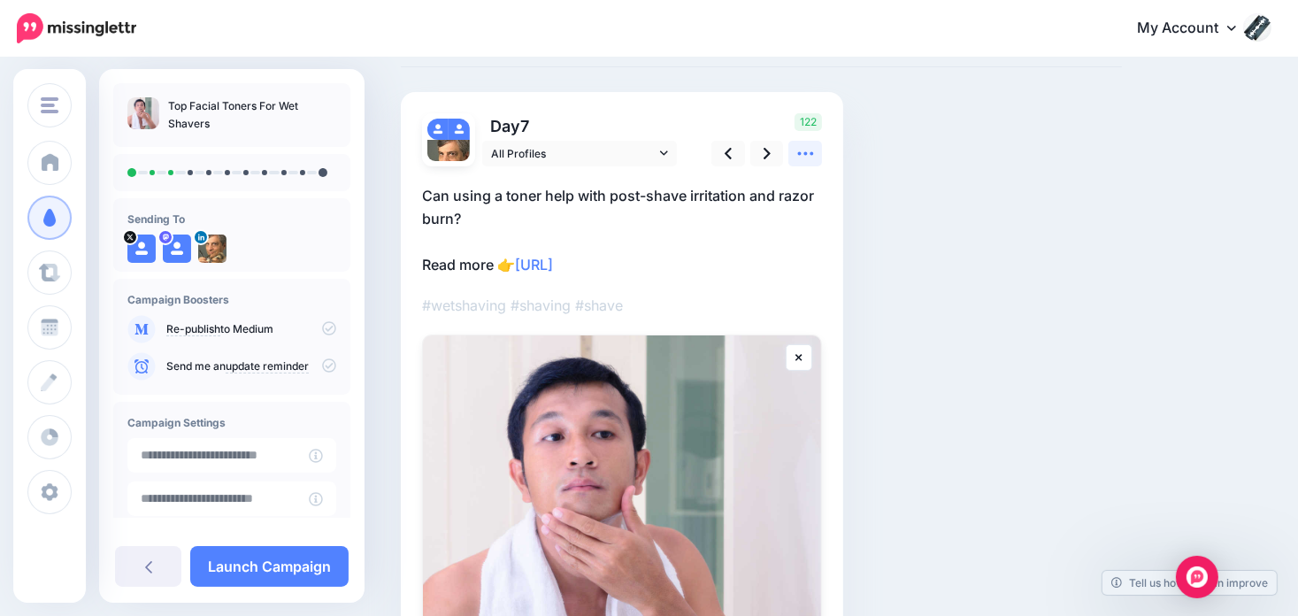
click at [807, 156] on icon at bounding box center [805, 153] width 19 height 19
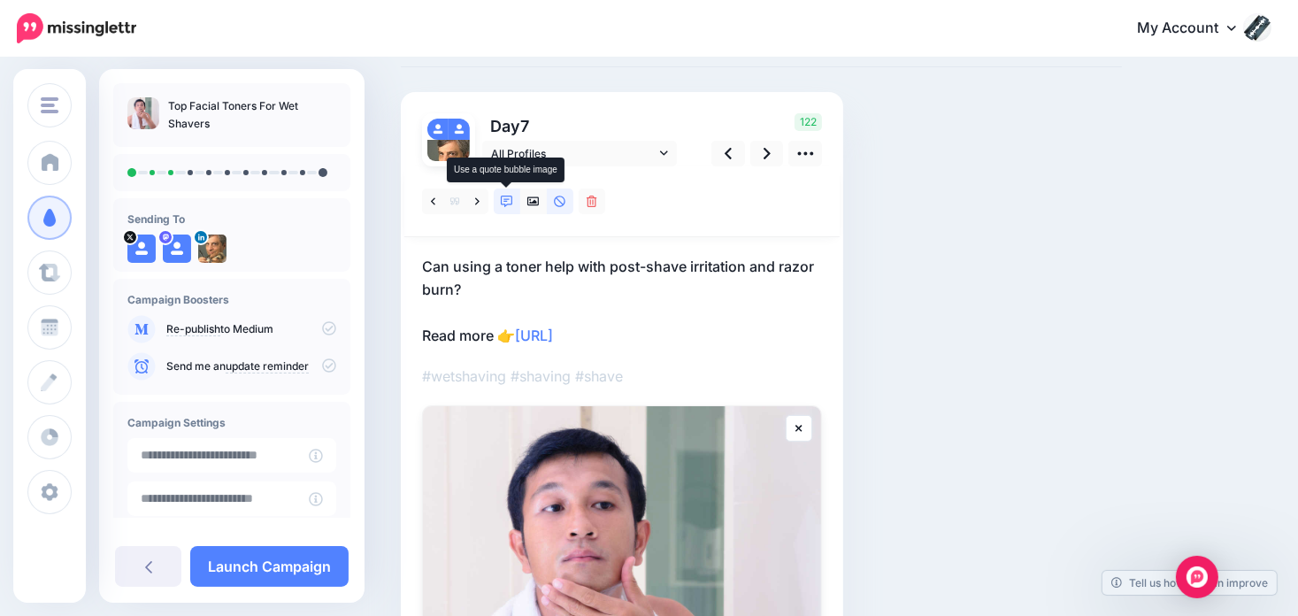
click at [502, 195] on icon at bounding box center [507, 201] width 12 height 12
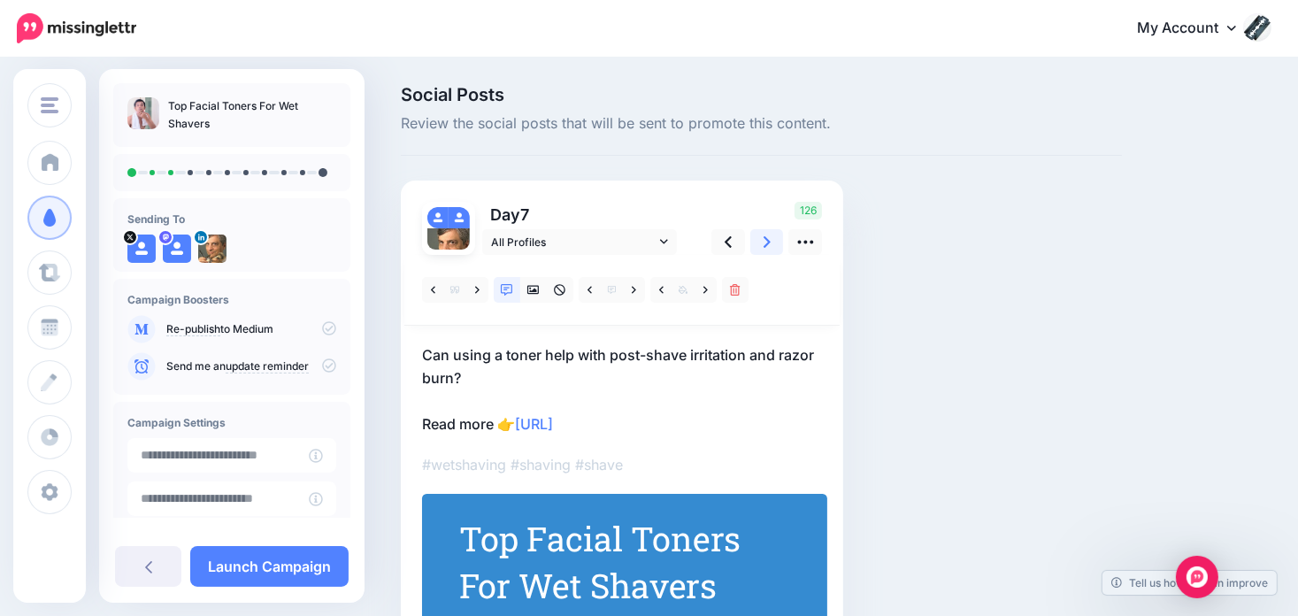
click at [771, 243] on link at bounding box center [767, 242] width 34 height 26
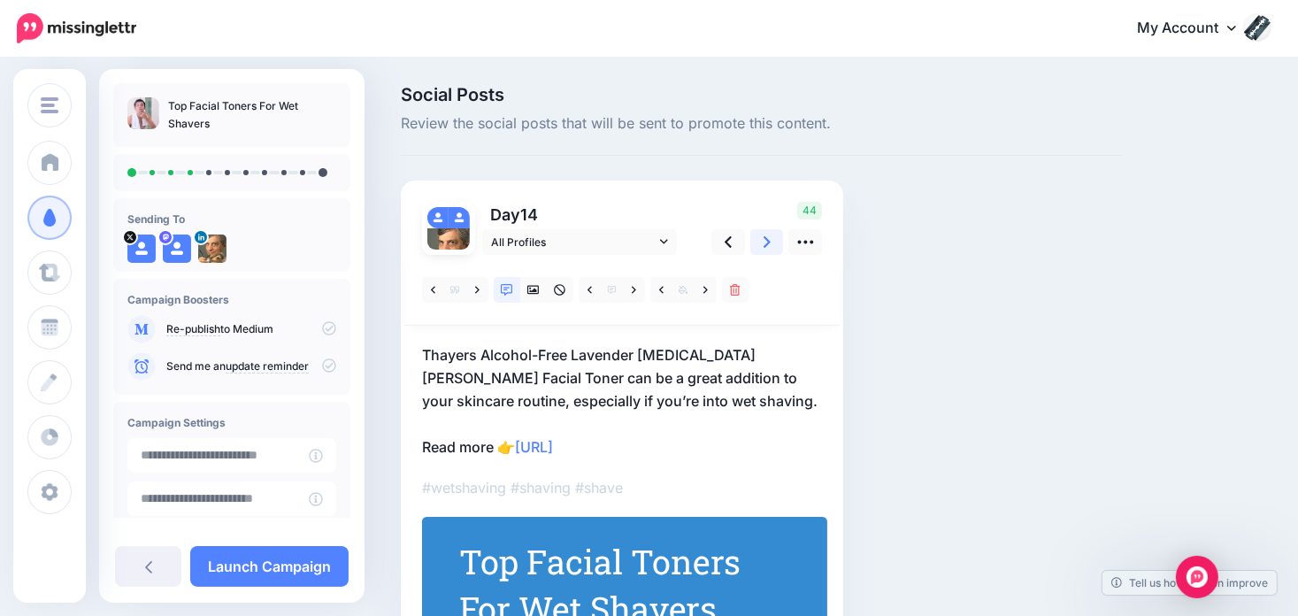
click at [767, 240] on icon at bounding box center [766, 241] width 7 height 11
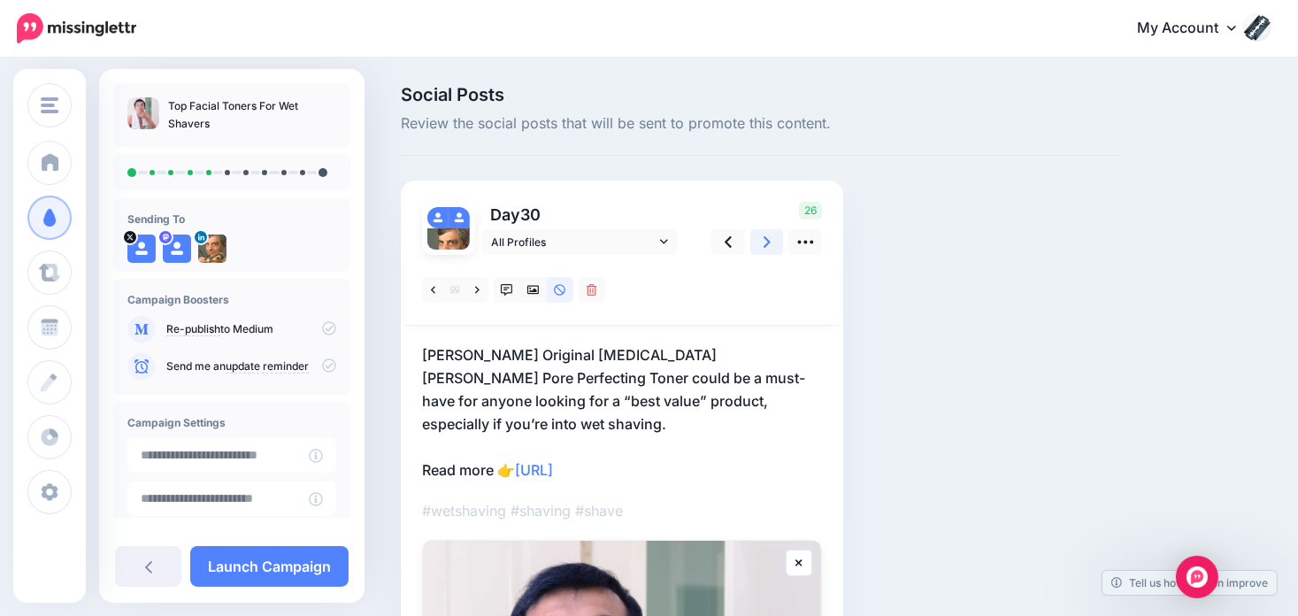
scroll to position [88, 0]
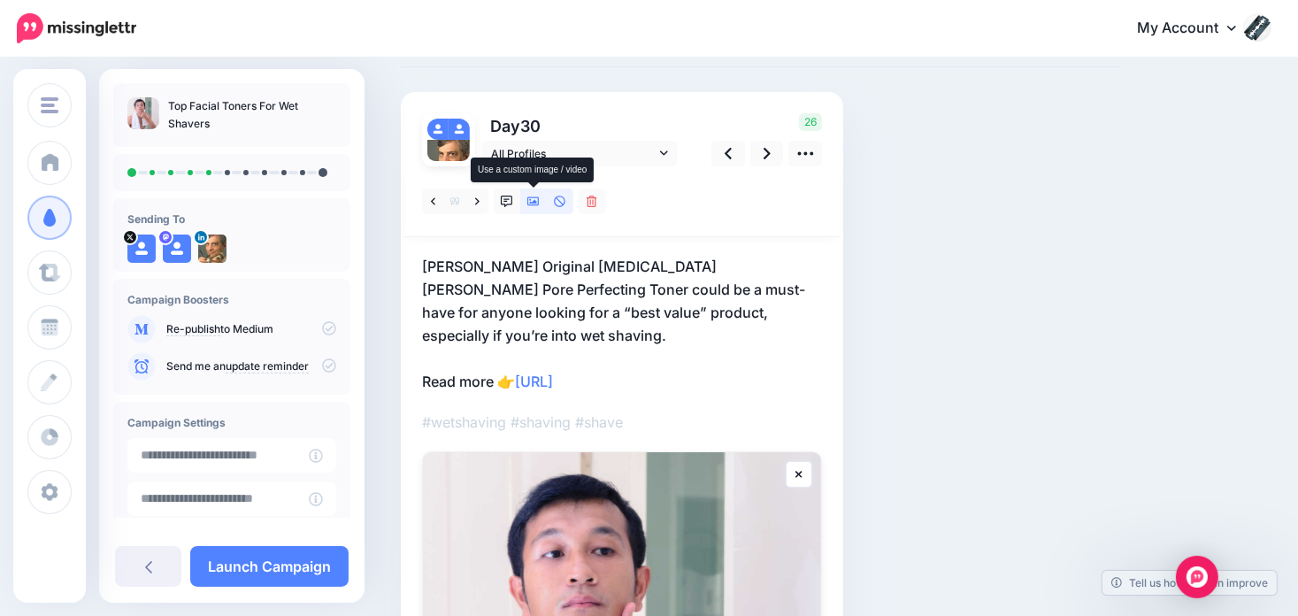
click at [527, 201] on icon at bounding box center [533, 201] width 12 height 12
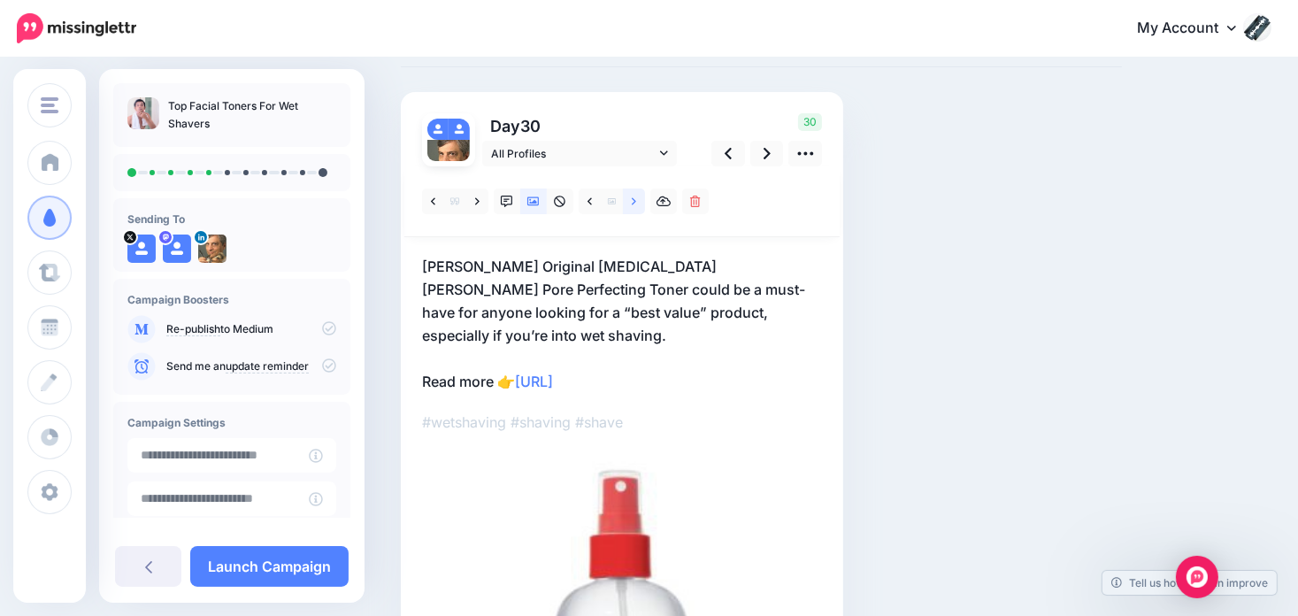
click at [640, 195] on link at bounding box center [634, 201] width 22 height 26
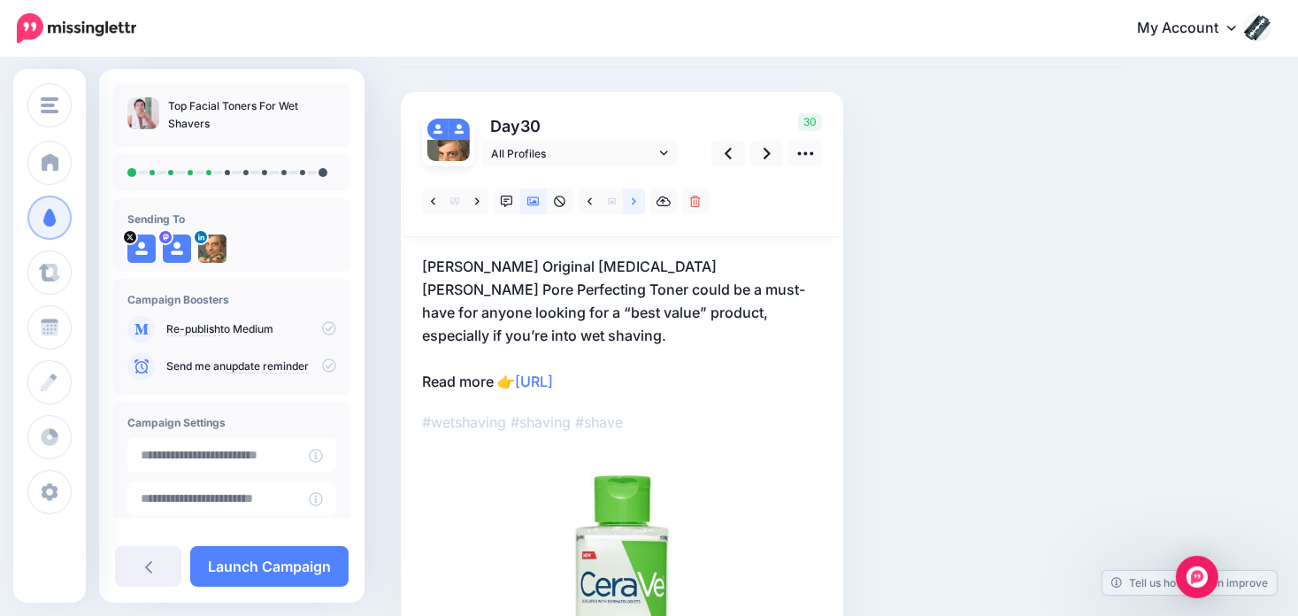
click at [640, 195] on link at bounding box center [634, 201] width 22 height 26
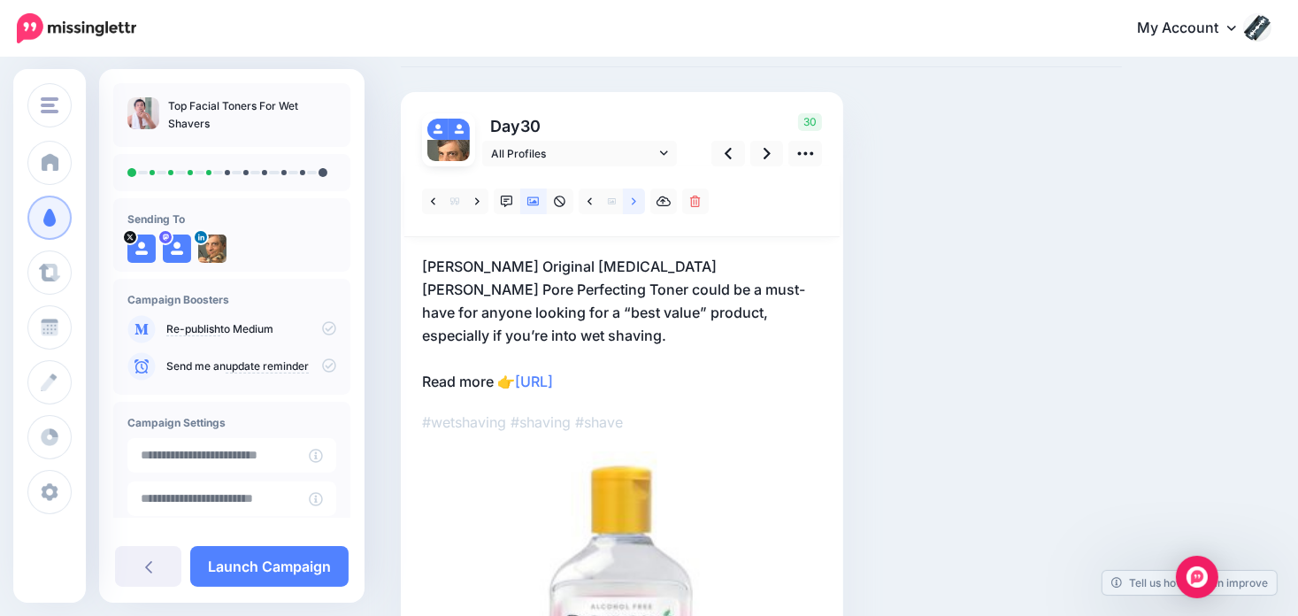
click at [639, 195] on link at bounding box center [634, 201] width 22 height 26
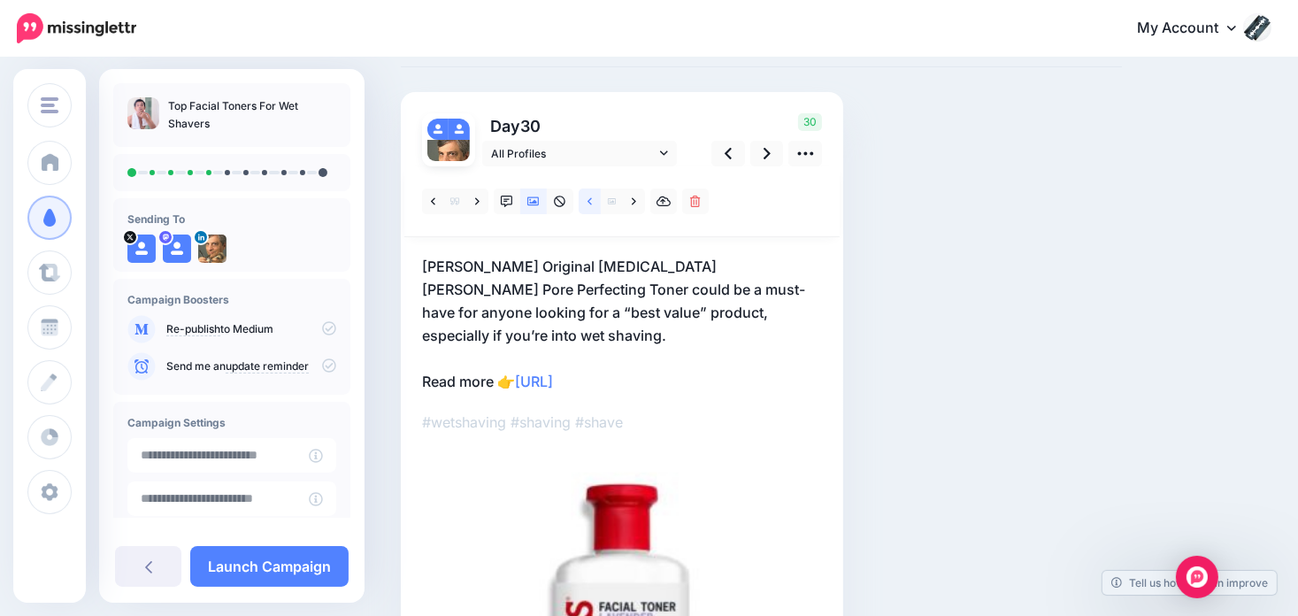
click at [586, 199] on link at bounding box center [590, 201] width 22 height 26
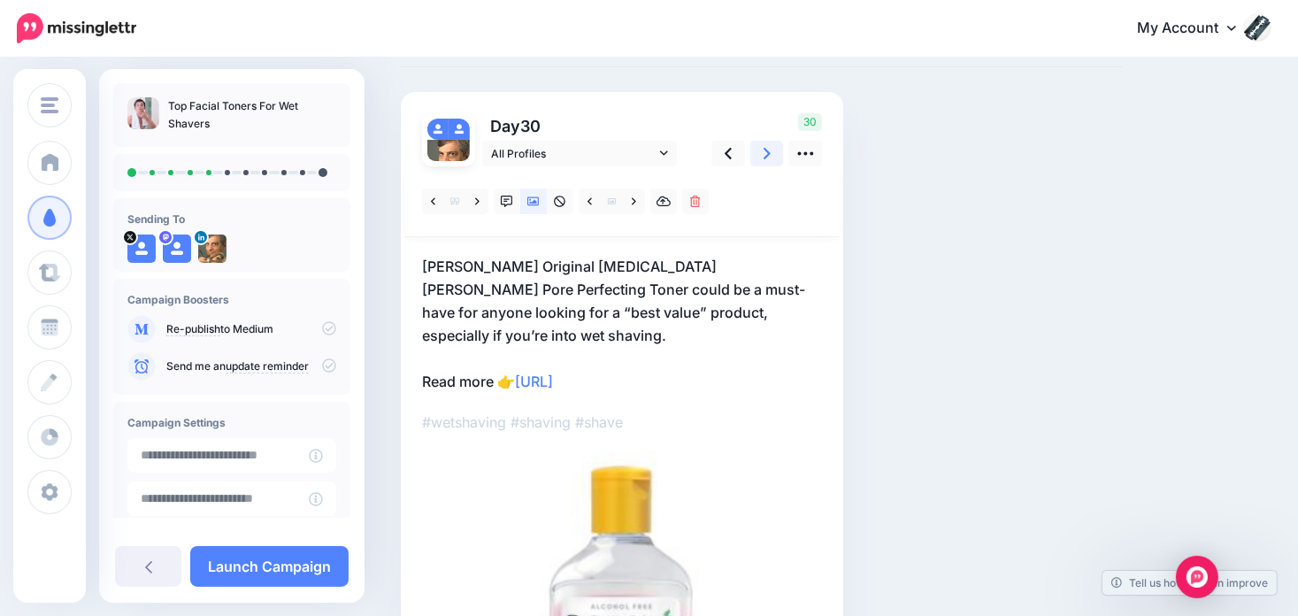
click at [759, 155] on link at bounding box center [767, 154] width 34 height 26
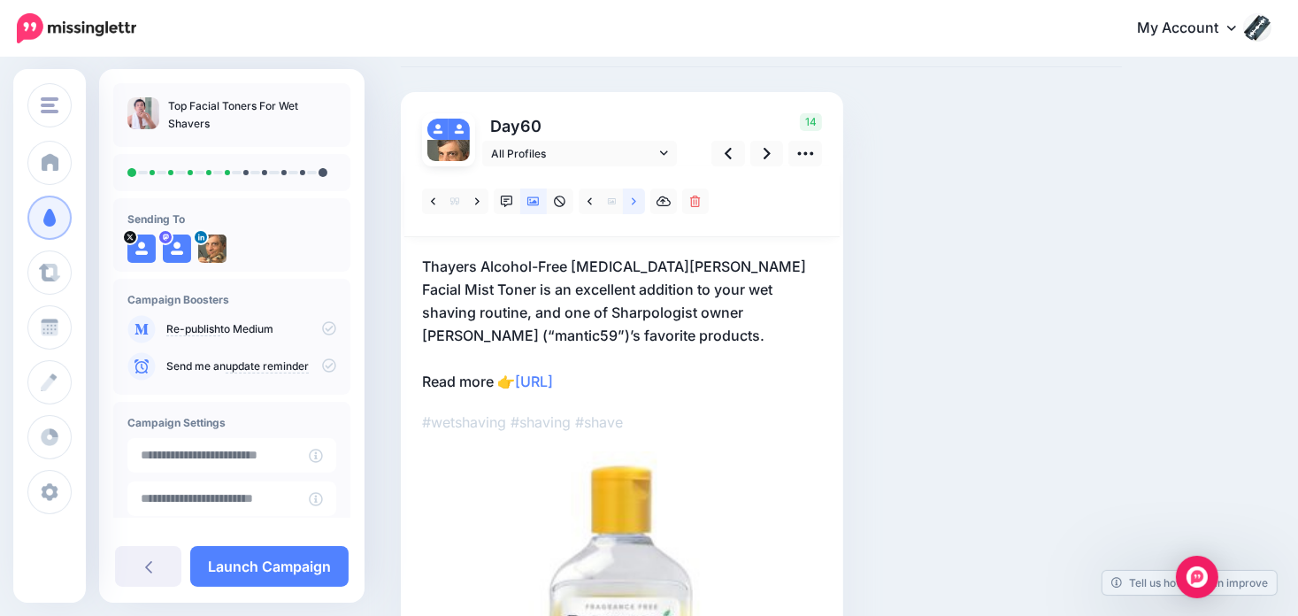
click at [636, 200] on link at bounding box center [634, 201] width 22 height 26
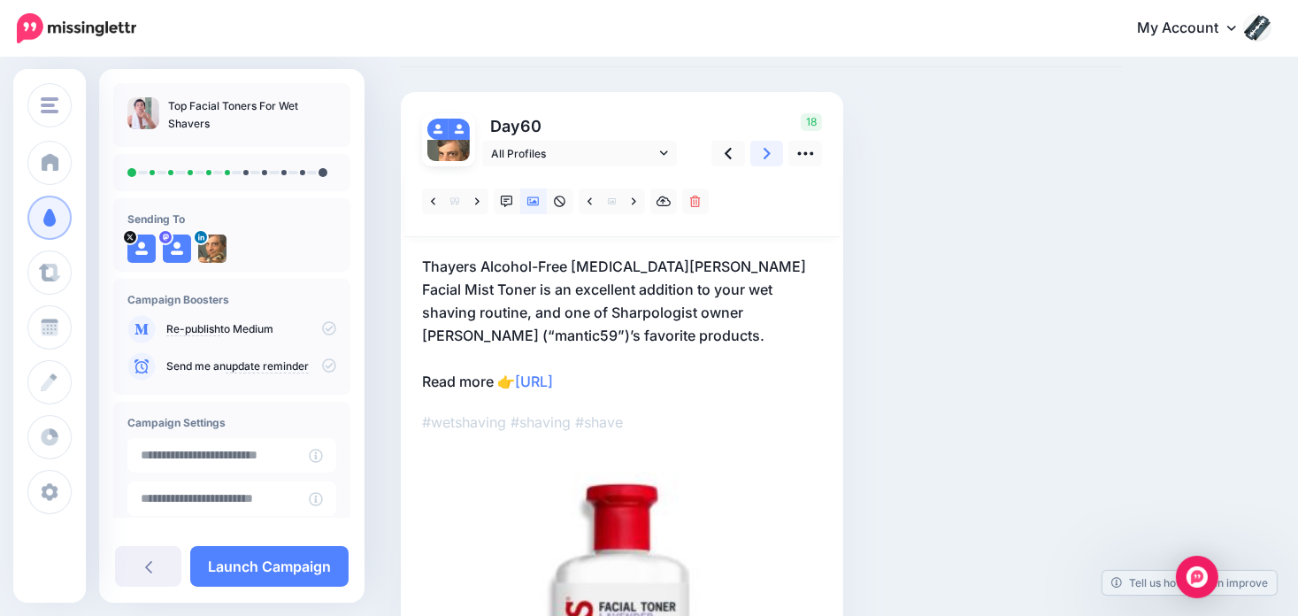
click at [764, 149] on icon at bounding box center [766, 153] width 7 height 11
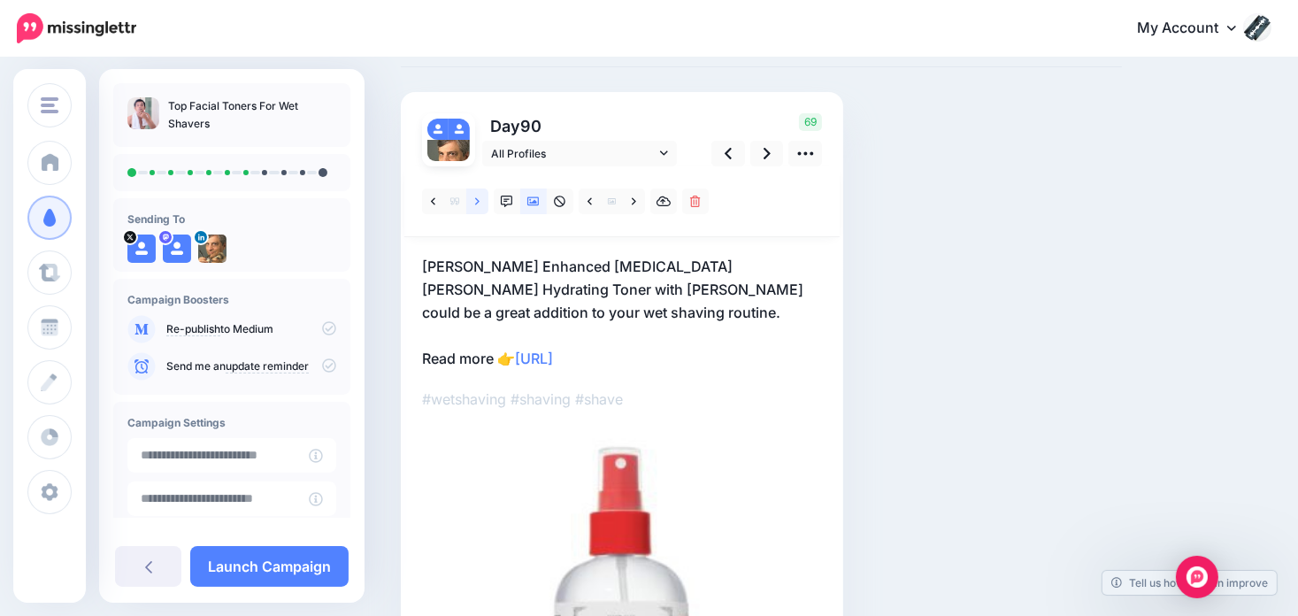
click at [477, 199] on icon at bounding box center [477, 200] width 4 height 7
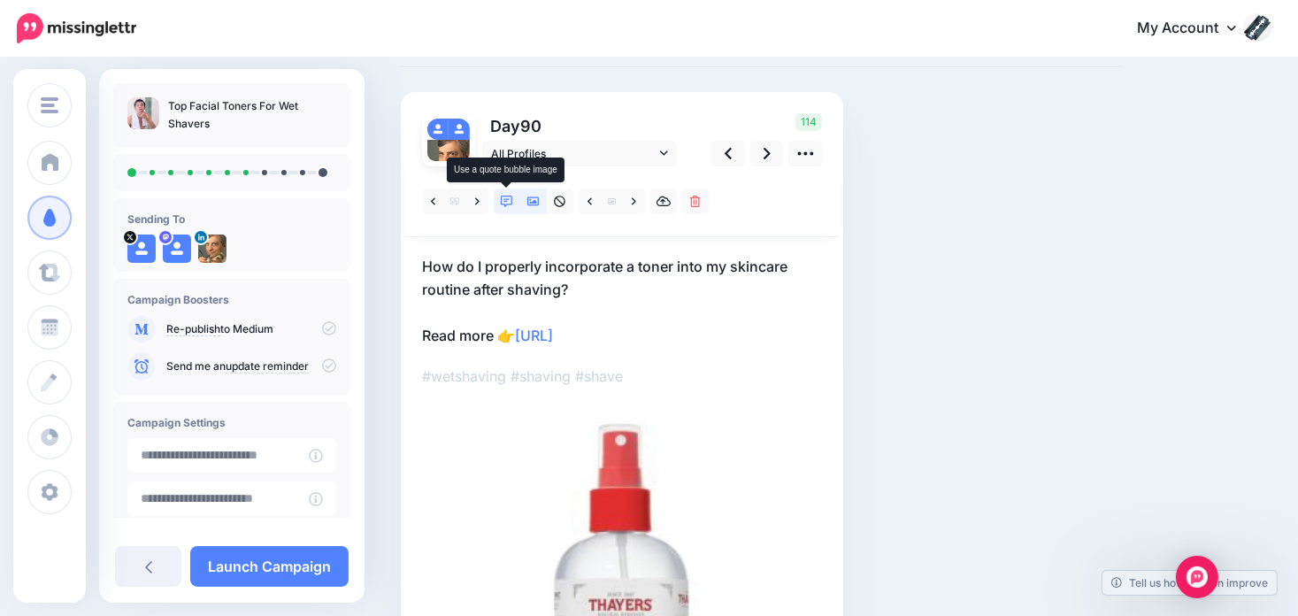
click at [513, 203] on link at bounding box center [507, 201] width 27 height 26
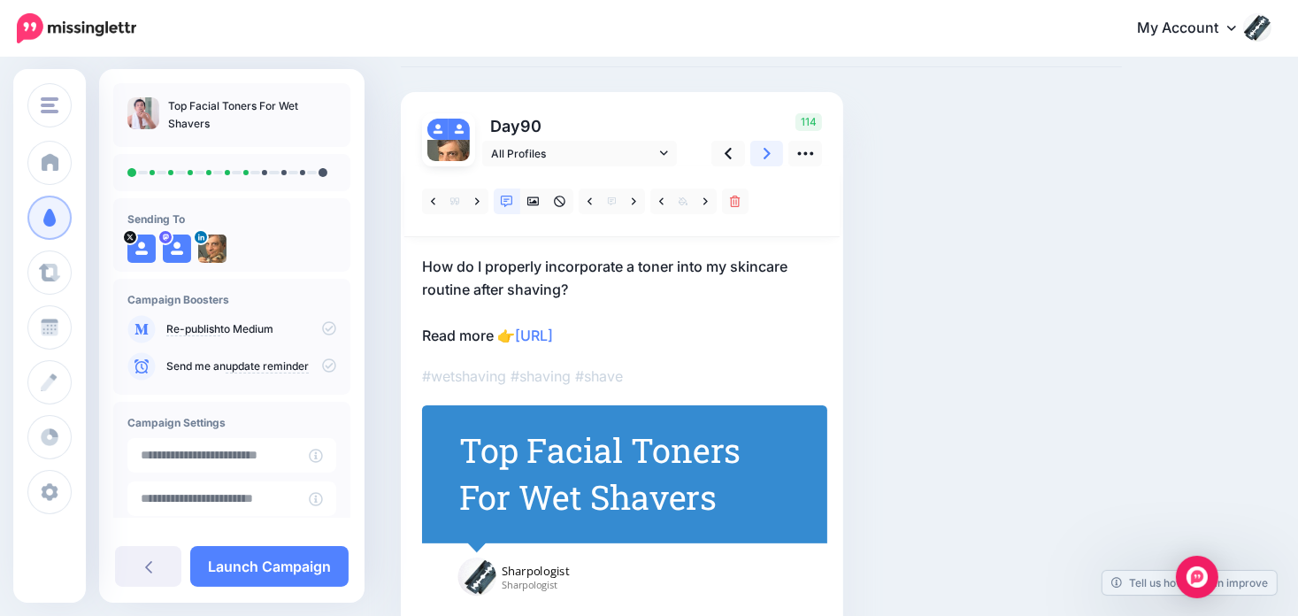
click at [757, 155] on link at bounding box center [767, 154] width 34 height 26
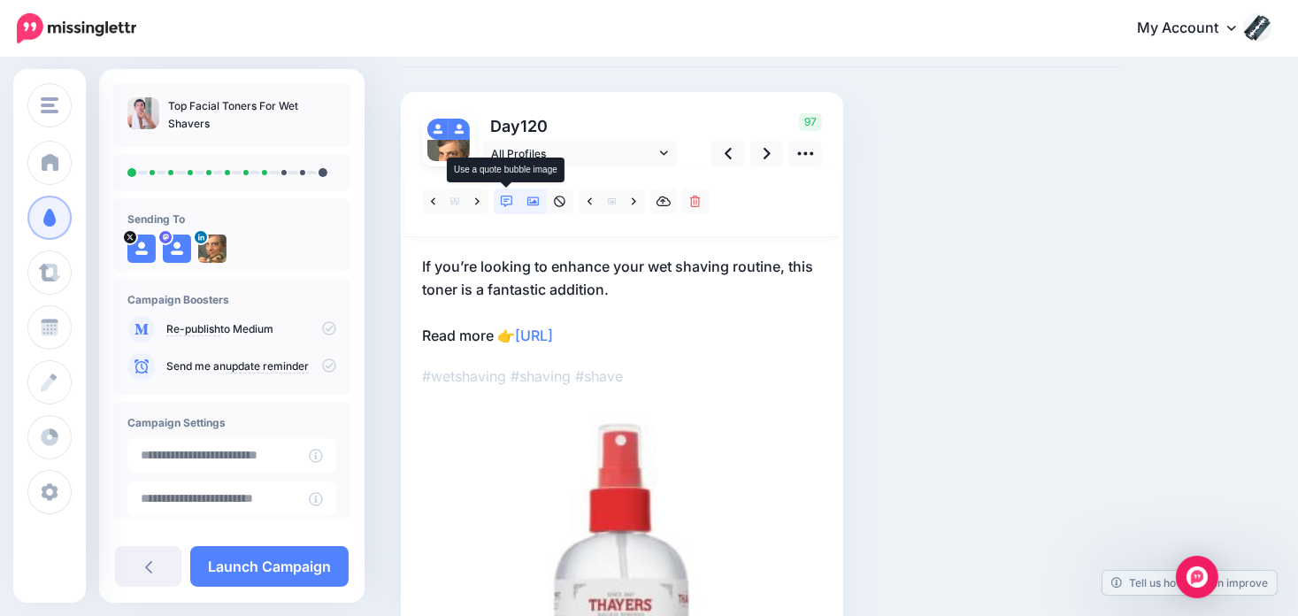
click at [510, 196] on icon at bounding box center [507, 201] width 12 height 12
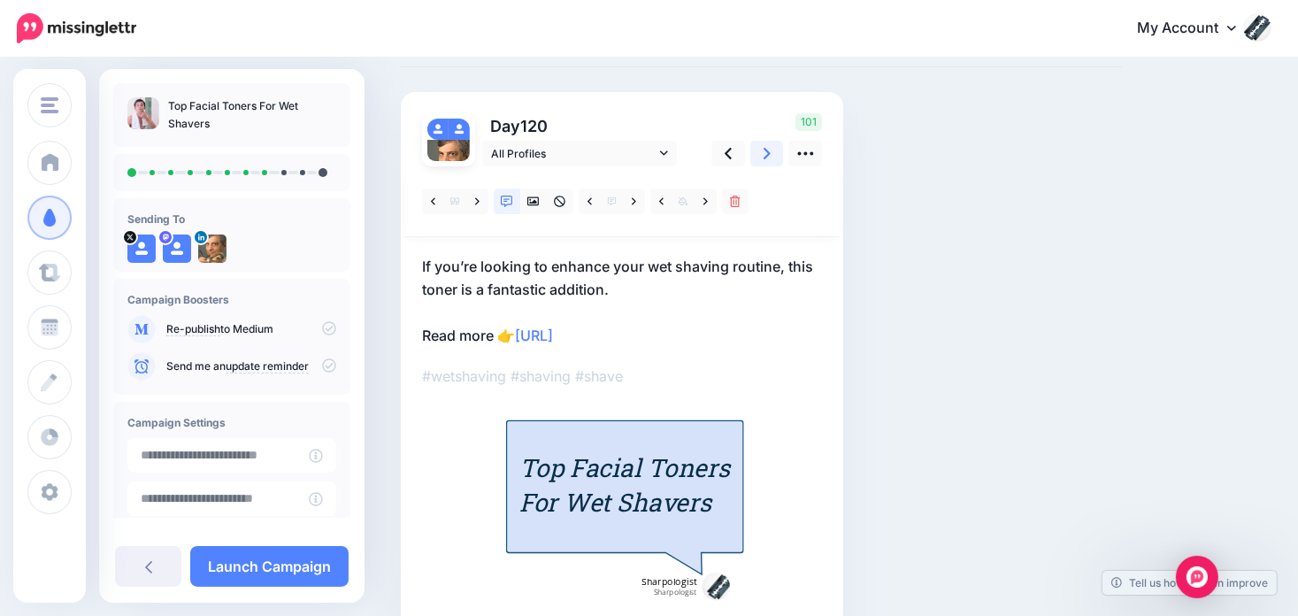
click at [767, 157] on icon at bounding box center [766, 153] width 7 height 19
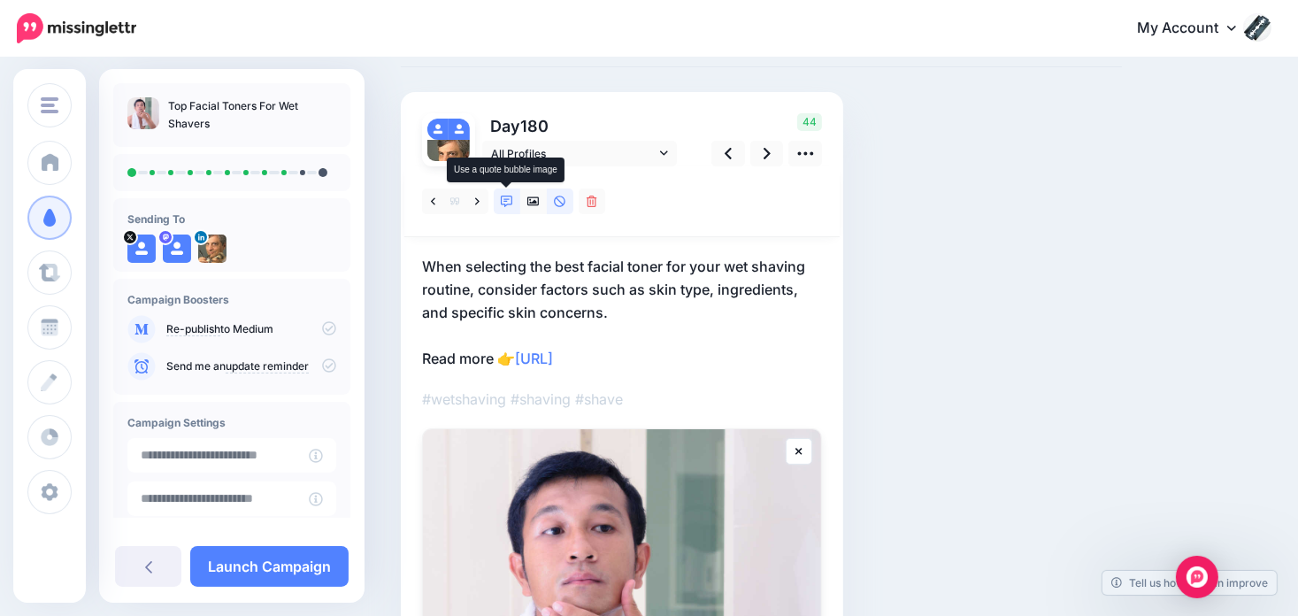
click at [506, 192] on link at bounding box center [507, 201] width 27 height 26
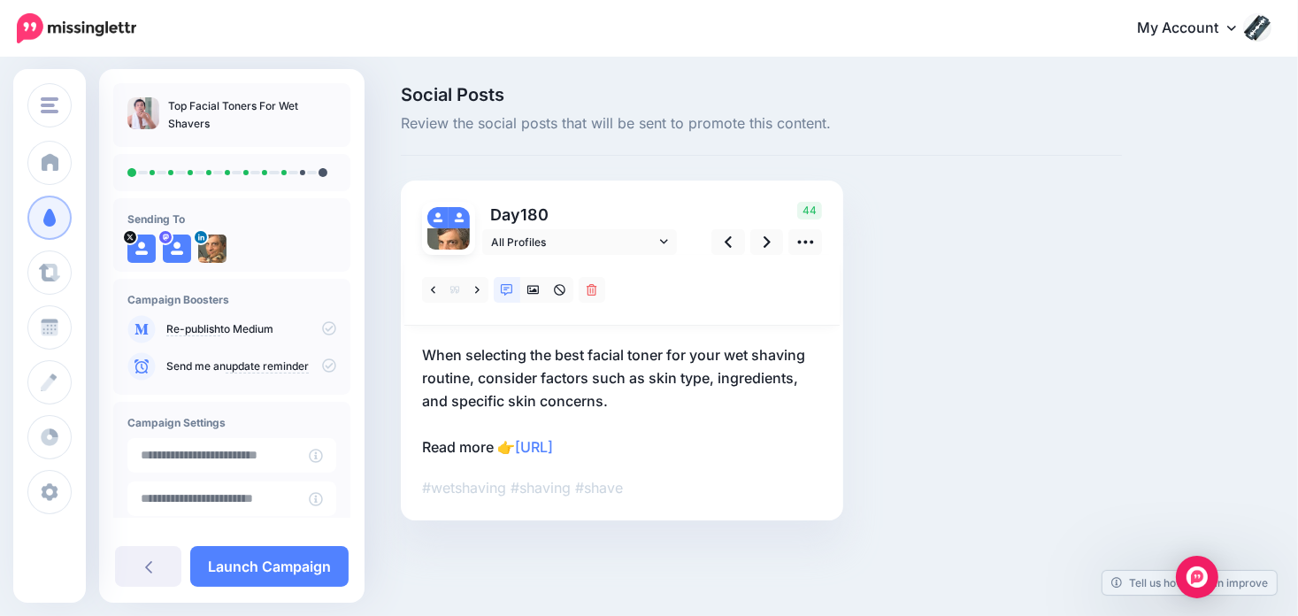
scroll to position [0, 0]
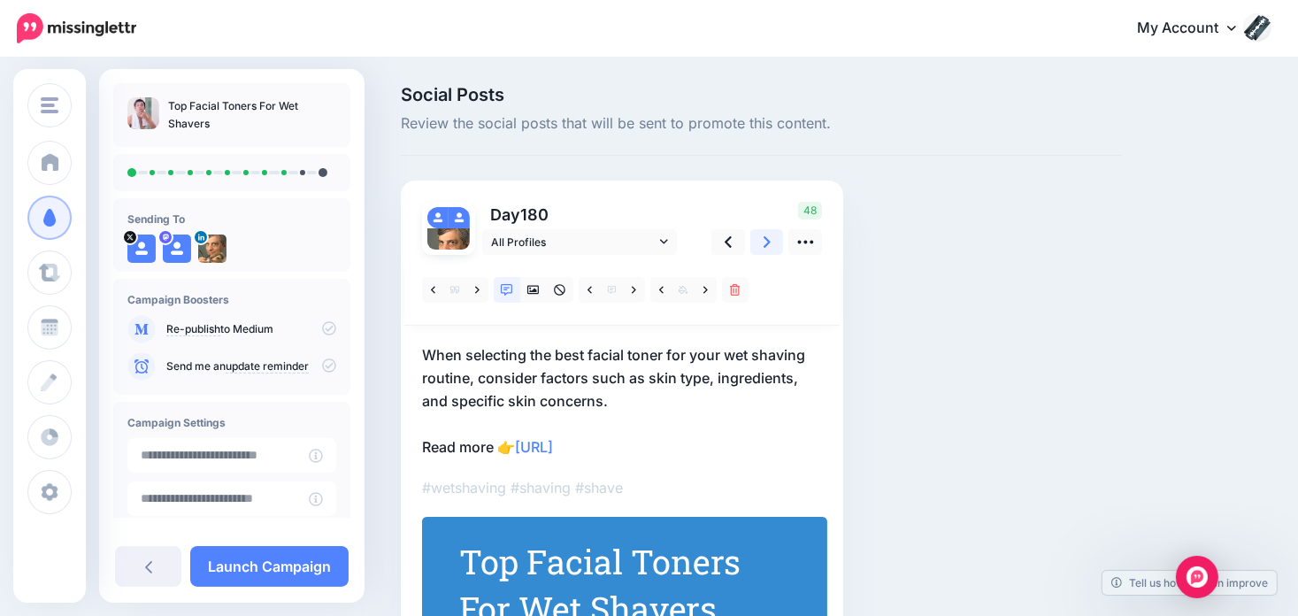
click at [759, 243] on link at bounding box center [767, 242] width 34 height 26
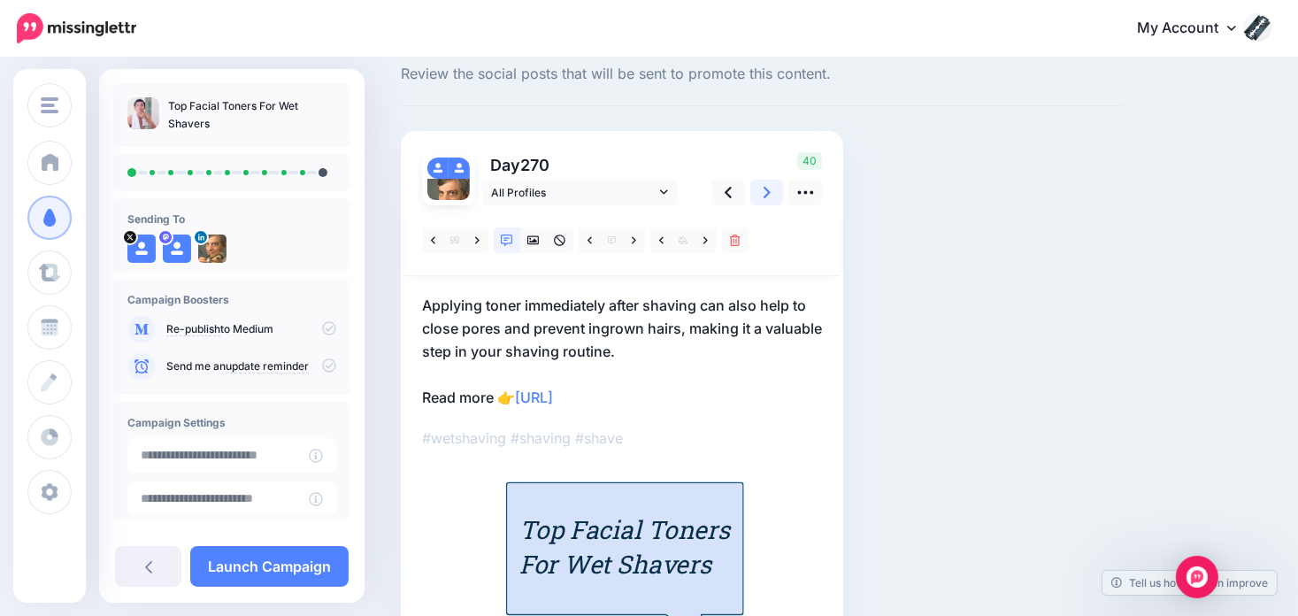
scroll to position [88, 0]
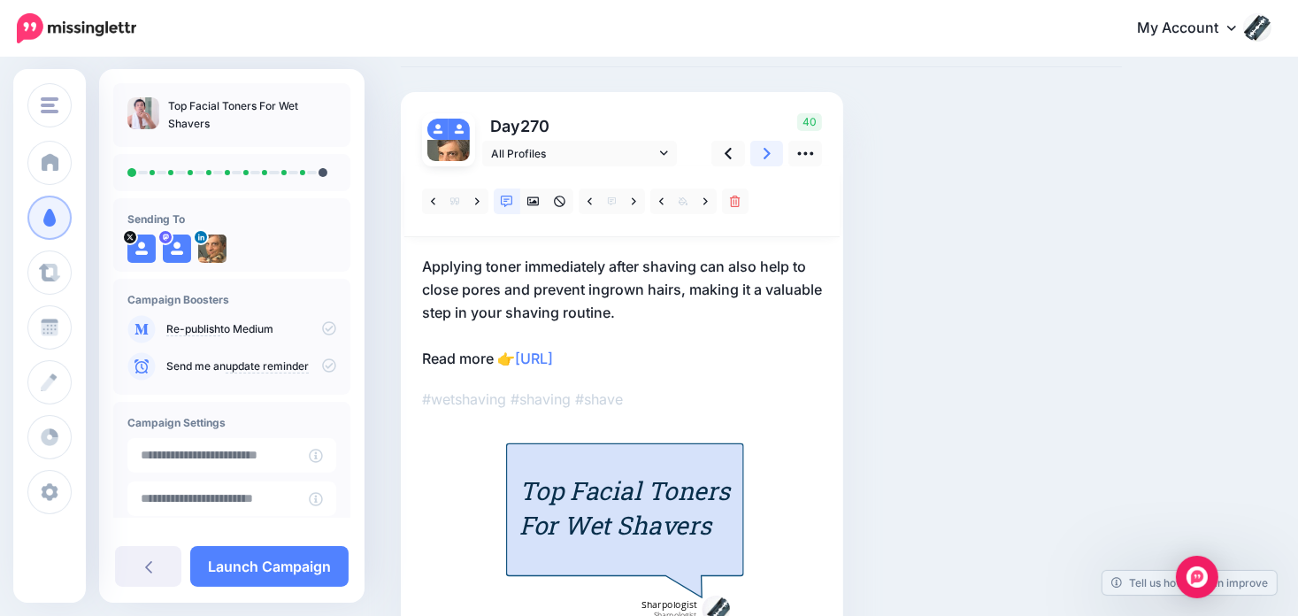
click at [762, 156] on link at bounding box center [767, 154] width 34 height 26
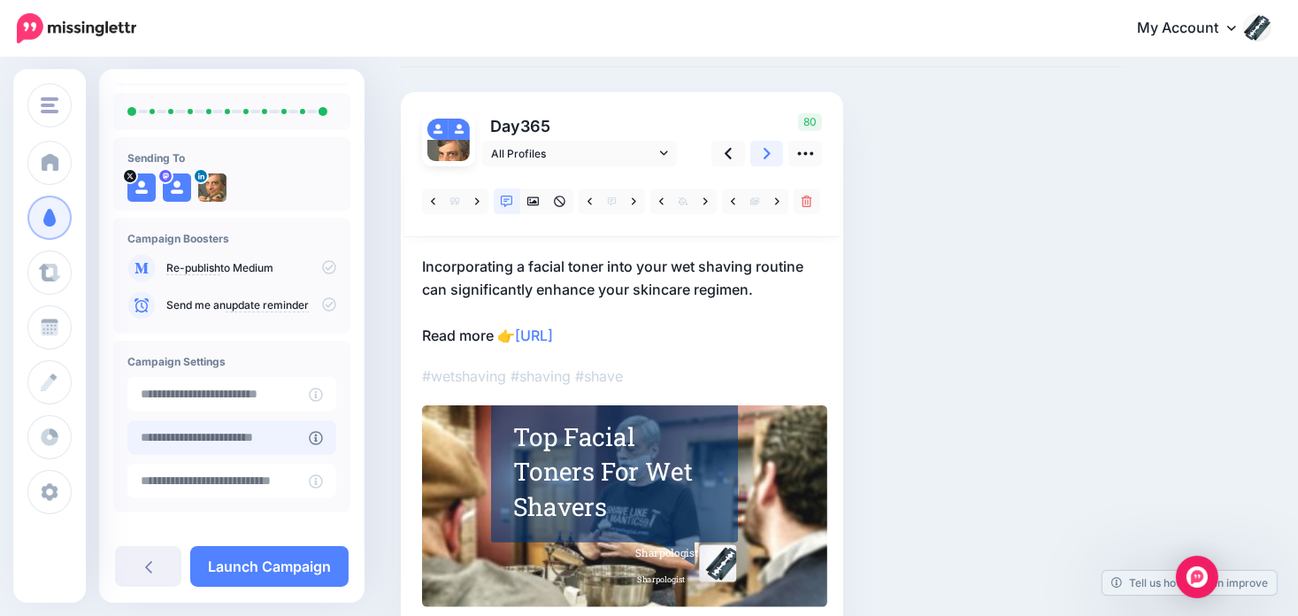
scroll to position [141, 0]
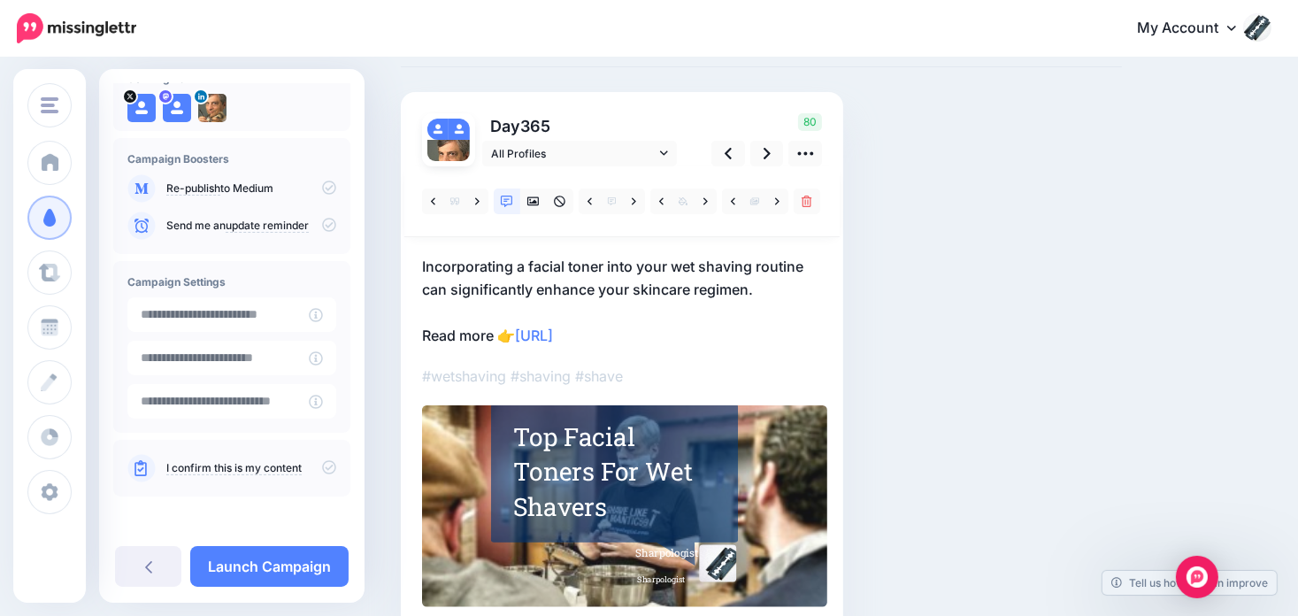
click at [322, 465] on icon at bounding box center [329, 467] width 14 height 14
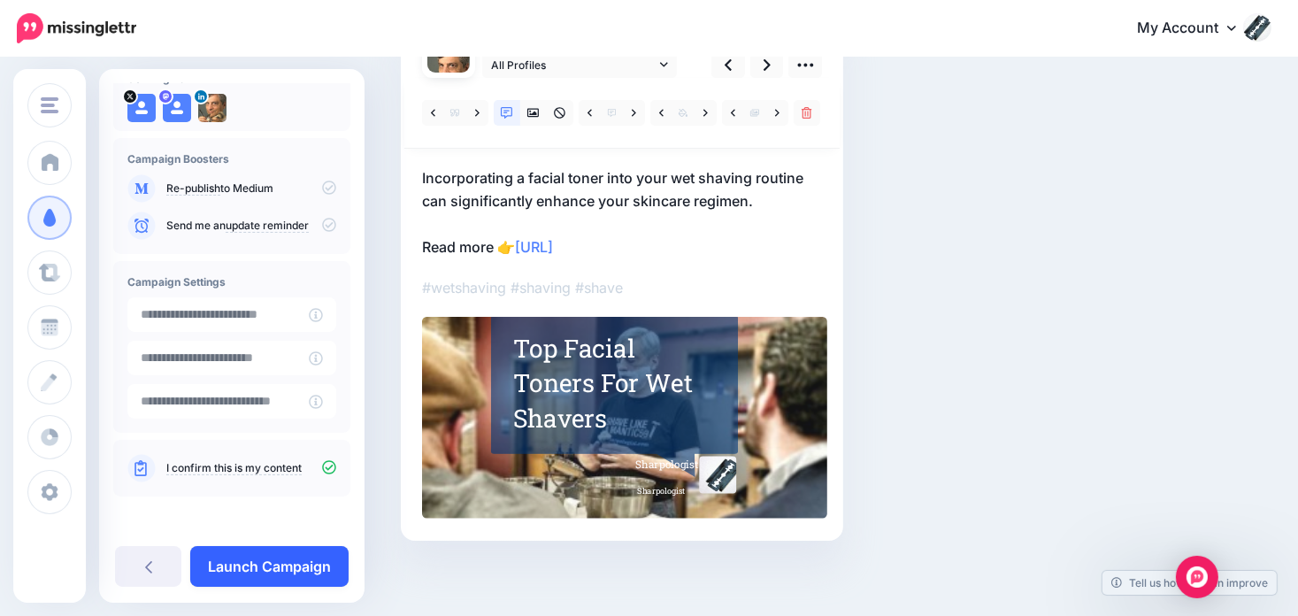
click at [271, 572] on link "Launch Campaign" at bounding box center [269, 566] width 158 height 41
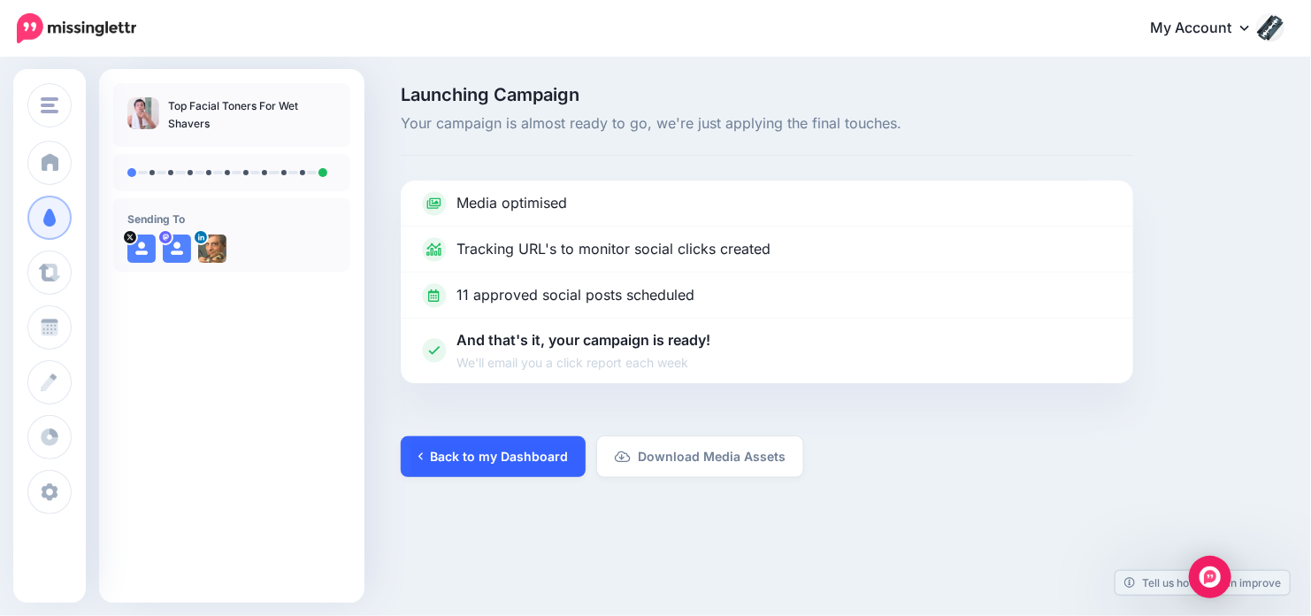
click at [528, 451] on link "Back to my Dashboard" at bounding box center [493, 456] width 185 height 41
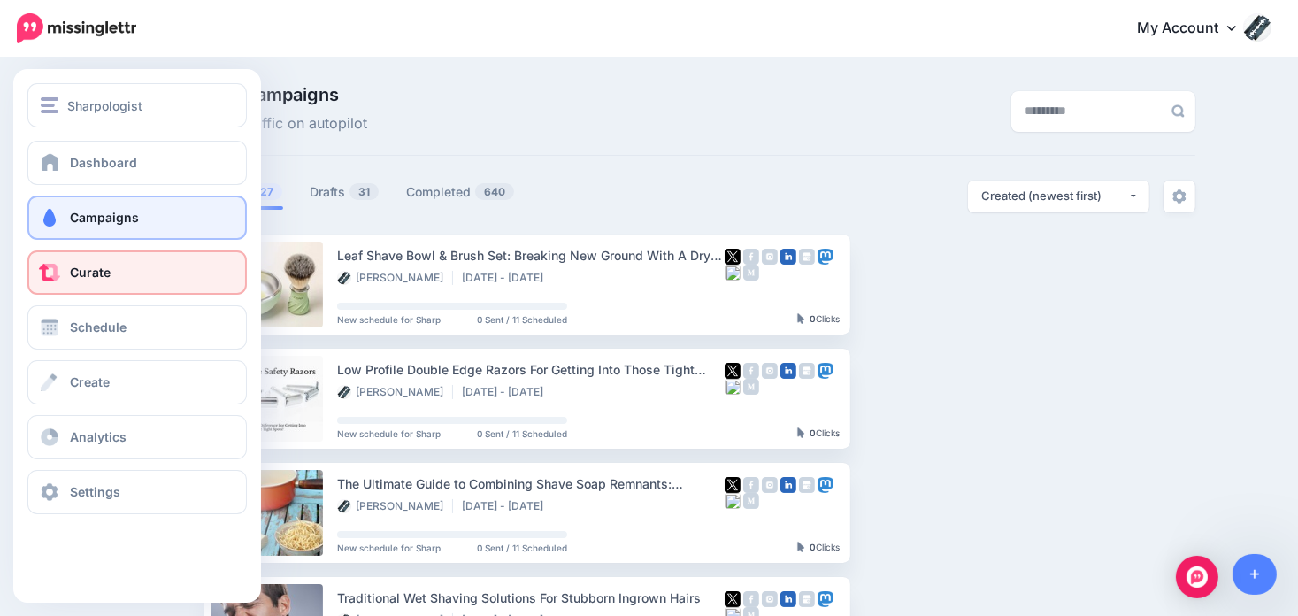
click at [76, 267] on span "Curate" at bounding box center [90, 271] width 41 height 15
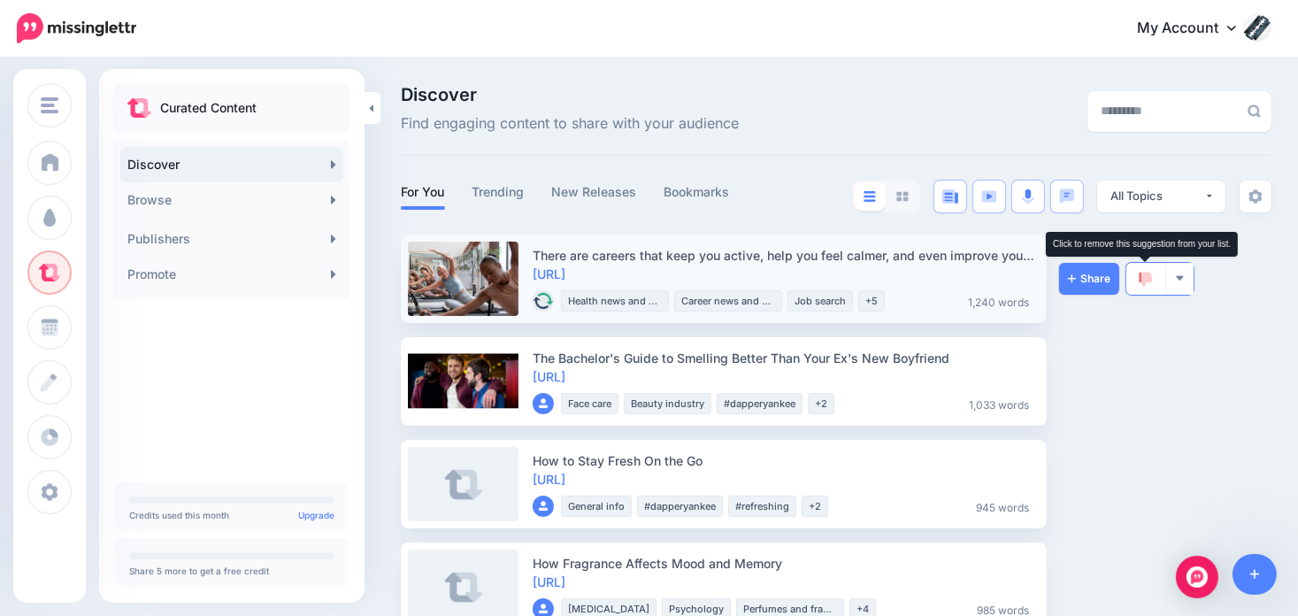
click at [1138, 272] on img at bounding box center [1145, 280] width 14 height 16
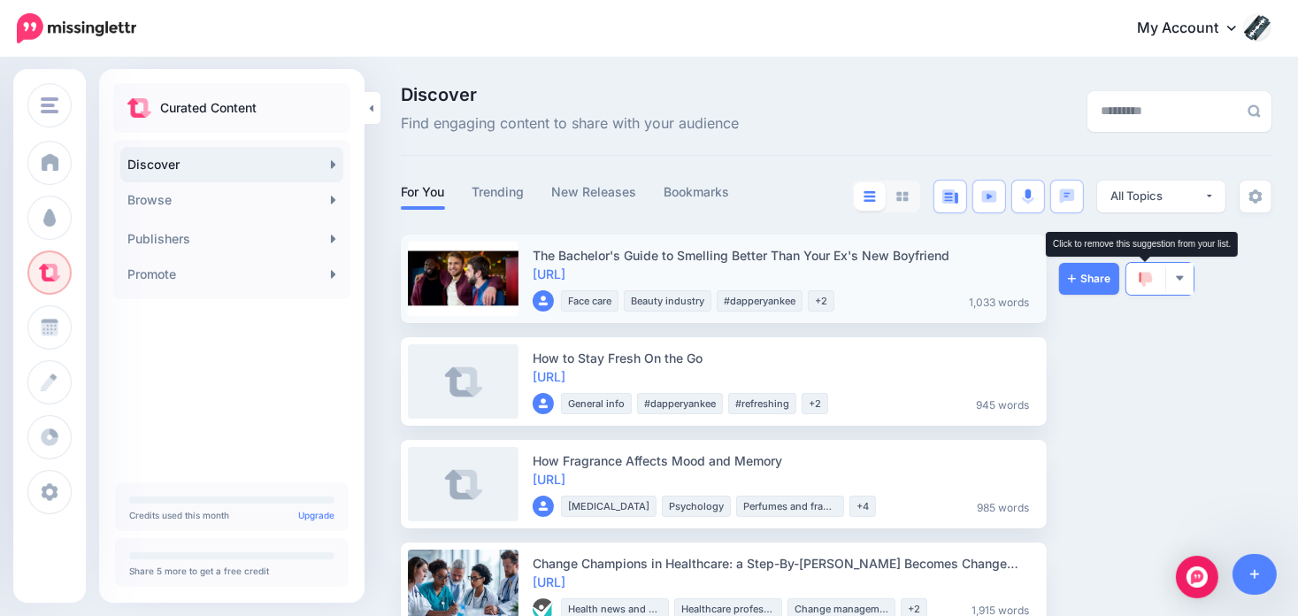
click at [1143, 276] on img at bounding box center [1145, 280] width 14 height 16
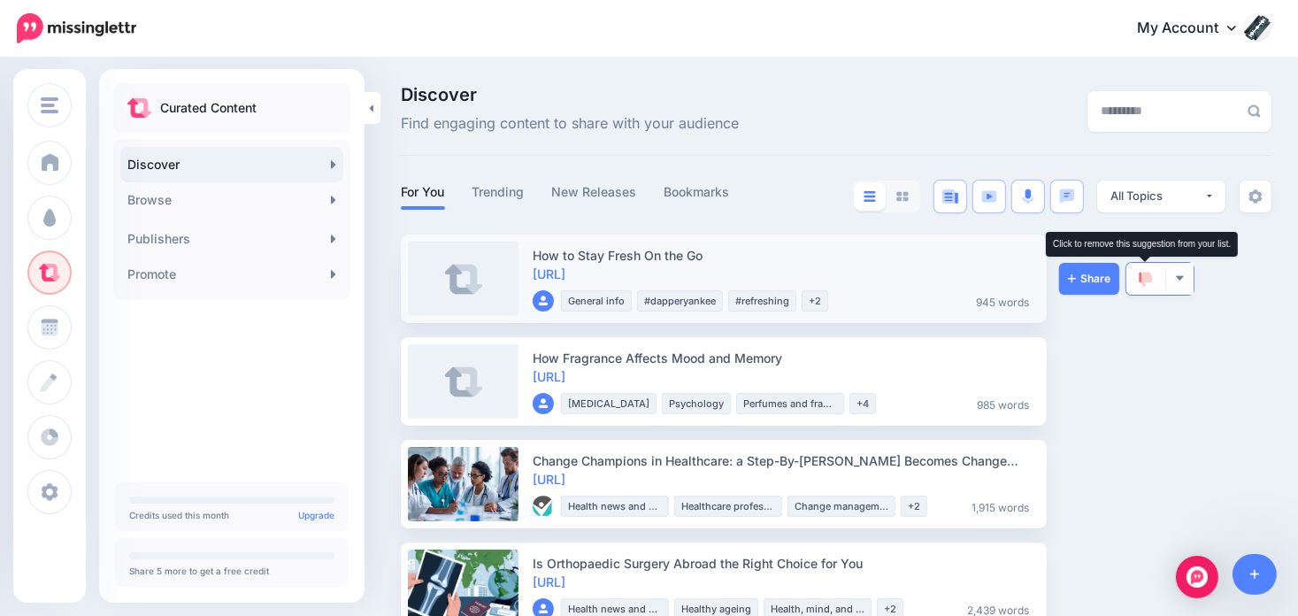
click at [1143, 277] on img at bounding box center [1145, 280] width 14 height 16
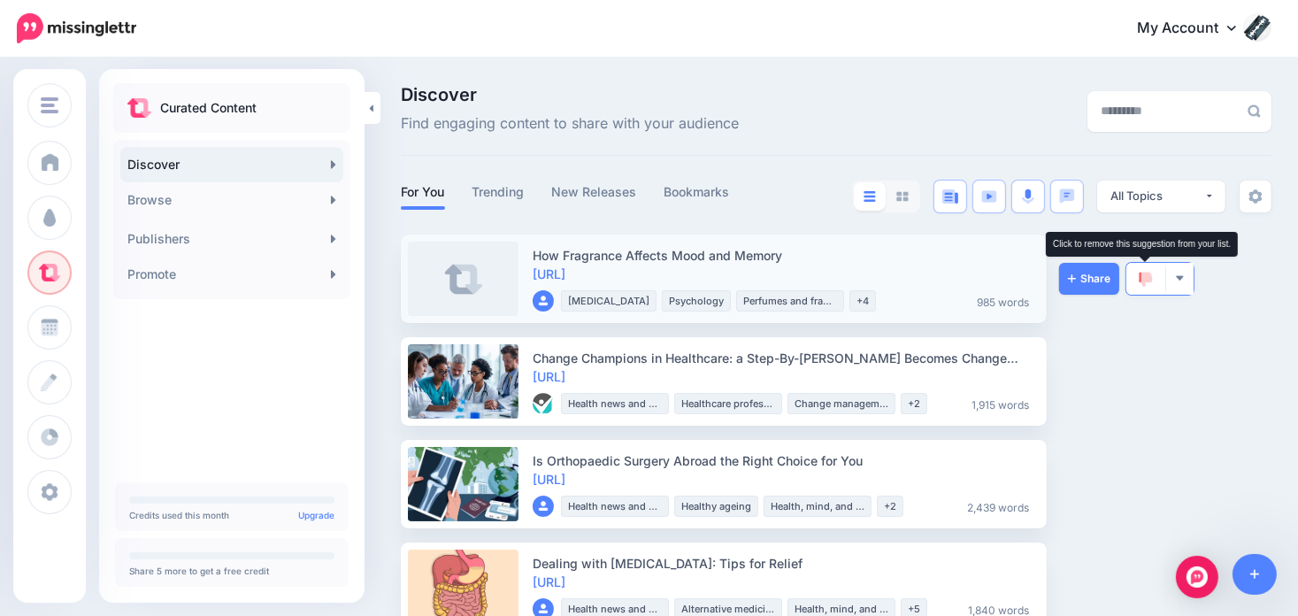
click at [1143, 280] on img at bounding box center [1145, 280] width 14 height 16
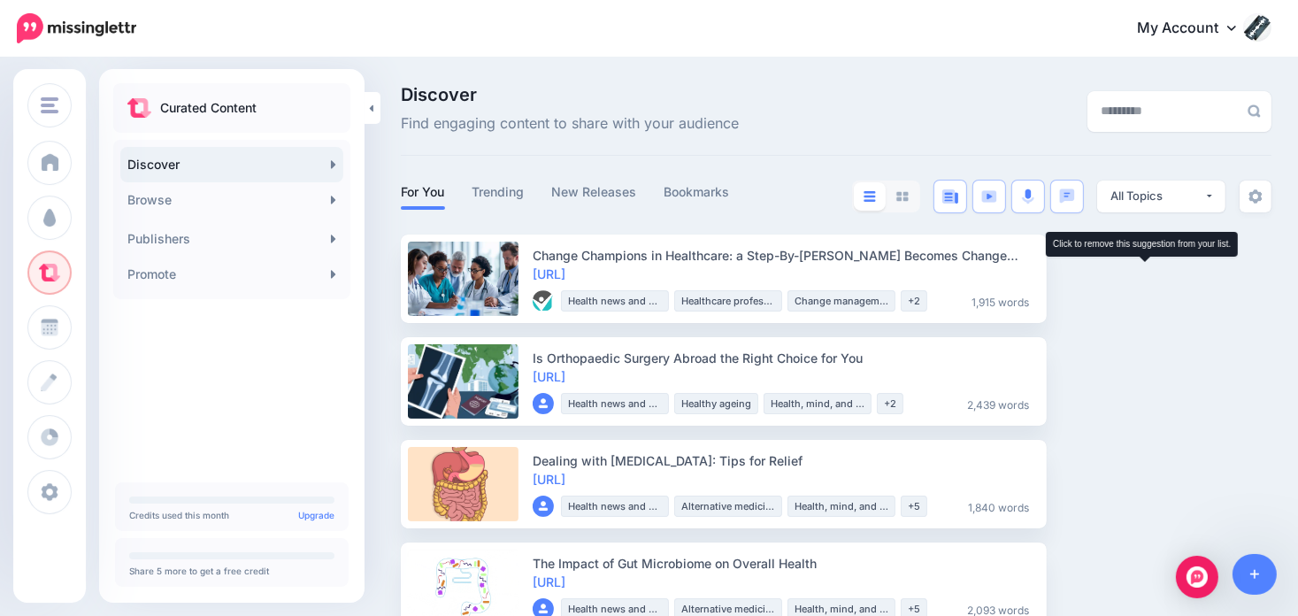
click at [1143, 280] on img at bounding box center [1145, 280] width 14 height 16
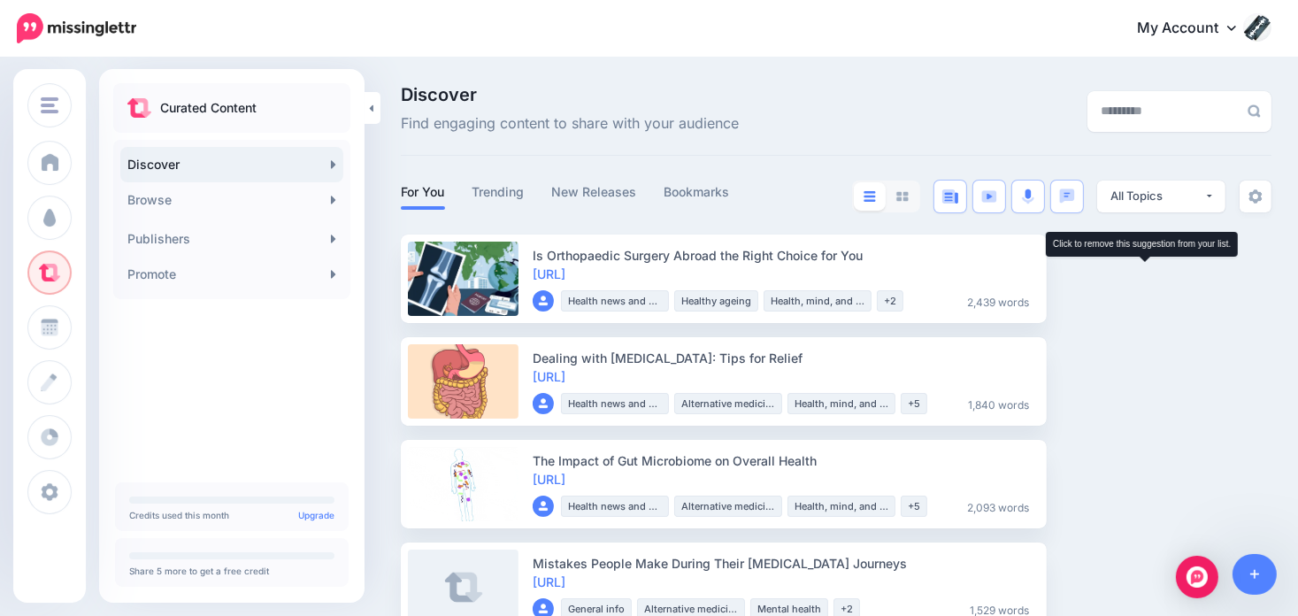
click at [1143, 280] on img at bounding box center [1145, 280] width 14 height 16
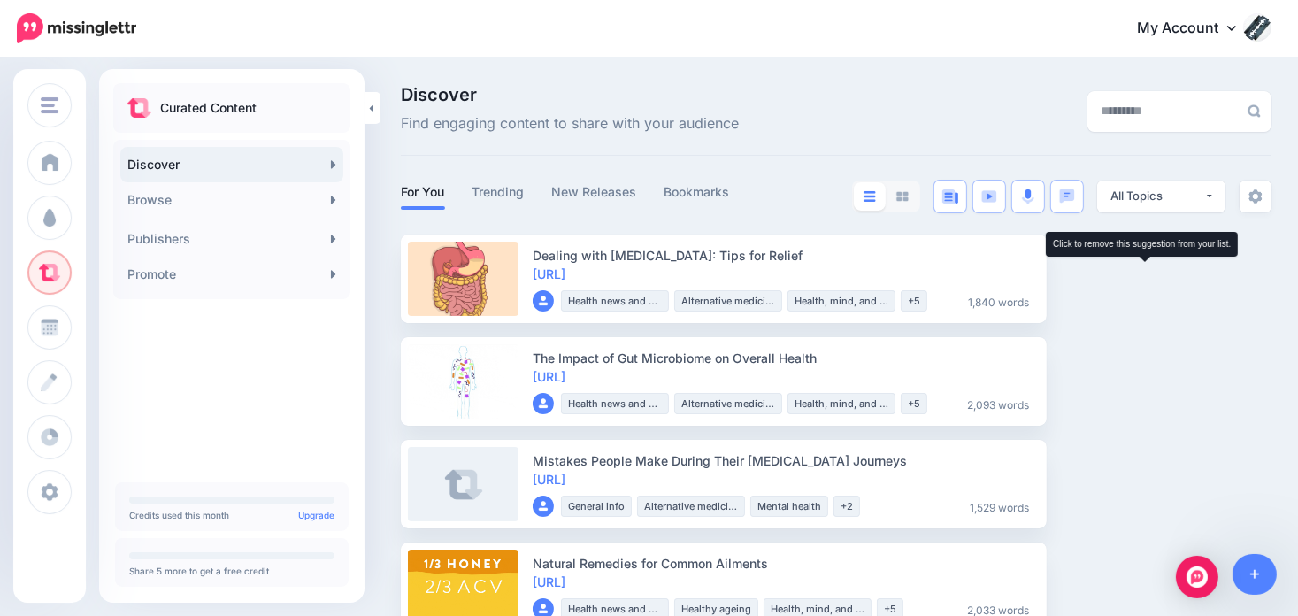
click at [1143, 280] on img at bounding box center [1145, 280] width 14 height 16
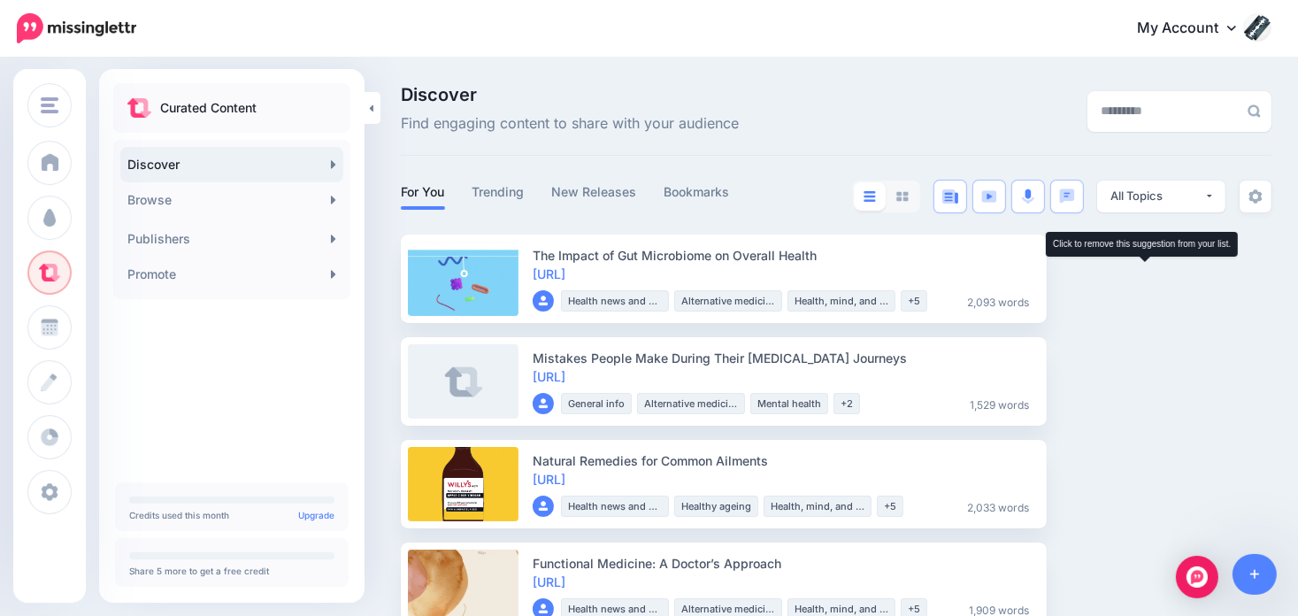
click at [1143, 280] on img at bounding box center [1145, 280] width 14 height 16
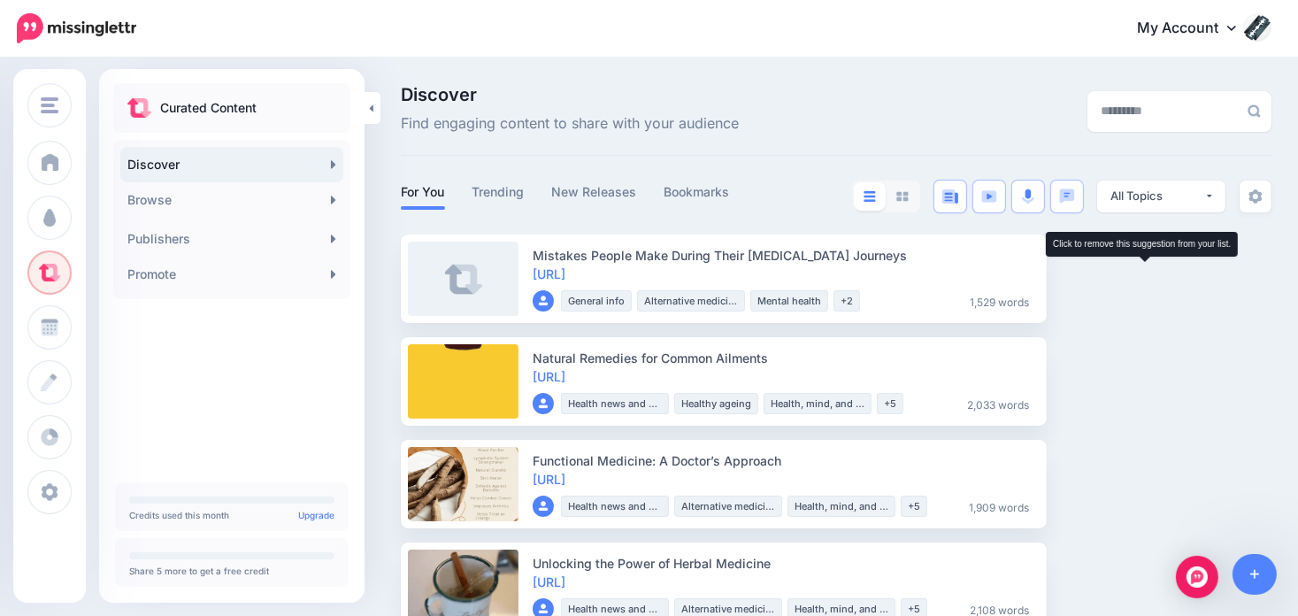
click at [1143, 280] on img at bounding box center [1145, 280] width 14 height 16
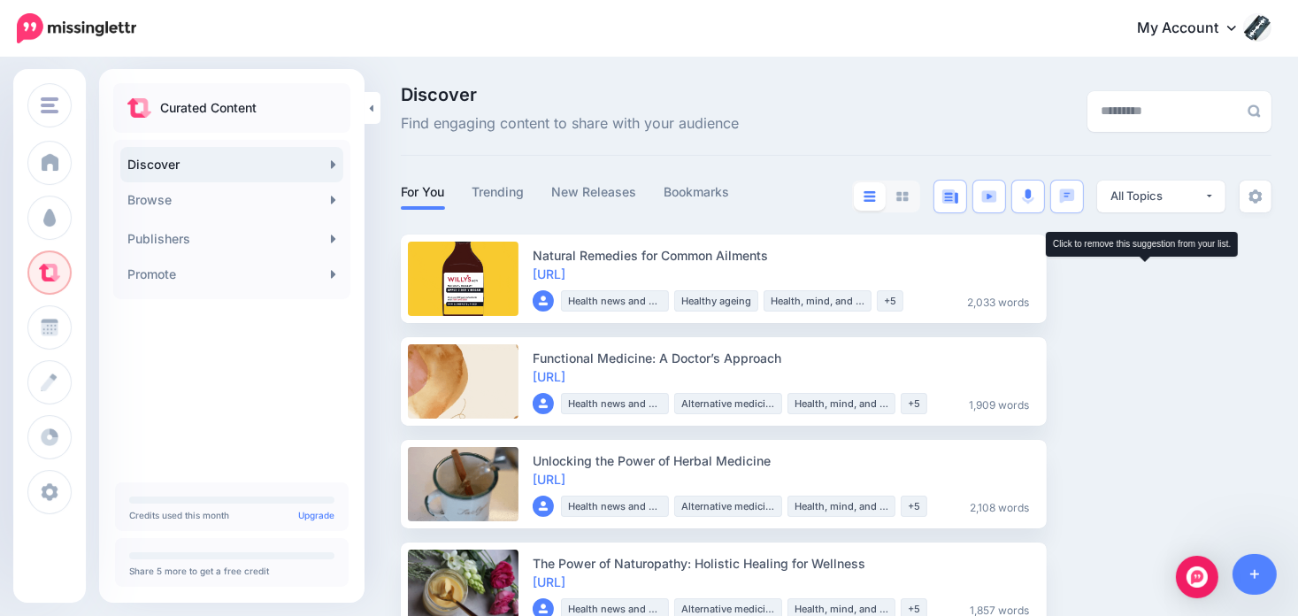
click at [1143, 280] on img at bounding box center [1145, 280] width 14 height 16
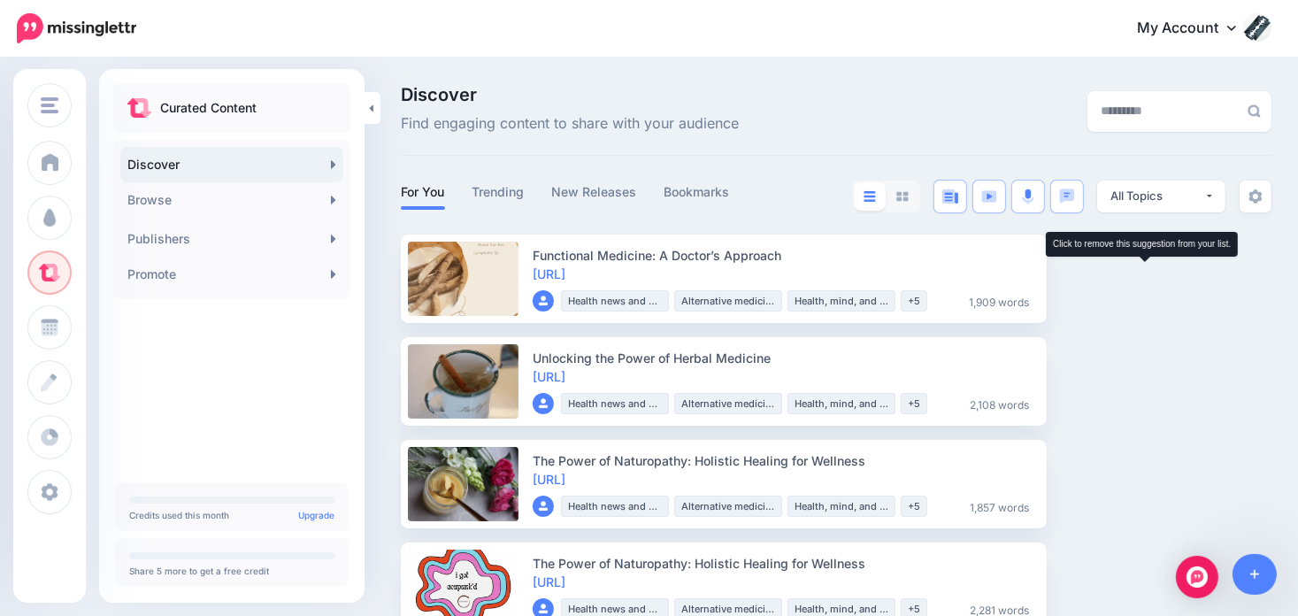
click at [1143, 280] on img at bounding box center [1145, 280] width 14 height 16
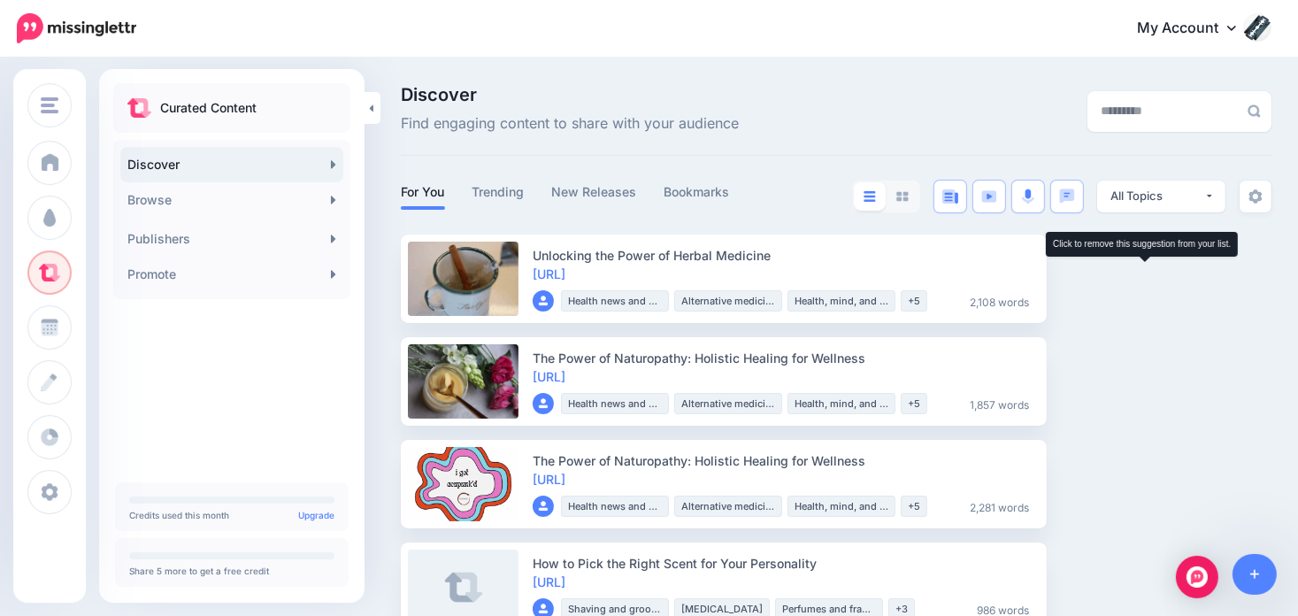
click at [1143, 280] on img at bounding box center [1145, 280] width 14 height 16
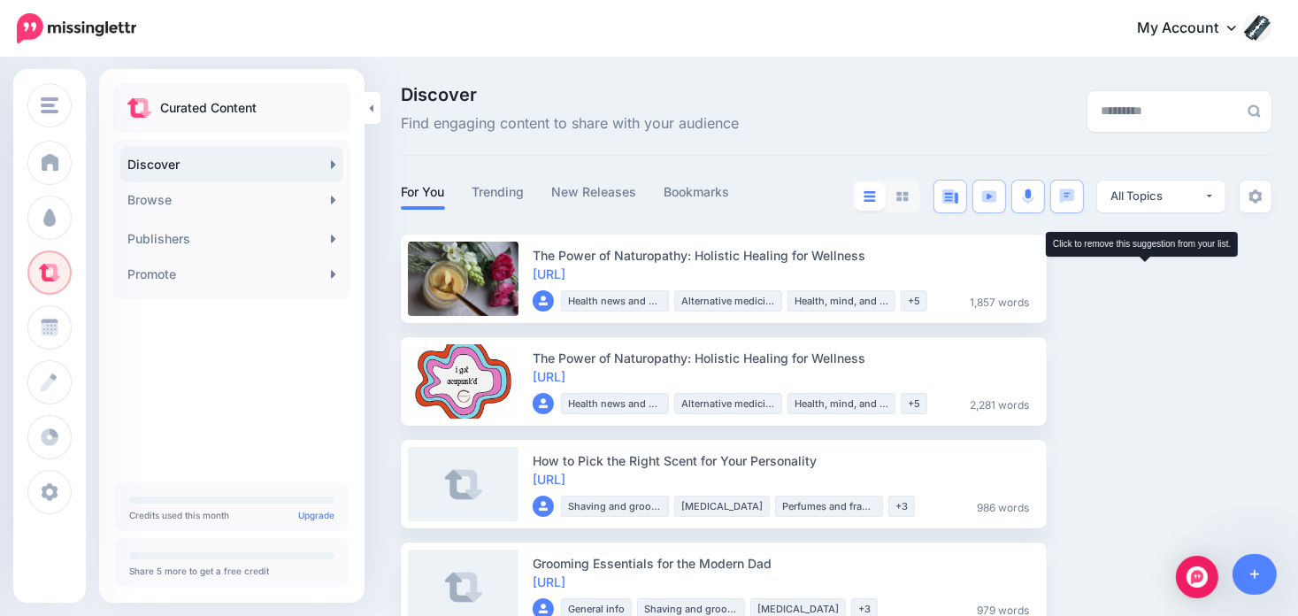
click at [1143, 280] on img at bounding box center [1145, 280] width 14 height 16
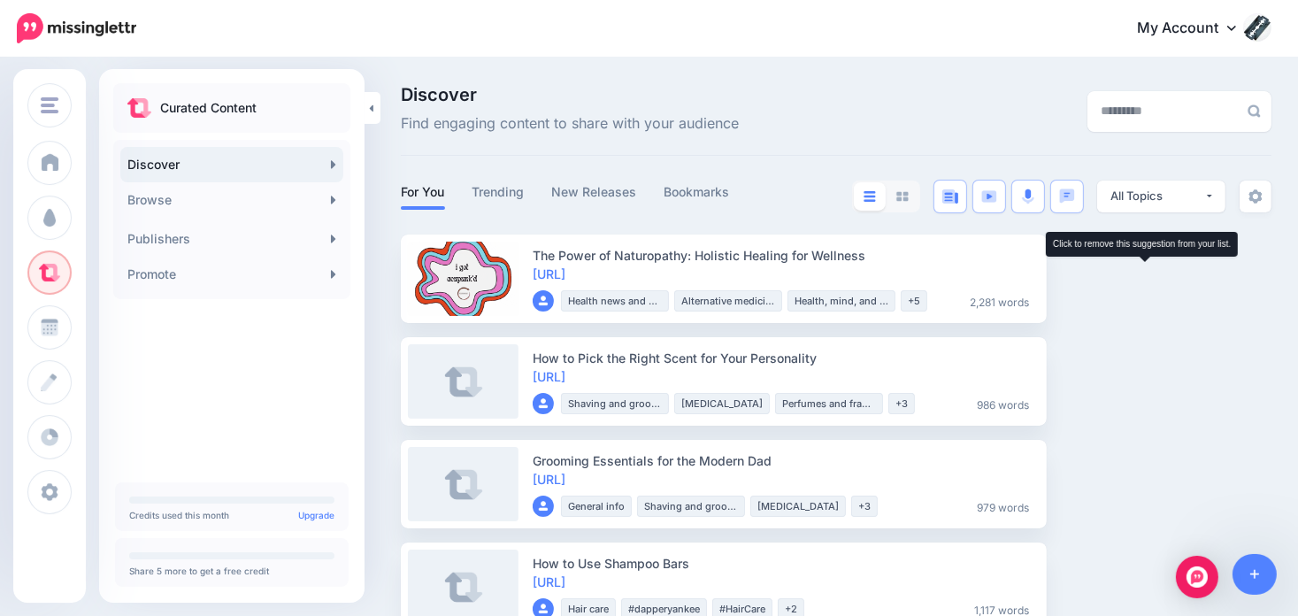
click at [1143, 280] on img at bounding box center [1145, 280] width 14 height 16
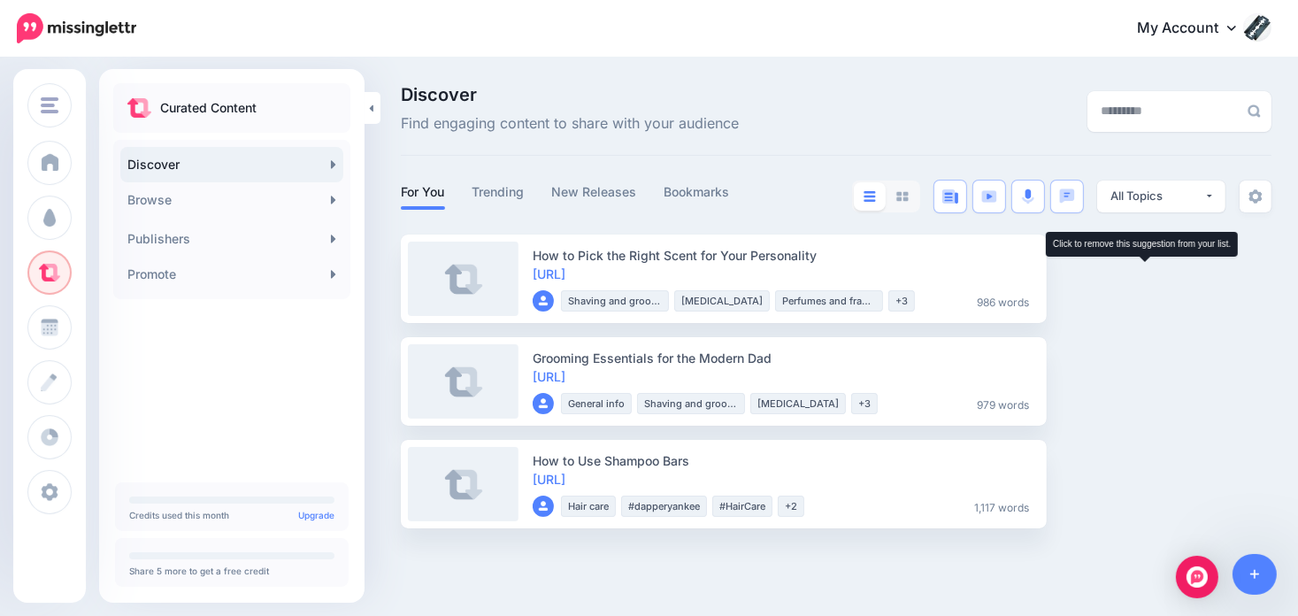
click at [1143, 280] on img at bounding box center [1145, 280] width 14 height 16
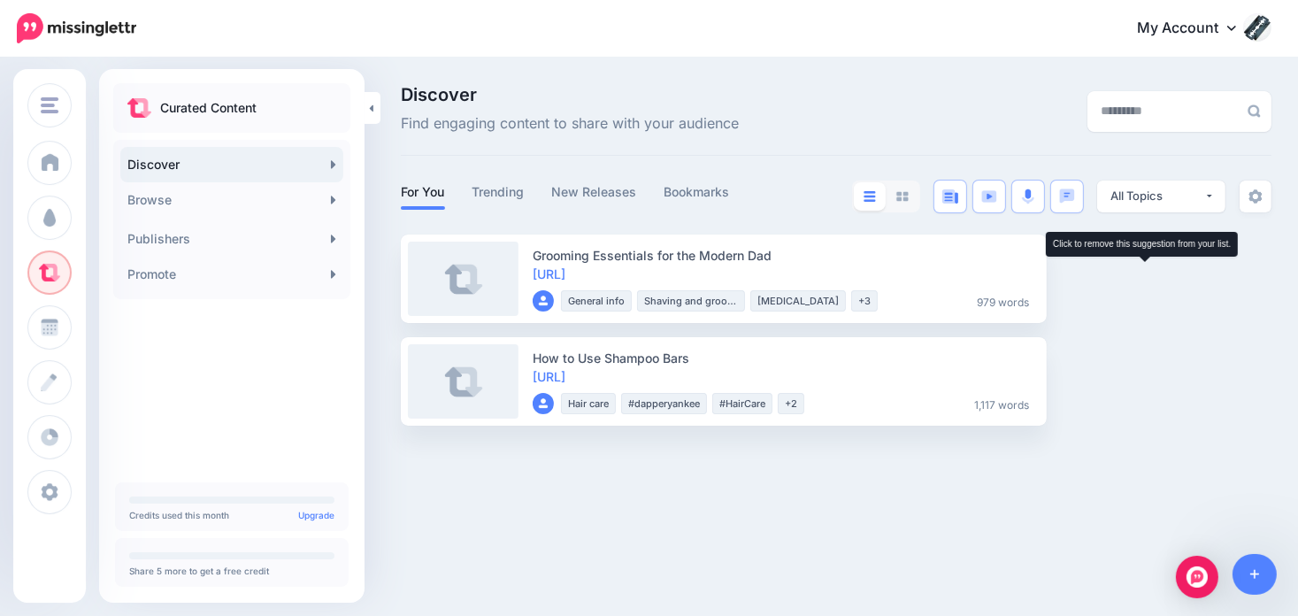
click at [1143, 280] on img at bounding box center [1145, 280] width 14 height 16
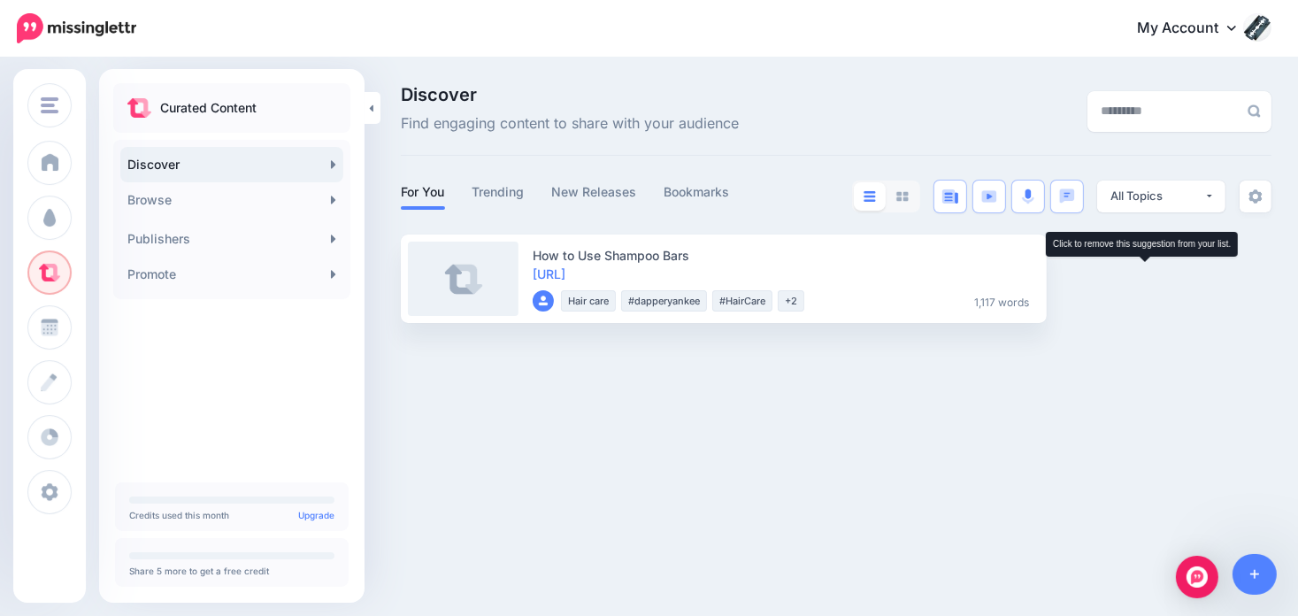
click at [1143, 280] on img at bounding box center [1145, 280] width 14 height 16
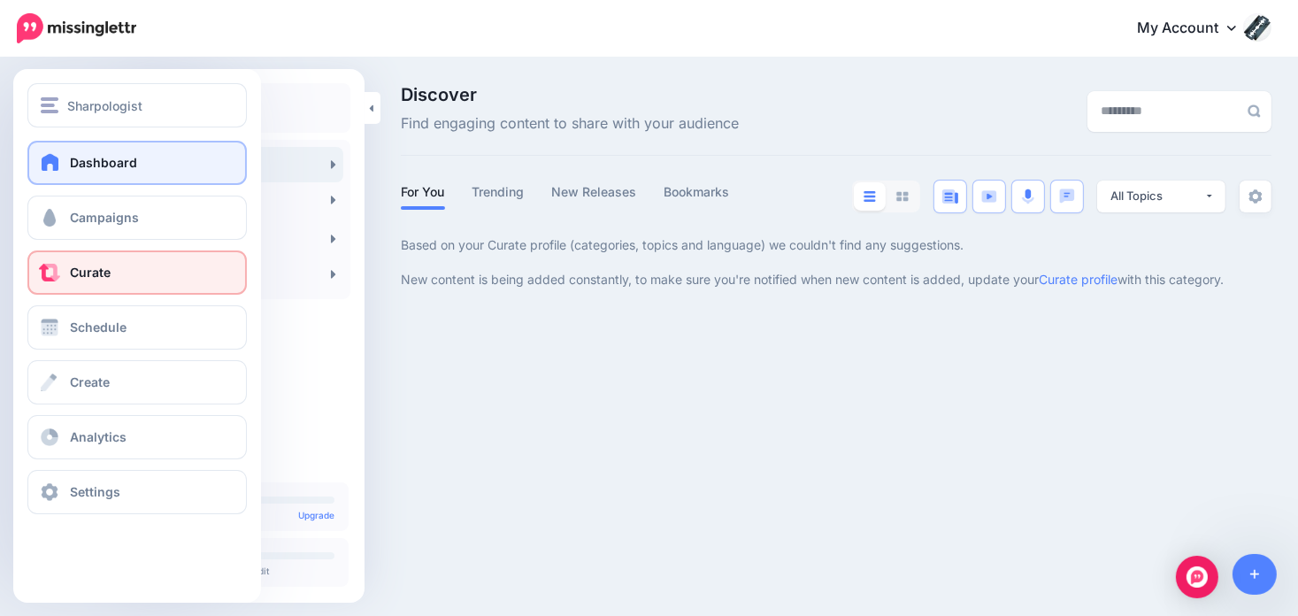
click at [91, 153] on link "Dashboard" at bounding box center [136, 163] width 219 height 44
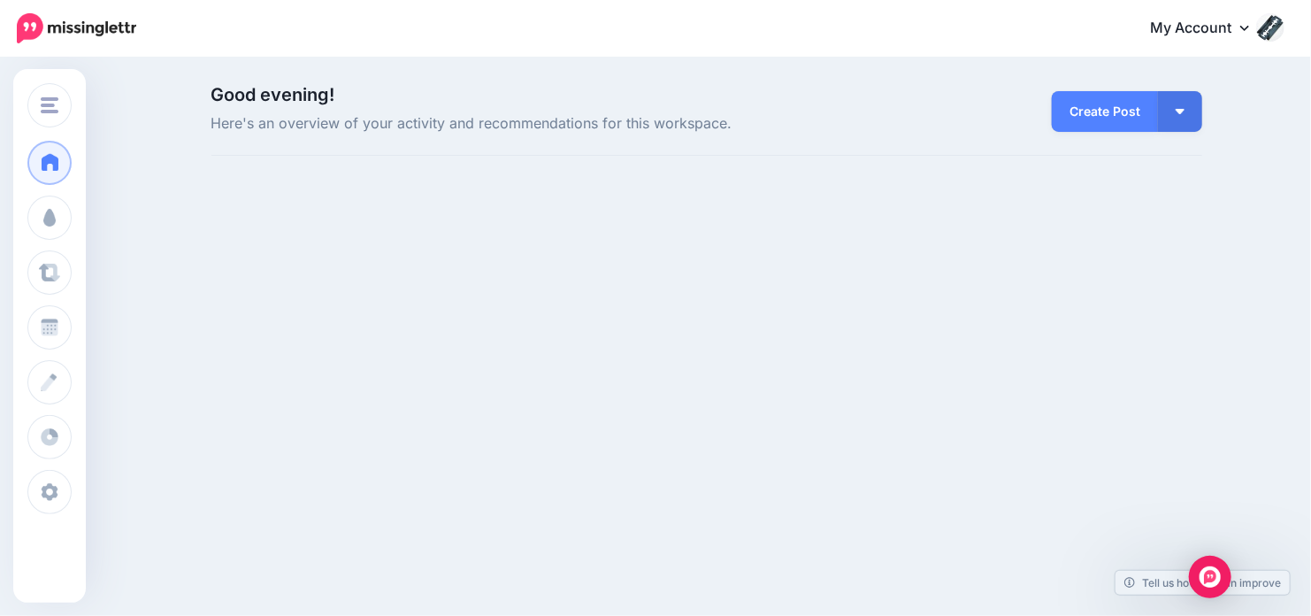
click at [1229, 30] on link "My Account" at bounding box center [1208, 28] width 152 height 43
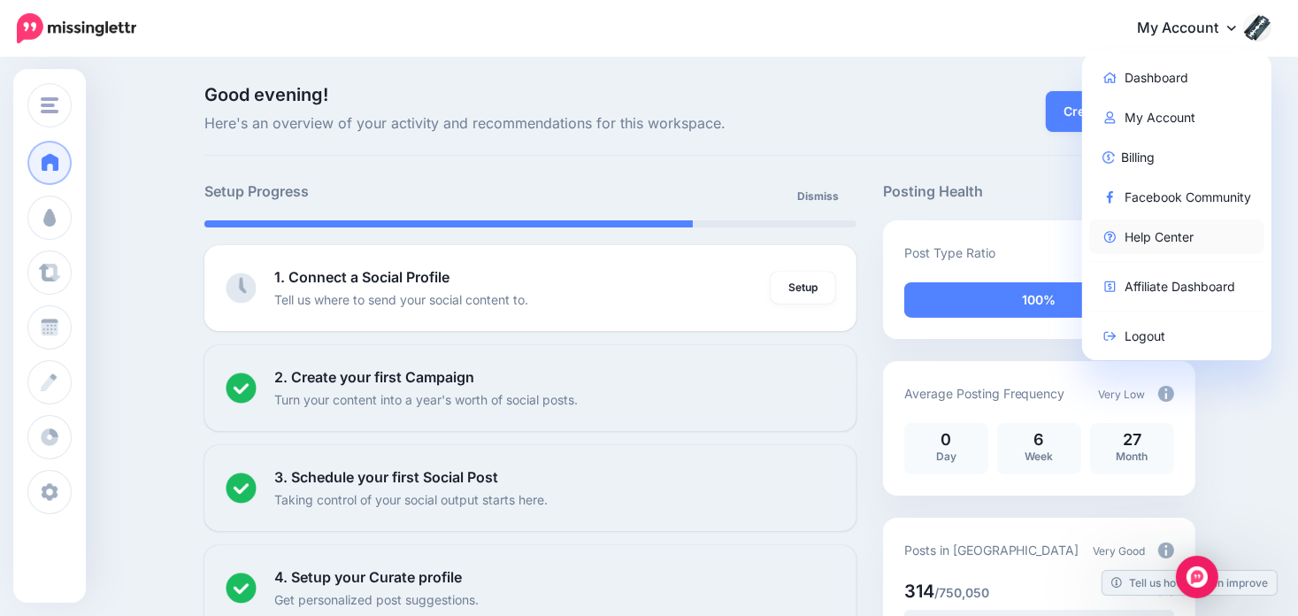
click at [1154, 236] on link "Help Center" at bounding box center [1177, 236] width 176 height 34
